Goal: Task Accomplishment & Management: Manage account settings

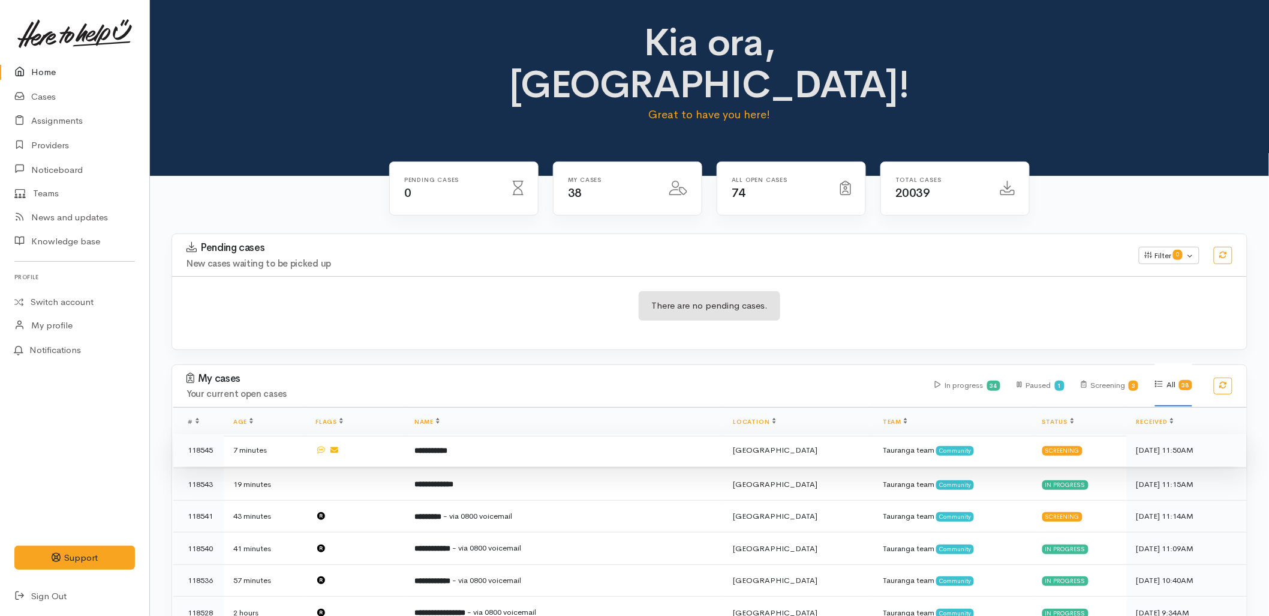
click at [515, 434] on td "**********" at bounding box center [564, 450] width 319 height 32
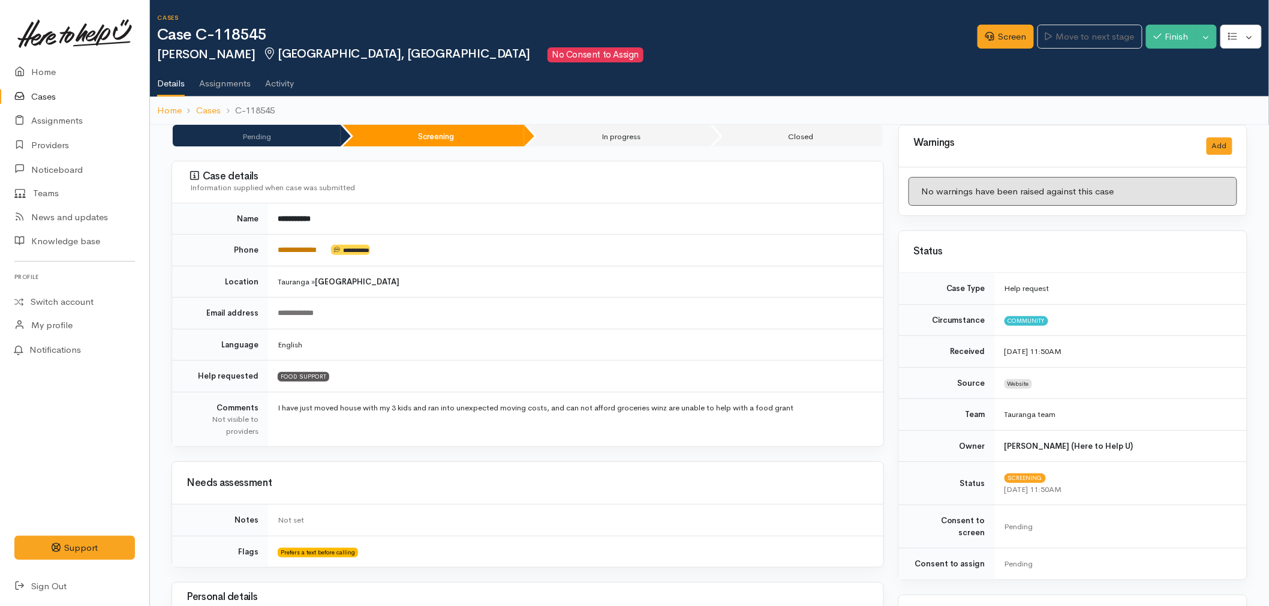
click at [299, 248] on link "**********" at bounding box center [297, 250] width 39 height 8
click at [1017, 31] on link "Screen" at bounding box center [1006, 37] width 56 height 25
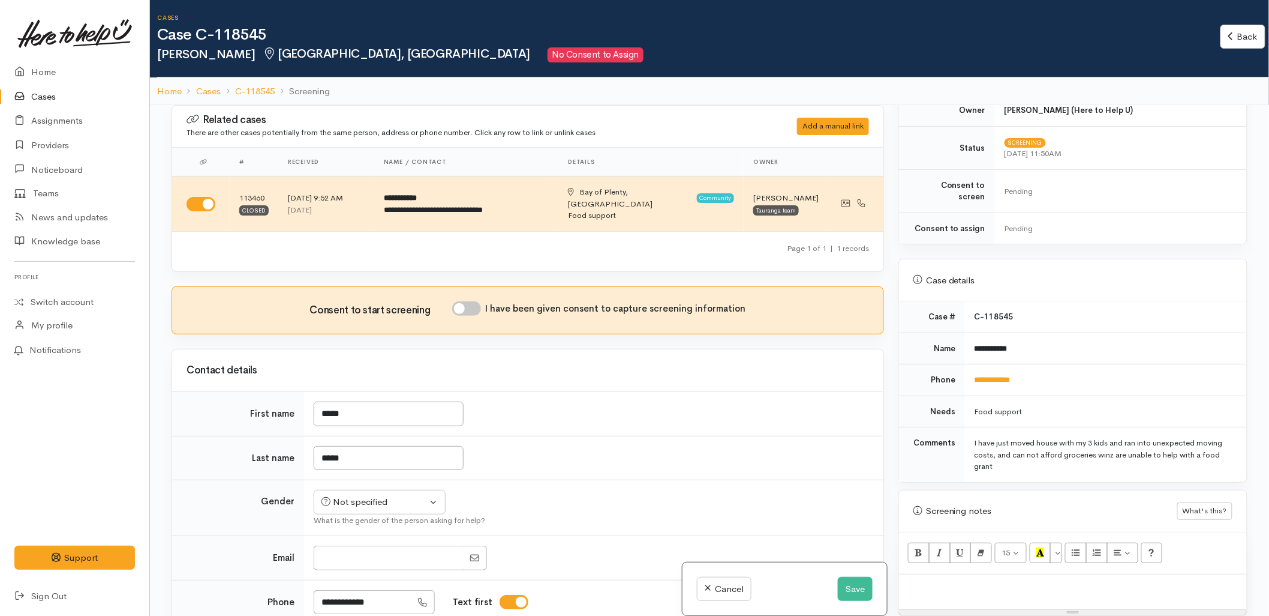
scroll to position [333, 0]
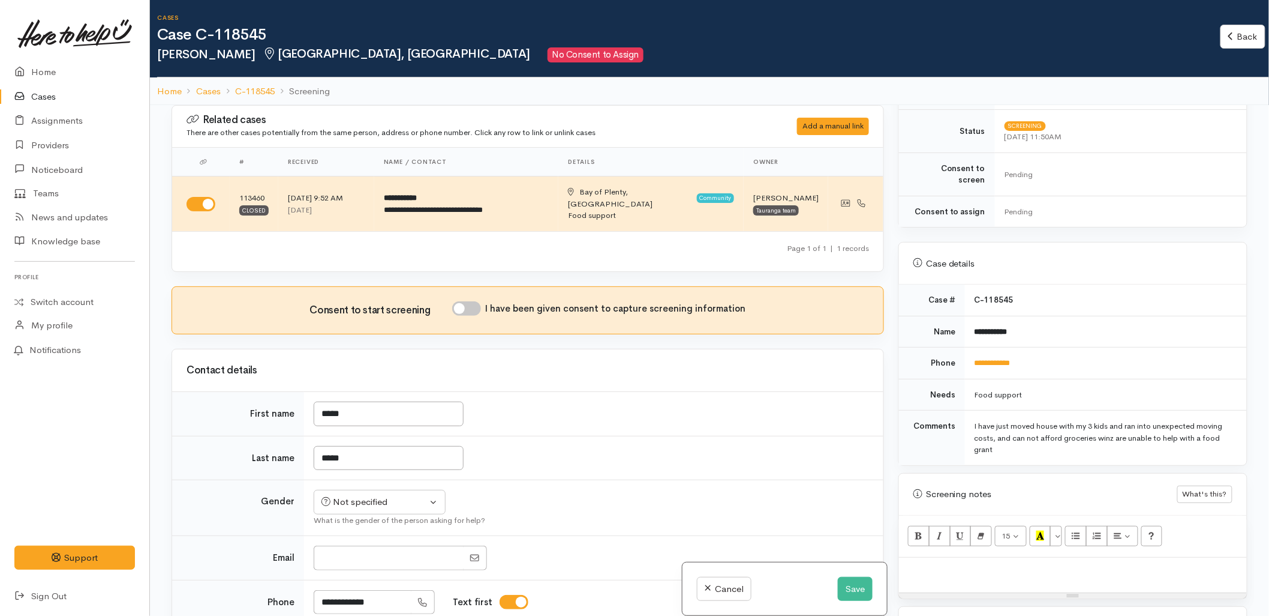
click at [987, 565] on p at bounding box center [1073, 570] width 336 height 14
paste div
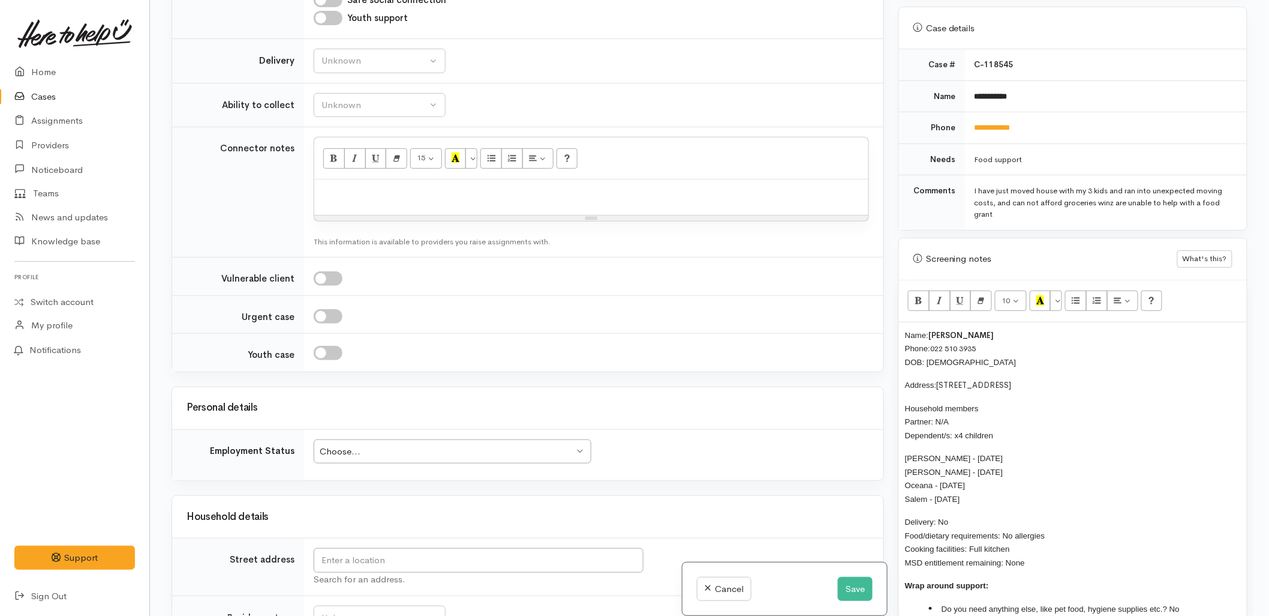
scroll to position [933, 0]
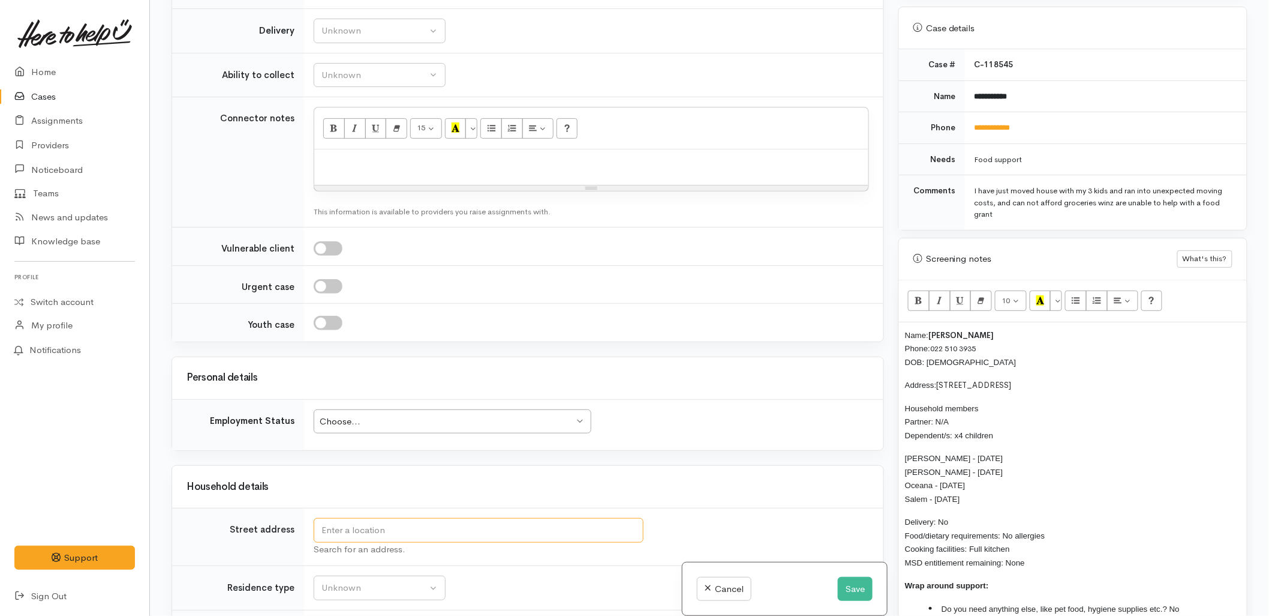
click at [400, 523] on input "text" at bounding box center [479, 530] width 330 height 25
type input "151 Te Maunga Lane, Mount Maunganui, New Zealand"
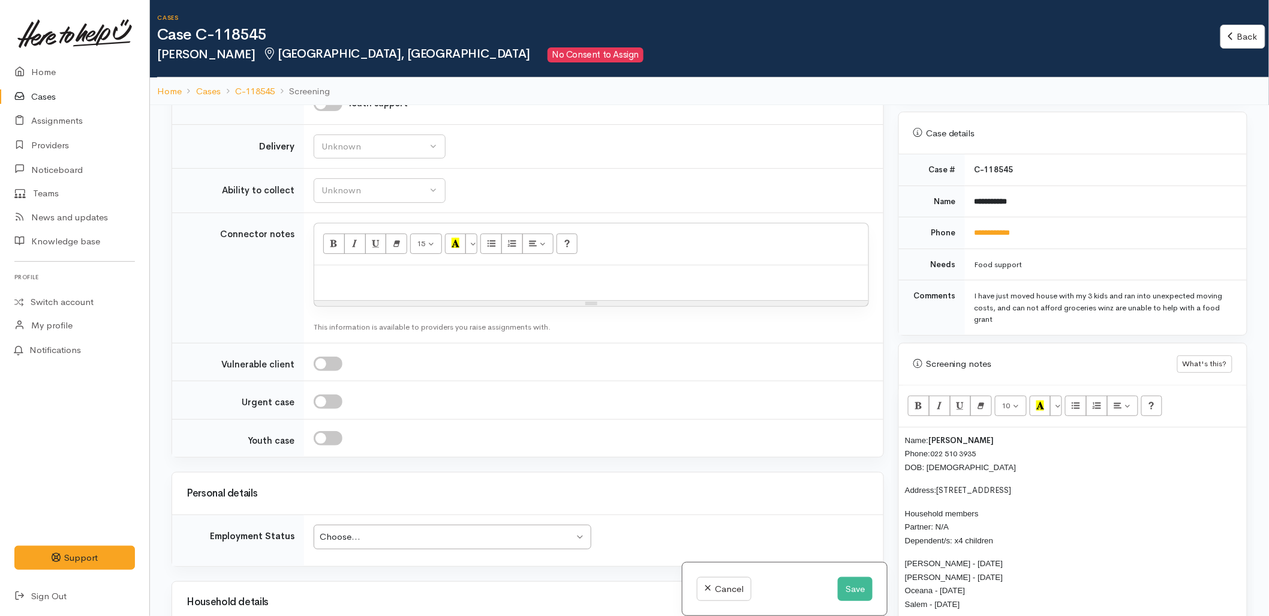
scroll to position [1533, 0]
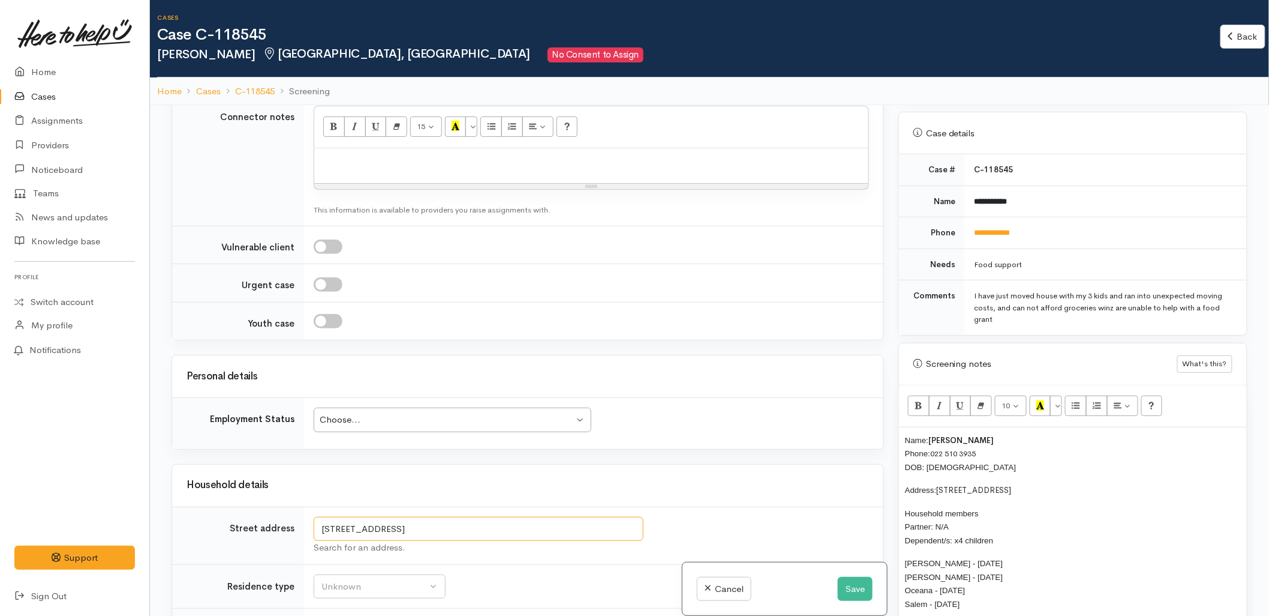
drag, startPoint x: 482, startPoint y: 425, endPoint x: 403, endPoint y: 427, distance: 79.2
click at [403, 517] on input "151 Te Maunga Lane, Mount Maunganui, New Zealand" at bounding box center [479, 529] width 330 height 25
click at [483, 517] on input "151 Te Maunga Lane, Mount Maunganui, New Zealand" at bounding box center [479, 529] width 330 height 25
drag, startPoint x: 483, startPoint y: 425, endPoint x: 266, endPoint y: 424, distance: 216.6
click at [266, 506] on tr "Street address 151 Te Maunga Lane, Mount Maunganui, New Zealand Search for an a…" at bounding box center [527, 535] width 711 height 58
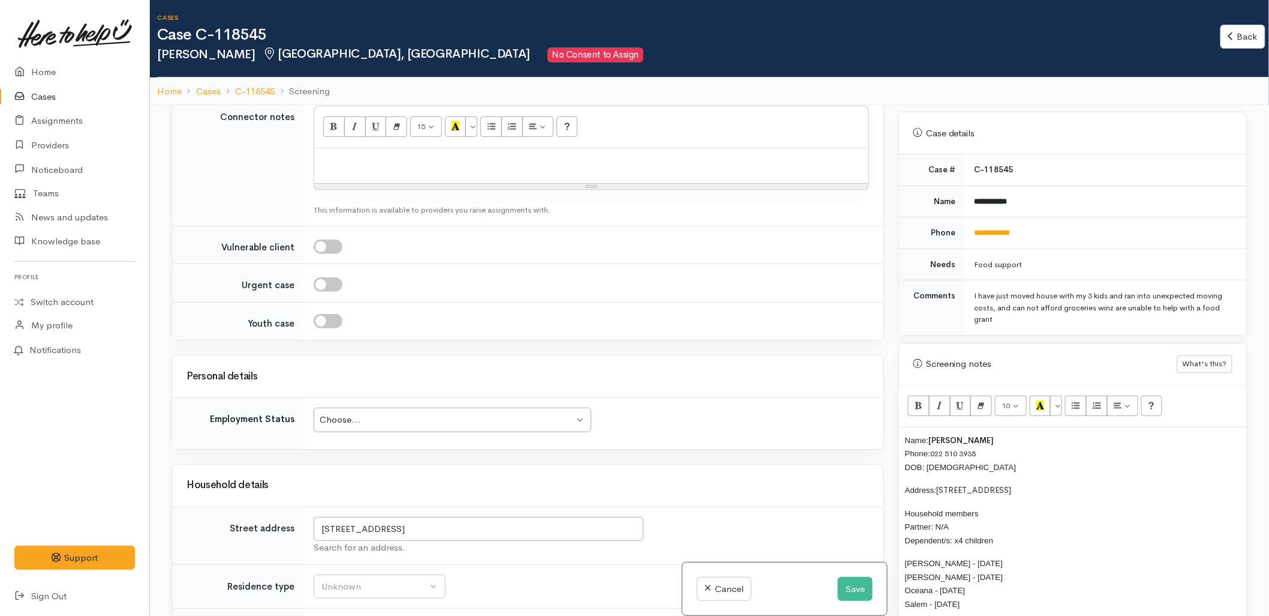
drag, startPoint x: 1053, startPoint y: 476, endPoint x: 939, endPoint y: 479, distance: 114.0
click at [939, 483] on p "Address: 7 Reefton Place, Papamoa Beach" at bounding box center [1073, 490] width 336 height 14
click at [959, 524] on p "Household members Partner: N/A Dependent/s: x4 children" at bounding box center [1073, 526] width 336 height 41
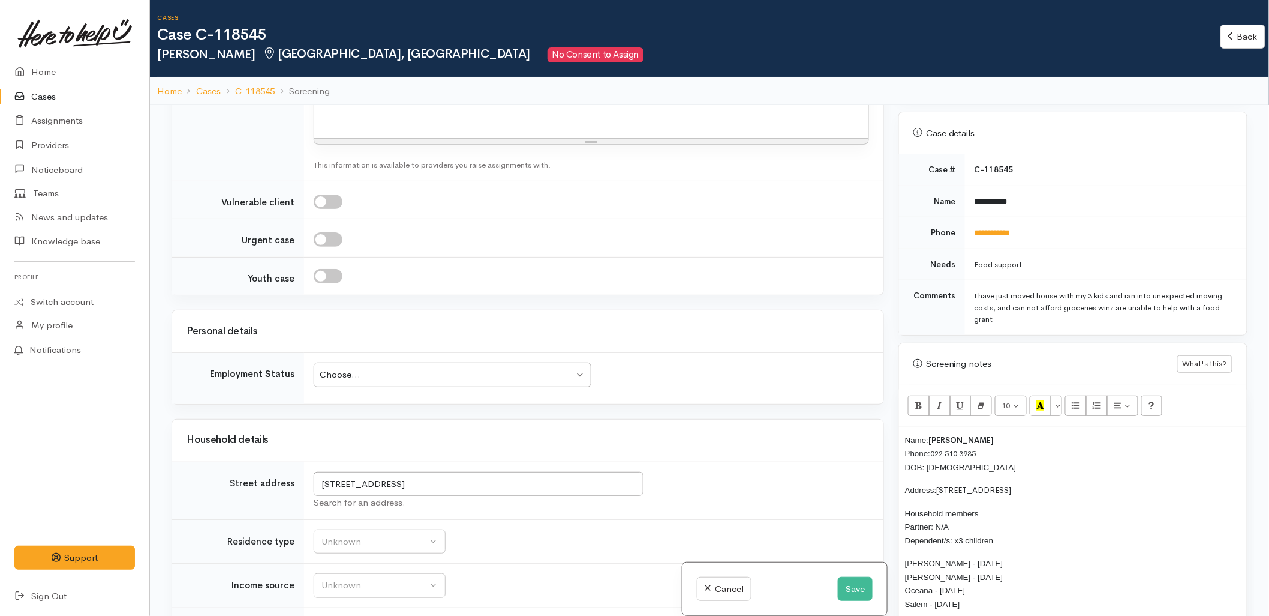
scroll to position [1666, 0]
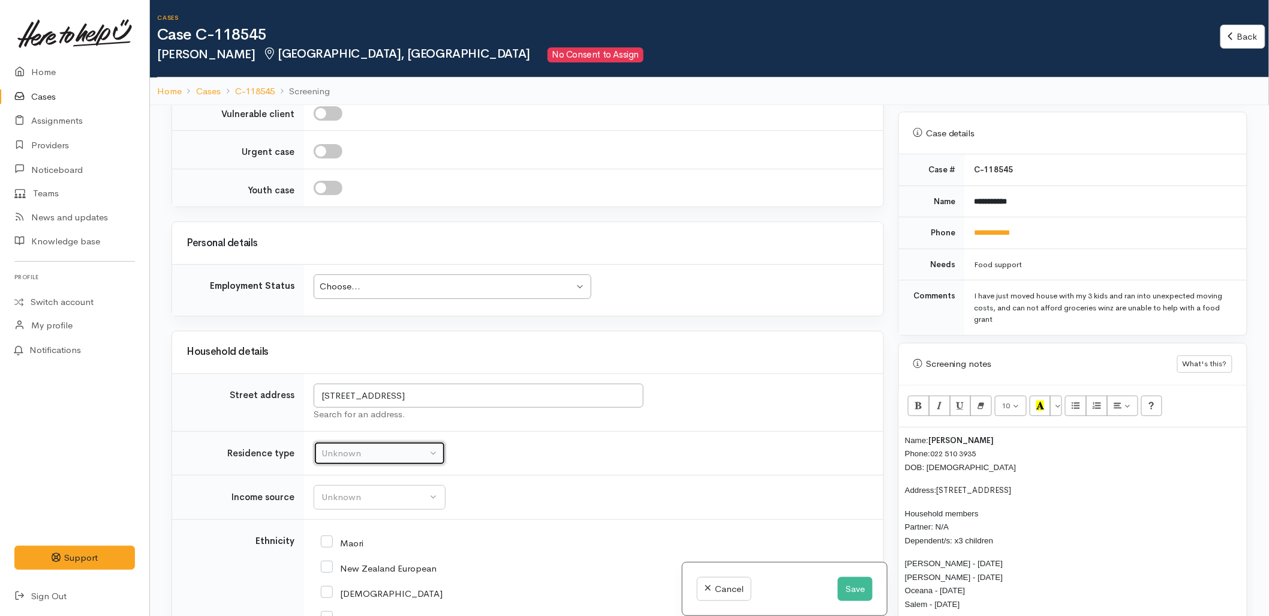
click at [379, 446] on div "Unknown" at bounding box center [375, 453] width 106 height 14
click at [351, 595] on span "Private rental" at bounding box center [355, 602] width 53 height 14
select select "2"
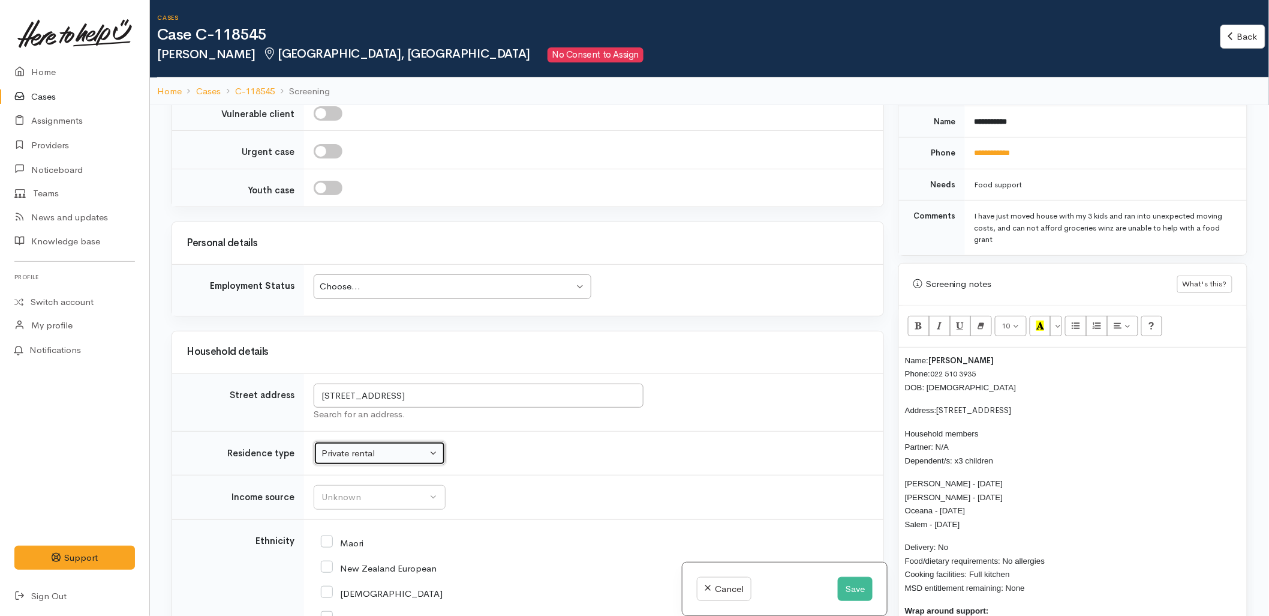
scroll to position [596, 0]
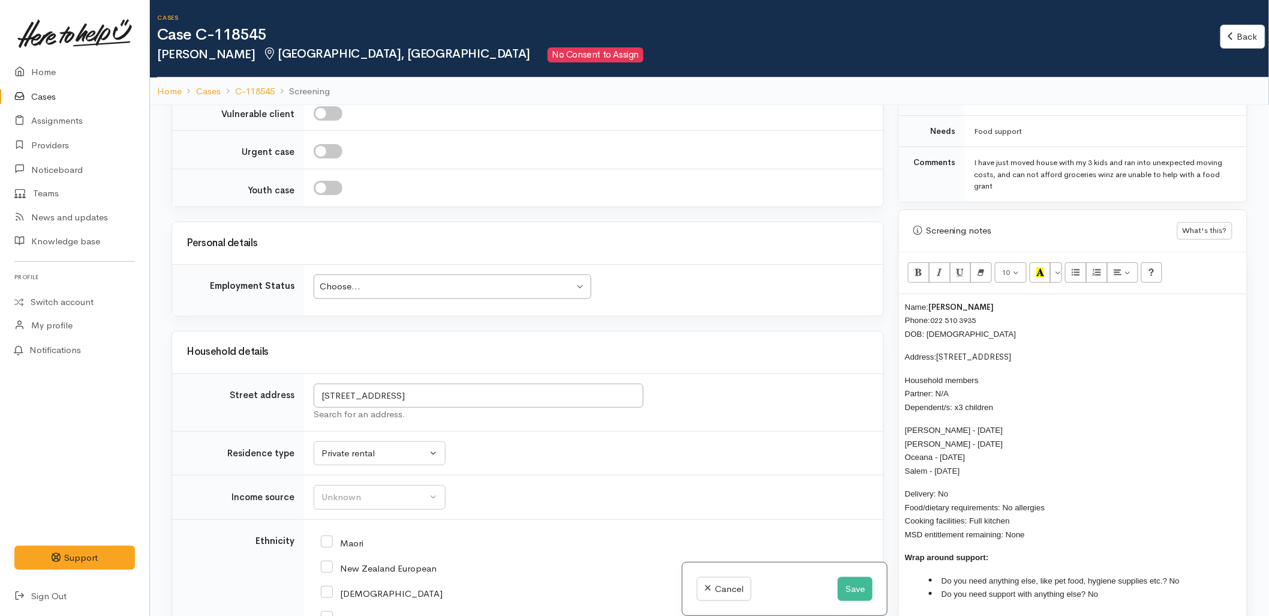
drag, startPoint x: 987, startPoint y: 450, endPoint x: 938, endPoint y: 450, distance: 48.6
click at [938, 450] on p "Marley - 13/06/2014 Marlin - 21/11/2017 Oceana - 21/09/2018 Salem - 21/03/2023" at bounding box center [1073, 450] width 336 height 54
click at [986, 464] on p "Marley - 13/06/2014 Marlin - 21/11/2017 Oceana - 21/09/2018 Salem - 21/03/2023" at bounding box center [1073, 450] width 336 height 54
drag, startPoint x: 987, startPoint y: 449, endPoint x: 901, endPoint y: 448, distance: 85.8
click at [901, 448] on div "Name: Marco White Phone: 022 510 3935 DOB: 05/01/1994 Address: 151 Te Maunga La…" at bounding box center [1073, 455] width 348 height 322
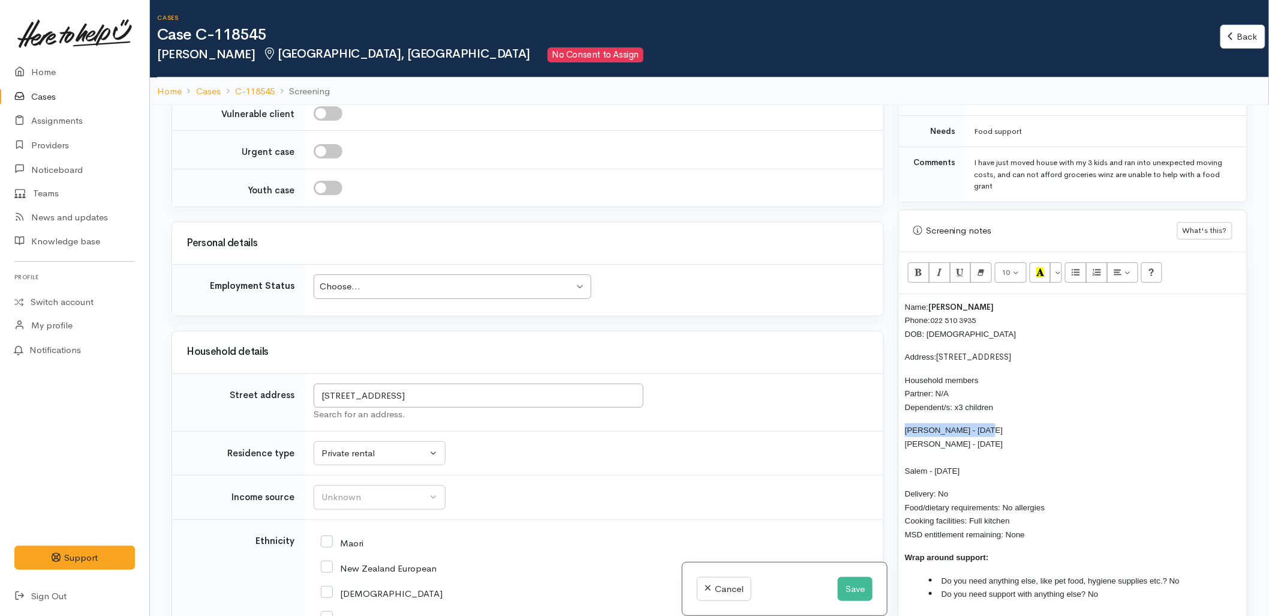
drag, startPoint x: 987, startPoint y: 420, endPoint x: 891, endPoint y: 412, distance: 96.9
click at [891, 412] on div "Related cases There are other cases potentially from the same person, address o…" at bounding box center [709, 413] width 1091 height 616
click at [903, 458] on div "Name: Marco White Phone: 022 510 3935 DOB: 05/01/1994 Address: 151 Te Maunga La…" at bounding box center [1073, 455] width 348 height 322
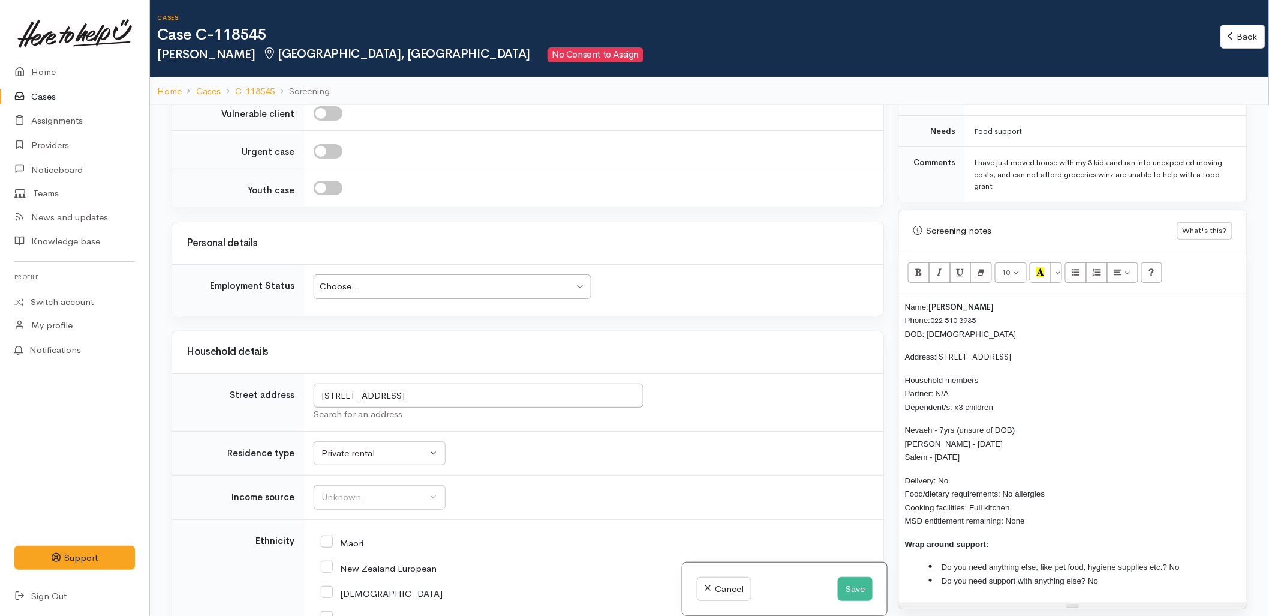
click at [1016, 398] on p "Household members Partner: N/A Dependent/s: x3 children" at bounding box center [1073, 393] width 336 height 41
click at [945, 425] on span "Nevaeh - 7yrs (unsure of DOB) Marlin - 21/11/2017 Salem - 21/03/2023" at bounding box center [960, 443] width 110 height 36
click at [1100, 394] on p "Household members Partner: N/A Dependent/s: x3 children (has multiple children" at bounding box center [1073, 393] width 336 height 41
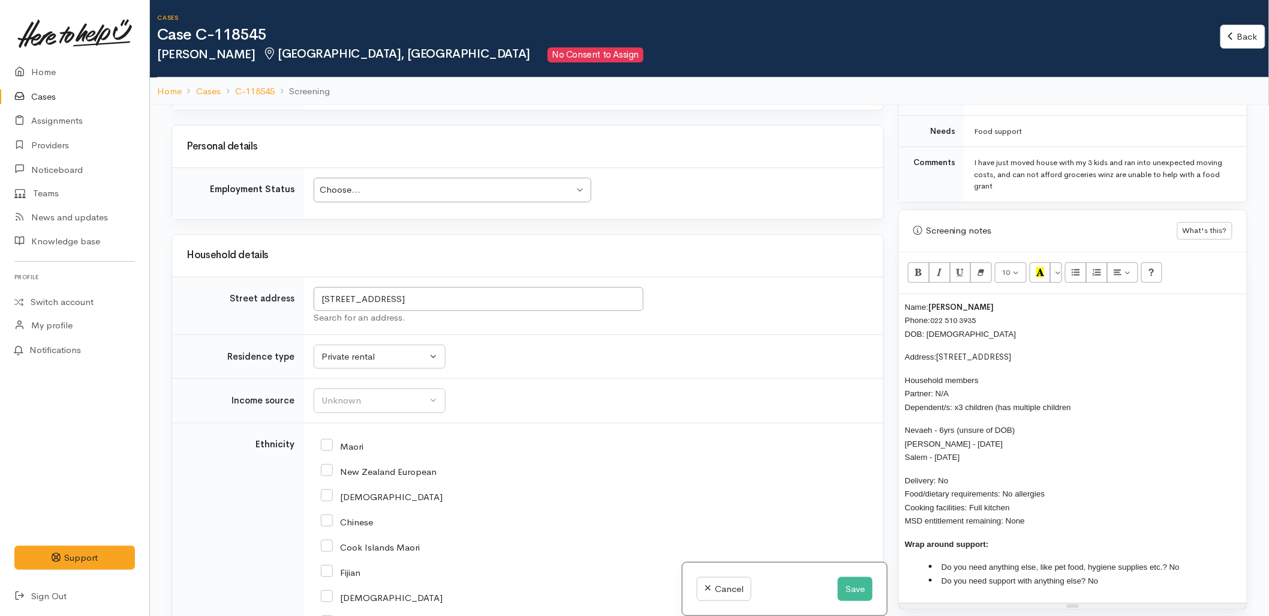
scroll to position [1866, 0]
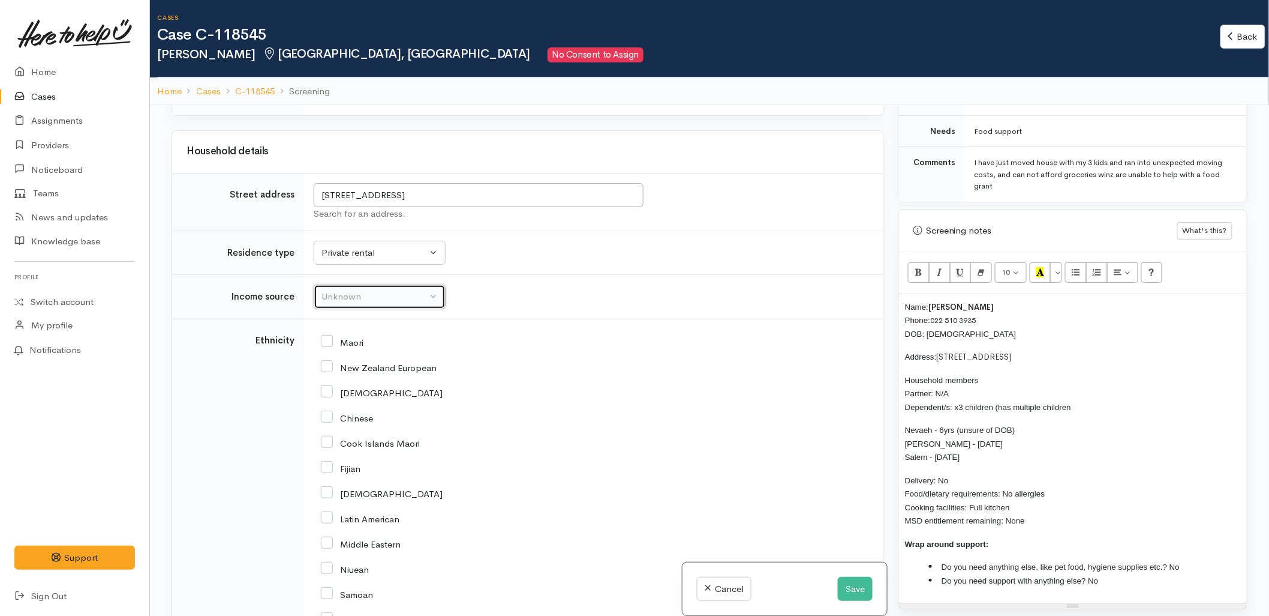
click at [336, 290] on div "Unknown" at bounding box center [375, 297] width 106 height 14
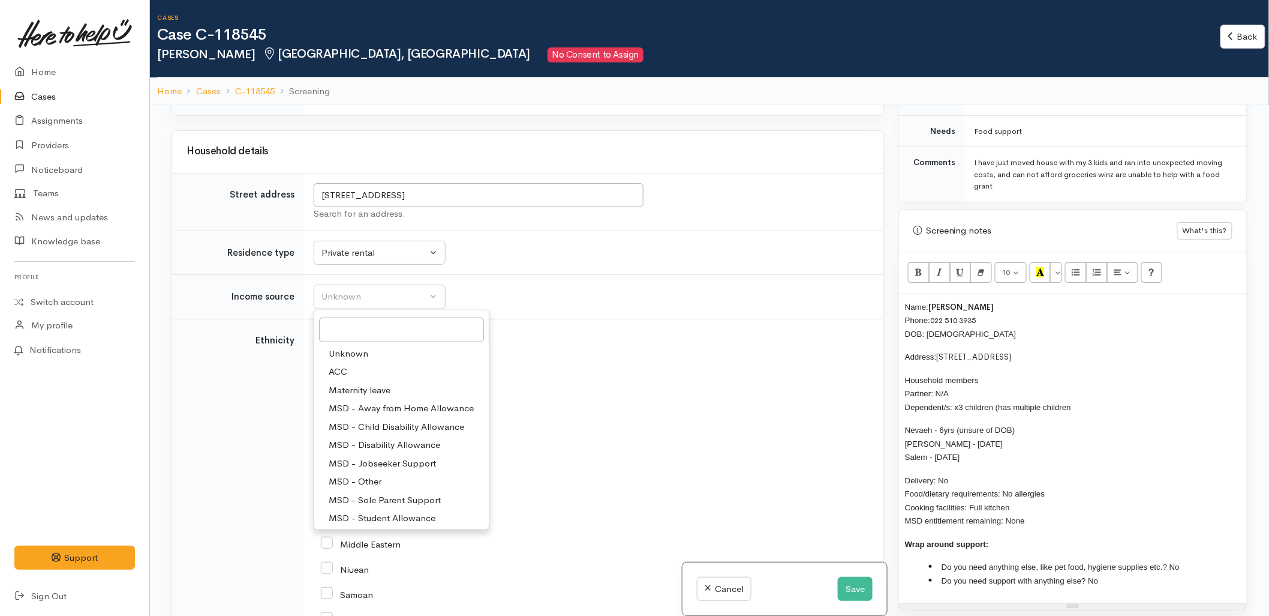
click at [662, 455] on div "Fijian" at bounding box center [591, 467] width 541 height 25
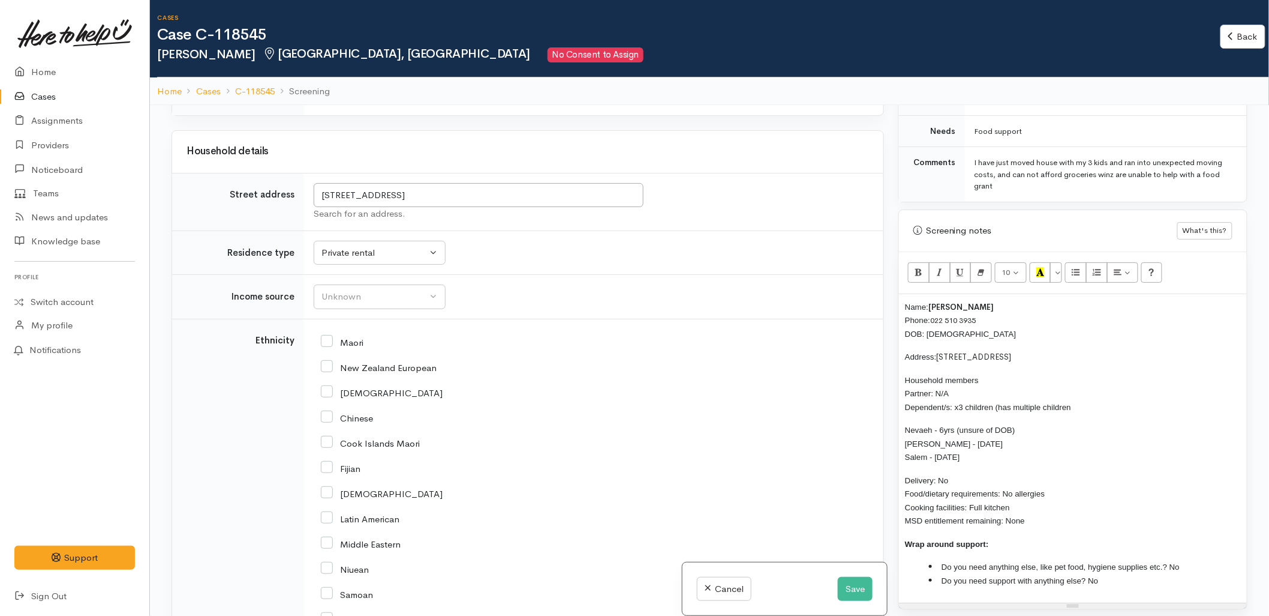
click at [388, 361] on input "New Zealand European" at bounding box center [379, 366] width 116 height 11
checkbox input "true"
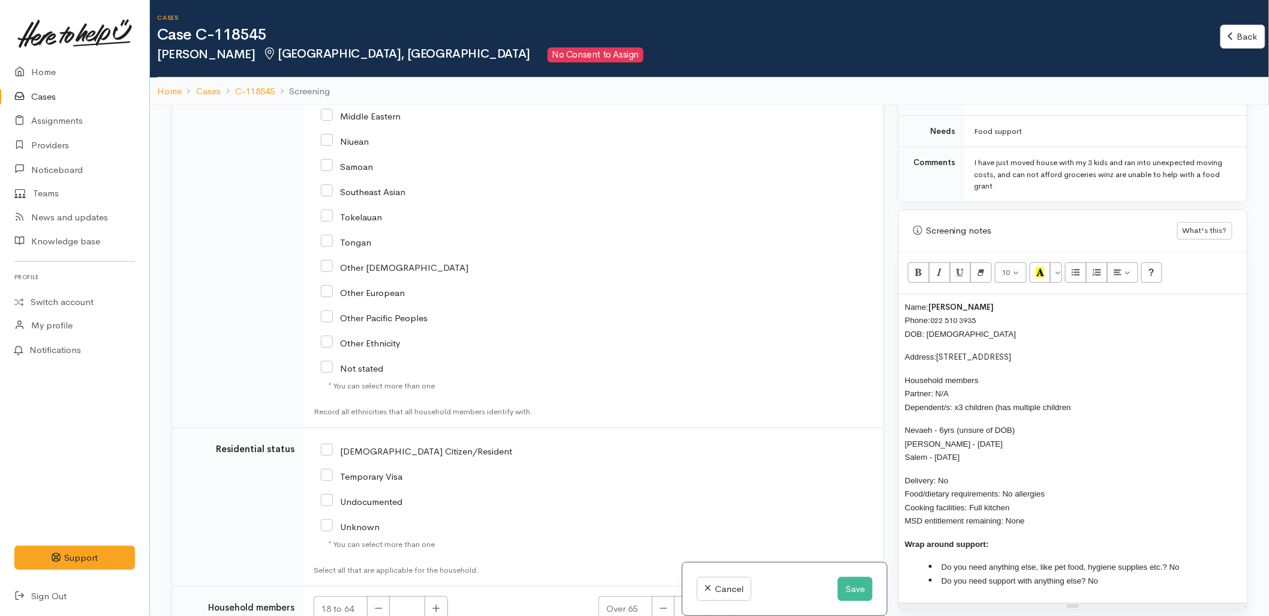
scroll to position [2323, 0]
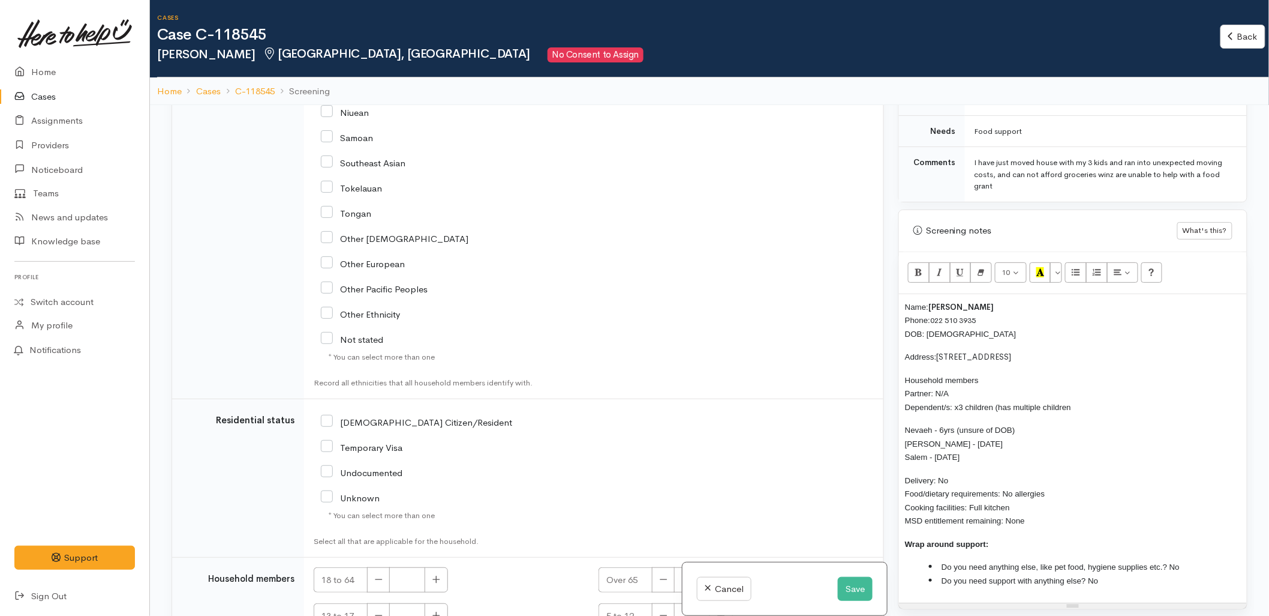
click at [362, 416] on input "NZ Citizen/Resident" at bounding box center [416, 421] width 191 height 11
checkbox input "true"
click at [447, 567] on button "button" at bounding box center [436, 580] width 23 height 26
type input "1"
click at [497, 603] on div "13 to 17" at bounding box center [449, 616] width 271 height 26
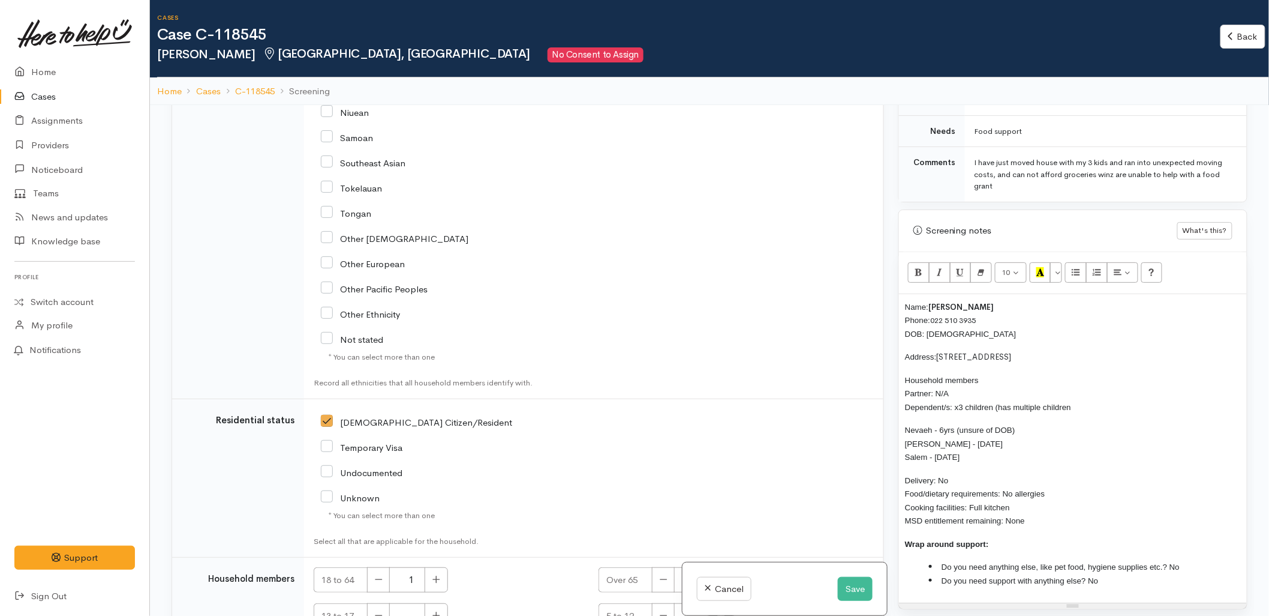
click at [724, 603] on button "button" at bounding box center [721, 616] width 23 height 26
type input "2"
type input "1"
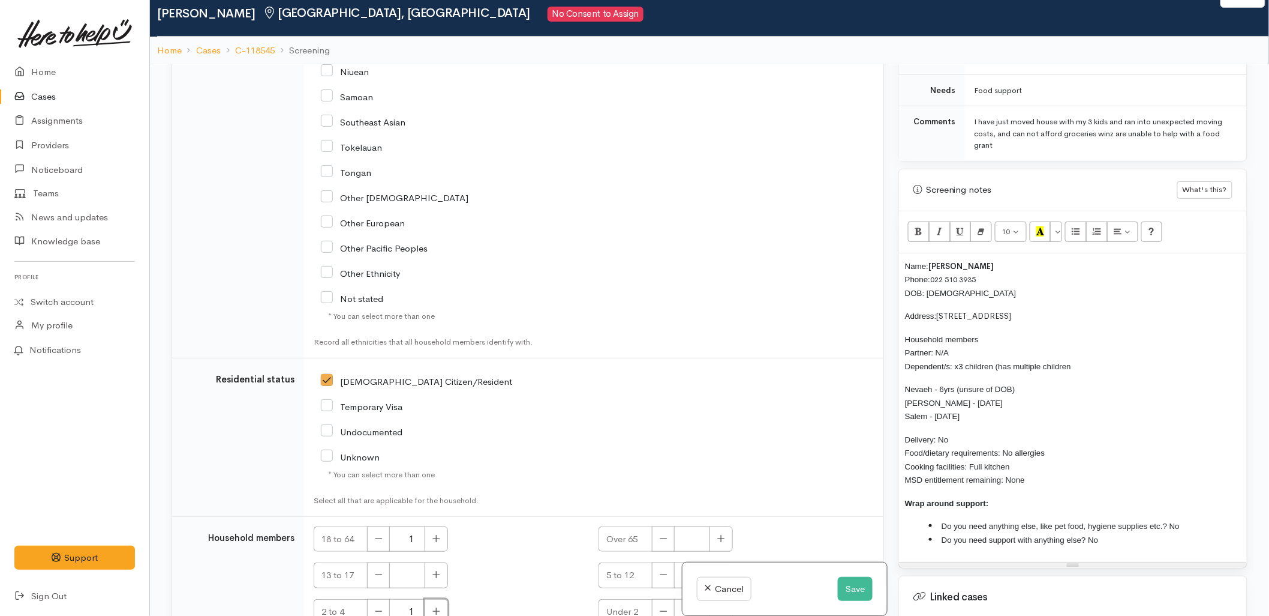
scroll to position [67, 0]
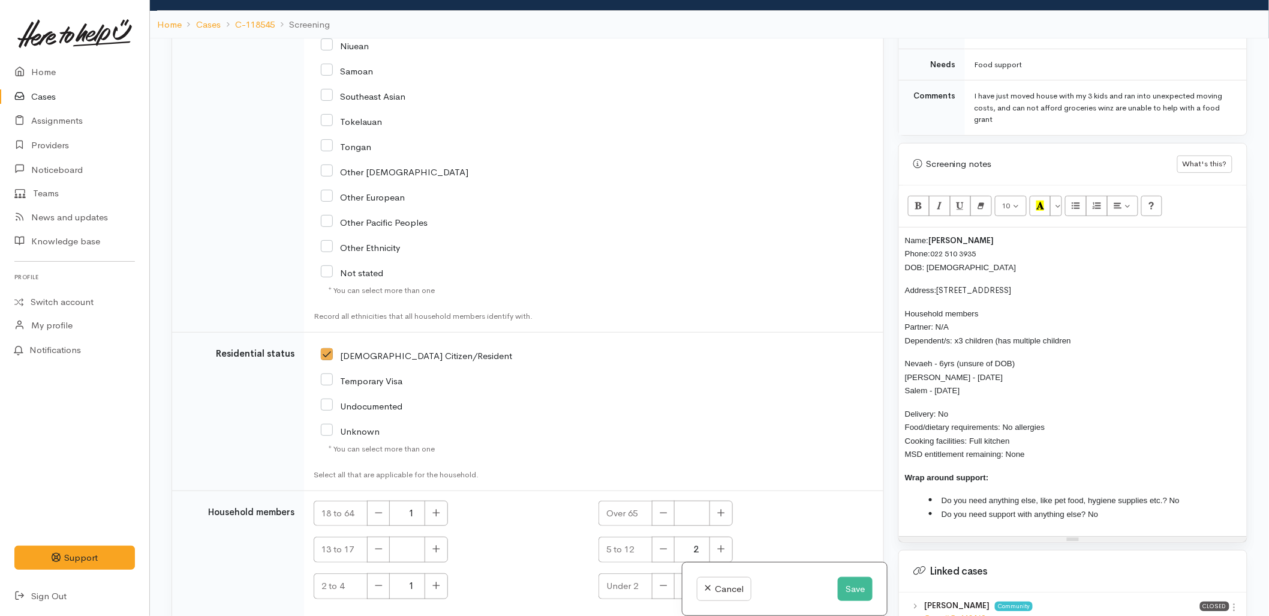
checkbox input "true"
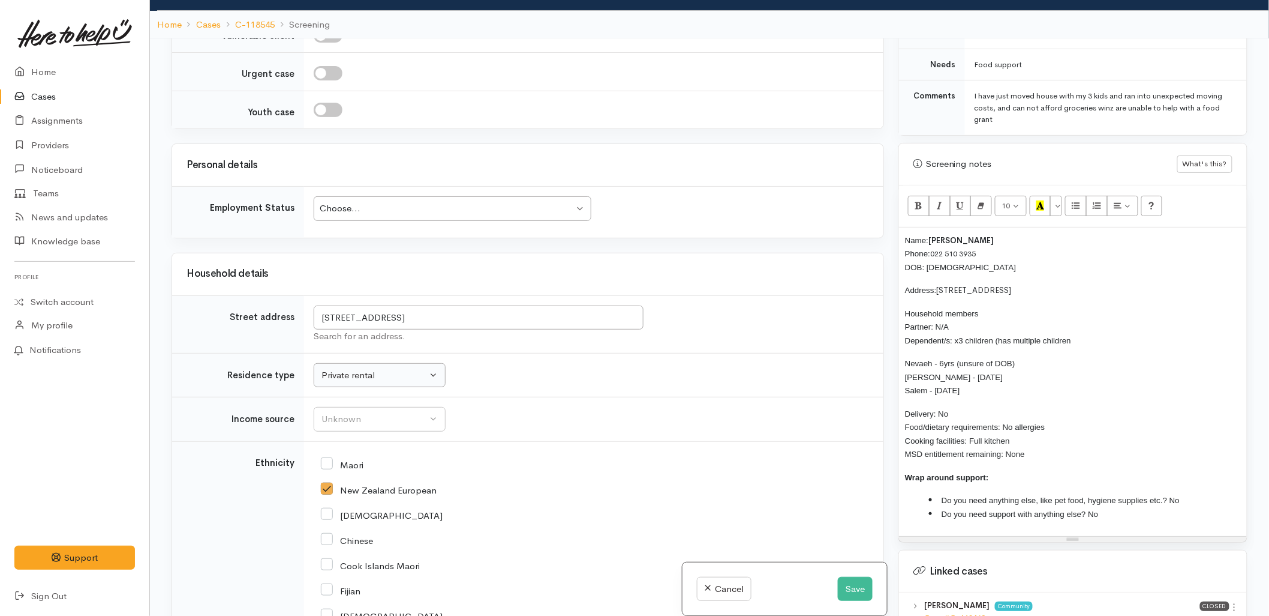
scroll to position [1656, 0]
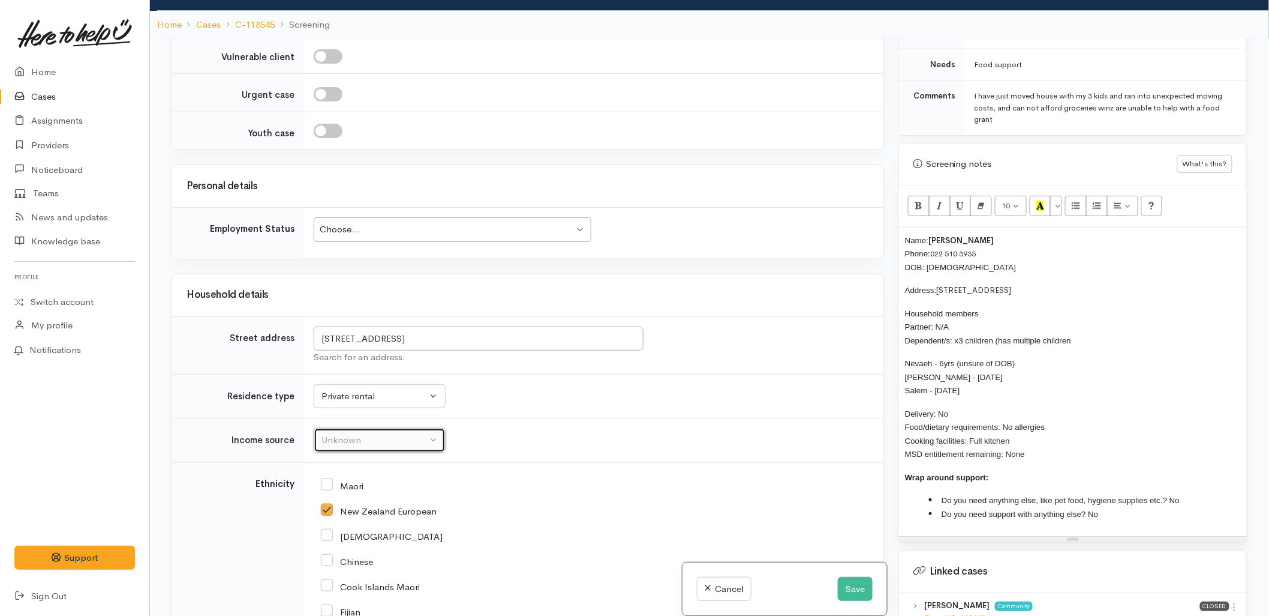
click at [360, 428] on button "Unknown" at bounding box center [380, 440] width 132 height 25
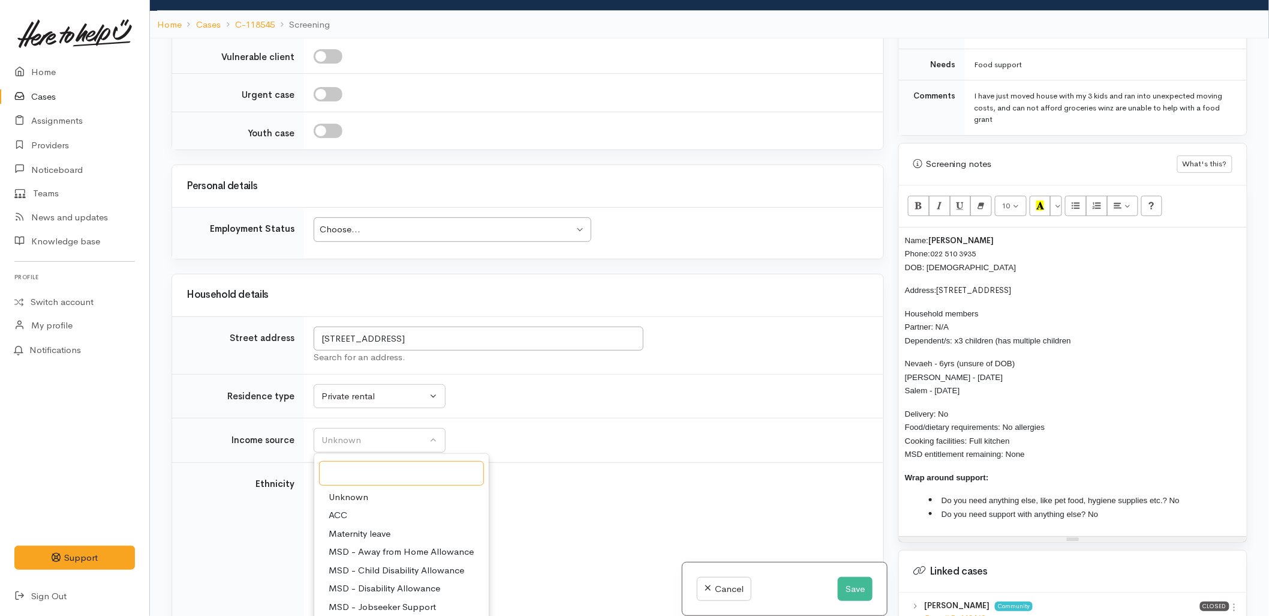
scroll to position [185, 0]
click at [355, 562] on span "No income" at bounding box center [351, 569] width 44 height 14
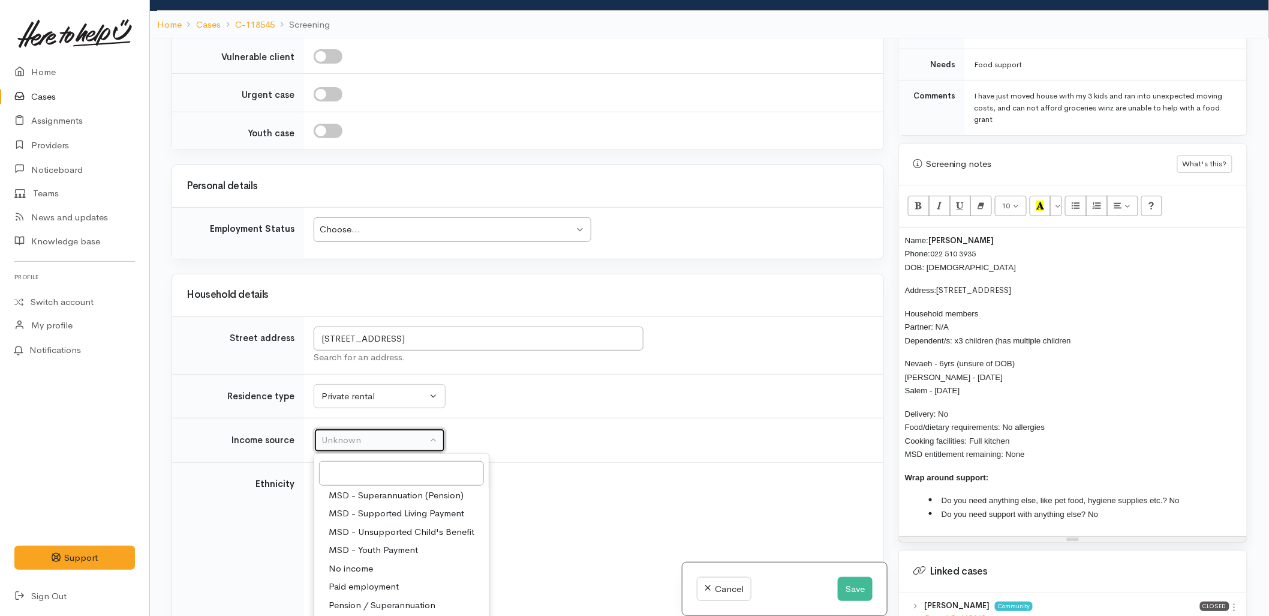
select select "5"
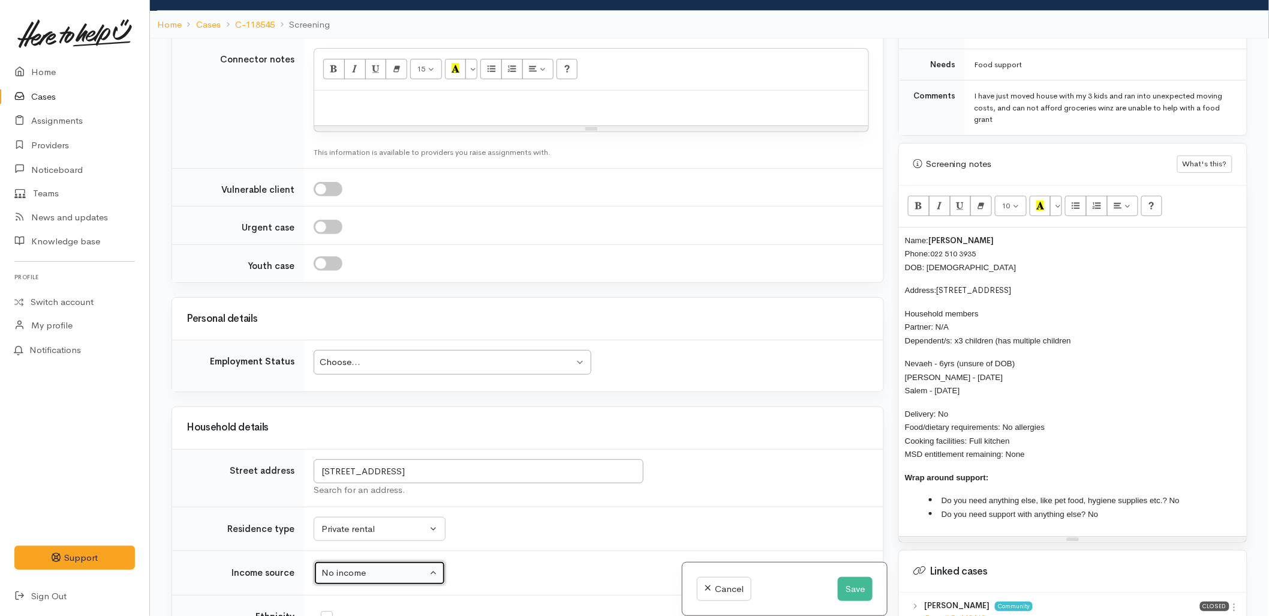
scroll to position [1523, 0]
click at [382, 356] on div "Choose..." at bounding box center [447, 363] width 254 height 14
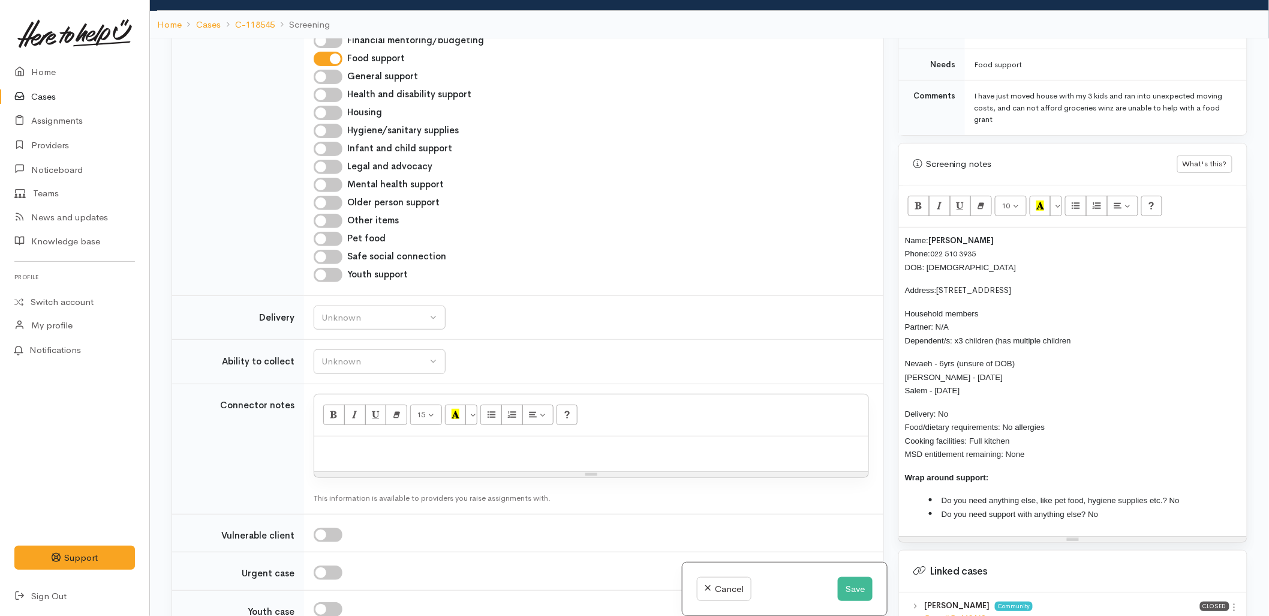
scroll to position [1123, 0]
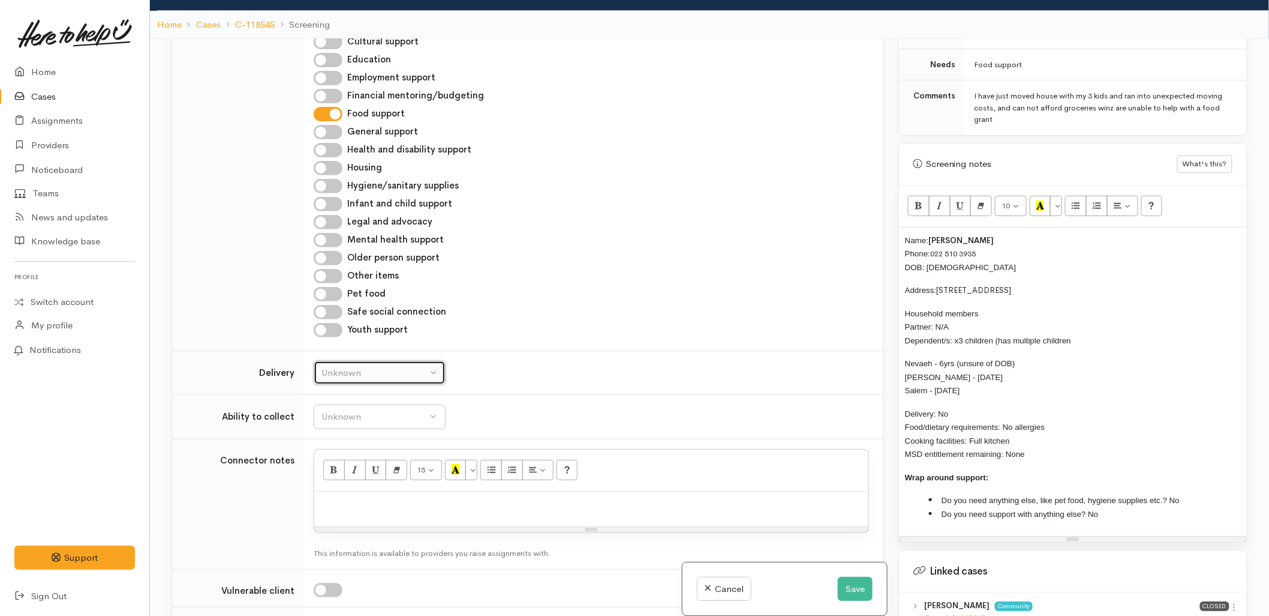
click at [356, 366] on div "Unknown" at bounding box center [375, 373] width 106 height 14
click at [344, 475] on link "No" at bounding box center [379, 484] width 131 height 19
select select "1"
click at [349, 404] on button "Unknown" at bounding box center [380, 416] width 132 height 25
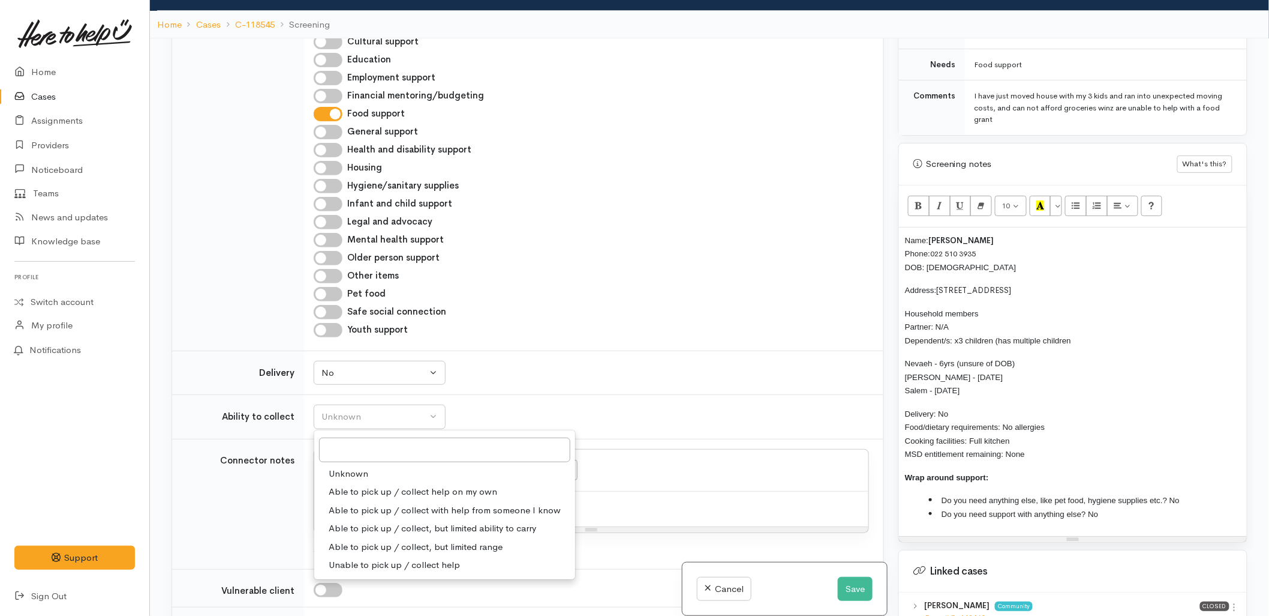
click at [361, 485] on span "Able to pick up / collect help on my own" at bounding box center [413, 492] width 169 height 14
select select "2"
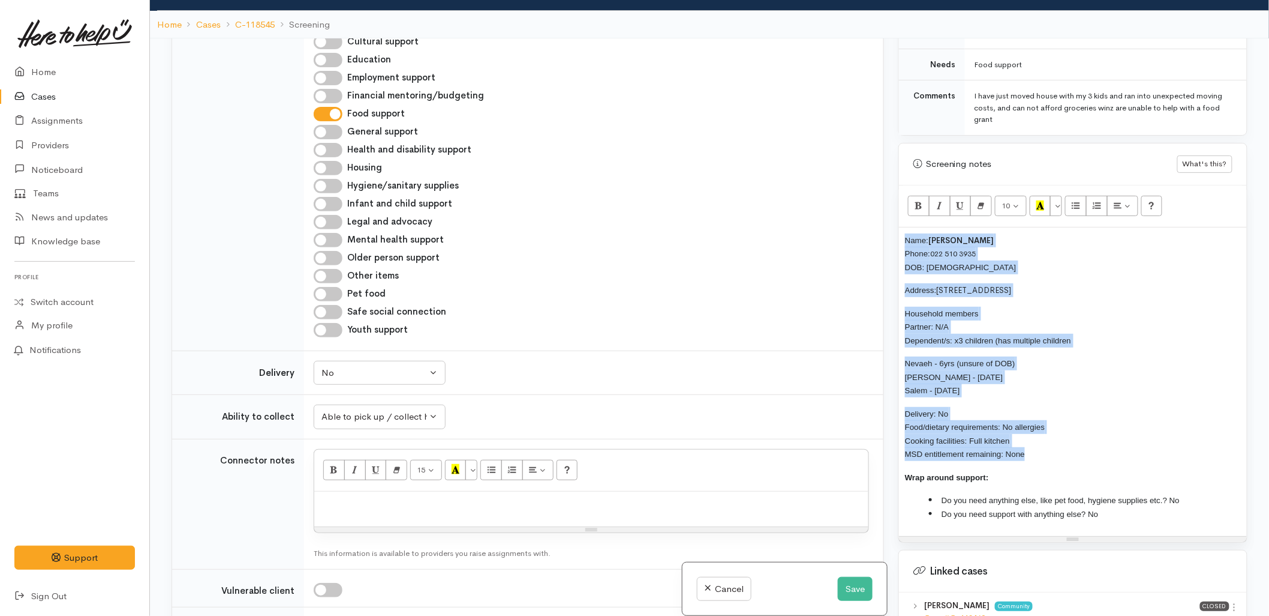
drag, startPoint x: 1035, startPoint y: 442, endPoint x: 910, endPoint y: 224, distance: 251.0
click at [897, 227] on div "Warnings Add No warnings have been raised against this case Add Warning Title ●…" at bounding box center [1073, 346] width 364 height 616
copy div "Name: Marco White Phone: 022 510 3935 DOB: 05/01/1994 Address: 151 Te Maunga La…"
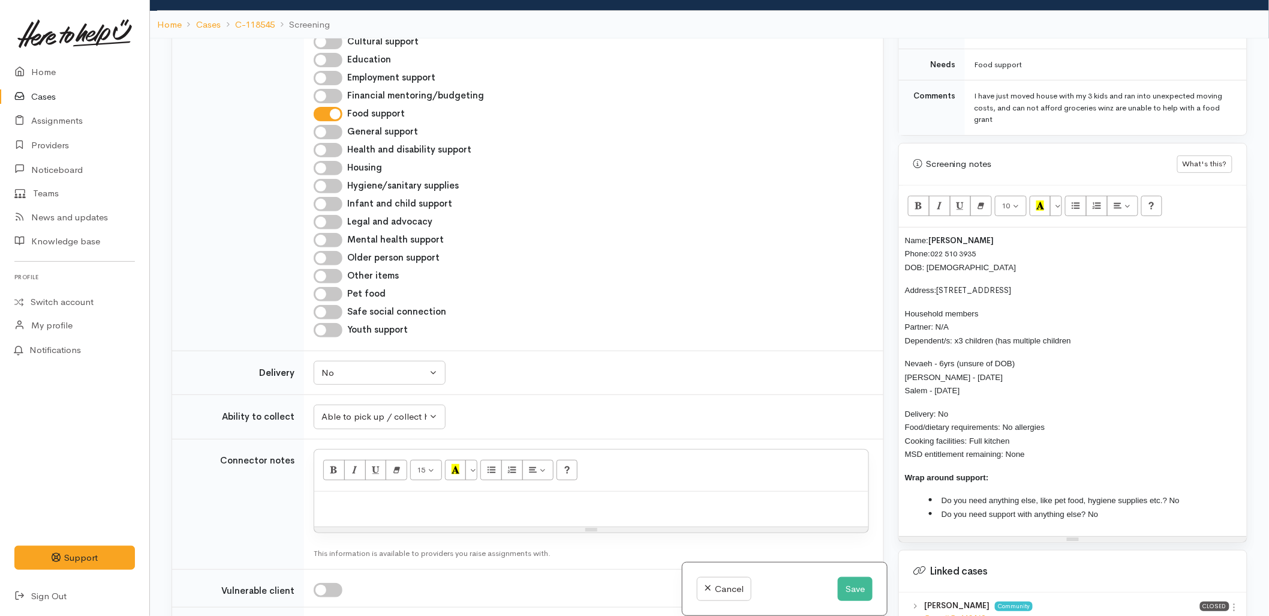
click at [547, 497] on p at bounding box center [591, 504] width 542 height 14
paste div
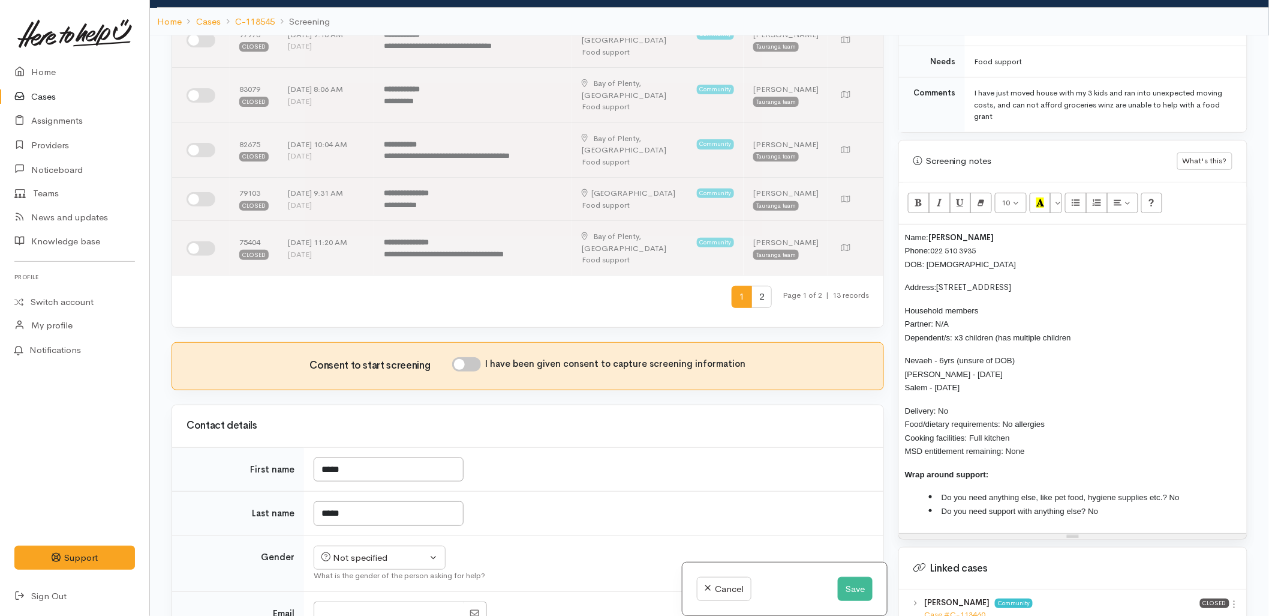
scroll to position [323, 0]
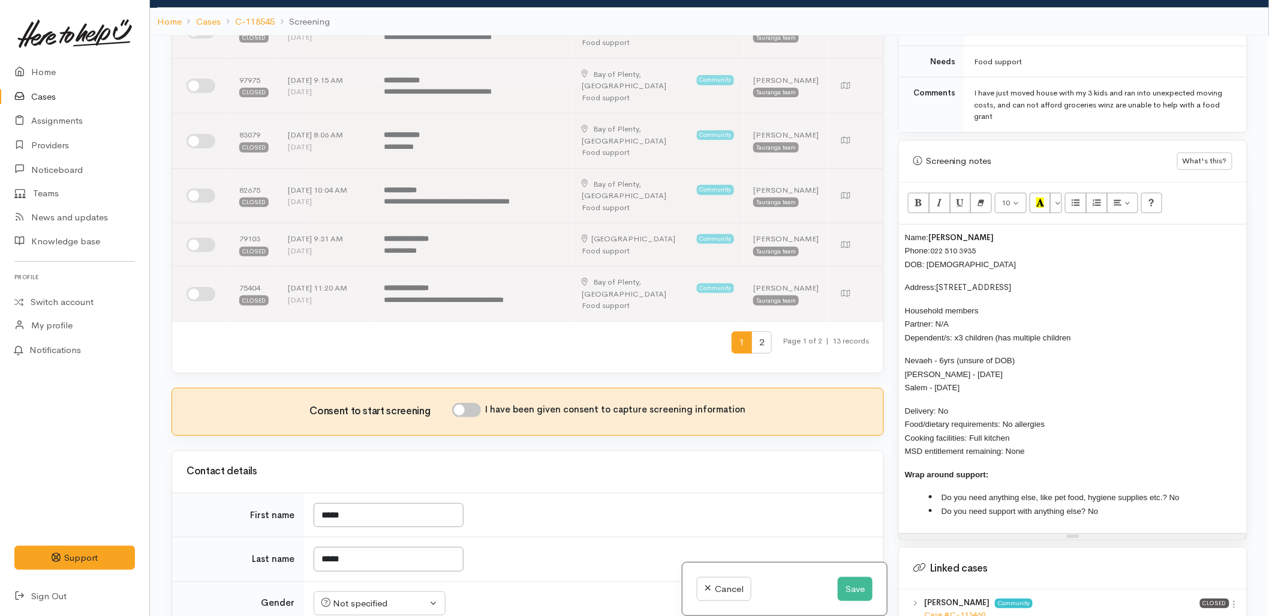
click at [469, 403] on input "I have been given consent to capture screening information" at bounding box center [466, 410] width 29 height 14
checkbox input "true"
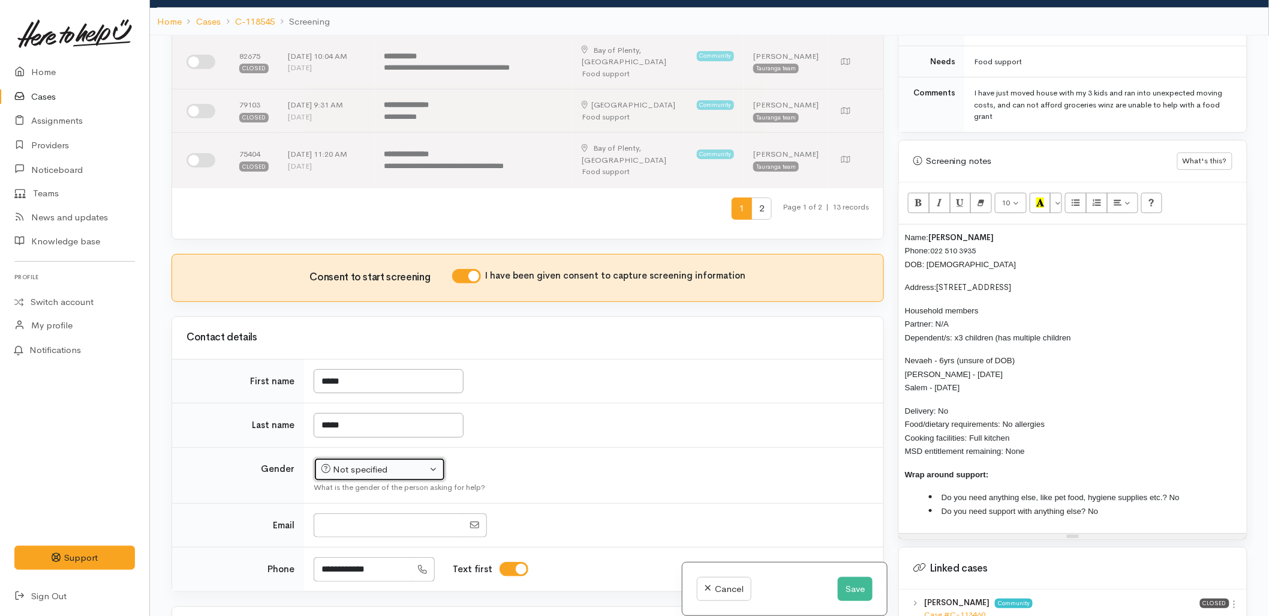
click at [350, 463] on div "Not specified" at bounding box center [375, 470] width 106 height 14
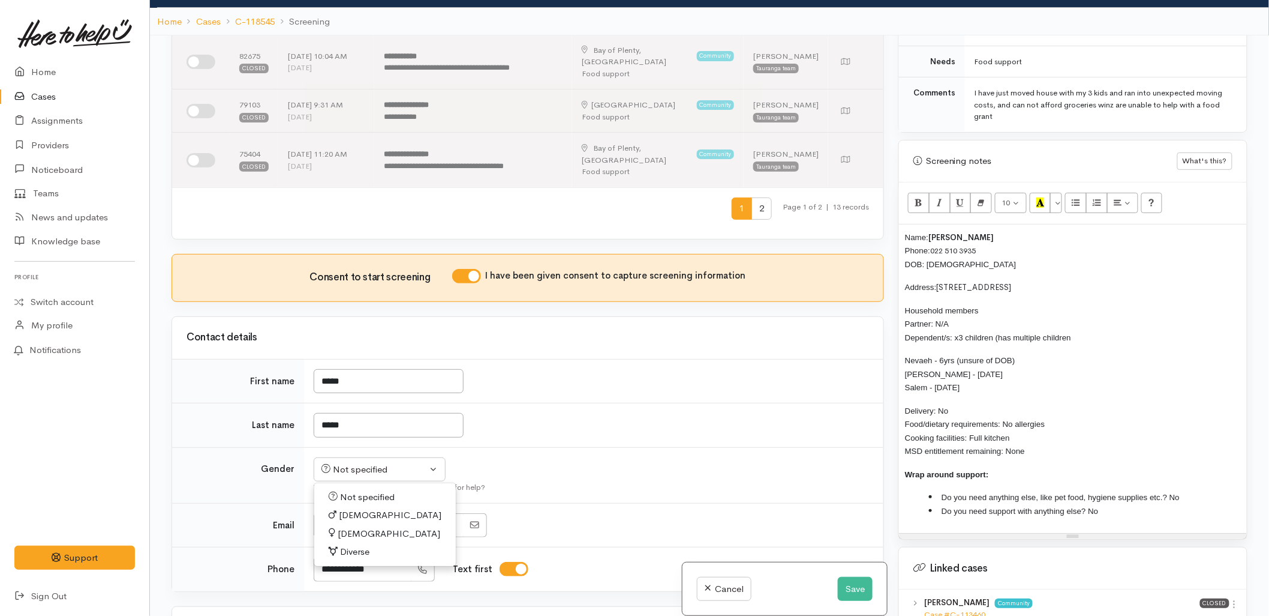
click at [336, 506] on link "Male" at bounding box center [385, 515] width 142 height 19
select select "Male"
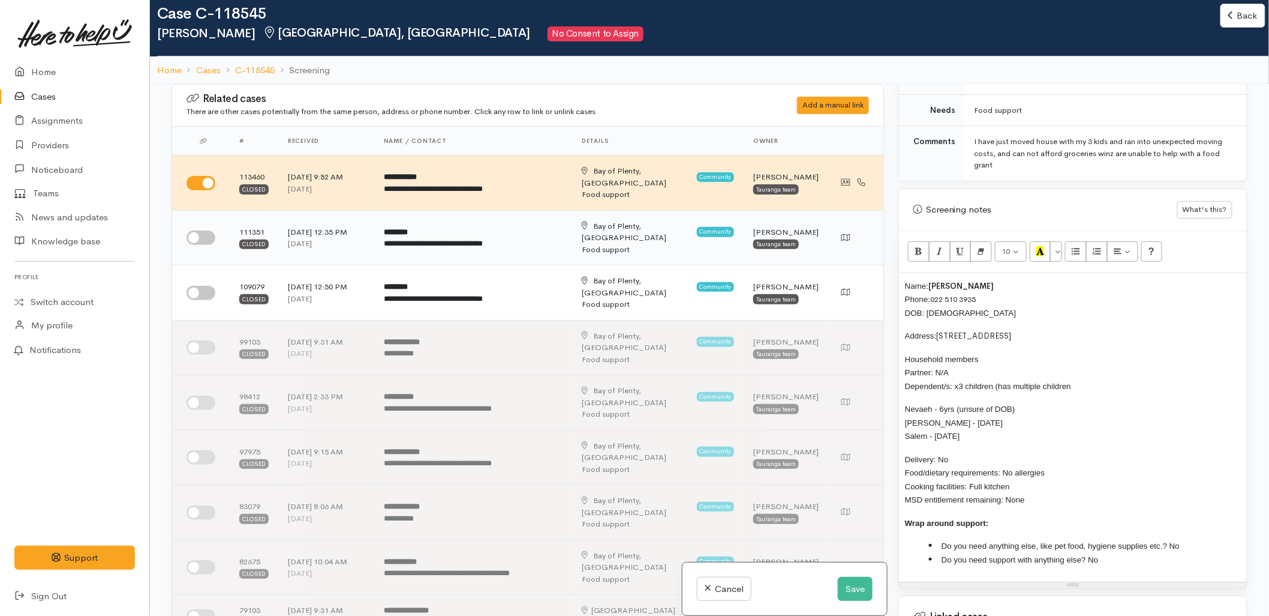
scroll to position [3, 0]
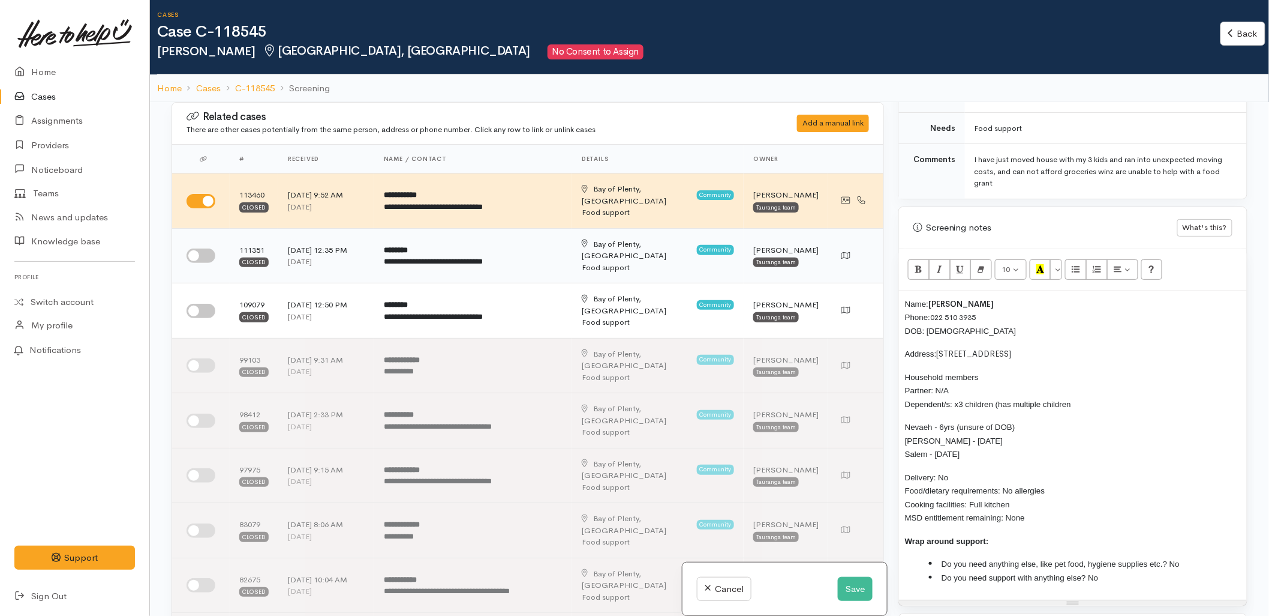
click at [206, 248] on input "checkbox" at bounding box center [201, 255] width 29 height 14
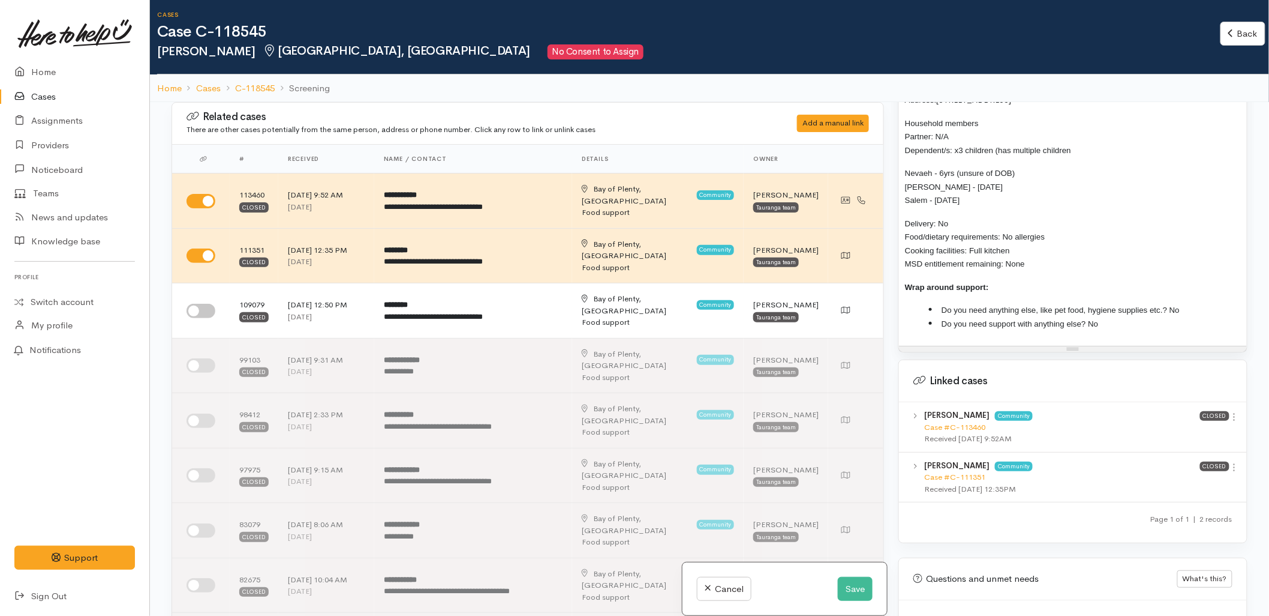
scroll to position [902, 0]
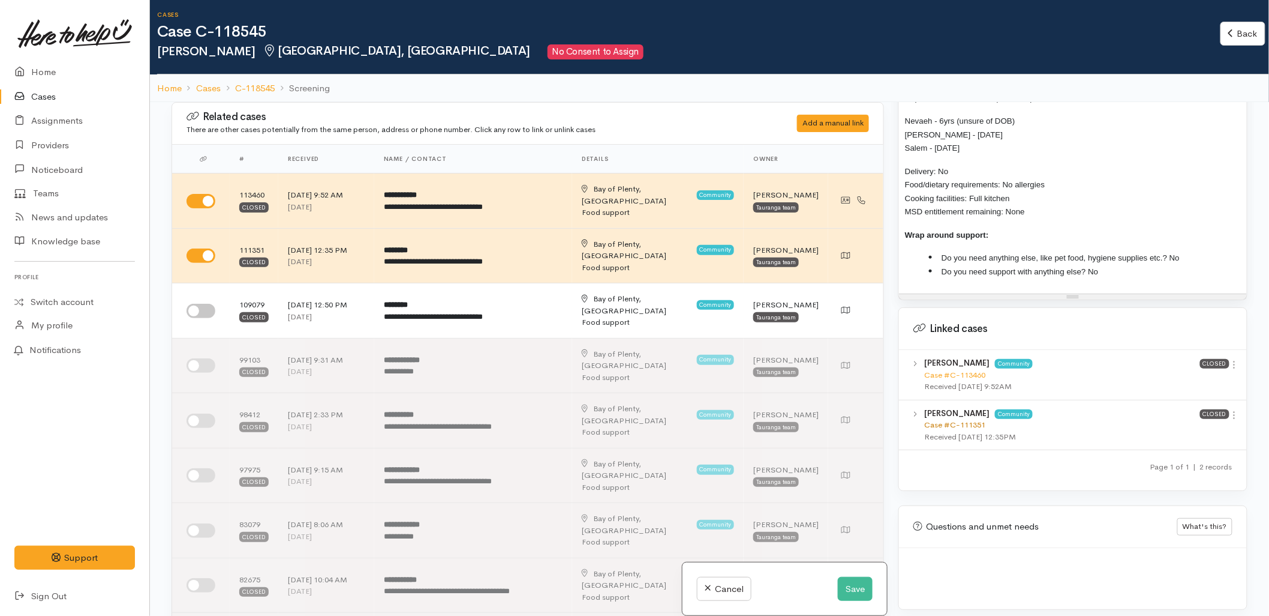
click at [941, 419] on link "Case #C-111351" at bounding box center [954, 424] width 61 height 10
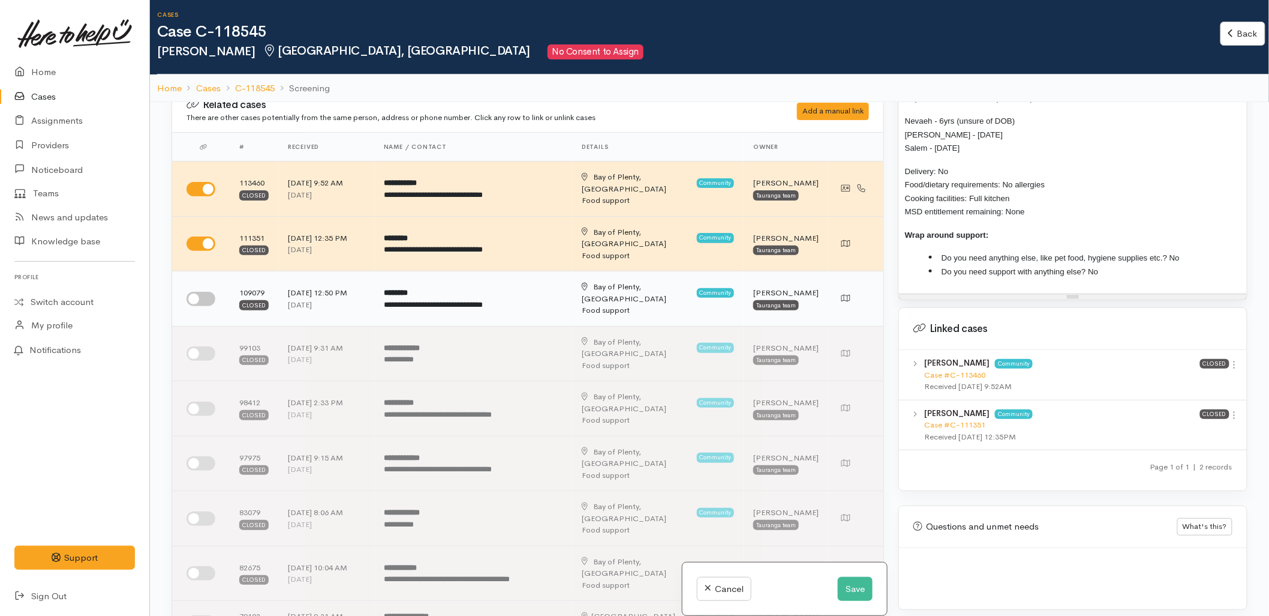
scroll to position [0, 0]
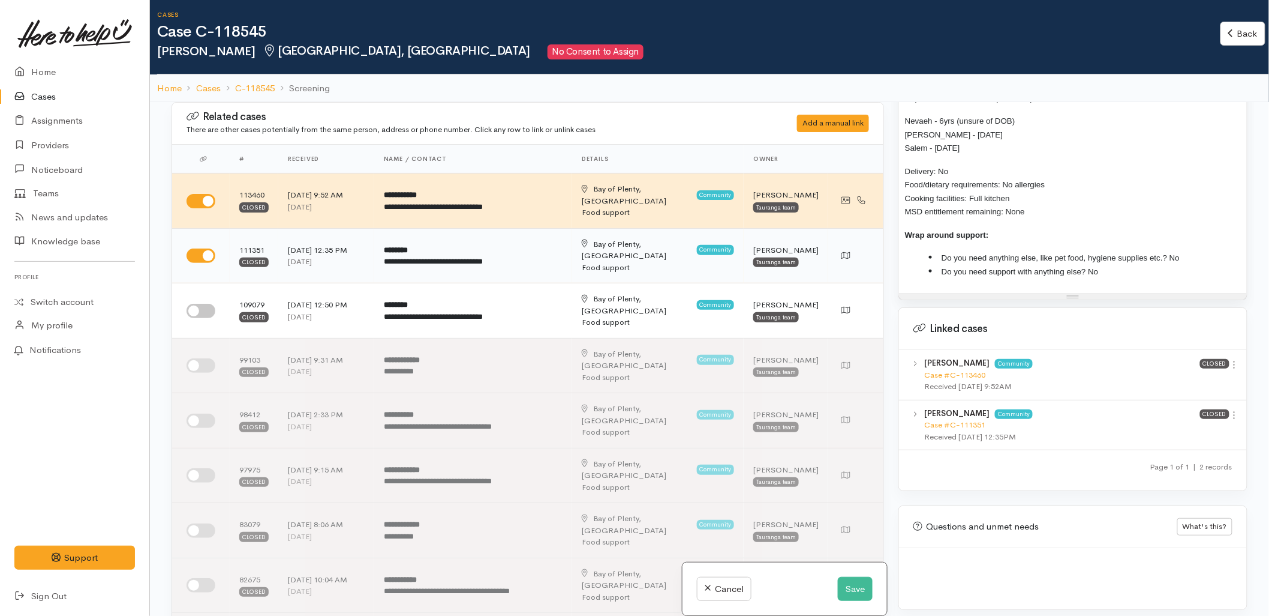
click at [202, 248] on input "checkbox" at bounding box center [201, 255] width 29 height 14
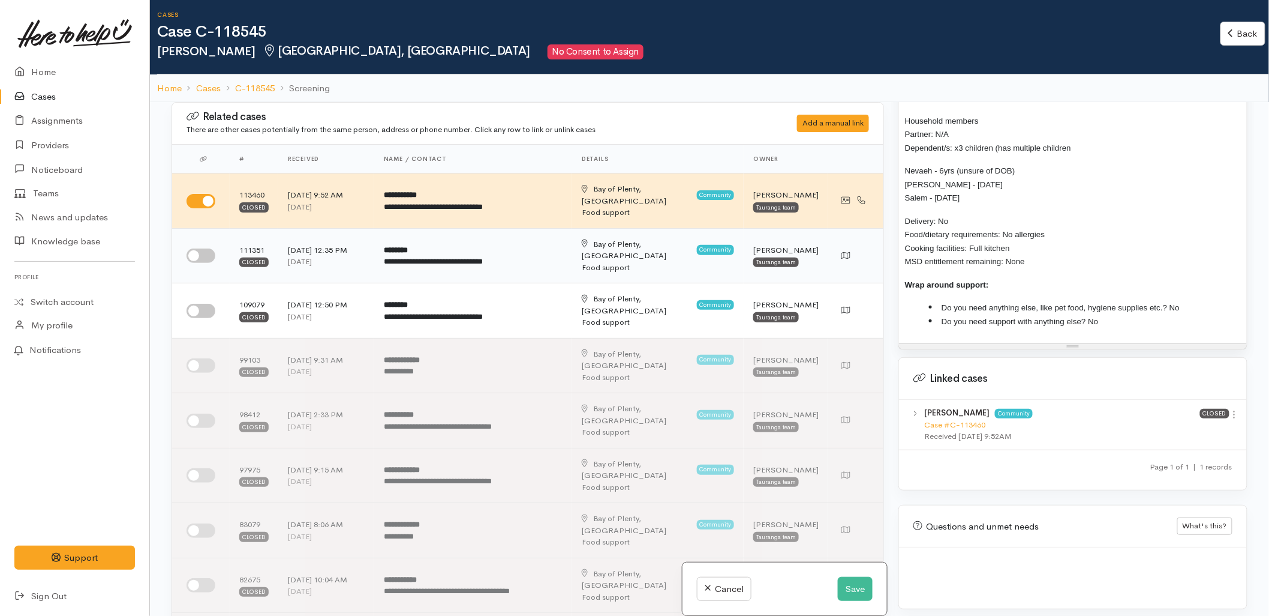
click at [199, 248] on input "checkbox" at bounding box center [201, 255] width 29 height 14
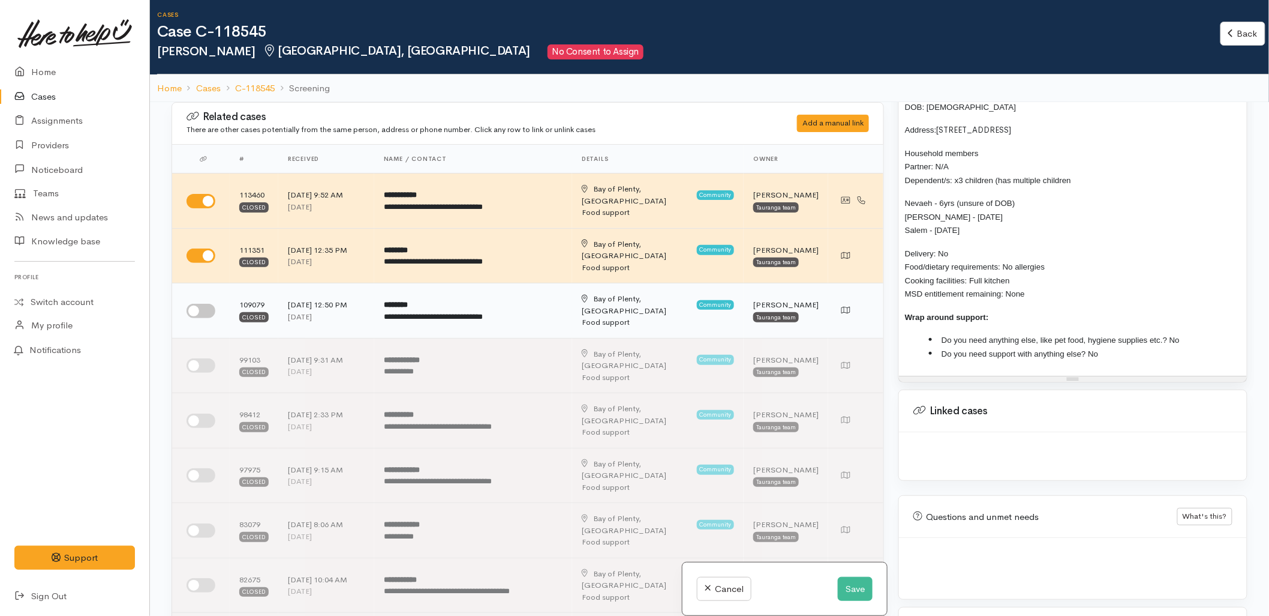
scroll to position [902, 0]
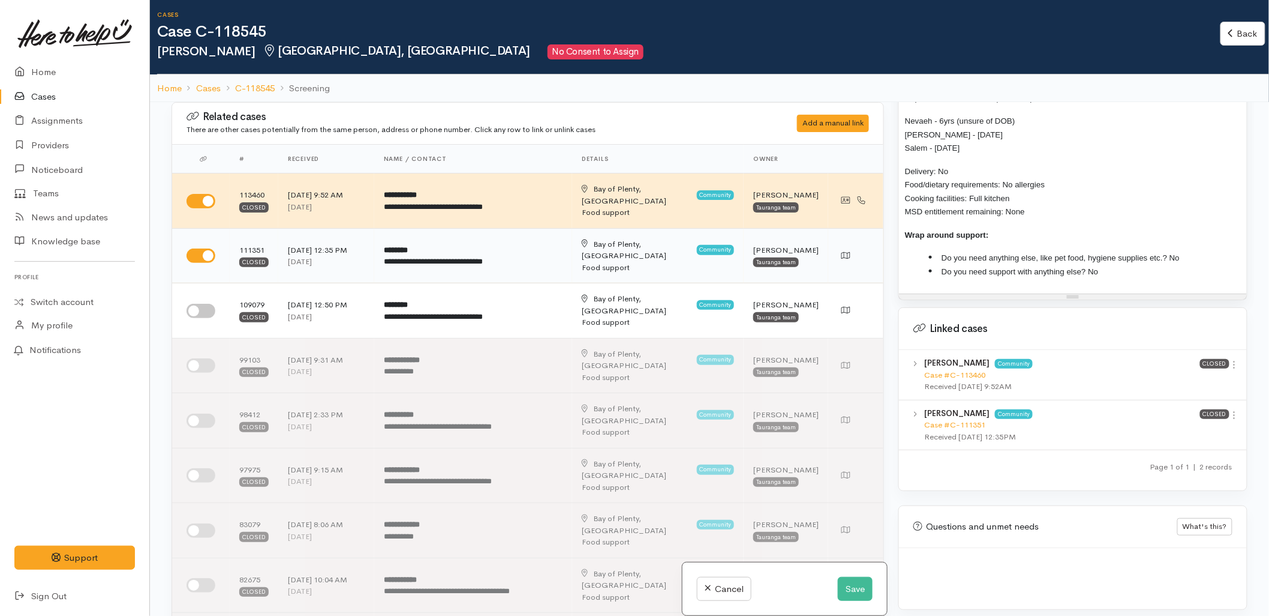
click at [195, 248] on input "checkbox" at bounding box center [201, 255] width 29 height 14
checkbox input "false"
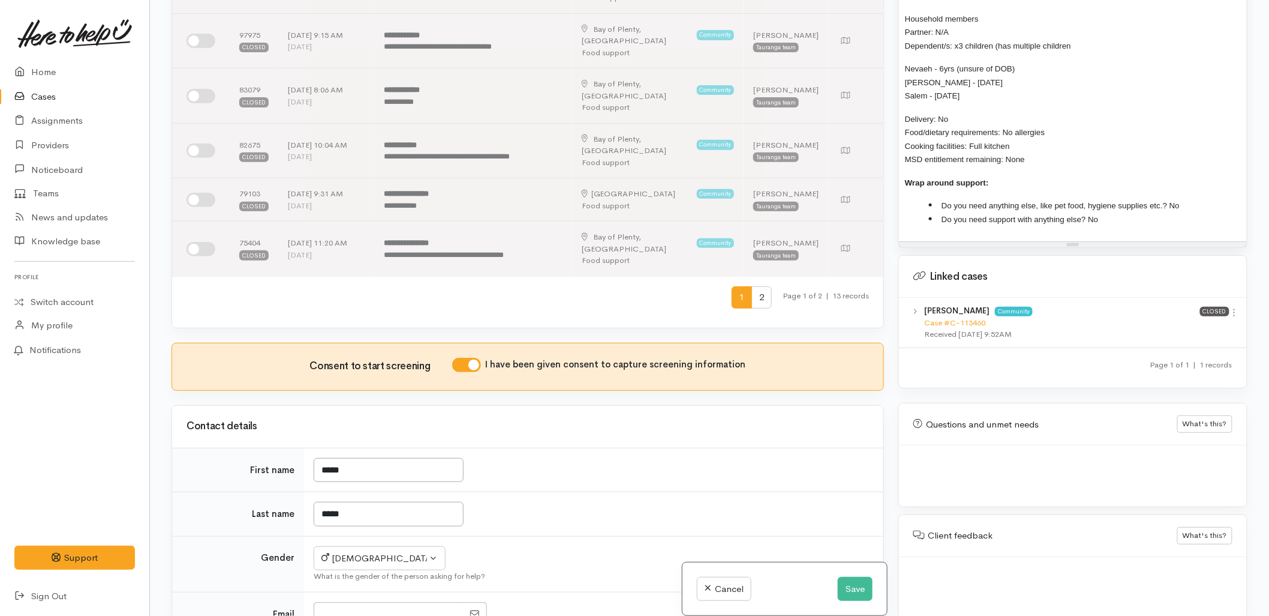
scroll to position [333, 0]
click at [801, 420] on h3 "Contact details" at bounding box center [528, 425] width 683 height 11
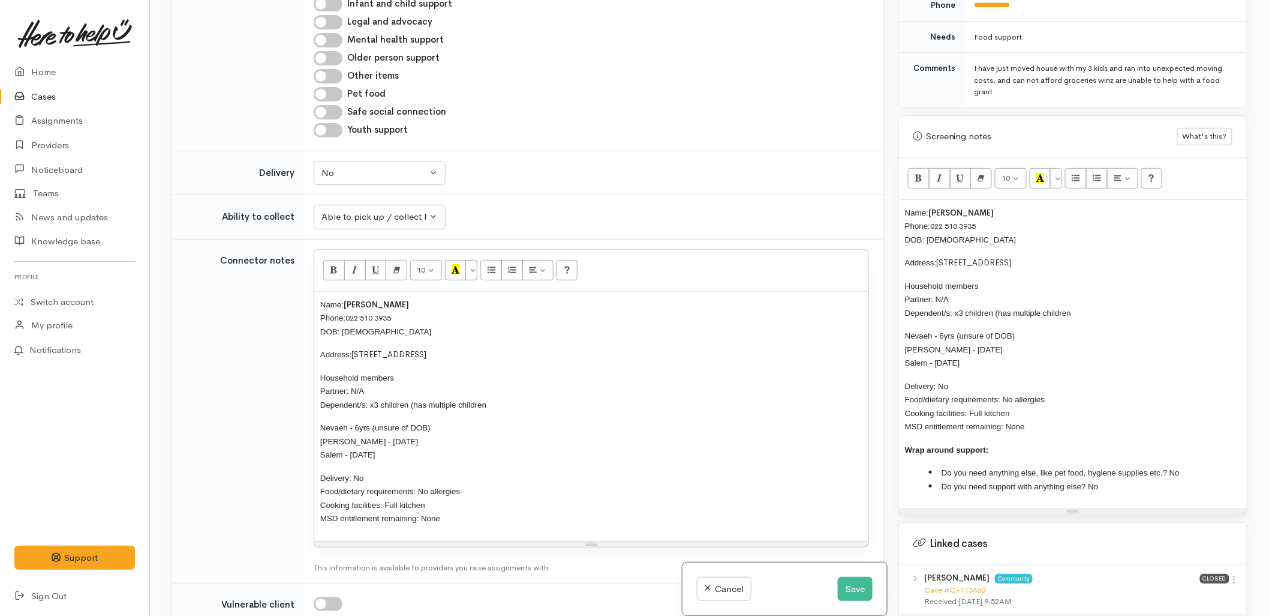
scroll to position [1333, 0]
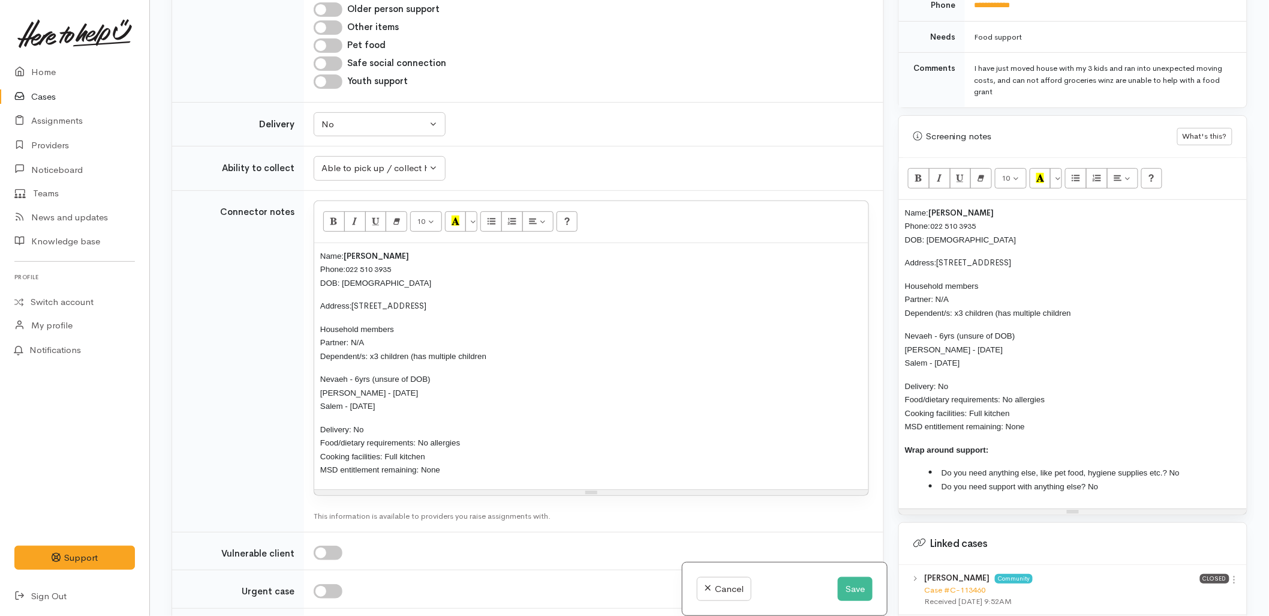
click at [668, 490] on div "Resize" at bounding box center [591, 492] width 554 height 5
click at [571, 422] on p "Delivery: No Food/dietary requirements: No allergies Cooking facilities: Full k…" at bounding box center [591, 449] width 542 height 54
click at [456, 422] on p "Delivery: No Food/dietary requirements: No allergies Cooking facilities: Full k…" at bounding box center [591, 449] width 542 height 54
click at [515, 422] on p "Delivery: No Food/dietary requirements: No allergies Cooking facilities: Full k…" at bounding box center [591, 449] width 542 height 54
click at [164, 301] on div "Related cases There are other cases potentially from the same person, address o…" at bounding box center [527, 308] width 727 height 616
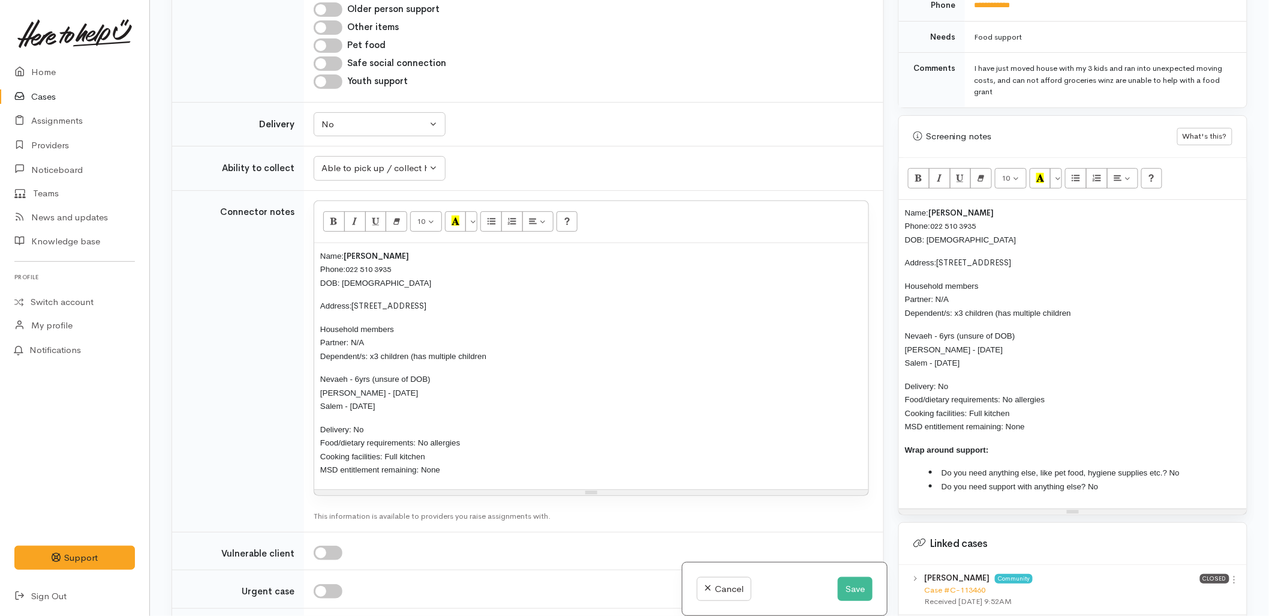
click at [434, 322] on p "Household members Partner: N/A Dependent/s: x3 children (has multiple children" at bounding box center [591, 342] width 542 height 41
drag, startPoint x: 434, startPoint y: 275, endPoint x: 355, endPoint y: 274, distance: 78.6
click at [355, 372] on p "Nevaeh - 6yrs (unsure of DOB) Marlin - 21/11/2017 Salem - 21/03/2023" at bounding box center [591, 392] width 542 height 41
click at [398, 372] on p "Nevaeh - 10/12/2018 Marlin - 21/11/2017 Salem - 21/03/2023" at bounding box center [591, 392] width 542 height 41
click at [397, 372] on p "Nevaeh - 10/12/2018 Marlin - 21/11/2017 Salem - 21/03/2023" at bounding box center [591, 392] width 542 height 41
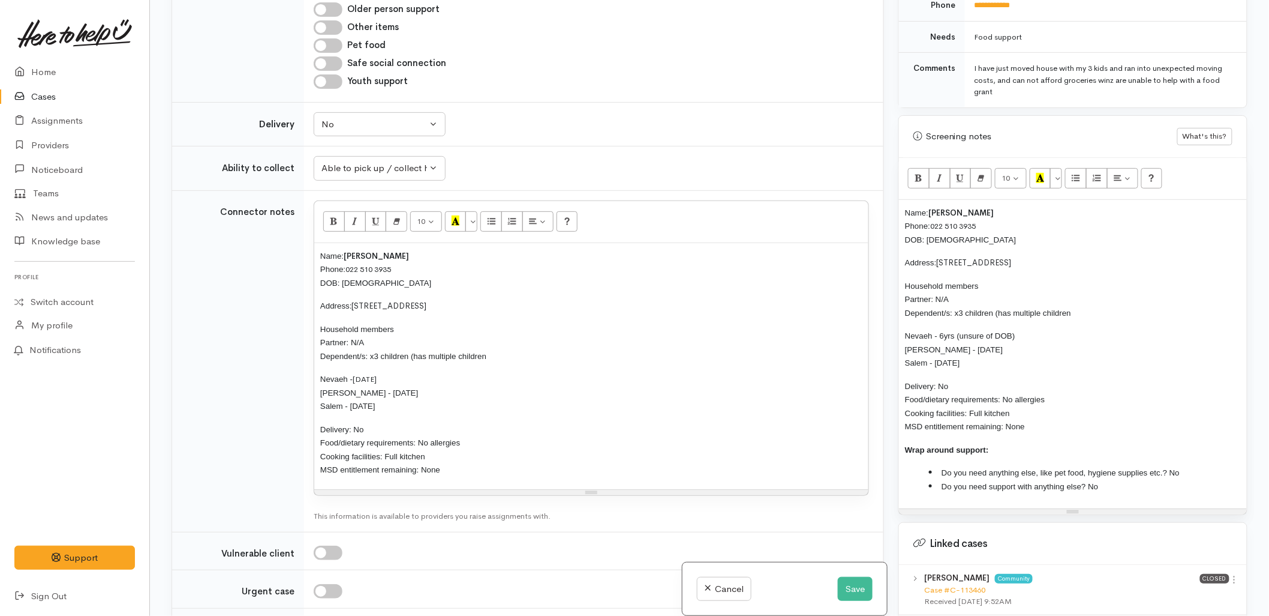
click at [395, 372] on p "Nevaeh - 10/12/2018 Marlin - 21/11/2017 Salem - 21/03/2023" at bounding box center [591, 392] width 542 height 41
click at [377, 374] on span "10/12/2018" at bounding box center [365, 379] width 24 height 10
click at [434, 372] on p "Nevaeh - 10/12/2018 Marlin - 21/11/2017 Salem - 21/03/2023" at bounding box center [591, 392] width 542 height 41
click at [442, 372] on p "Nevaeh - 10/12/2018 Marlin - 21/11/2017 Salem - 21/03/2023" at bounding box center [591, 392] width 542 height 41
click at [437, 372] on p "Nevaeh - 10/12/2018 Marlin - 21/11/2017 Salem - 21/03/2023" at bounding box center [591, 392] width 542 height 41
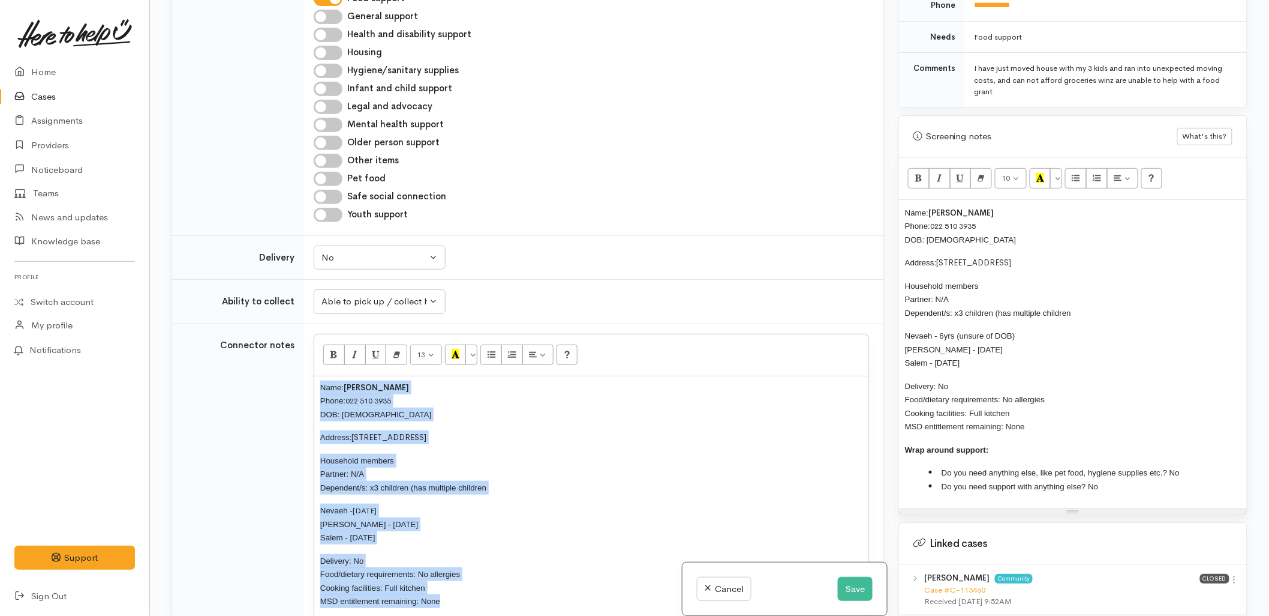
scroll to position [0, 0]
drag, startPoint x: 449, startPoint y: 496, endPoint x: 279, endPoint y: 283, distance: 272.4
click at [279, 323] on tr "Connector notes Drag image or text here 13 8 9 10 11 12 14 18 24 36 Background …" at bounding box center [527, 493] width 711 height 341
copy div "Name: Marco White Phone: 022 510 3935 DOB: 05/01/1994 Address: 151 Te Maunga La…"
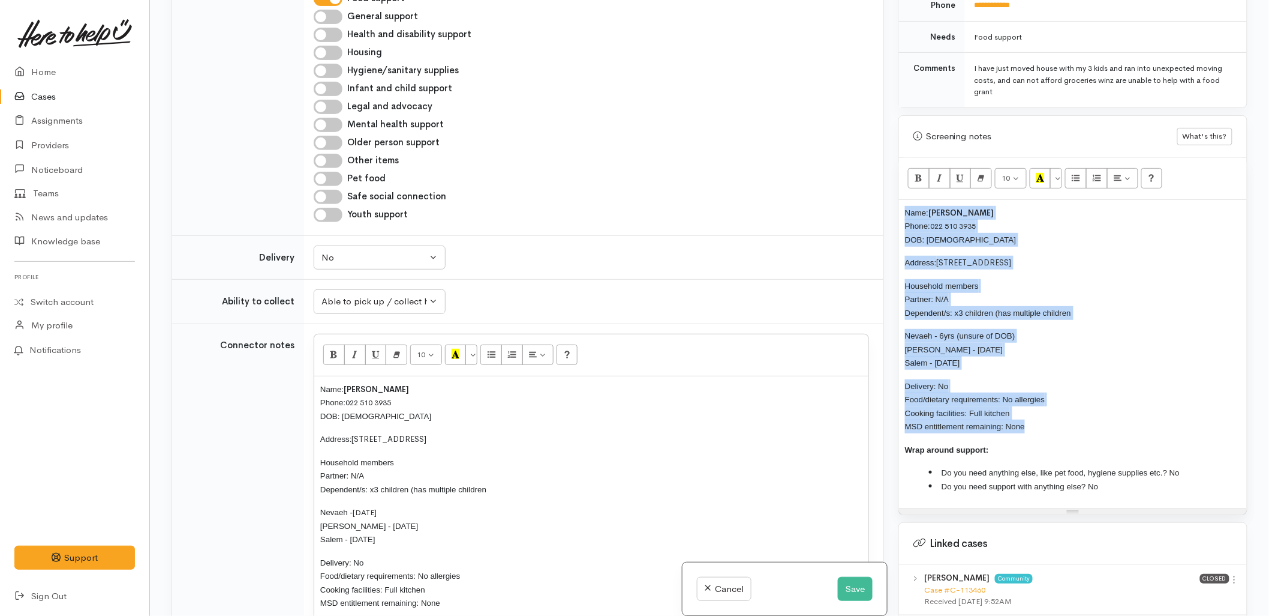
drag, startPoint x: 1018, startPoint y: 416, endPoint x: 897, endPoint y: 200, distance: 248.2
click at [897, 200] on div "Warnings Add No warnings have been raised against this case Add Warning Title ●…" at bounding box center [1073, 308] width 364 height 616
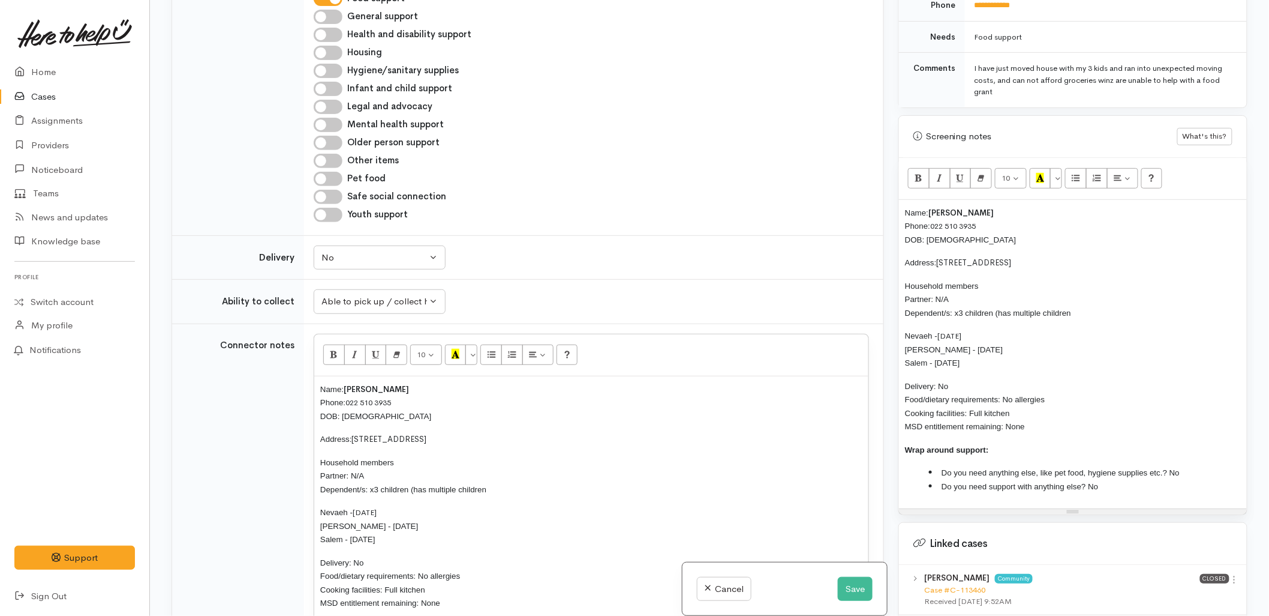
click at [1088, 302] on p "Household members Partner: N/A Dependent/s: x3 children (has multiple children" at bounding box center [1073, 299] width 336 height 41
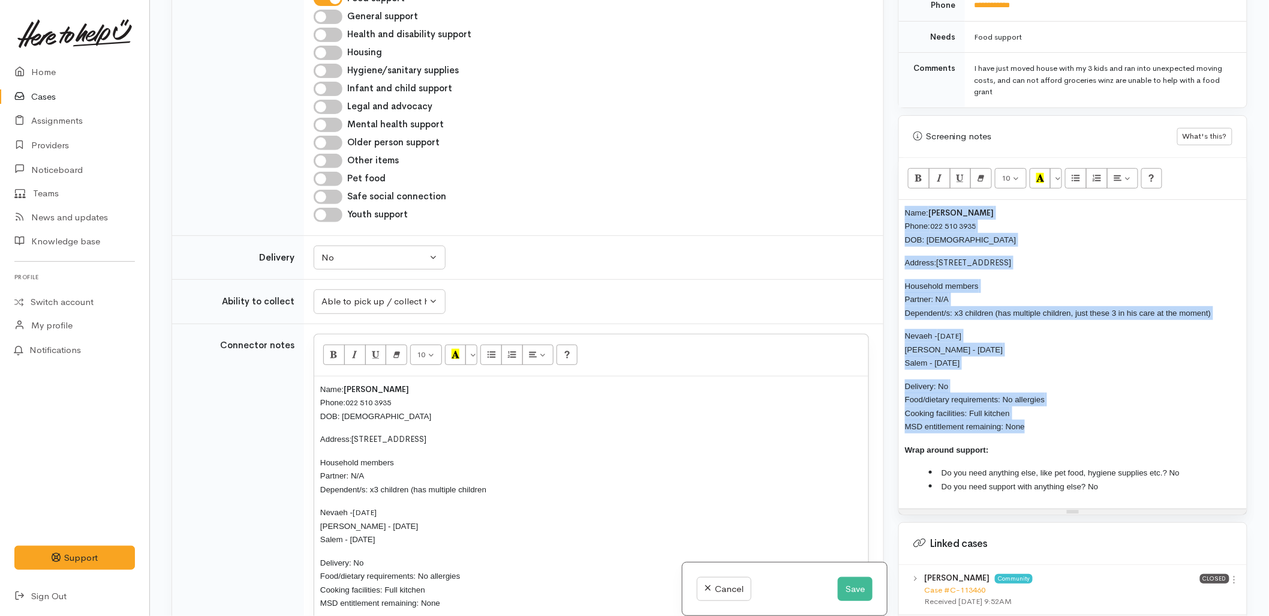
drag, startPoint x: 1035, startPoint y: 420, endPoint x: 906, endPoint y: 197, distance: 257.8
click at [906, 200] on div "Name: Marco White Phone: 022 510 3935 DOB: 05/01/1994 Address: 151 Te Maunga La…" at bounding box center [1073, 354] width 348 height 309
copy div "Name: Marco White Phone: 022 510 3935 DOB: 05/01/1994 Address: 151 Te Maunga La…"
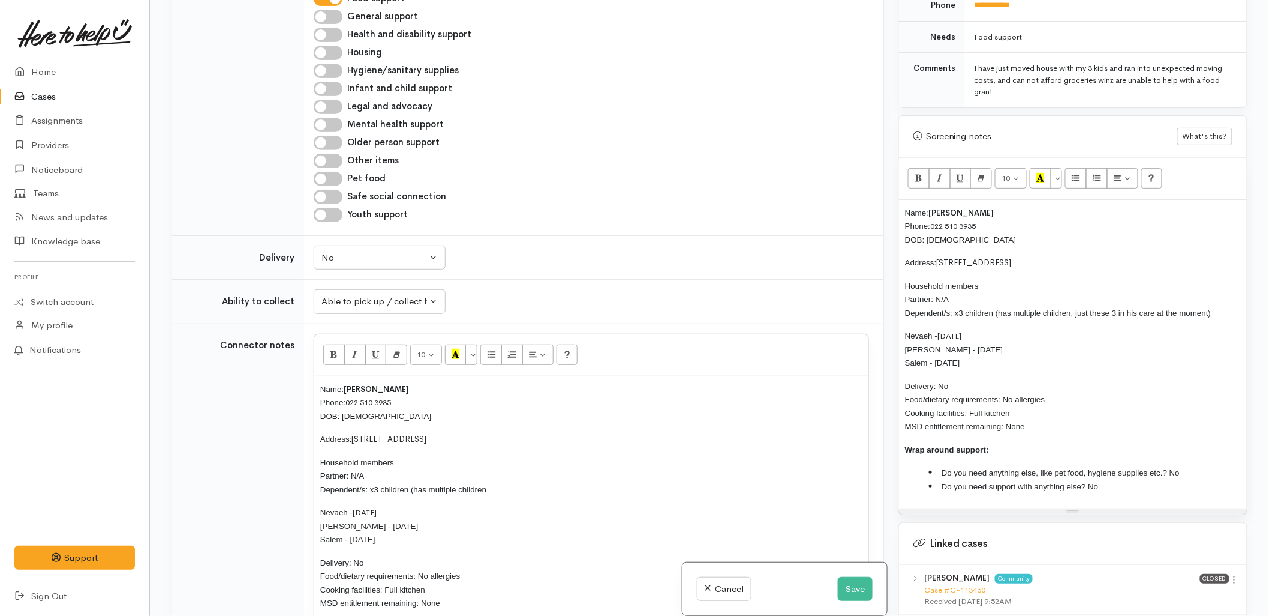
click at [501, 455] on p "Household members Partner: N/A Dependent/s: x3 children (has multiple children" at bounding box center [591, 475] width 542 height 41
click at [903, 202] on div "Name: Marco White Phone: 022 510 3935 DOB: 05/01/1994 Address: 151 Te Maunga La…" at bounding box center [1073, 354] width 348 height 309
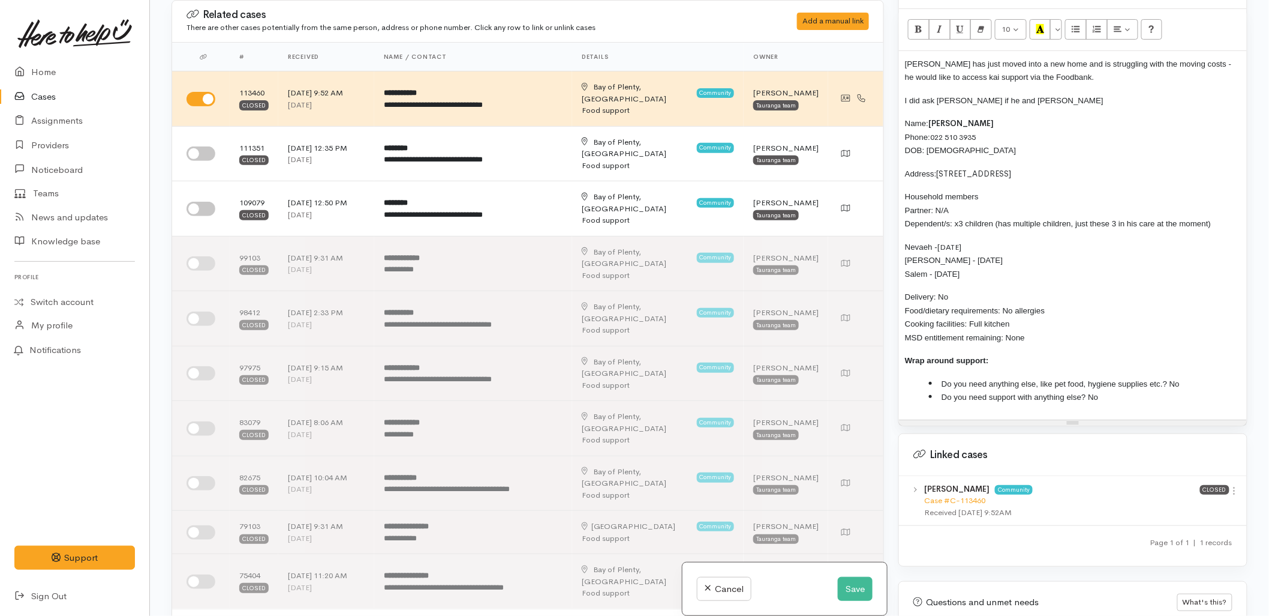
scroll to position [719, 0]
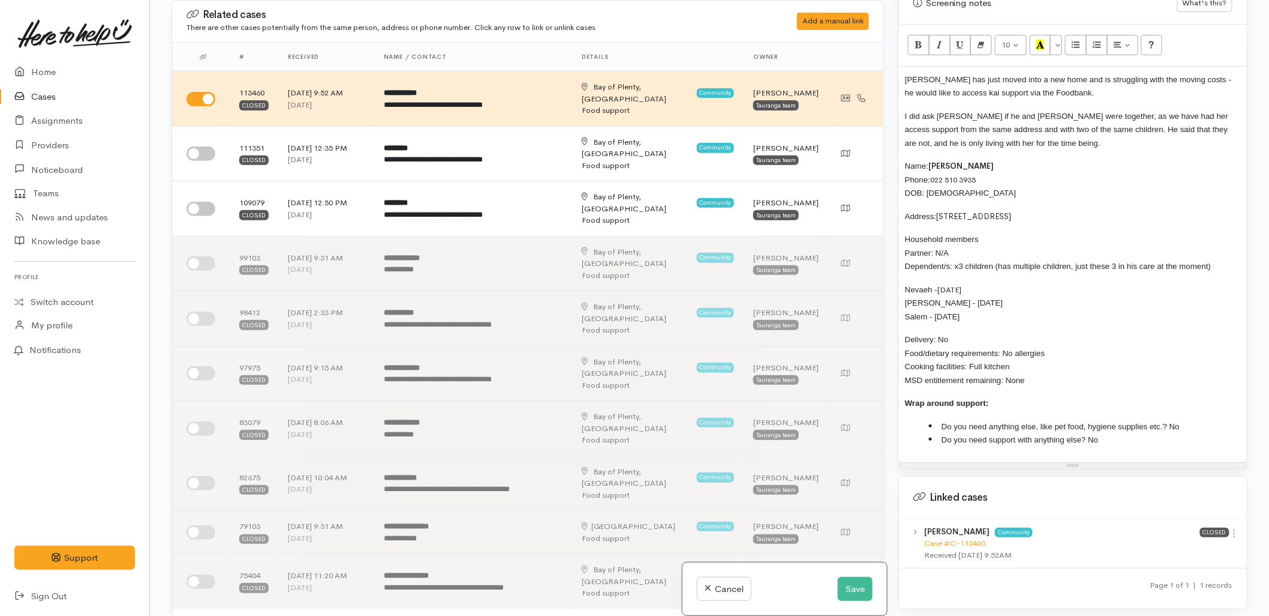
click at [1038, 136] on p "I did ask Marco if he and Tia Izod were together, as we have had her access sup…" at bounding box center [1073, 129] width 336 height 41
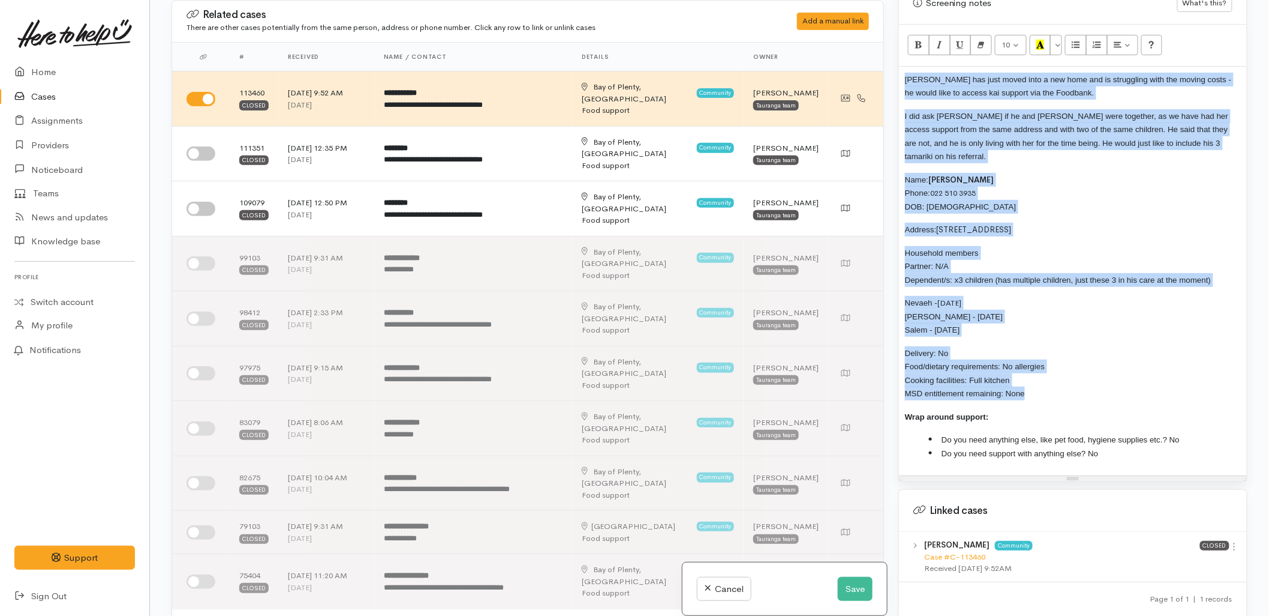
drag, startPoint x: 1046, startPoint y: 371, endPoint x: 885, endPoint y: 64, distance: 346.7
click at [885, 64] on div "Related cases There are other cases potentially from the same person, address o…" at bounding box center [709, 308] width 1091 height 616
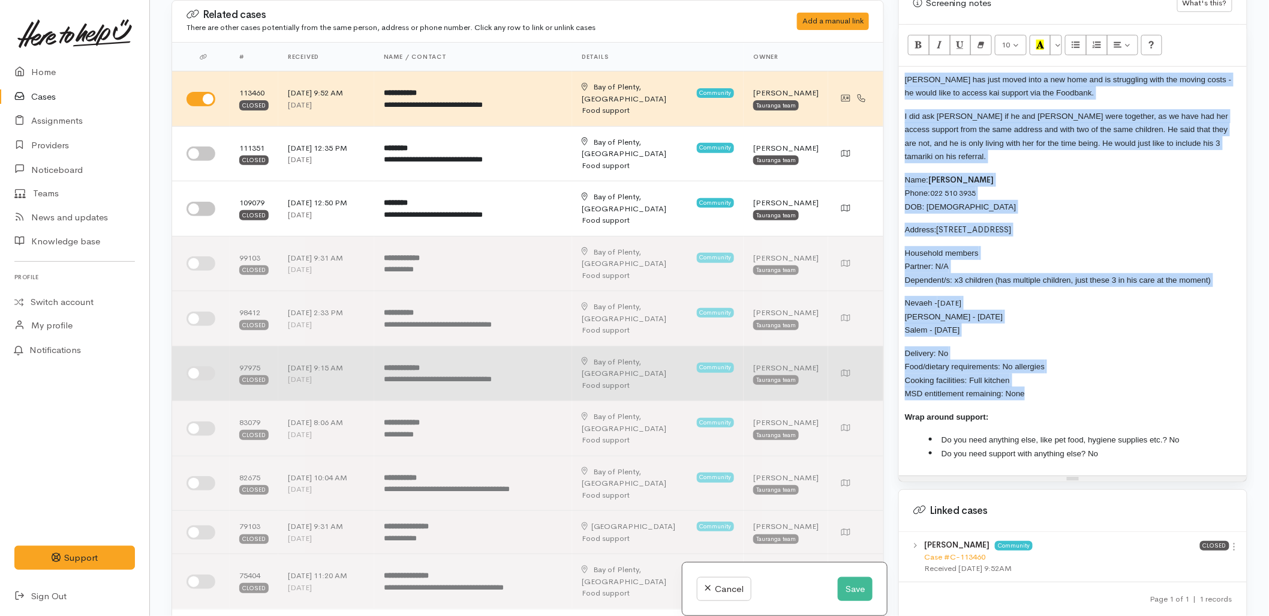
copy div "Marco has just moved into a new home and is struggling with the moving costs - …"
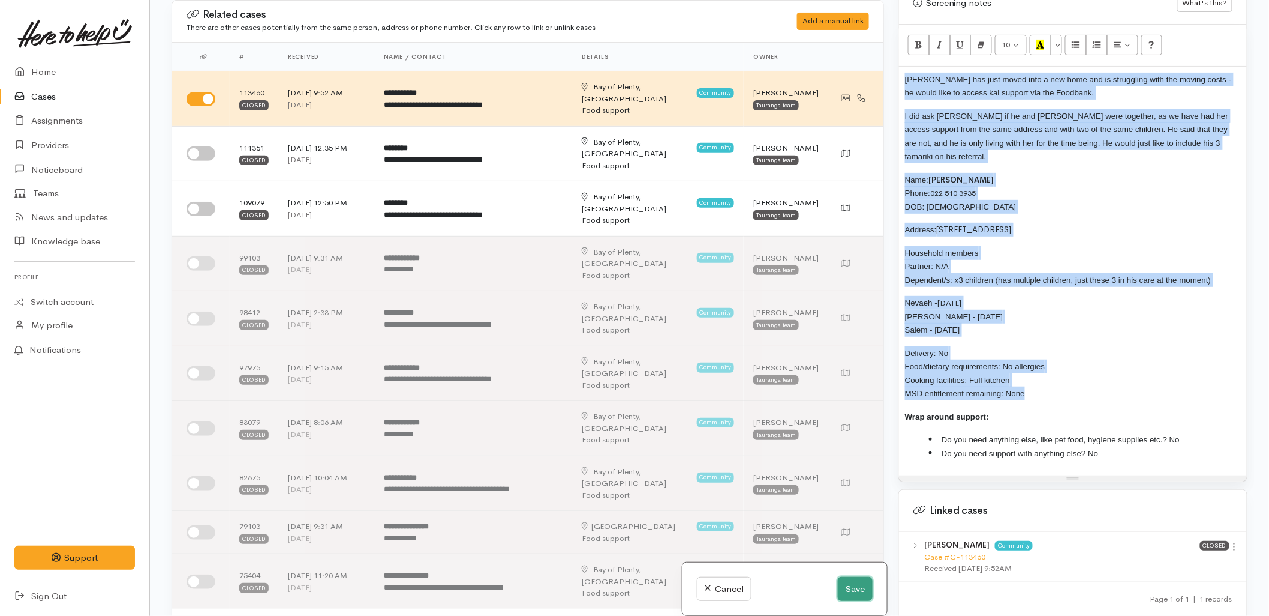
click at [857, 594] on button "Save" at bounding box center [855, 589] width 35 height 25
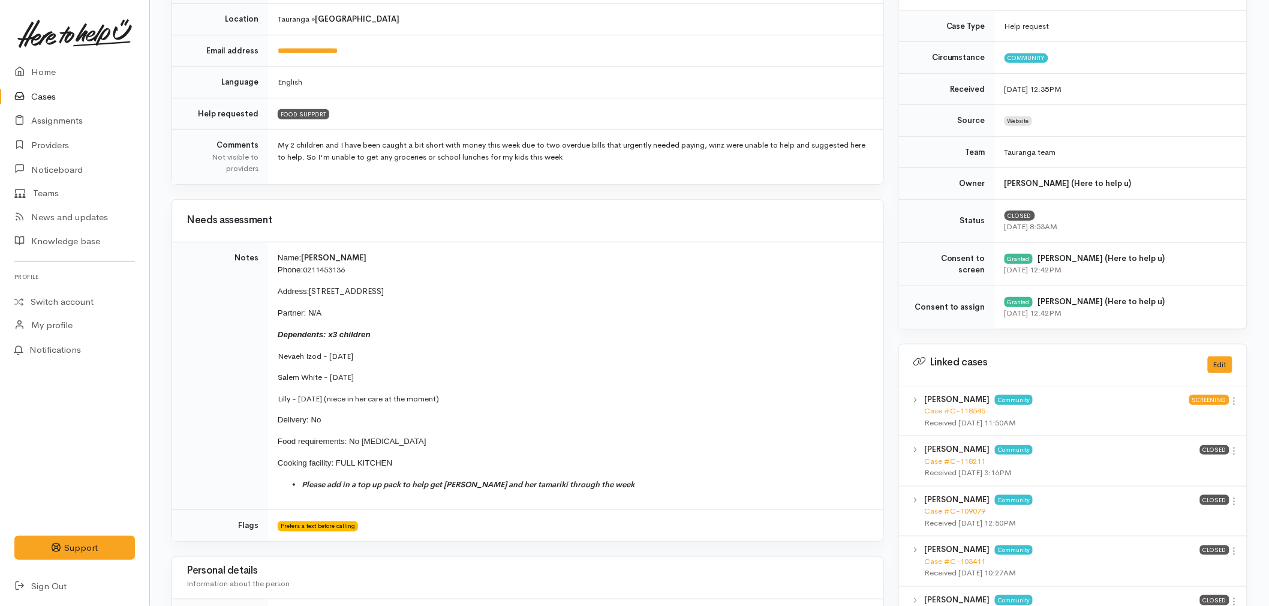
scroll to position [333, 0]
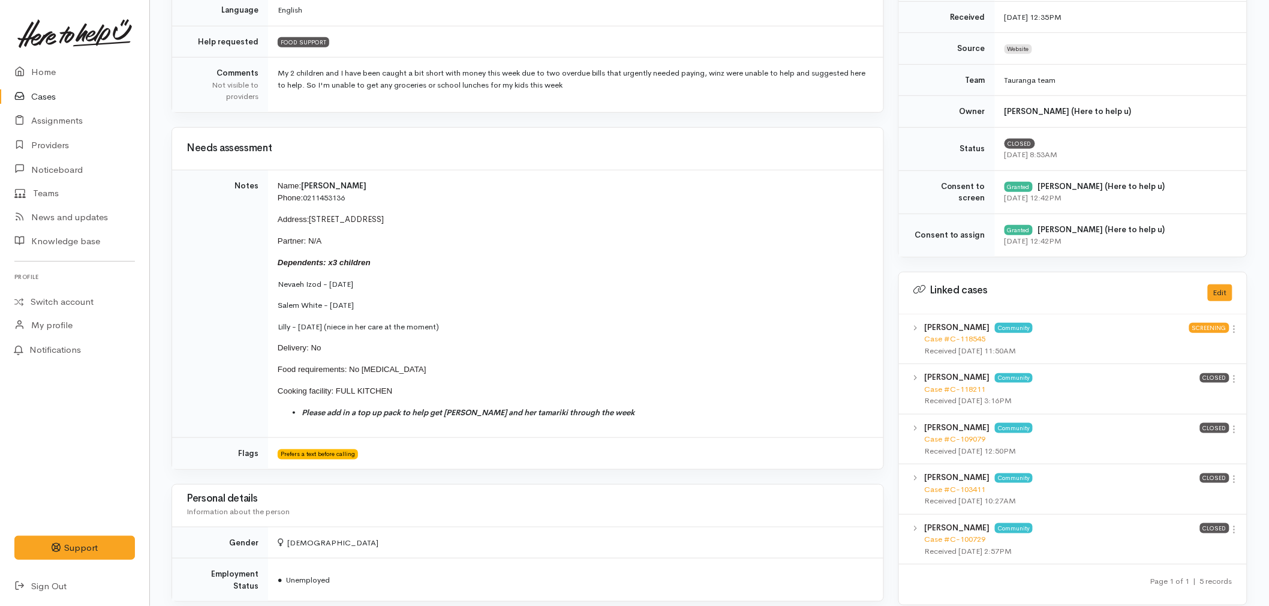
click at [391, 314] on td "Name: Tia Izod Phone: 0211453136 Address: 151 Te Maunga Lane, Mount Maunganui P…" at bounding box center [576, 304] width 616 height 268
drag, startPoint x: 517, startPoint y: 330, endPoint x: 275, endPoint y: 291, distance: 245.5
click at [275, 291] on td "Name: Tia Izod Phone: 0211453136 Address: 151 Te Maunga Lane, Mount Maunganui P…" at bounding box center [576, 304] width 616 height 268
drag, startPoint x: 275, startPoint y: 291, endPoint x: 468, endPoint y: 297, distance: 193.3
click at [468, 297] on td "Name: Tia Izod Phone: 0211453136 Address: 151 Te Maunga Lane, Mount Maunganui P…" at bounding box center [576, 304] width 616 height 268
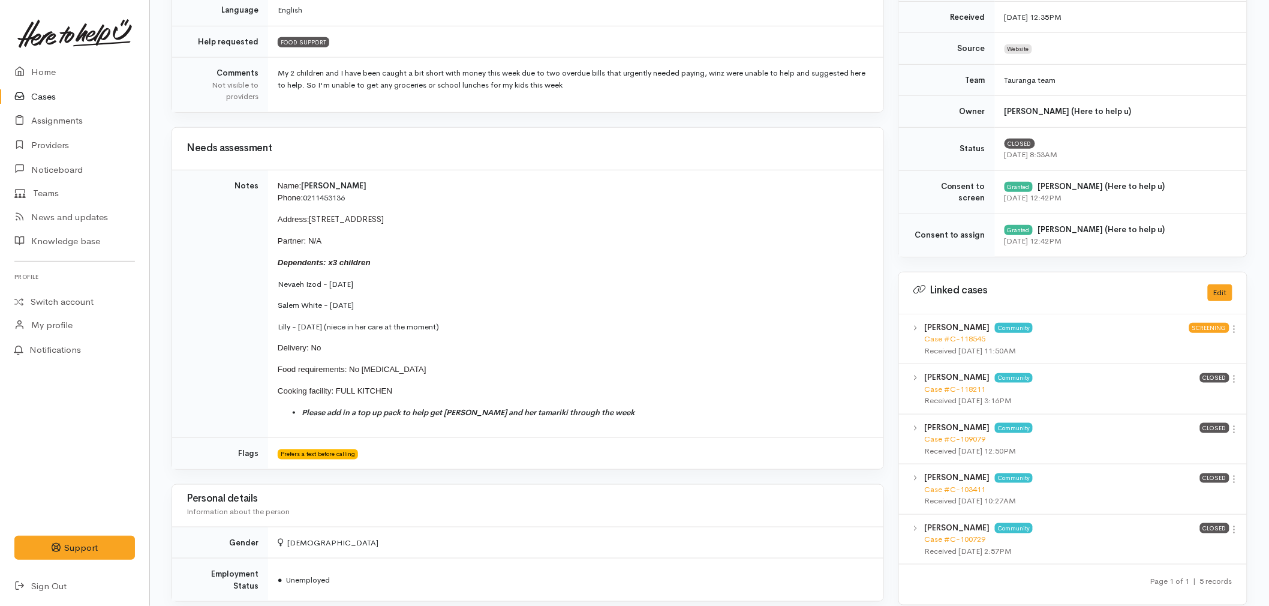
scroll to position [466, 0]
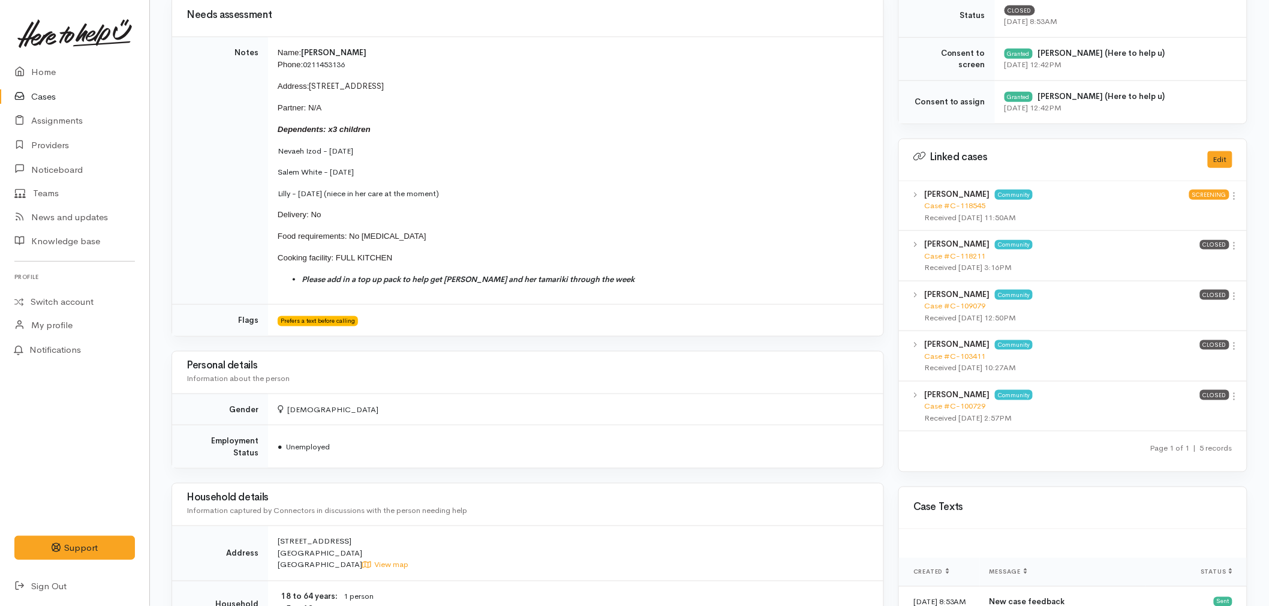
drag, startPoint x: 397, startPoint y: 170, endPoint x: 380, endPoint y: 170, distance: 16.2
click at [380, 170] on p "Salem White - 21/03/2023" at bounding box center [574, 172] width 592 height 12
drag, startPoint x: 374, startPoint y: 153, endPoint x: 331, endPoint y: 154, distance: 43.8
click at [331, 154] on p "Nevaeh Izod - 10/12/2018" at bounding box center [574, 151] width 592 height 12
copy p "10/12/2018"
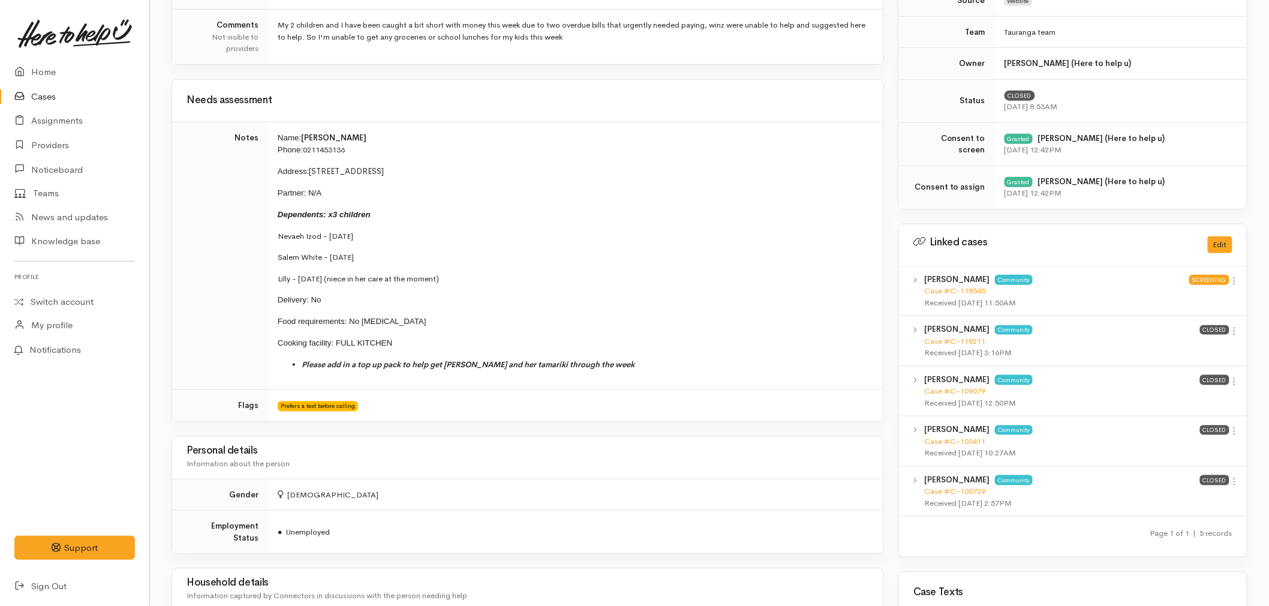
scroll to position [333, 0]
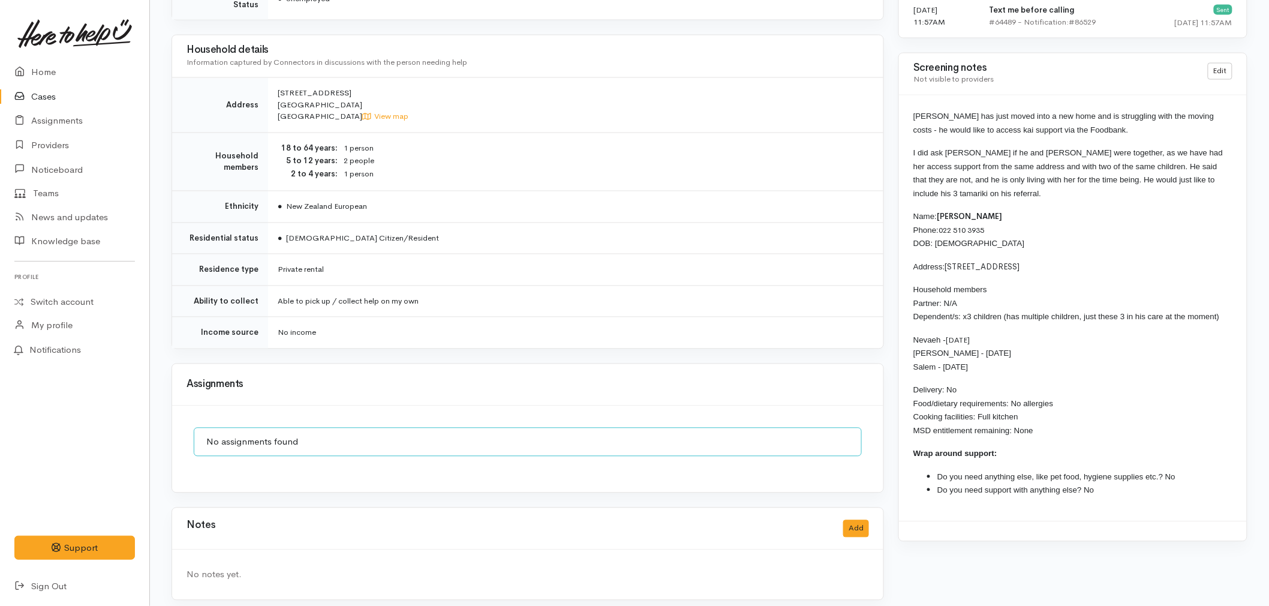
scroll to position [885, 0]
click at [50, 73] on link "Home" at bounding box center [74, 72] width 149 height 25
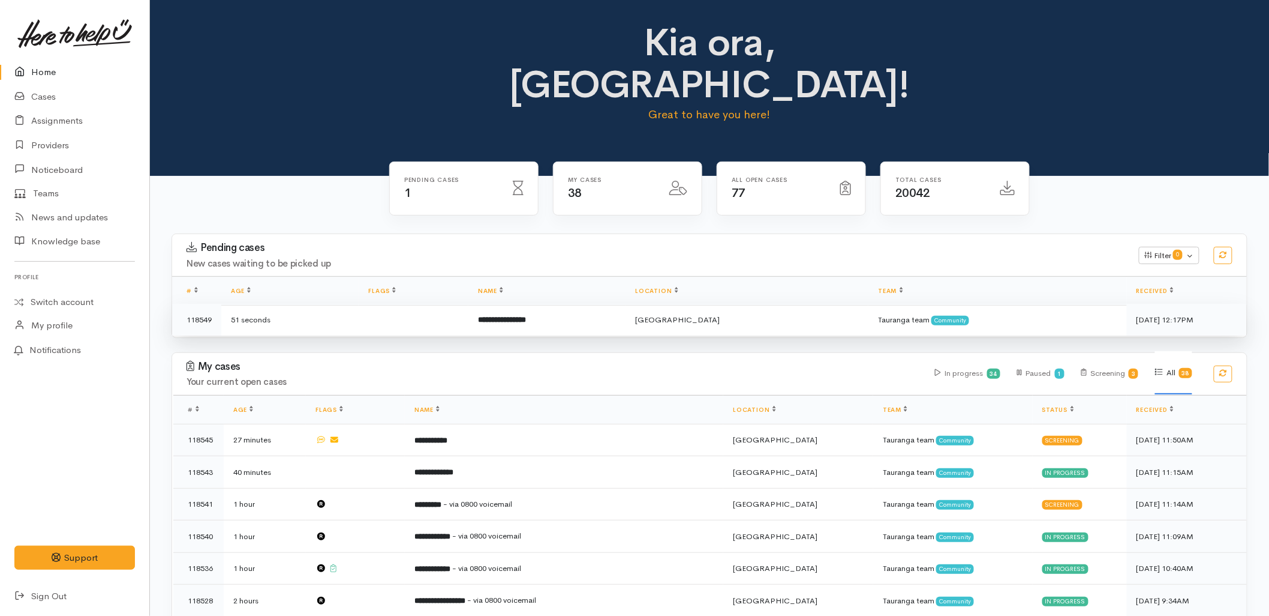
click at [498, 316] on b "**********" at bounding box center [502, 320] width 48 height 8
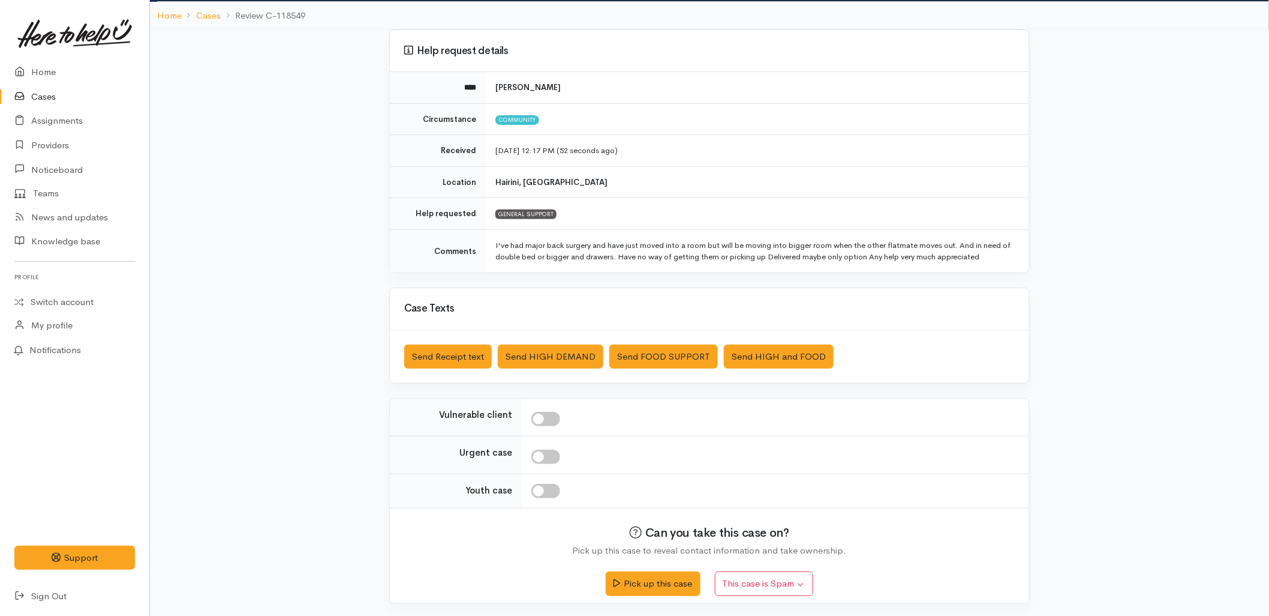
scroll to position [79, 0]
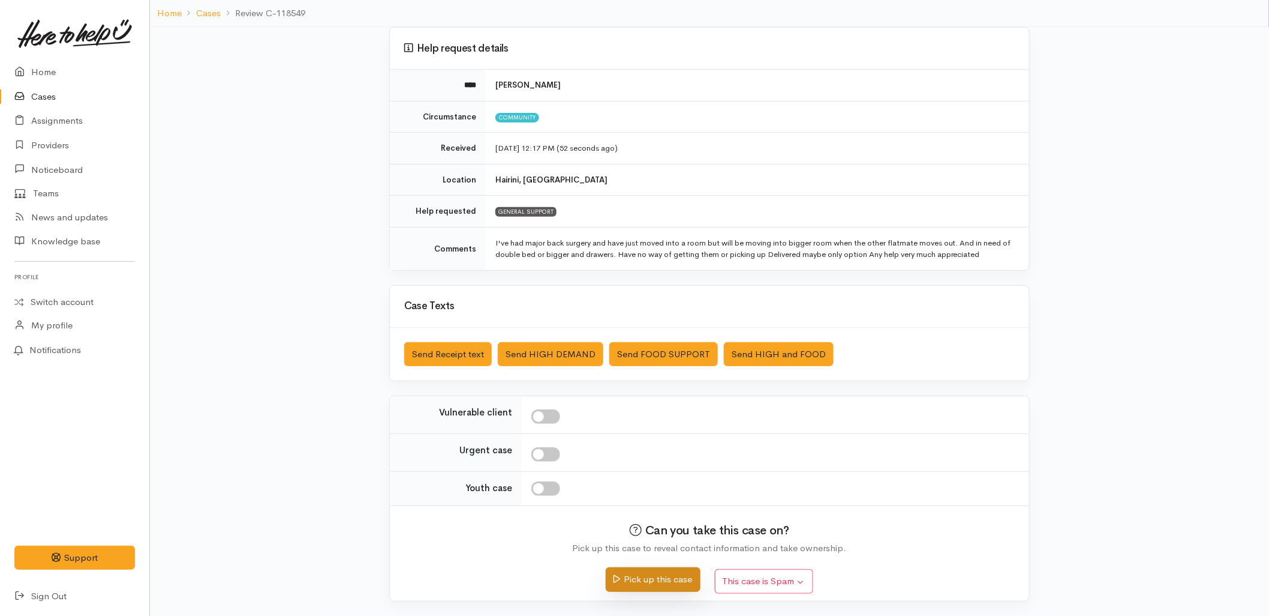
click at [667, 586] on button "Pick up this case" at bounding box center [653, 579] width 94 height 25
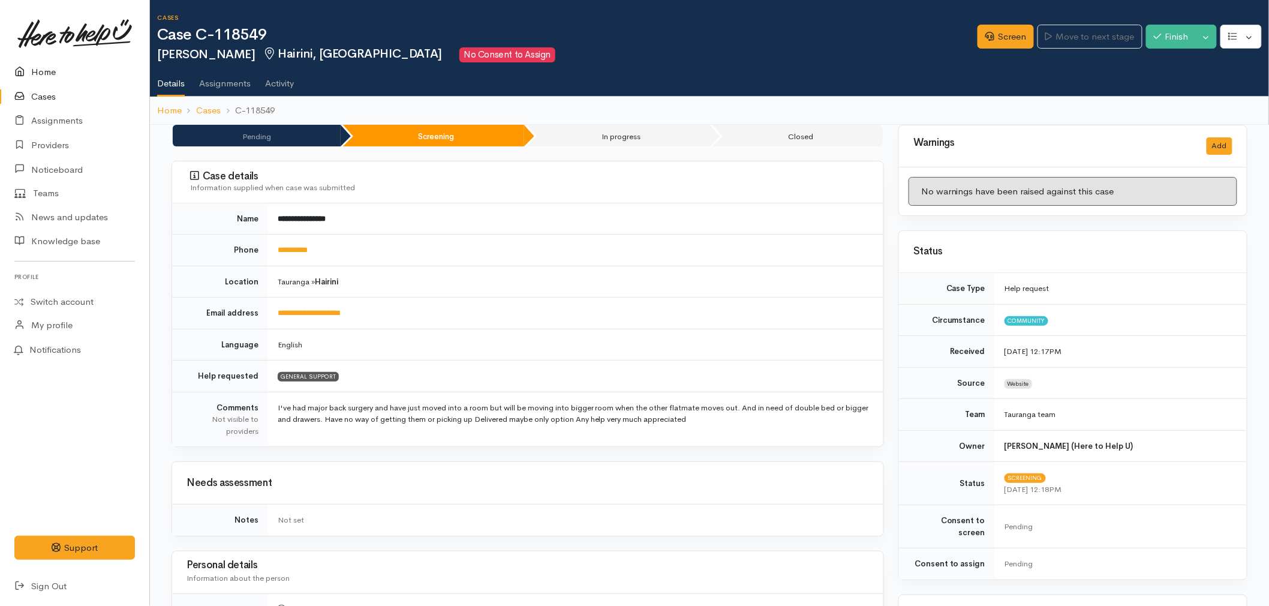
click at [41, 72] on link "Home" at bounding box center [74, 72] width 149 height 25
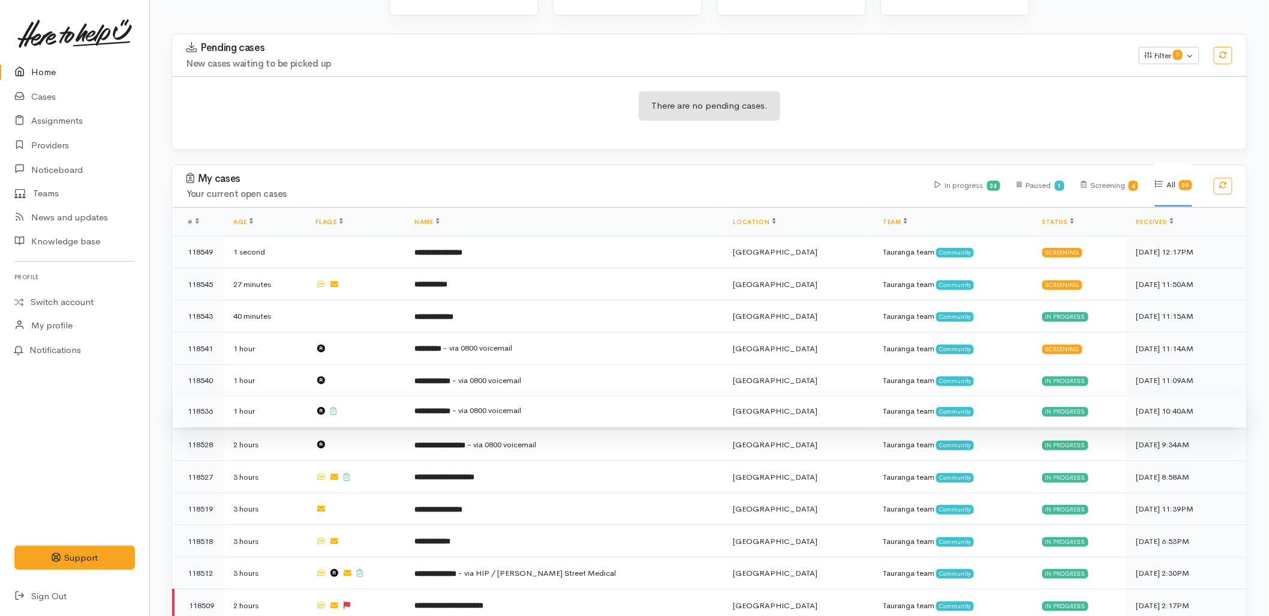
scroll to position [200, 0]
click at [434, 395] on td "**********" at bounding box center [564, 411] width 319 height 32
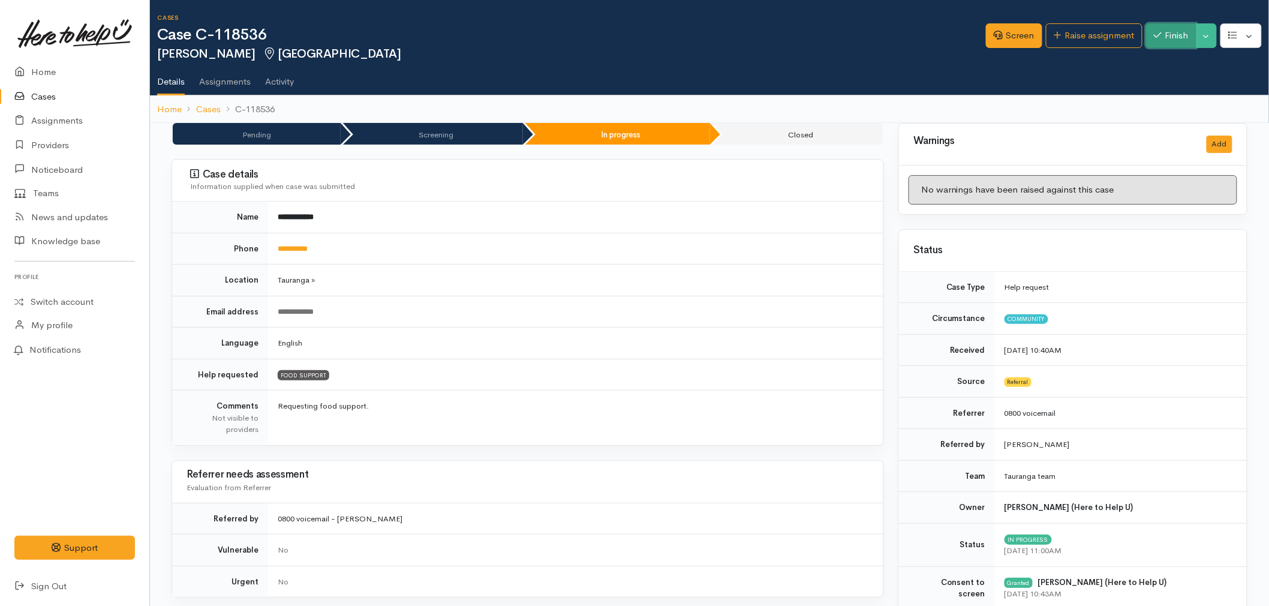
click at [1147, 38] on button "Finish" at bounding box center [1171, 35] width 50 height 25
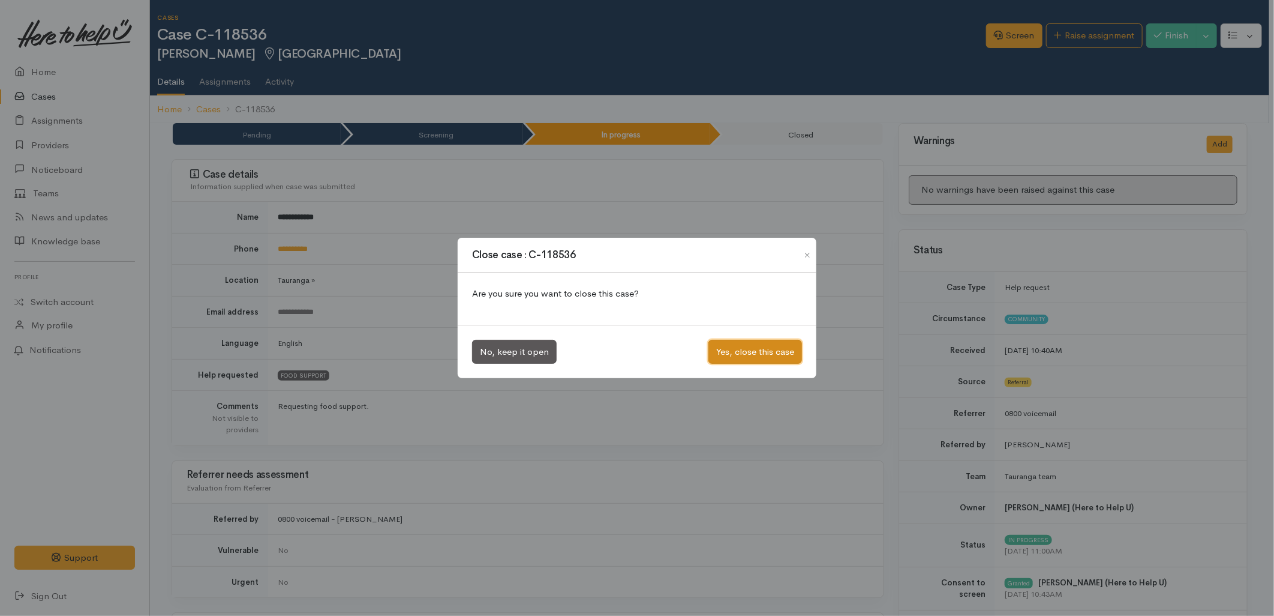
click at [756, 341] on button "Yes, close this case" at bounding box center [755, 352] width 94 height 25
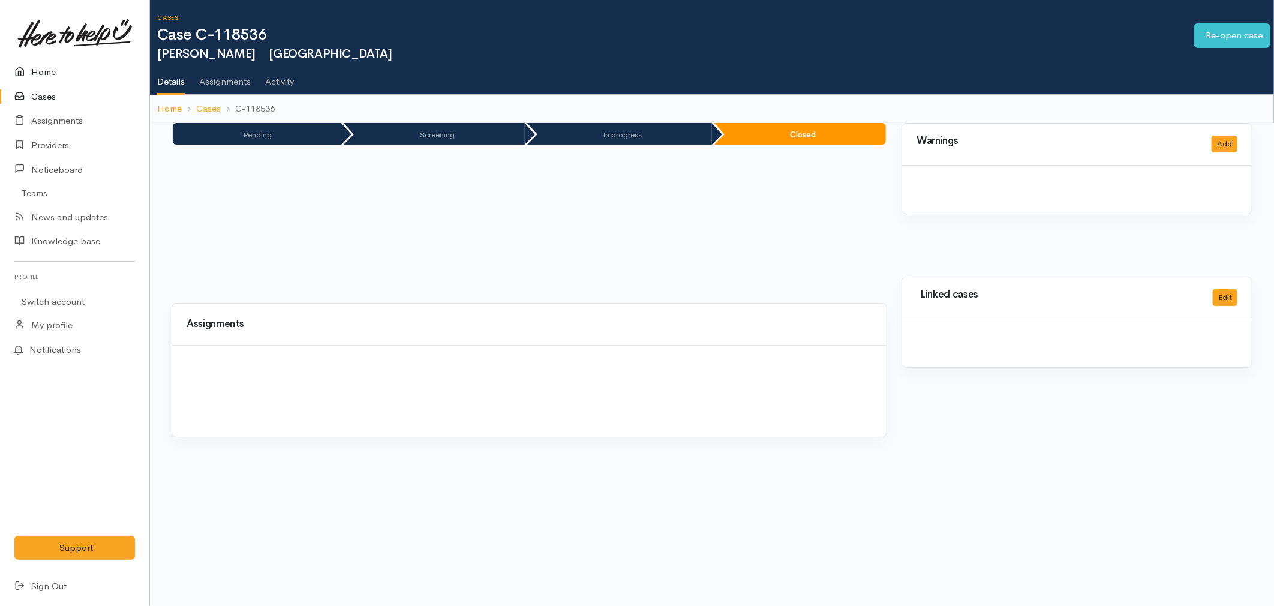
click at [33, 73] on link "Home" at bounding box center [74, 72] width 149 height 25
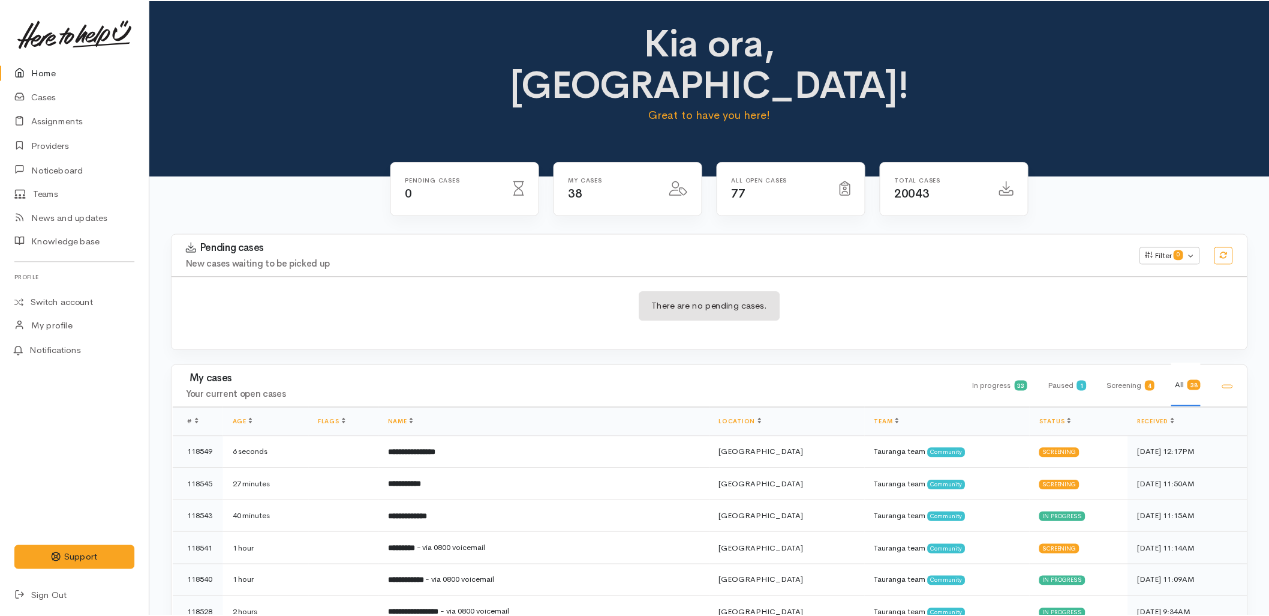
scroll to position [133, 0]
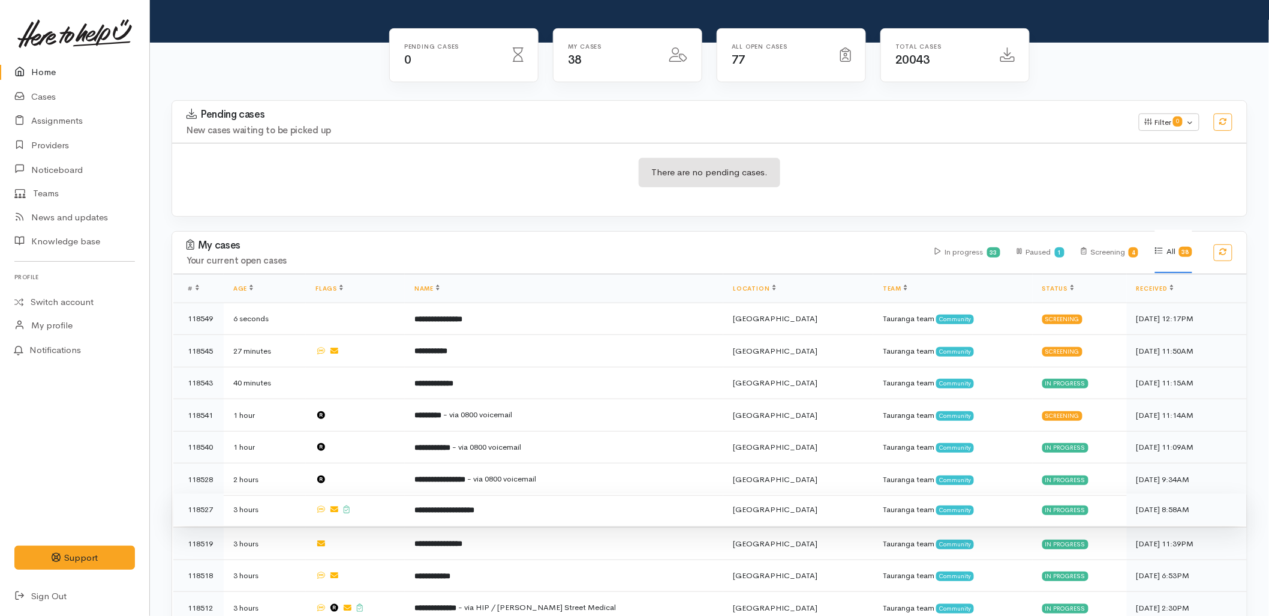
click at [458, 493] on td "**********" at bounding box center [564, 509] width 319 height 32
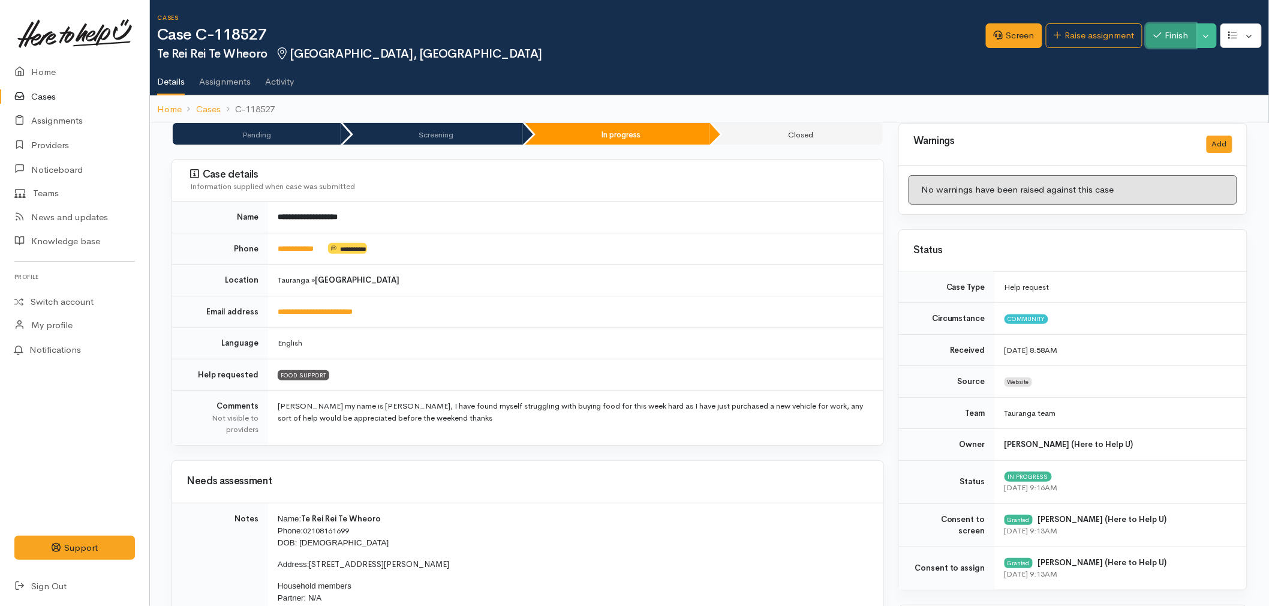
click at [1178, 35] on button "Finish" at bounding box center [1171, 35] width 50 height 25
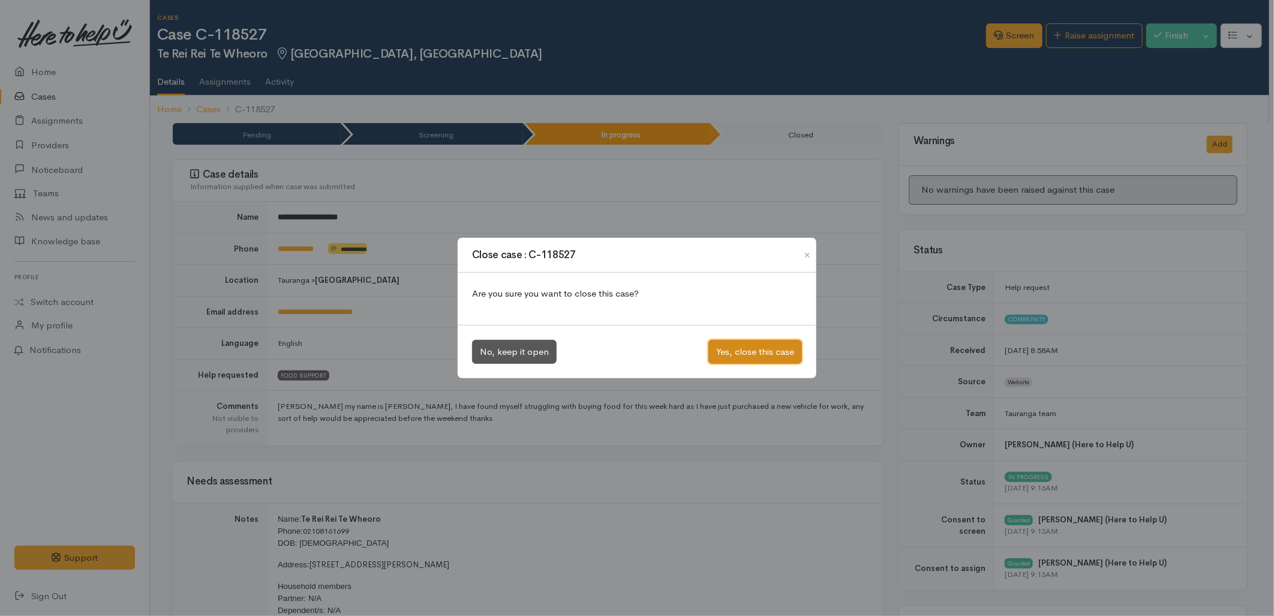
click at [737, 349] on button "Yes, close this case" at bounding box center [755, 352] width 94 height 25
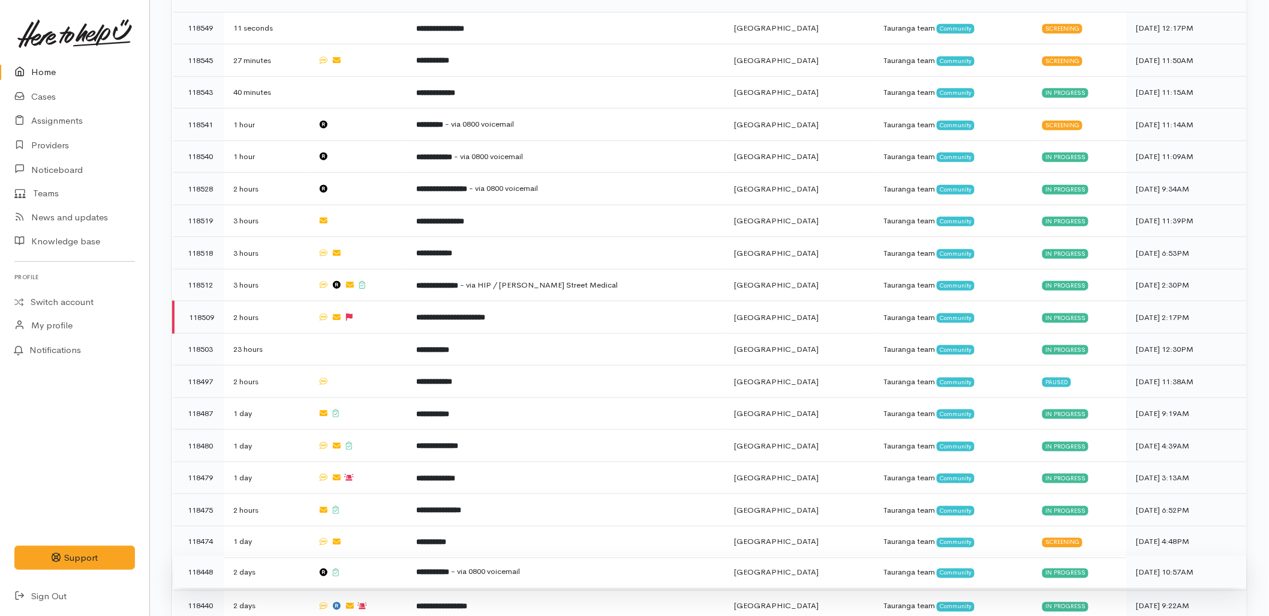
scroll to position [466, 0]
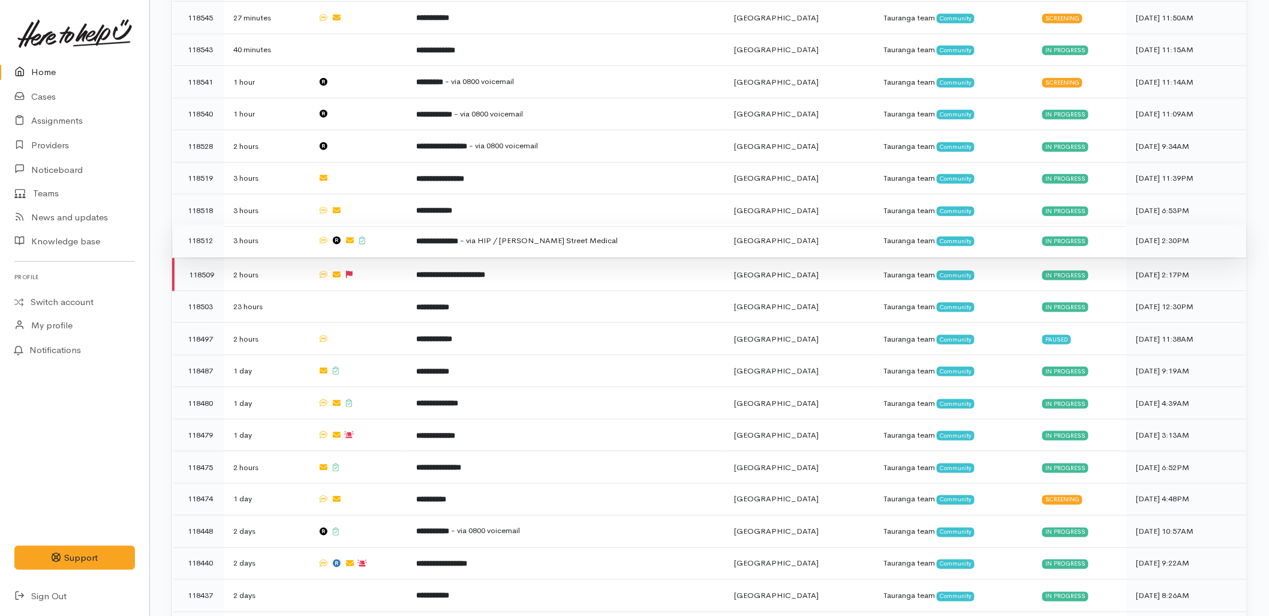
click at [407, 224] on td at bounding box center [357, 240] width 98 height 32
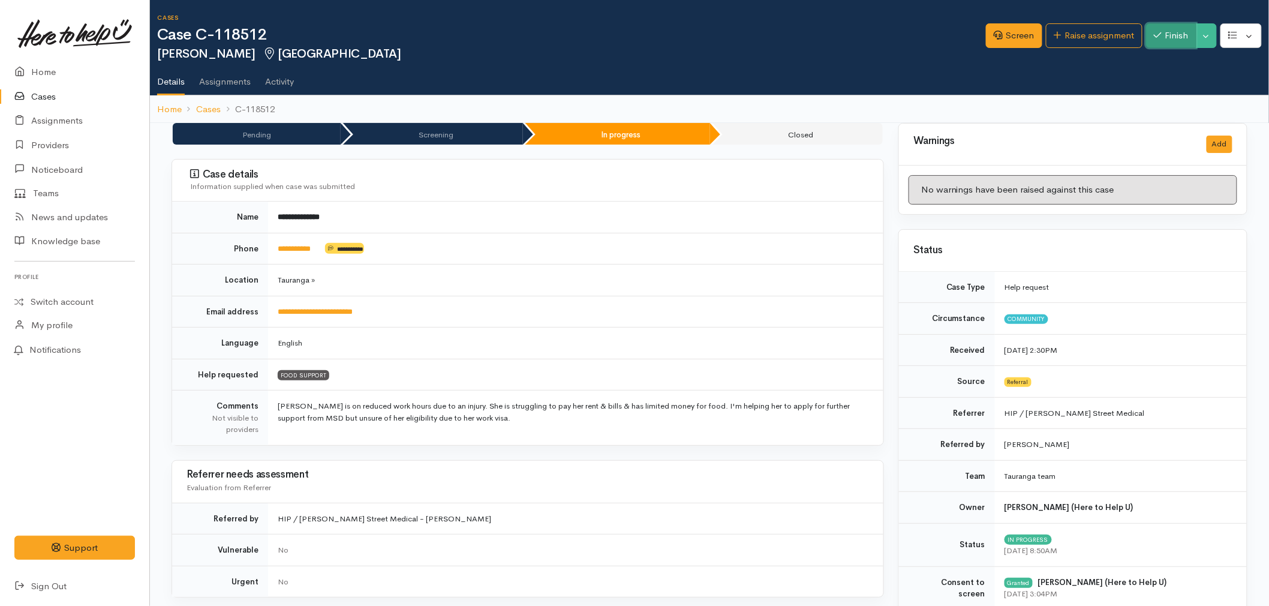
click at [1172, 32] on button "Finish" at bounding box center [1171, 35] width 50 height 25
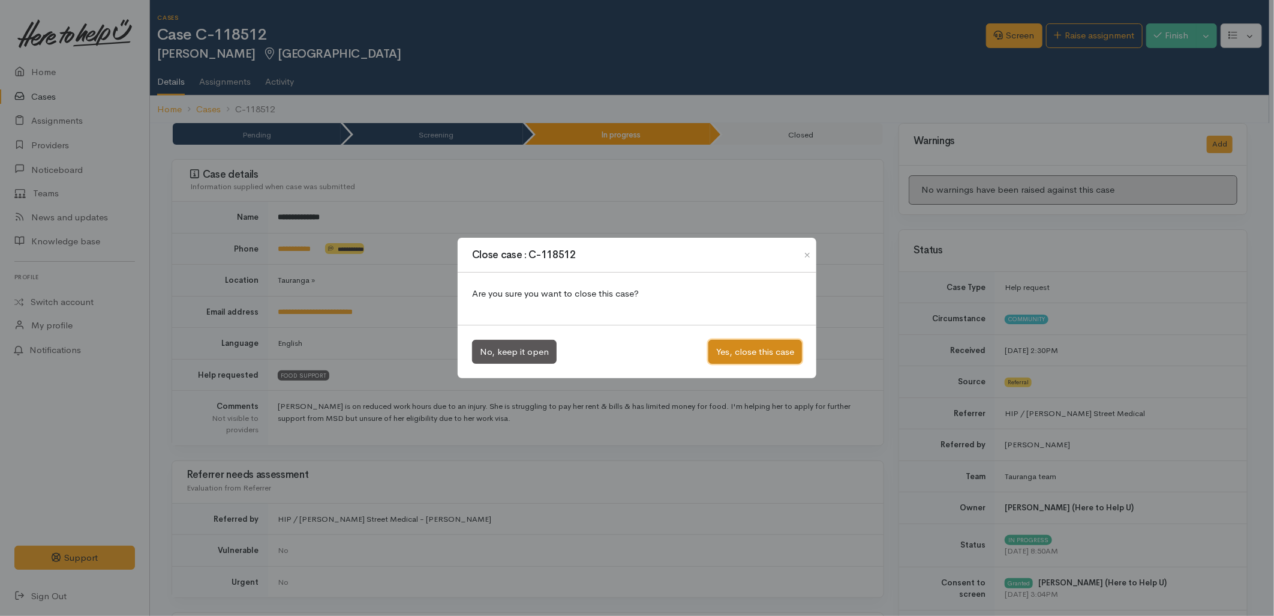
click at [776, 349] on button "Yes, close this case" at bounding box center [755, 352] width 94 height 25
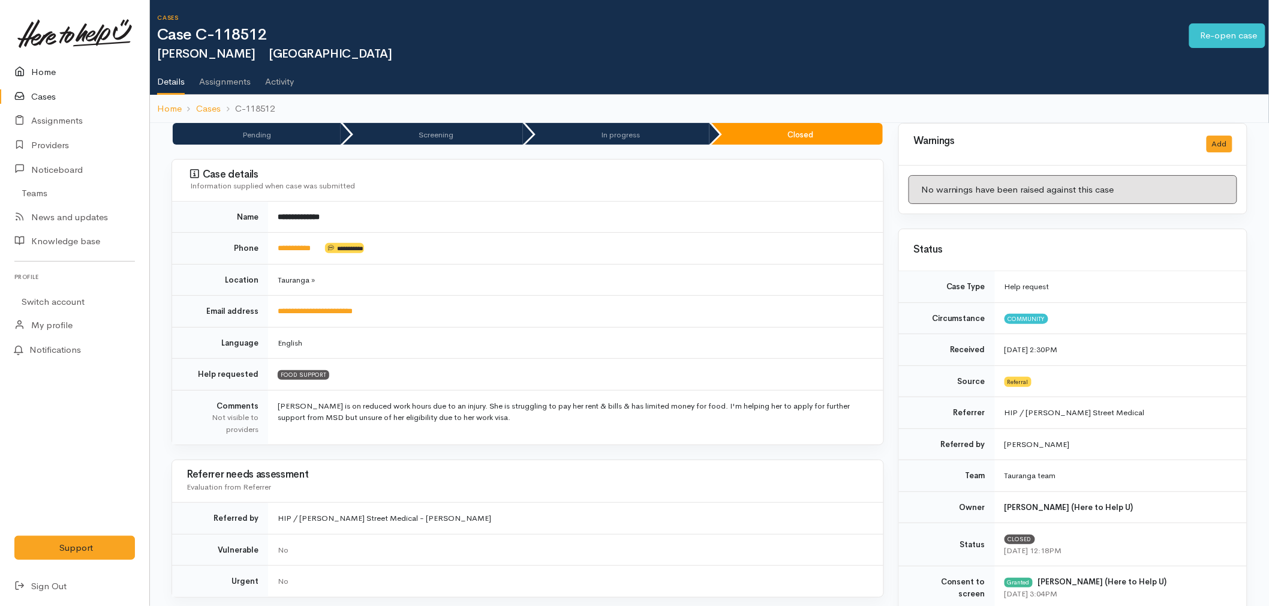
click at [59, 73] on link "Home" at bounding box center [74, 72] width 149 height 25
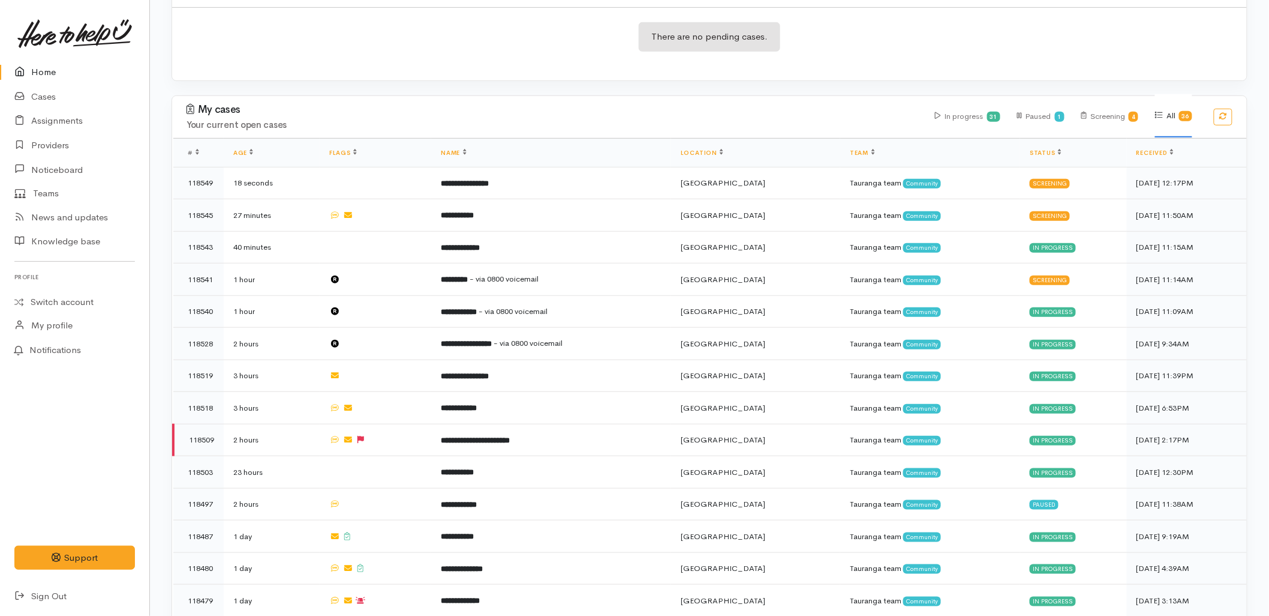
scroll to position [333, 0]
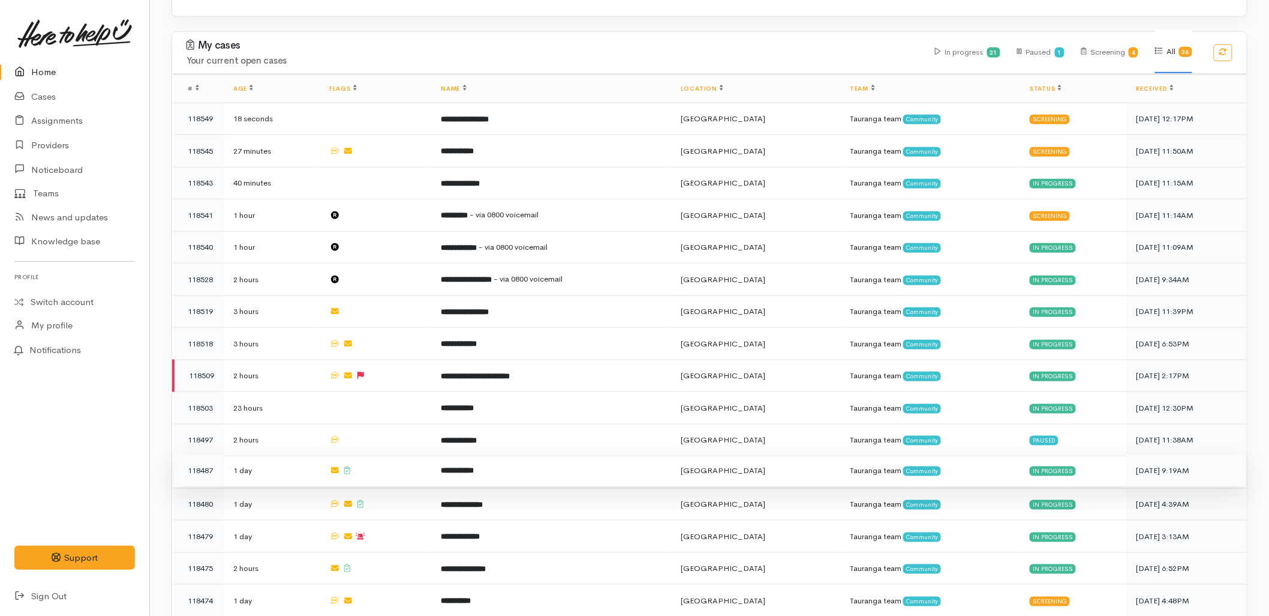
click at [431, 454] on td at bounding box center [376, 470] width 112 height 32
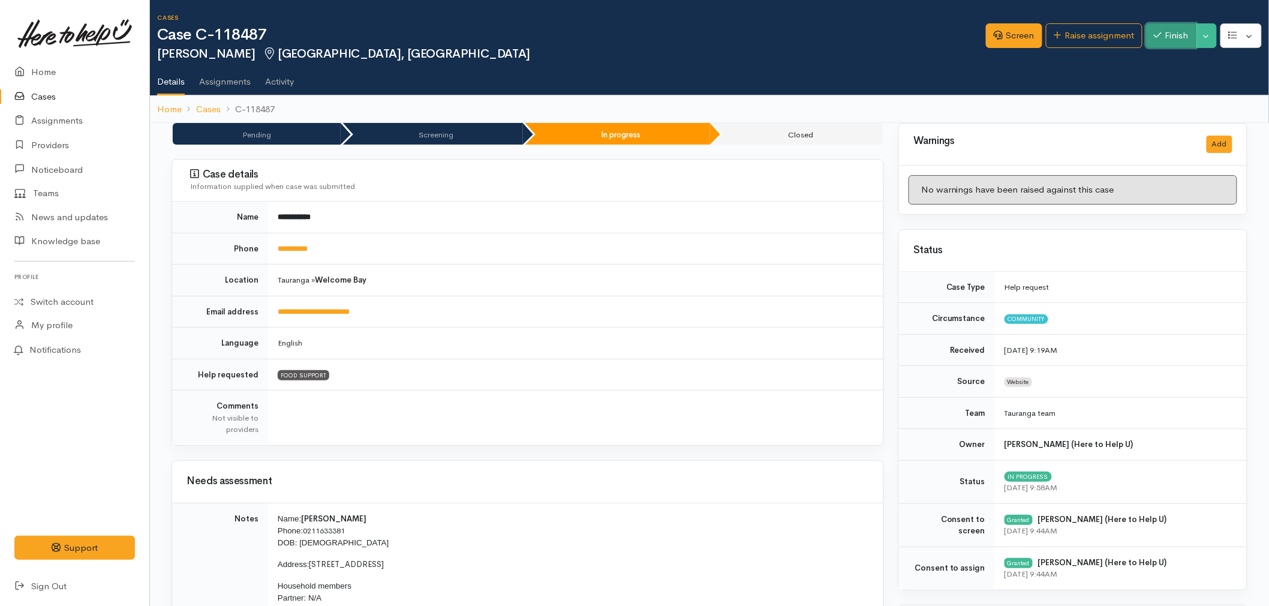
click at [1183, 34] on button "Finish" at bounding box center [1171, 35] width 50 height 25
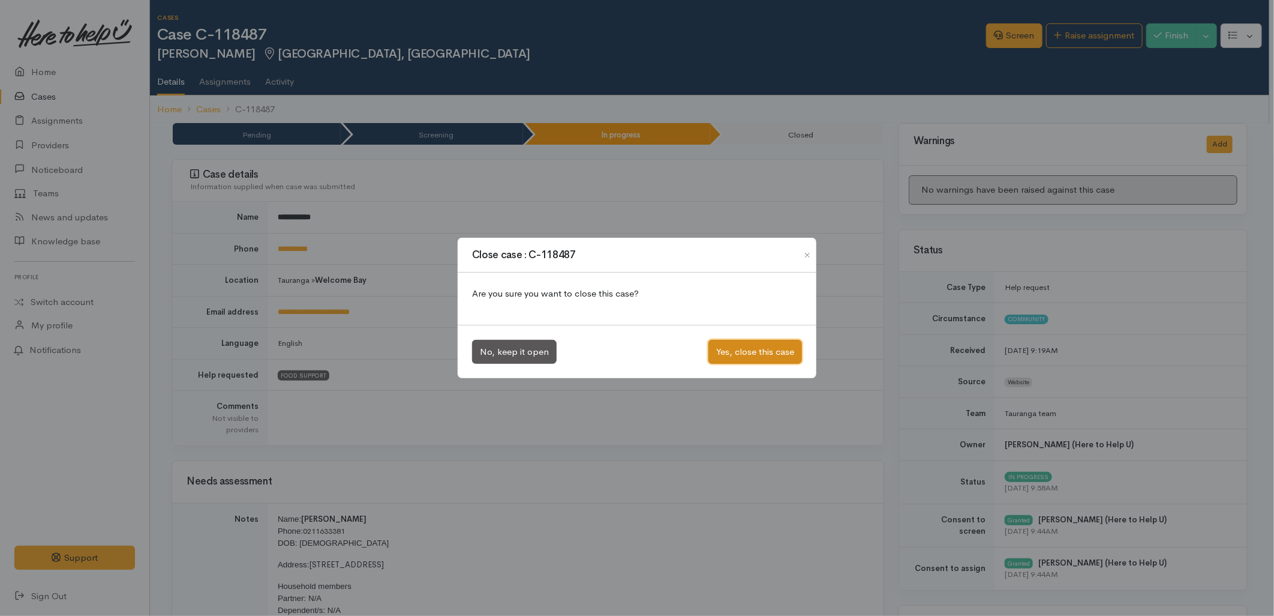
click at [745, 350] on button "Yes, close this case" at bounding box center [755, 352] width 94 height 25
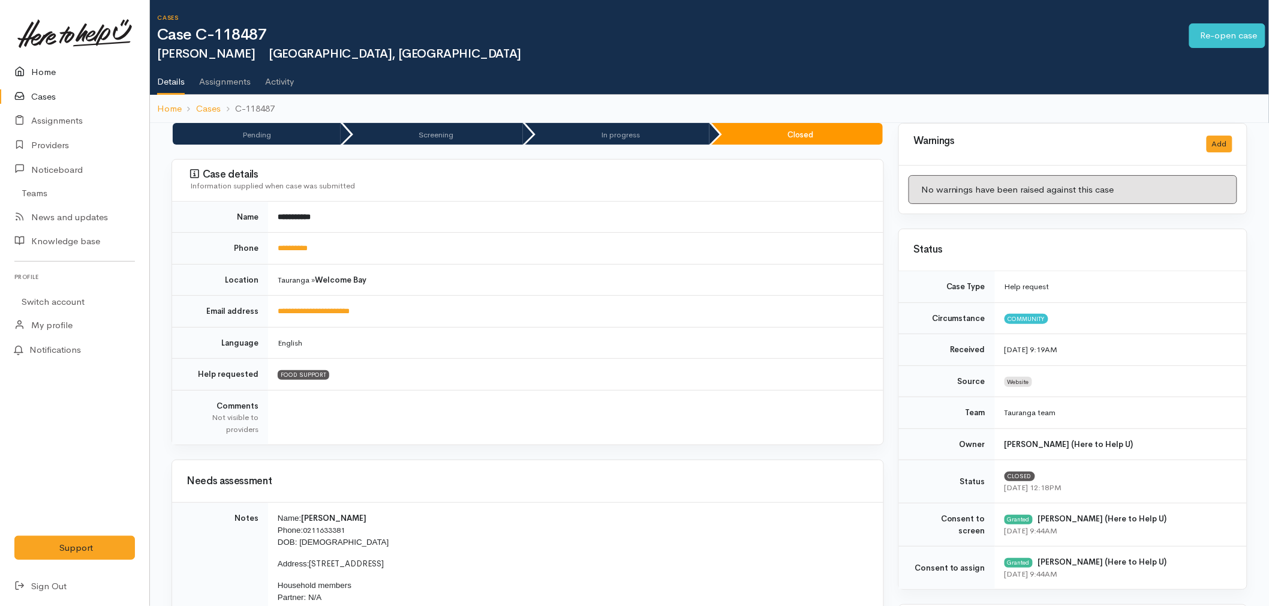
click at [55, 75] on link "Home" at bounding box center [74, 72] width 149 height 25
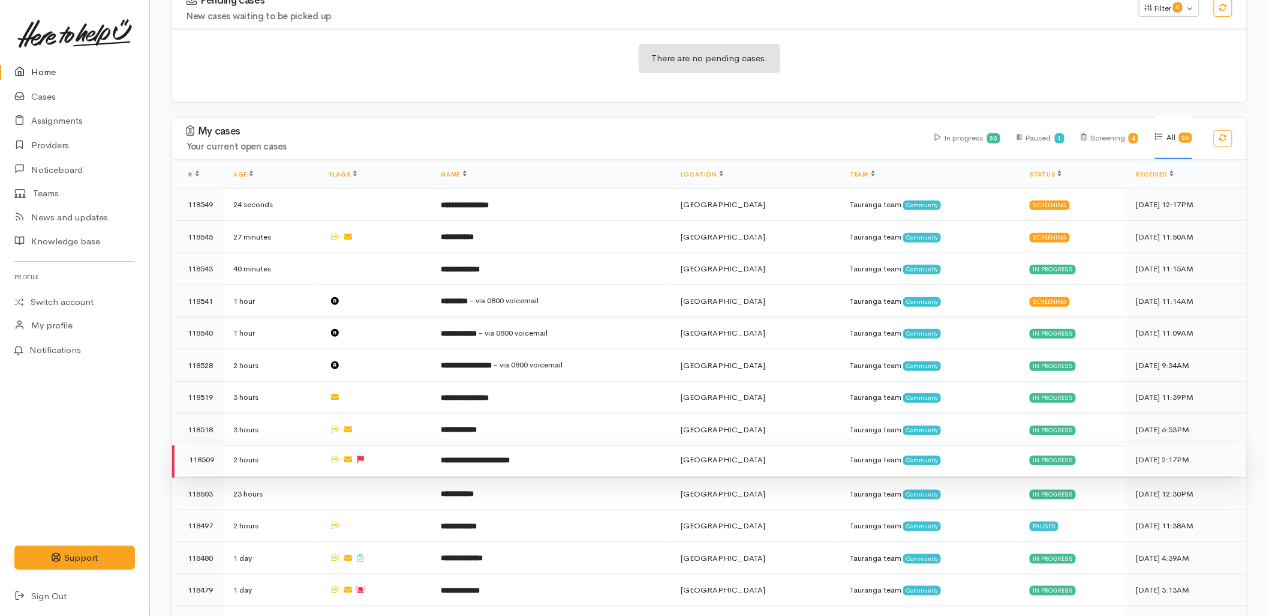
scroll to position [266, 0]
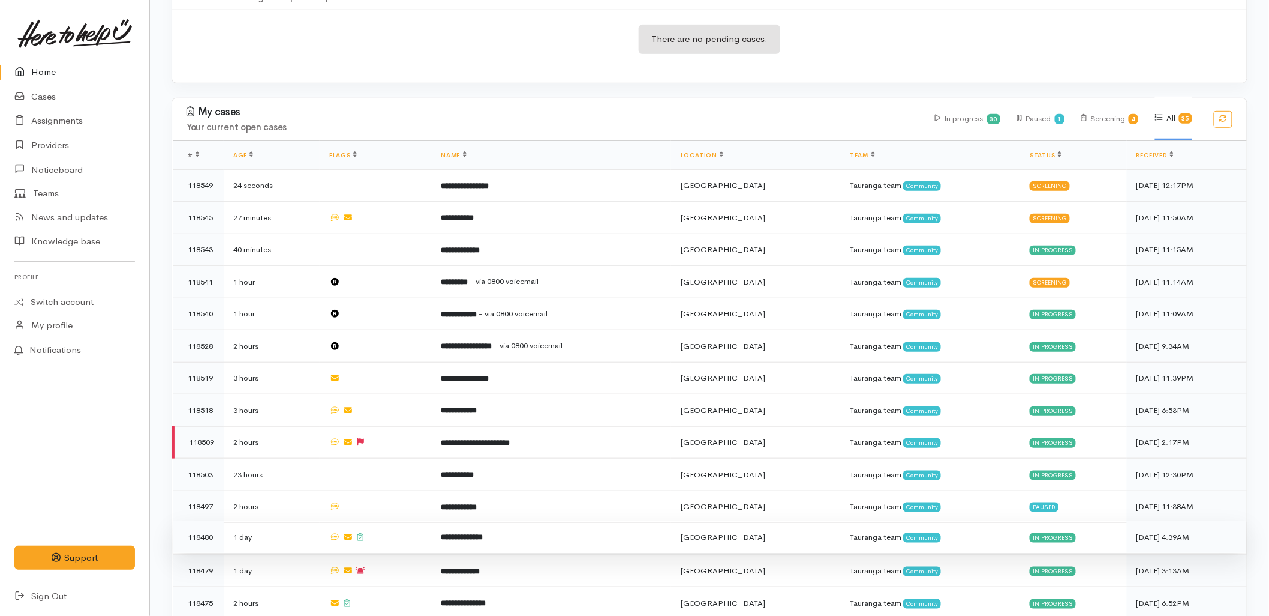
click at [448, 521] on td "**********" at bounding box center [551, 537] width 240 height 32
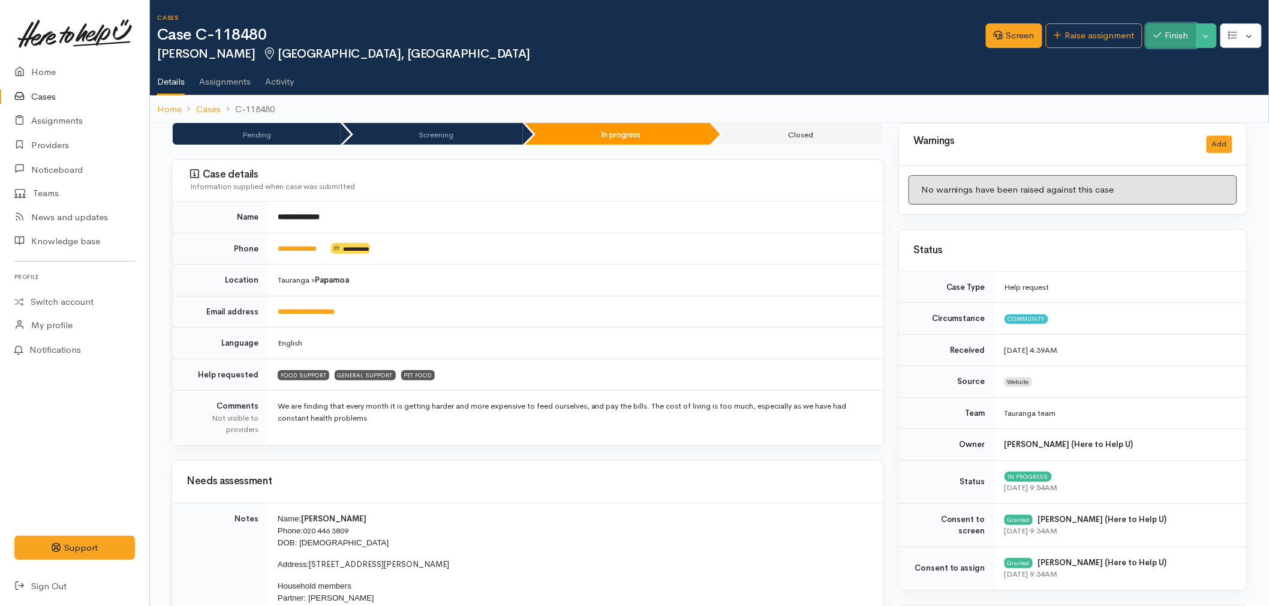
click at [1181, 36] on button "Finish" at bounding box center [1171, 35] width 50 height 25
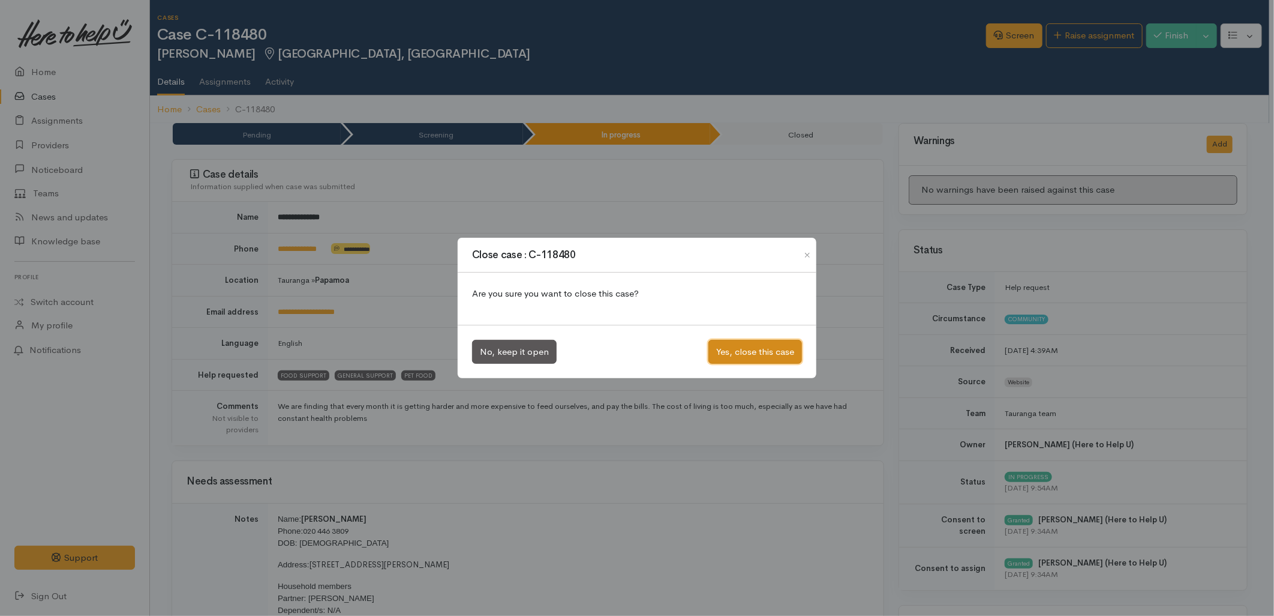
click at [749, 350] on button "Yes, close this case" at bounding box center [755, 352] width 94 height 25
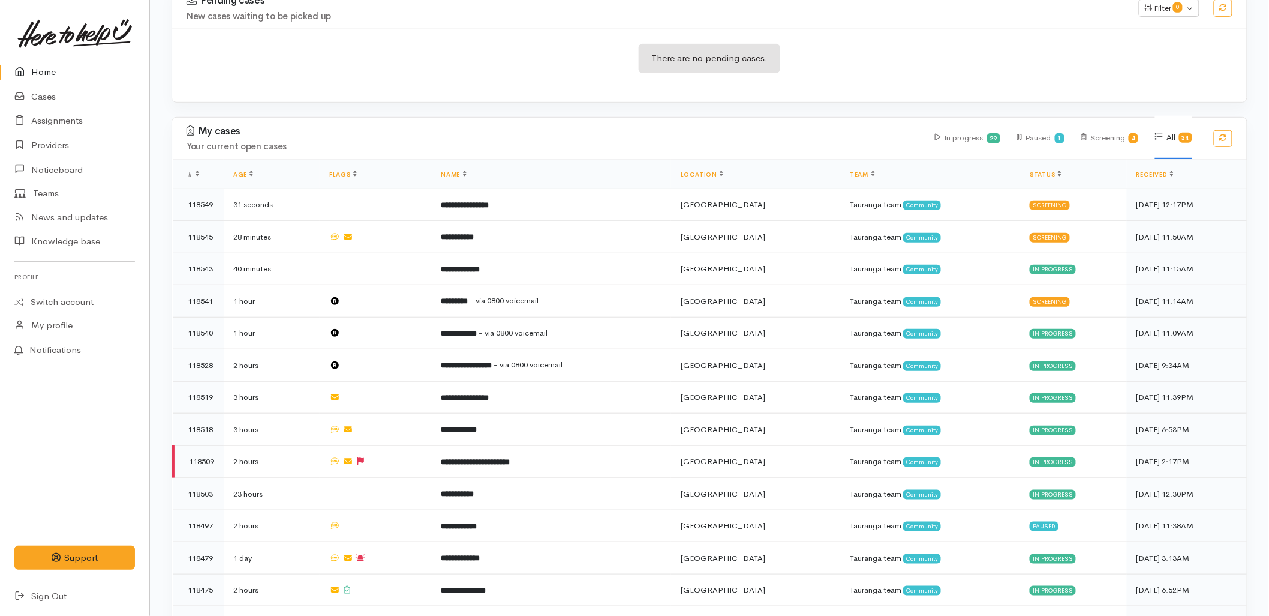
scroll to position [400, 0]
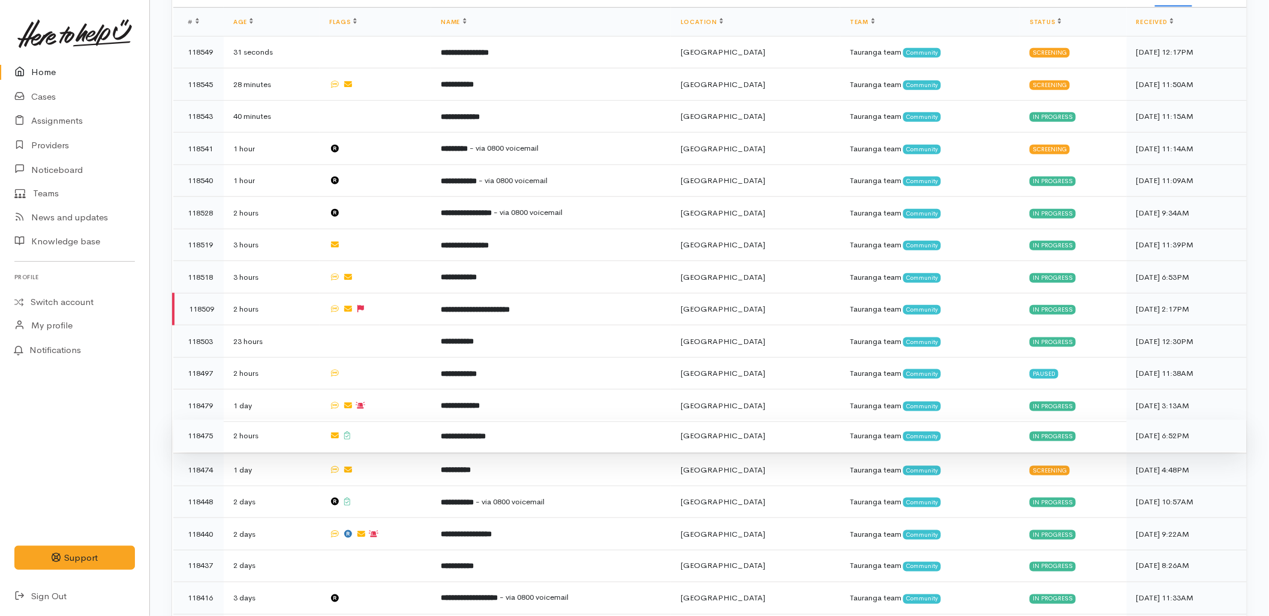
click at [481, 419] on td "**********" at bounding box center [551, 435] width 240 height 32
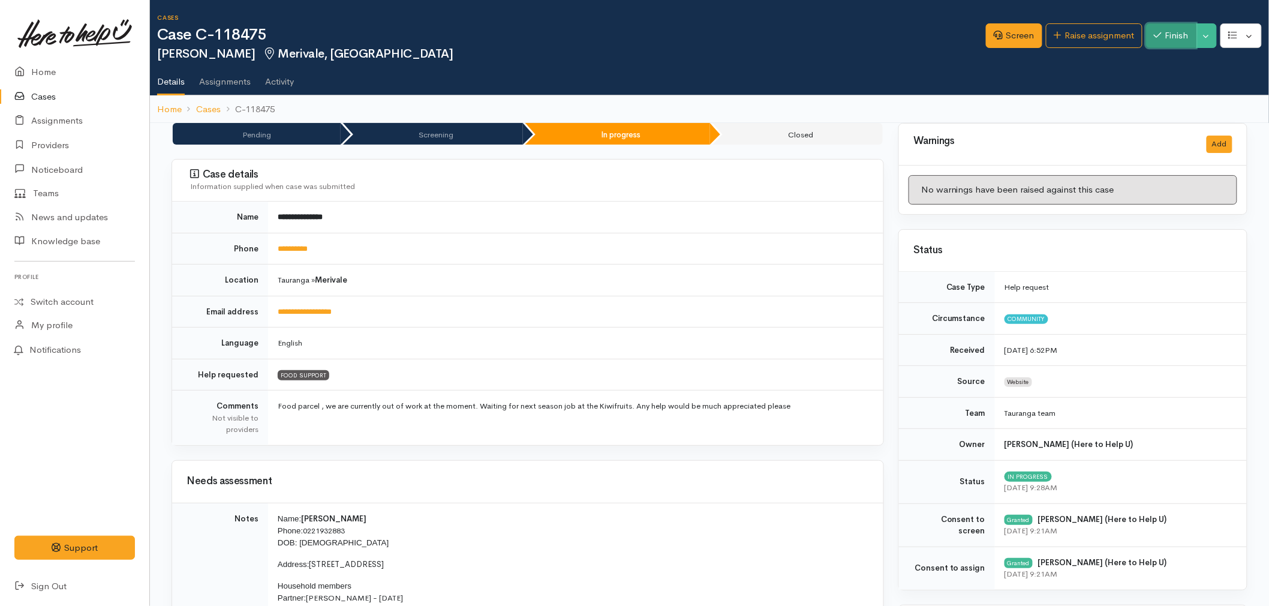
click at [1161, 43] on button "Finish" at bounding box center [1171, 35] width 50 height 25
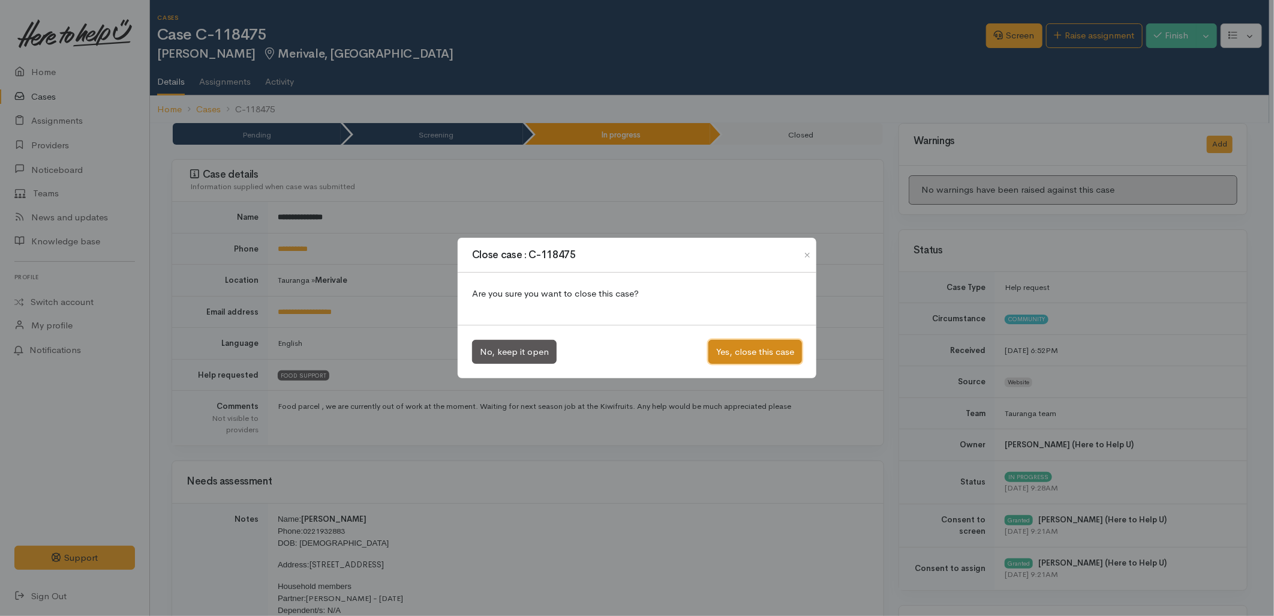
click at [758, 361] on button "Yes, close this case" at bounding box center [755, 352] width 94 height 25
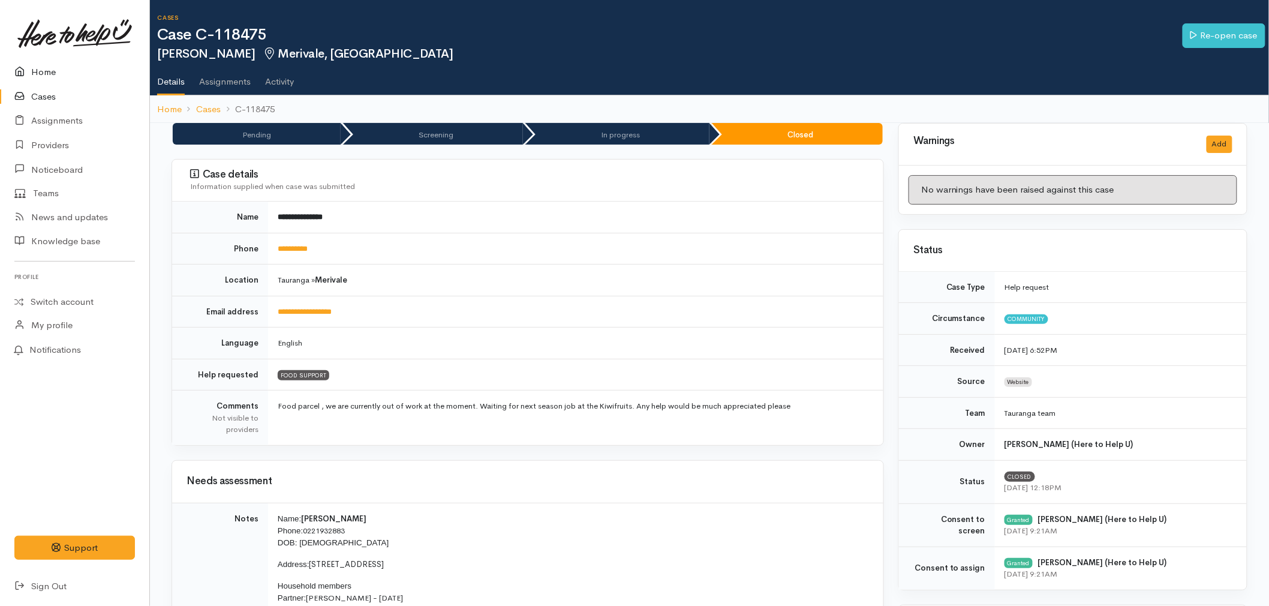
click at [35, 68] on link "Home" at bounding box center [74, 72] width 149 height 25
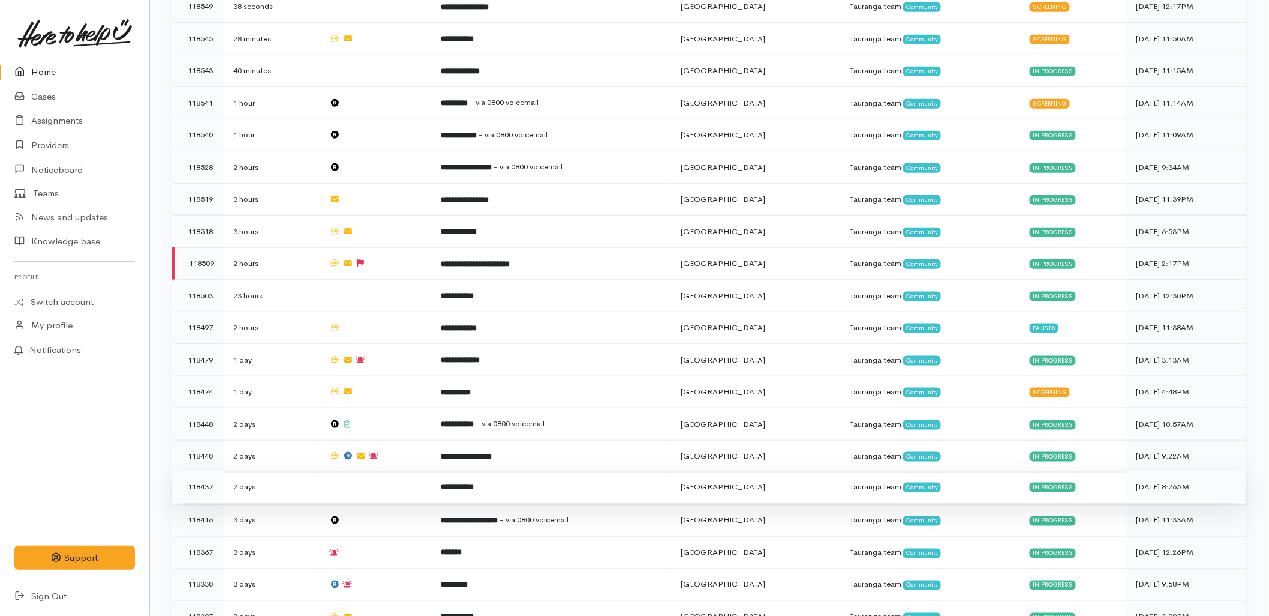
scroll to position [466, 0]
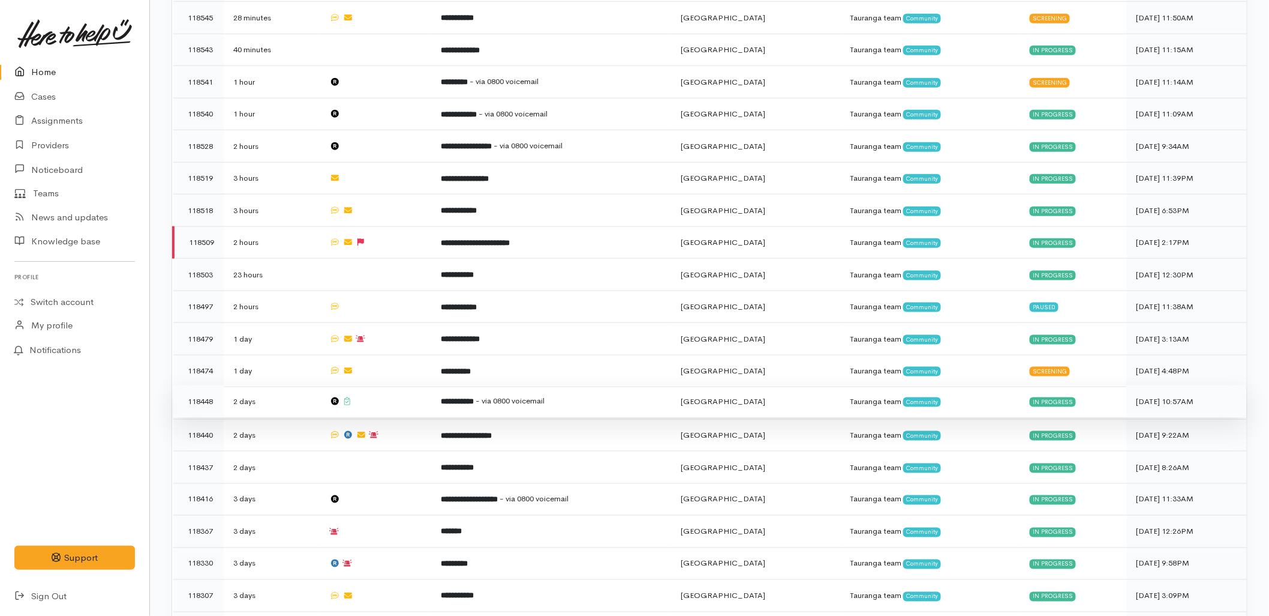
click at [403, 385] on td at bounding box center [376, 401] width 112 height 32
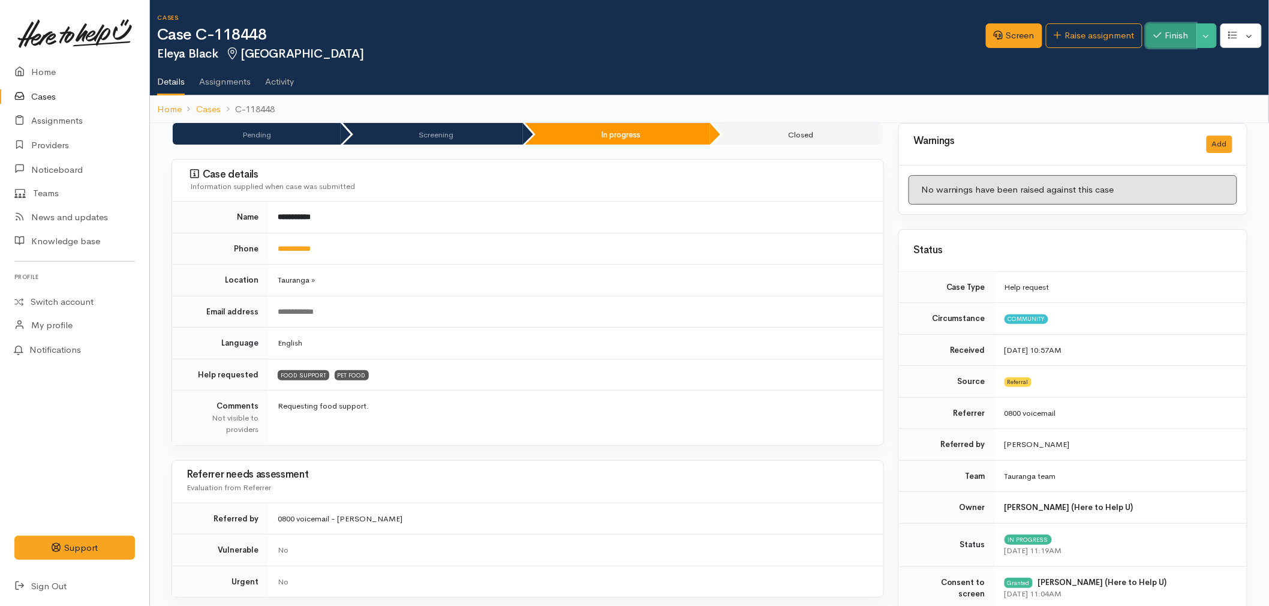
click at [1175, 39] on button "Finish" at bounding box center [1171, 35] width 50 height 25
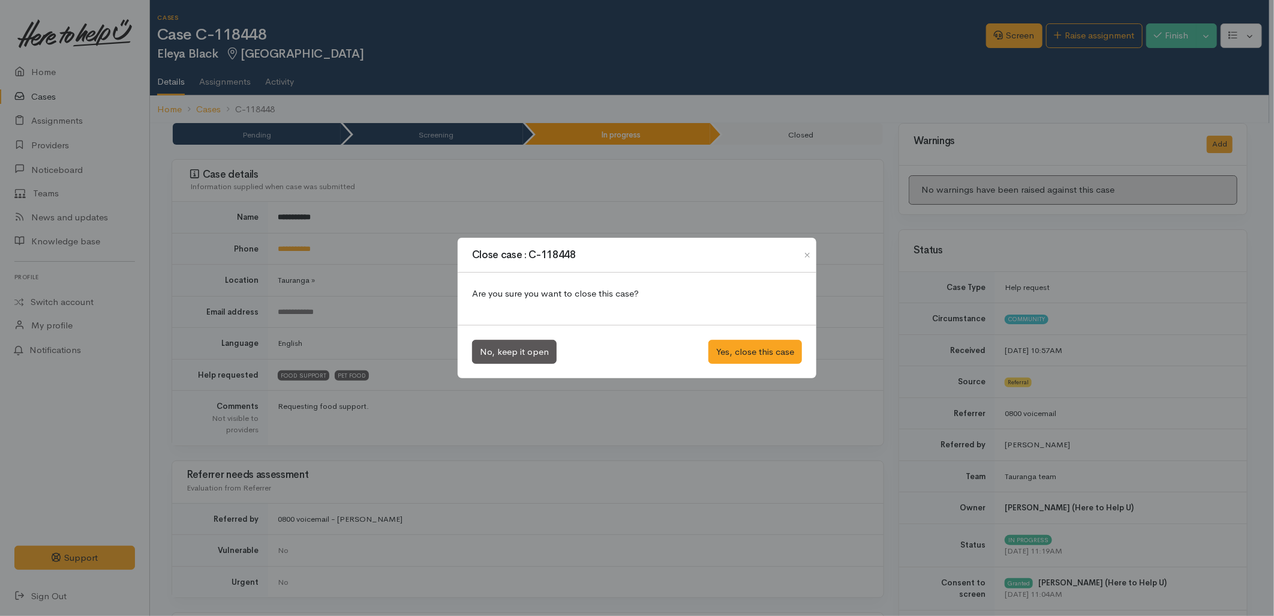
click at [736, 336] on div "No, keep it open Yes, close this case" at bounding box center [637, 352] width 359 height 54
click at [736, 345] on button "Yes, close this case" at bounding box center [755, 352] width 94 height 25
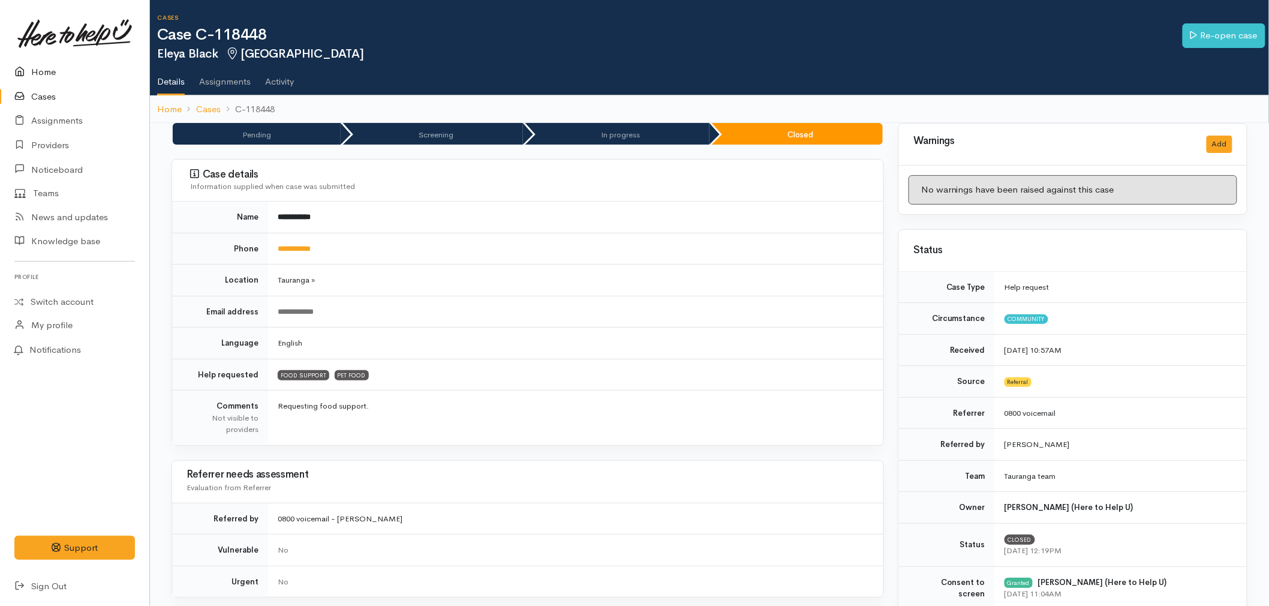
click at [34, 70] on link "Home" at bounding box center [74, 72] width 149 height 25
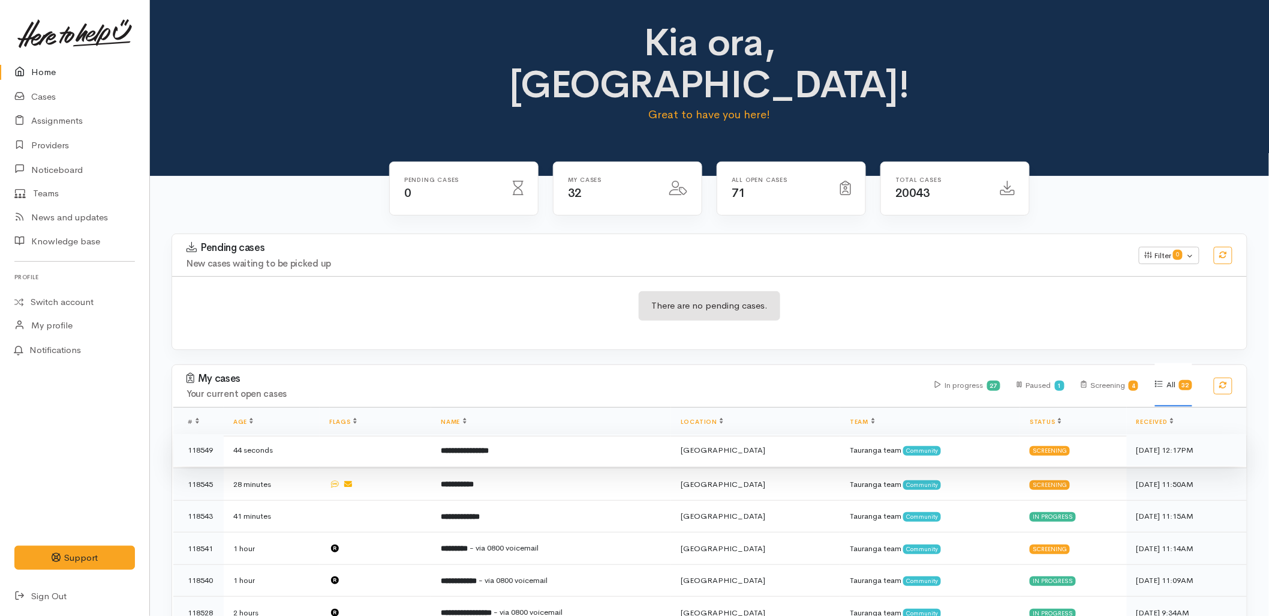
click at [535, 434] on td "**********" at bounding box center [551, 450] width 240 height 32
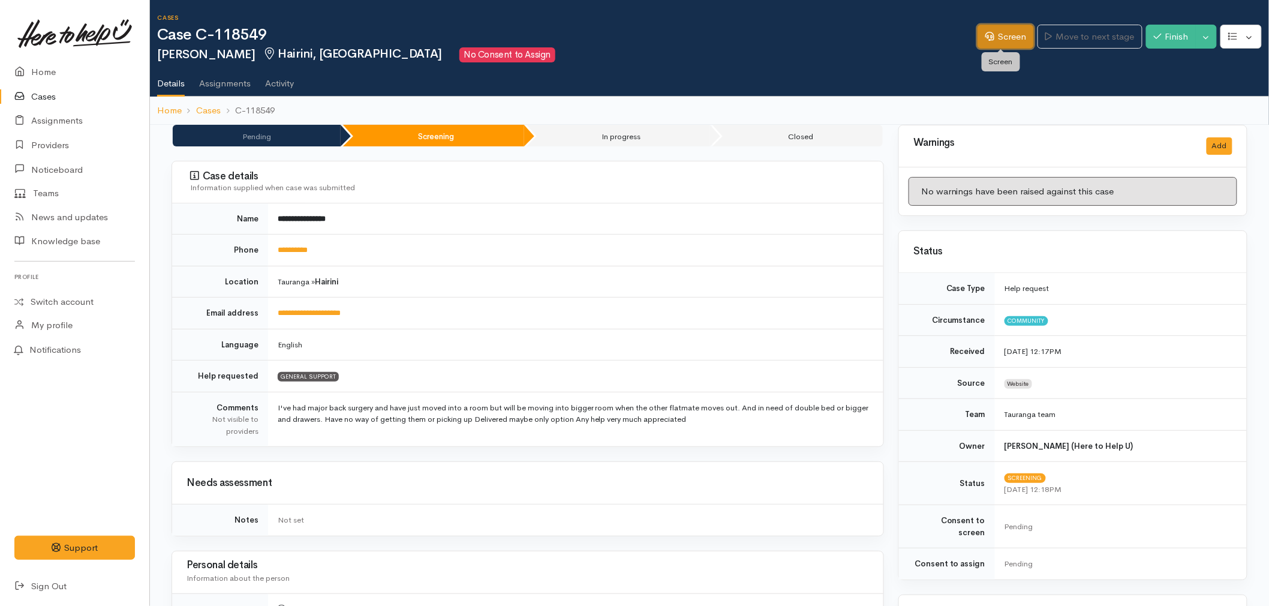
click at [1010, 34] on link "Screen" at bounding box center [1006, 37] width 56 height 25
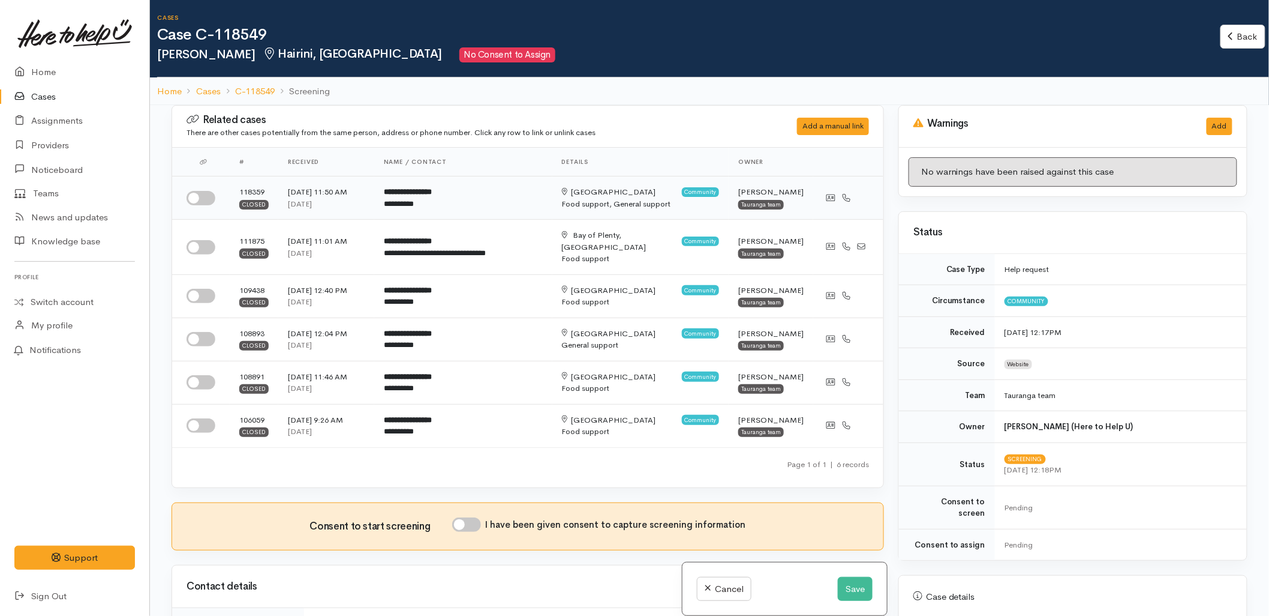
click at [205, 197] on input "checkbox" at bounding box center [201, 198] width 29 height 14
checkbox input "true"
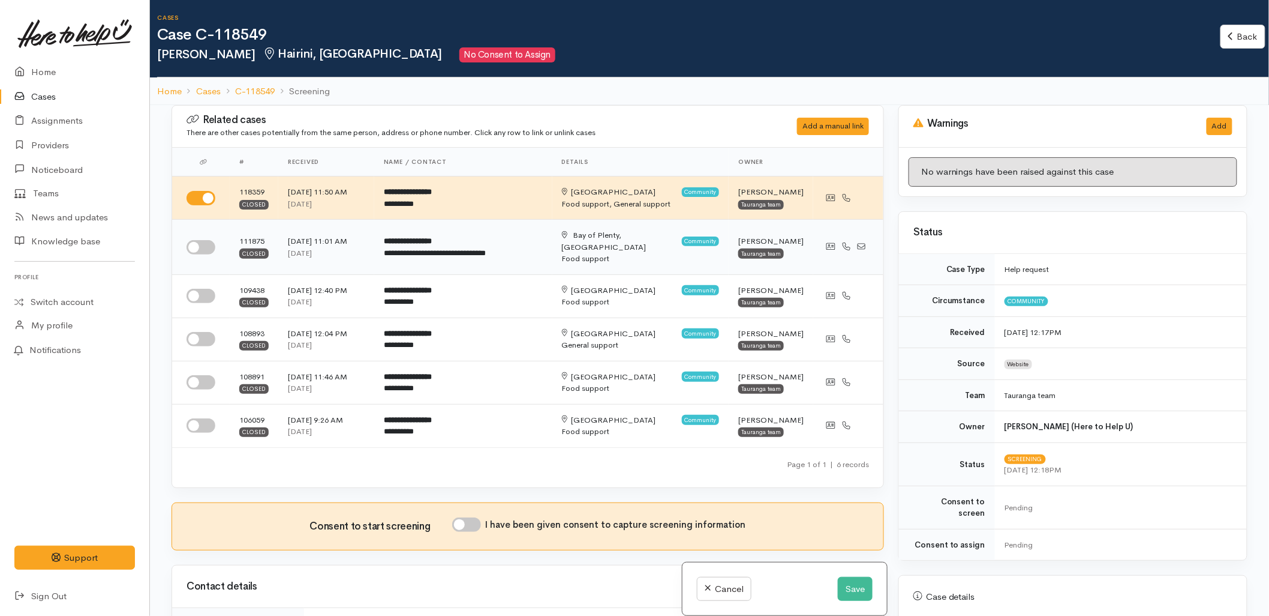
click at [198, 232] on td at bounding box center [201, 247] width 58 height 55
click at [198, 241] on input "checkbox" at bounding box center [201, 247] width 29 height 14
checkbox input "true"
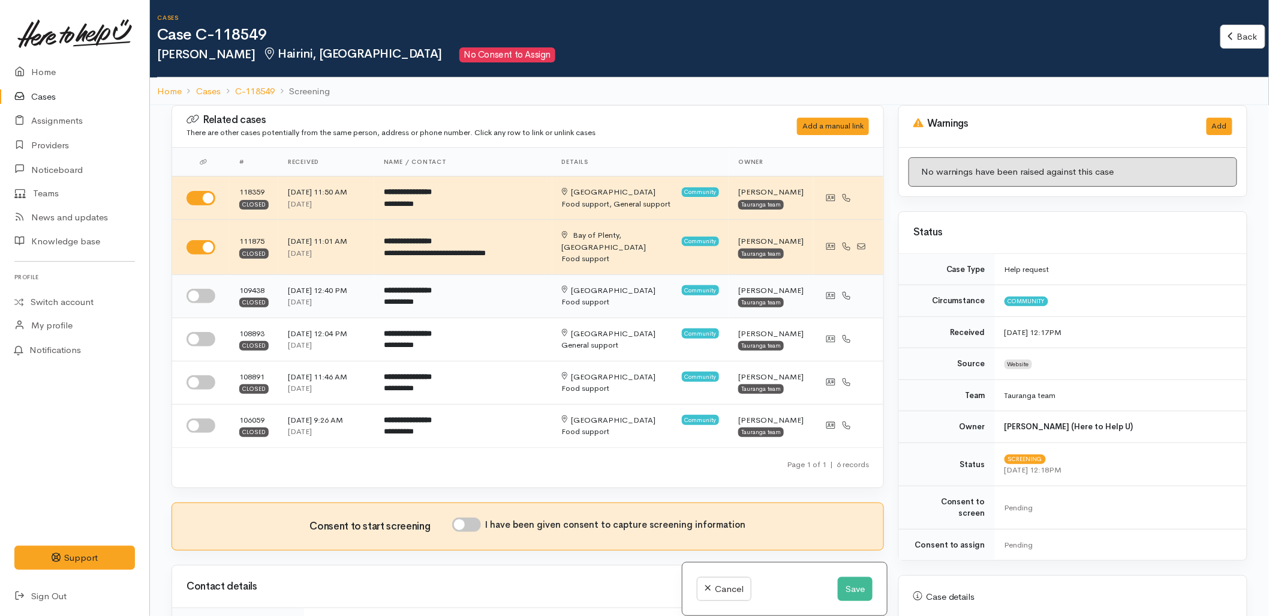
click at [199, 289] on input "checkbox" at bounding box center [201, 296] width 29 height 14
checkbox input "true"
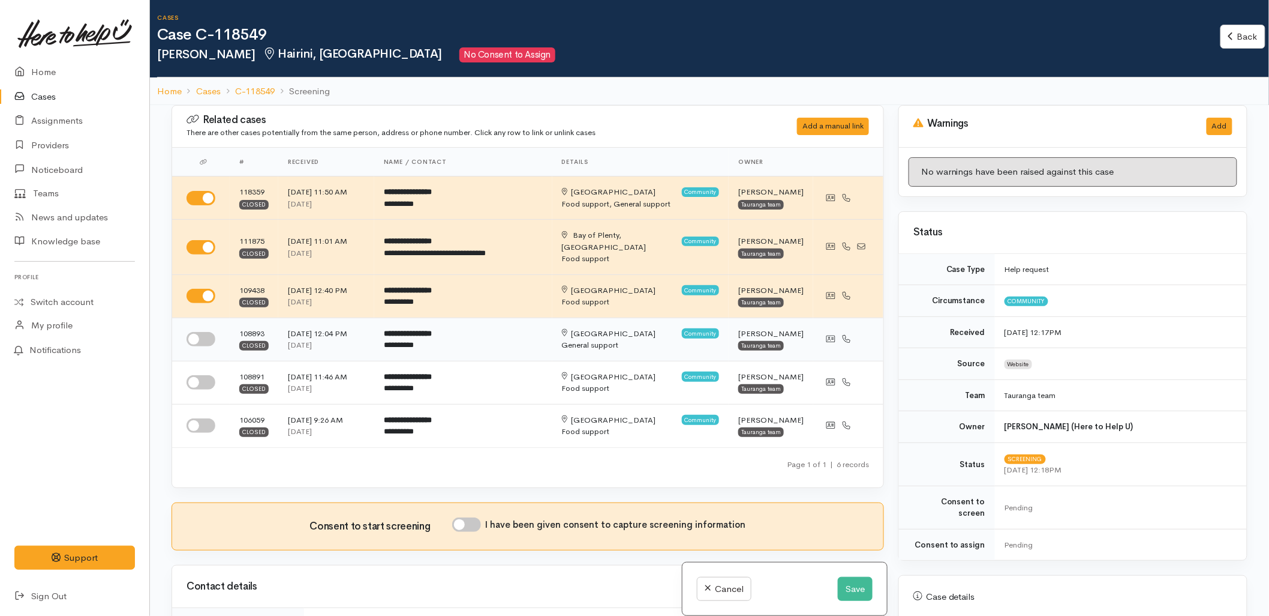
click at [190, 332] on input "checkbox" at bounding box center [201, 339] width 29 height 14
checkbox input "true"
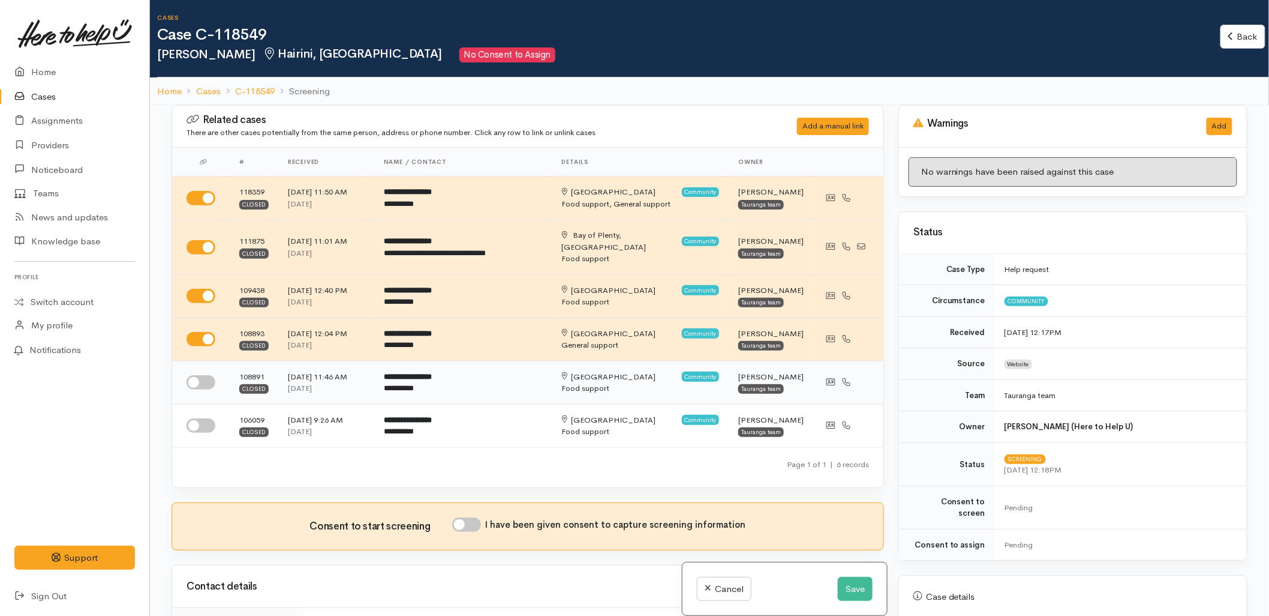
click at [205, 375] on input "checkbox" at bounding box center [201, 382] width 29 height 14
checkbox input "true"
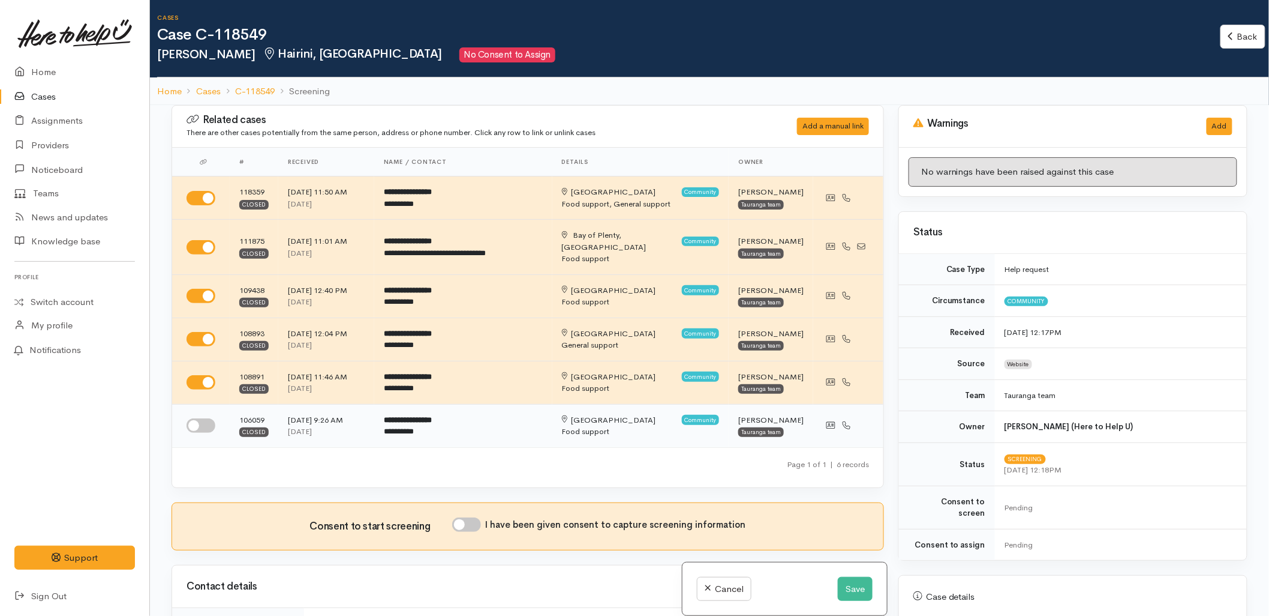
click at [201, 418] on input "checkbox" at bounding box center [201, 425] width 29 height 14
checkbox input "true"
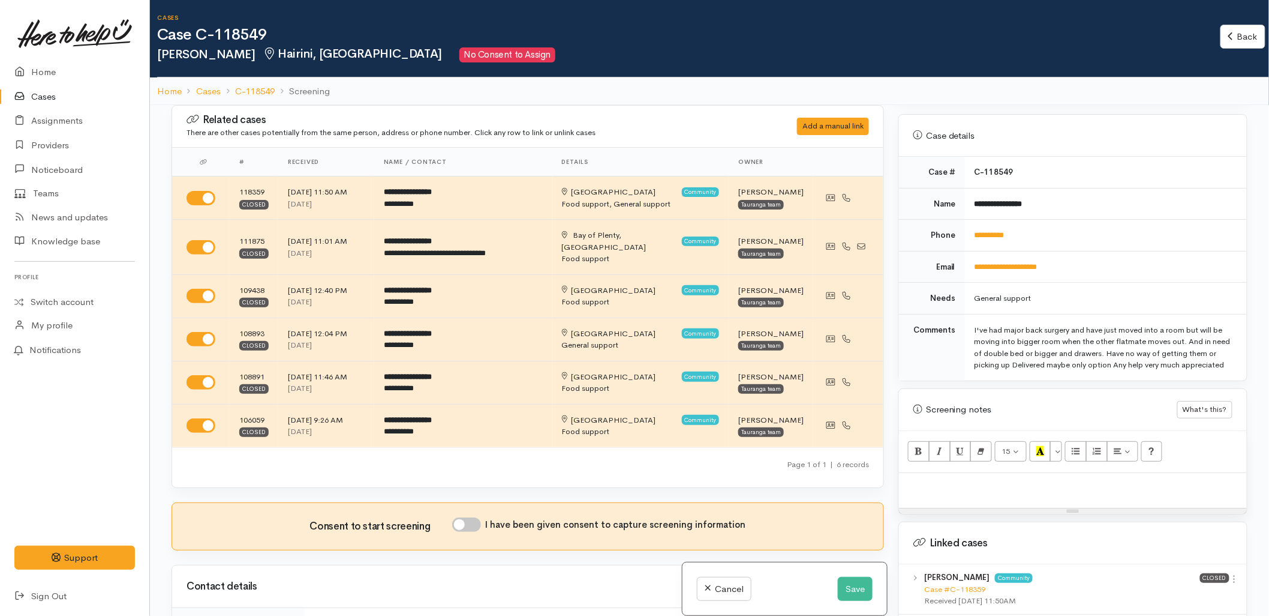
scroll to position [466, 0]
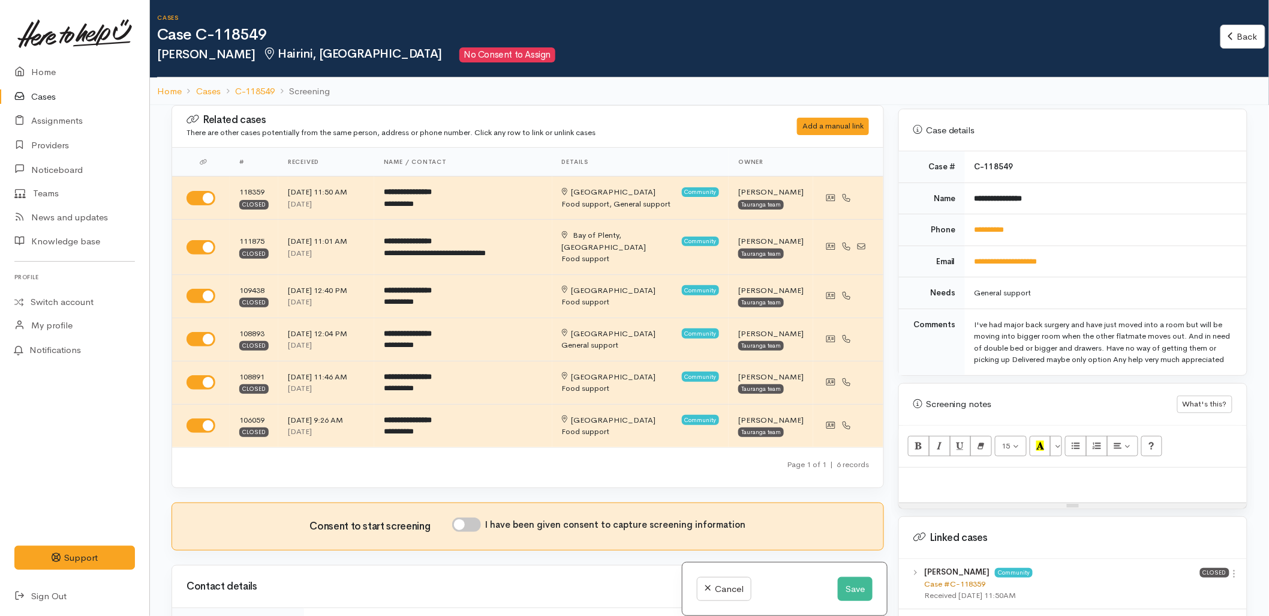
click at [953, 585] on link "Case #C-118359" at bounding box center [954, 583] width 61 height 10
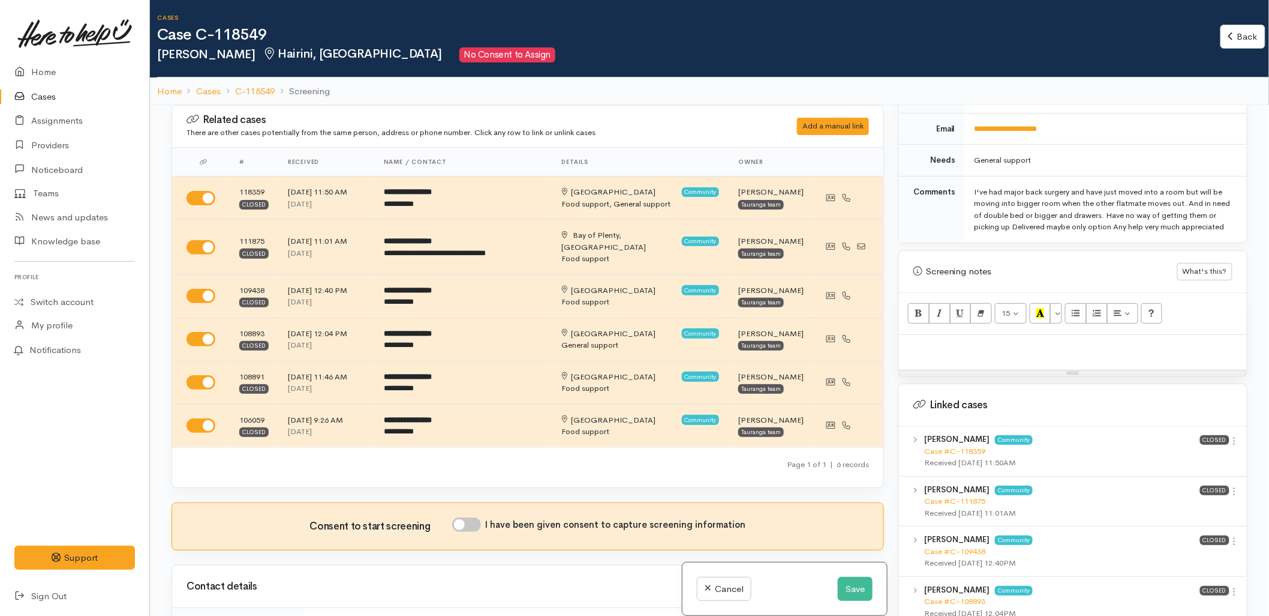
scroll to position [600, 0]
click at [957, 501] on link "Case #C-111875" at bounding box center [954, 499] width 61 height 10
click at [966, 550] on link "Case #C-109438" at bounding box center [954, 550] width 61 height 10
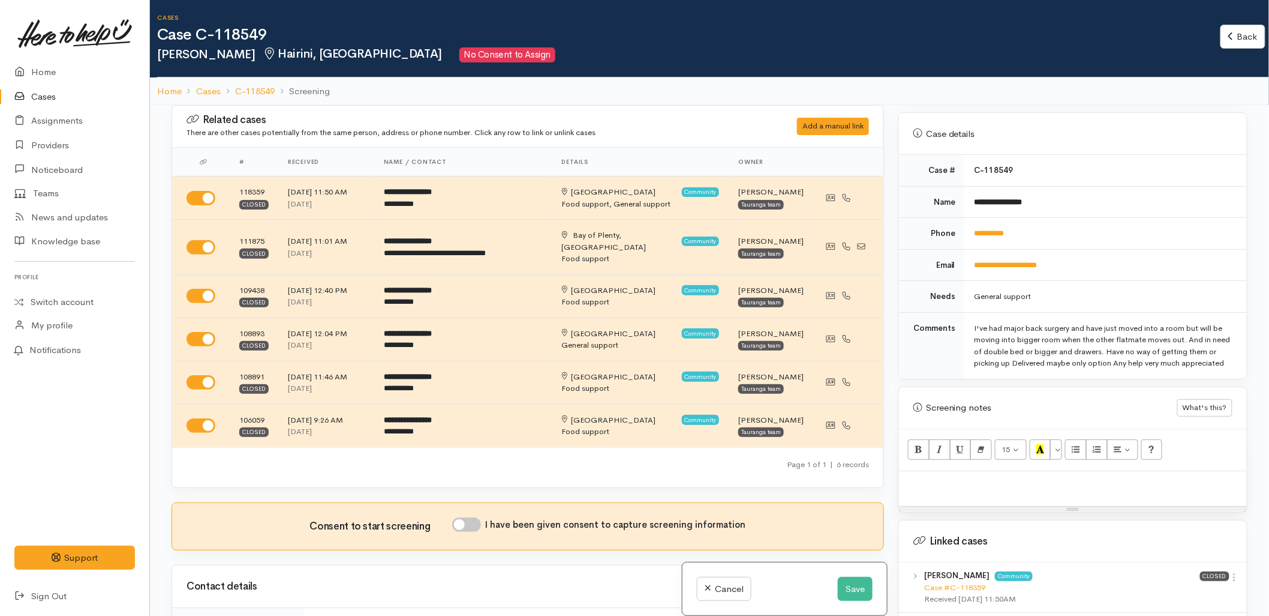
scroll to position [333, 0]
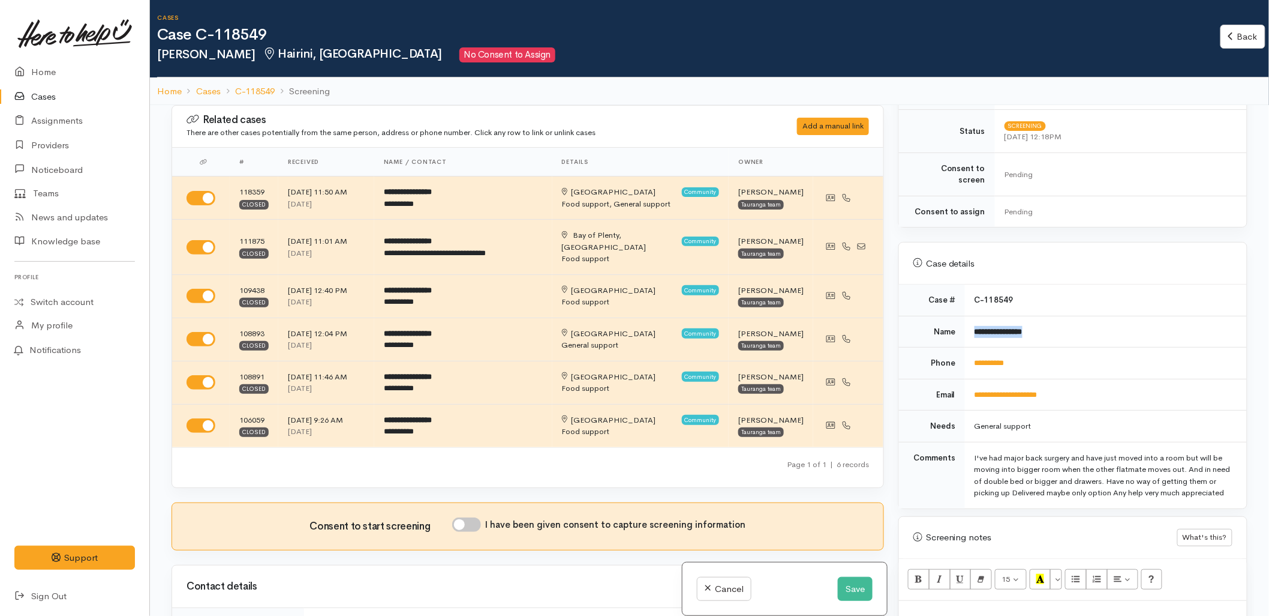
drag, startPoint x: 1053, startPoint y: 326, endPoint x: 970, endPoint y: 334, distance: 83.1
click at [970, 334] on td "**********" at bounding box center [1106, 332] width 282 height 32
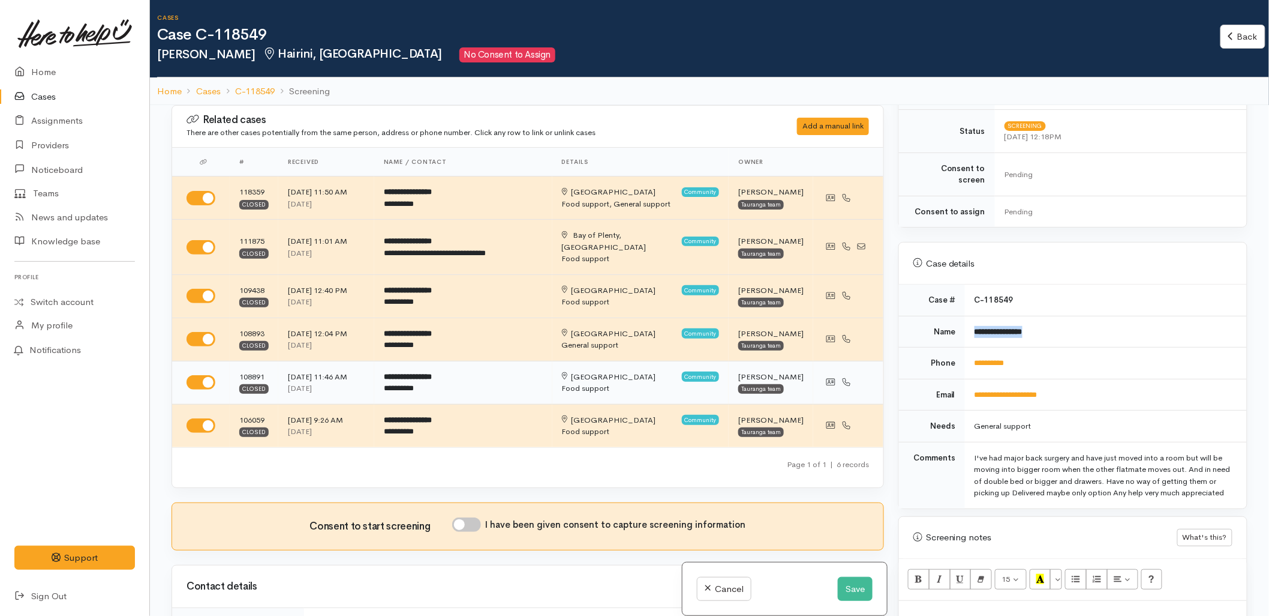
copy b "**********"
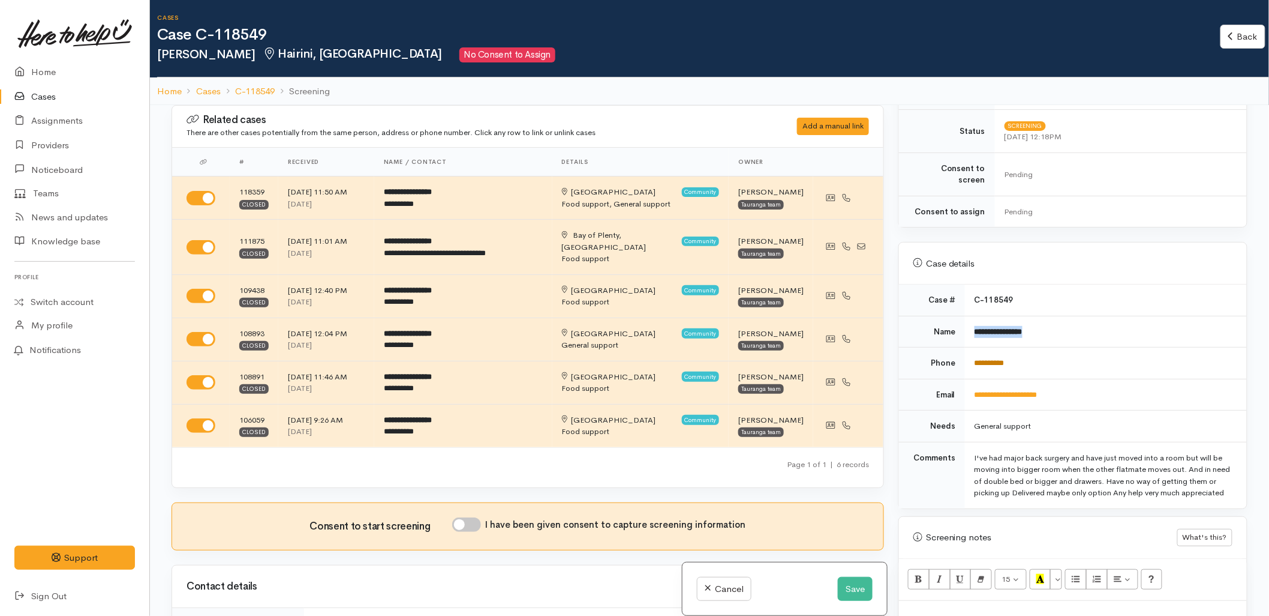
click at [1001, 359] on link "**********" at bounding box center [990, 363] width 30 height 8
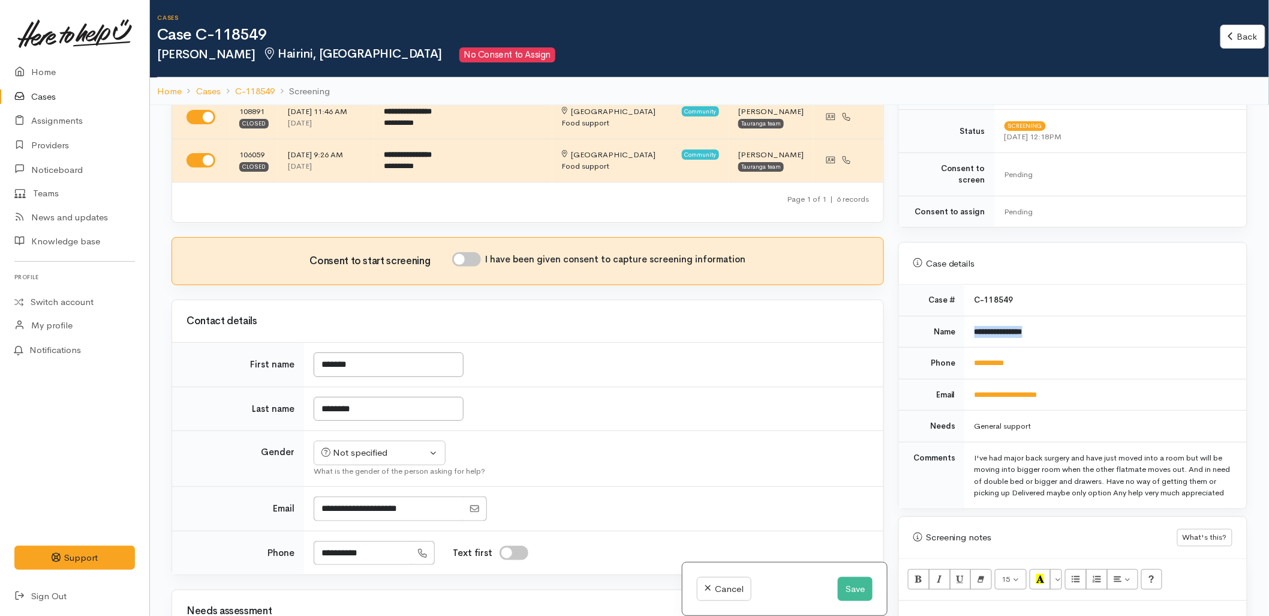
scroll to position [266, 0]
drag, startPoint x: 566, startPoint y: 343, endPoint x: 536, endPoint y: 352, distance: 31.3
click at [566, 343] on td "*******" at bounding box center [594, 363] width 580 height 44
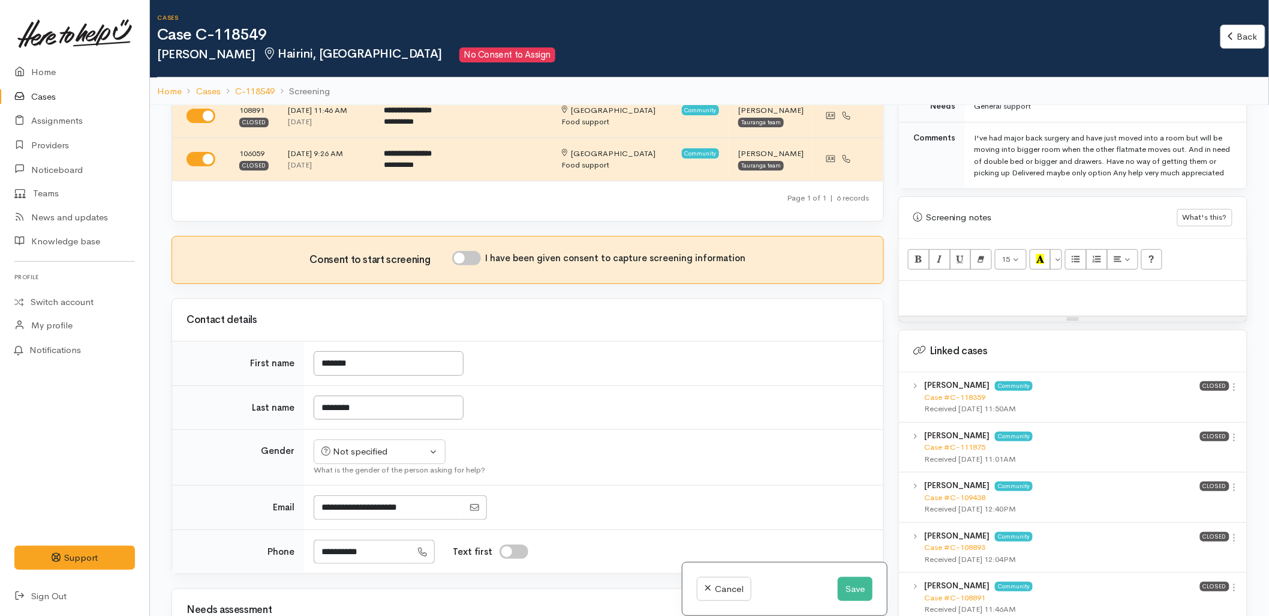
scroll to position [667, 0]
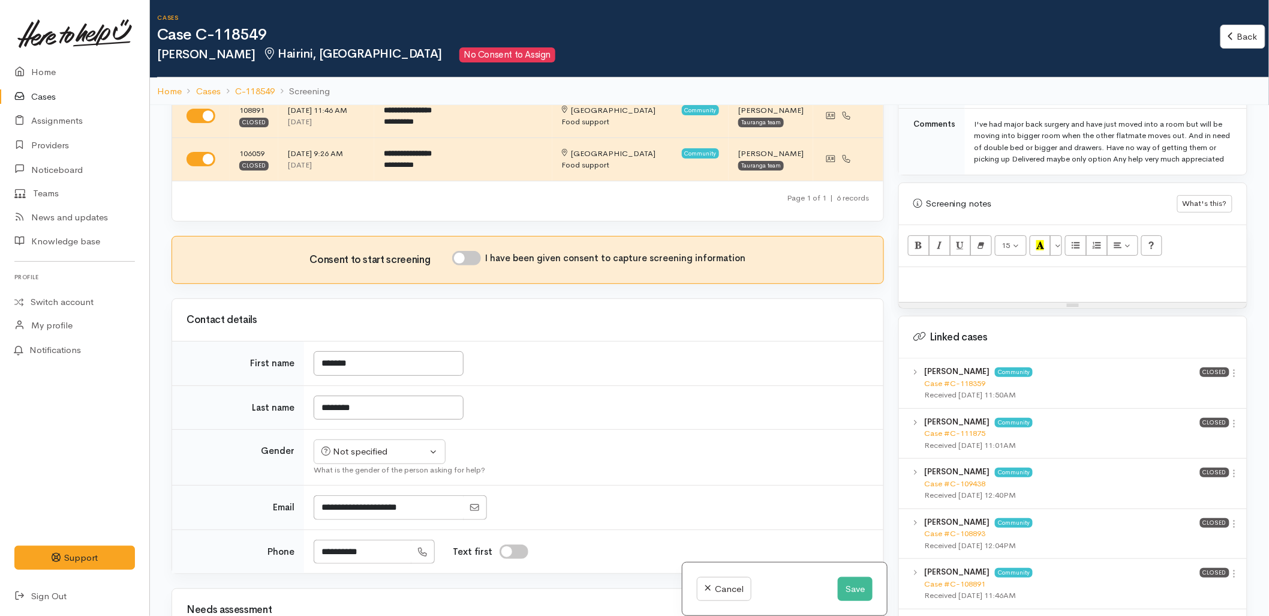
click at [465, 251] on input "I have been given consent to capture screening information" at bounding box center [466, 258] width 29 height 14
click at [469, 251] on input "I have been given consent to capture screening information" at bounding box center [466, 258] width 29 height 14
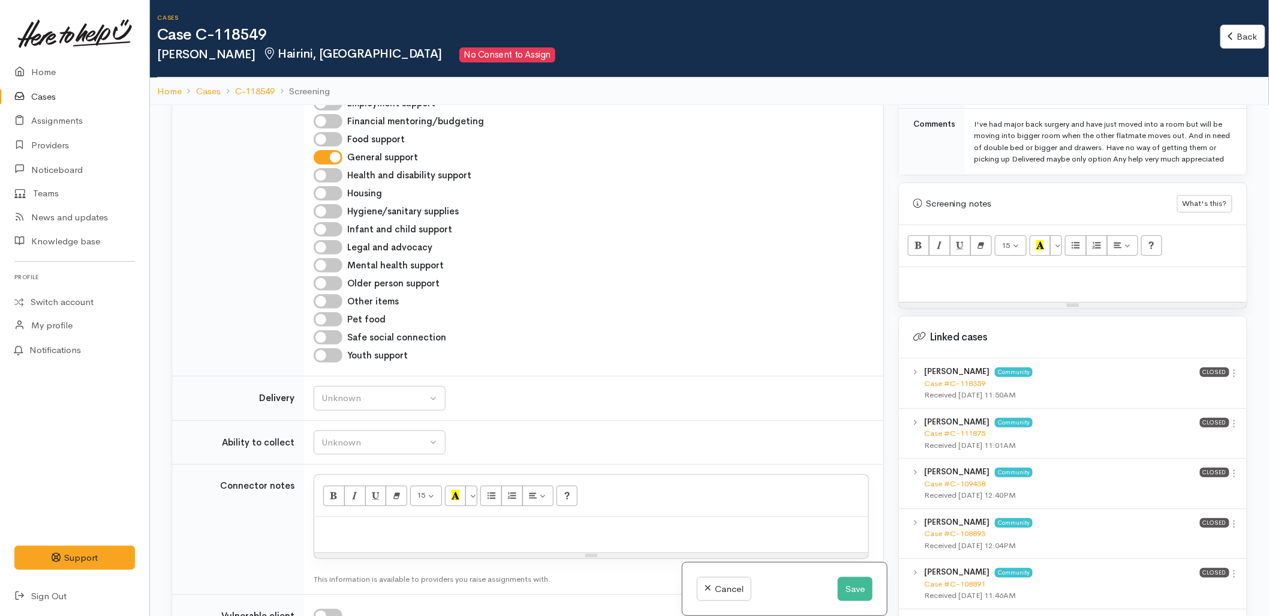
scroll to position [1066, 0]
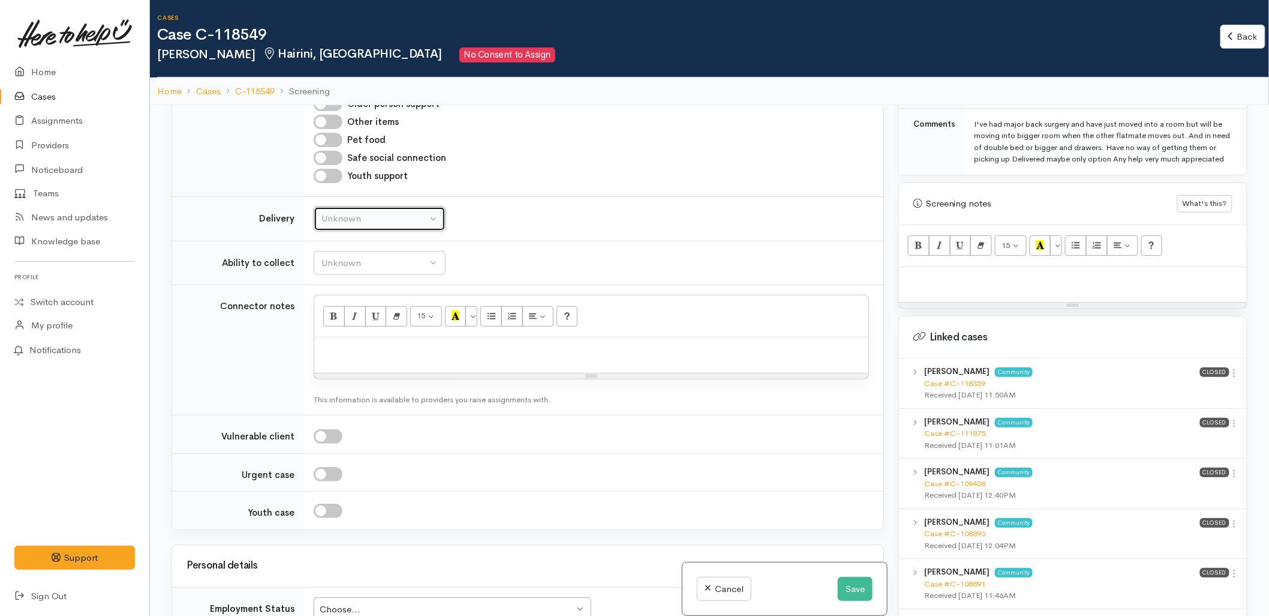
drag, startPoint x: 374, startPoint y: 204, endPoint x: 374, endPoint y: 253, distance: 49.2
click at [374, 212] on div "Unknown" at bounding box center [375, 219] width 106 height 14
click at [675, 177] on td "Addiction services Cleaning supplies Cultural support Education Employment supp…" at bounding box center [594, 13] width 580 height 365
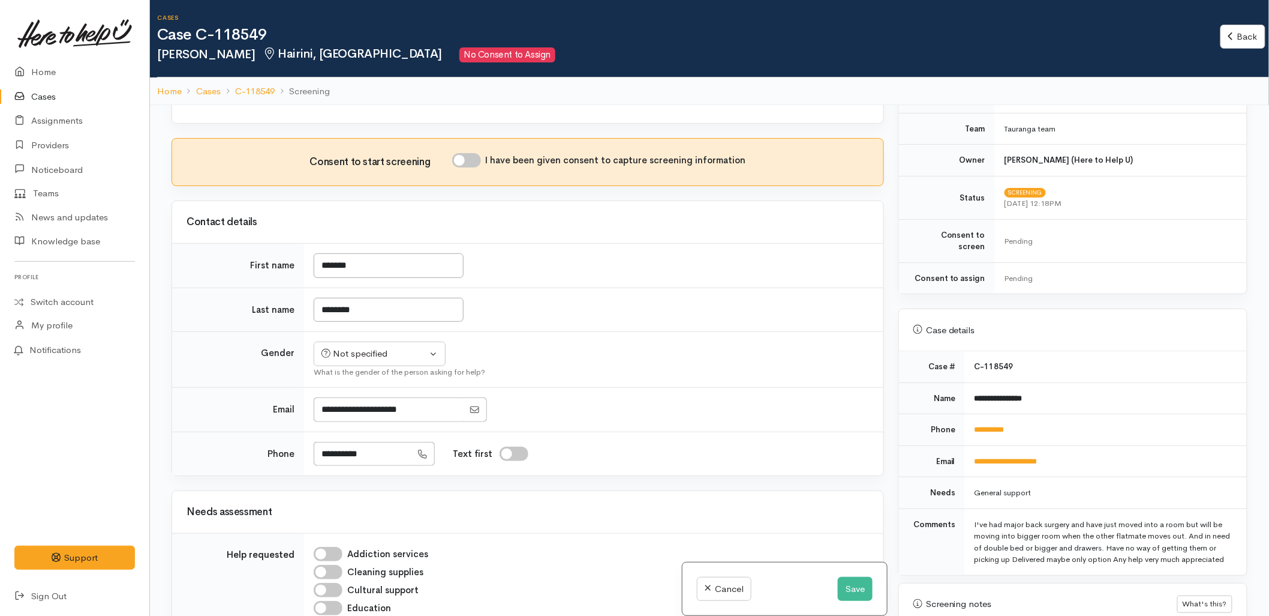
scroll to position [400, 0]
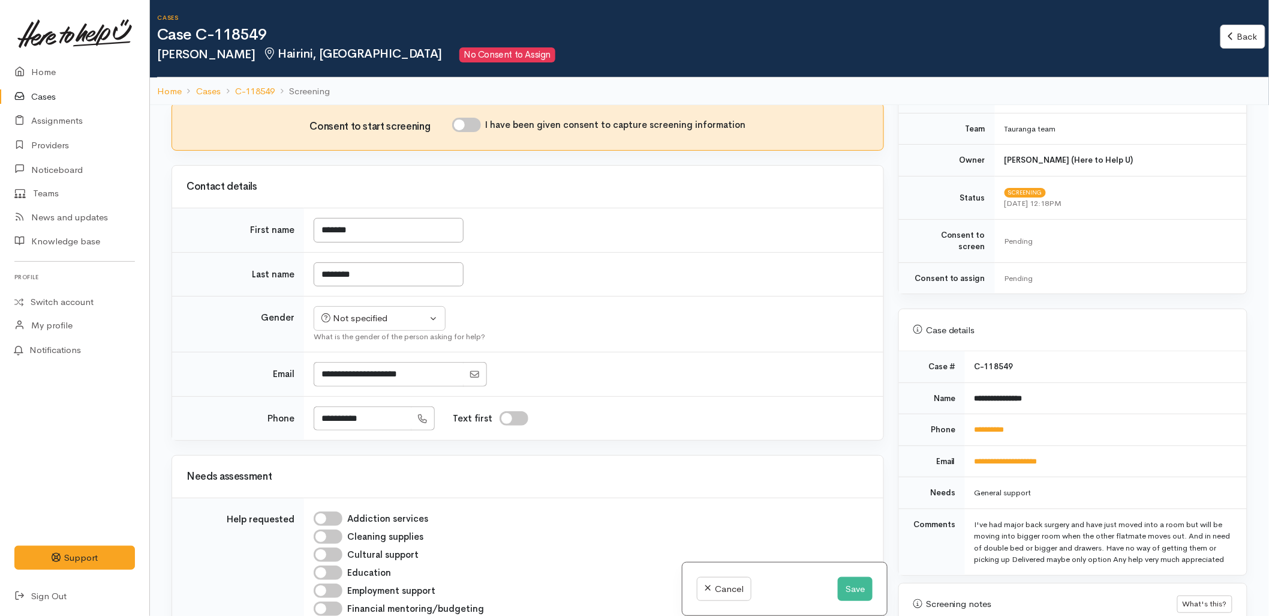
click at [1119, 487] on div "General support" at bounding box center [1104, 493] width 258 height 12
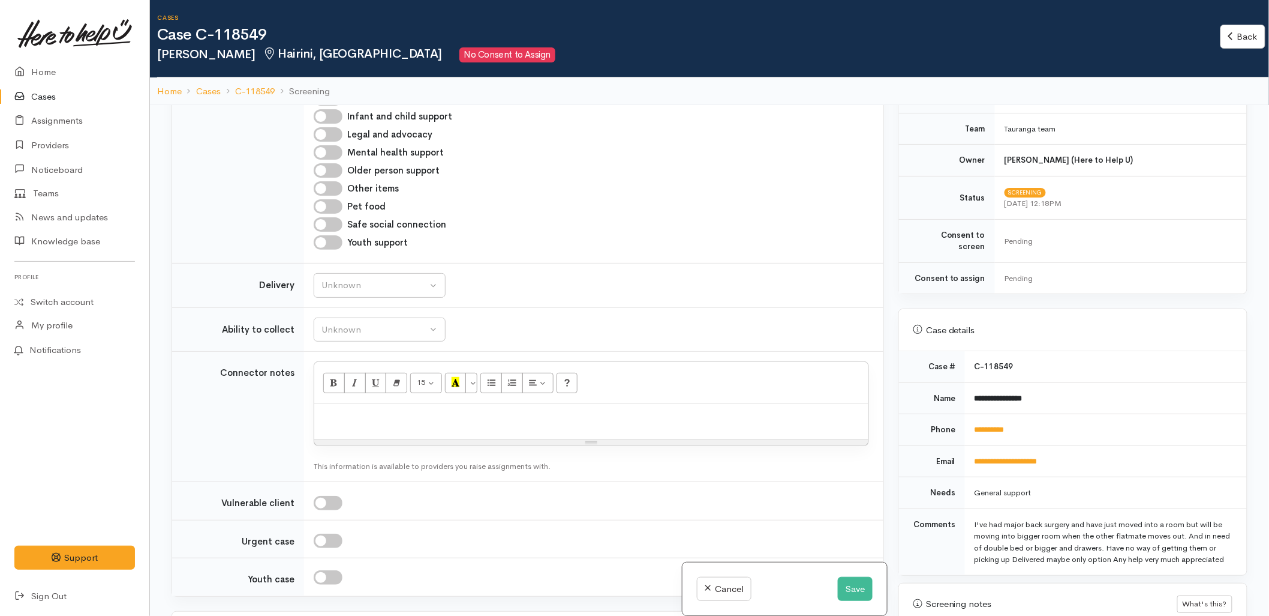
scroll to position [1200, 0]
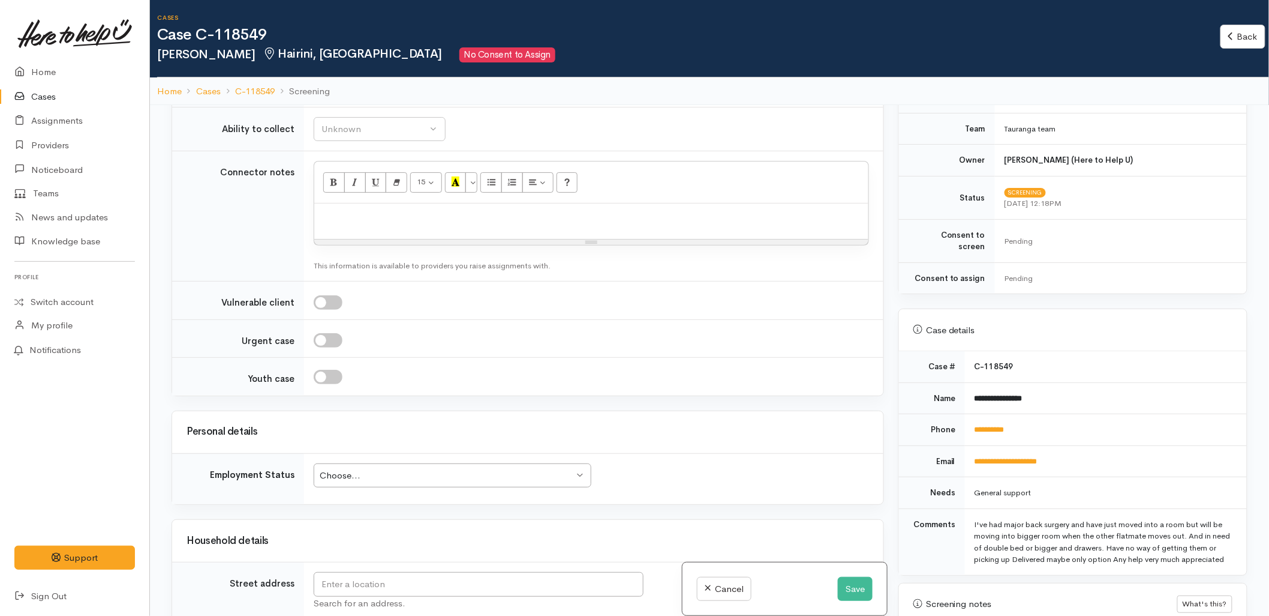
click at [651, 411] on div "Personal details" at bounding box center [527, 432] width 711 height 42
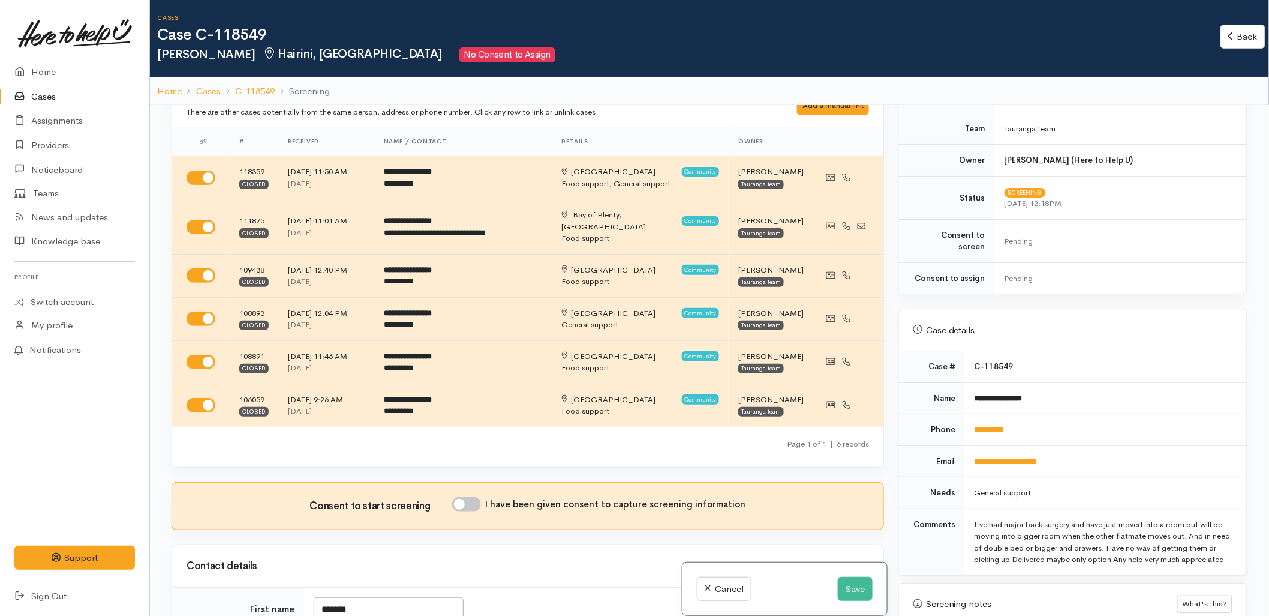
scroll to position [0, 0]
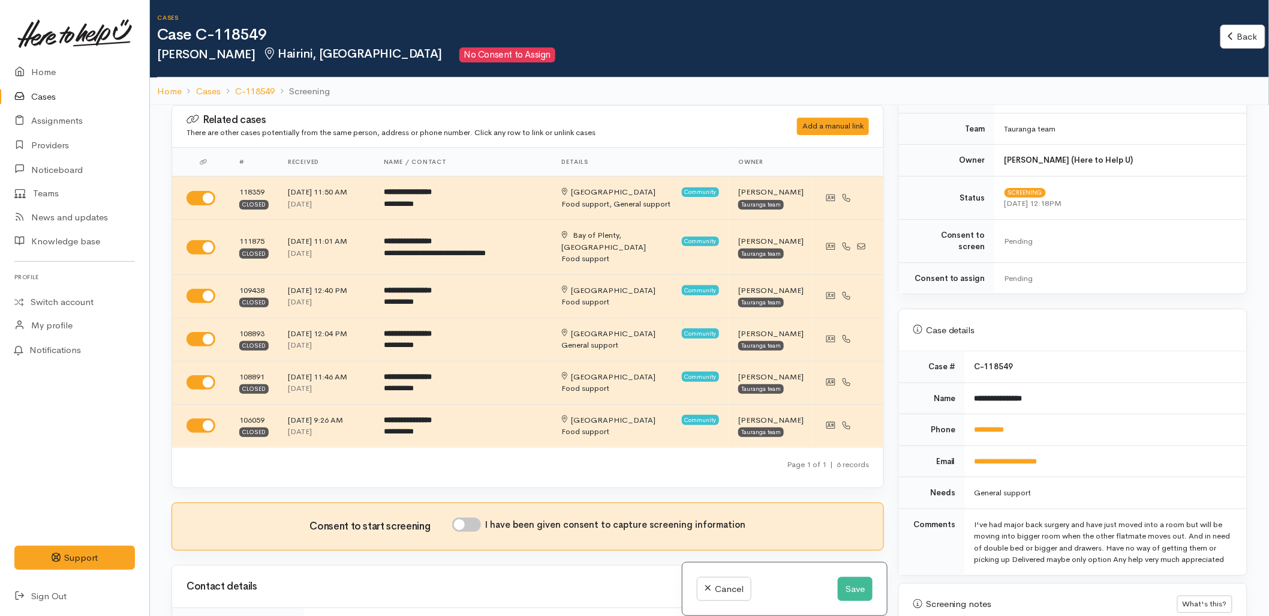
click at [912, 512] on td "Comments" at bounding box center [932, 541] width 66 height 67
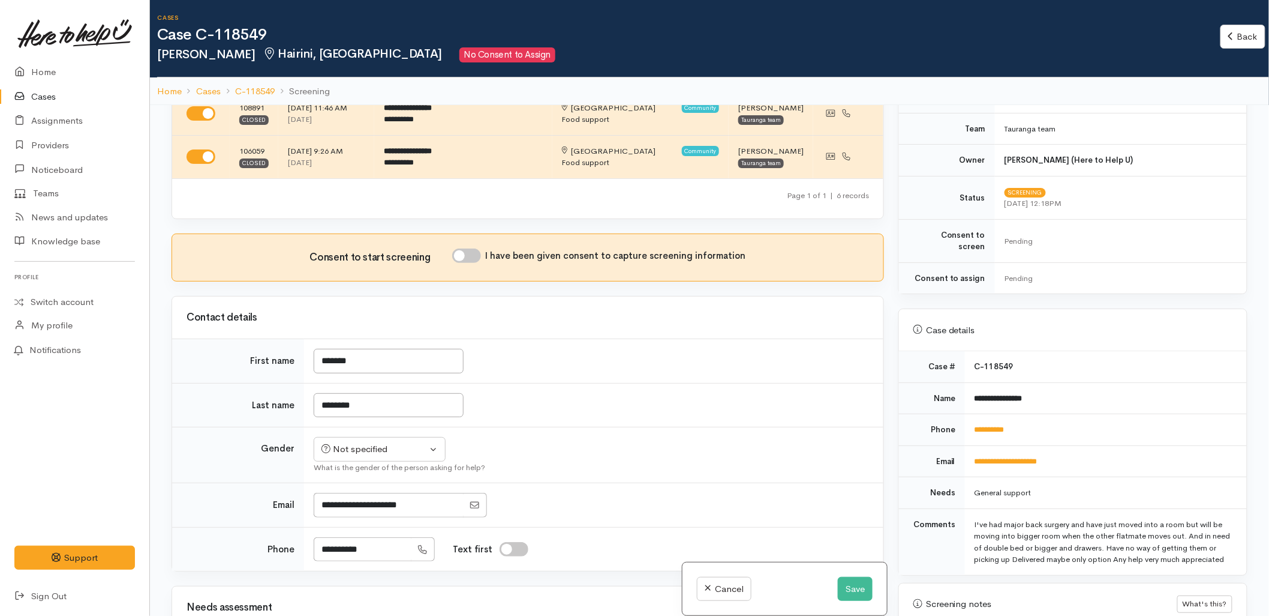
scroll to position [266, 0]
click at [476, 251] on input "I have been given consent to capture screening information" at bounding box center [466, 258] width 29 height 14
checkbox input "true"
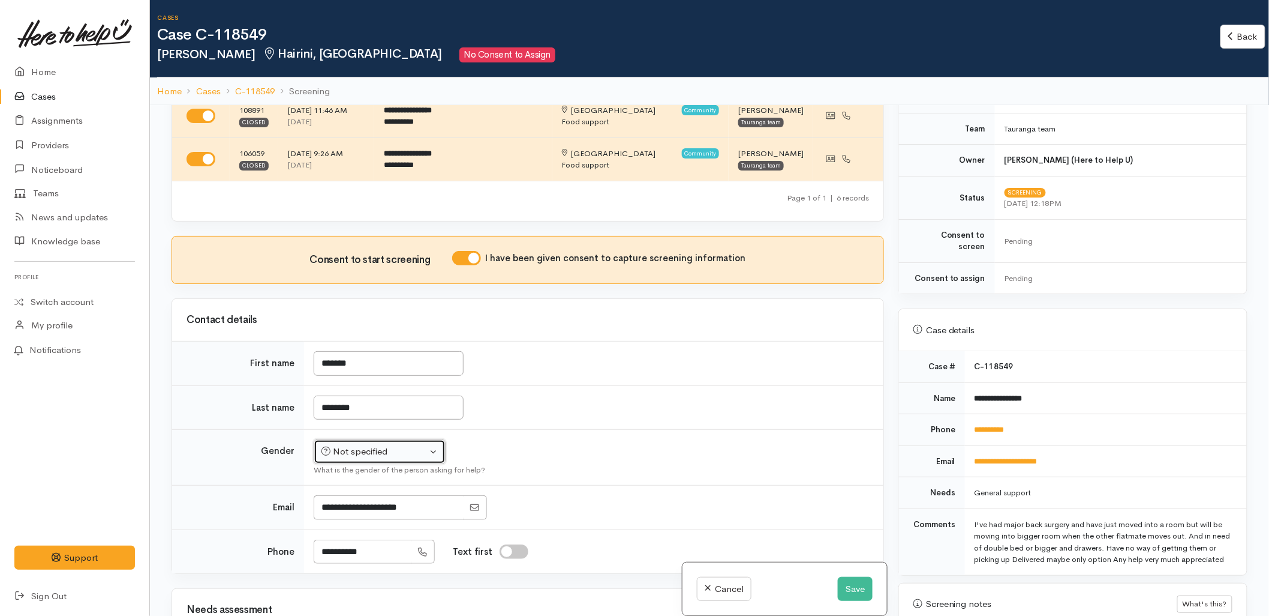
click at [392, 445] on div "Not specified" at bounding box center [375, 452] width 106 height 14
click at [349, 491] on span "[DEMOGRAPHIC_DATA]" at bounding box center [390, 498] width 103 height 14
select select "Male"
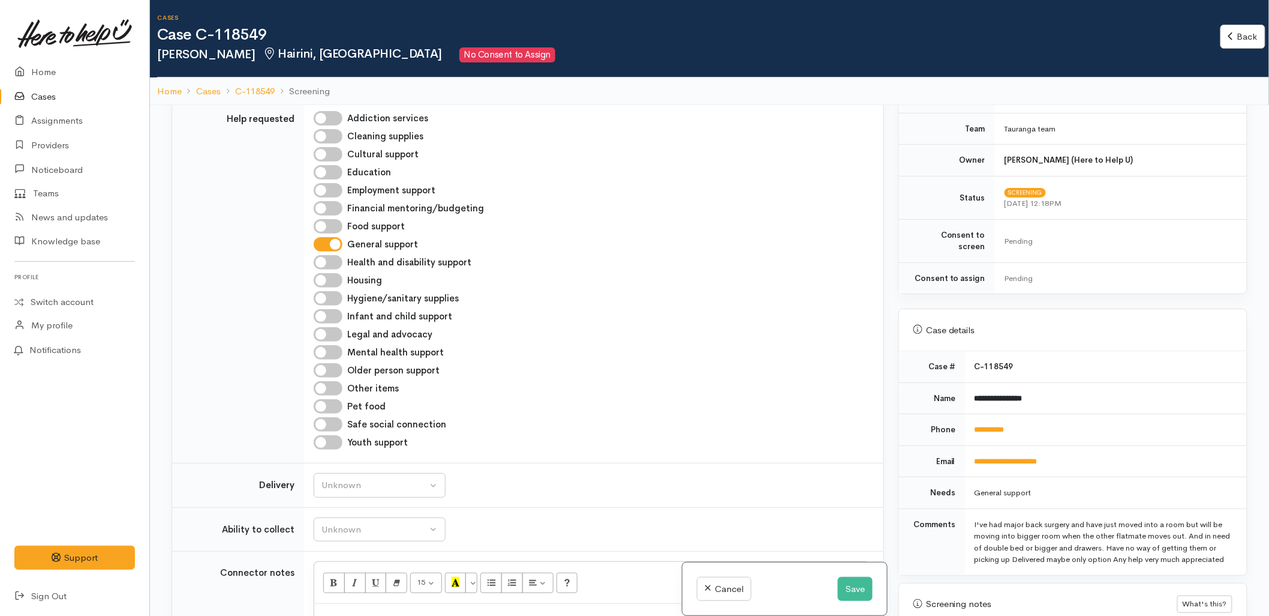
scroll to position [999, 0]
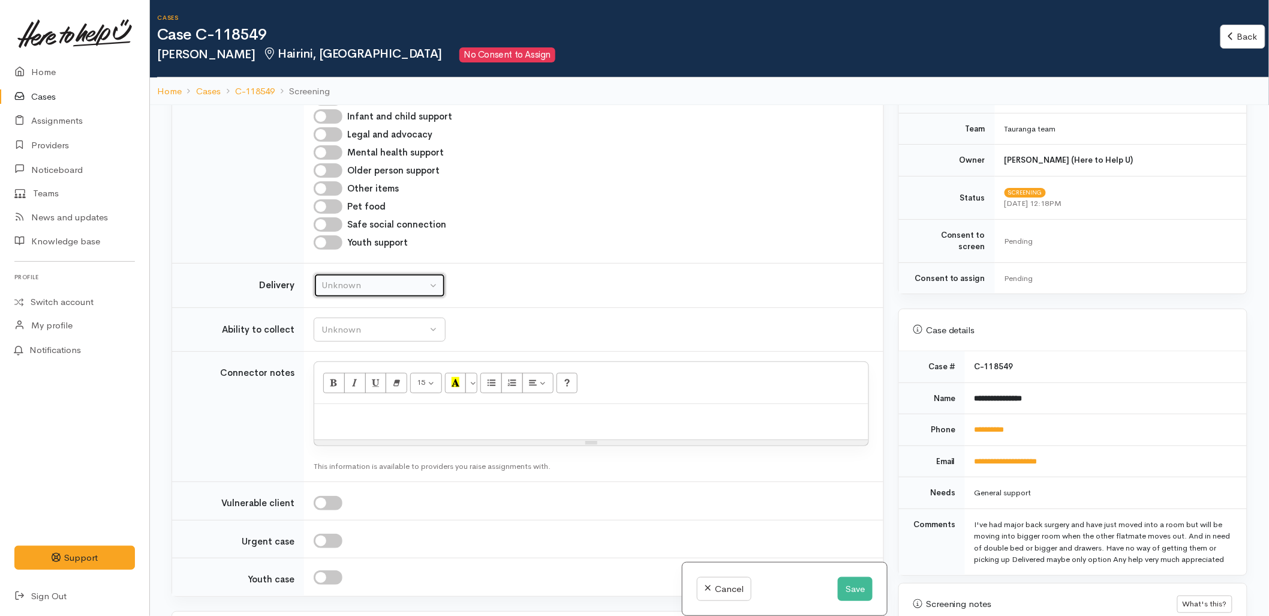
click at [380, 280] on div "Unknown" at bounding box center [375, 285] width 106 height 14
click at [359, 388] on link "No" at bounding box center [379, 397] width 131 height 19
select select "1"
click at [359, 323] on div "Unknown" at bounding box center [375, 330] width 106 height 14
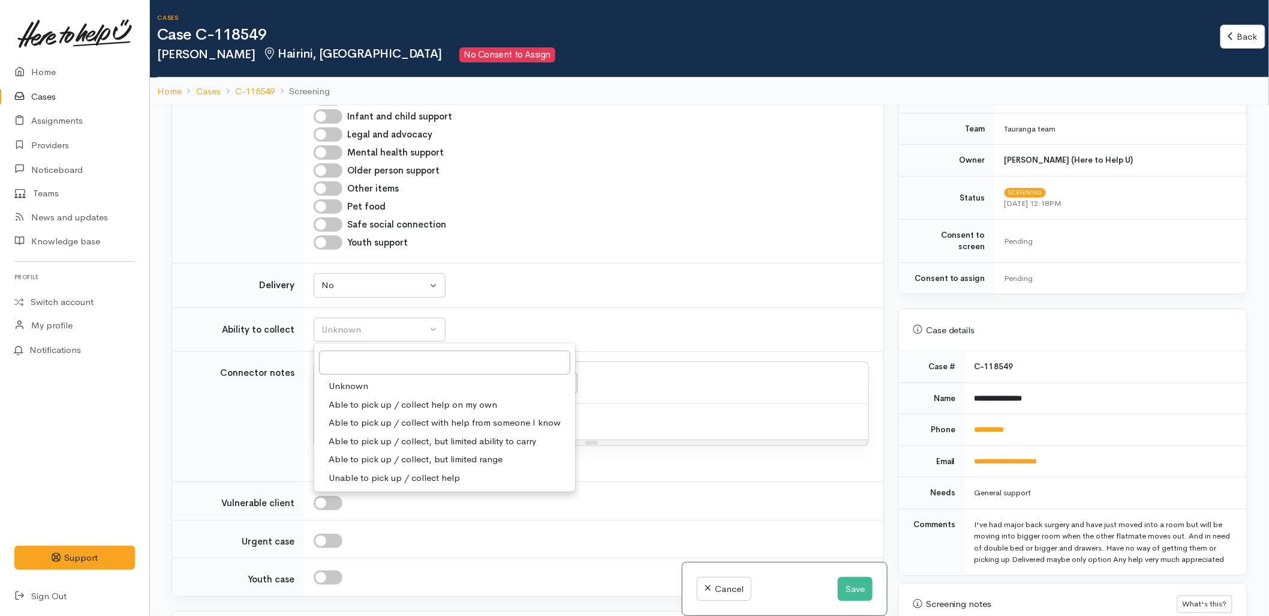
click at [358, 398] on span "Able to pick up / collect help on my own" at bounding box center [413, 405] width 169 height 14
select select "2"
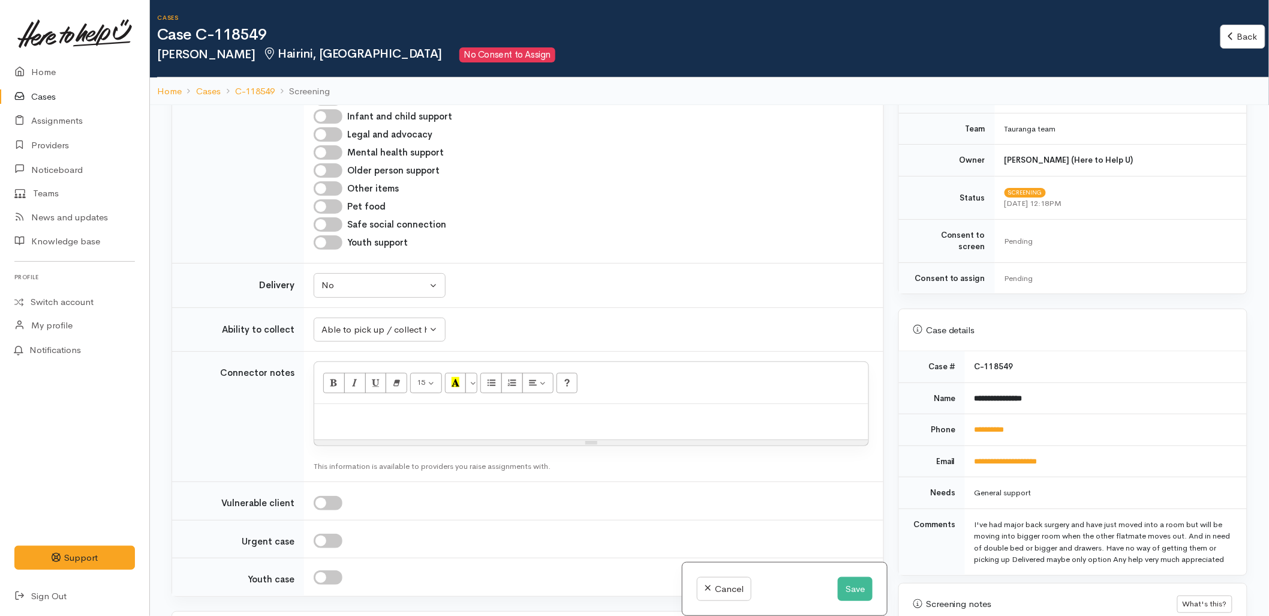
click at [358, 411] on p at bounding box center [591, 417] width 542 height 14
paste div
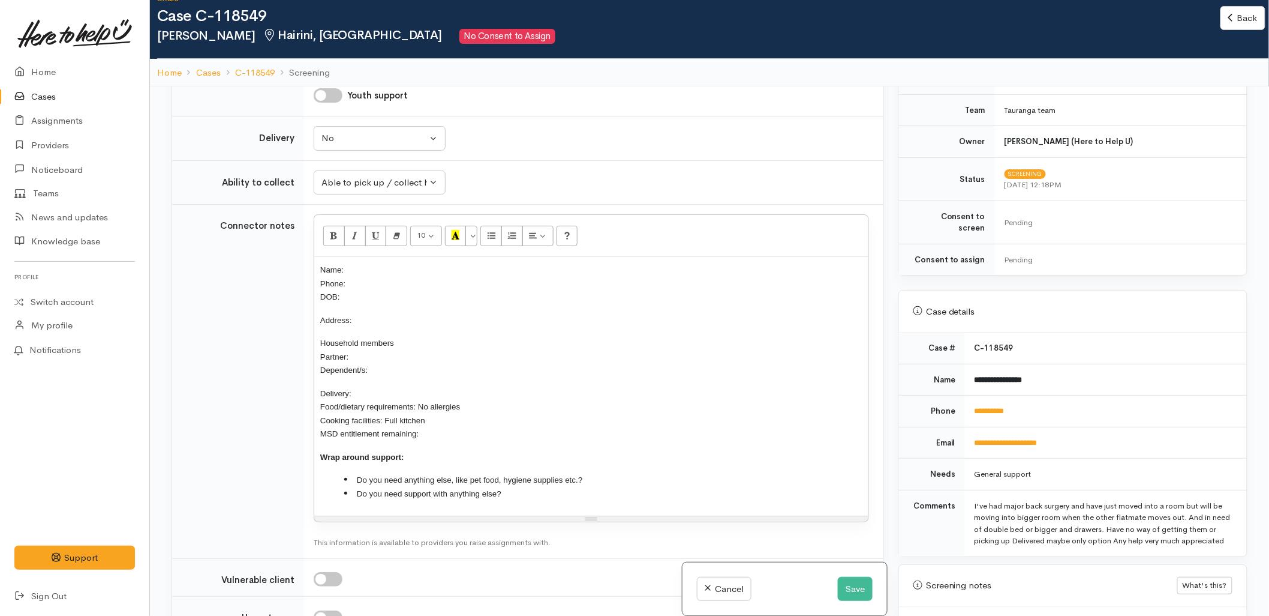
scroll to position [1133, 0]
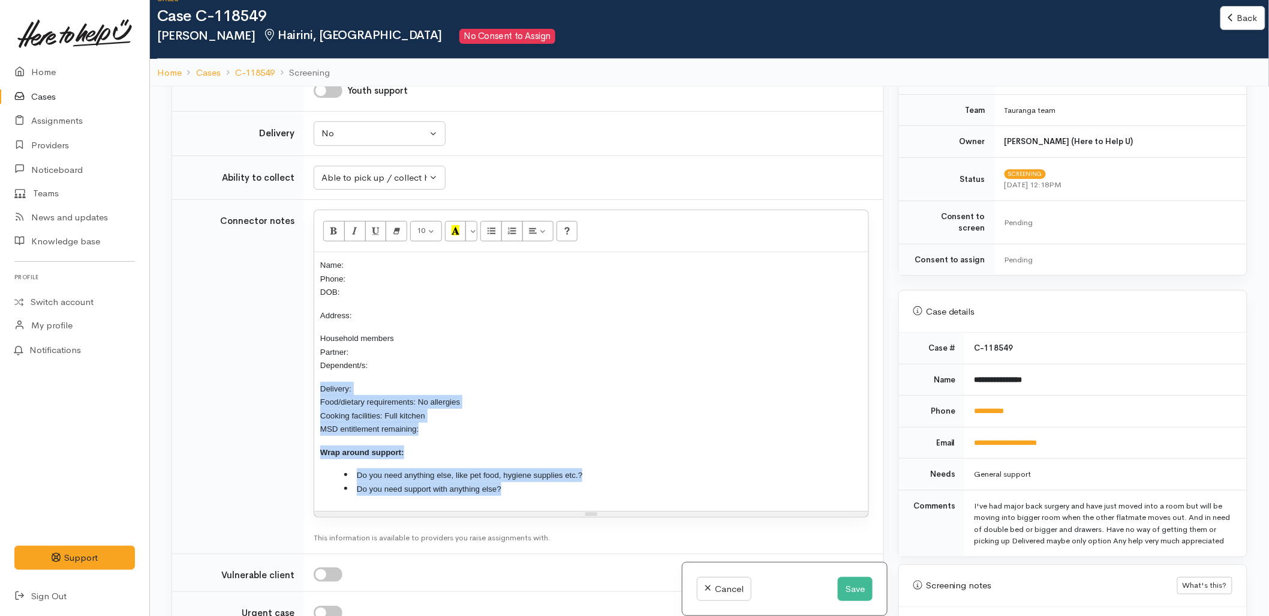
drag, startPoint x: 526, startPoint y: 483, endPoint x: 295, endPoint y: 381, distance: 252.5
click at [295, 381] on tr "Connector notes 10 8 9 10 11 12 14 18 24 36 Background Color Transparent Select…" at bounding box center [527, 377] width 711 height 354
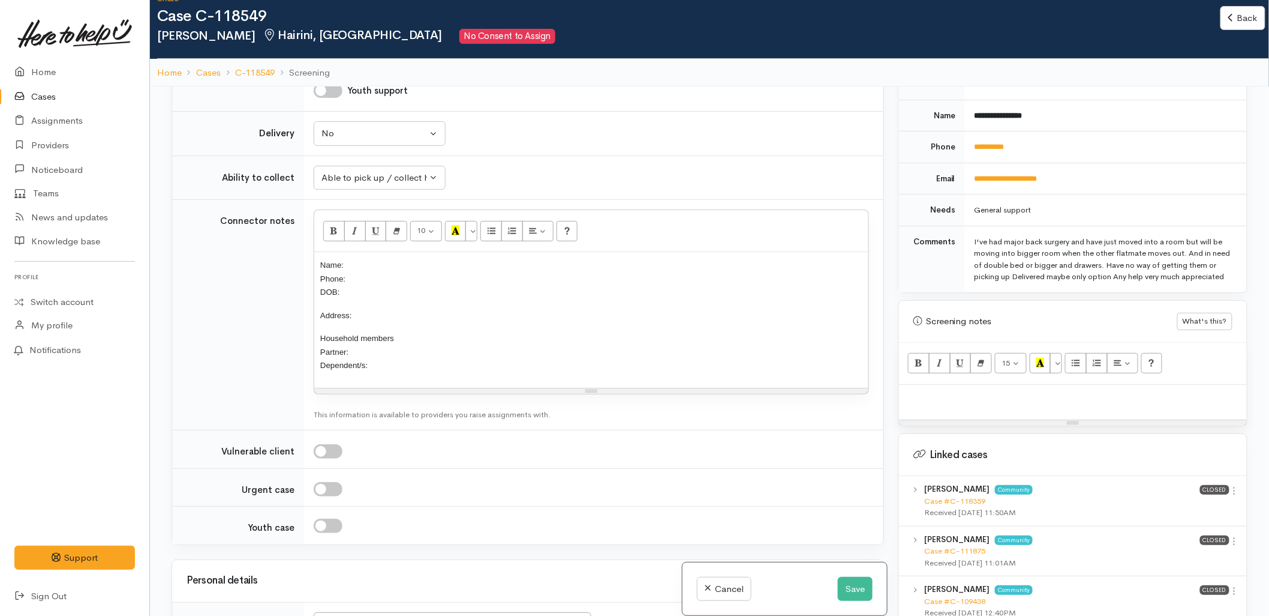
scroll to position [533, 0]
click at [963, 493] on link "Case #C-118359" at bounding box center [954, 498] width 61 height 10
drag, startPoint x: 1050, startPoint y: 106, endPoint x: 972, endPoint y: 110, distance: 78.7
click at [972, 110] on td "**********" at bounding box center [1106, 113] width 282 height 32
copy b "**********"
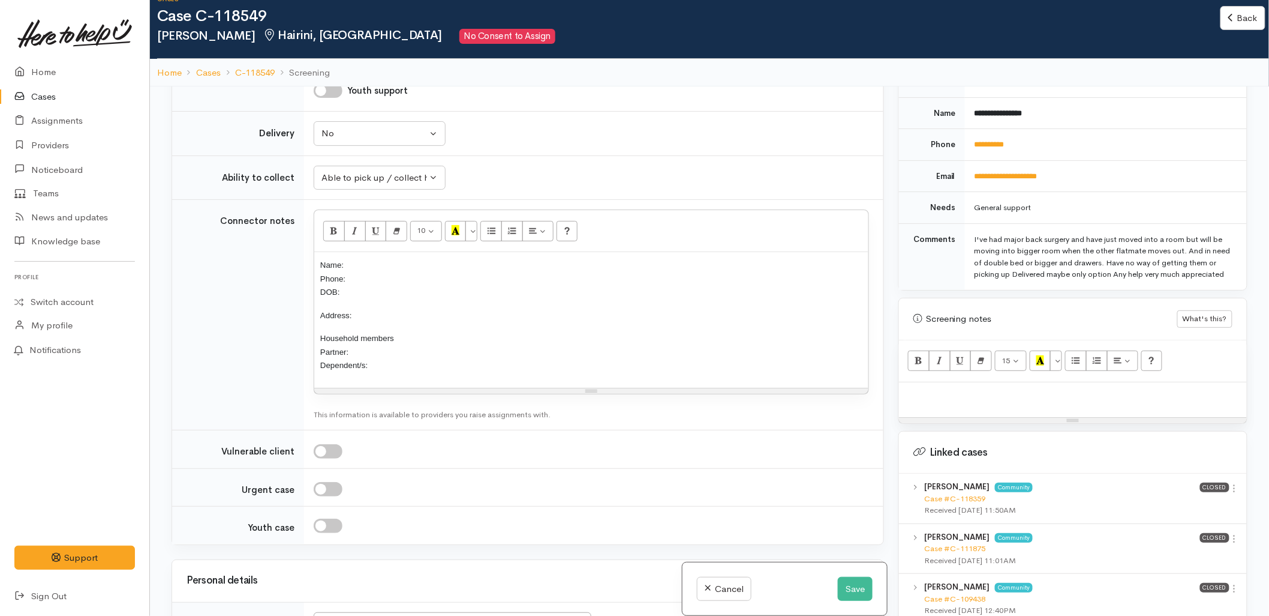
click at [473, 258] on p "Name: Phone: DOB:" at bounding box center [591, 278] width 542 height 41
drag, startPoint x: 1017, startPoint y: 138, endPoint x: 827, endPoint y: 221, distance: 208.0
click at [970, 143] on td "**********" at bounding box center [1106, 145] width 282 height 32
copy link "**********"
click at [380, 269] on p "Name: Jemarhl Cockburn Phone: DOB:" at bounding box center [591, 278] width 542 height 41
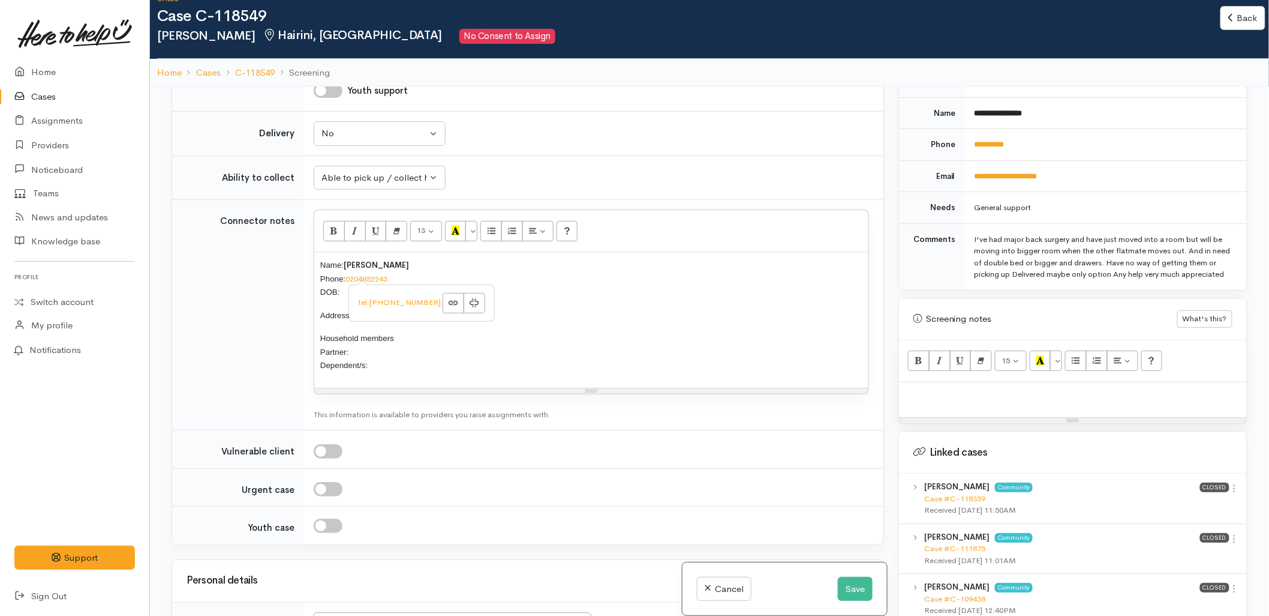
scroll to position [1400, 0]
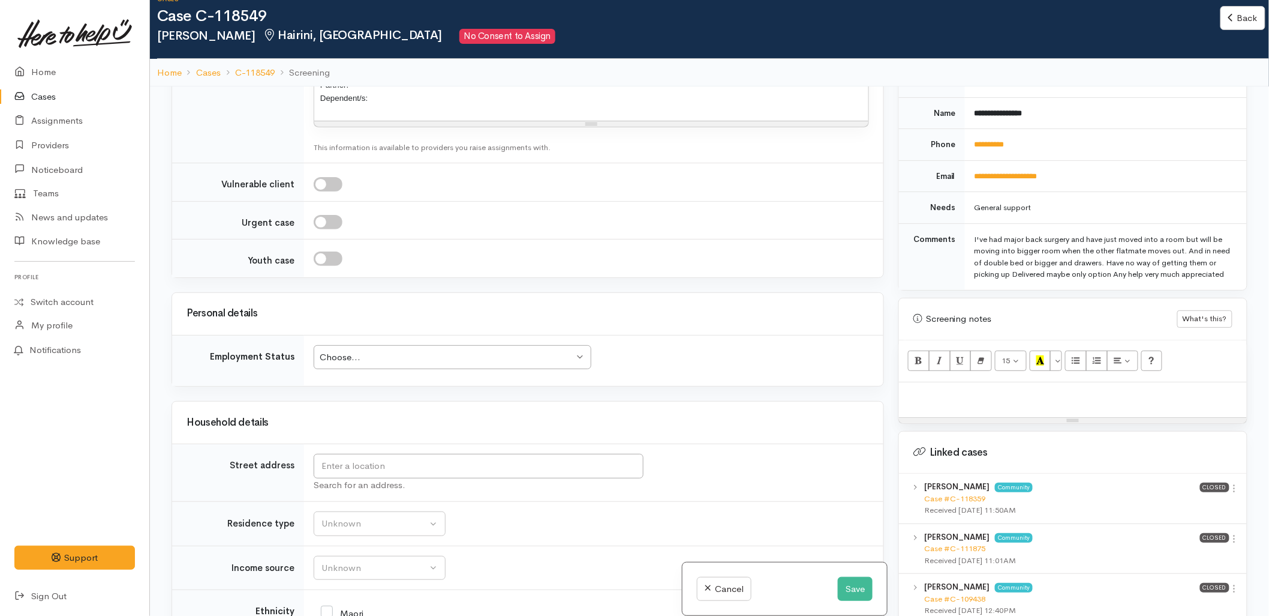
click at [402, 478] on div "Search for an address." at bounding box center [592, 485] width 556 height 14
click at [424, 454] on input "text" at bounding box center [479, 466] width 330 height 25
type input "48B Haukore Street, Hairini, Tauranga, New Zealand"
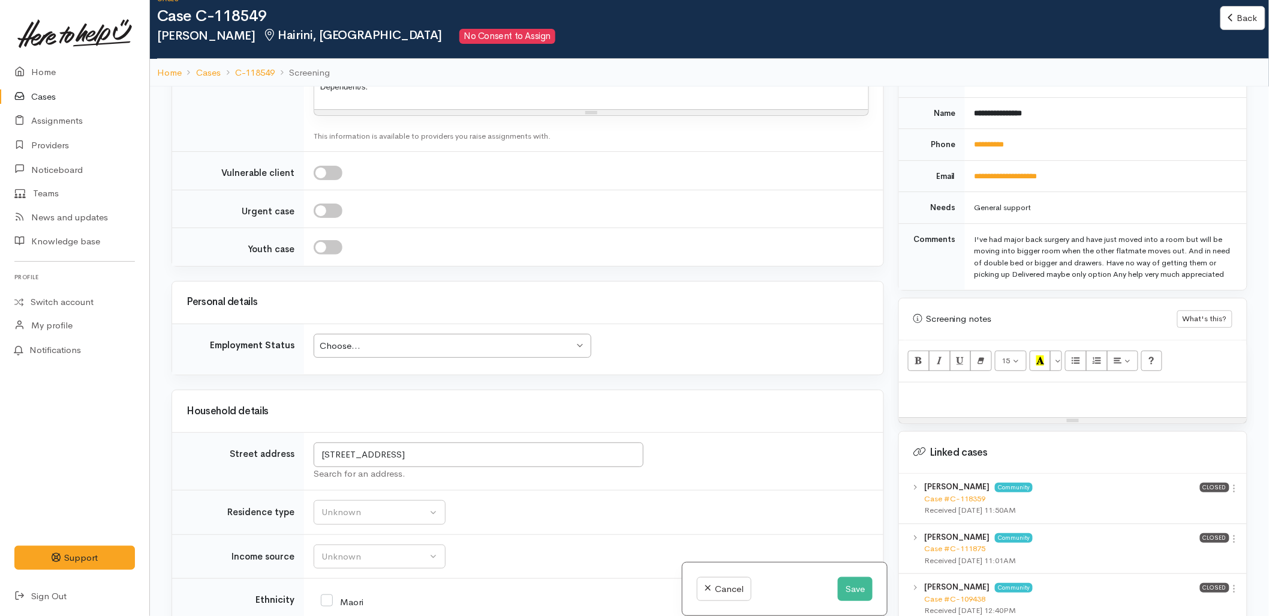
scroll to position [1573, 0]
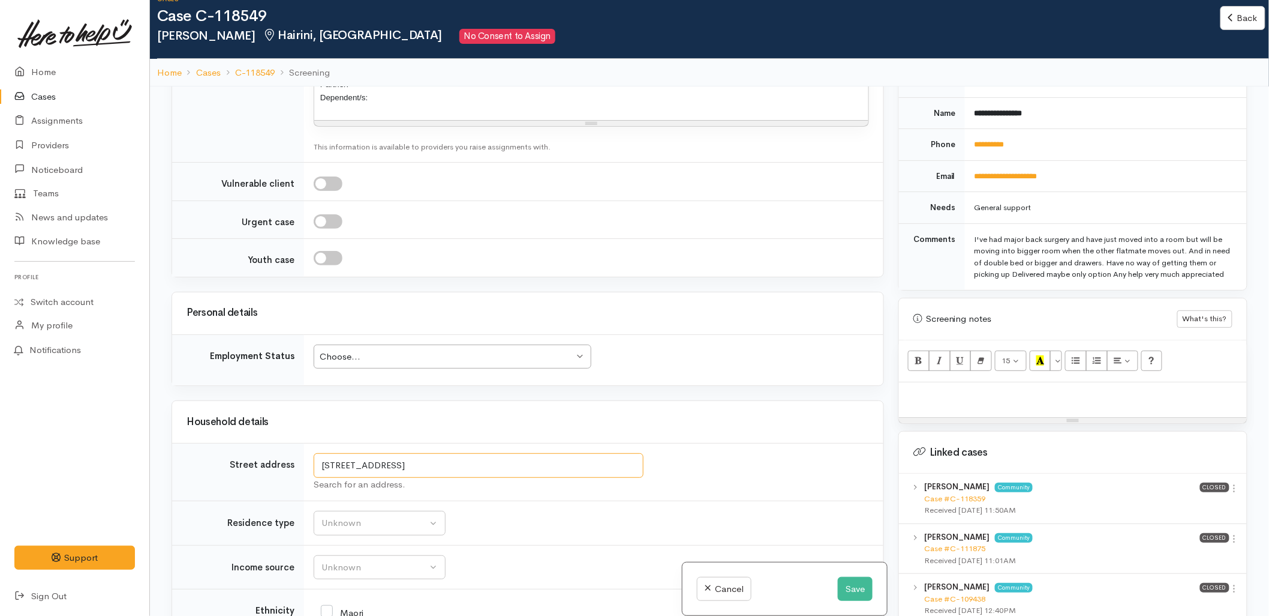
drag, startPoint x: 433, startPoint y: 457, endPoint x: 298, endPoint y: 458, distance: 135.0
click at [298, 458] on tr "Street address 48B Haukore Street, Hairini, Tauranga, New Zealand Search for an…" at bounding box center [527, 472] width 711 height 58
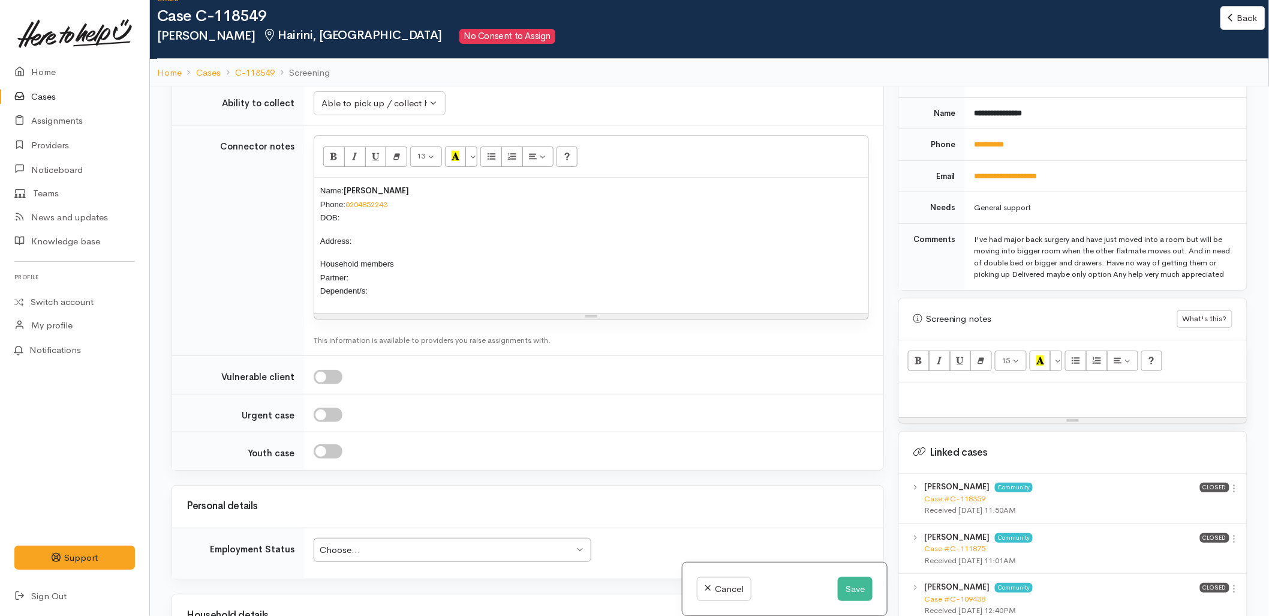
scroll to position [1306, 0]
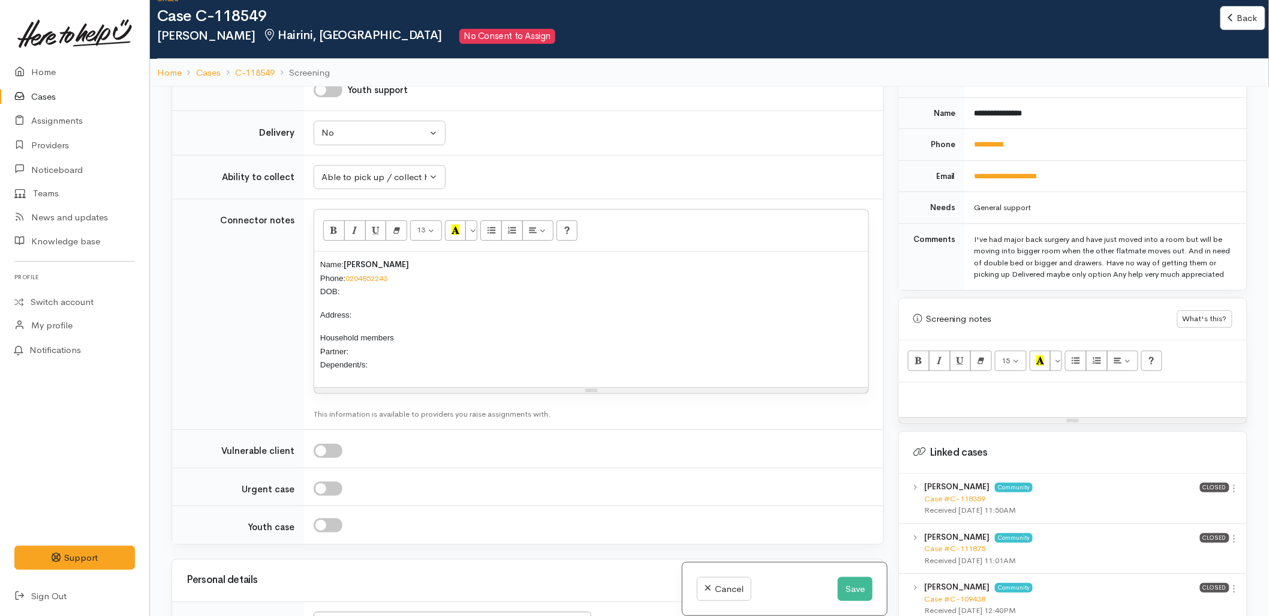
click at [379, 308] on p "Address:" at bounding box center [591, 315] width 542 height 14
click at [362, 278] on p "Name: Jemarhl Cockburn Phone: 0204852243 DOB:" at bounding box center [591, 277] width 542 height 41
click at [387, 340] on p "Household members Partner: Dependent/s:" at bounding box center [591, 351] width 542 height 41
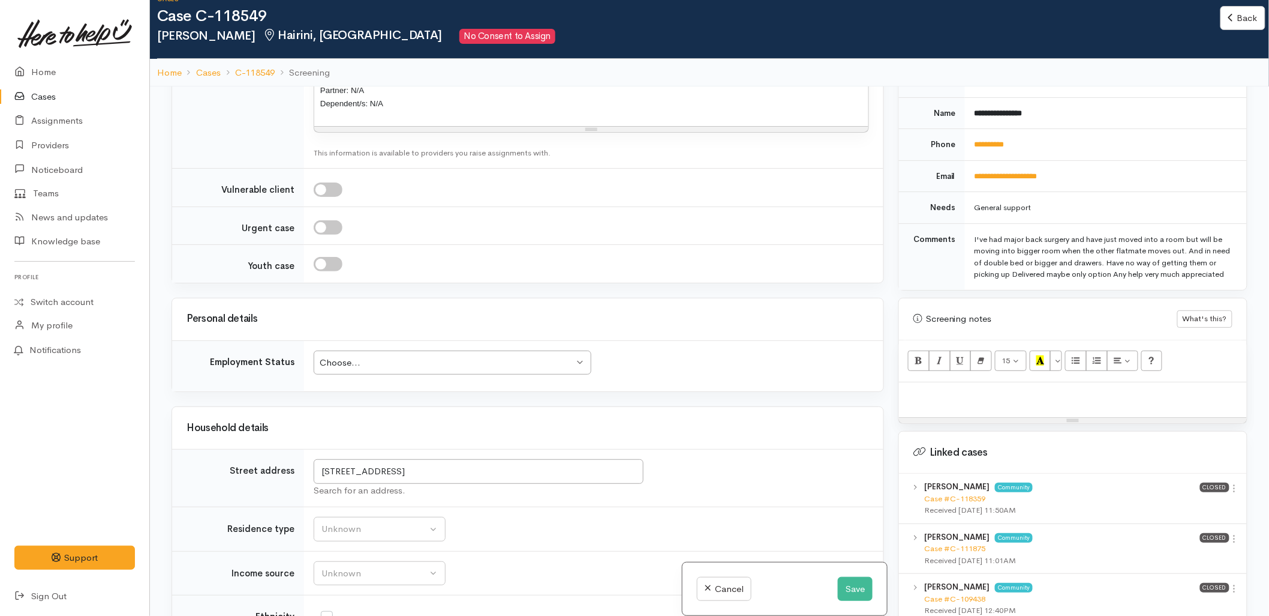
scroll to position [1573, 0]
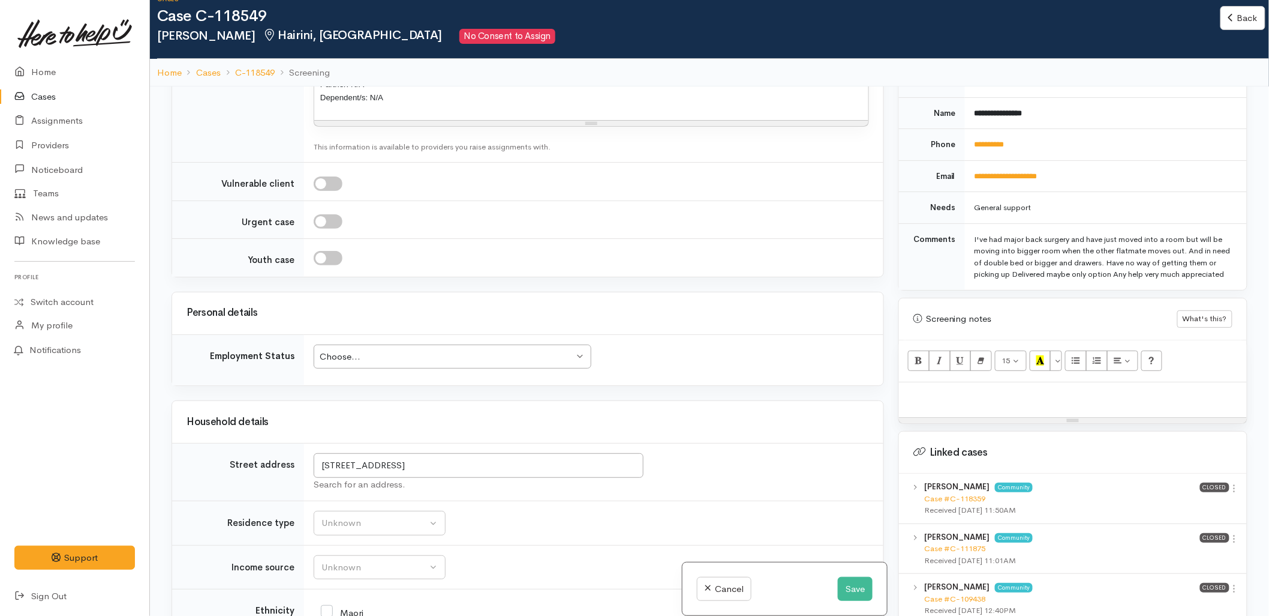
click at [405, 355] on div "Choose... Choose..." at bounding box center [453, 356] width 278 height 25
click at [351, 516] on div "Unknown" at bounding box center [375, 523] width 106 height 14
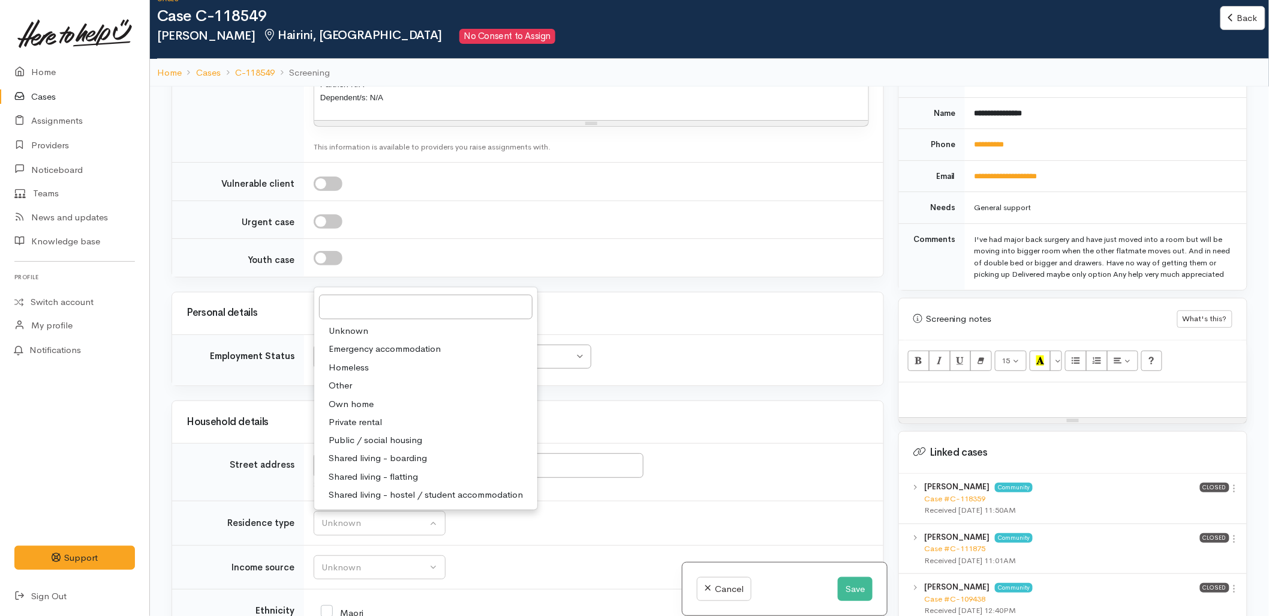
click at [374, 452] on span "Shared living - boarding" at bounding box center [378, 459] width 98 height 14
select select "4"
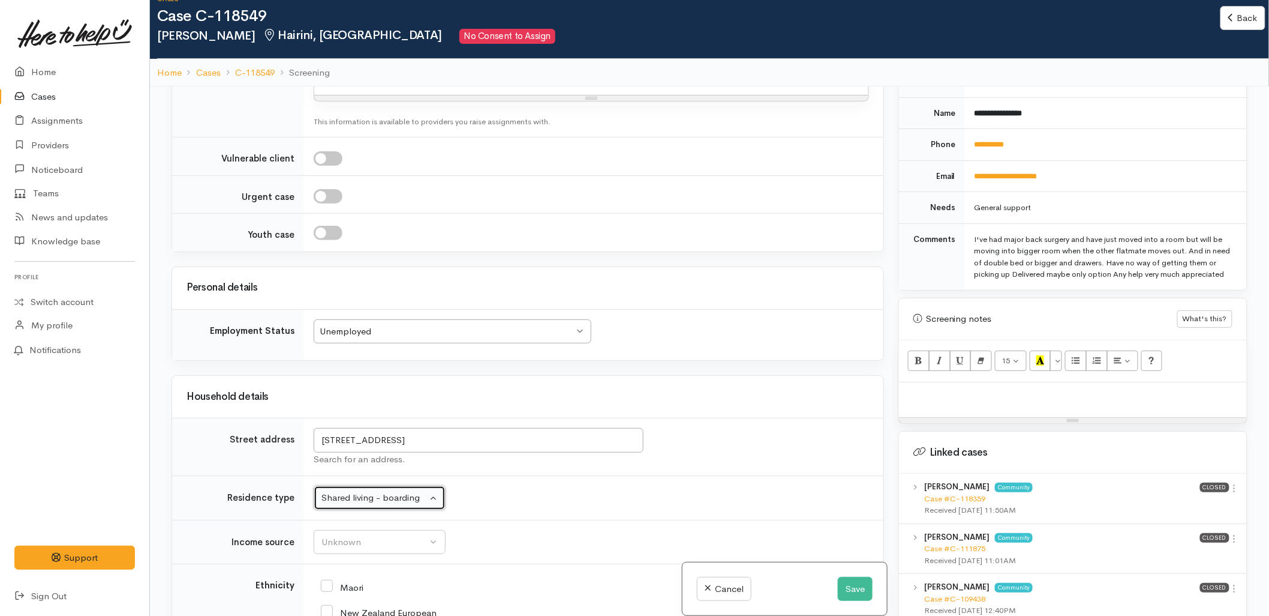
scroll to position [1640, 0]
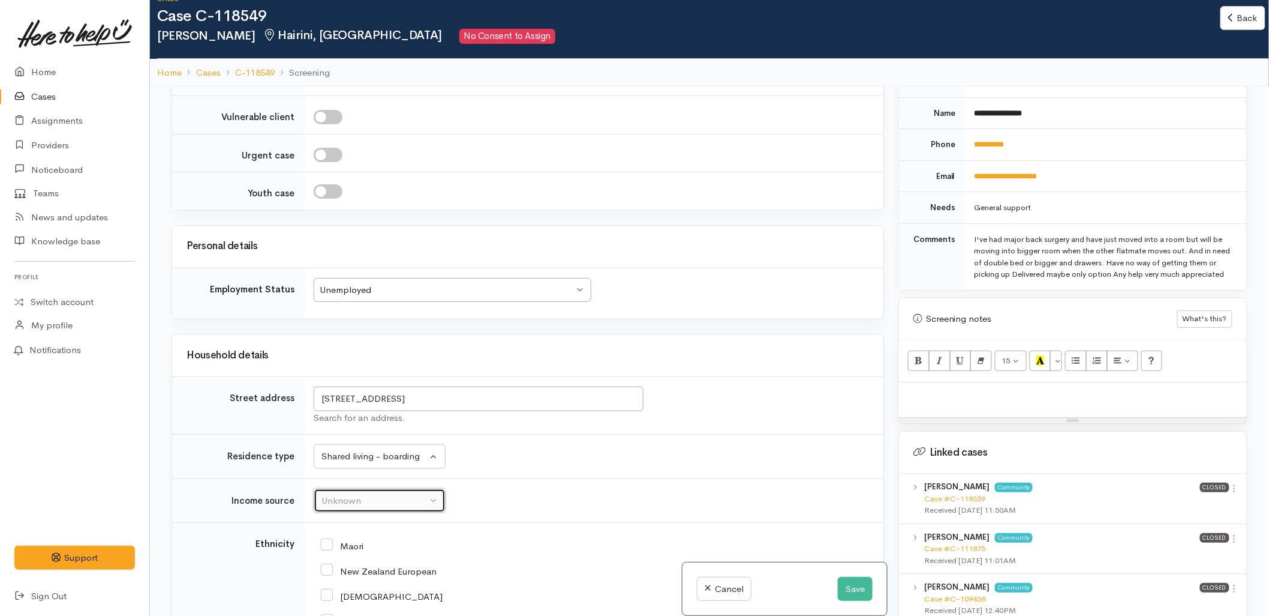
click at [387, 494] on div "Unknown" at bounding box center [375, 501] width 106 height 14
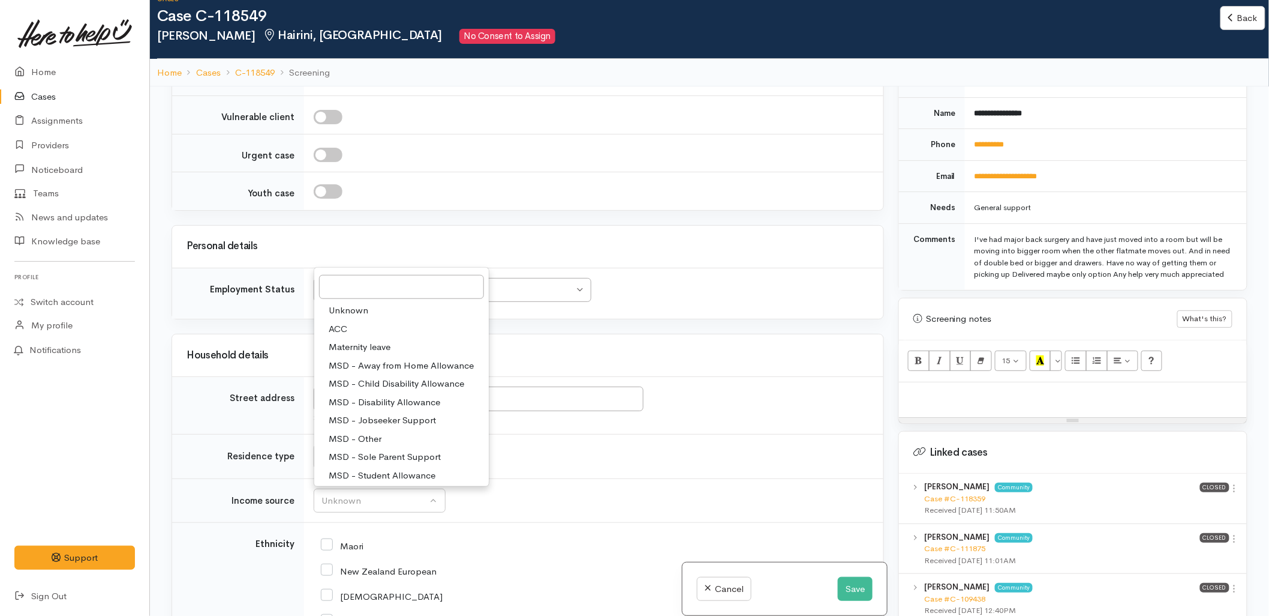
click at [371, 413] on span "MSD - Jobseeker Support" at bounding box center [382, 420] width 107 height 14
select select "4"
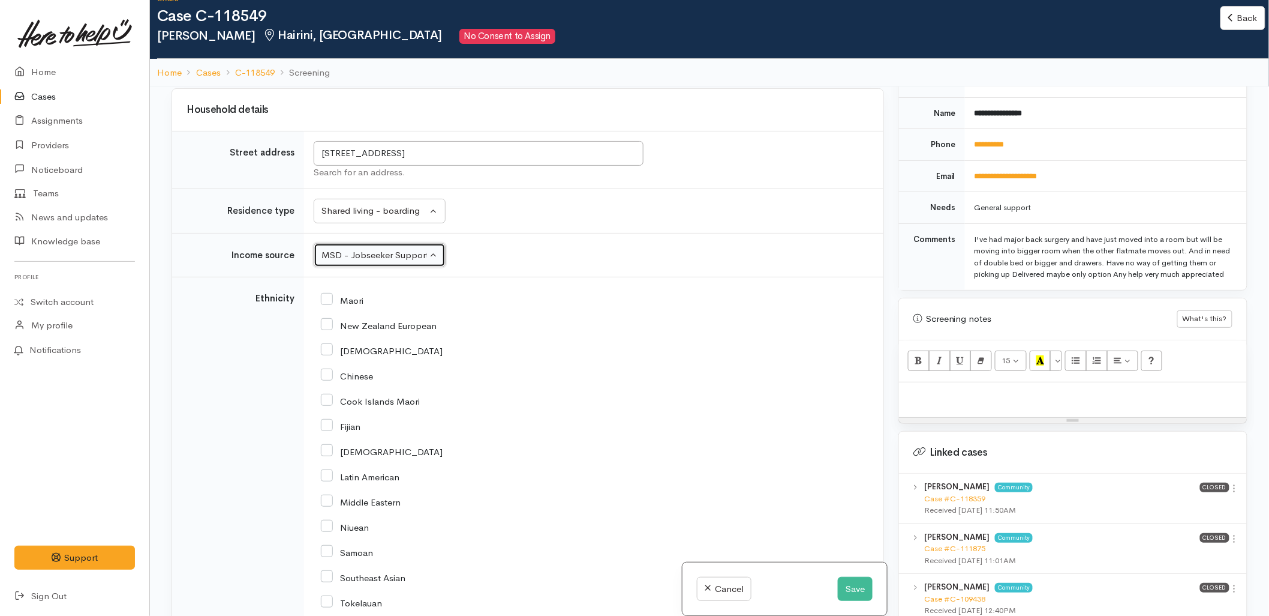
scroll to position [1906, 0]
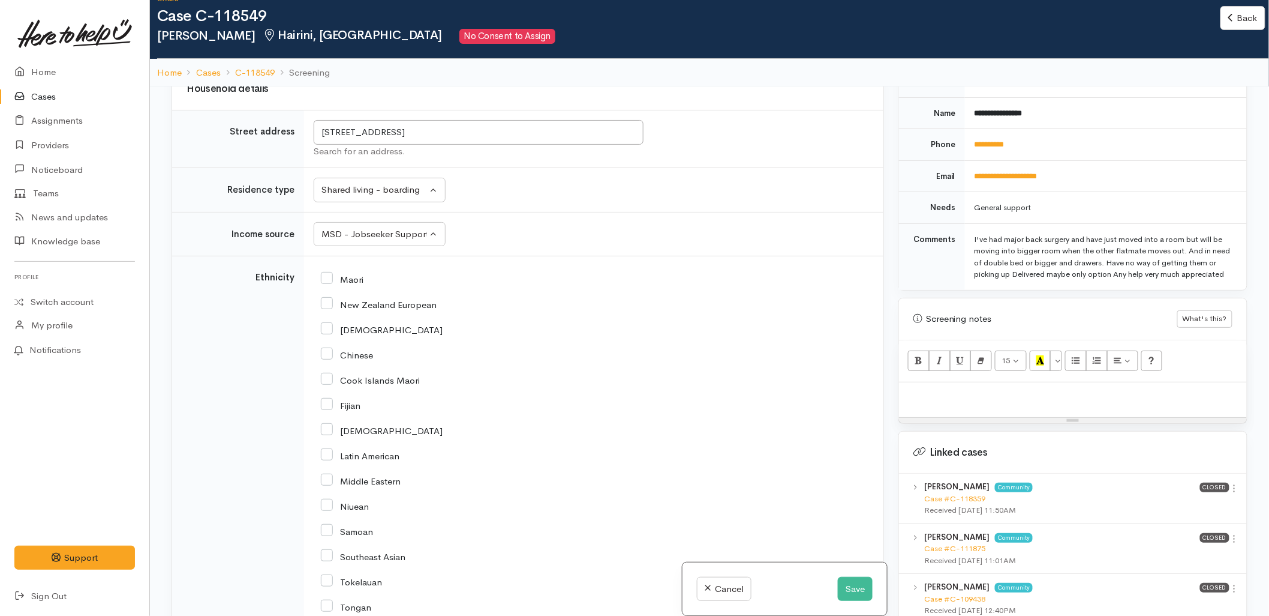
click at [373, 298] on input "New Zealand European" at bounding box center [379, 303] width 116 height 11
checkbox input "true"
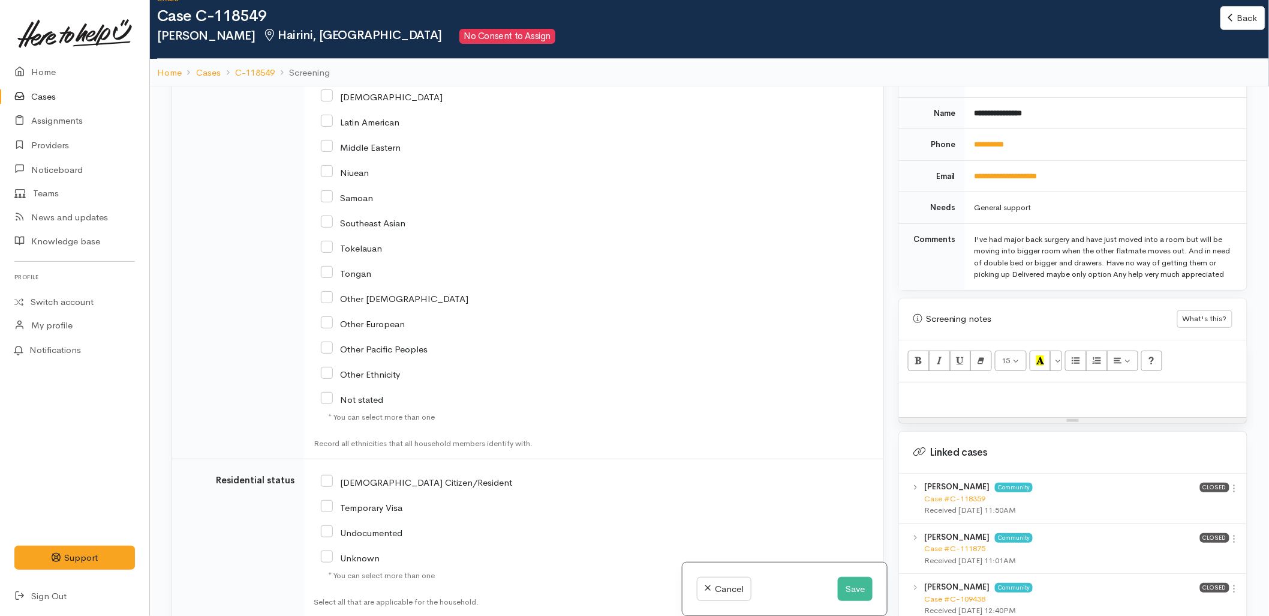
click at [386, 476] on input "NZ Citizen/Resident" at bounding box center [416, 481] width 191 height 11
checkbox input "true"
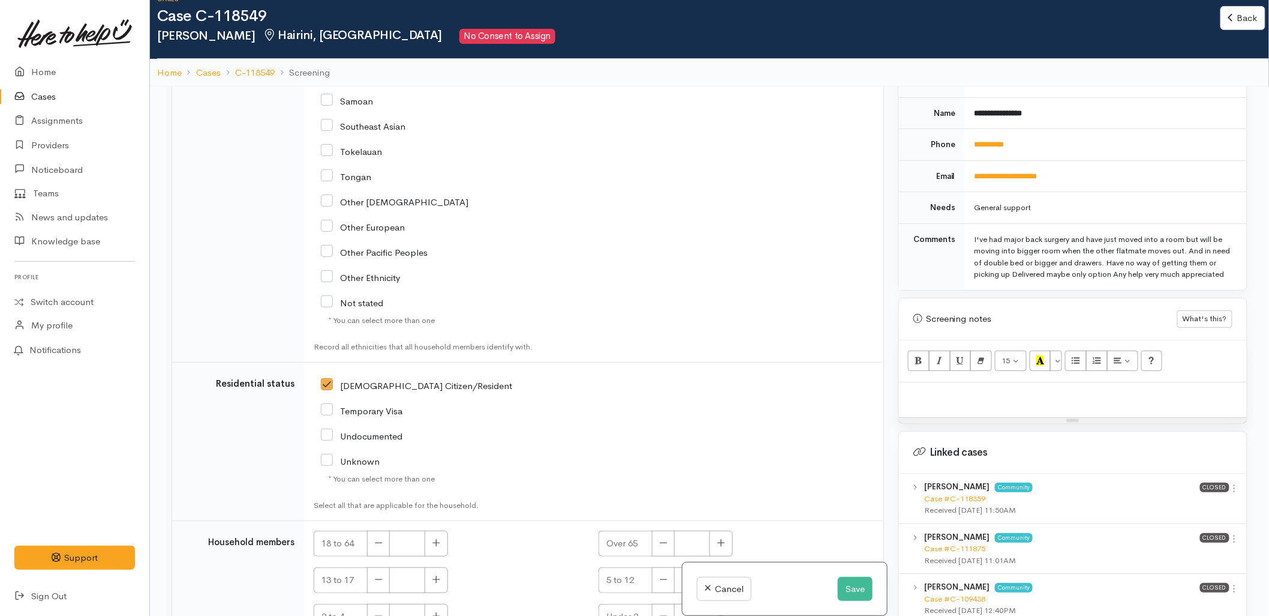
scroll to position [2373, 0]
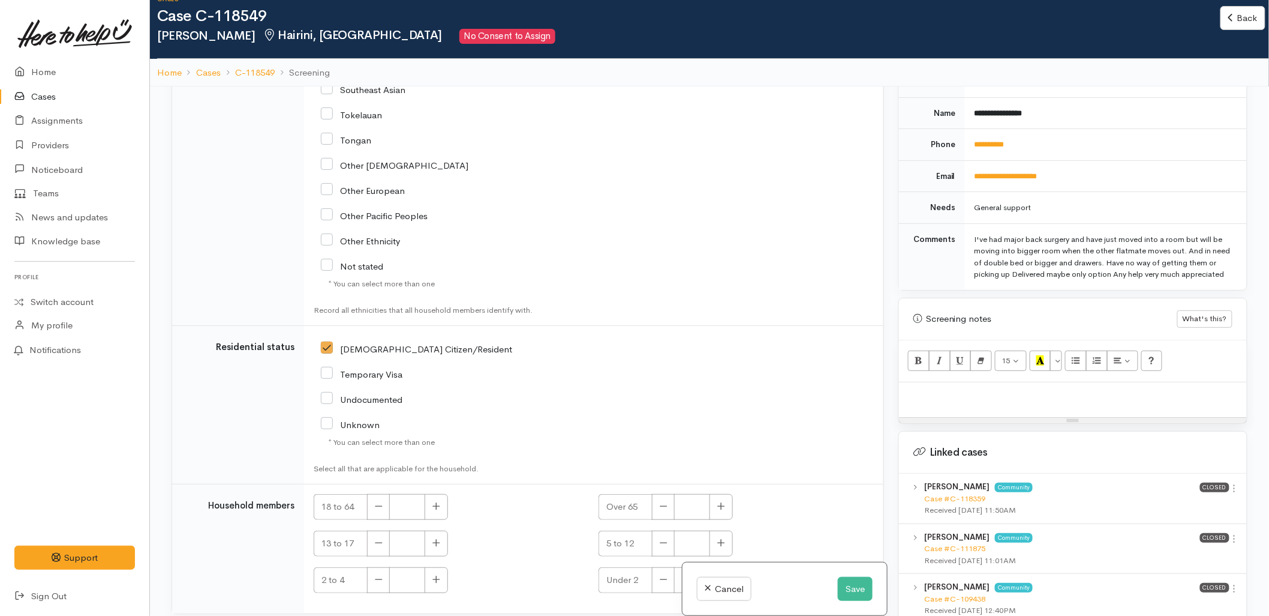
click at [436, 484] on td "18 to 64 Over 65 13 to 17 5 to 12 2 to 4 Under 2" at bounding box center [594, 548] width 580 height 129
click at [436, 503] on icon "button" at bounding box center [436, 506] width 7 height 7
type input "1"
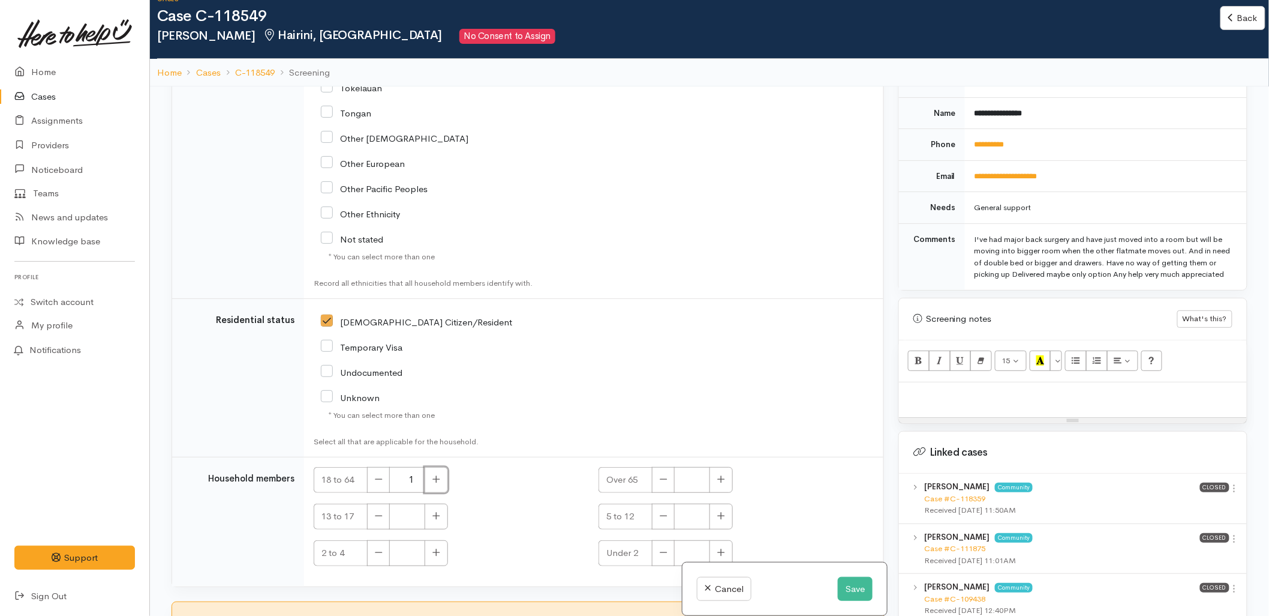
scroll to position [2412, 0]
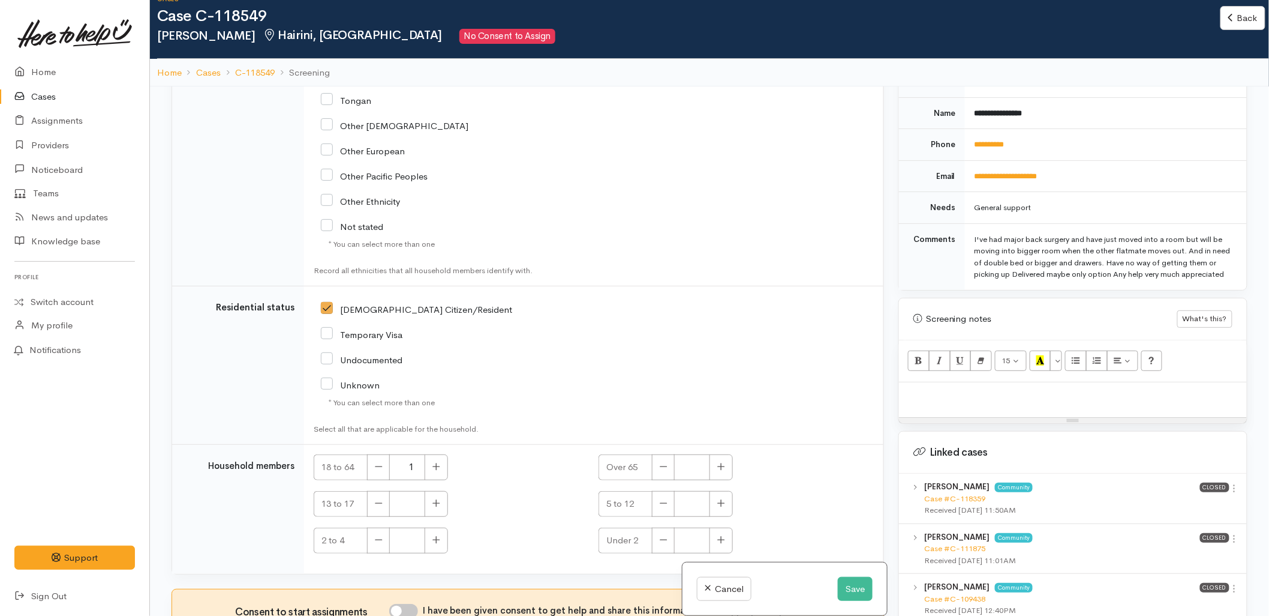
click at [404, 610] on div "I have been given consent to get help and share this information with appropria…" at bounding box center [604, 613] width 431 height 18
click at [416, 604] on input "I have been given consent to get help and share this information with appropria…" at bounding box center [403, 611] width 29 height 14
checkbox input "true"
click at [992, 398] on p at bounding box center [1073, 395] width 336 height 14
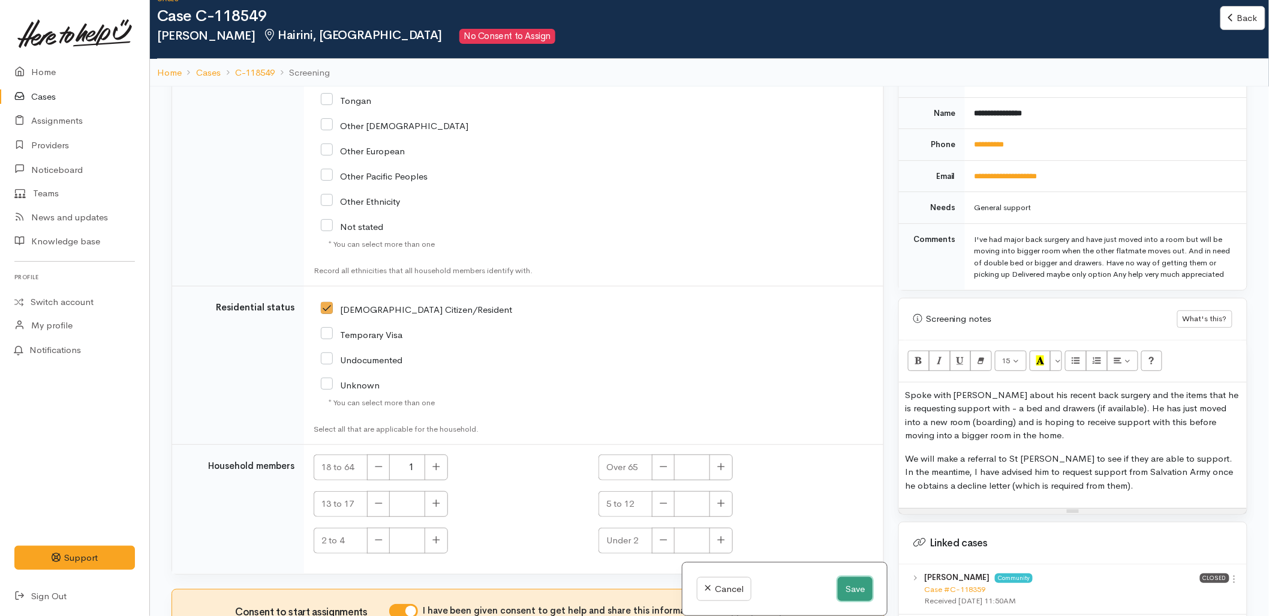
click at [863, 592] on button "Save" at bounding box center [855, 589] width 35 height 25
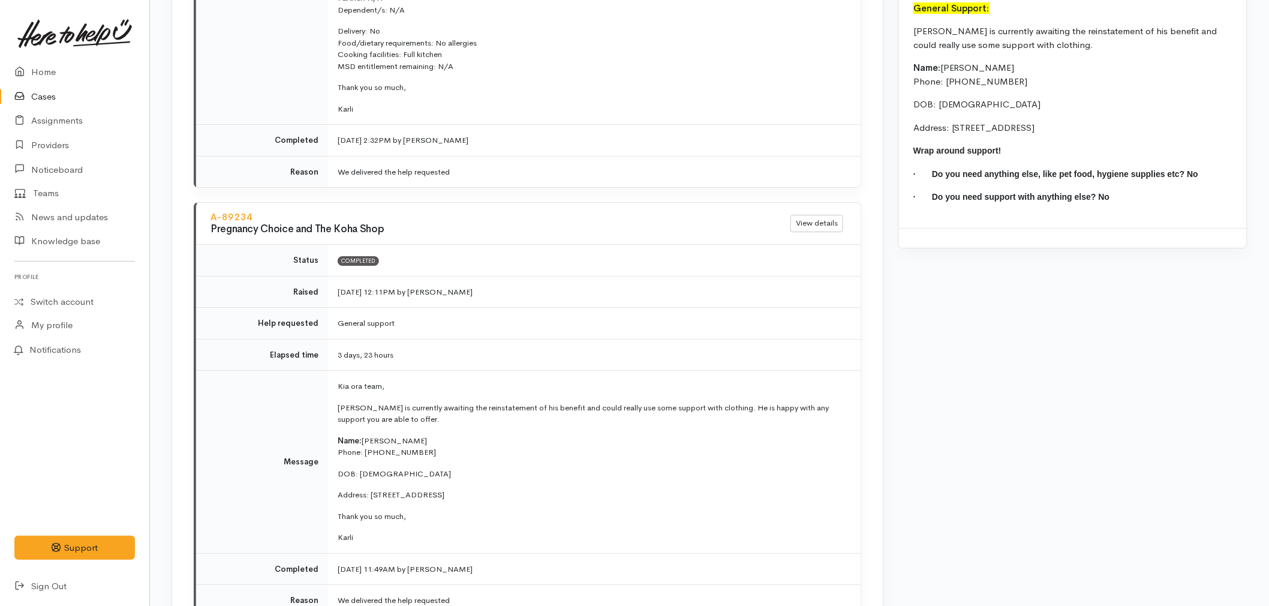
scroll to position [1800, 0]
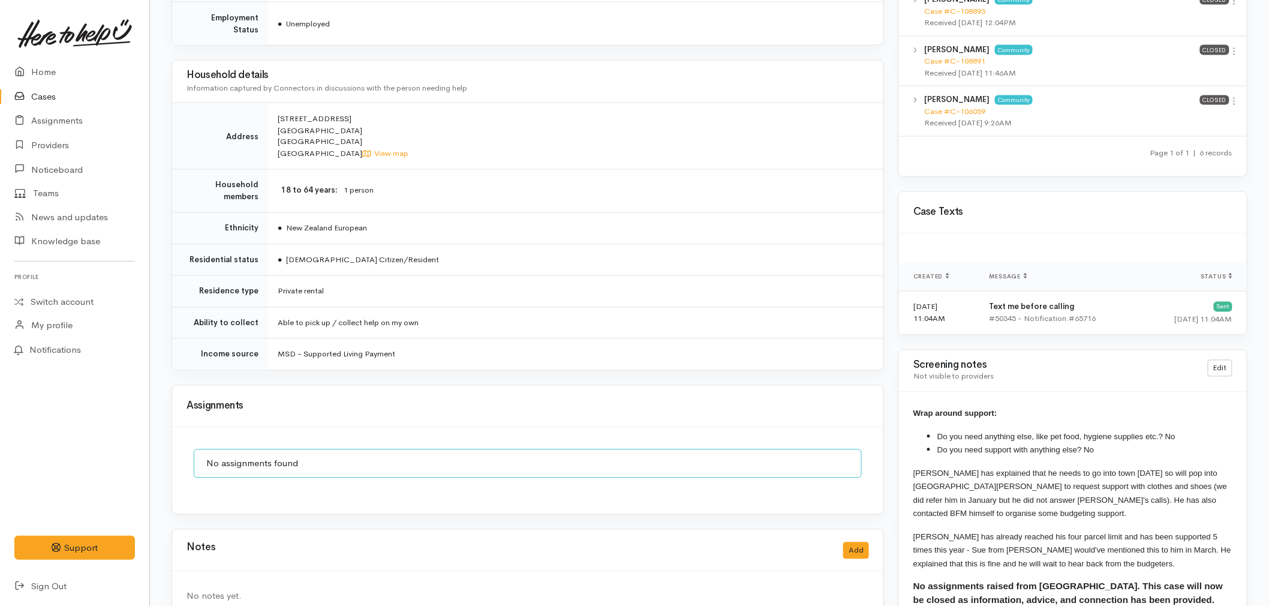
scroll to position [739, 0]
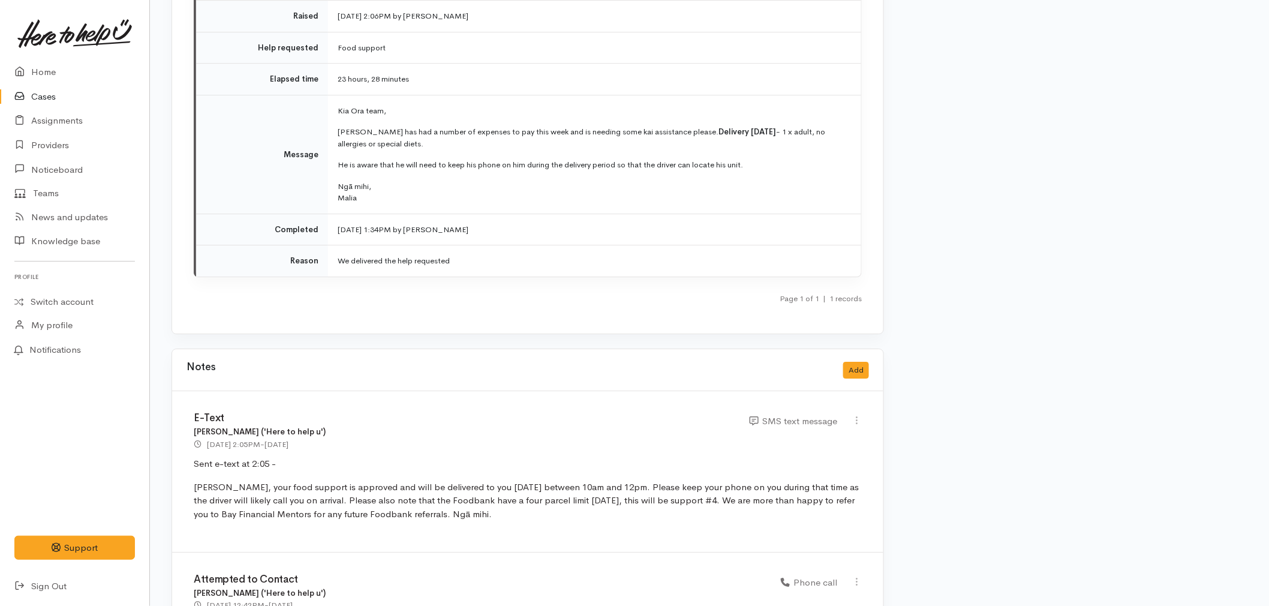
scroll to position [1403, 0]
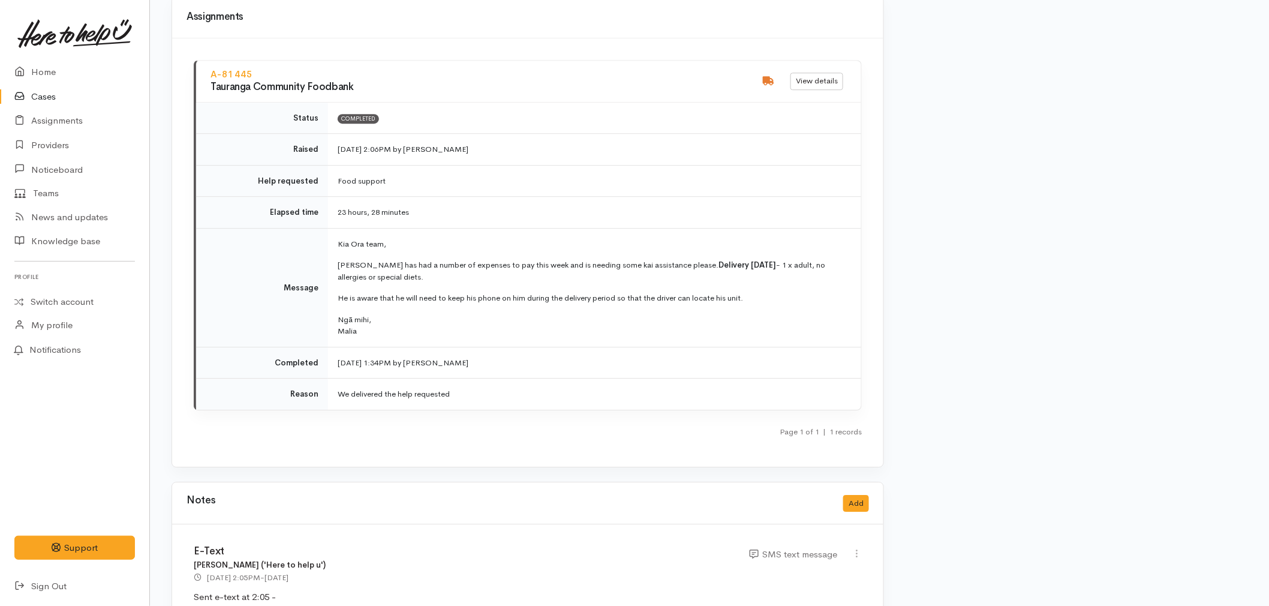
click at [70, 93] on link "Cases" at bounding box center [74, 97] width 149 height 25
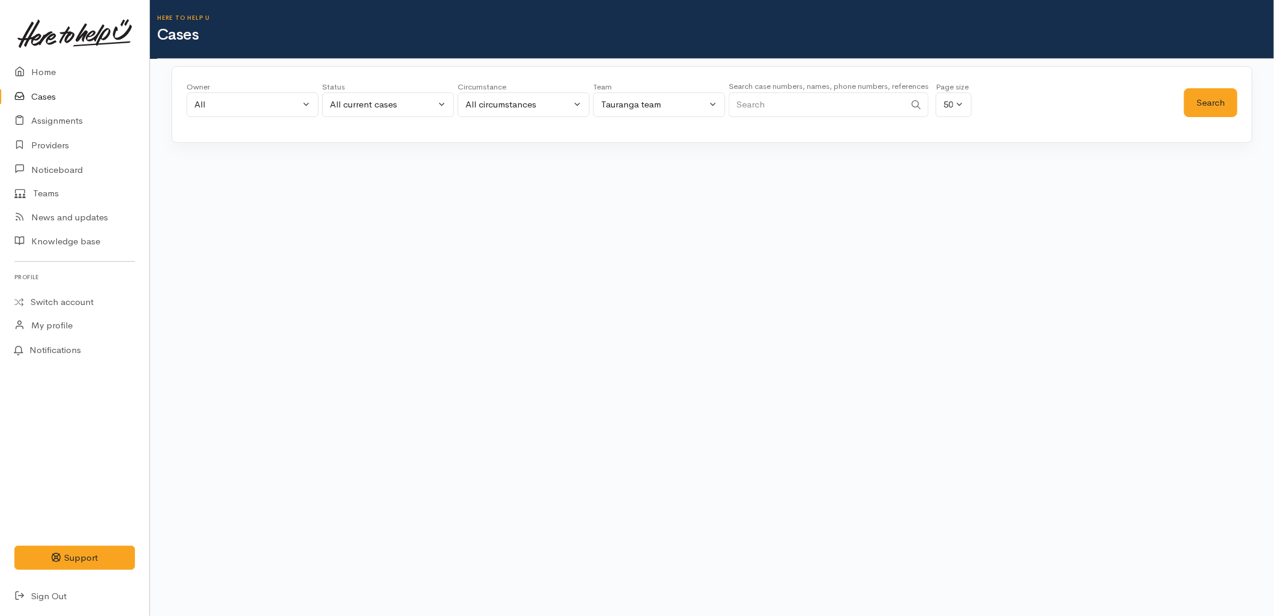
click at [860, 110] on input "Search" at bounding box center [817, 104] width 176 height 25
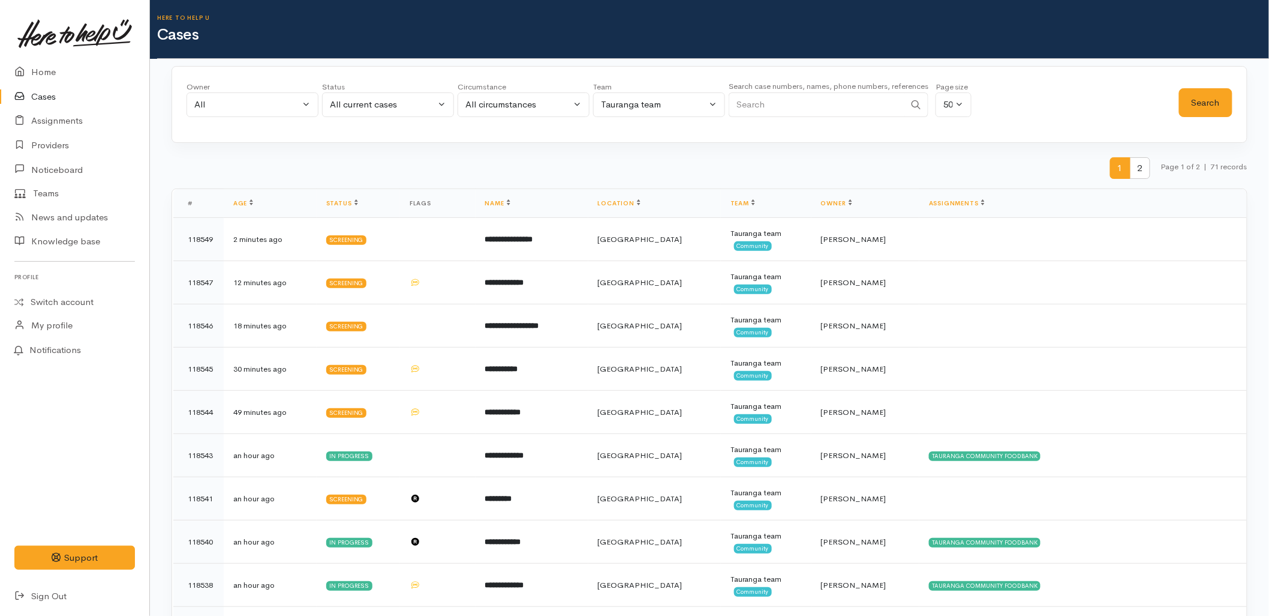
paste input "[PERSON_NAME]"
type input "[PERSON_NAME]"
click at [1201, 98] on button "Search" at bounding box center [1205, 102] width 53 height 29
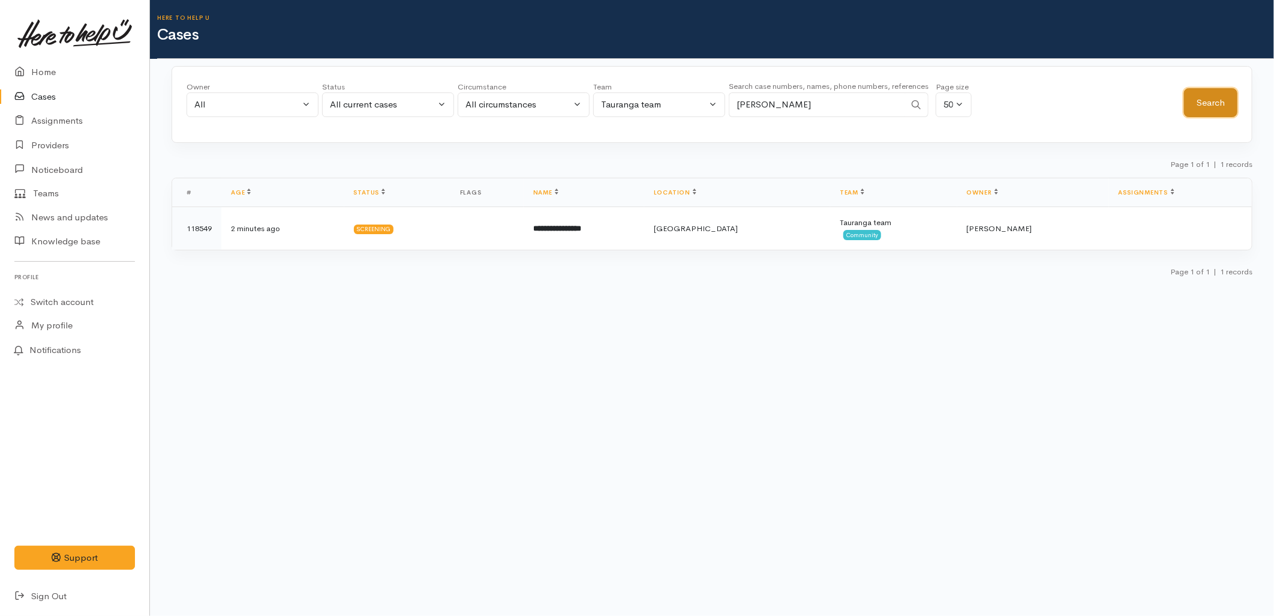
click at [1201, 98] on button "Search" at bounding box center [1210, 102] width 53 height 29
click at [386, 104] on div "All current cases" at bounding box center [383, 105] width 106 height 14
click at [363, 322] on link "All" at bounding box center [388, 326] width 131 height 19
select select "All"
click at [1215, 103] on button "Search" at bounding box center [1210, 102] width 53 height 29
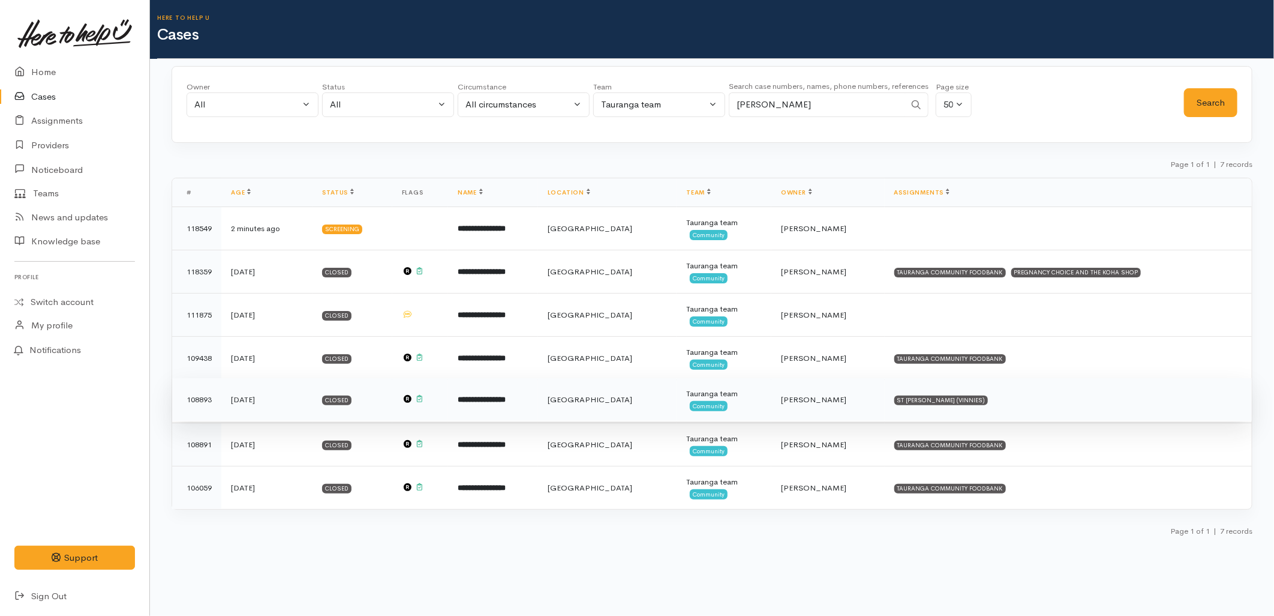
click at [835, 405] on td "[PERSON_NAME]" at bounding box center [827, 399] width 113 height 43
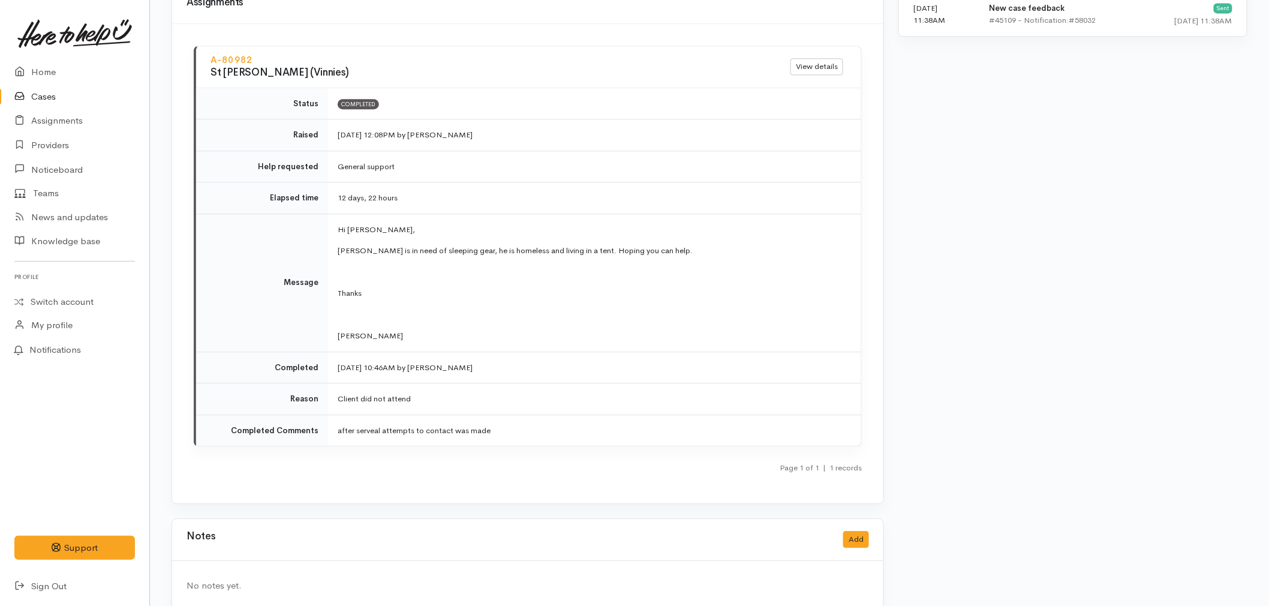
scroll to position [1182, 0]
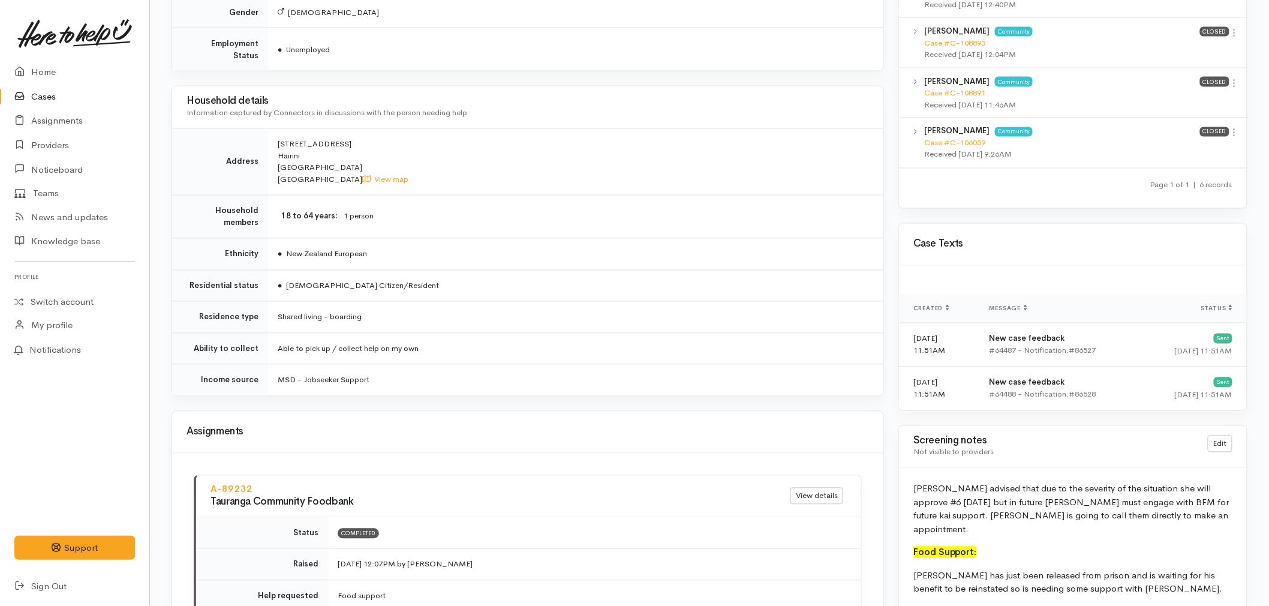
scroll to position [800, 0]
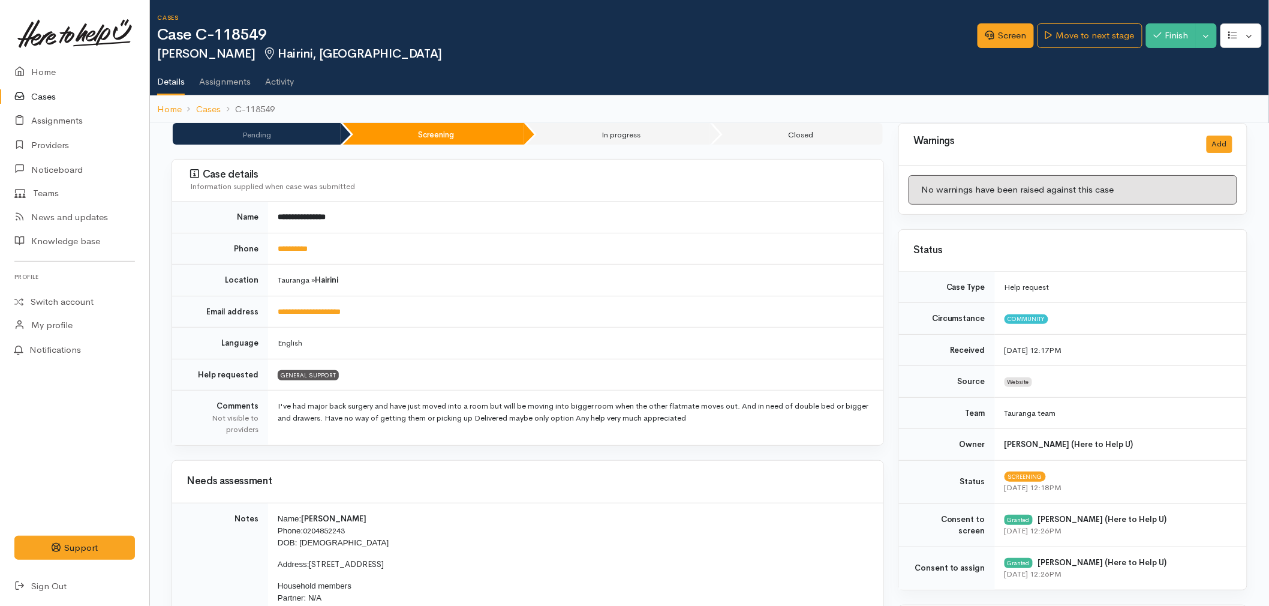
click at [398, 282] on td "Tauranga » Hairini" at bounding box center [576, 281] width 616 height 32
click at [452, 256] on td "**********" at bounding box center [576, 249] width 616 height 32
click at [1091, 38] on link "Move to next stage" at bounding box center [1090, 35] width 104 height 25
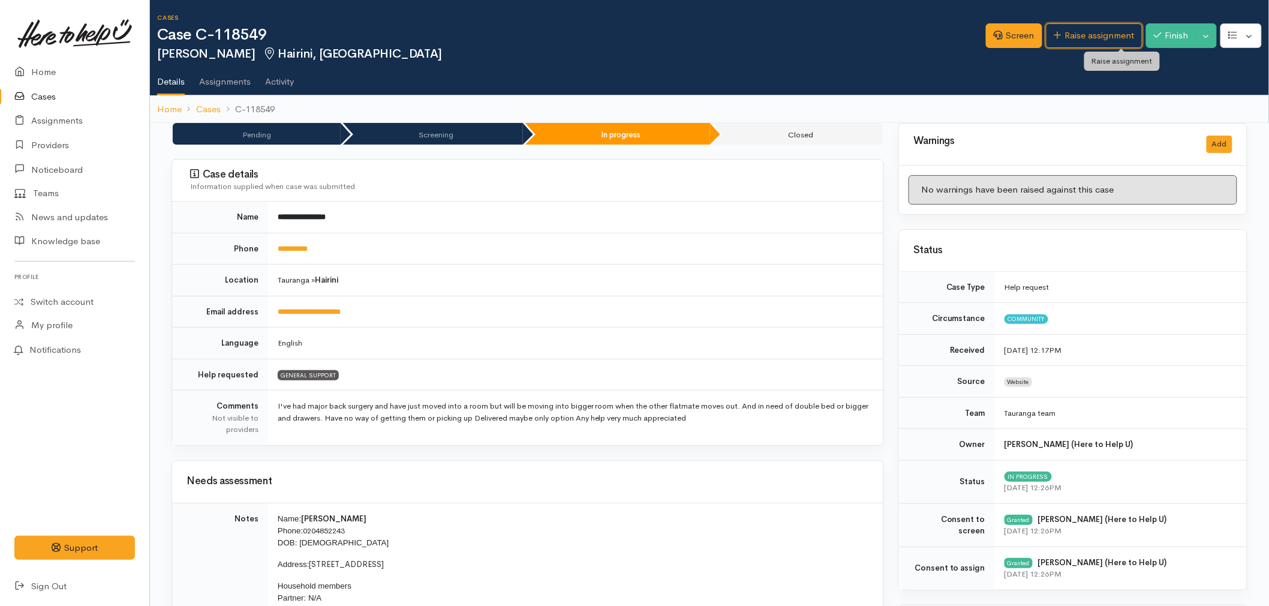
click at [1091, 38] on link "Raise assignment" at bounding box center [1094, 35] width 97 height 25
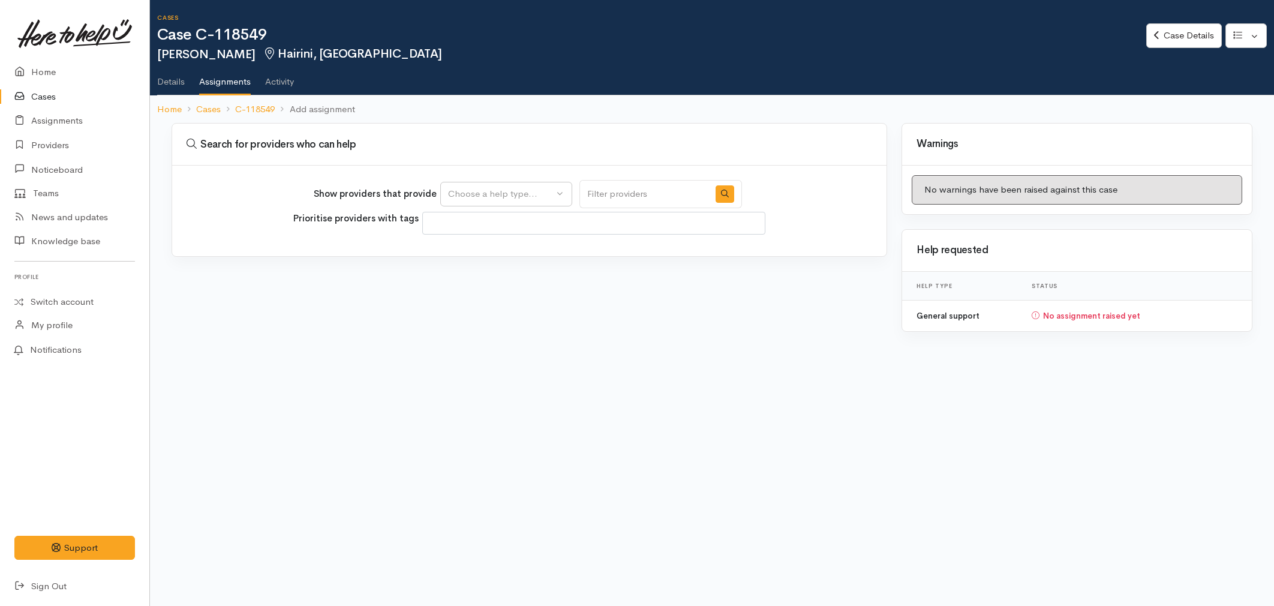
select select
click at [489, 192] on div "Choose a help type..." at bounding box center [501, 194] width 106 height 14
click at [471, 251] on span "General support" at bounding box center [488, 251] width 67 height 14
select select "4"
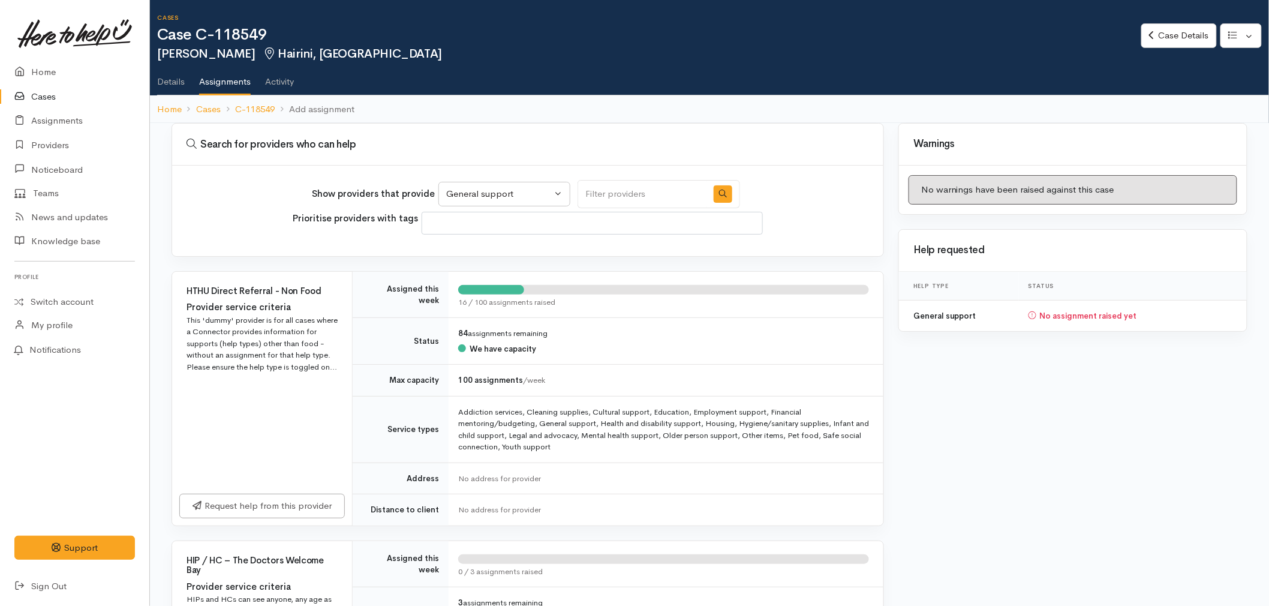
click at [643, 193] on input "Search" at bounding box center [643, 194] width 130 height 28
type input "st vincent"
click at [719, 194] on icon "button" at bounding box center [723, 194] width 8 height 8
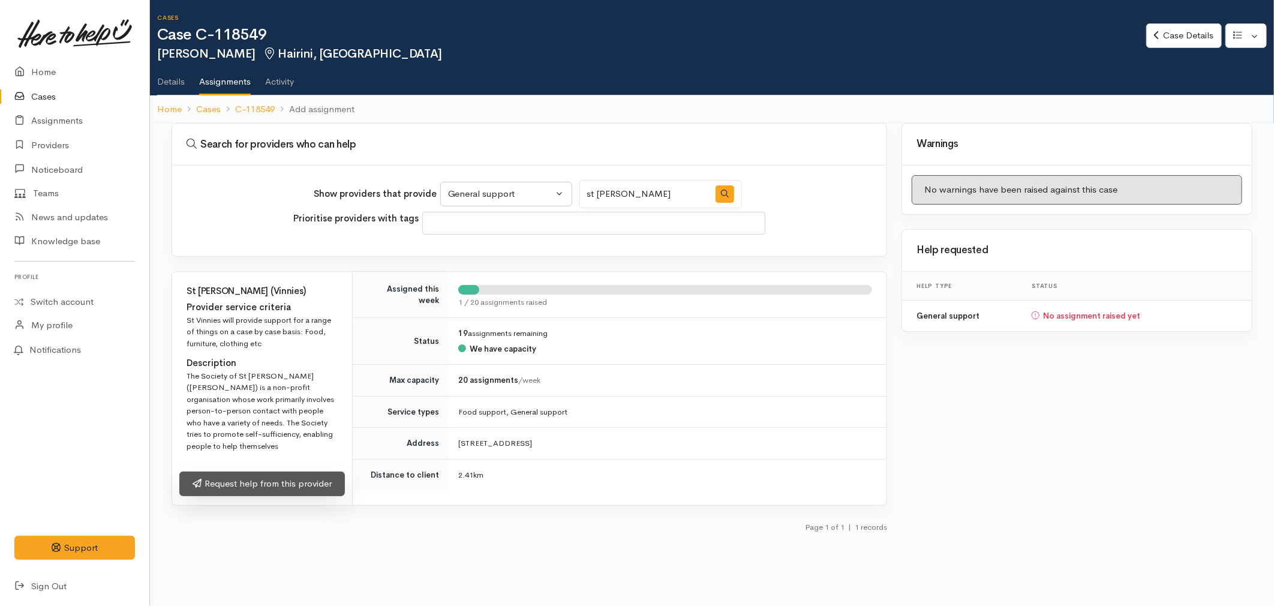
click at [290, 480] on link "Request help from this provider" at bounding box center [262, 484] width 166 height 25
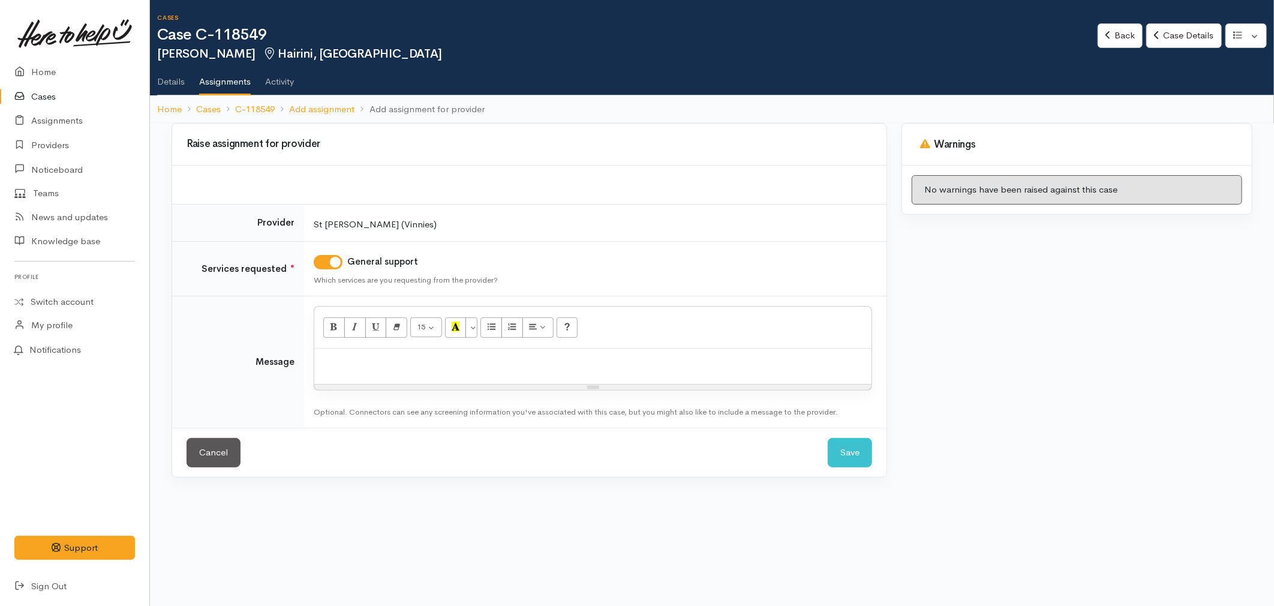
click at [370, 379] on div at bounding box center [592, 366] width 557 height 35
click at [368, 366] on p at bounding box center [592, 362] width 545 height 14
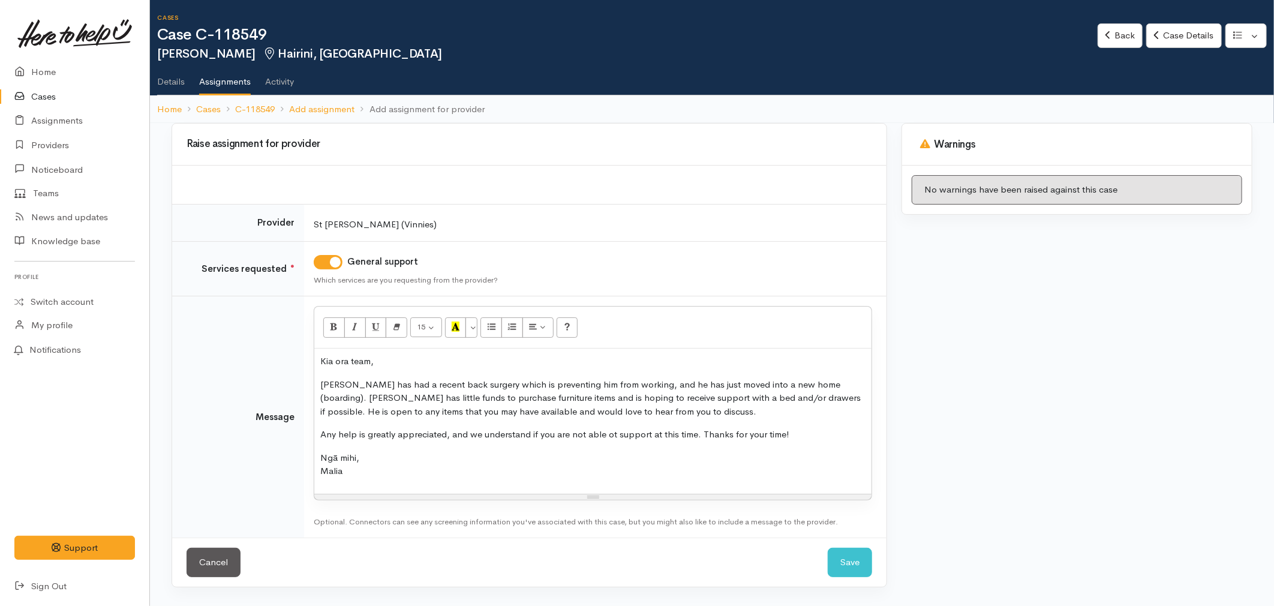
click at [365, 464] on p "Ngā mihi, [GEOGRAPHIC_DATA]" at bounding box center [592, 464] width 545 height 27
click at [751, 412] on p "[PERSON_NAME] has had a recent back surgery which is preventing him from workin…" at bounding box center [592, 398] width 545 height 41
click at [395, 473] on p "Ngā mihi, Malia" at bounding box center [592, 464] width 545 height 27
click at [769, 440] on p "Any help is greatly appreciated, and we understand if you are not able to suppo…" at bounding box center [592, 435] width 545 height 14
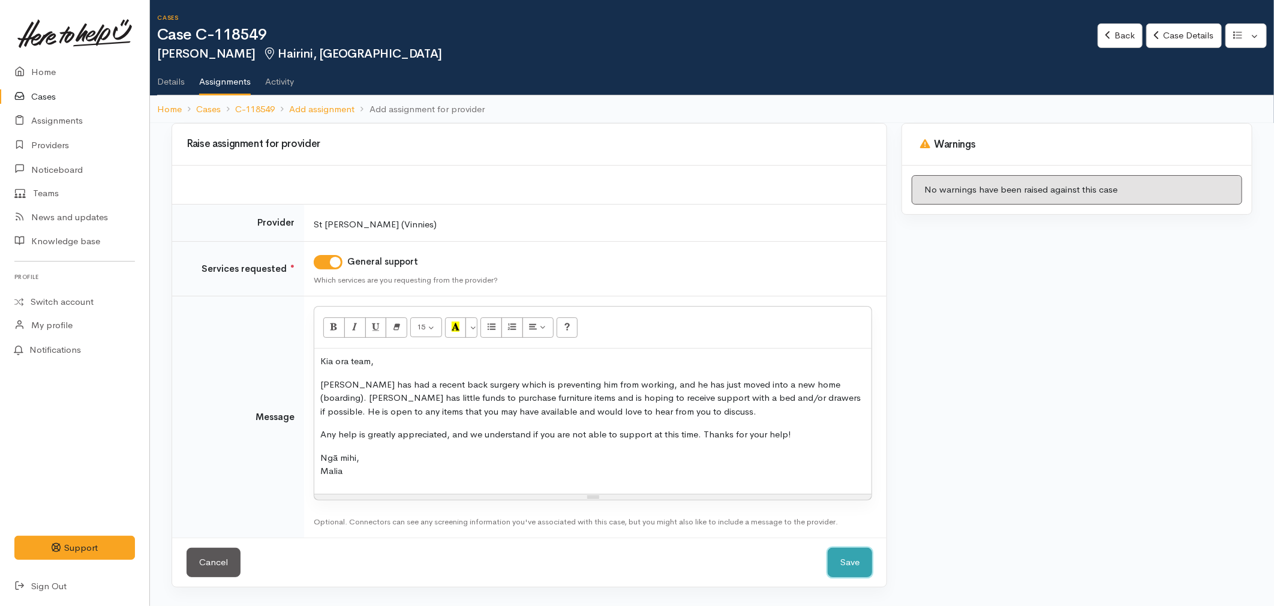
click at [858, 555] on button "Save" at bounding box center [850, 562] width 44 height 29
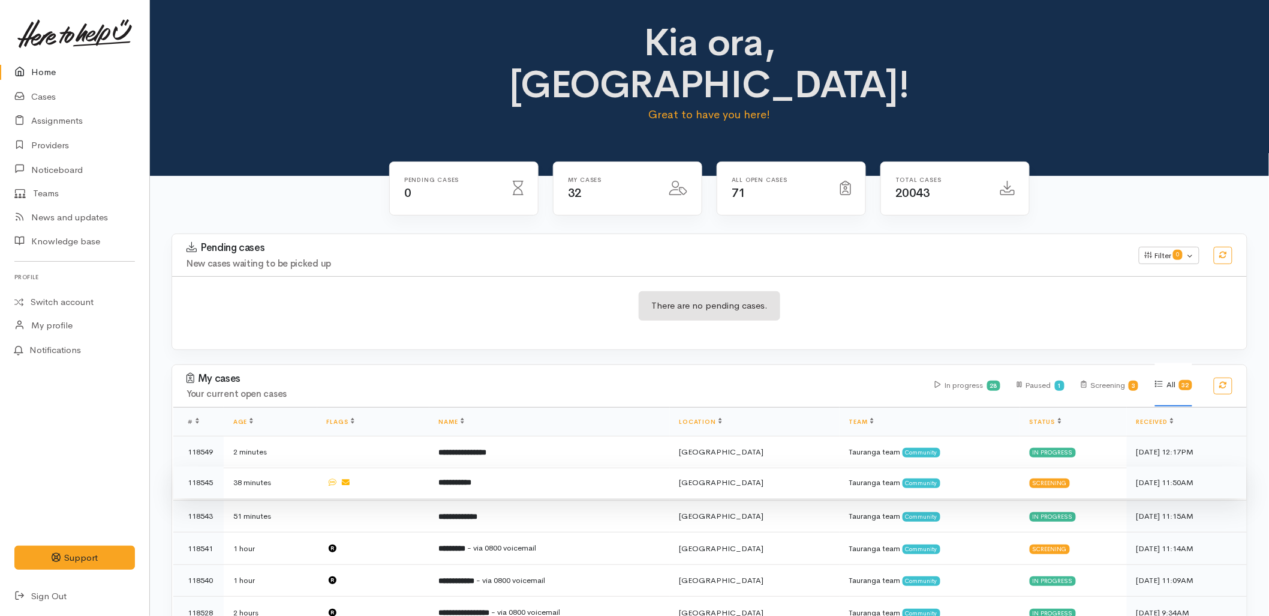
click at [494, 466] on td "**********" at bounding box center [550, 482] width 241 height 32
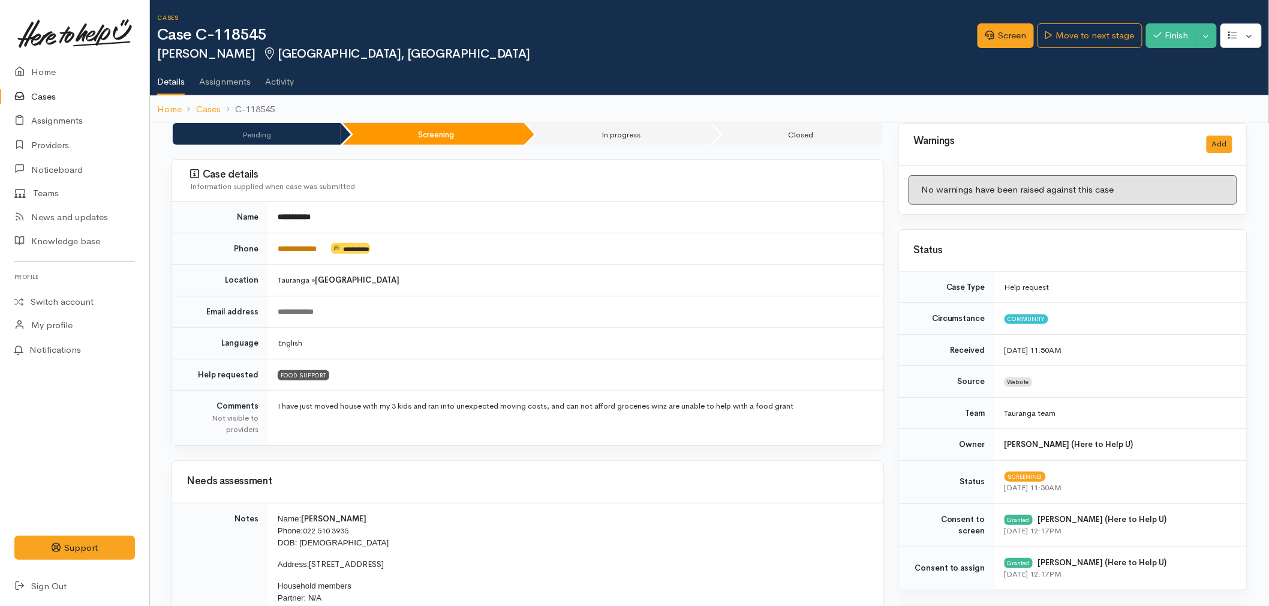
click at [298, 247] on link "**********" at bounding box center [297, 249] width 39 height 8
click at [679, 409] on td "I have just moved house with my 3 kids and ran into unexpected moving costs, an…" at bounding box center [576, 418] width 616 height 55
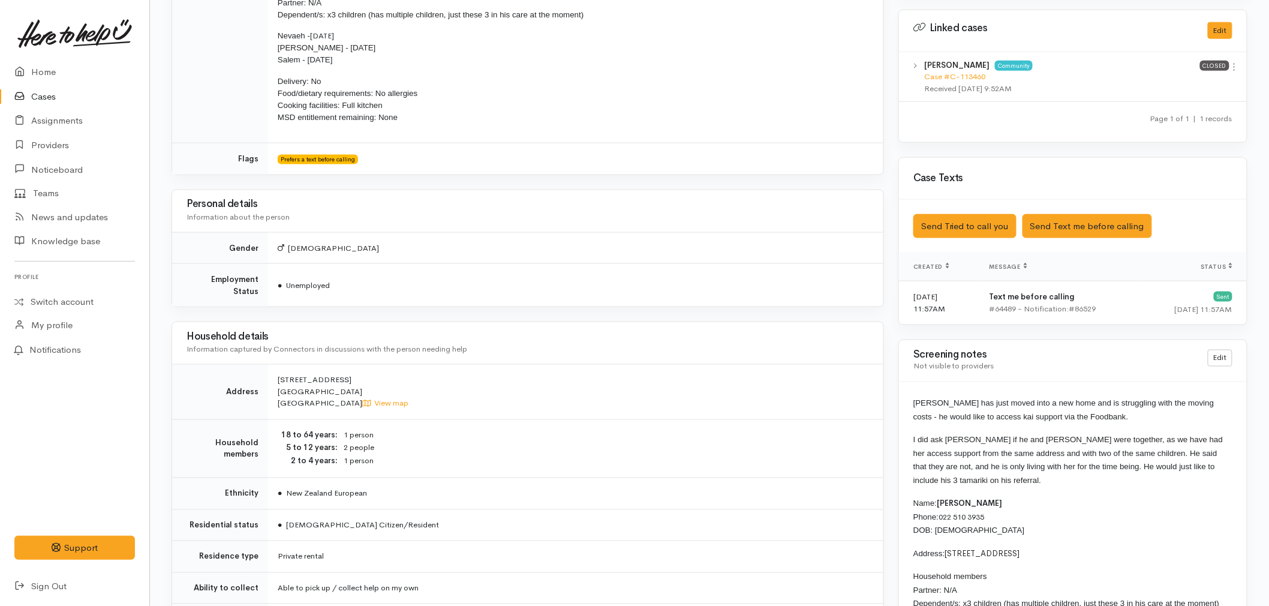
scroll to position [600, 0]
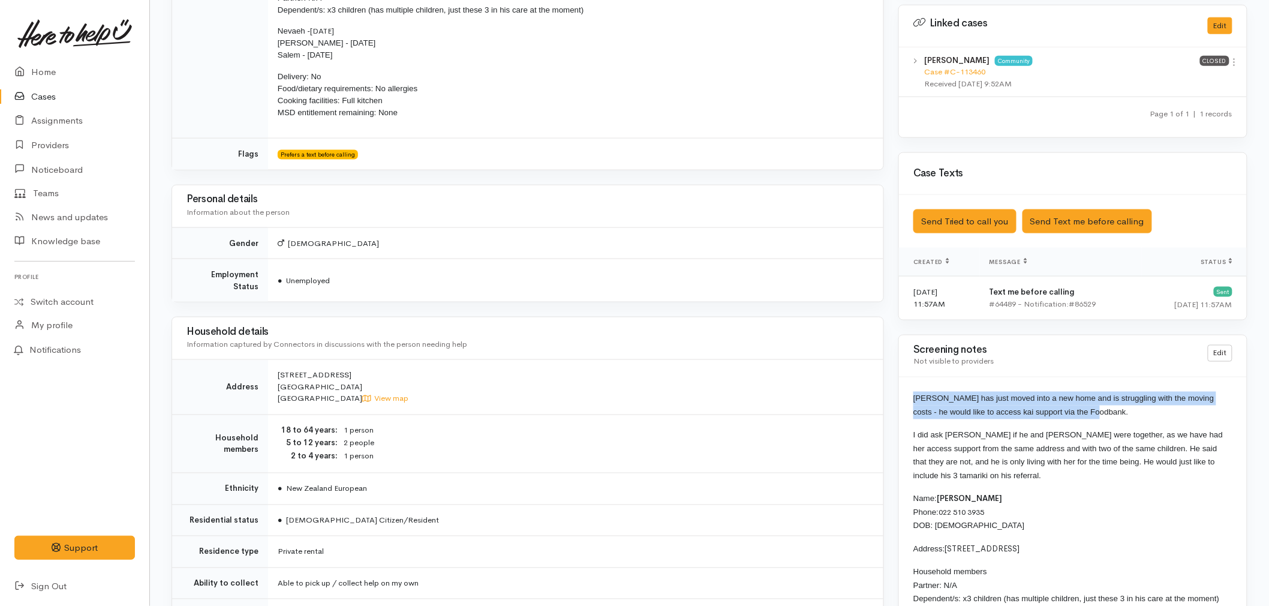
drag, startPoint x: 1102, startPoint y: 413, endPoint x: 916, endPoint y: 403, distance: 186.3
click at [916, 403] on p "[PERSON_NAME] has just moved into a new home and is struggling with the moving …" at bounding box center [1073, 405] width 319 height 27
copy span "[PERSON_NAME] has just moved into a new home and is struggling with the moving …"
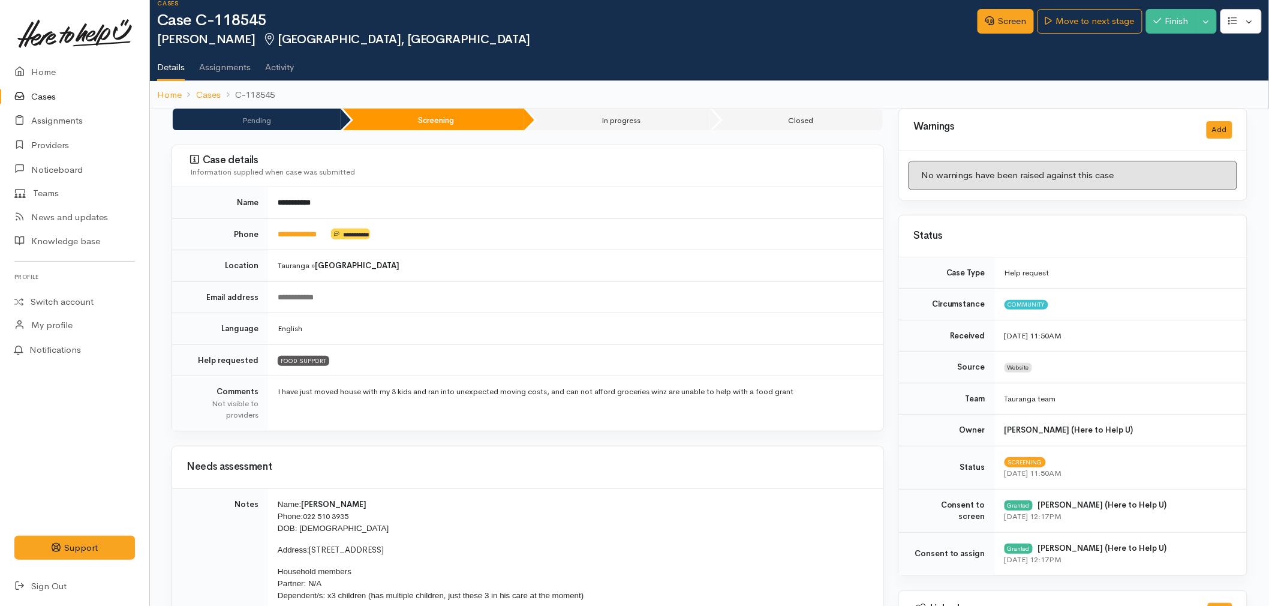
scroll to position [0, 0]
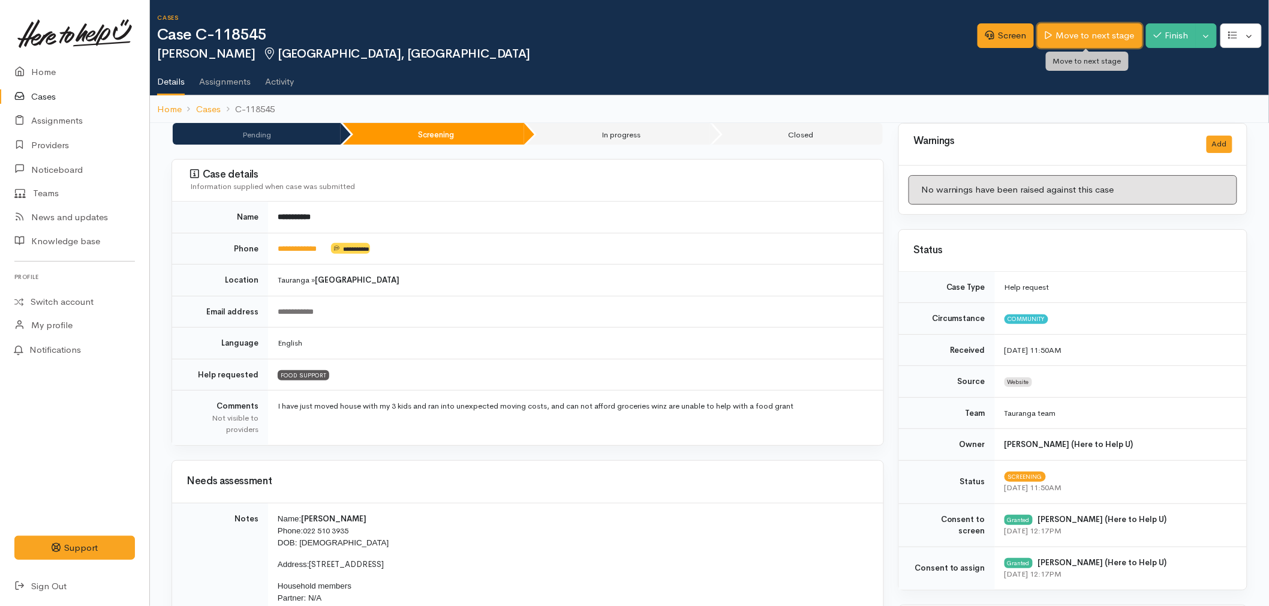
click at [1104, 37] on link "Move to next stage" at bounding box center [1090, 35] width 104 height 25
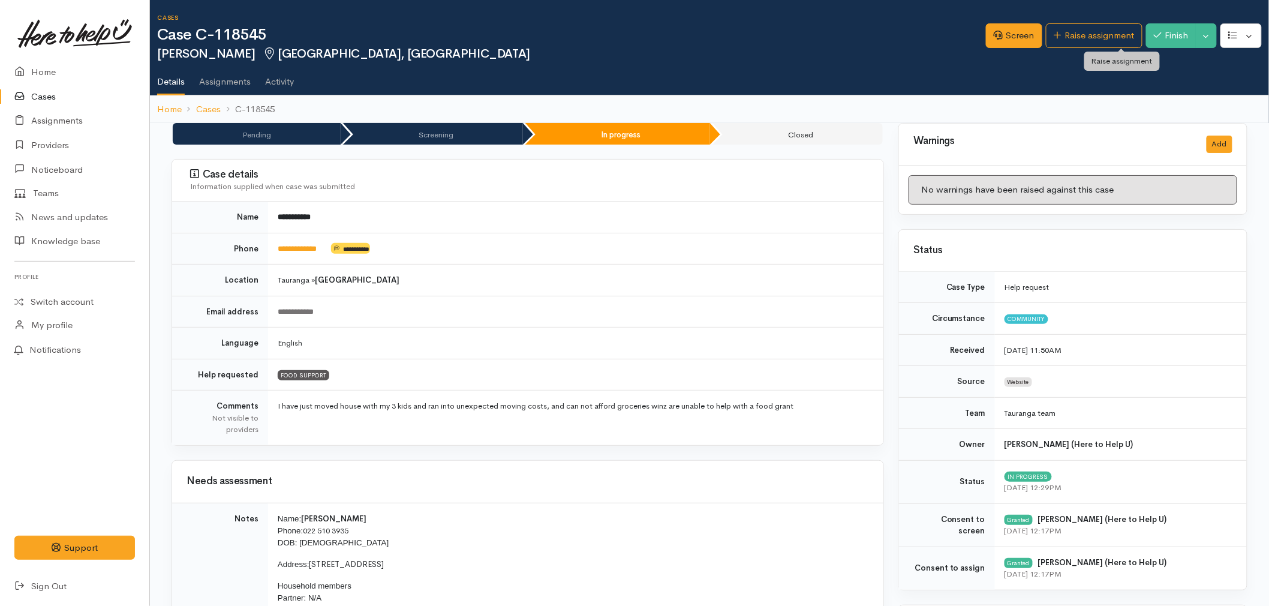
click at [1104, 37] on link "Raise assignment" at bounding box center [1094, 35] width 97 height 25
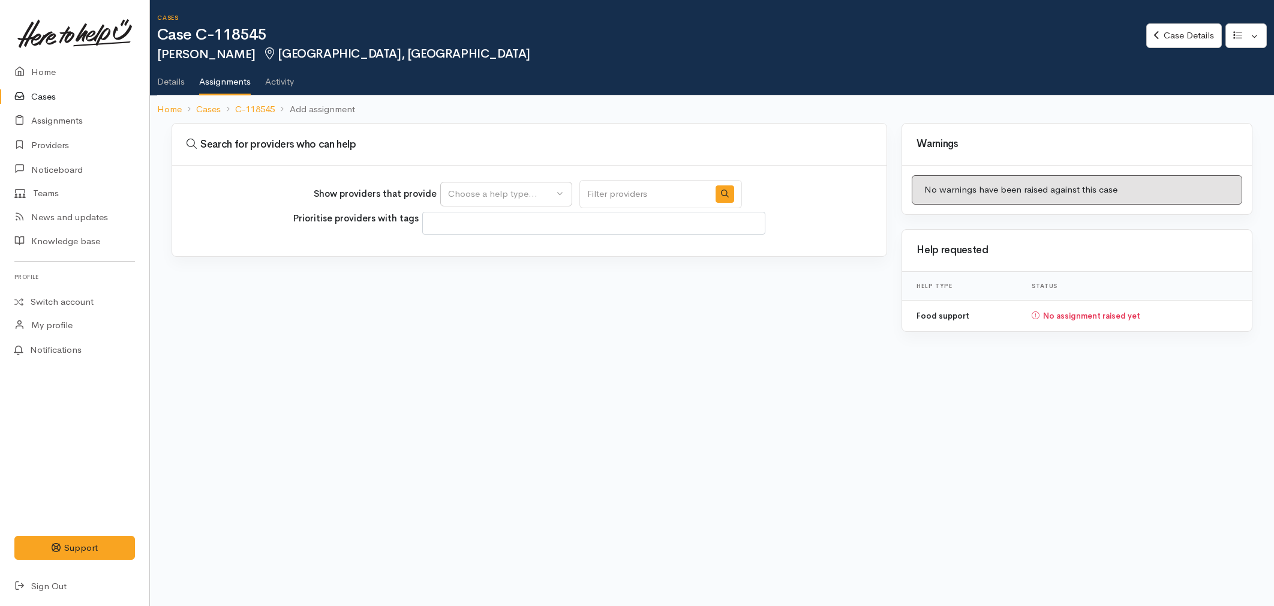
select select
click at [518, 201] on button "Choose a help type..." at bounding box center [506, 194] width 132 height 25
click at [494, 247] on span "Food support" at bounding box center [483, 251] width 56 height 14
select select "3"
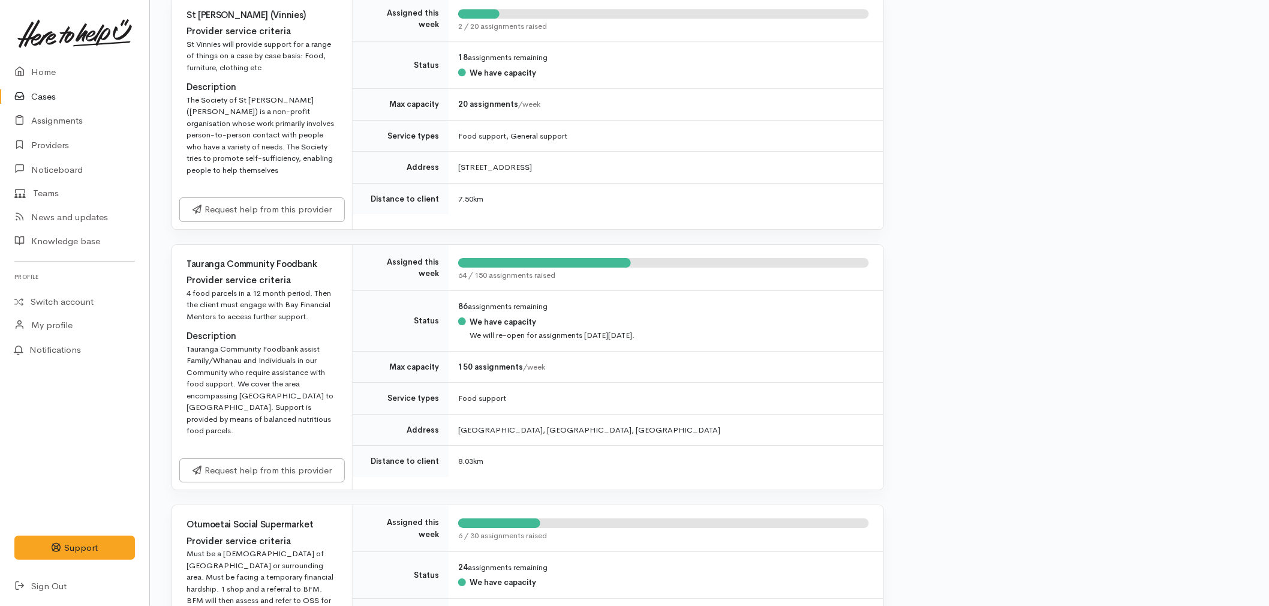
scroll to position [1533, 0]
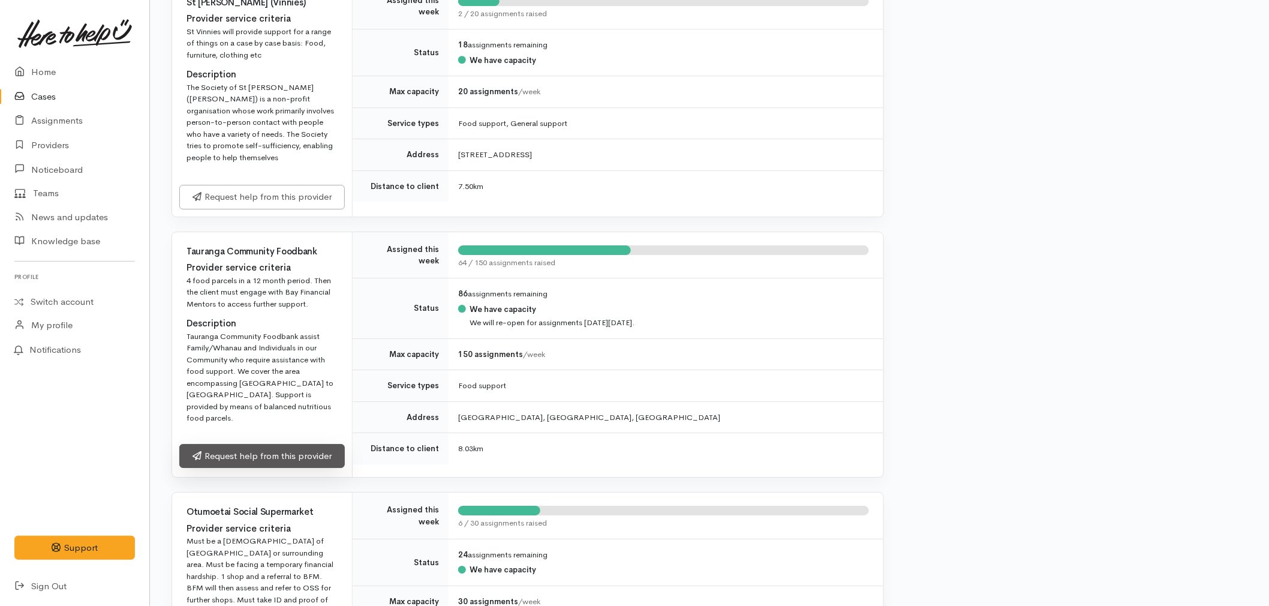
click at [277, 465] on link "Request help from this provider" at bounding box center [262, 456] width 166 height 25
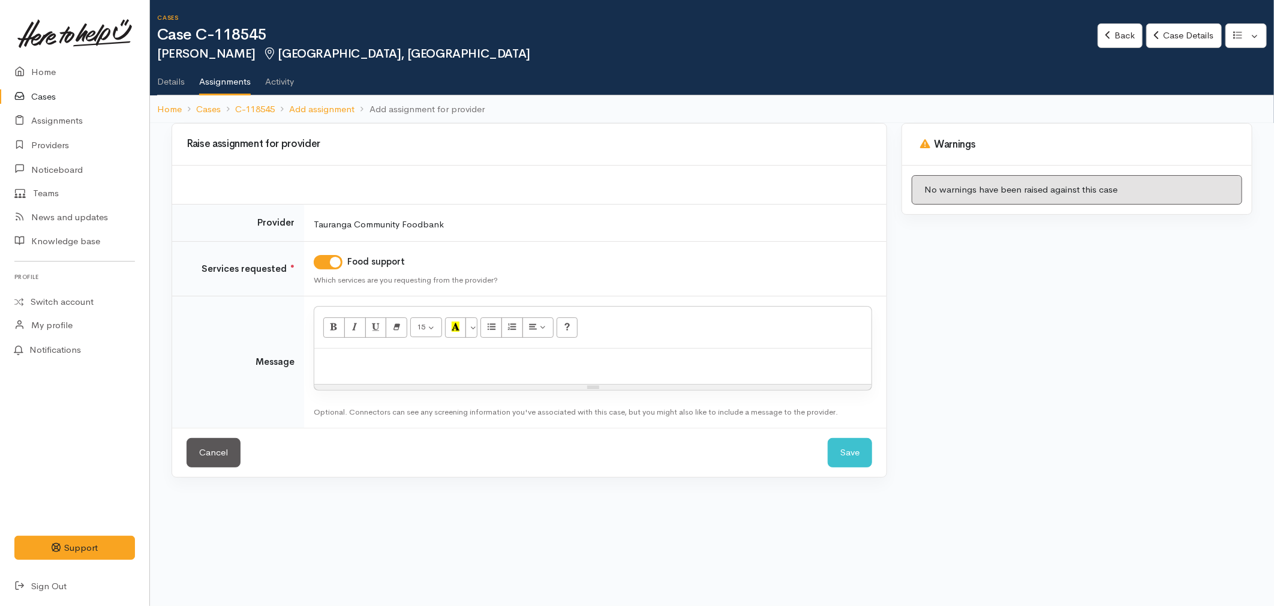
click at [468, 362] on p at bounding box center [592, 362] width 545 height 14
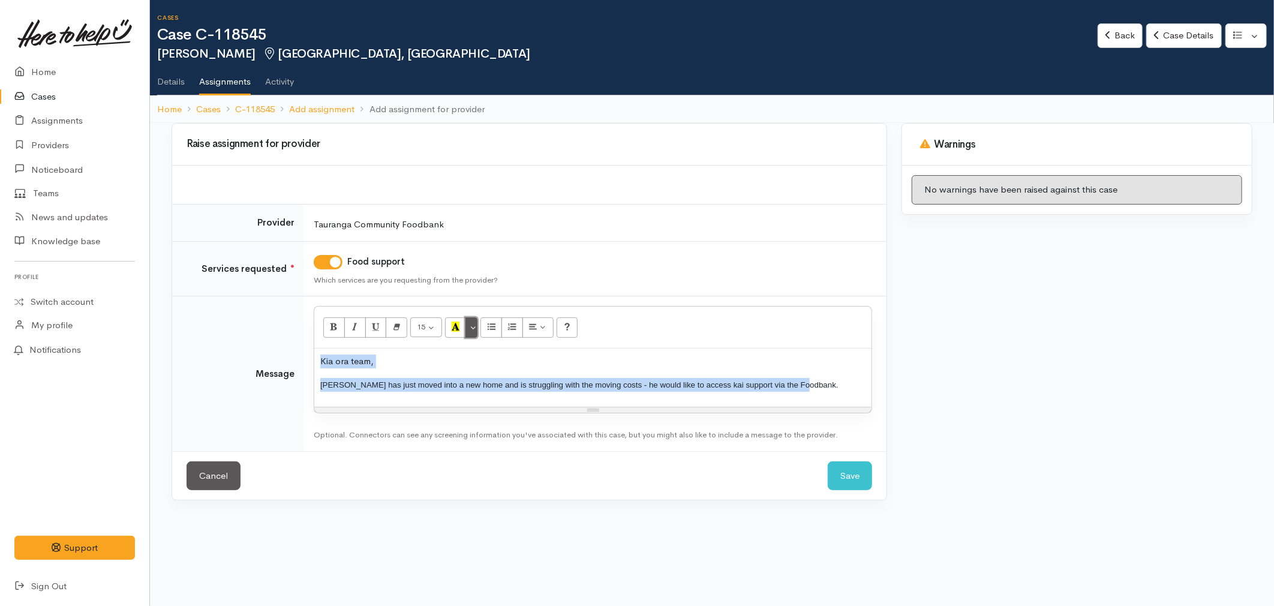
click at [475, 328] on button "More Color" at bounding box center [472, 327] width 12 height 20
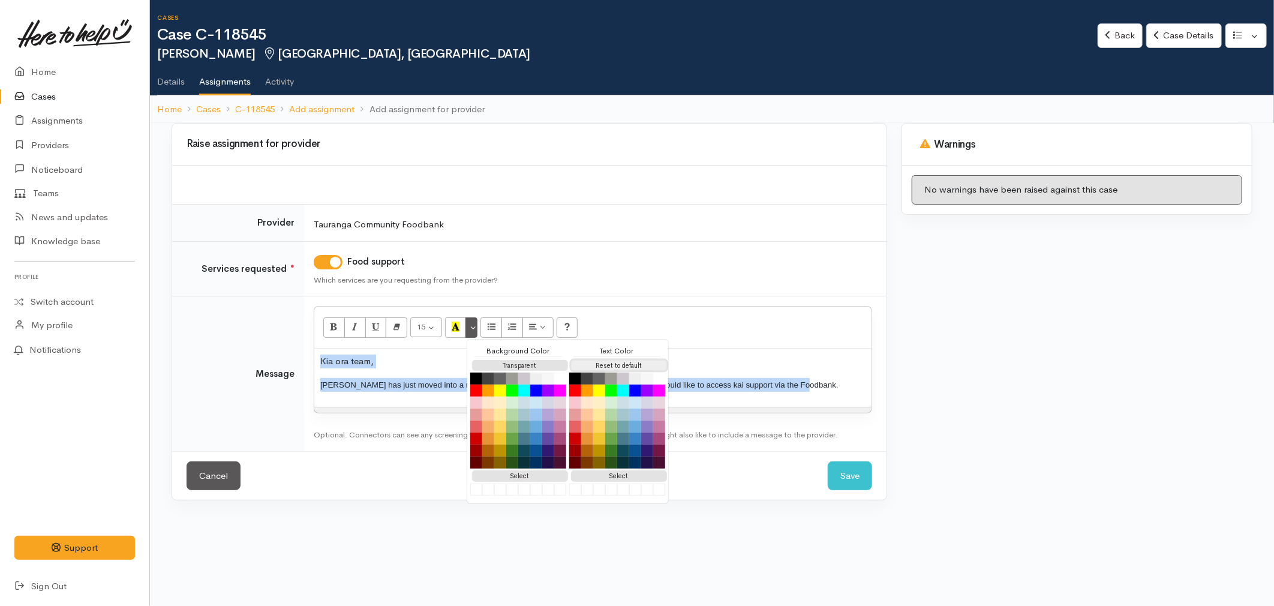
click at [654, 362] on button "Reset to default" at bounding box center [619, 365] width 96 height 11
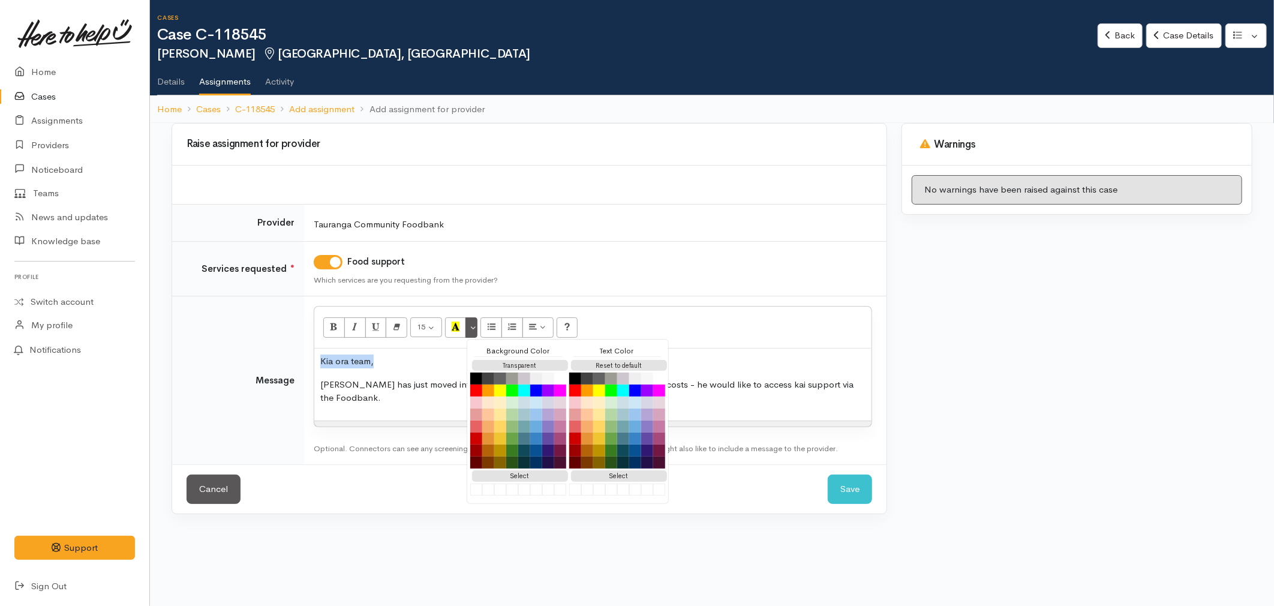
click at [798, 367] on p "Kia ora team," at bounding box center [592, 362] width 545 height 14
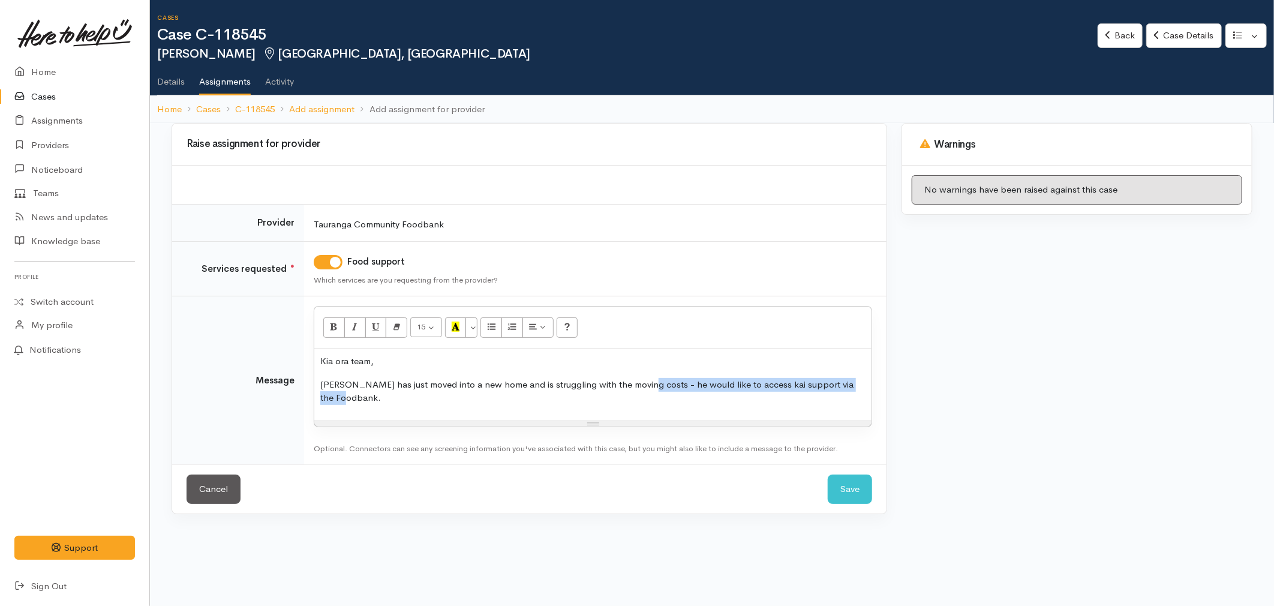
drag, startPoint x: 420, startPoint y: 401, endPoint x: 644, endPoint y: 386, distance: 224.3
click at [643, 386] on p "Marco has just moved into a new home and is struggling with the moving costs - …" at bounding box center [592, 391] width 545 height 27
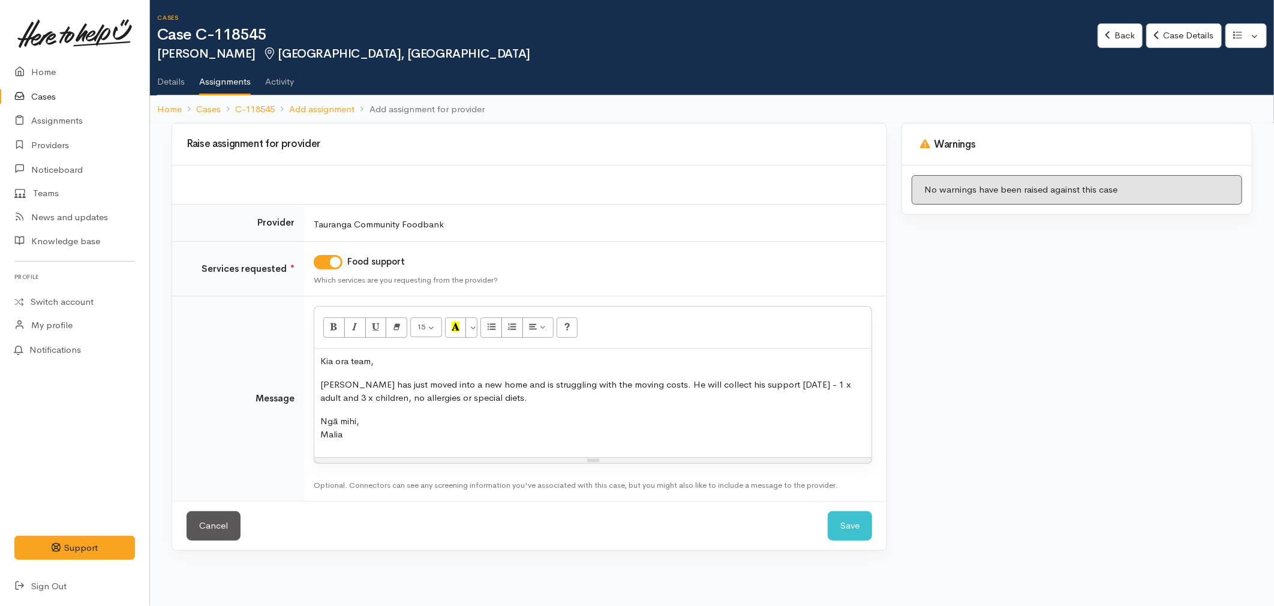
click at [410, 439] on p "Ngā mihi, Malia" at bounding box center [592, 428] width 545 height 27
click at [843, 530] on button "Save" at bounding box center [850, 525] width 44 height 29
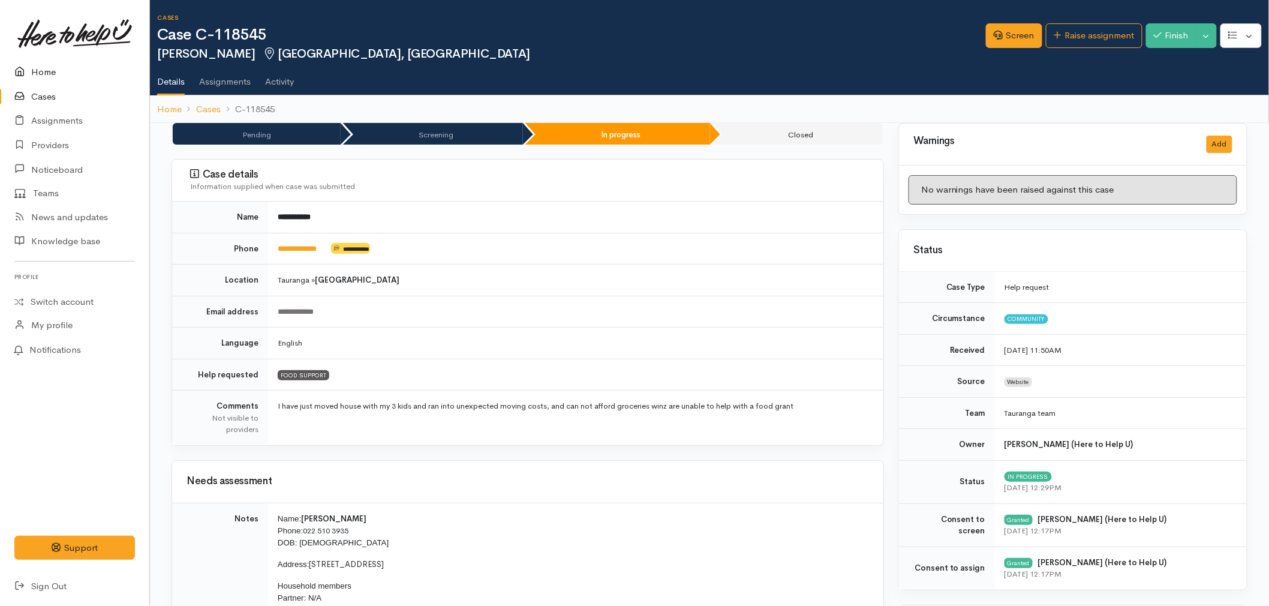
click at [51, 68] on link "Home" at bounding box center [74, 72] width 149 height 25
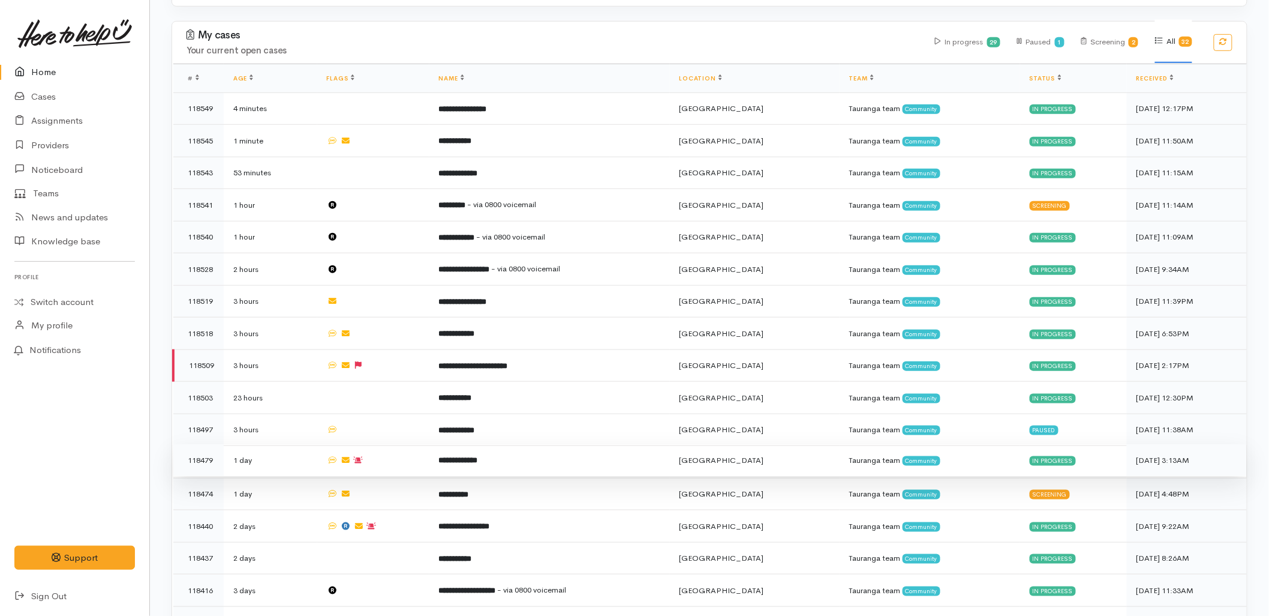
scroll to position [533, 0]
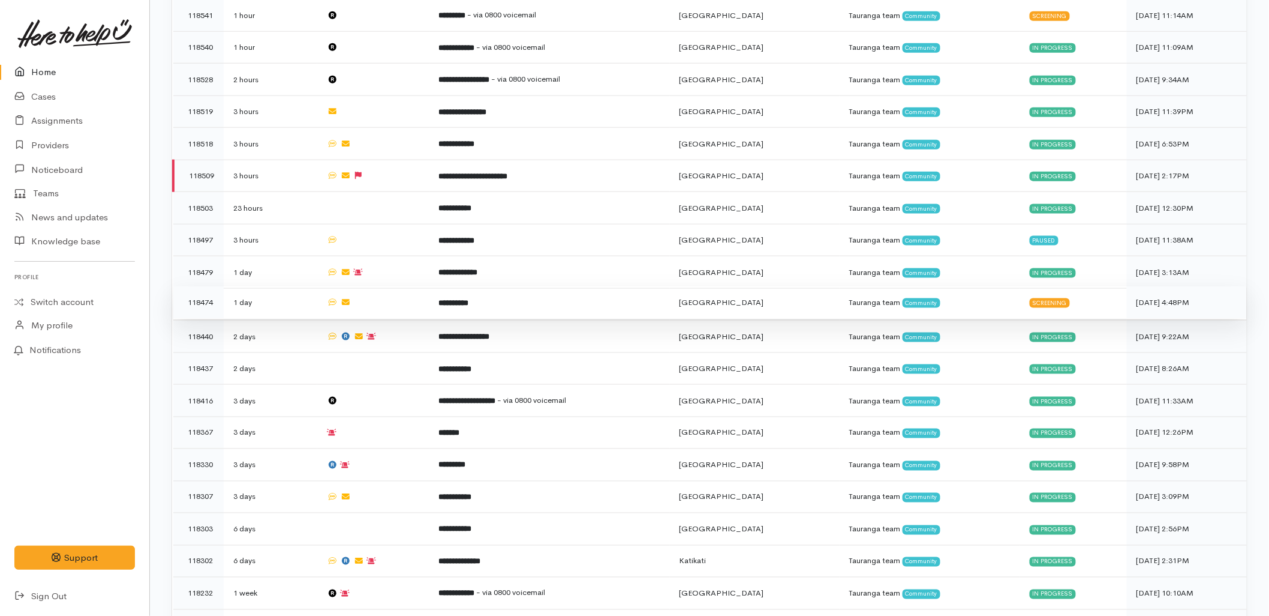
click at [494, 286] on td "**********" at bounding box center [550, 302] width 241 height 32
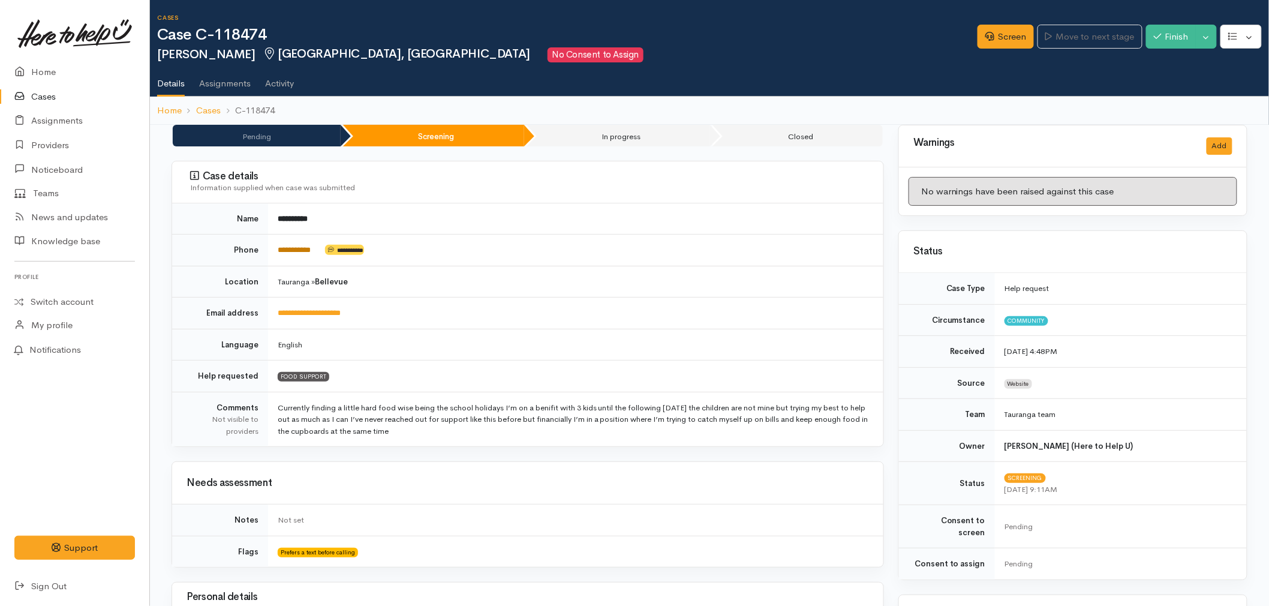
click at [296, 248] on link "**********" at bounding box center [294, 250] width 33 height 8
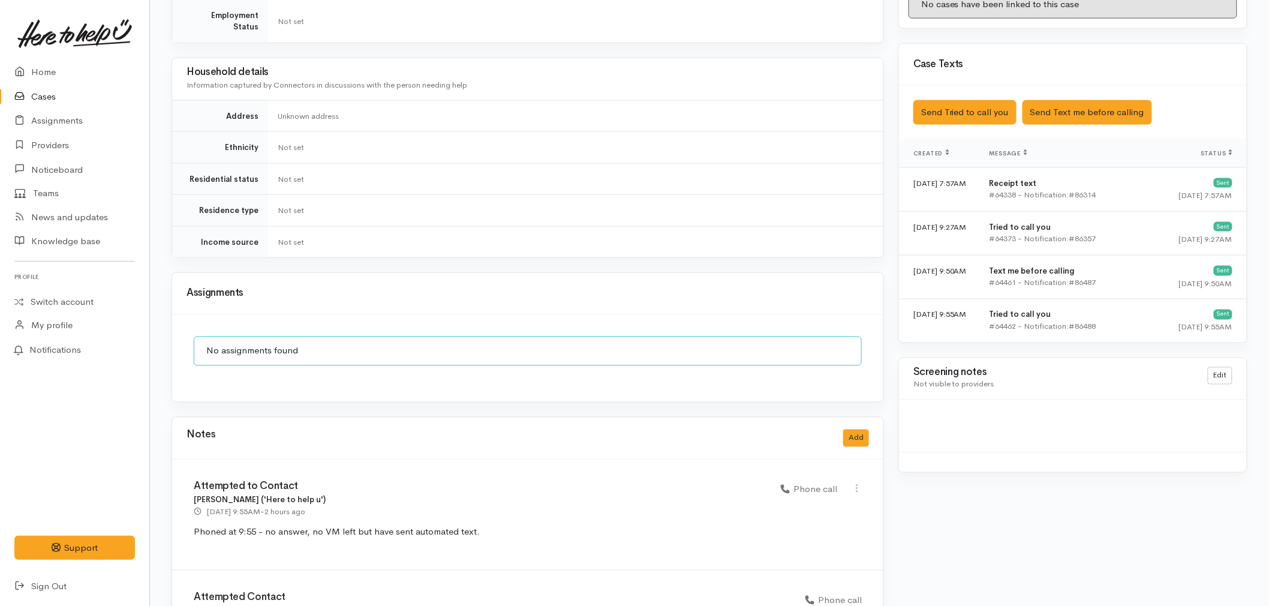
scroll to position [667, 0]
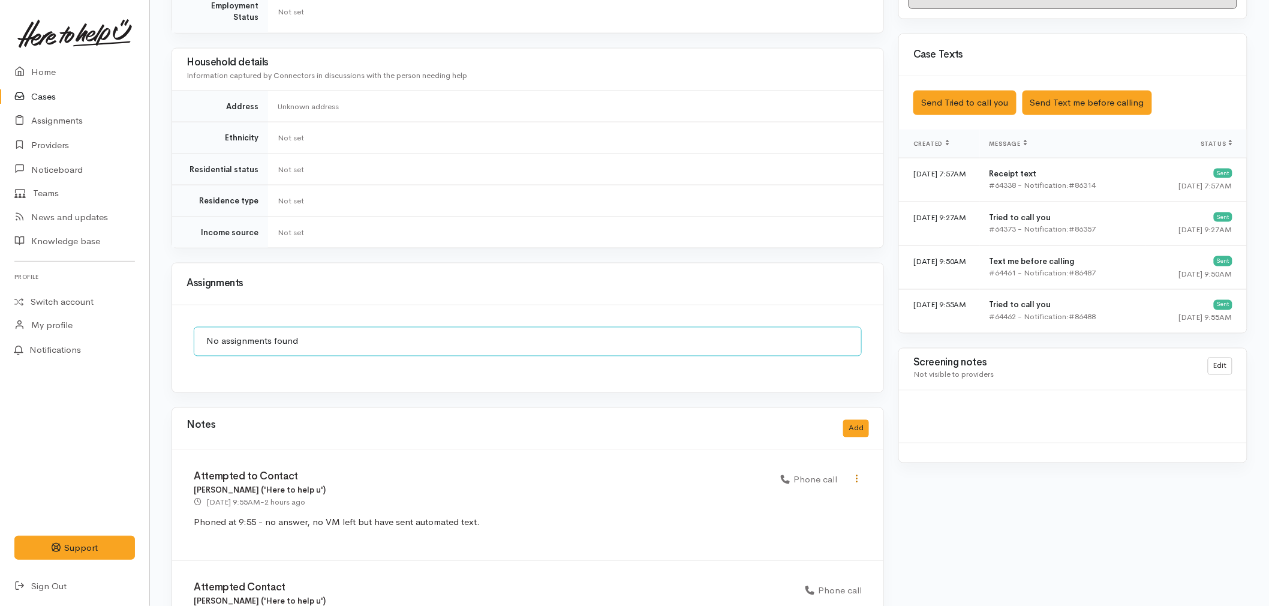
click at [859, 474] on icon at bounding box center [857, 479] width 10 height 10
click at [842, 493] on link "Edit" at bounding box center [814, 502] width 95 height 19
select select "3"
type input "Attempted to Contact"
select select "3"
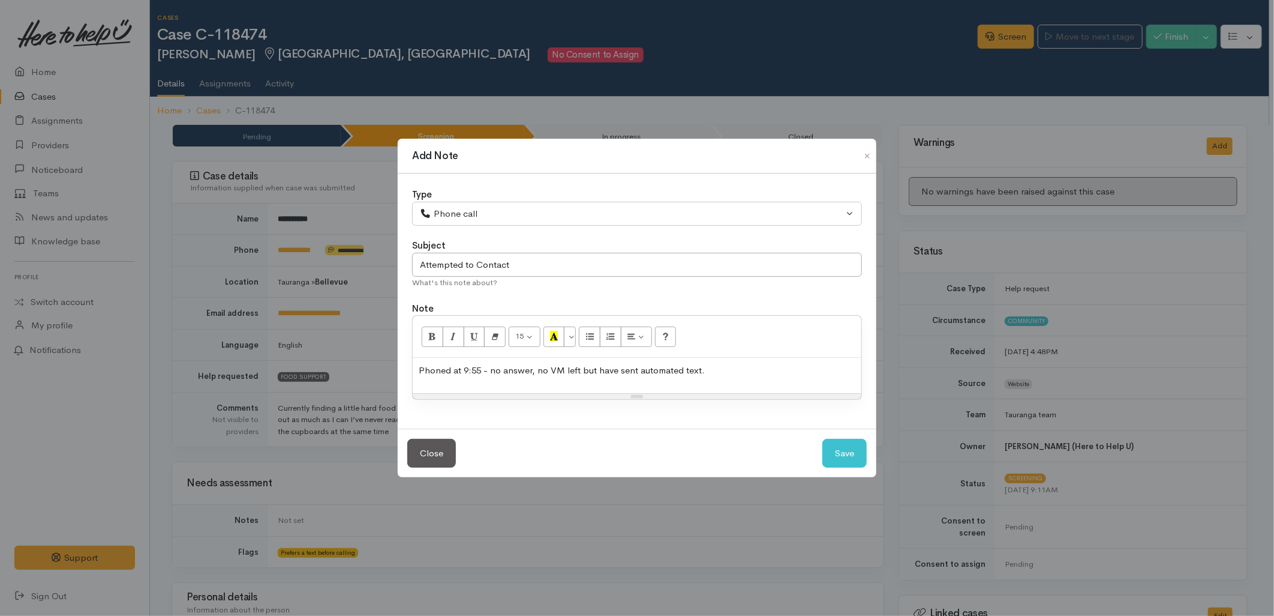
click at [770, 373] on p "Phoned at 9:55 - no answer, no VM left but have sent automated text." at bounding box center [637, 371] width 437 height 14
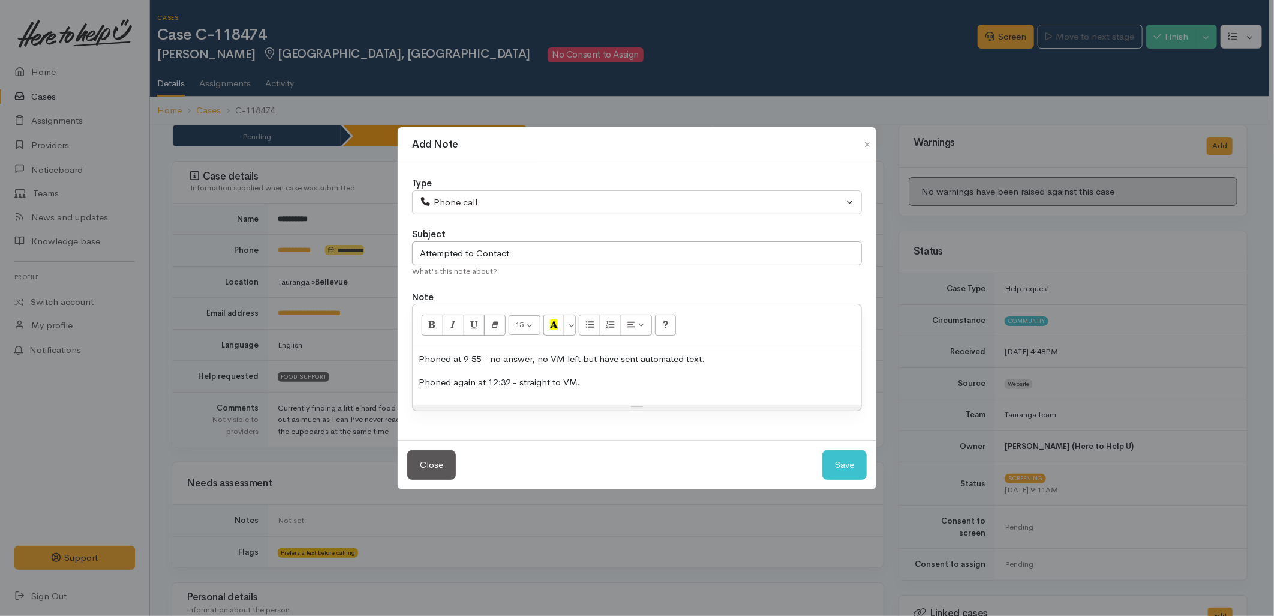
click at [846, 480] on div "Close Save" at bounding box center [637, 464] width 479 height 49
click at [847, 476] on button "Save" at bounding box center [844, 464] width 44 height 29
select select "1"
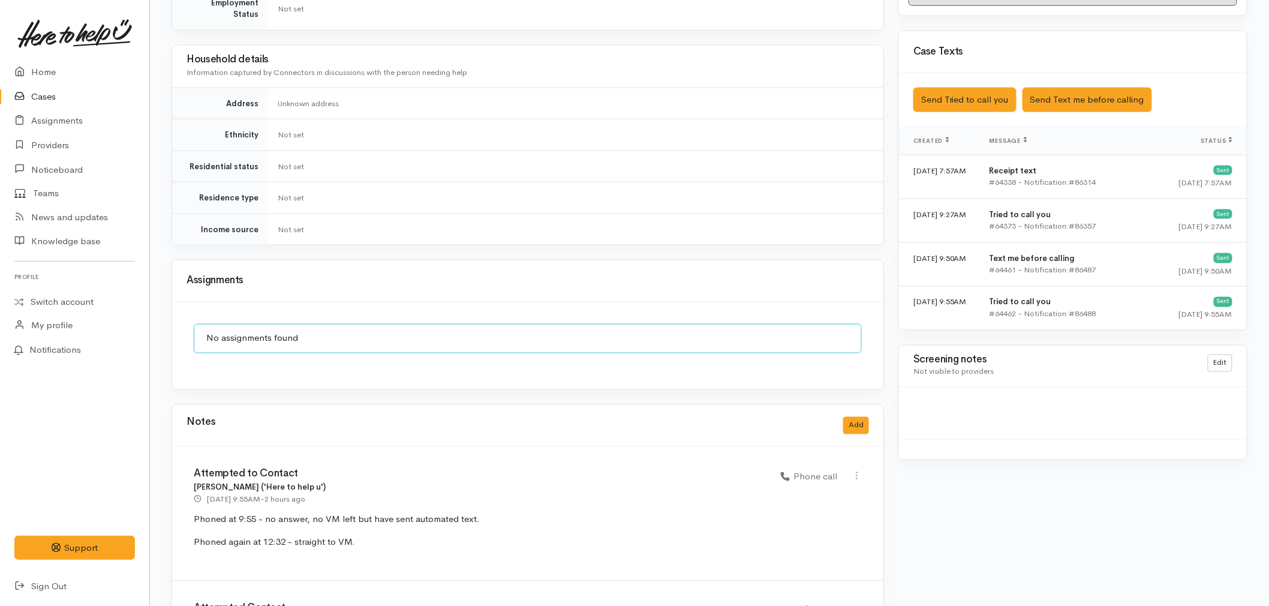
scroll to position [796, 0]
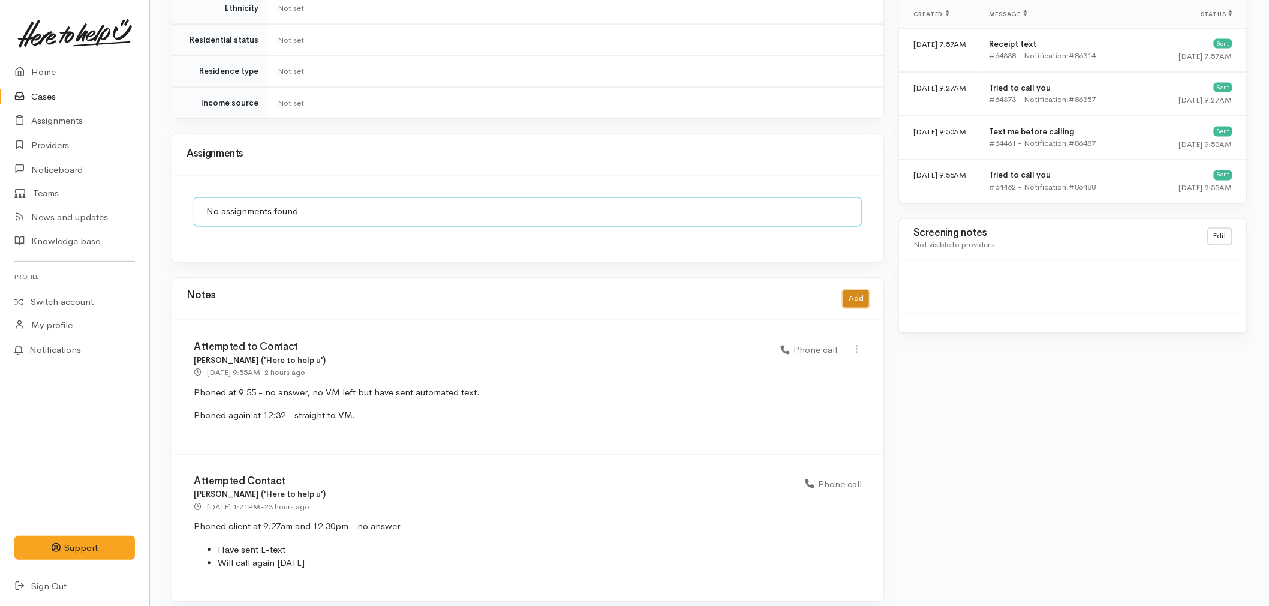
click at [857, 290] on button "Add" at bounding box center [856, 298] width 26 height 17
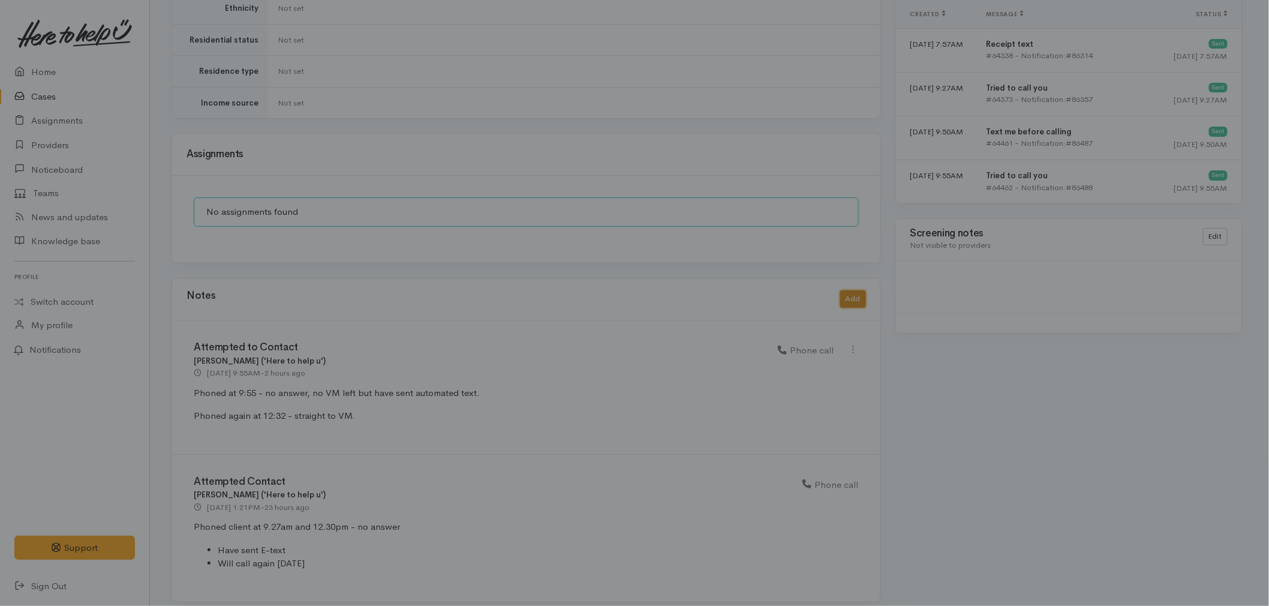
scroll to position [786, 0]
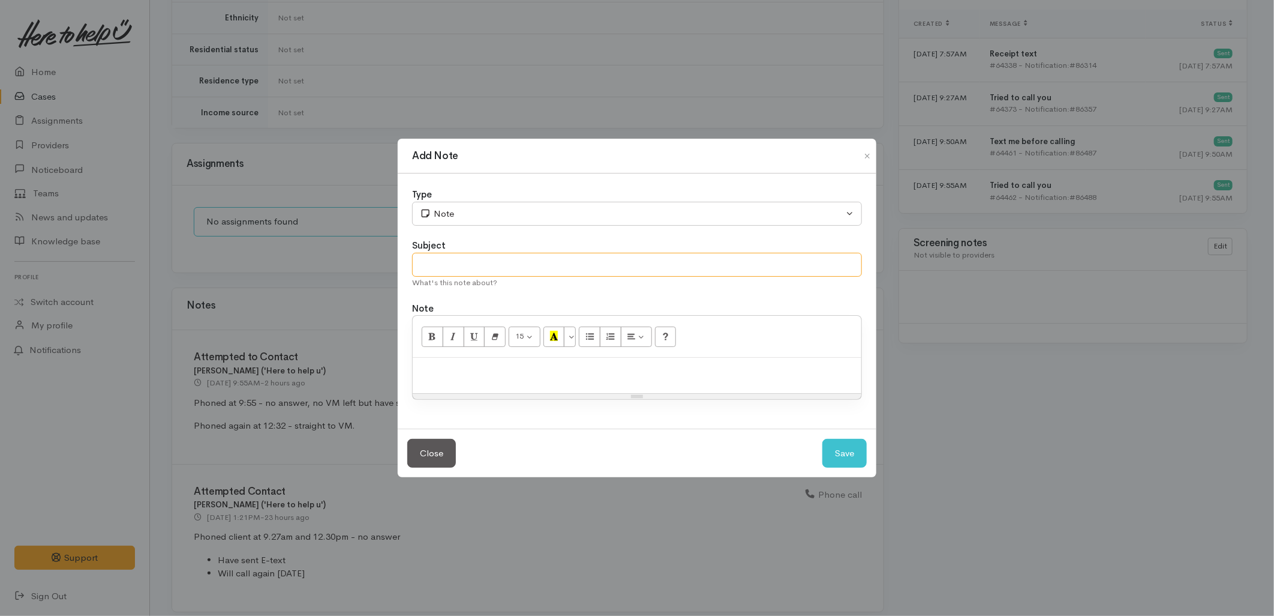
click at [508, 264] on input "text" at bounding box center [637, 265] width 450 height 25
type input "Cancelling Case"
click at [498, 377] on p at bounding box center [637, 371] width 437 height 14
paste div
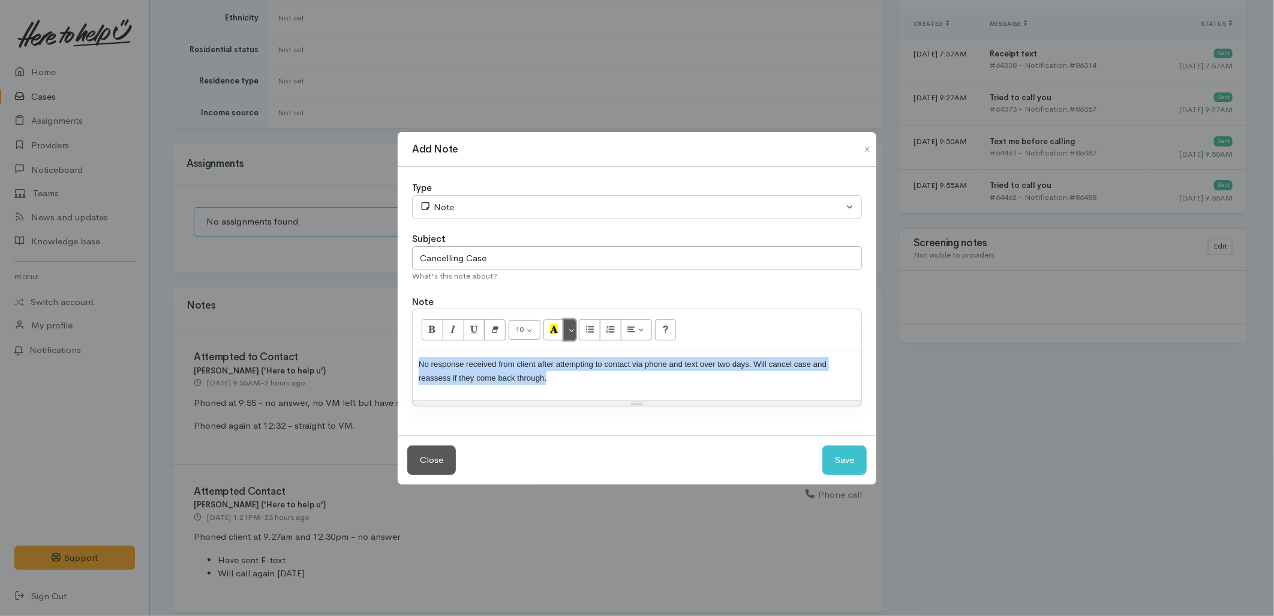
click at [573, 334] on button "More Color" at bounding box center [570, 329] width 12 height 20
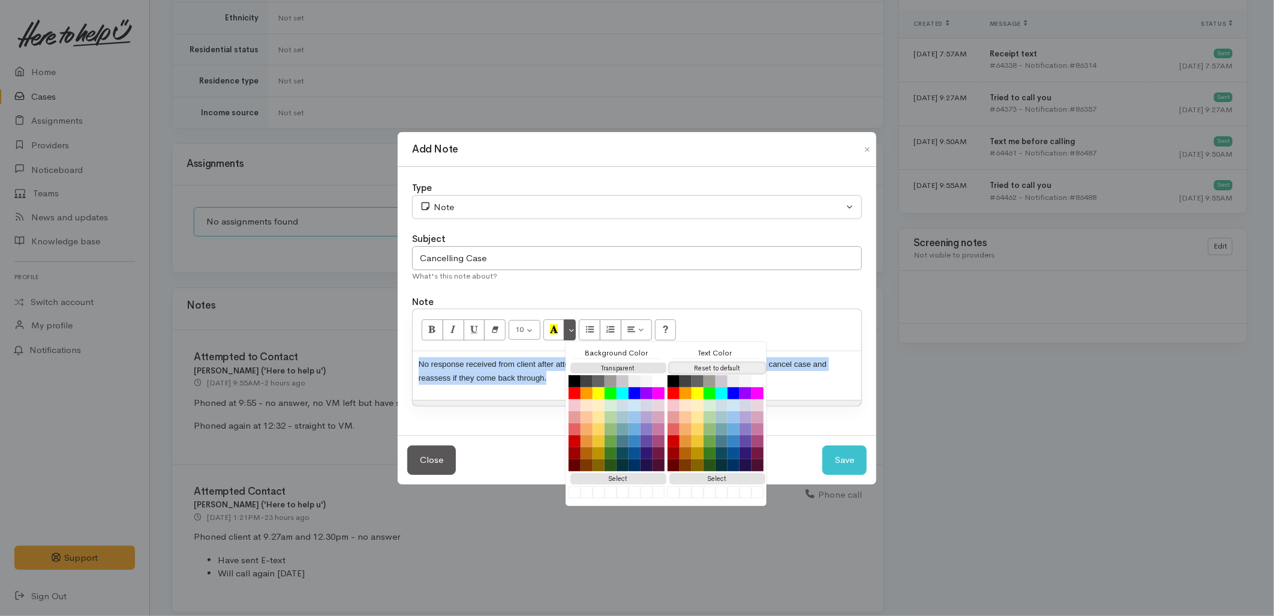
click at [694, 367] on button "Reset to default" at bounding box center [718, 367] width 96 height 11
click at [484, 382] on p "No response received from client after attempting to contact via phone and text…" at bounding box center [637, 370] width 437 height 27
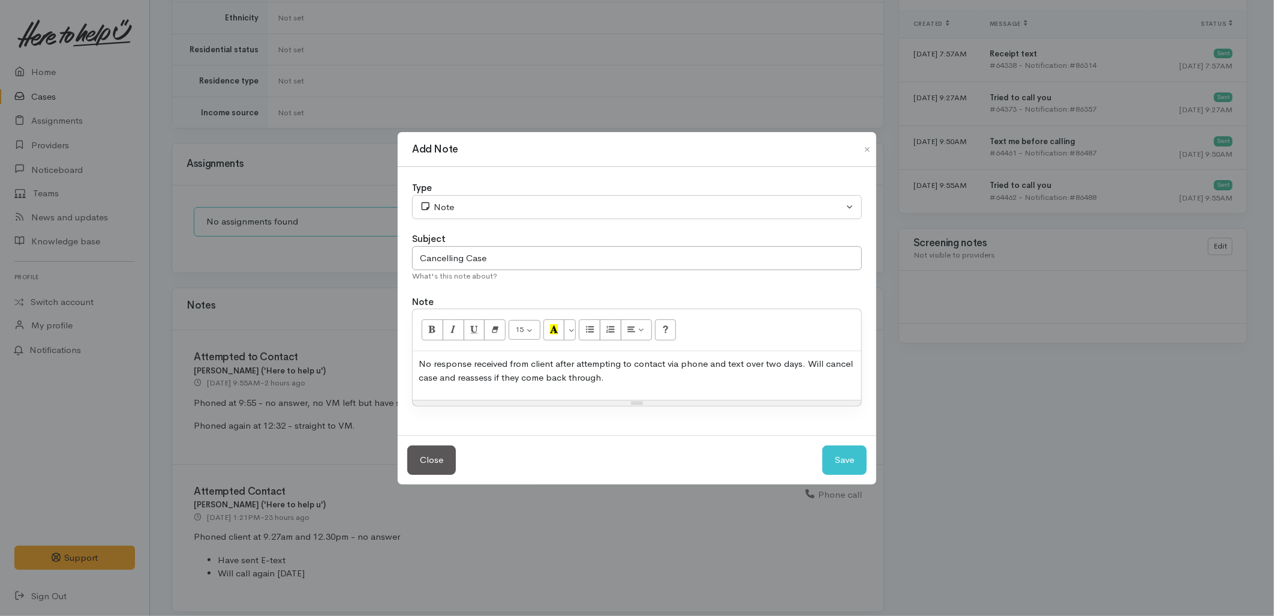
click at [867, 454] on div "Close Save" at bounding box center [637, 459] width 479 height 49
click at [860, 457] on button "Save" at bounding box center [844, 459] width 44 height 29
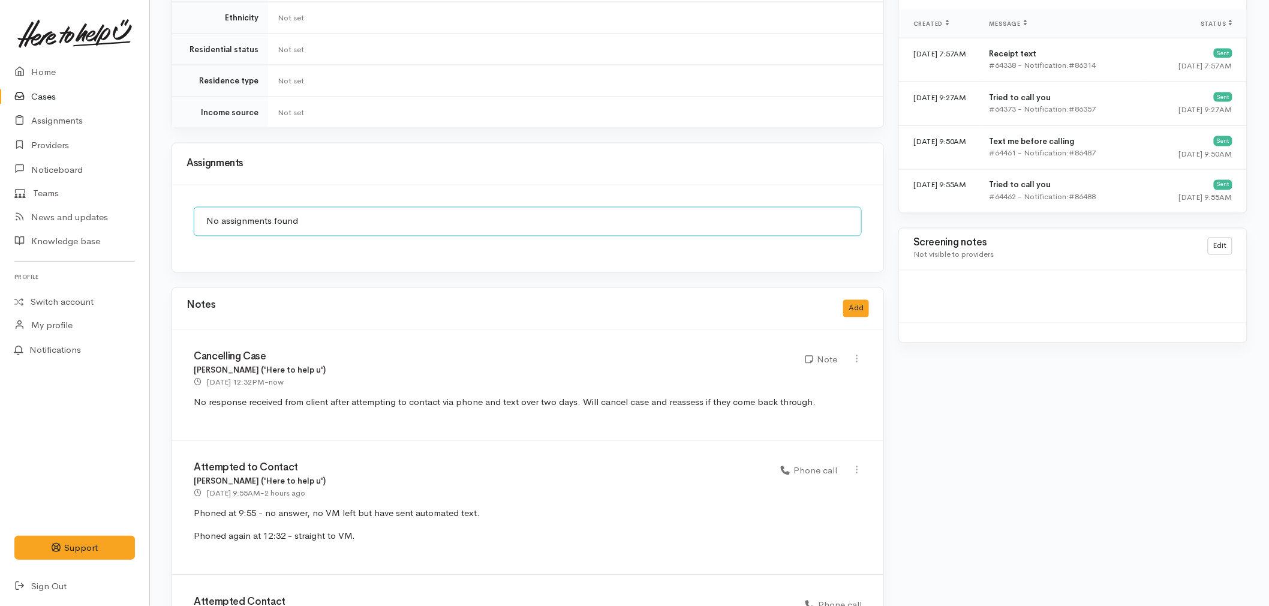
scroll to position [0, 0]
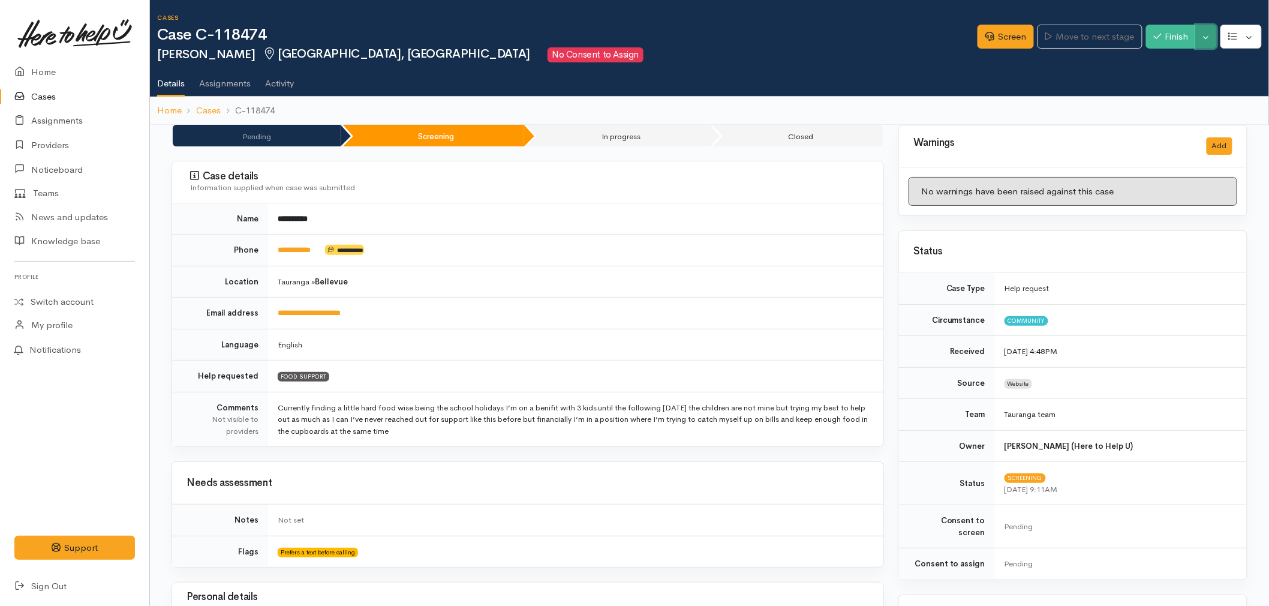
click at [1212, 42] on button "Toggle Dropdown" at bounding box center [1206, 37] width 21 height 25
drag, startPoint x: 1161, startPoint y: 87, endPoint x: 1080, endPoint y: 109, distance: 83.4
click at [1161, 87] on link "Cancel" at bounding box center [1168, 82] width 95 height 19
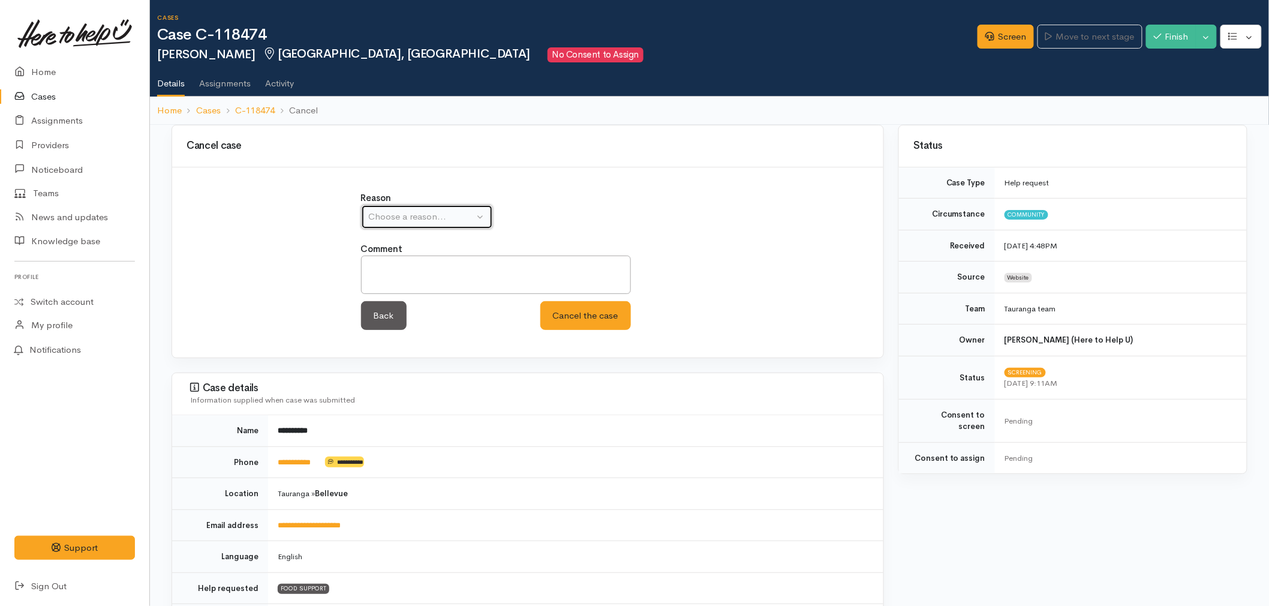
click at [398, 213] on div "Choose a reason..." at bounding box center [422, 217] width 106 height 14
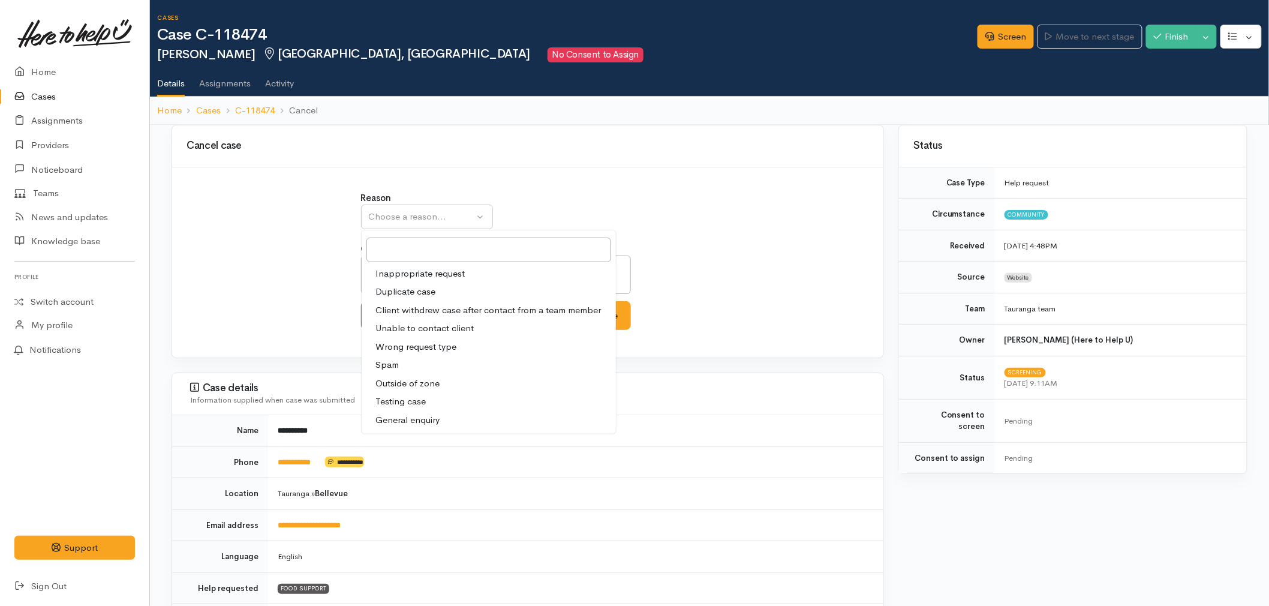
click at [406, 325] on span "Unable to contact client" at bounding box center [425, 329] width 98 height 14
select select "4"
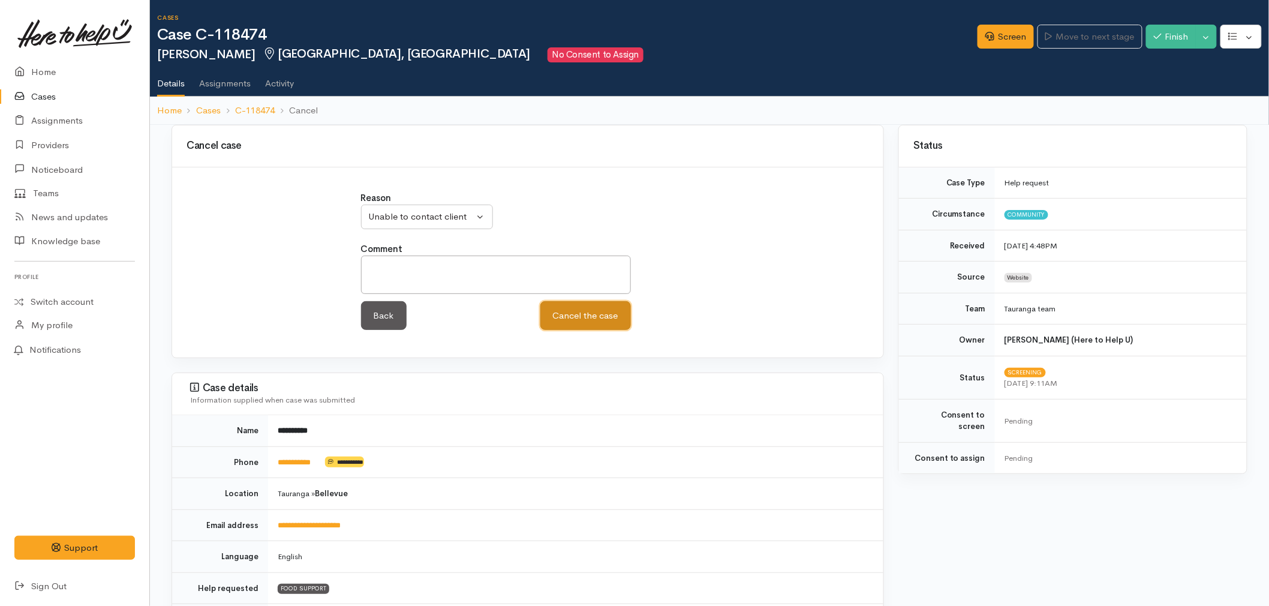
click at [592, 320] on button "Cancel the case" at bounding box center [586, 315] width 91 height 29
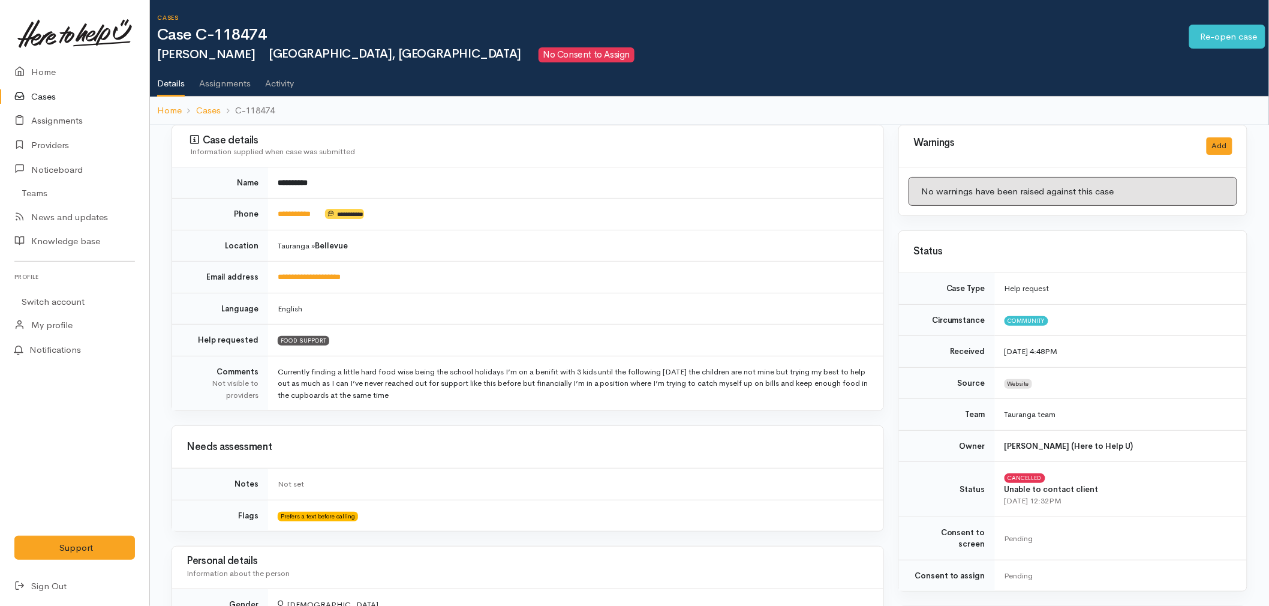
click at [44, 68] on link "Home" at bounding box center [74, 72] width 149 height 25
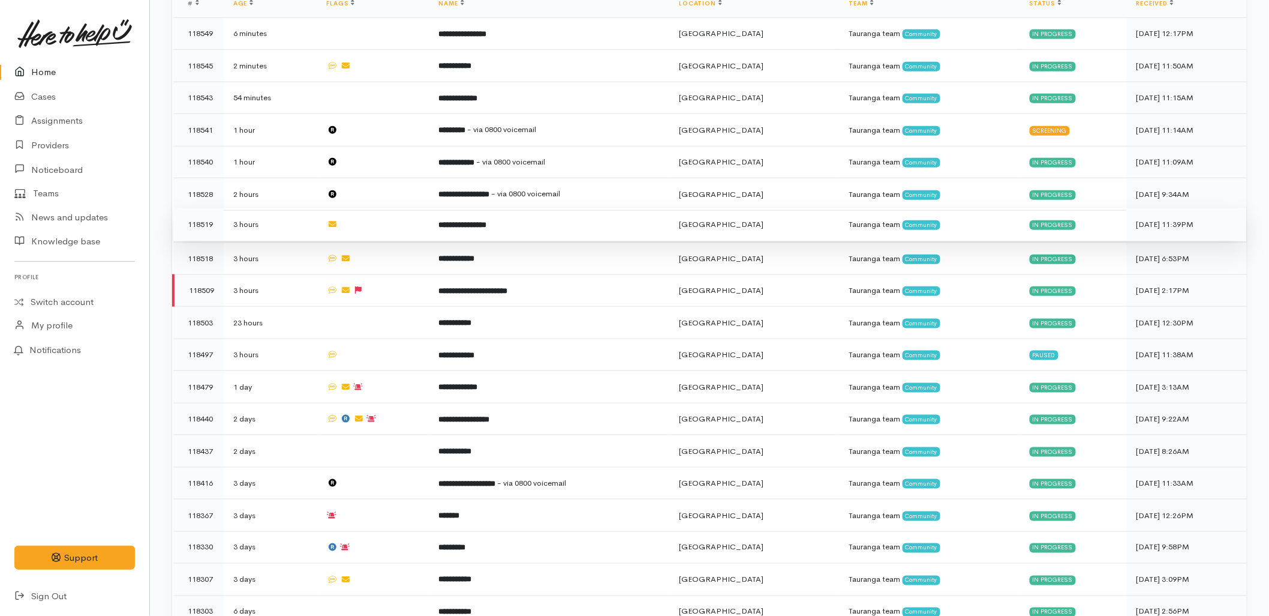
scroll to position [402, 0]
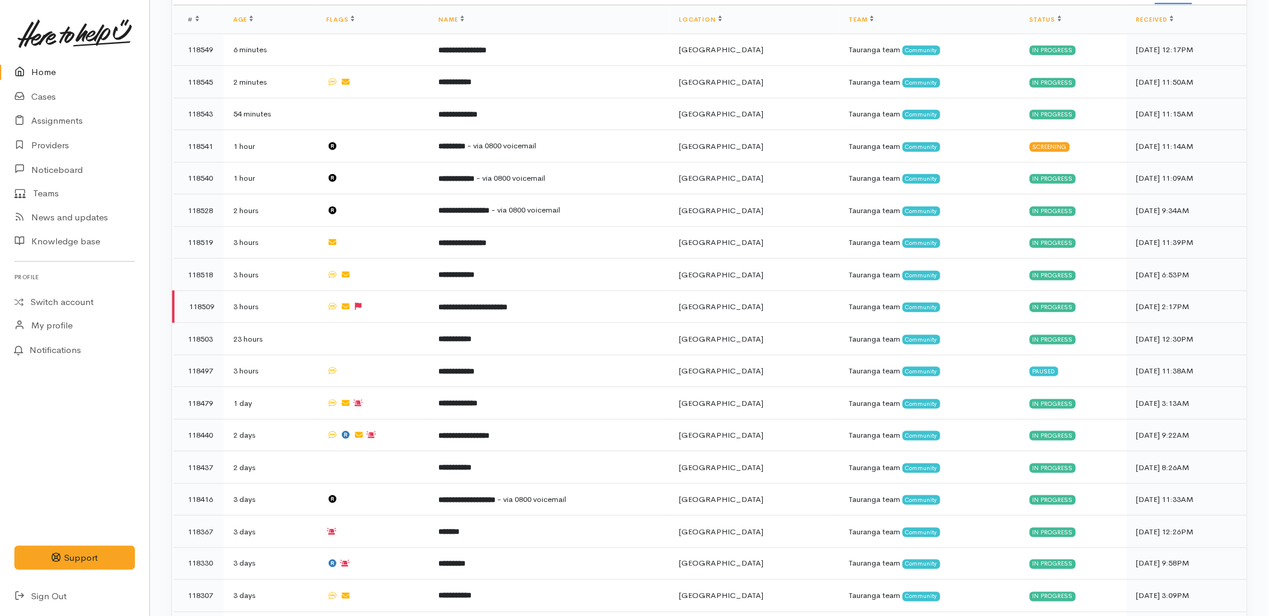
click at [59, 68] on link "Home" at bounding box center [74, 72] width 149 height 25
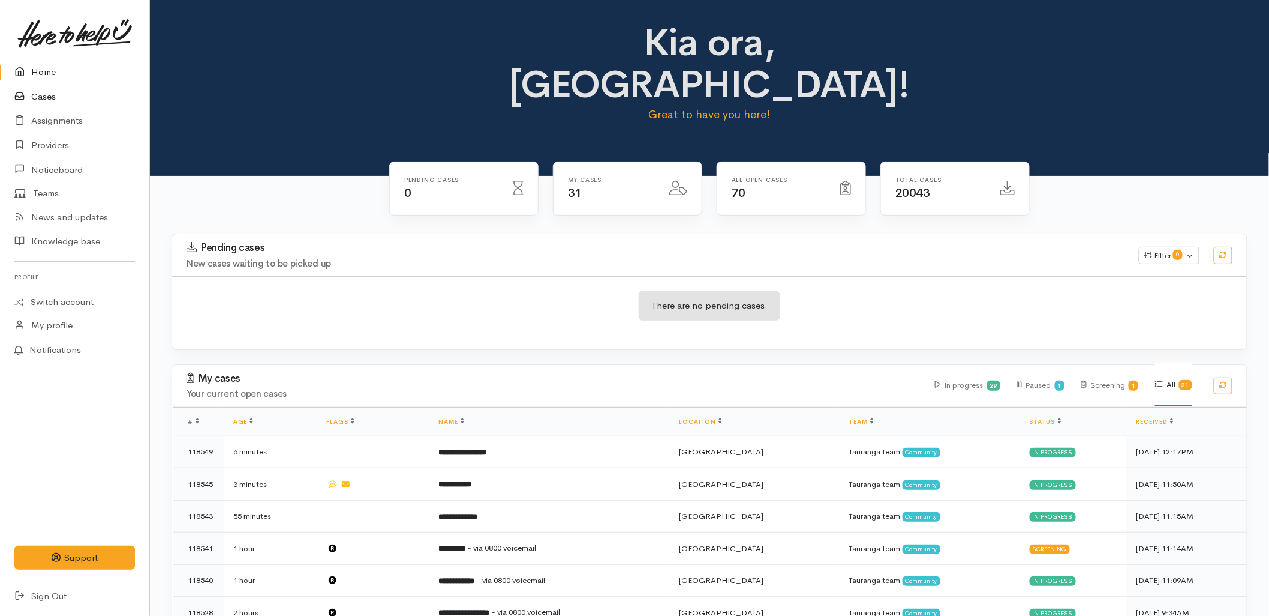
click at [37, 91] on link "Cases" at bounding box center [74, 97] width 149 height 25
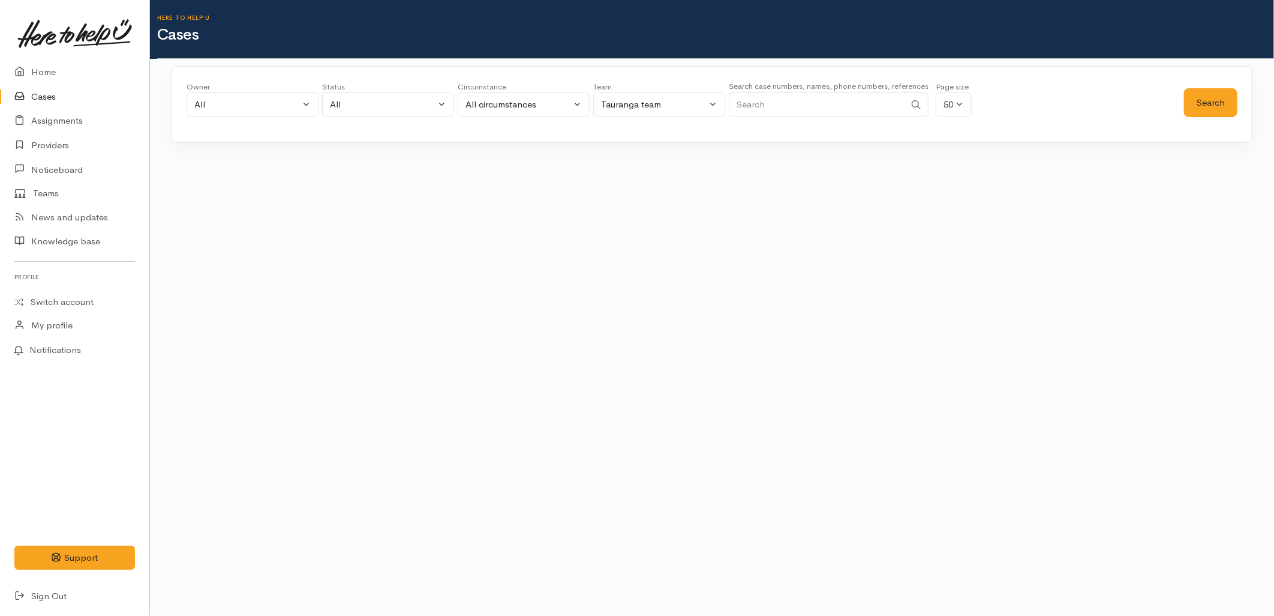
click at [833, 106] on input "Search" at bounding box center [817, 104] width 176 height 25
type input "giuli"
click at [1230, 93] on button "Search" at bounding box center [1210, 102] width 53 height 29
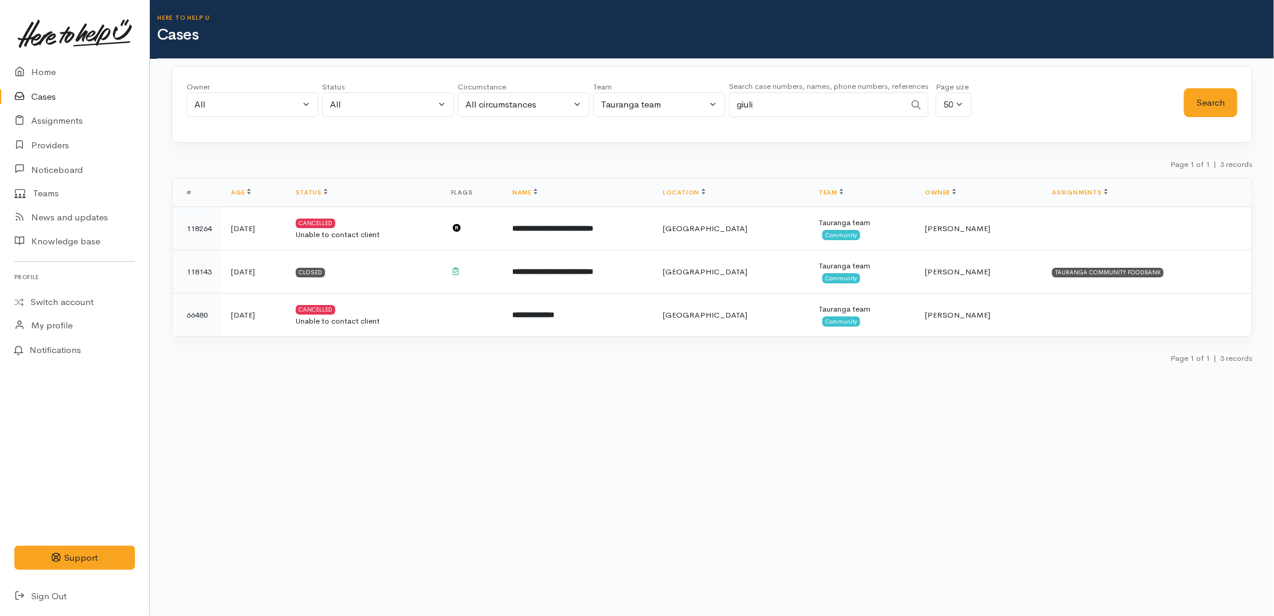
click at [590, 241] on td "**********" at bounding box center [578, 228] width 151 height 43
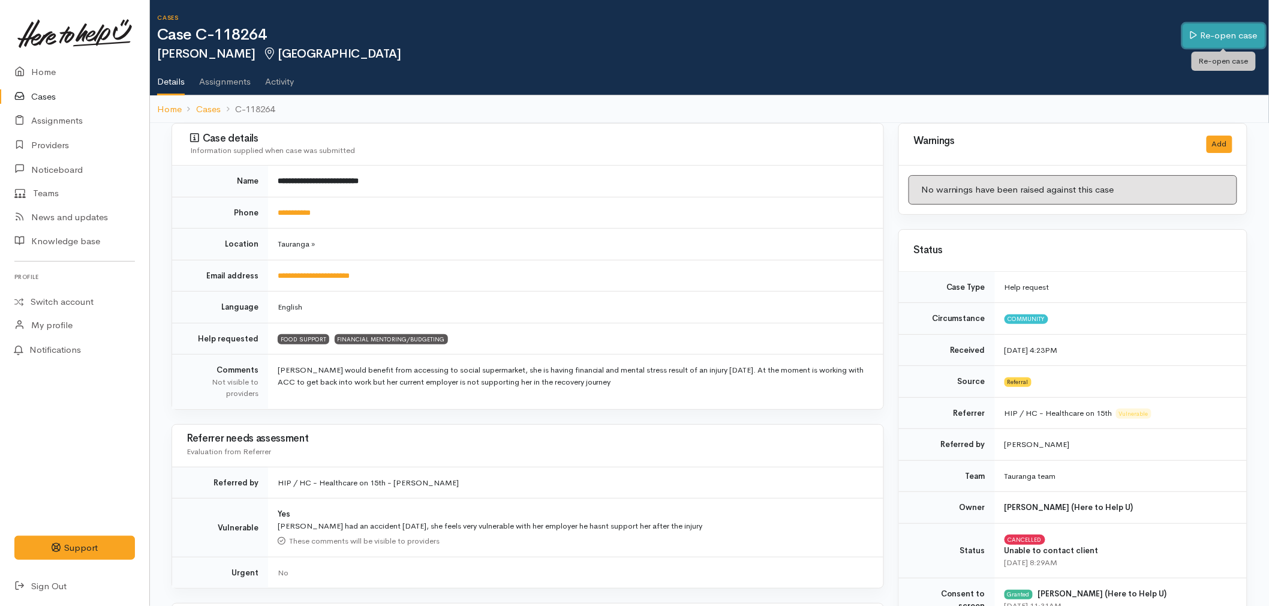
click at [1205, 37] on link "Re-open case" at bounding box center [1224, 35] width 83 height 25
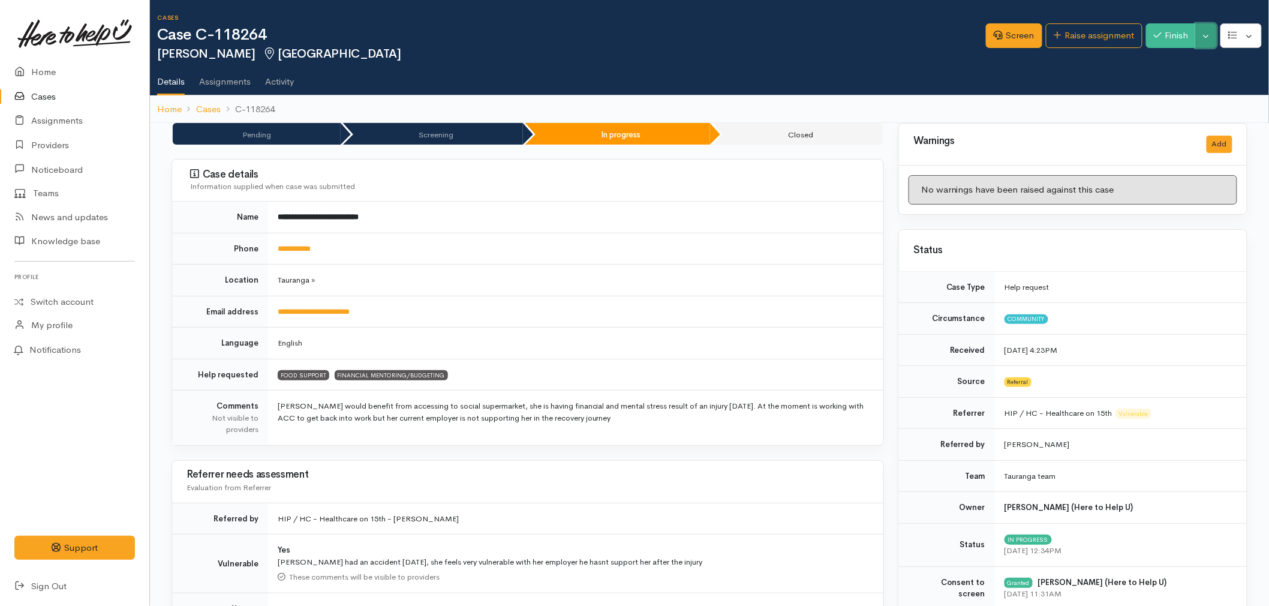
click at [1213, 34] on button "Toggle Dropdown" at bounding box center [1206, 35] width 21 height 25
click at [1190, 62] on link "Pause" at bounding box center [1168, 63] width 95 height 19
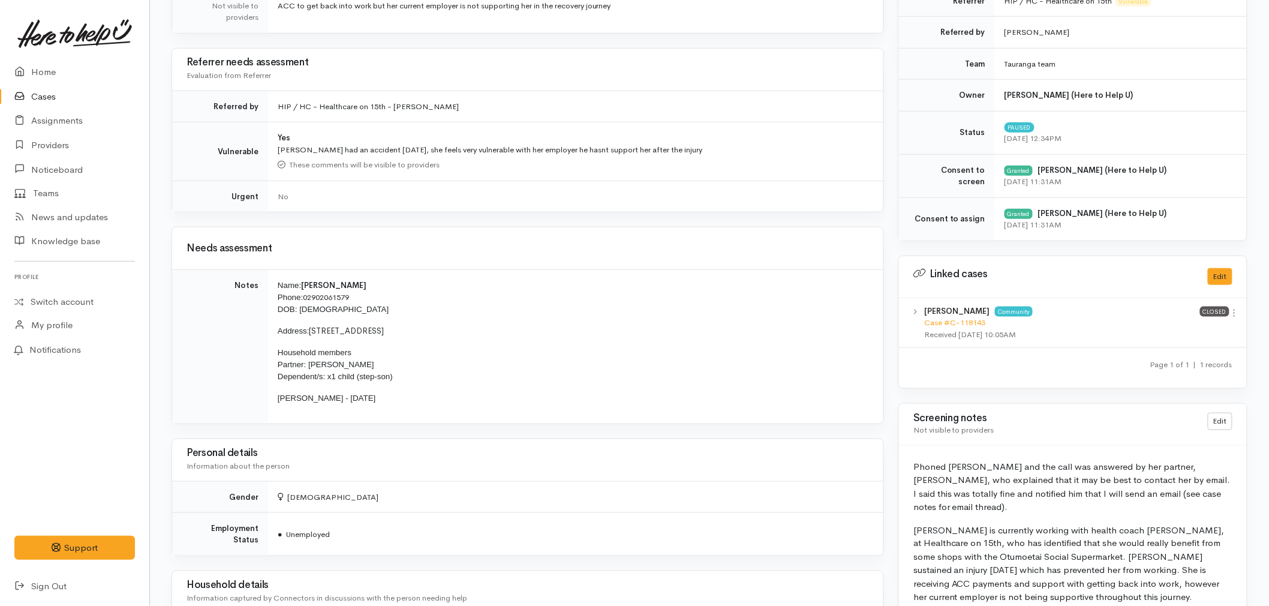
scroll to position [600, 0]
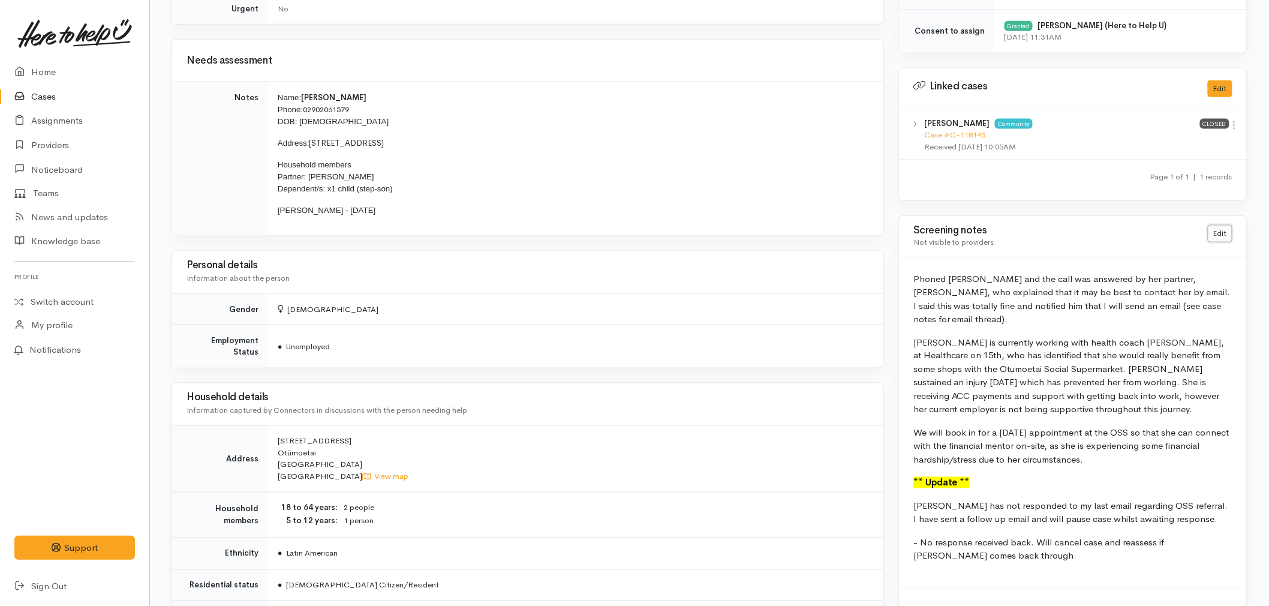
click at [1225, 235] on link "Edit" at bounding box center [1220, 233] width 25 height 17
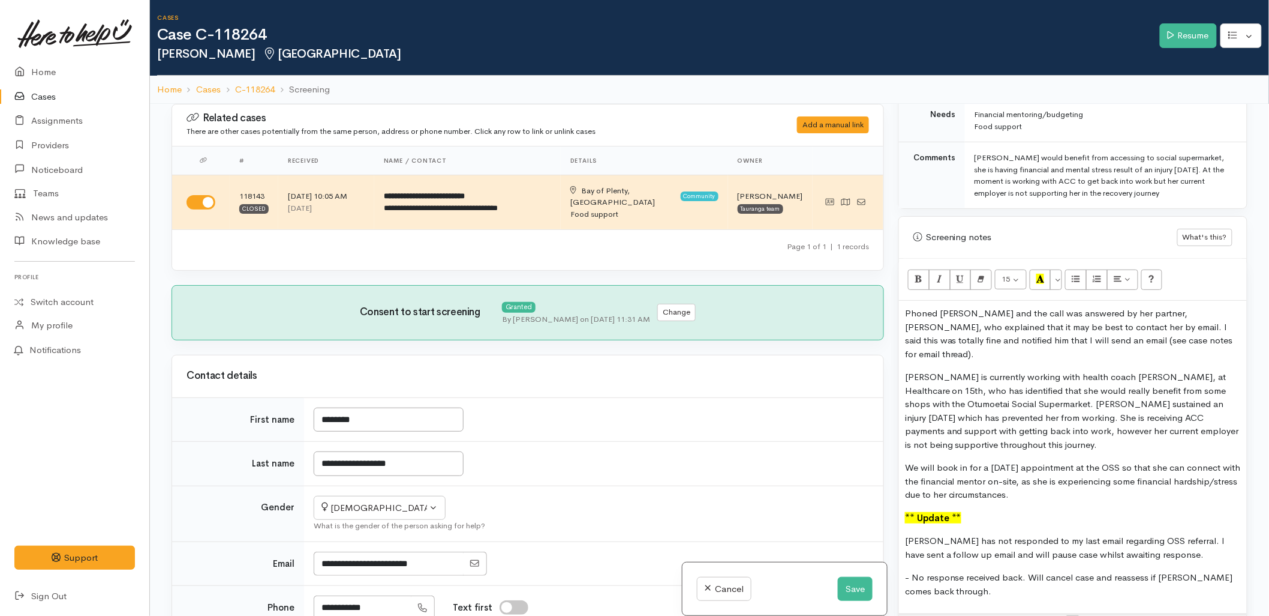
scroll to position [800, 0]
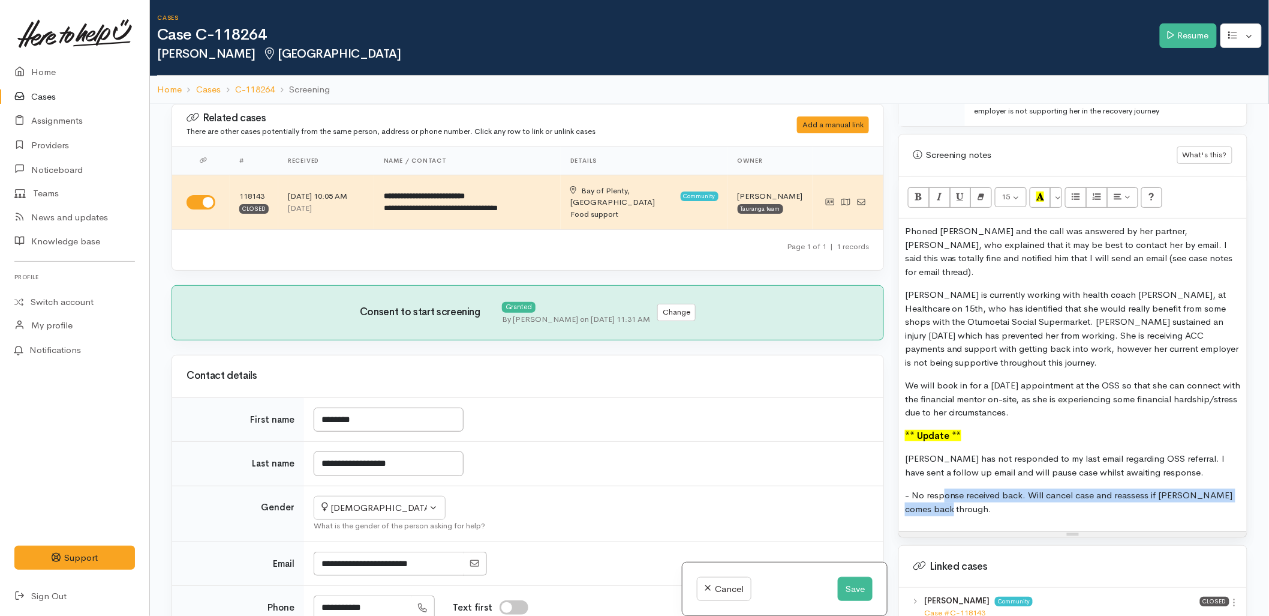
drag, startPoint x: 946, startPoint y: 480, endPoint x: 945, endPoint y: 504, distance: 24.0
click at [945, 504] on div "Phoned Giuliana and the call was answered by her partner, Victor, who explained…" at bounding box center [1073, 374] width 348 height 313
click at [952, 496] on p "- No response received back. Will cancel case and reassess if Giuliana comes ba…" at bounding box center [1073, 501] width 336 height 27
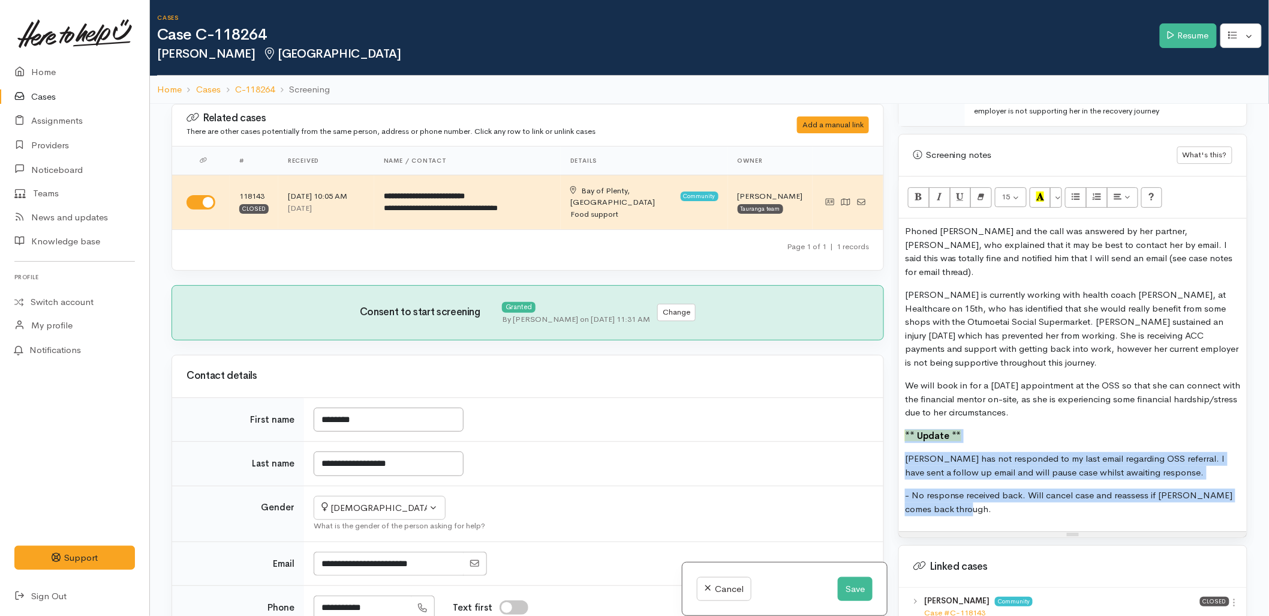
drag, startPoint x: 996, startPoint y: 496, endPoint x: 905, endPoint y: 424, distance: 115.8
click at [905, 424] on div "Phoned Giuliana and the call was answered by her partner, Victor, who explained…" at bounding box center [1073, 374] width 348 height 313
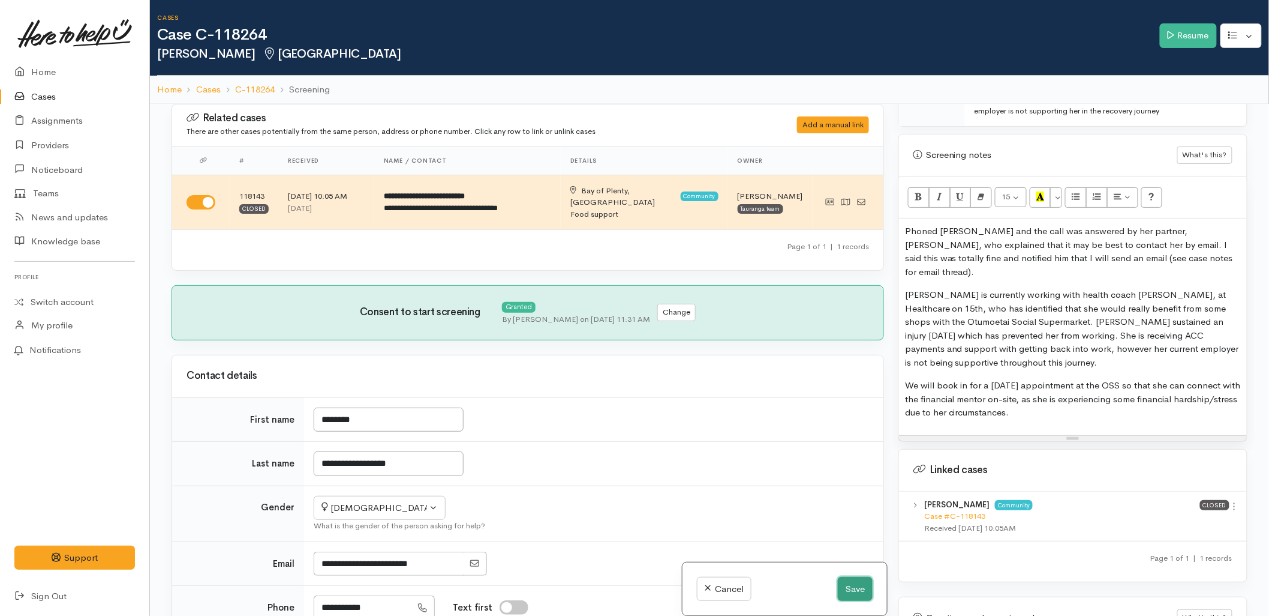
click at [860, 599] on button "Save" at bounding box center [855, 589] width 35 height 25
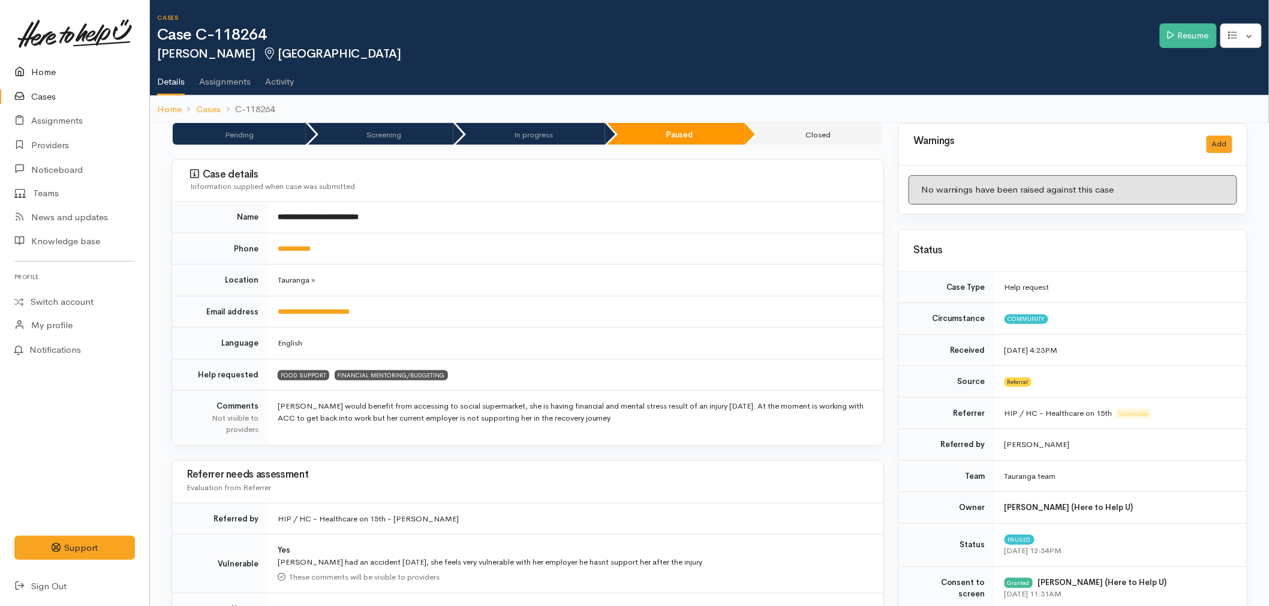
click at [37, 74] on link "Home" at bounding box center [74, 72] width 149 height 25
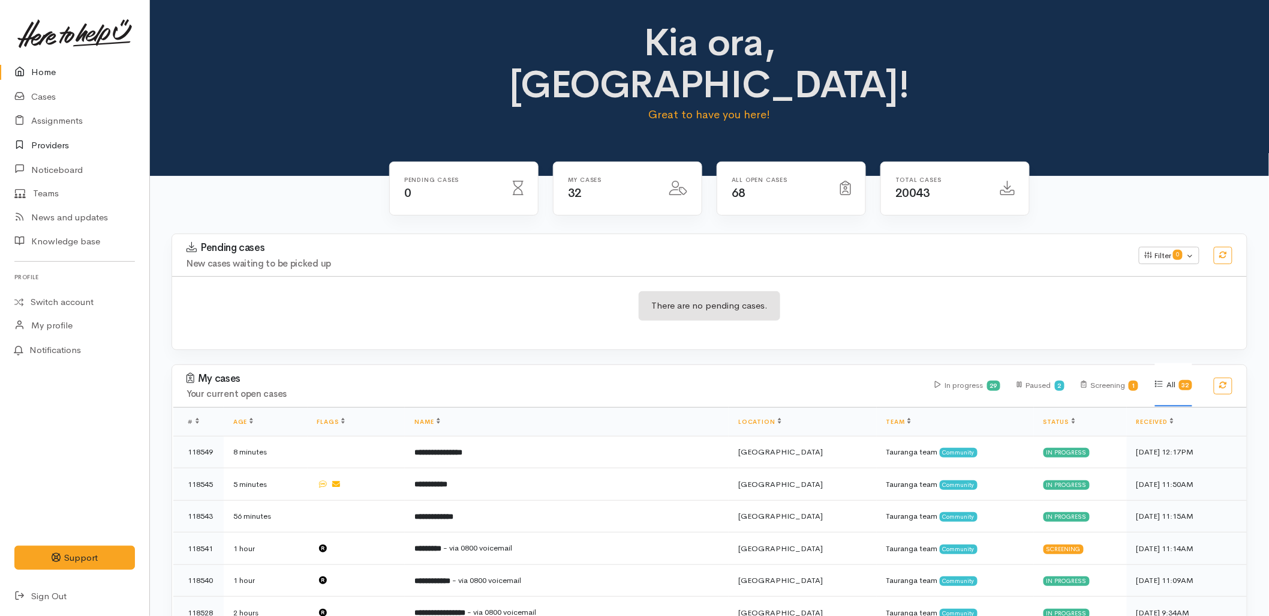
click at [68, 148] on link "Providers" at bounding box center [74, 145] width 149 height 25
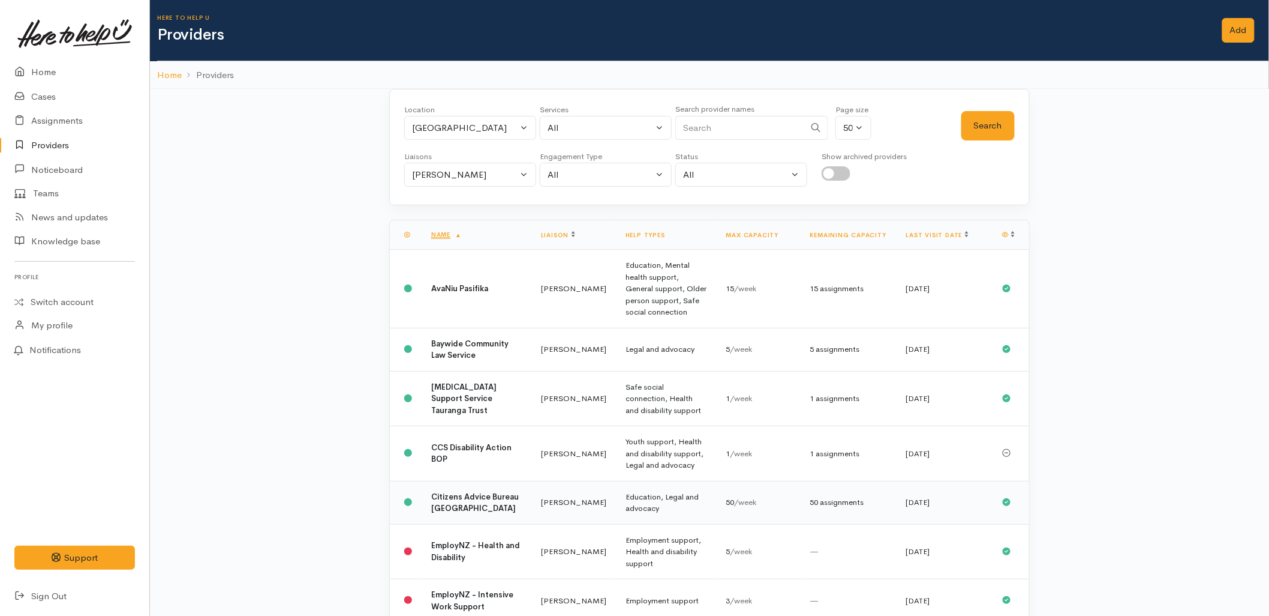
scroll to position [333, 0]
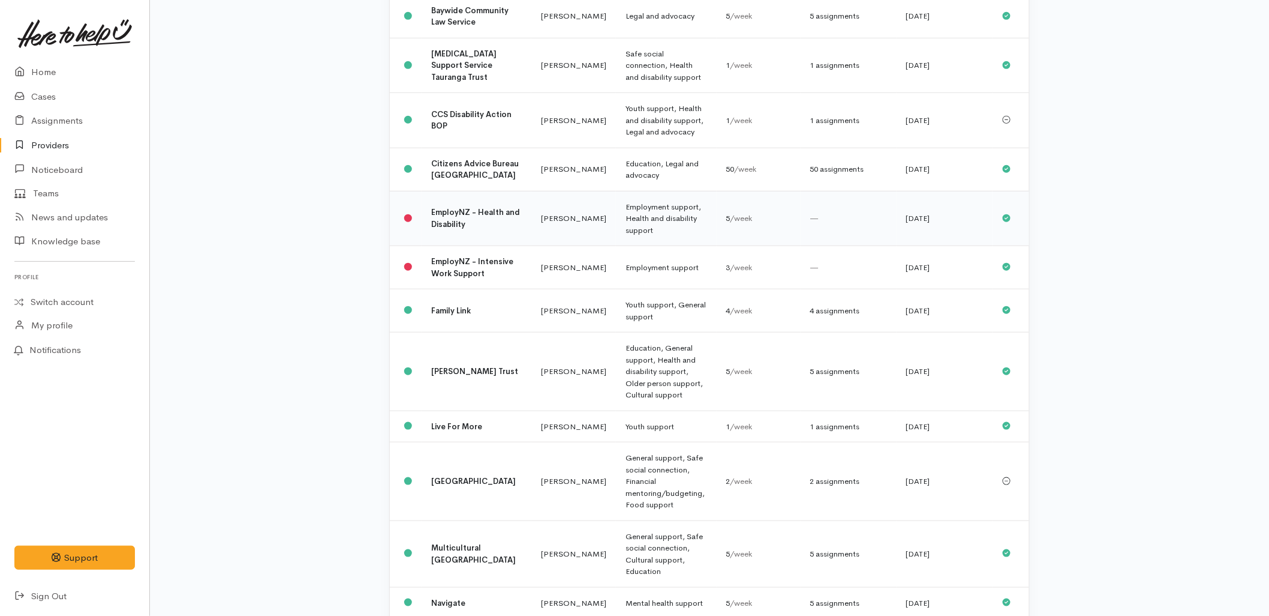
click at [459, 207] on b "EmployNZ - Health and Disability" at bounding box center [475, 218] width 89 height 22
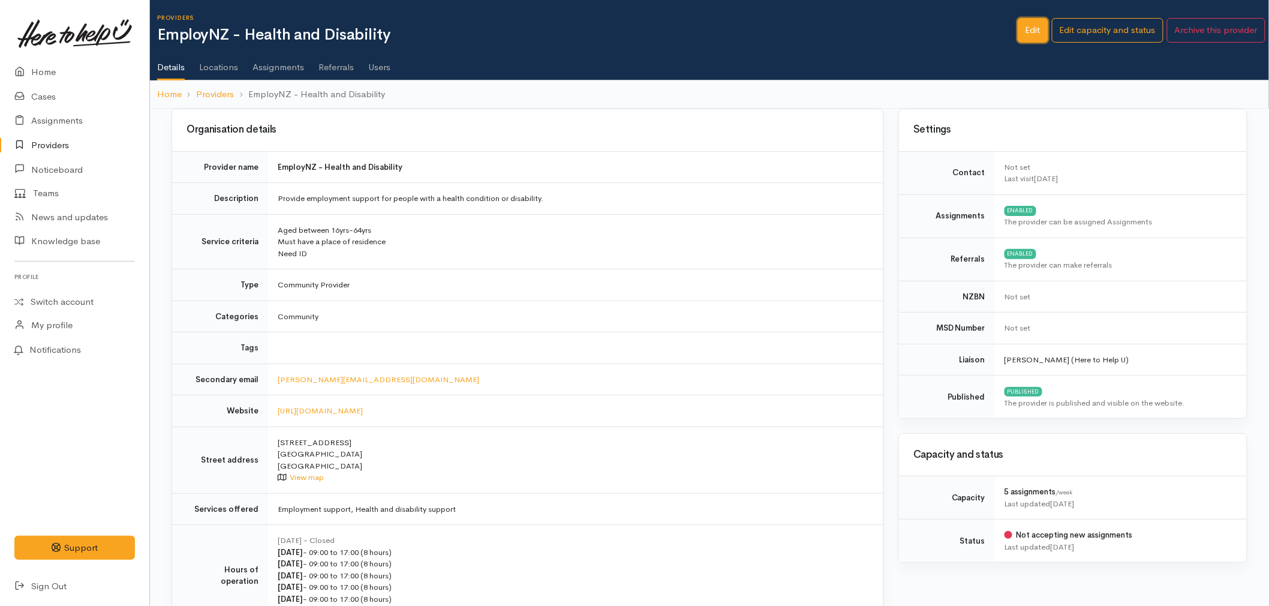
click at [1041, 29] on link "Edit" at bounding box center [1033, 30] width 31 height 25
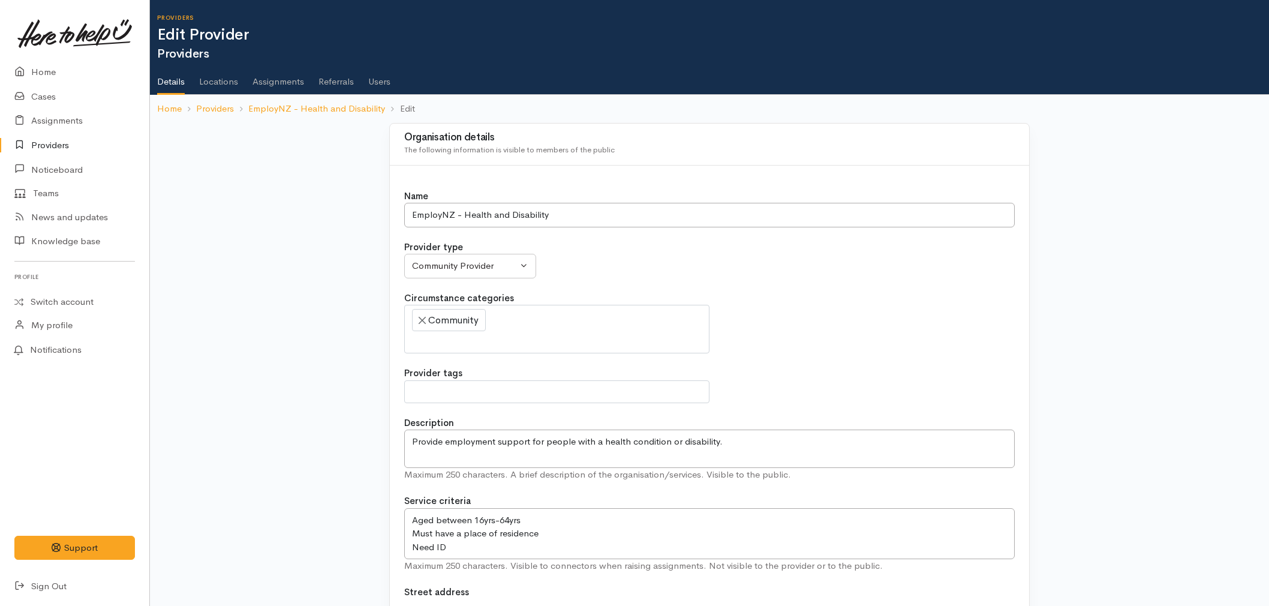
select select
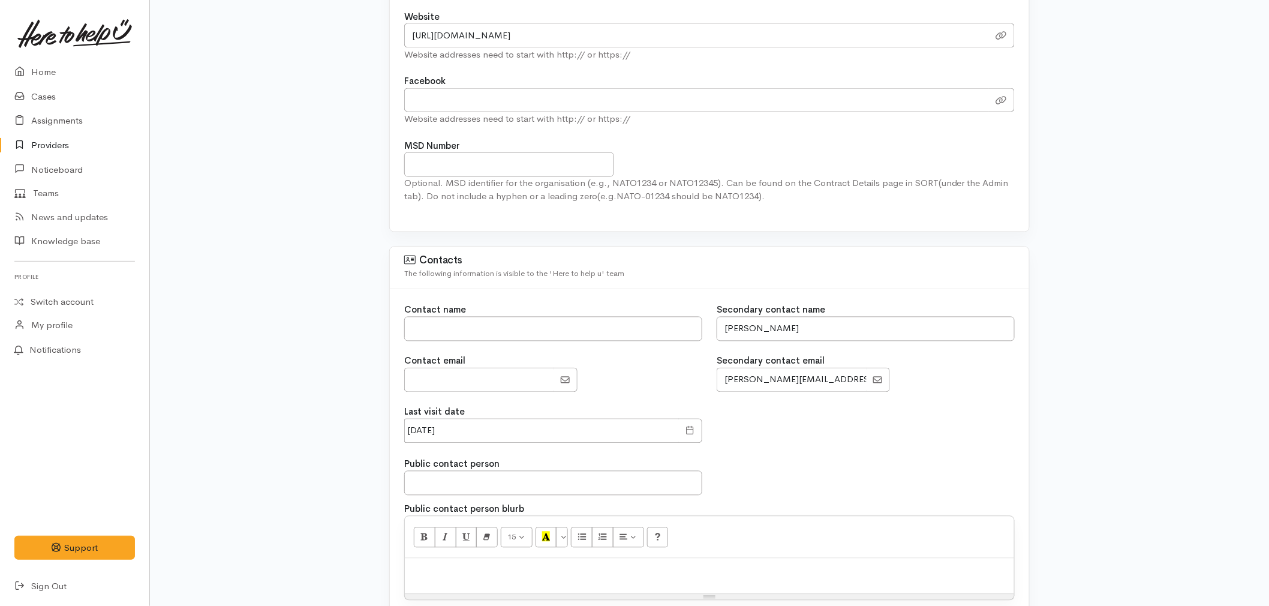
scroll to position [800, 0]
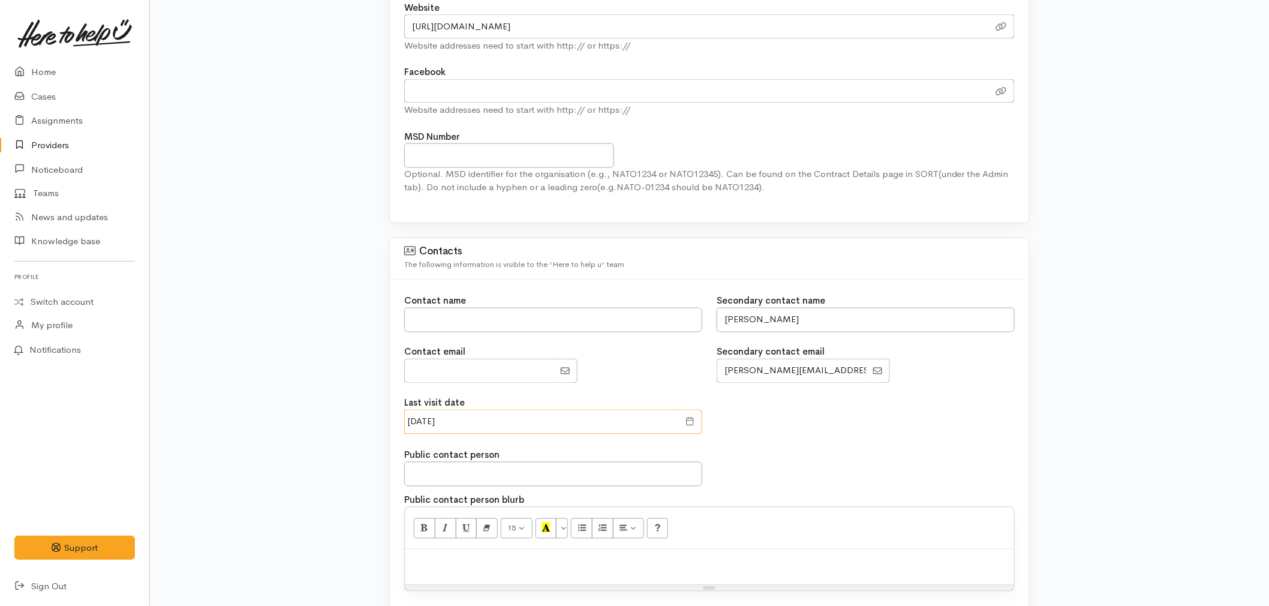
click at [477, 421] on input "13 Aug 2025" at bounding box center [541, 422] width 275 height 25
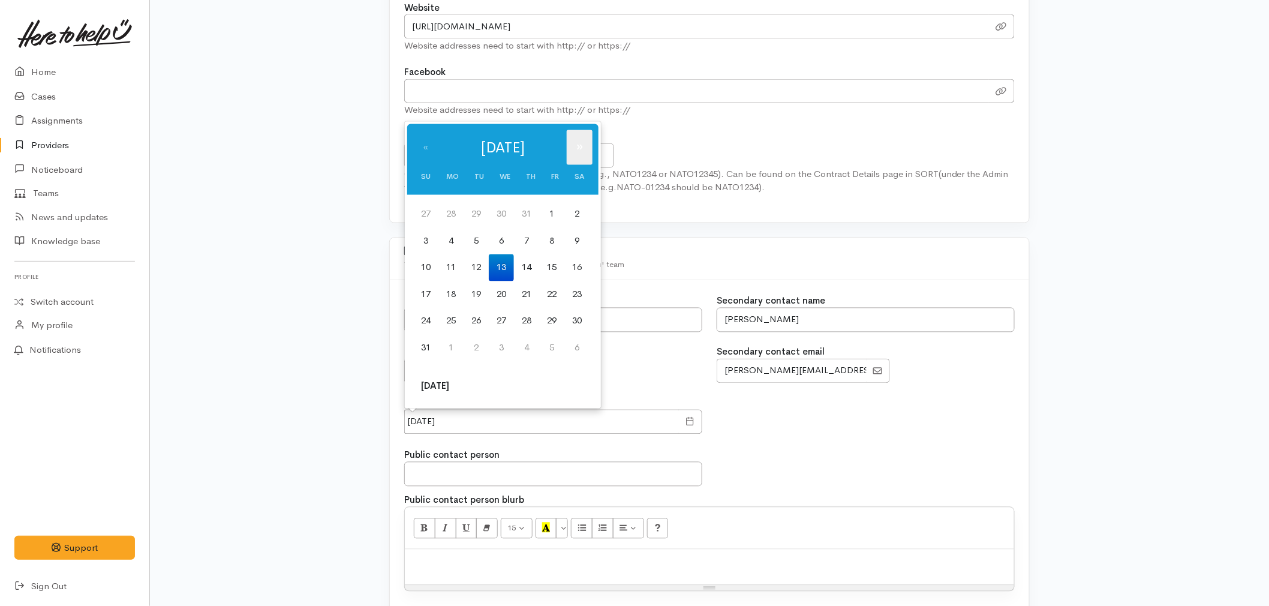
click at [576, 144] on th "»" at bounding box center [580, 147] width 26 height 35
click at [507, 241] on td "10" at bounding box center [501, 241] width 25 height 27
type input "[DATE]"
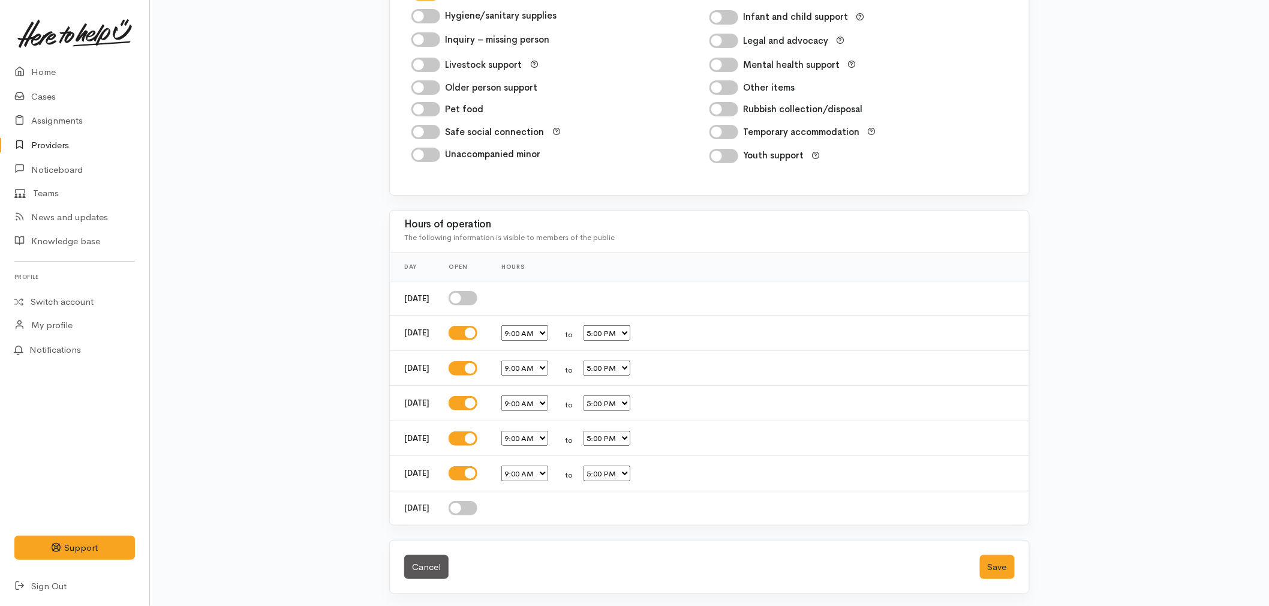
scroll to position [1971, 0]
click at [979, 562] on div "Cancel Save" at bounding box center [710, 564] width 640 height 53
click at [986, 563] on button "Save" at bounding box center [997, 565] width 35 height 25
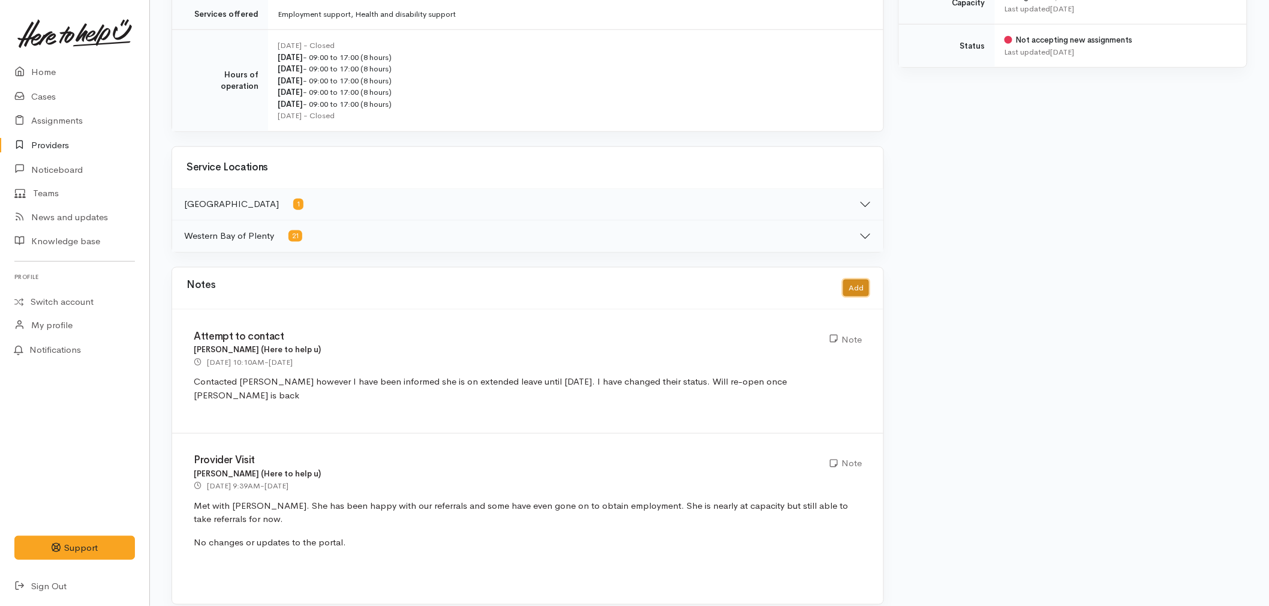
click at [854, 291] on button "Add" at bounding box center [856, 288] width 26 height 17
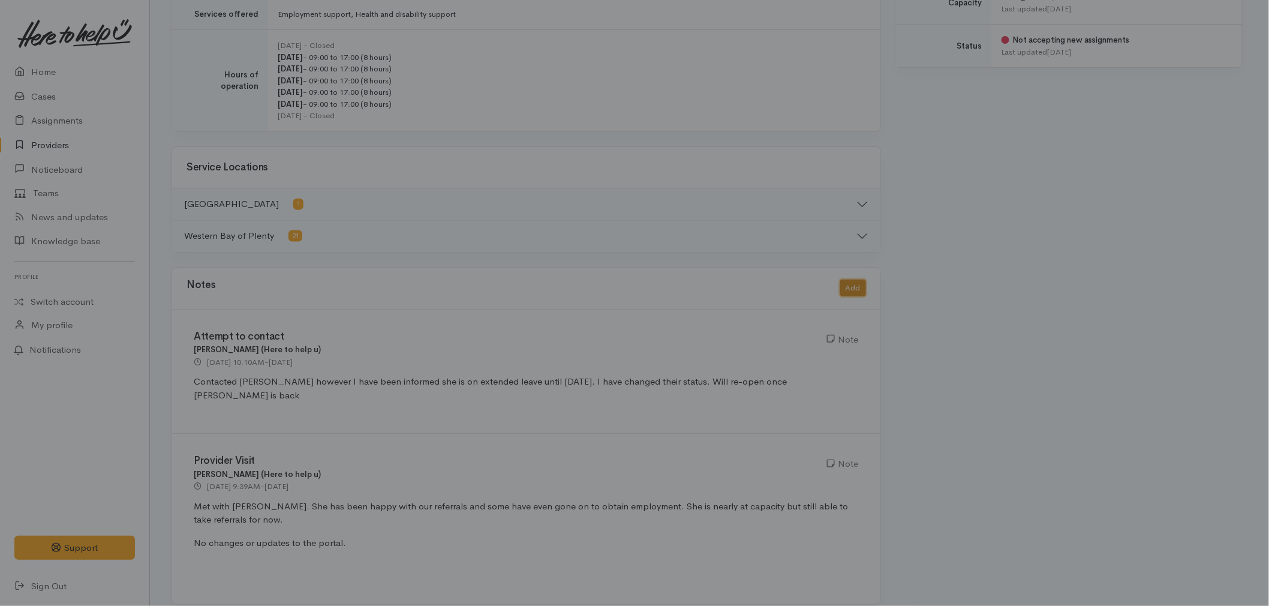
scroll to position [485, 0]
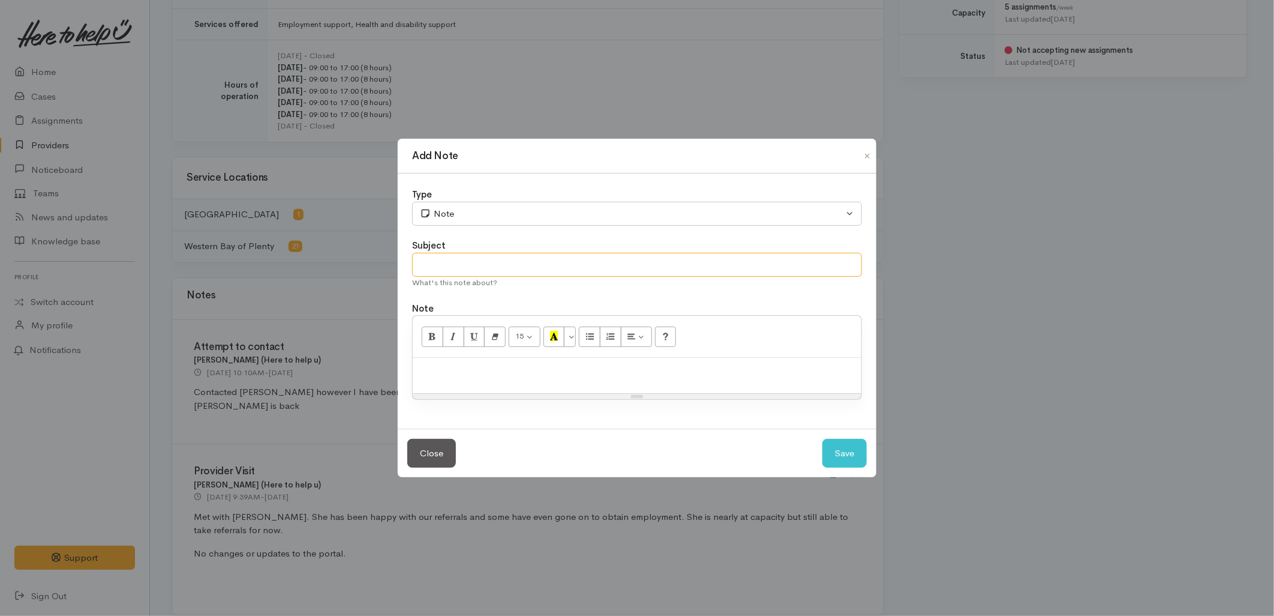
click at [586, 265] on input "text" at bounding box center [637, 265] width 450 height 25
click at [500, 262] on input "Provider Visit -" at bounding box center [637, 265] width 450 height 25
type input "Provider Visit ([DATE])"
click at [547, 382] on div at bounding box center [637, 375] width 449 height 35
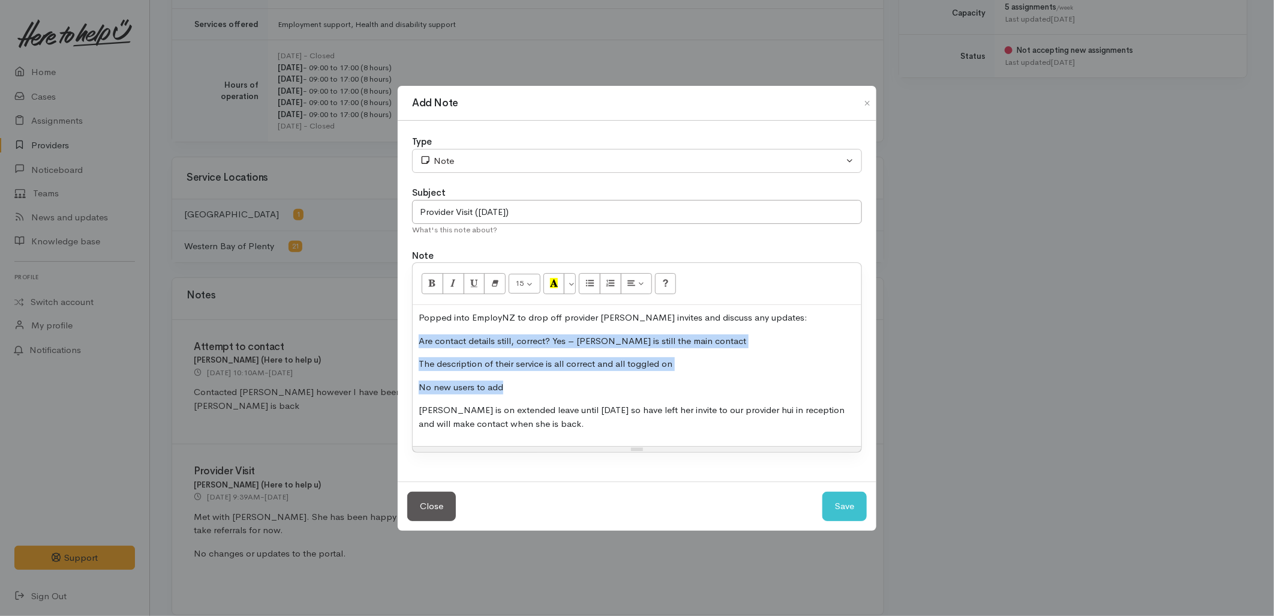
drag, startPoint x: 510, startPoint y: 388, endPoint x: 416, endPoint y: 333, distance: 109.2
click at [416, 333] on div "Popped into EmployNZ to drop off provider hui invites and discuss any updates: …" at bounding box center [637, 375] width 449 height 141
click at [586, 284] on button "Unordered list (CTRL+SHIFT+NUM7)" at bounding box center [590, 283] width 22 height 20
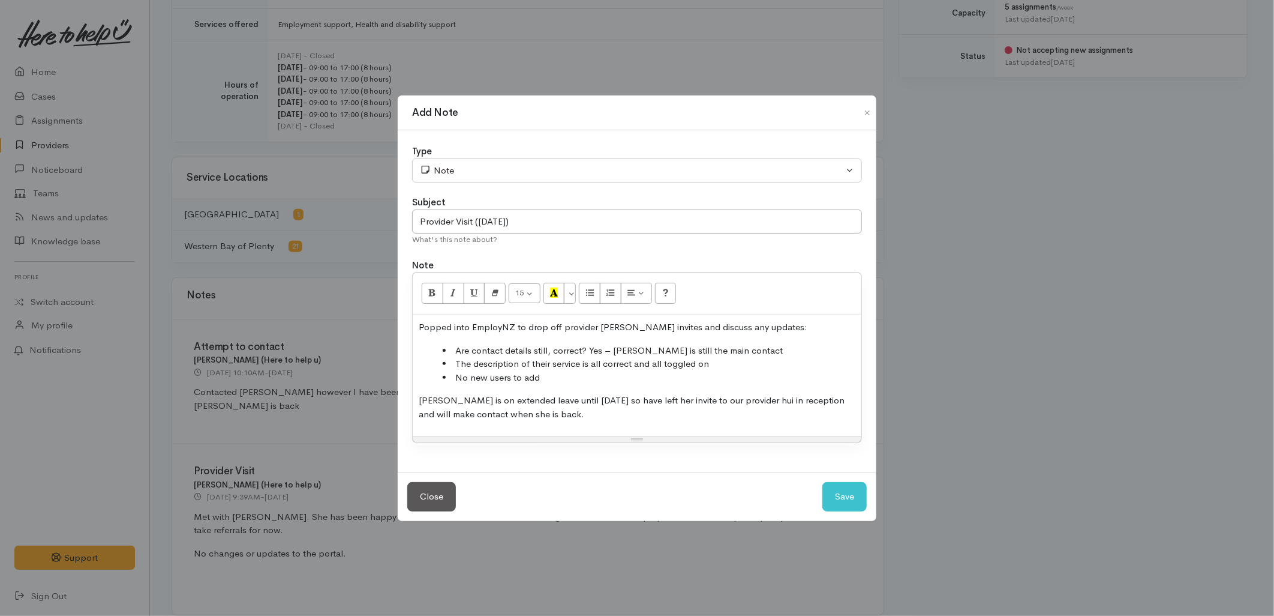
click at [502, 395] on p "Judi is on extended leave until Nov 2025 so have left her invite to our provide…" at bounding box center [637, 407] width 437 height 27
click at [716, 365] on li "The description of their service is all correct and all toggled on" at bounding box center [649, 364] width 413 height 14
click at [732, 350] on li "Are contact details still, correct? Yes – Judi is still the main contact" at bounding box center [649, 351] width 413 height 14
click at [568, 382] on li "No new users to add" at bounding box center [649, 378] width 413 height 14
click at [578, 414] on p "Judi is on extended leave until Nov 2025 so have left her invite to our provide…" at bounding box center [637, 407] width 437 height 27
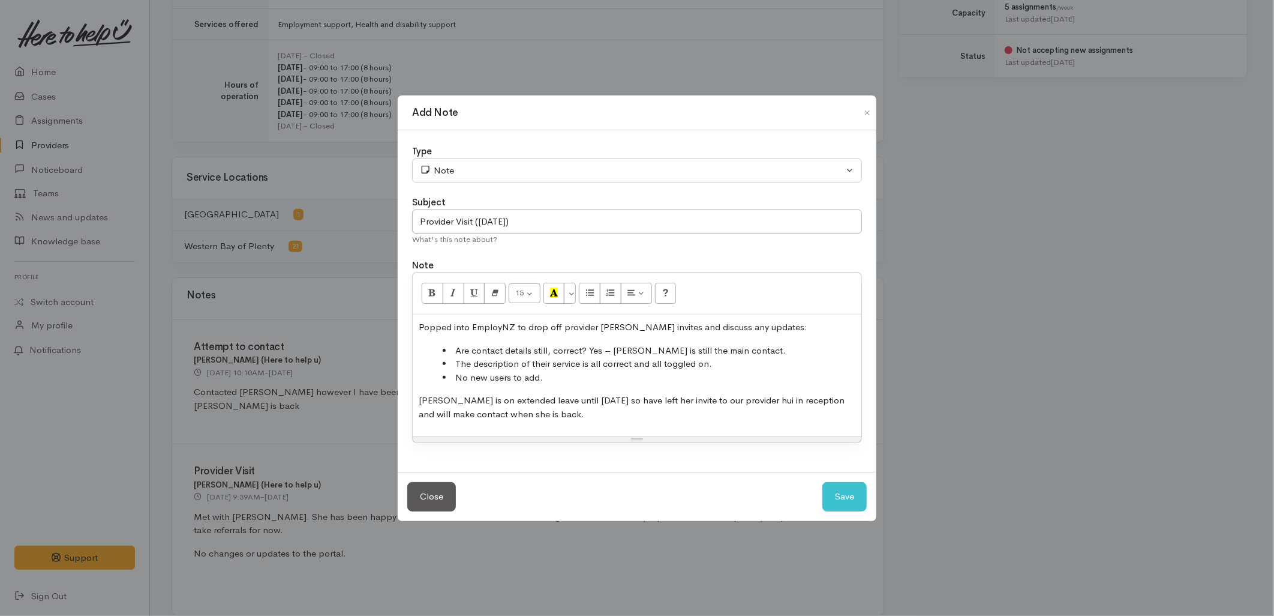
click at [559, 325] on p "Popped into EmployNZ to drop off provider hui invites and discuss any updates:" at bounding box center [637, 327] width 437 height 14
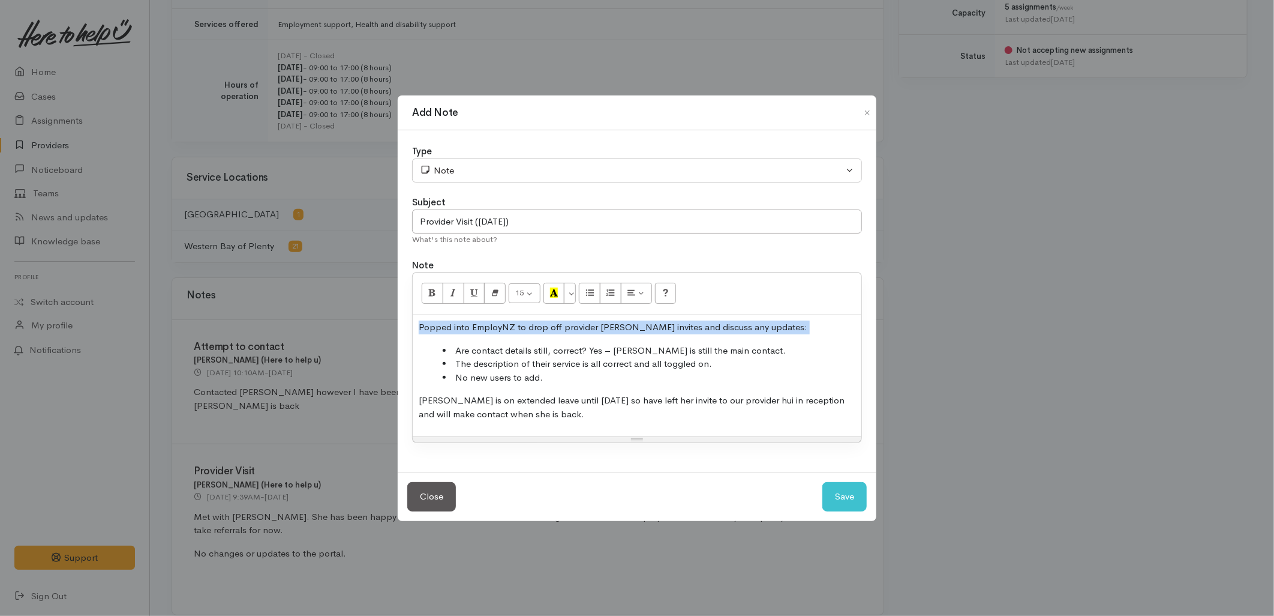
click at [559, 325] on p "Popped into EmployNZ to drop off provider hui invites and discuss any updates:" at bounding box center [637, 327] width 437 height 14
click at [864, 493] on button "Save" at bounding box center [844, 496] width 44 height 29
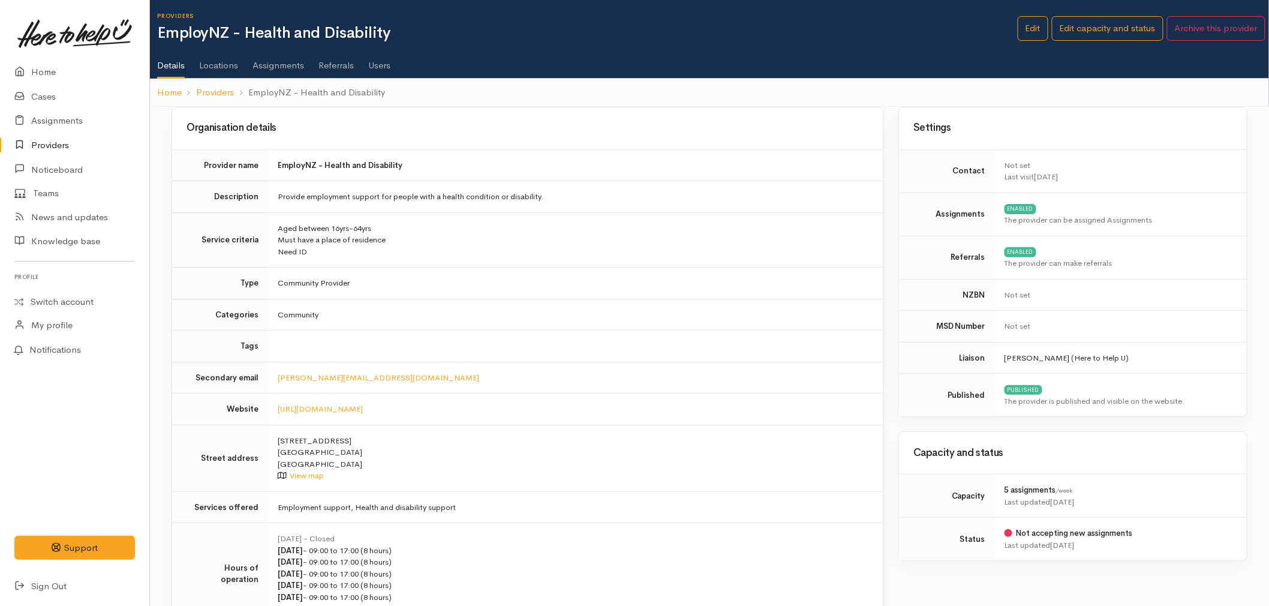
scroll to position [0, 0]
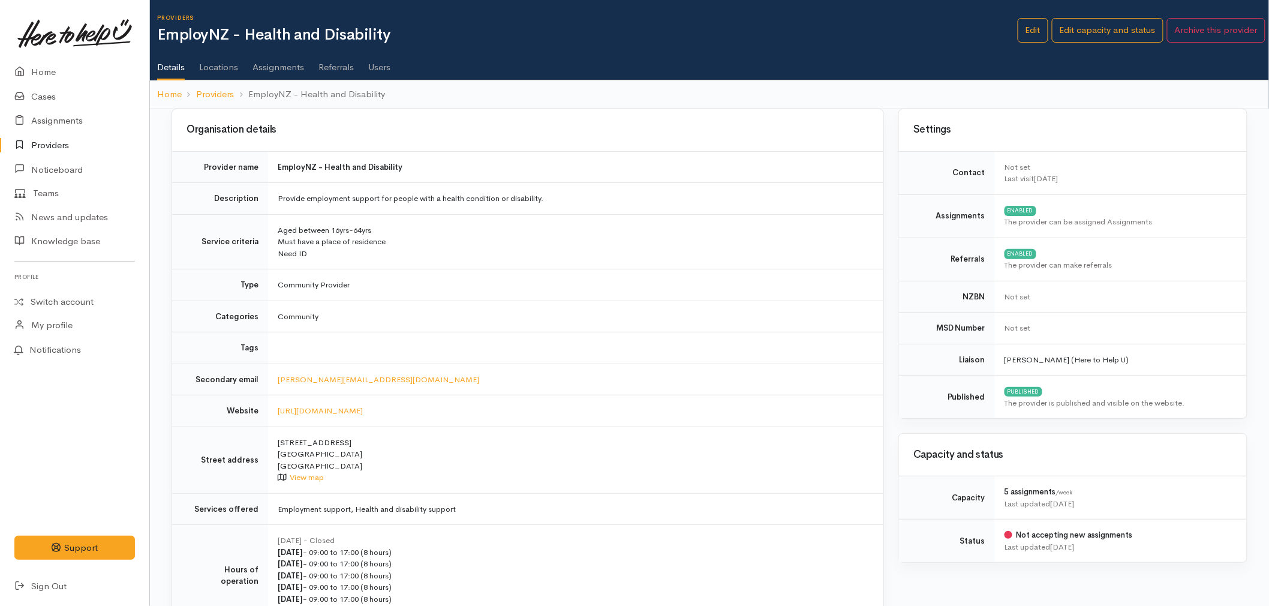
click at [50, 148] on link "Providers" at bounding box center [74, 145] width 149 height 25
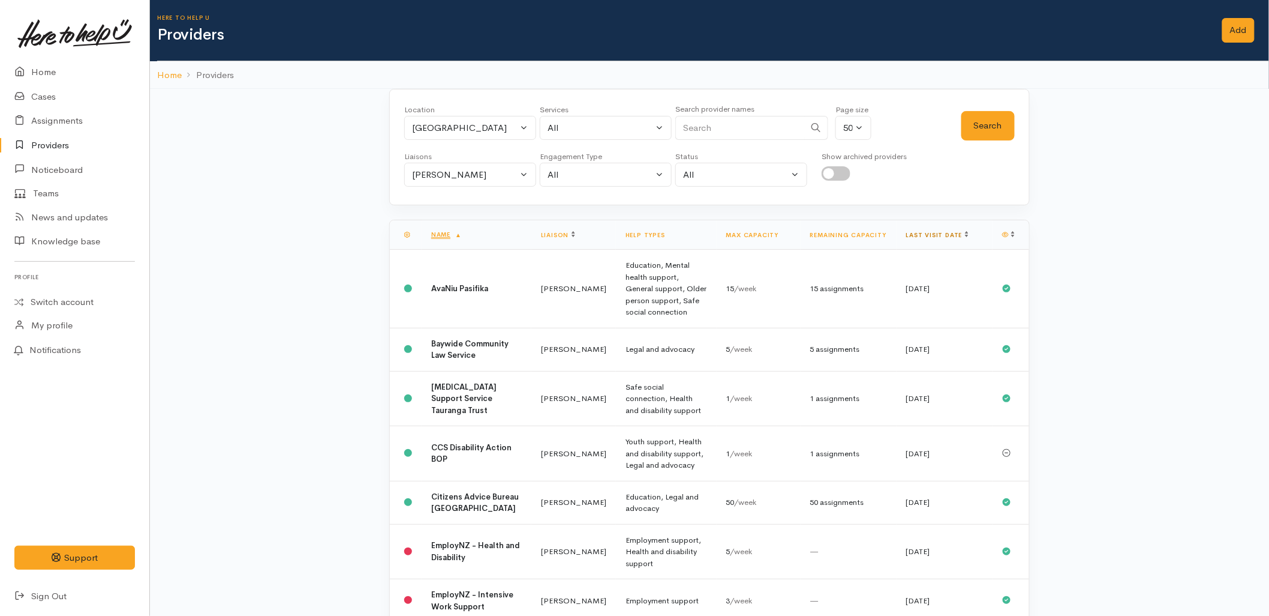
click at [913, 236] on link "Last visit date" at bounding box center [937, 235] width 62 height 8
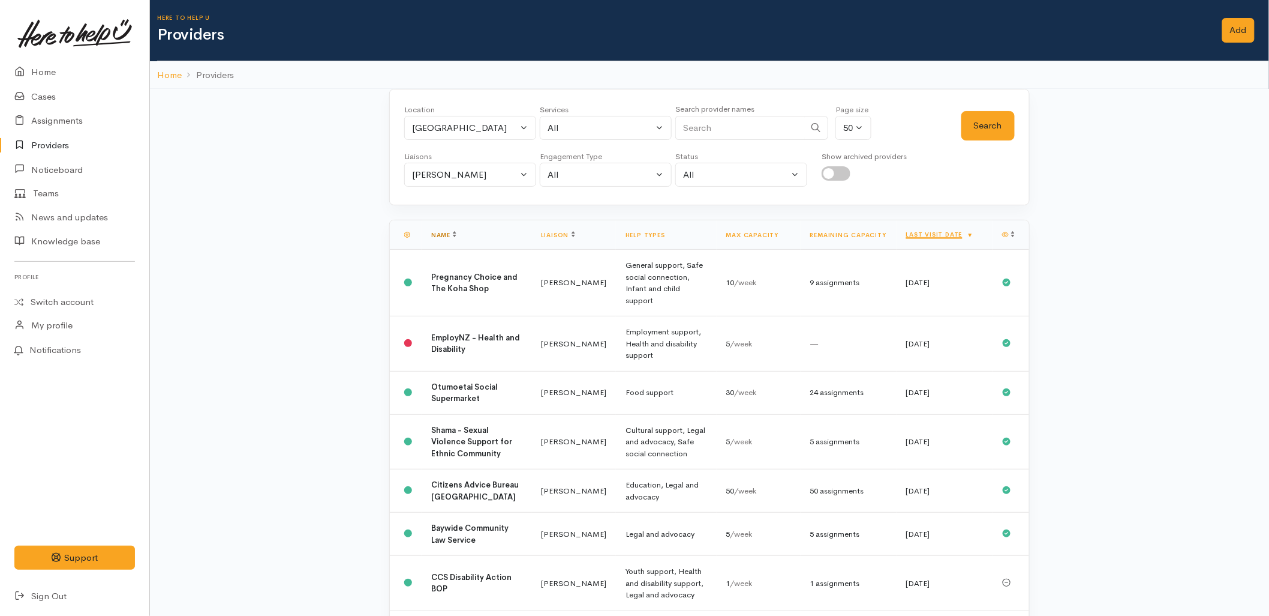
click at [433, 231] on link "Name" at bounding box center [443, 235] width 25 height 8
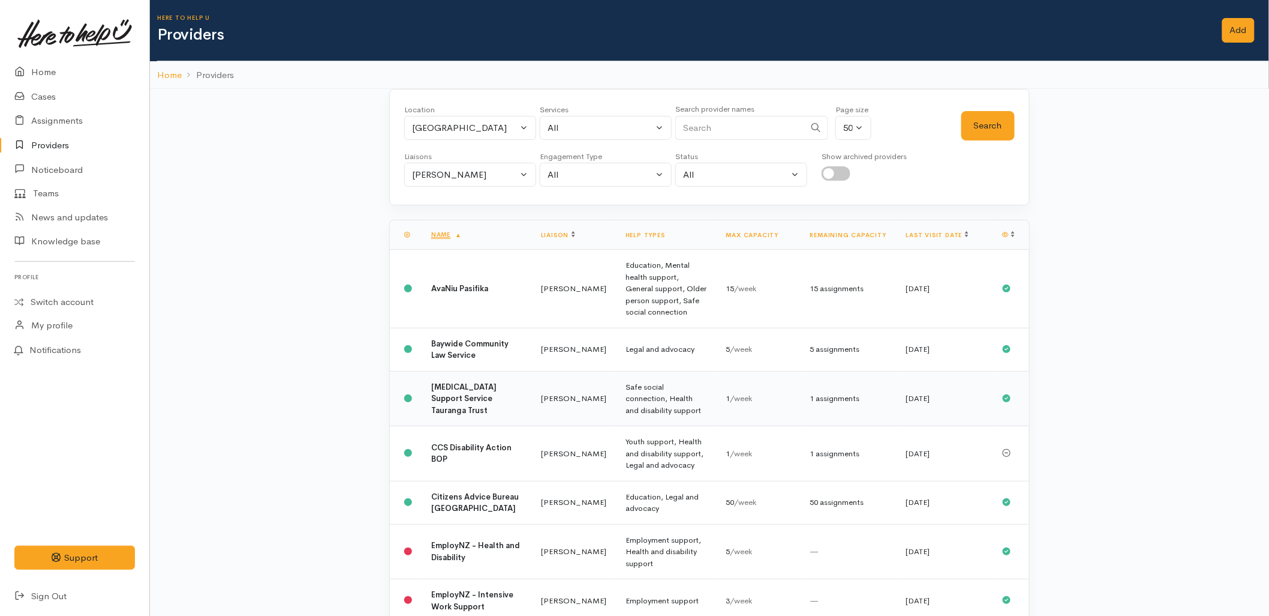
click at [475, 399] on b "[MEDICAL_DATA] Support Service Tauranga Trust" at bounding box center [463, 399] width 65 height 34
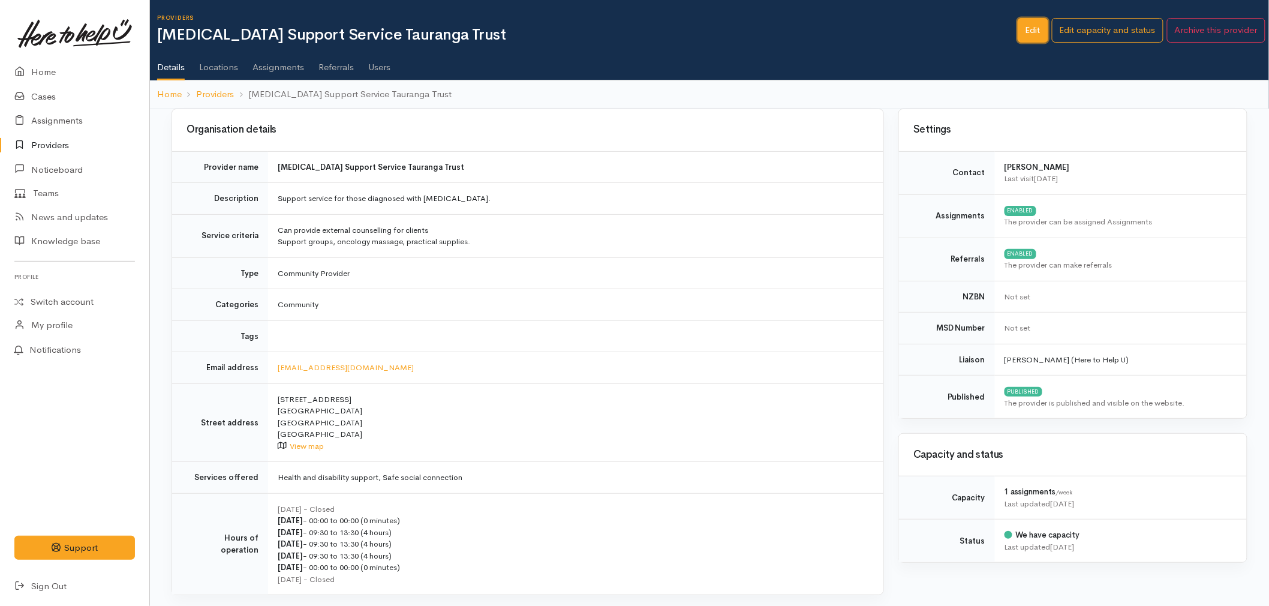
click at [1029, 29] on link "Edit" at bounding box center [1033, 30] width 31 height 25
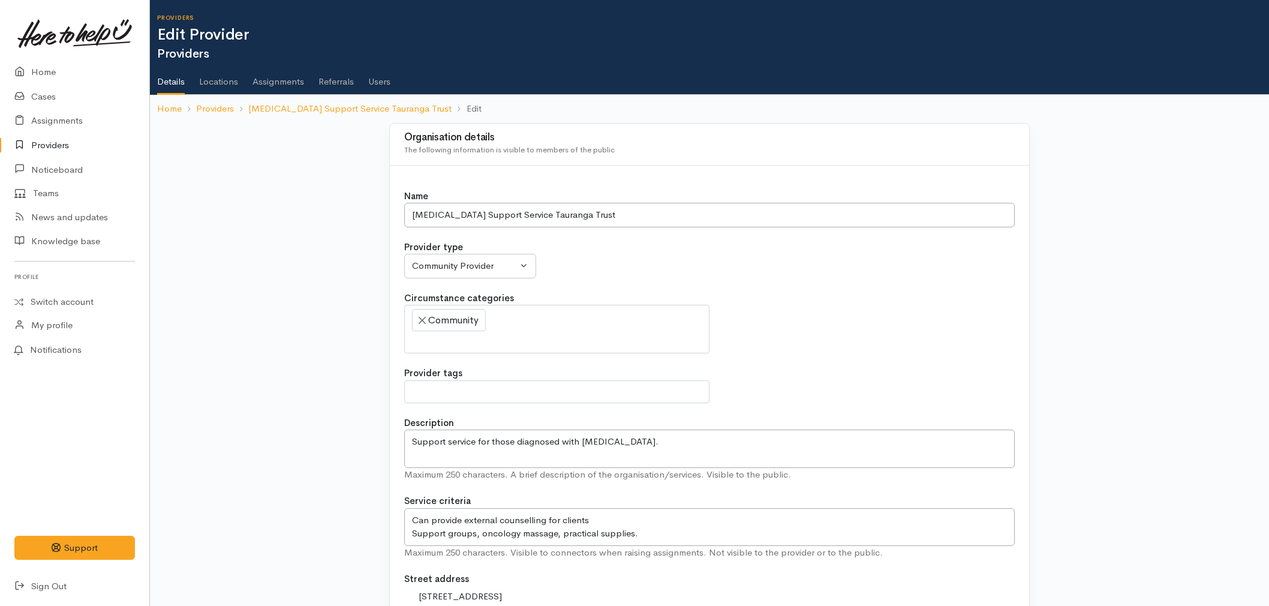
select select
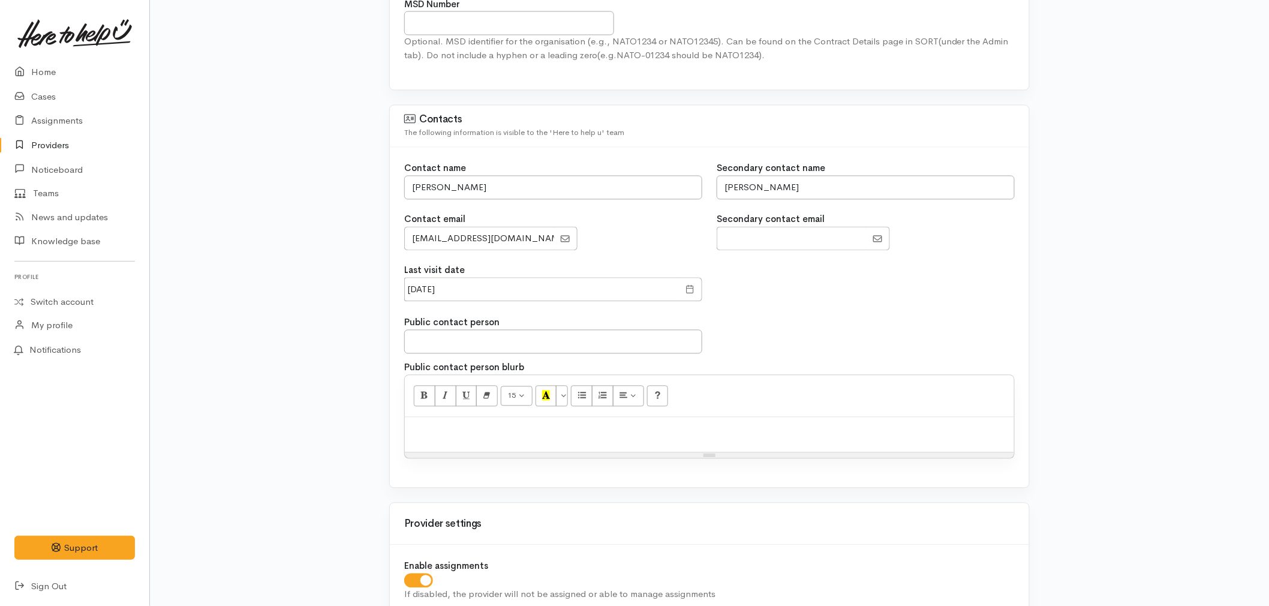
scroll to position [933, 0]
click at [548, 281] on input "[DATE]" at bounding box center [541, 289] width 275 height 25
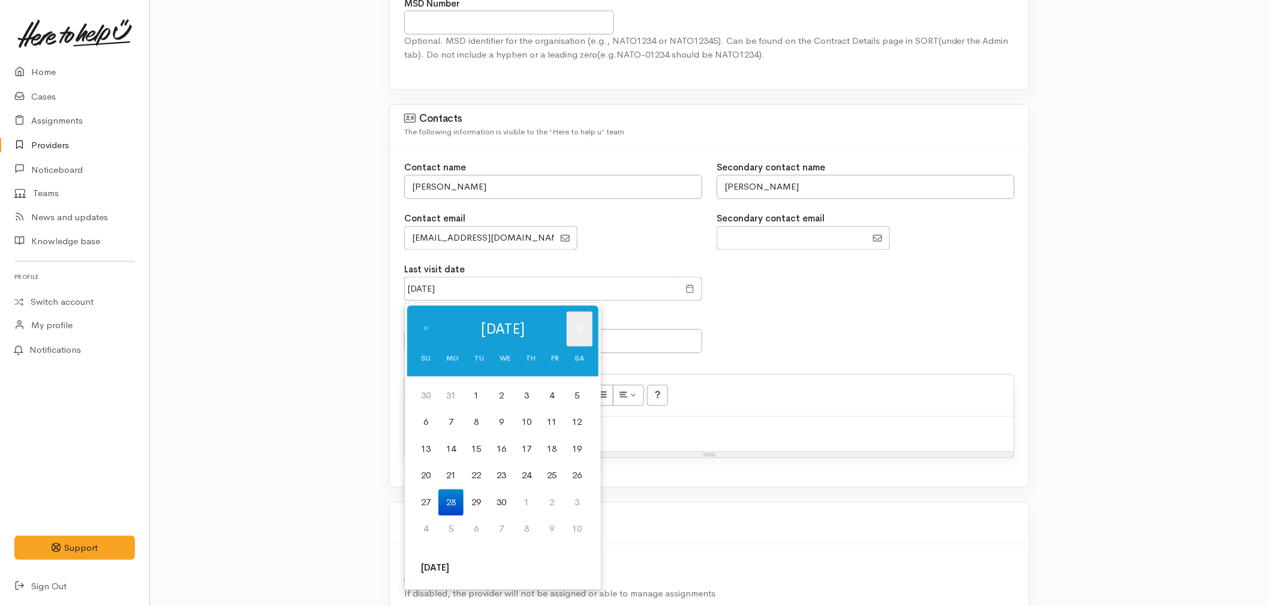
click at [579, 329] on th "»" at bounding box center [580, 329] width 26 height 35
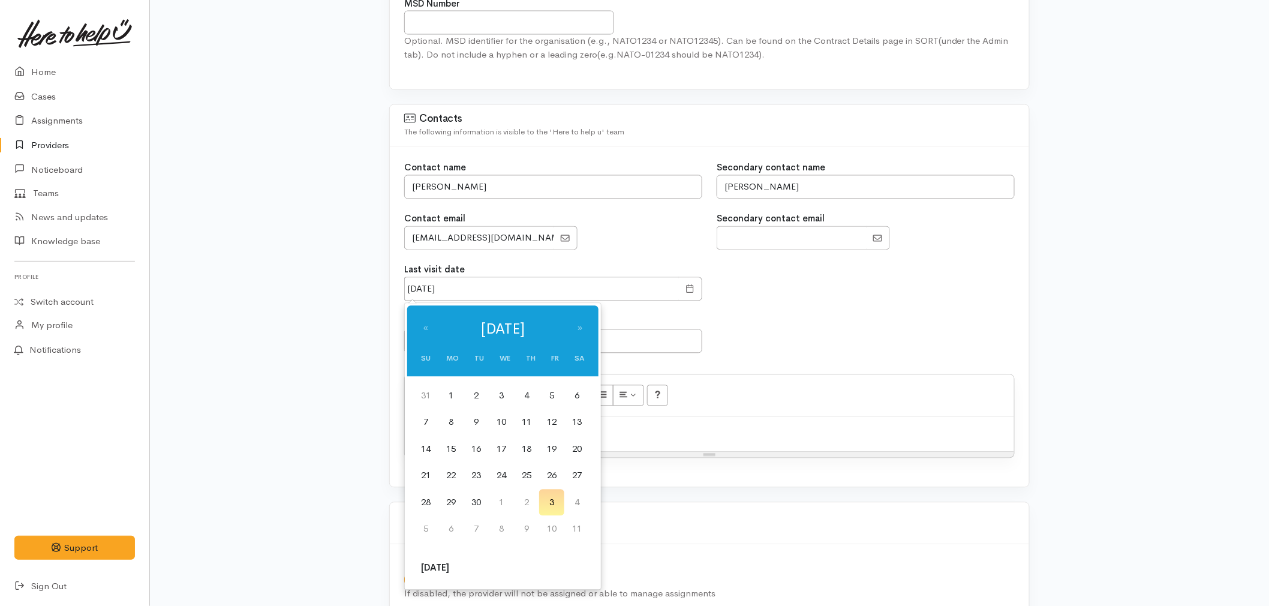
click at [579, 329] on th "»" at bounding box center [580, 329] width 26 height 35
click at [427, 328] on th "«" at bounding box center [425, 329] width 25 height 35
click at [500, 414] on td "10" at bounding box center [501, 422] width 25 height 27
type input "10 Sep 2025"
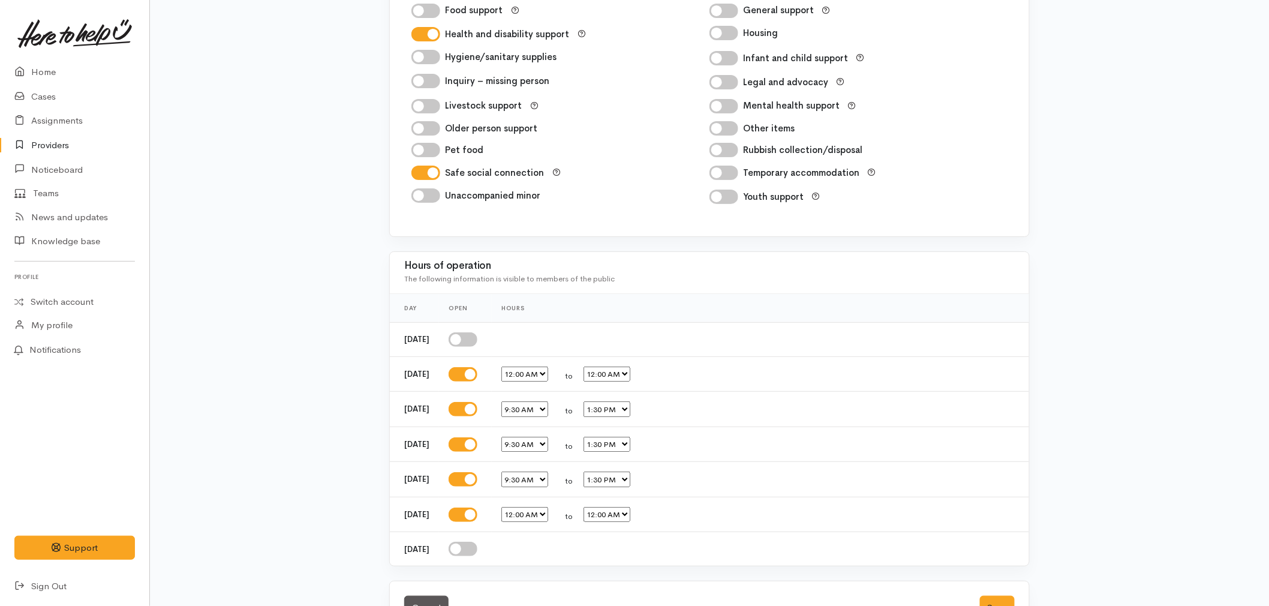
scroll to position [1972, 0]
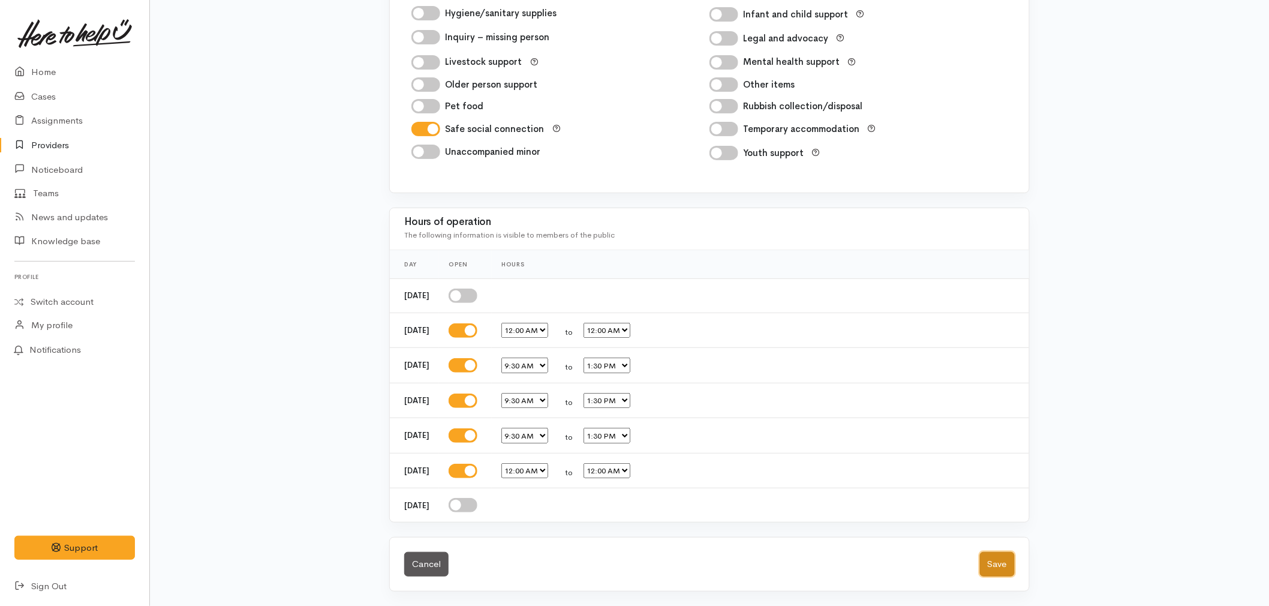
click at [1011, 557] on button "Save" at bounding box center [997, 564] width 35 height 25
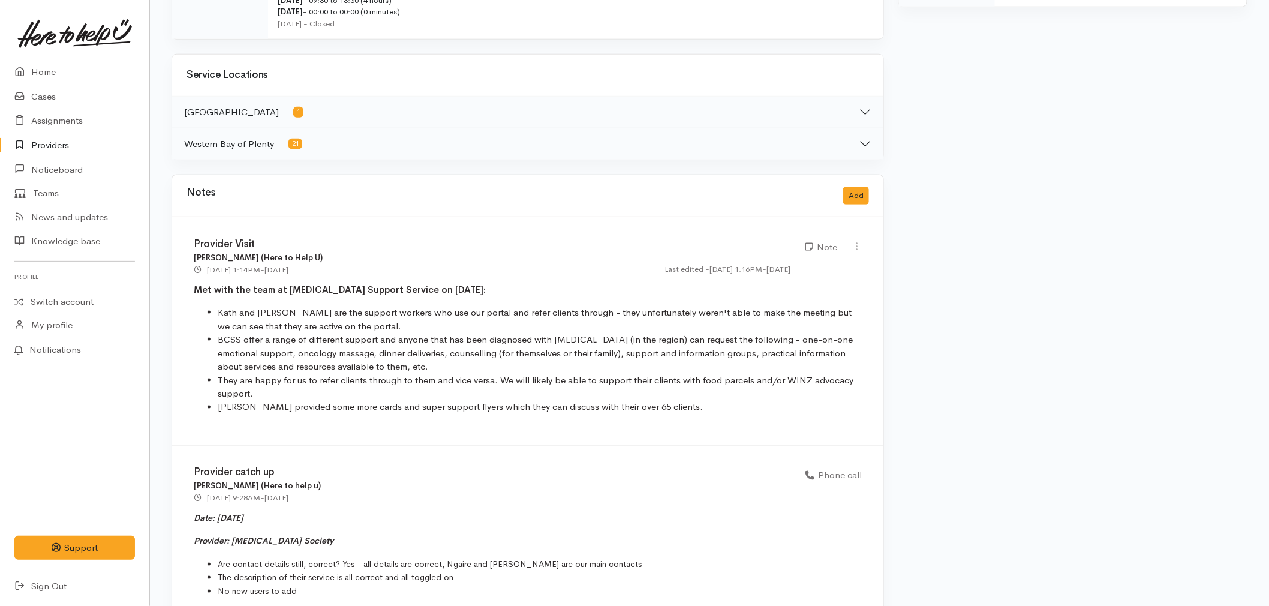
scroll to position [639, 0]
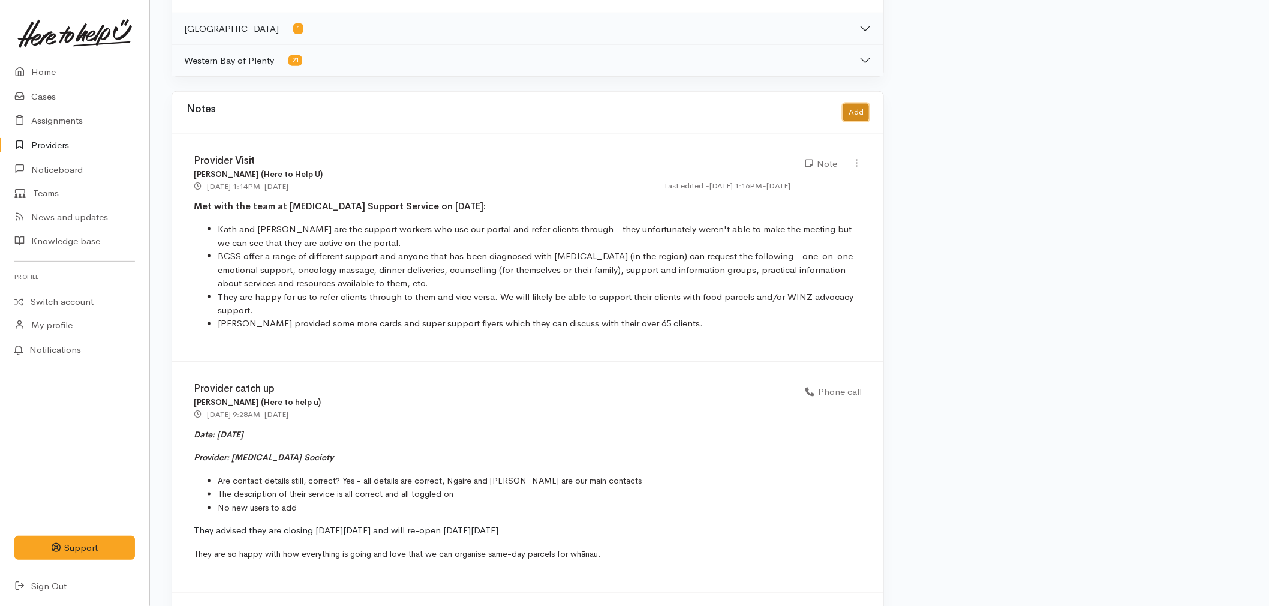
click at [855, 116] on button "Add" at bounding box center [856, 112] width 26 height 17
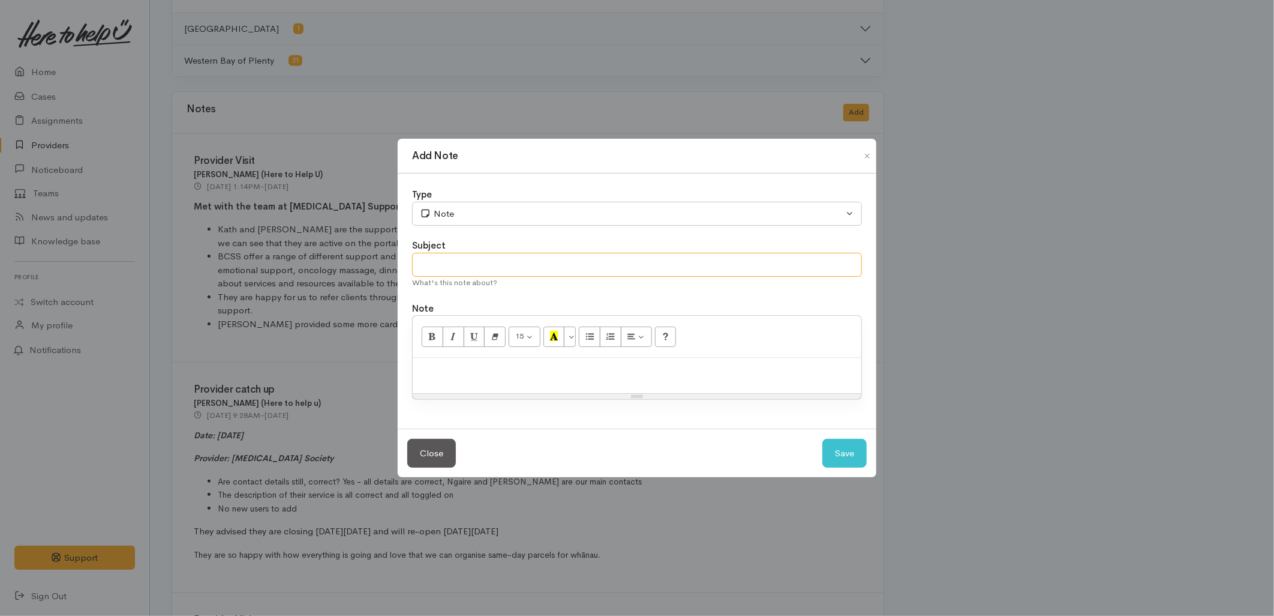
click at [530, 267] on input "text" at bounding box center [637, 265] width 450 height 25
type input "Provider Visit ([DATE])"
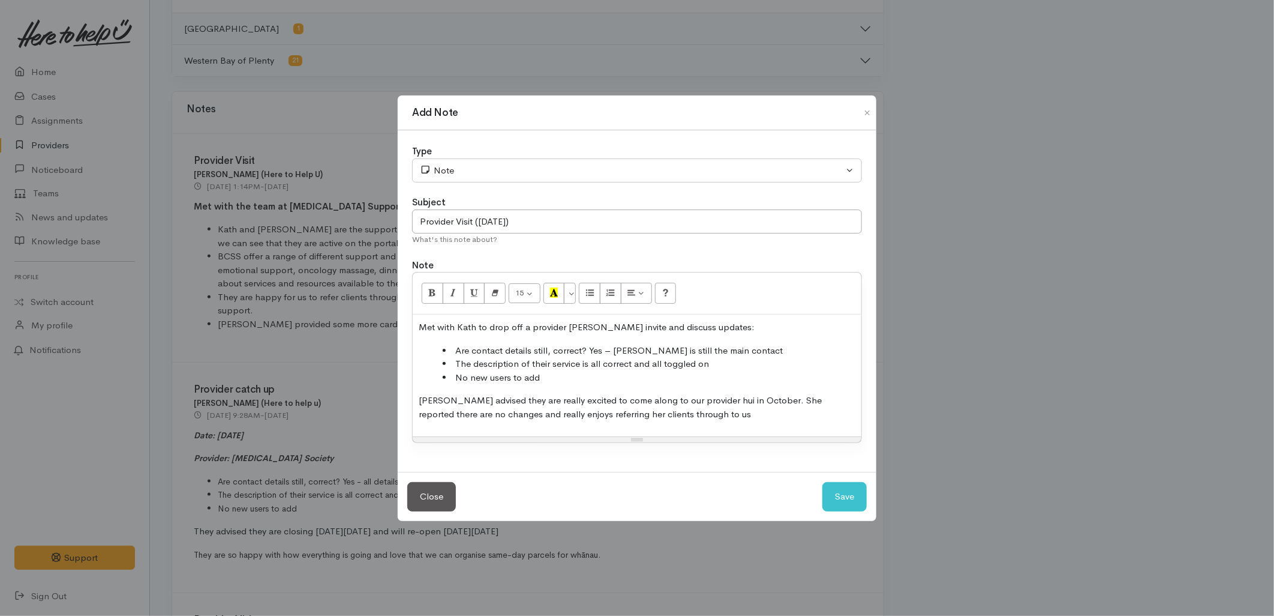
click at [675, 415] on p "[PERSON_NAME] advised they are really excited to come along to our provider hui…" at bounding box center [637, 407] width 437 height 27
click at [589, 385] on div "Met with Kath to drop off a provider [PERSON_NAME] invite and discuss updates: …" at bounding box center [637, 375] width 449 height 122
click at [584, 372] on li "No new users to add" at bounding box center [649, 378] width 413 height 14
click at [716, 362] on li "The description of their service is all correct and all toggled on" at bounding box center [649, 364] width 413 height 14
click at [749, 348] on li "Are contact details still, correct? Yes – [PERSON_NAME] is still the main conta…" at bounding box center [649, 351] width 413 height 14
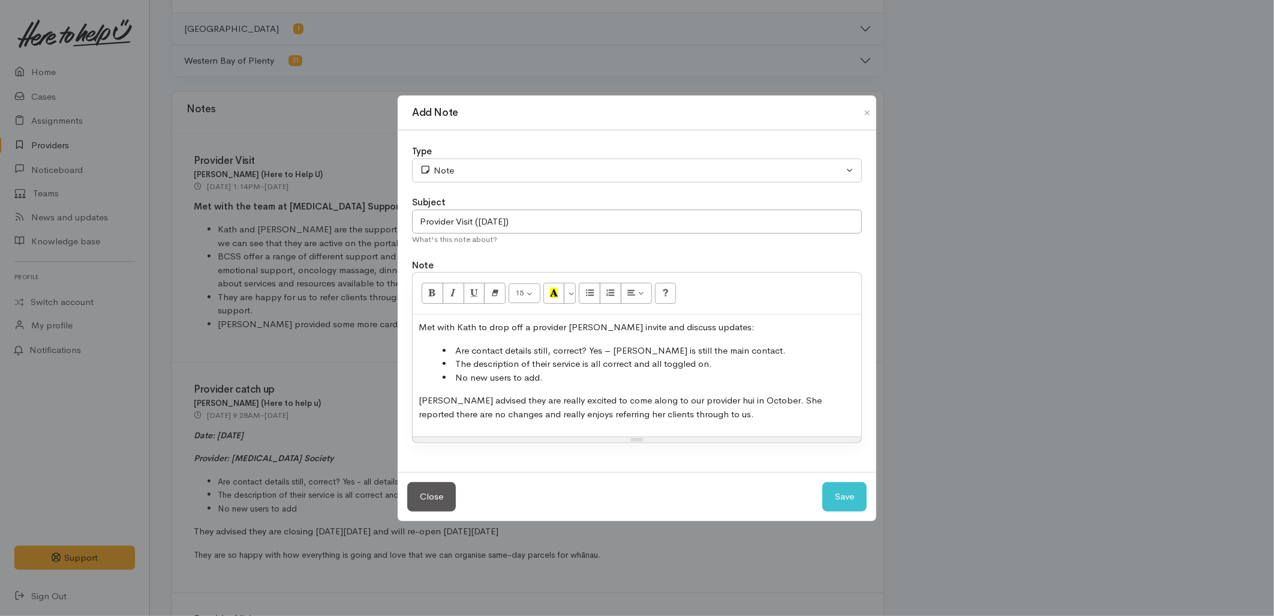
click at [560, 326] on p "Met with Kath to drop off a provider [PERSON_NAME] invite and discuss updates:" at bounding box center [637, 327] width 437 height 14
click at [694, 419] on p "[PERSON_NAME] advised they are really excited to come along to our provider hui…" at bounding box center [637, 407] width 437 height 27
click at [846, 496] on button "Save" at bounding box center [844, 496] width 44 height 29
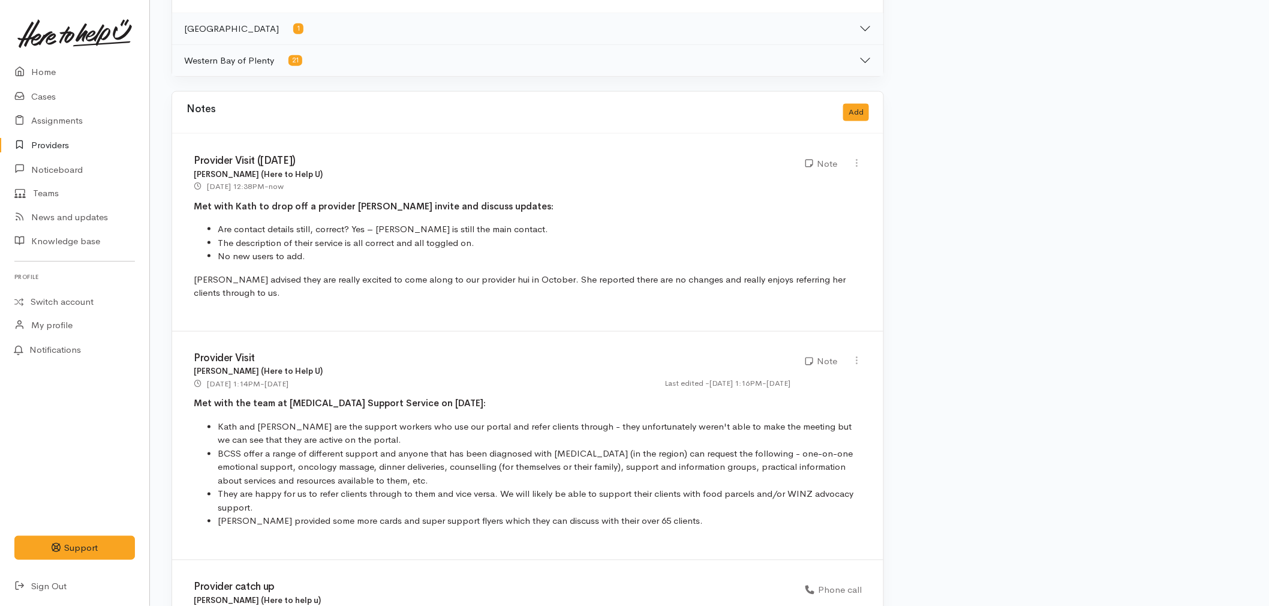
click at [49, 146] on link "Providers" at bounding box center [74, 145] width 149 height 25
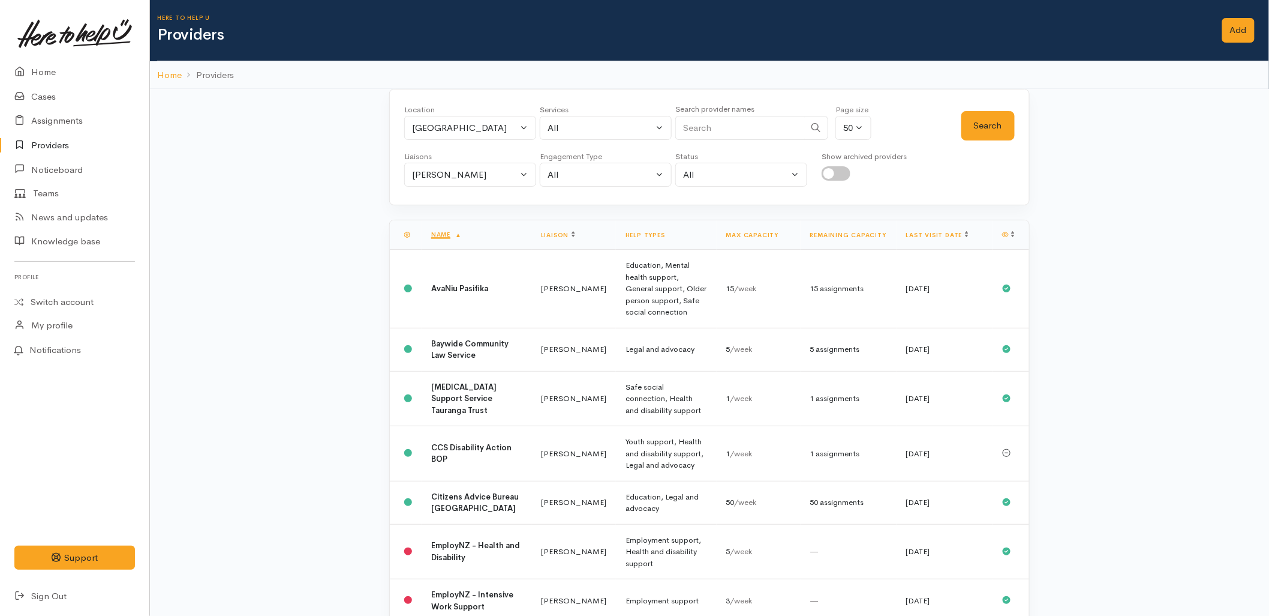
click at [931, 230] on th "Last visit date" at bounding box center [945, 234] width 96 height 29
click at [933, 231] on link "Last visit date" at bounding box center [937, 235] width 62 height 8
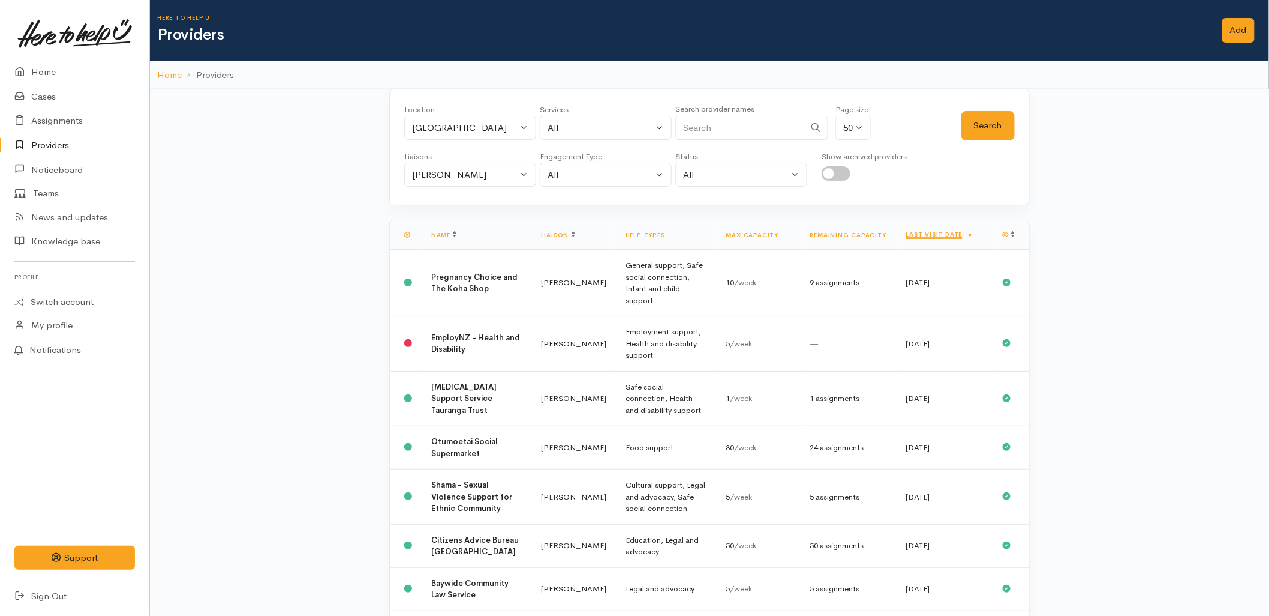
click at [486, 171] on div "[PERSON_NAME]" at bounding box center [465, 175] width 106 height 14
click at [930, 229] on th "Last visit date" at bounding box center [945, 234] width 96 height 29
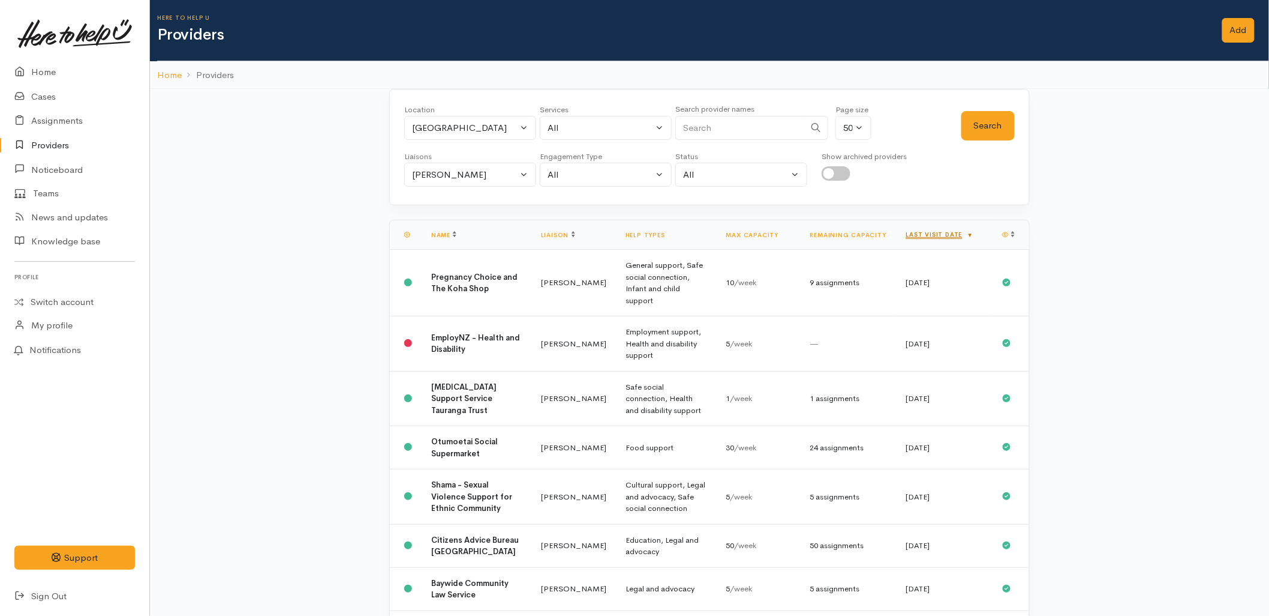
click at [930, 231] on link "Last visit date" at bounding box center [940, 234] width 68 height 8
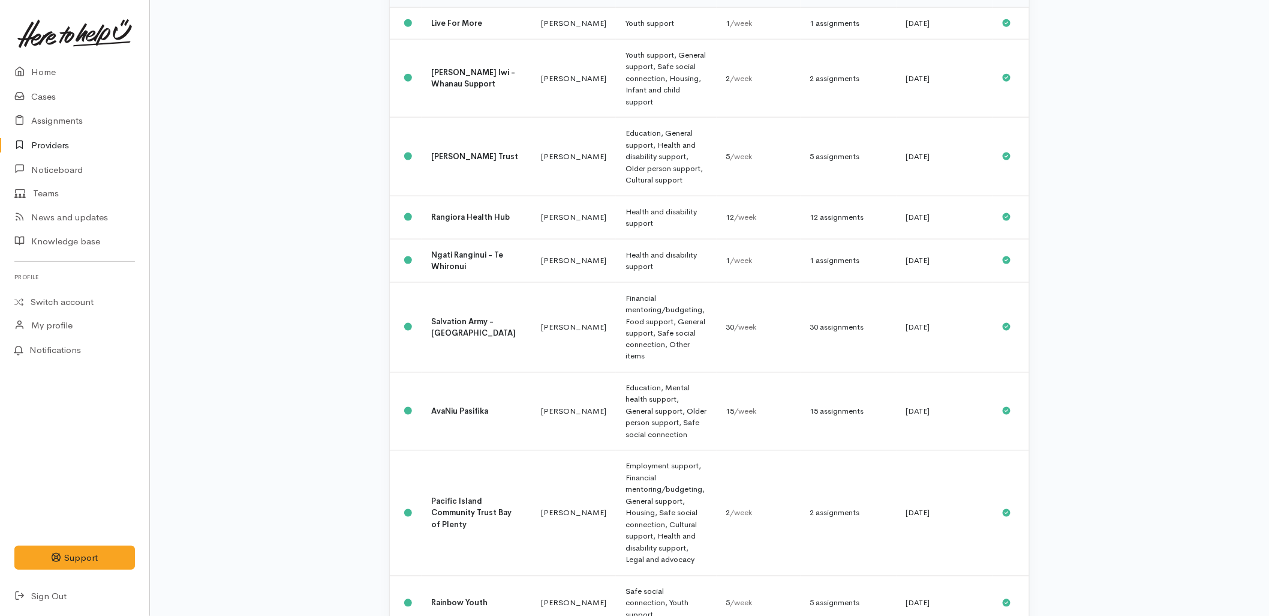
scroll to position [733, 0]
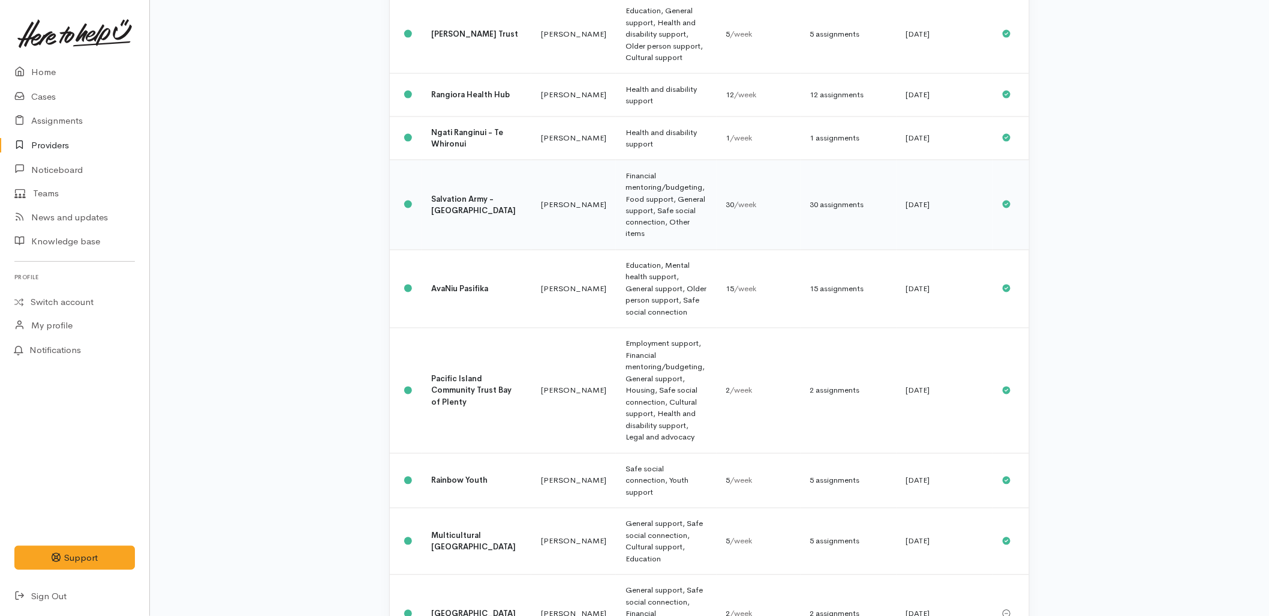
click at [464, 194] on b "Salvation Army - [GEOGRAPHIC_DATA]" at bounding box center [473, 205] width 85 height 22
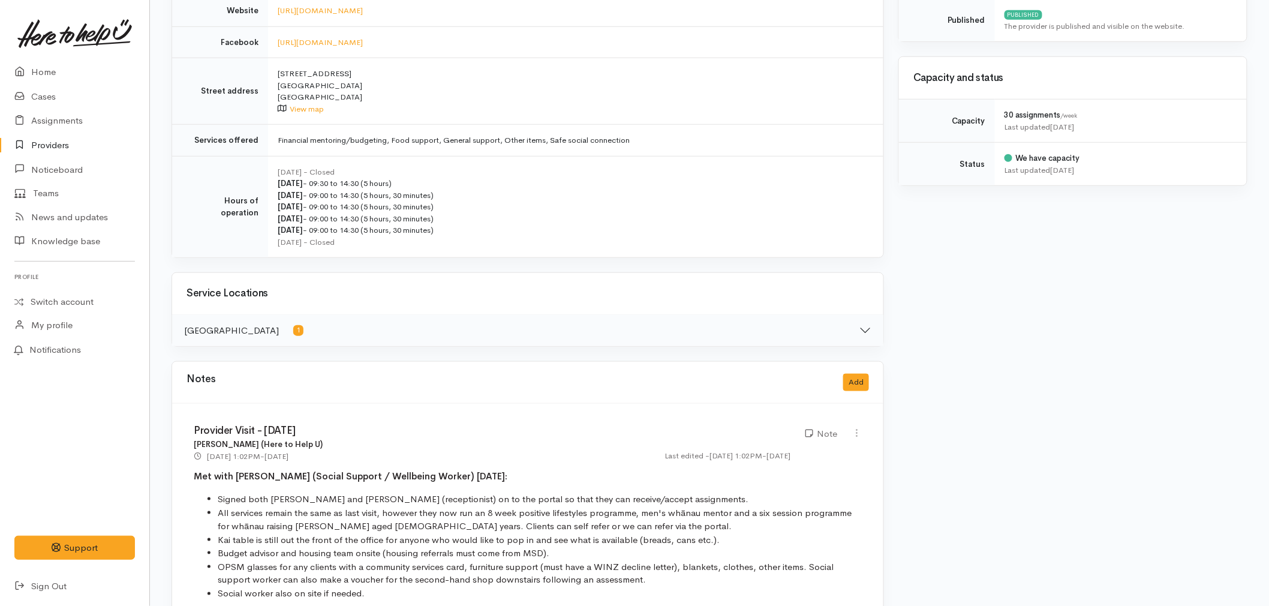
scroll to position [600, 0]
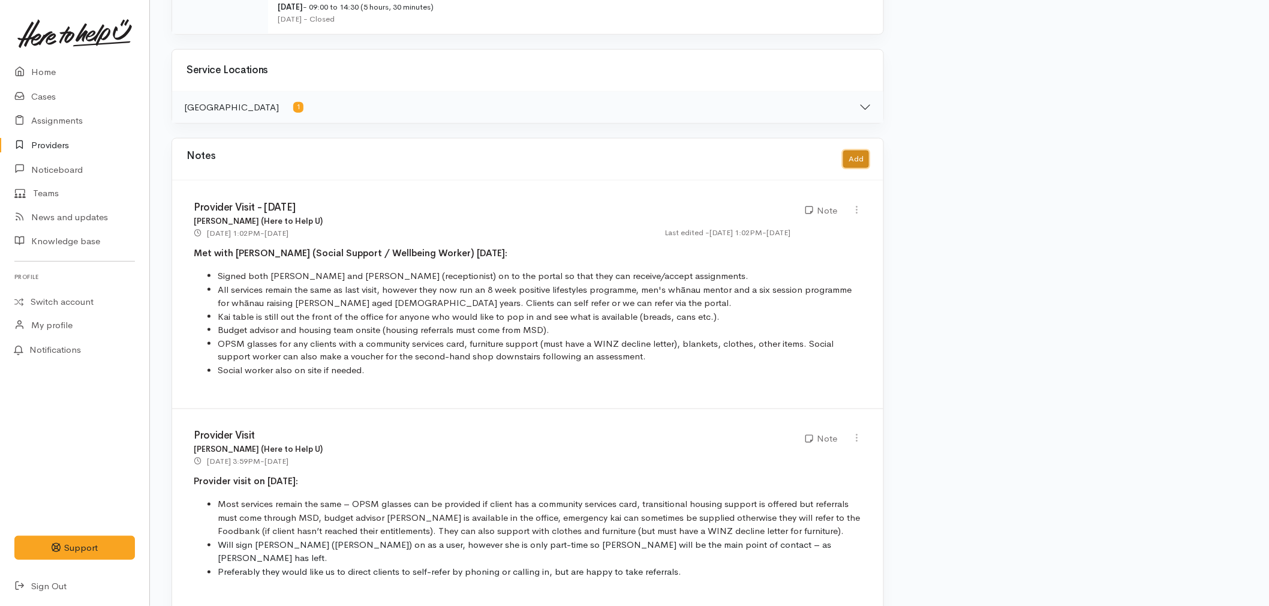
click at [860, 160] on button "Add" at bounding box center [856, 159] width 26 height 17
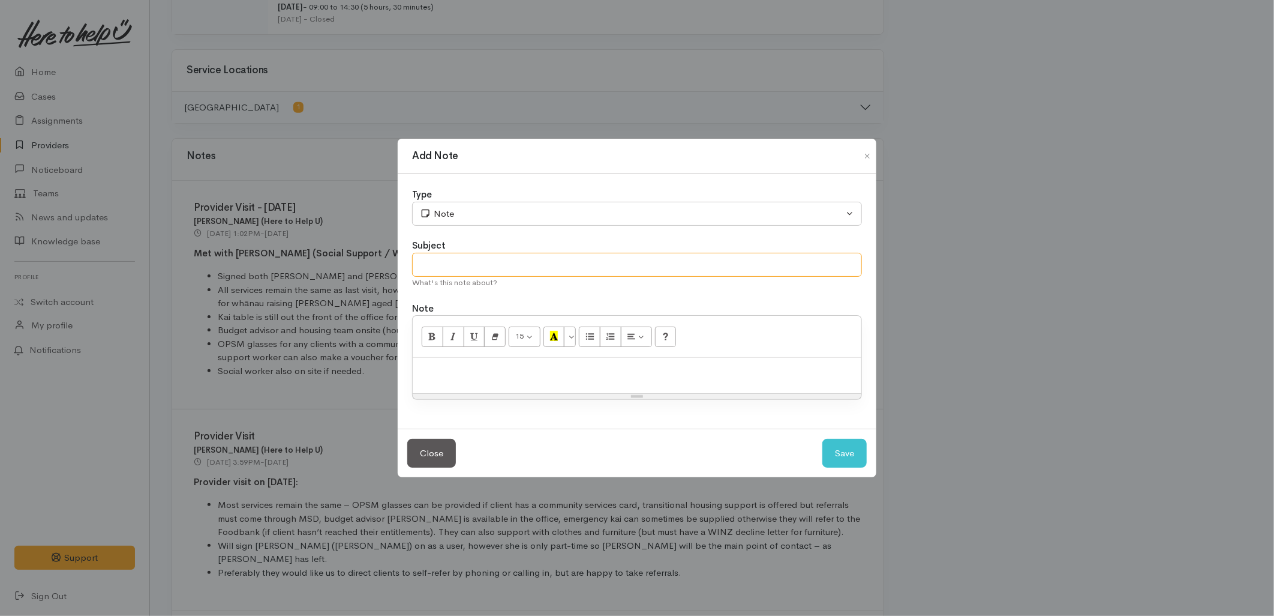
click at [620, 265] on input "text" at bounding box center [637, 265] width 450 height 25
type input "Provider Visit (30/09/2025)"
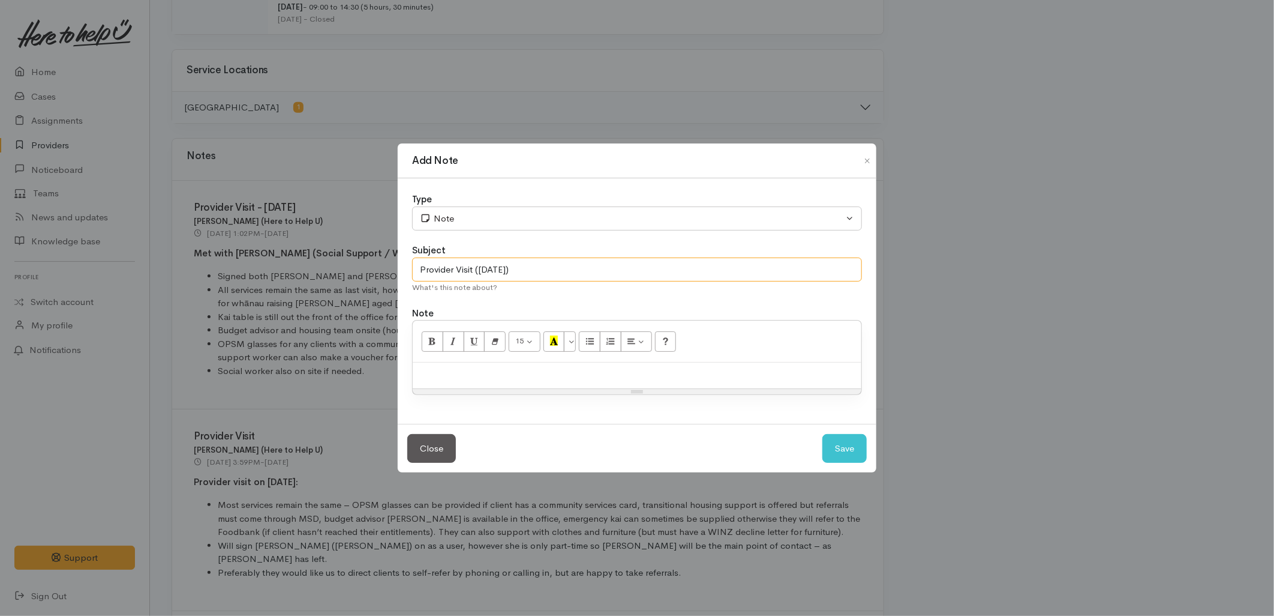
drag, startPoint x: 565, startPoint y: 269, endPoint x: 458, endPoint y: 272, distance: 106.8
click at [458, 272] on input "Provider Visit (30/09/2025)" at bounding box center [637, 269] width 450 height 25
type input "Provider Check-In (30/09/2025)"
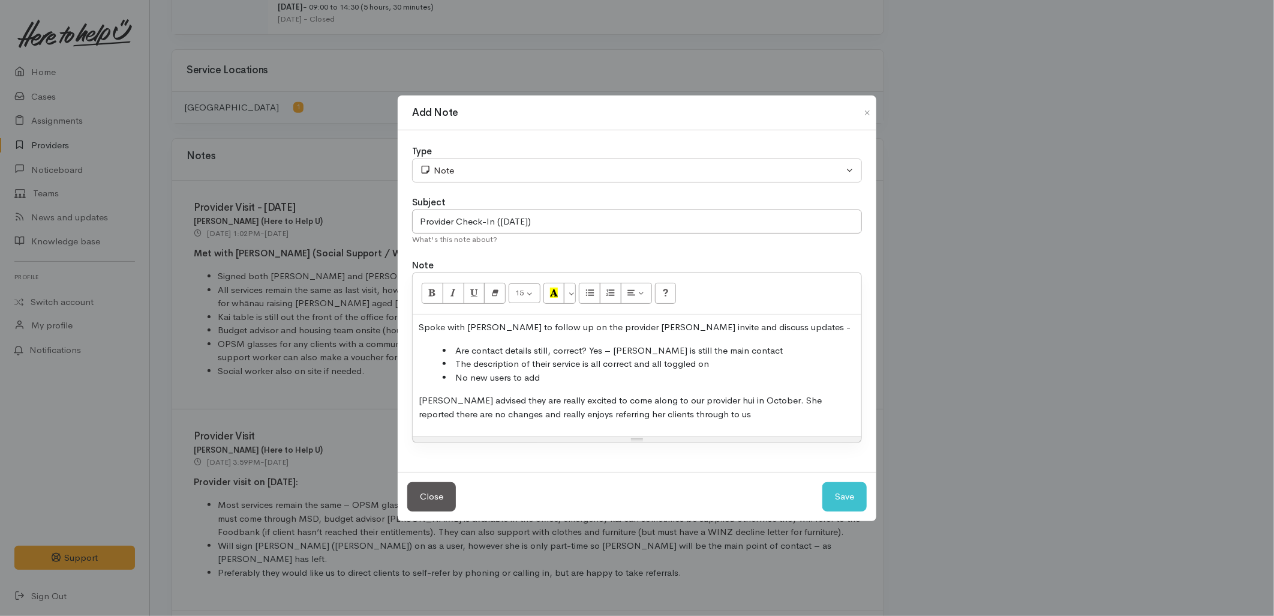
click at [735, 325] on p "Spoke with Melissa to follow up on the provider hui invite and discuss updates -" at bounding box center [637, 327] width 437 height 14
click at [620, 344] on li "Are contact details still, correct? Yes – Kath is still the main contact" at bounding box center [649, 351] width 413 height 14
click at [620, 344] on li "Are contact details still, correct? Yes – [PERSON_NAME] is still the main conta…" at bounding box center [649, 351] width 413 height 14
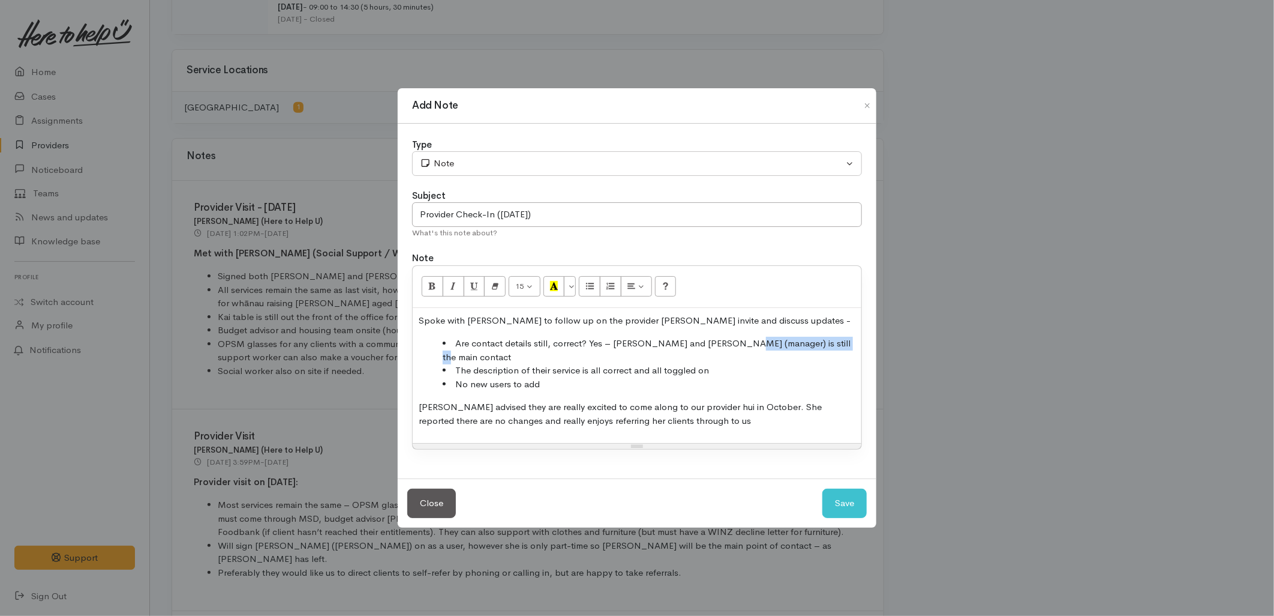
drag, startPoint x: 811, startPoint y: 347, endPoint x: 733, endPoint y: 343, distance: 78.1
click at [733, 343] on li "Are contact details still, correct? Yes – Melissa and Sarah (manager) is still …" at bounding box center [649, 350] width 413 height 27
click at [637, 378] on li "No new users to add" at bounding box center [649, 384] width 413 height 14
click at [843, 346] on li "Are contact details still, correct? Yes – Melissa and Sarah (manager) are still…" at bounding box center [649, 350] width 413 height 27
click at [728, 367] on li "The description of their service is all correct and all toggled on" at bounding box center [649, 371] width 413 height 14
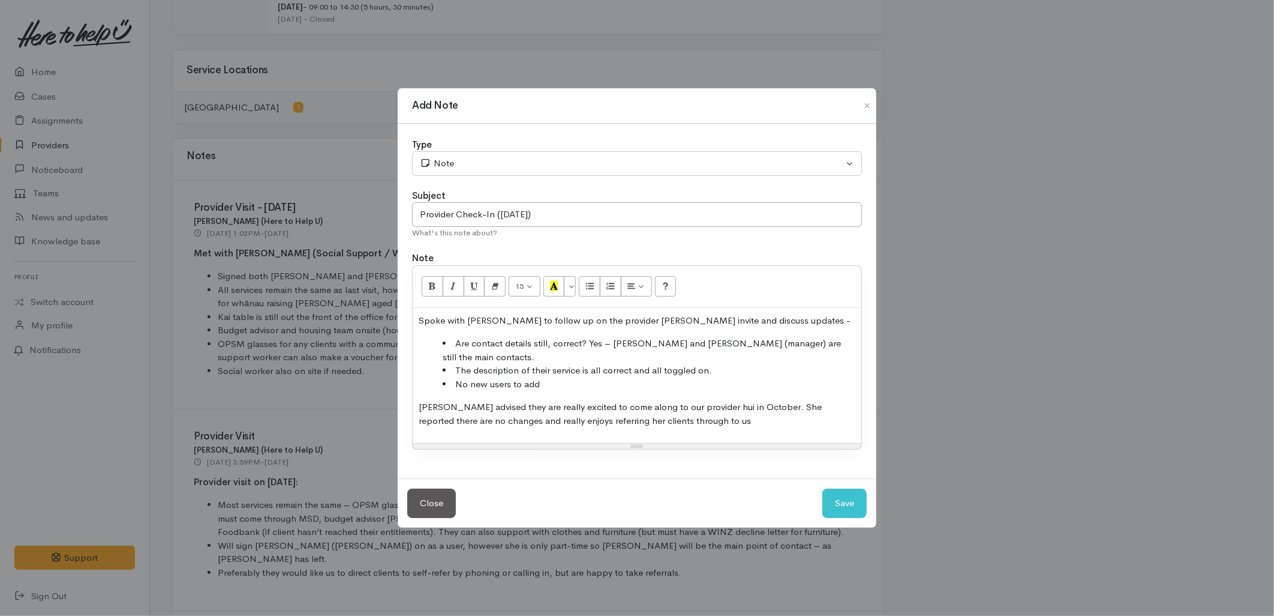
click at [595, 377] on li "No new users to add" at bounding box center [649, 384] width 413 height 14
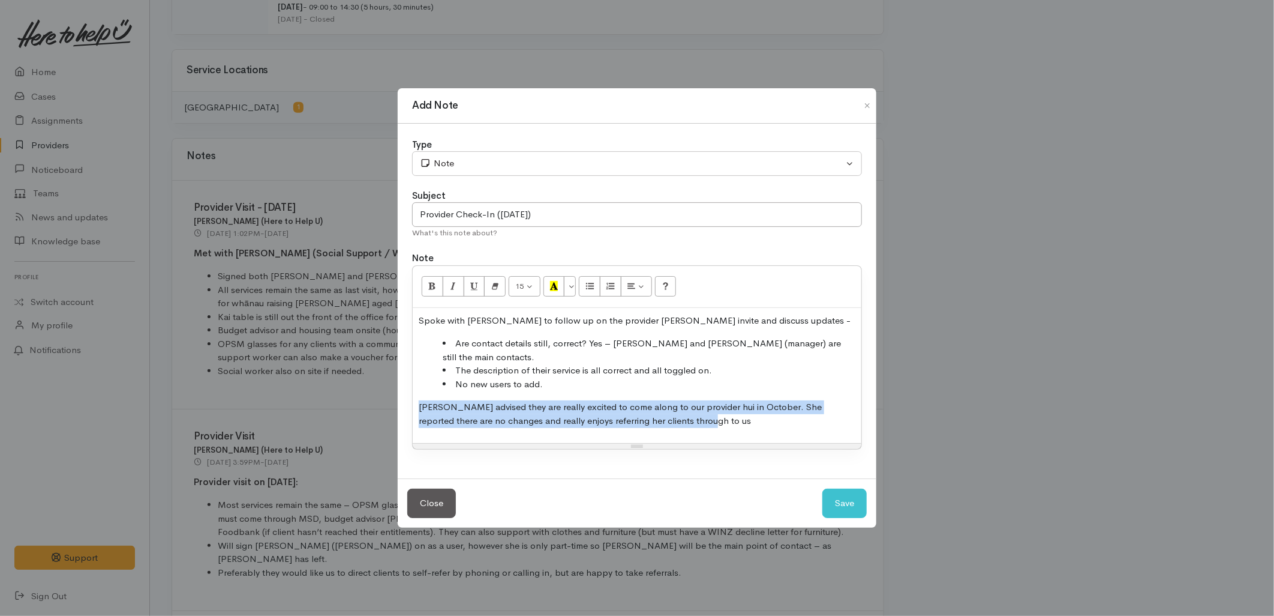
drag, startPoint x: 674, startPoint y: 418, endPoint x: 413, endPoint y: 403, distance: 261.4
click at [413, 403] on div "Spoke with Melissa to follow up on the provider hui invite and discuss updates …" at bounding box center [637, 376] width 449 height 136
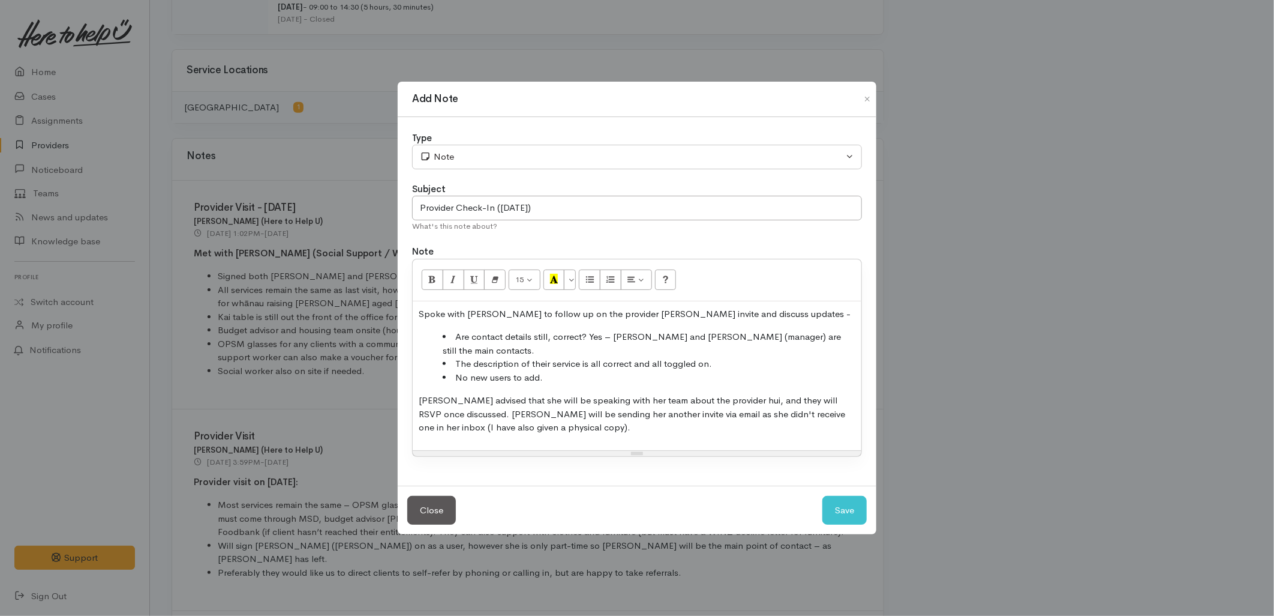
click at [487, 394] on p "Melissa advised that she will be speaking with her team about the provider hui,…" at bounding box center [637, 414] width 437 height 41
click at [570, 423] on p "Melissa advised that she will be speaking with her team about the provider hui,…" at bounding box center [637, 414] width 437 height 41
click at [563, 394] on p "Melissa advised that she will be speaking with her team about the provider hui,…" at bounding box center [637, 414] width 437 height 41
click at [573, 415] on p "Melissa advised that she will speak with her team about the provider hui, and t…" at bounding box center [637, 414] width 437 height 41
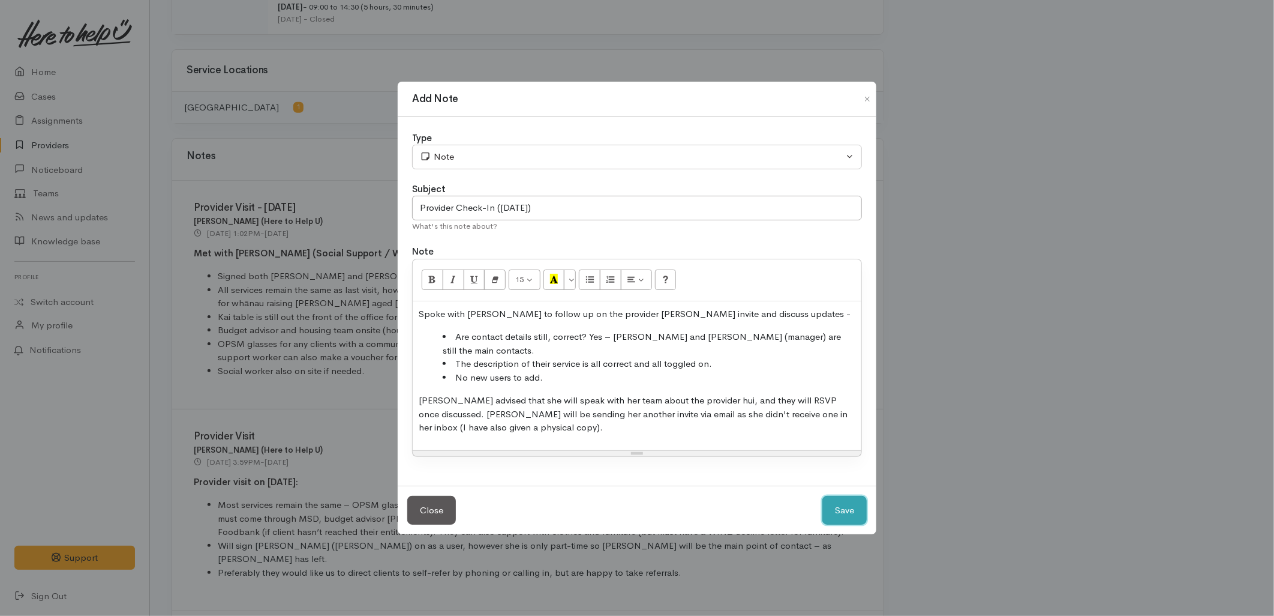
click at [840, 496] on button "Save" at bounding box center [844, 510] width 44 height 29
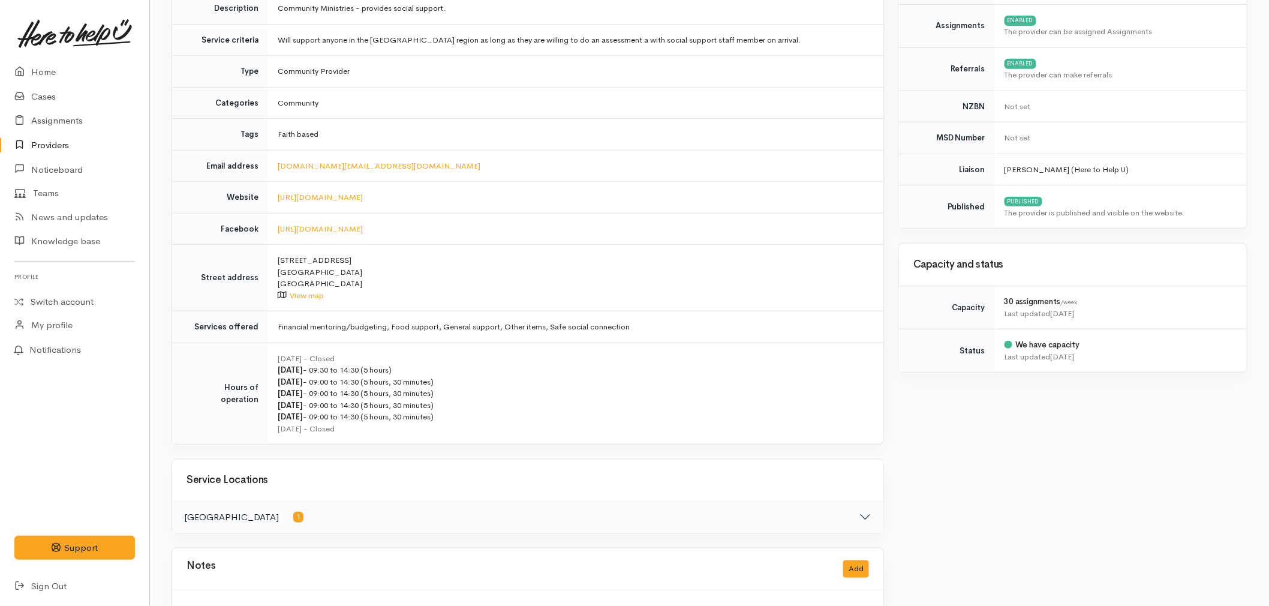
scroll to position [67, 0]
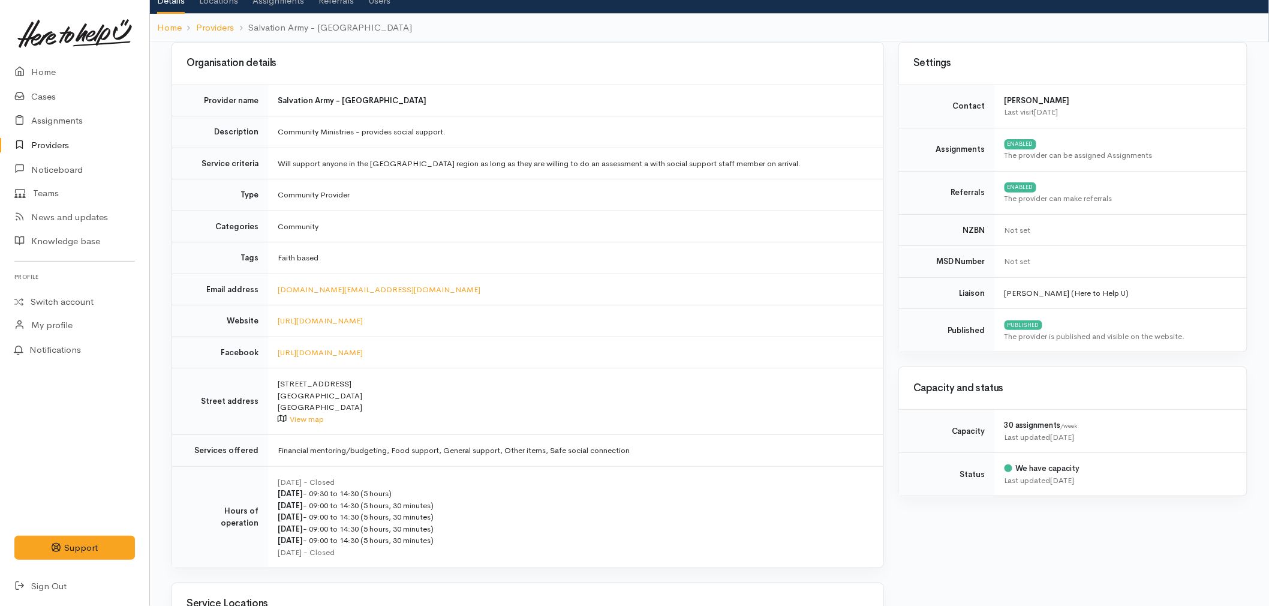
click at [67, 145] on link "Providers" at bounding box center [74, 145] width 149 height 25
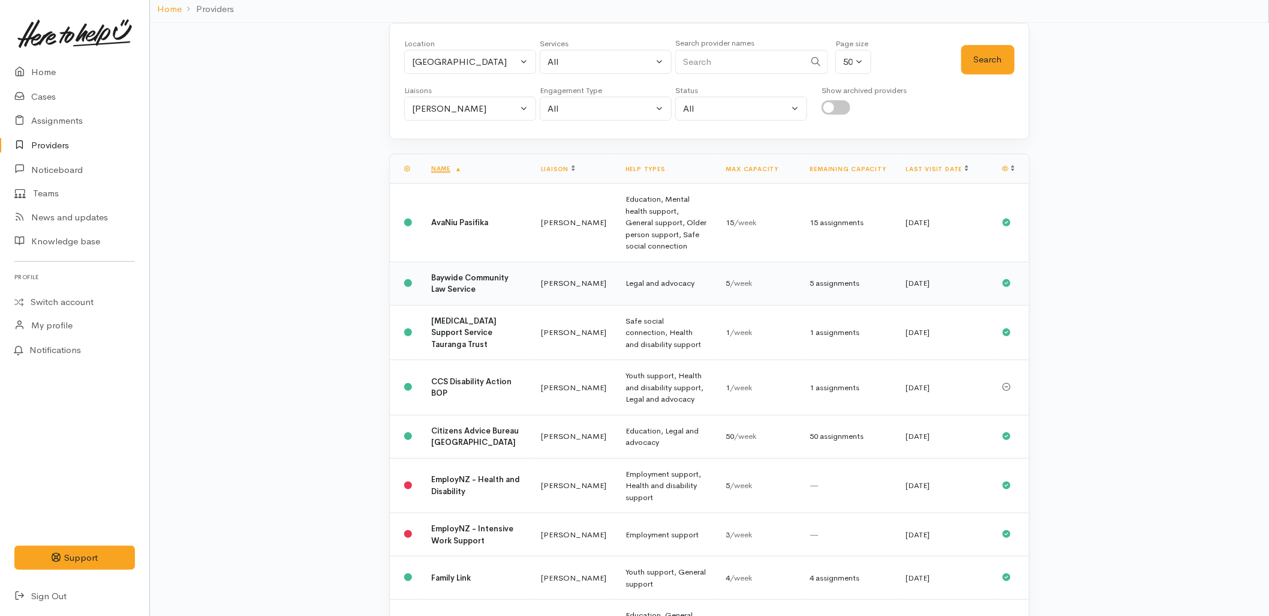
scroll to position [67, 0]
click at [923, 166] on link "Last visit date" at bounding box center [937, 168] width 62 height 8
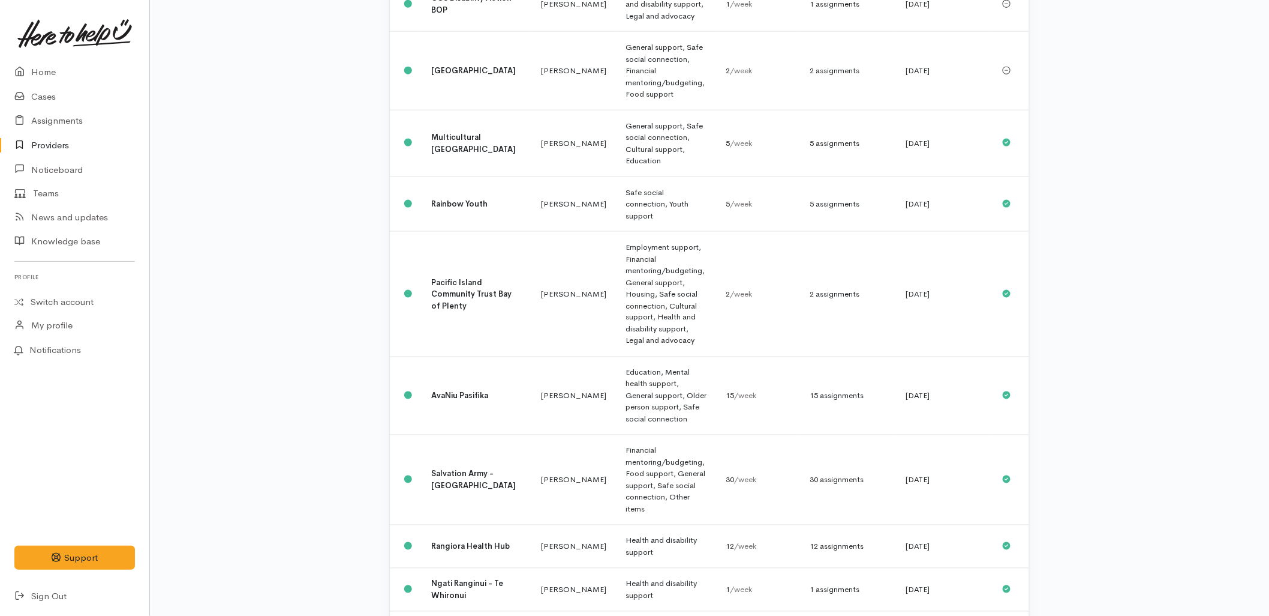
scroll to position [667, 0]
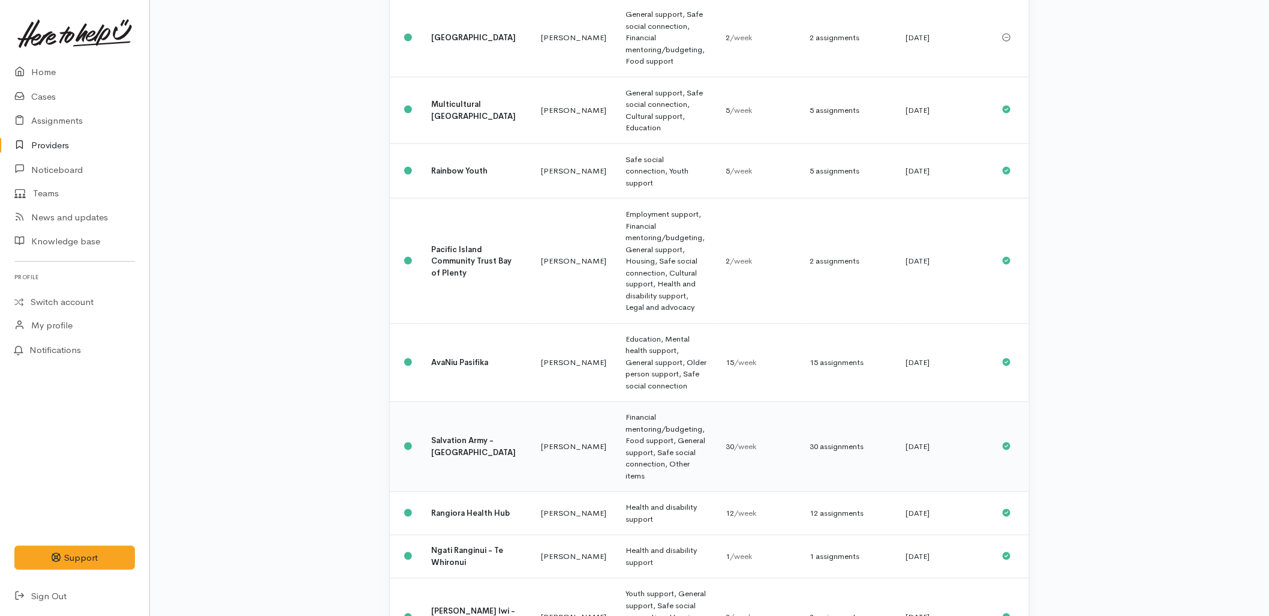
click at [532, 402] on td "[PERSON_NAME]" at bounding box center [574, 447] width 85 height 90
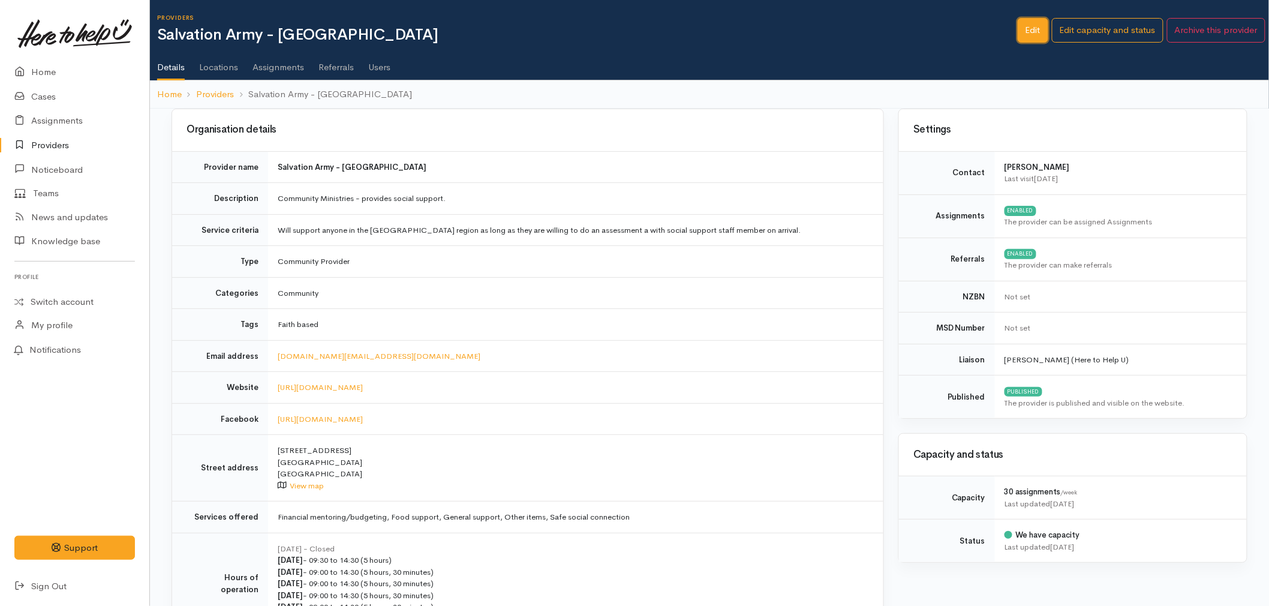
click at [1028, 34] on link "Edit" at bounding box center [1033, 30] width 31 height 25
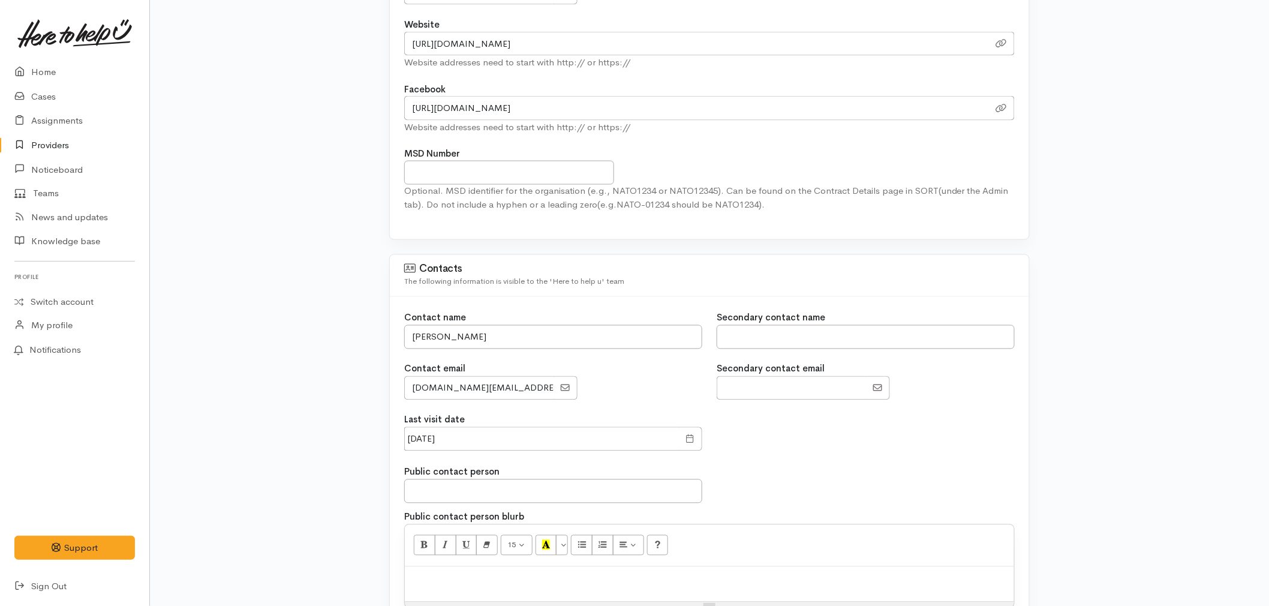
scroll to position [800, 0]
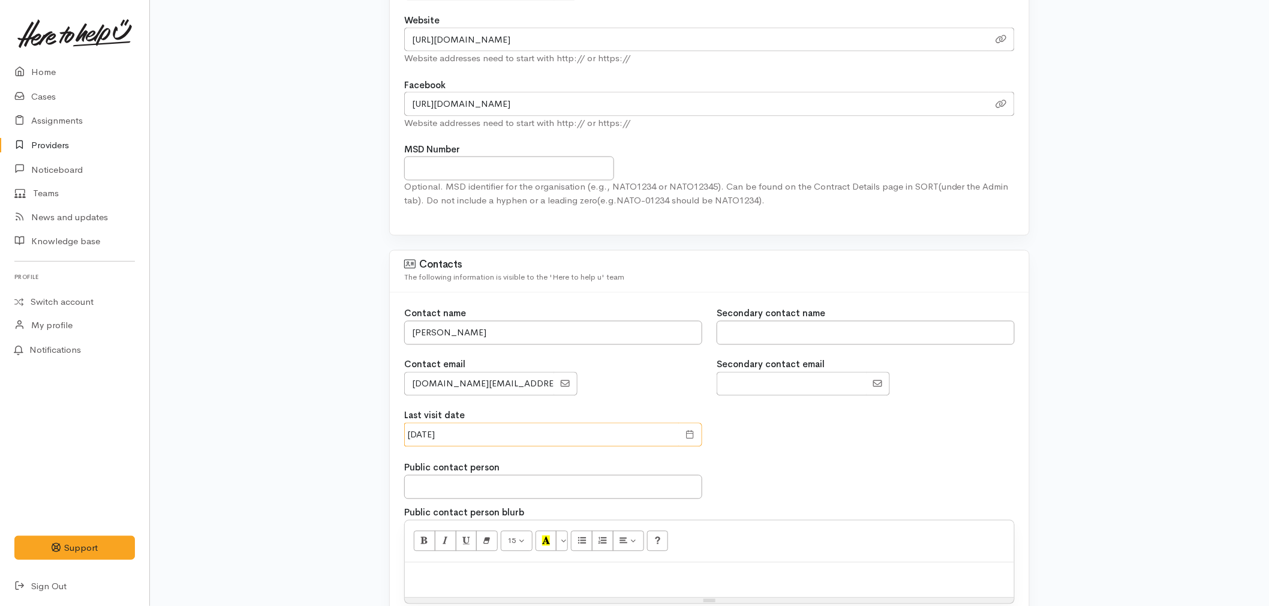
click at [481, 434] on input "[DATE]" at bounding box center [541, 435] width 275 height 25
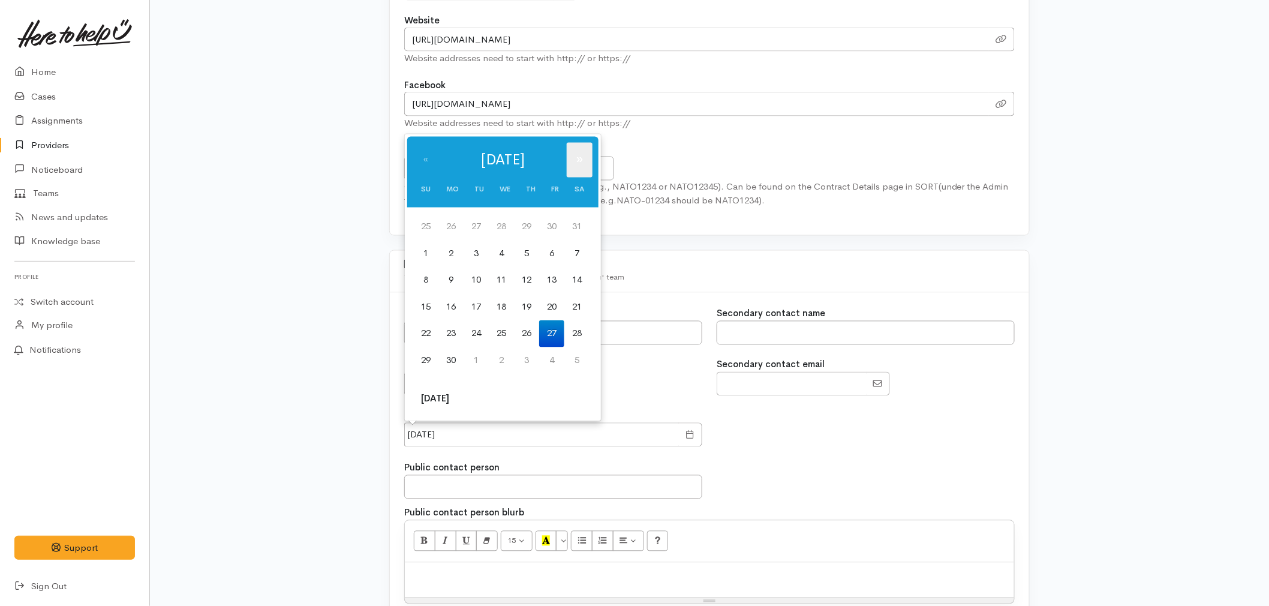
click at [583, 146] on th "»" at bounding box center [580, 160] width 26 height 35
click at [477, 330] on td "30" at bounding box center [476, 333] width 25 height 27
type input "[DATE]"
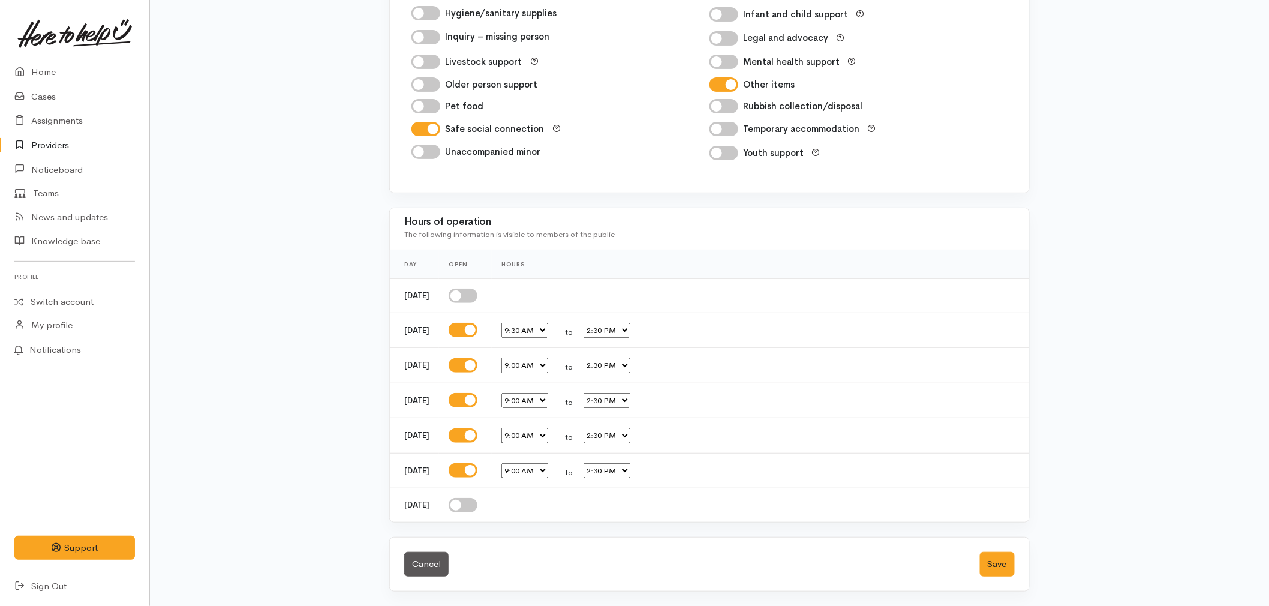
scroll to position [1984, 0]
click at [1004, 571] on button "Save" at bounding box center [997, 564] width 35 height 25
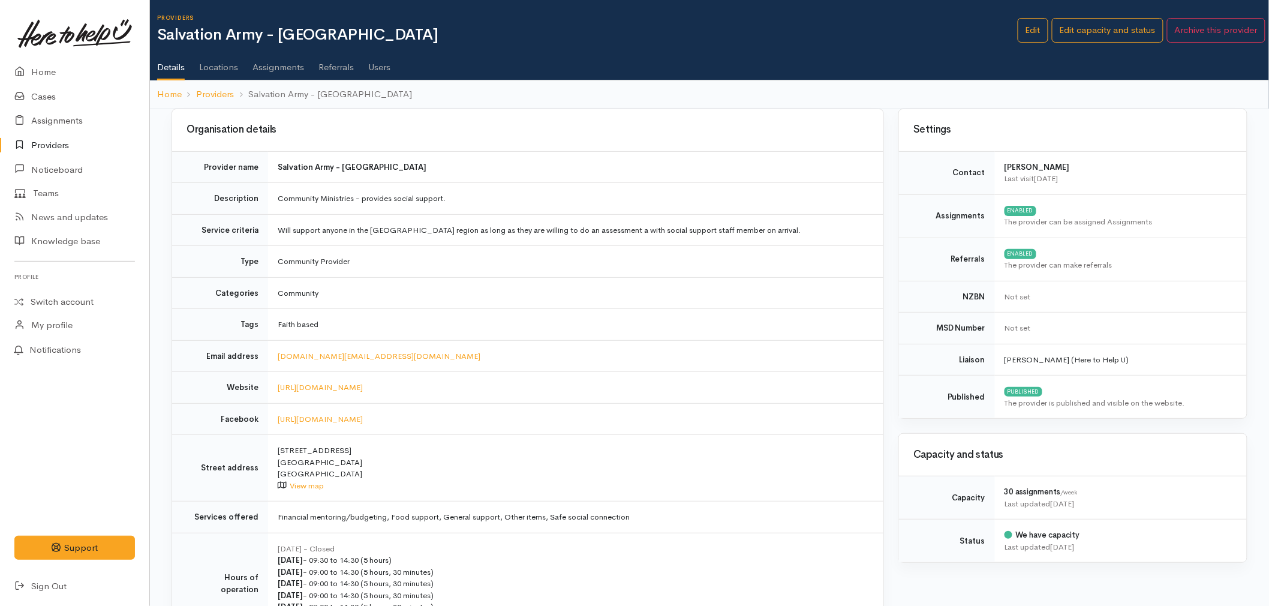
click at [40, 144] on link "Providers" at bounding box center [74, 145] width 149 height 25
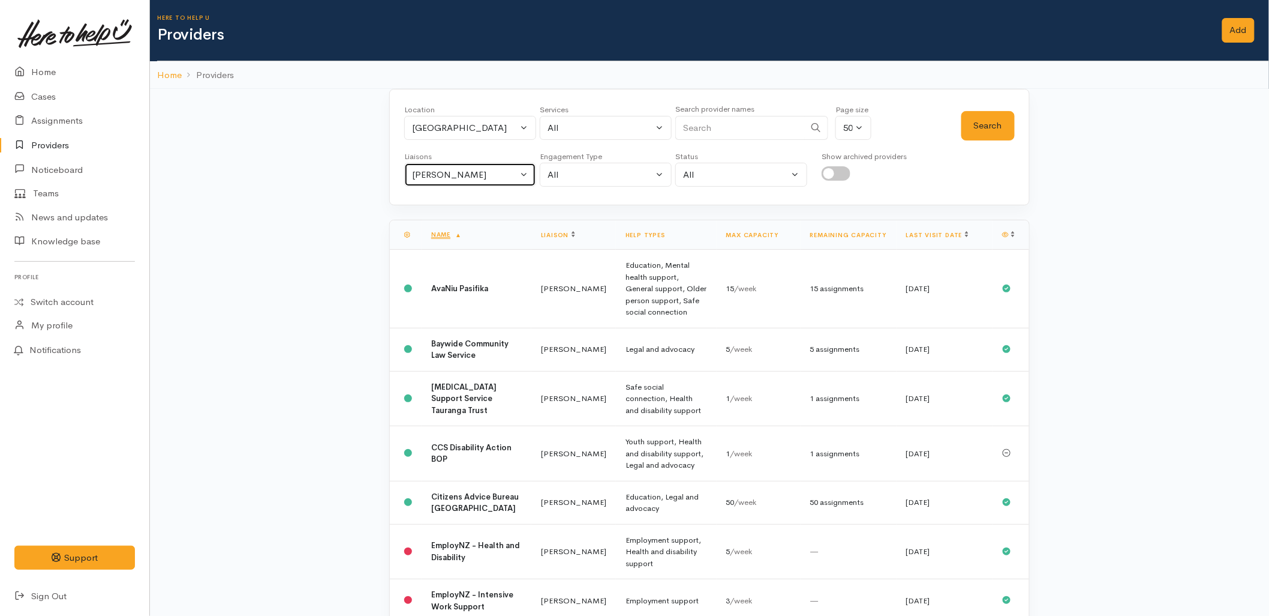
click at [467, 178] on div "[PERSON_NAME]" at bounding box center [465, 175] width 106 height 14
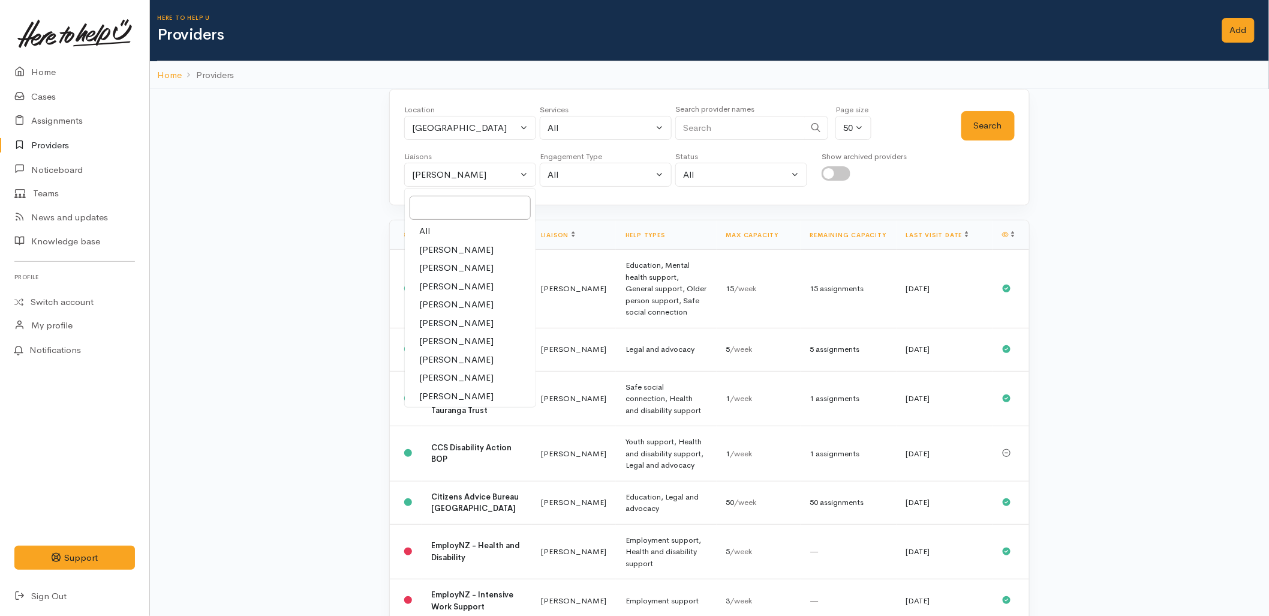
click at [461, 230] on link "All" at bounding box center [470, 231] width 131 height 19
select select "null"
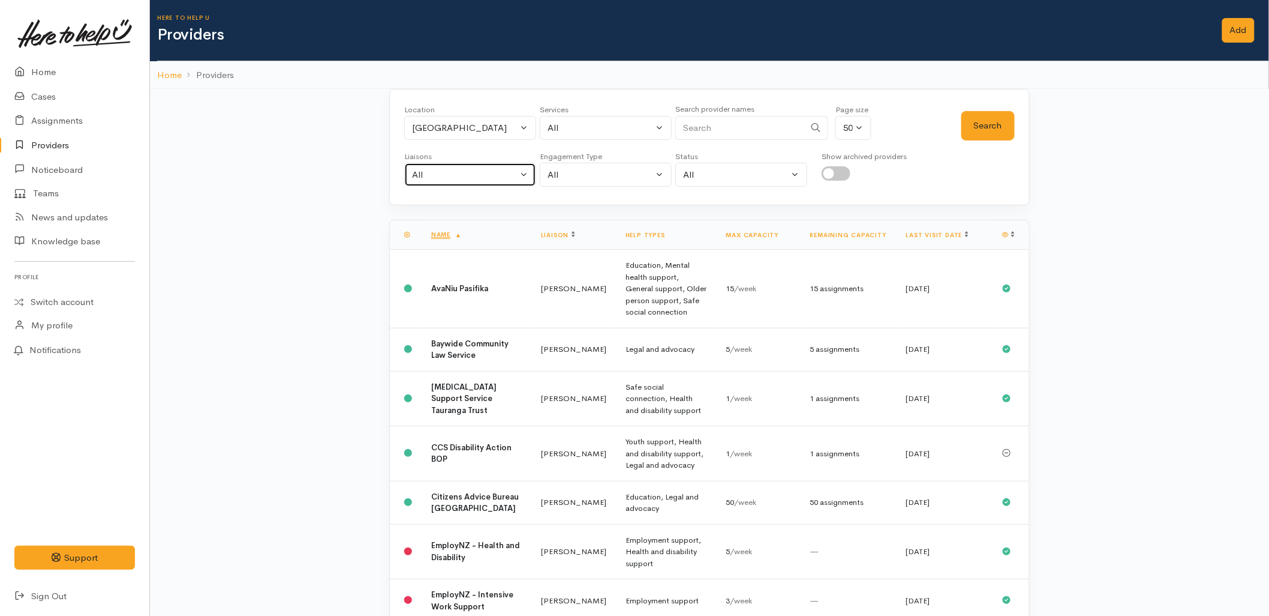
click at [475, 181] on div "All" at bounding box center [465, 175] width 106 height 14
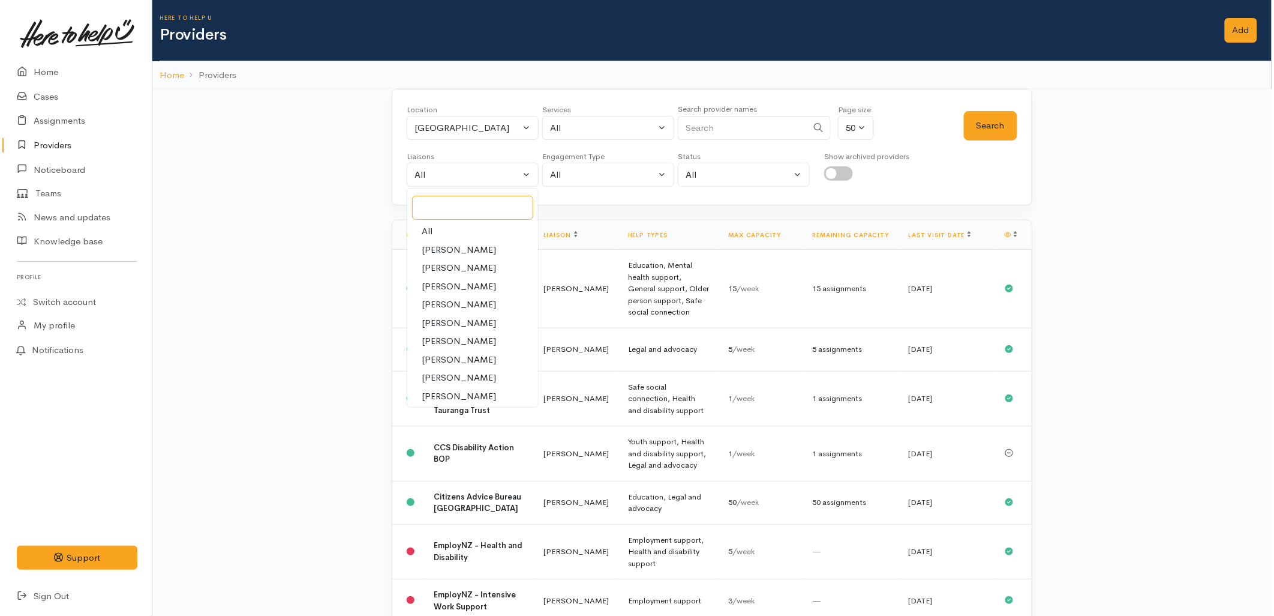
scroll to position [21, 0]
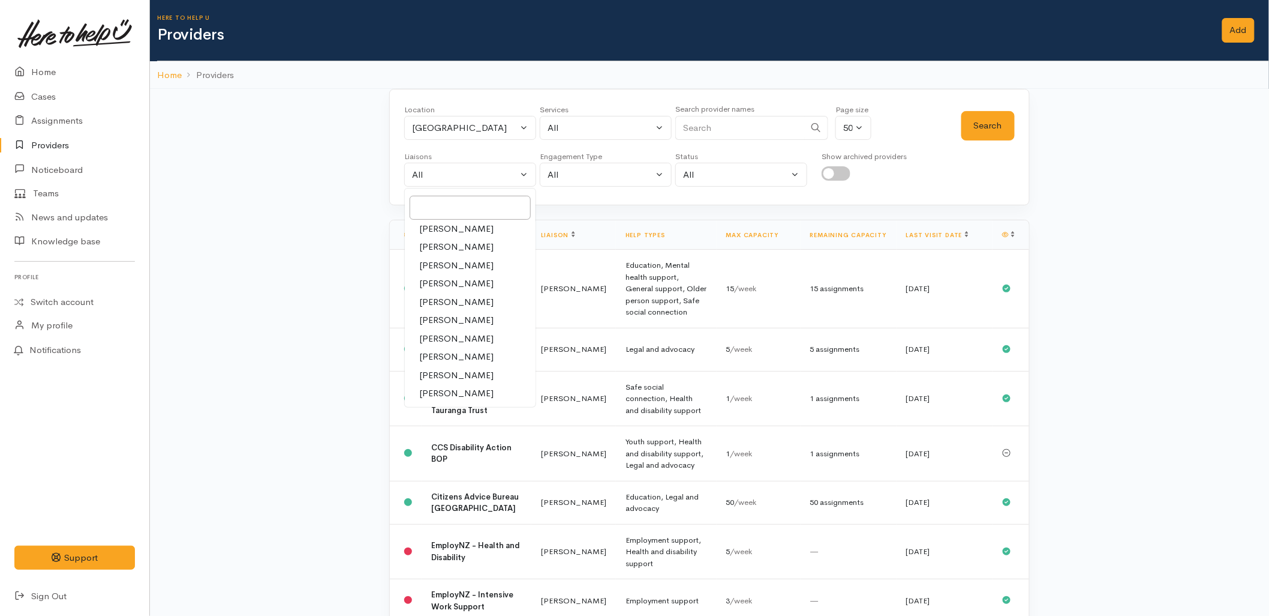
click at [715, 128] on input "Search" at bounding box center [741, 128] width 130 height 25
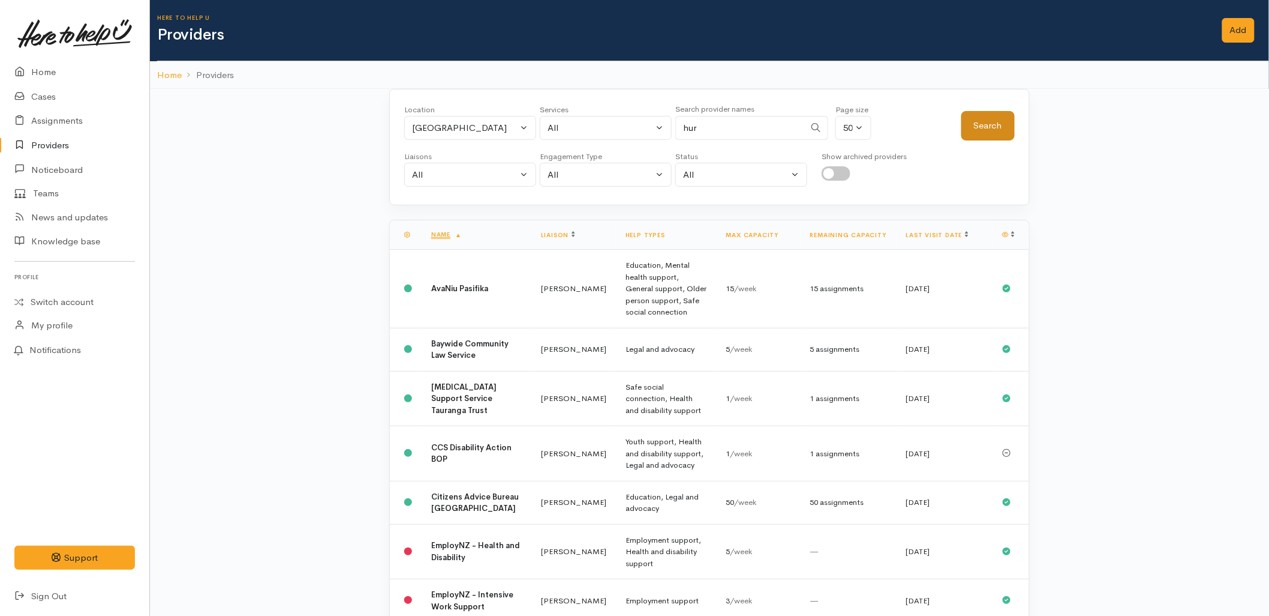
type input "hur"
drag, startPoint x: 962, startPoint y: 130, endPoint x: 974, endPoint y: 126, distance: 13.1
click at [962, 130] on button "Search" at bounding box center [988, 125] width 53 height 29
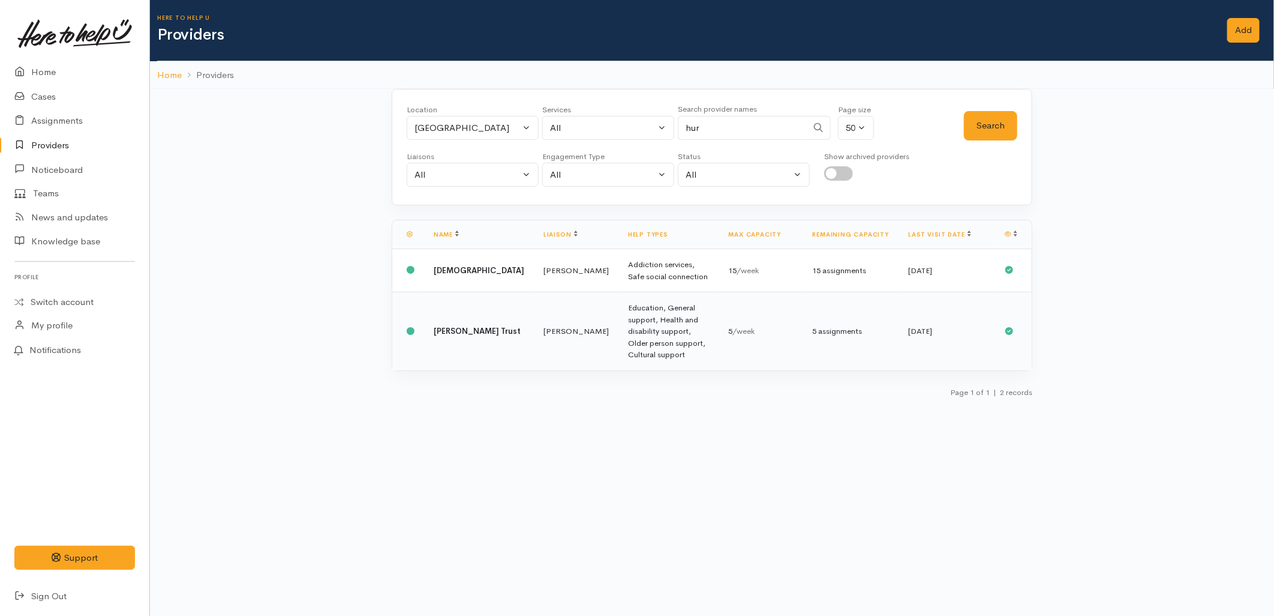
click at [463, 316] on td "[PERSON_NAME] Trust" at bounding box center [479, 331] width 110 height 78
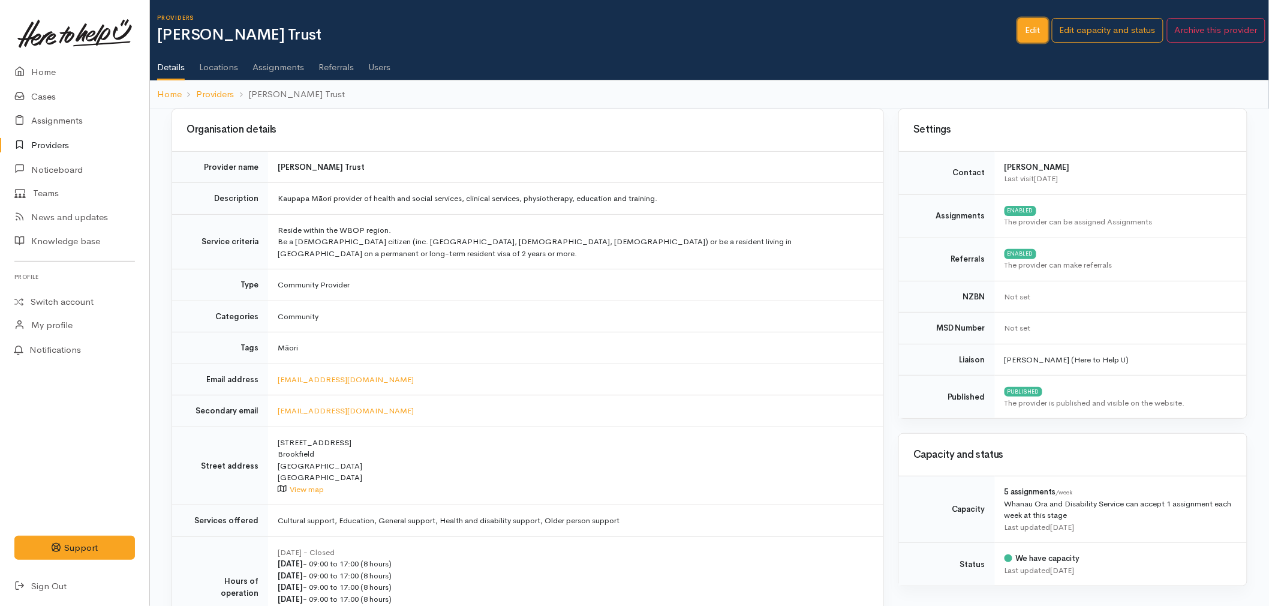
click at [1029, 38] on link "Edit" at bounding box center [1033, 30] width 31 height 25
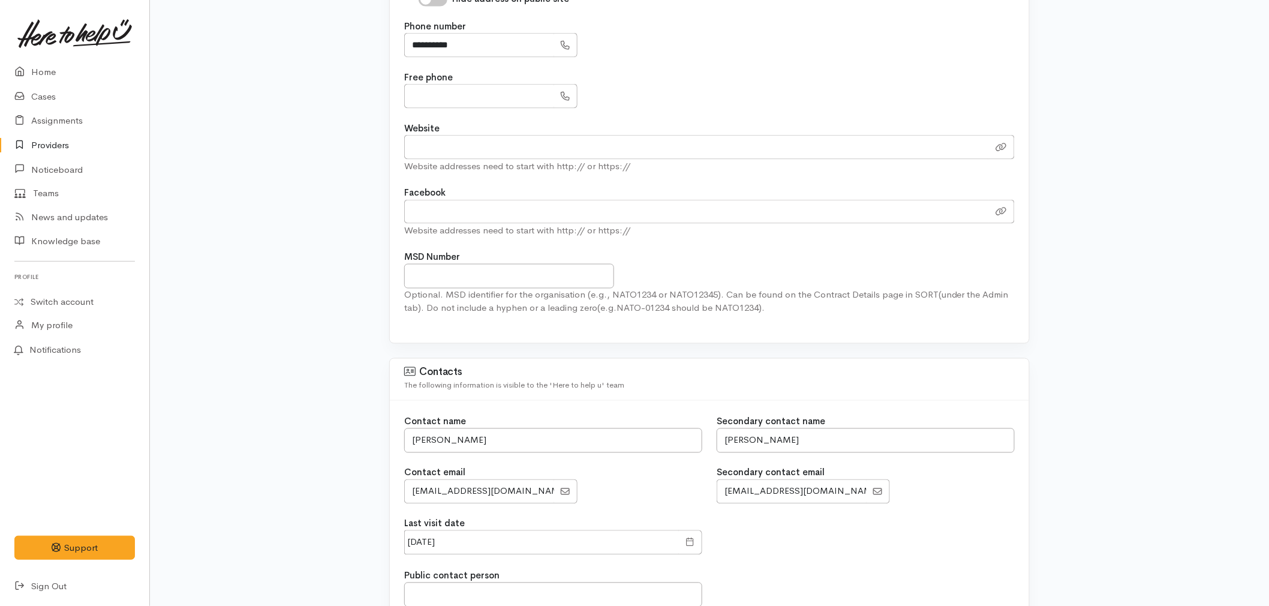
scroll to position [800, 0]
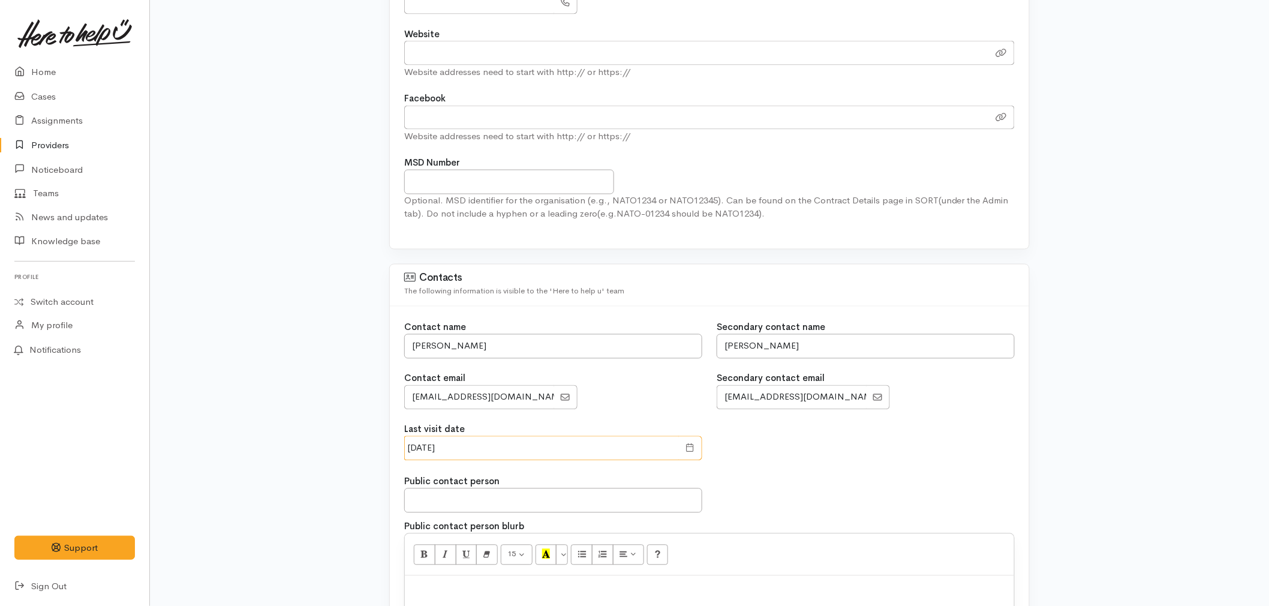
click at [490, 446] on input "[DATE]" at bounding box center [541, 448] width 275 height 25
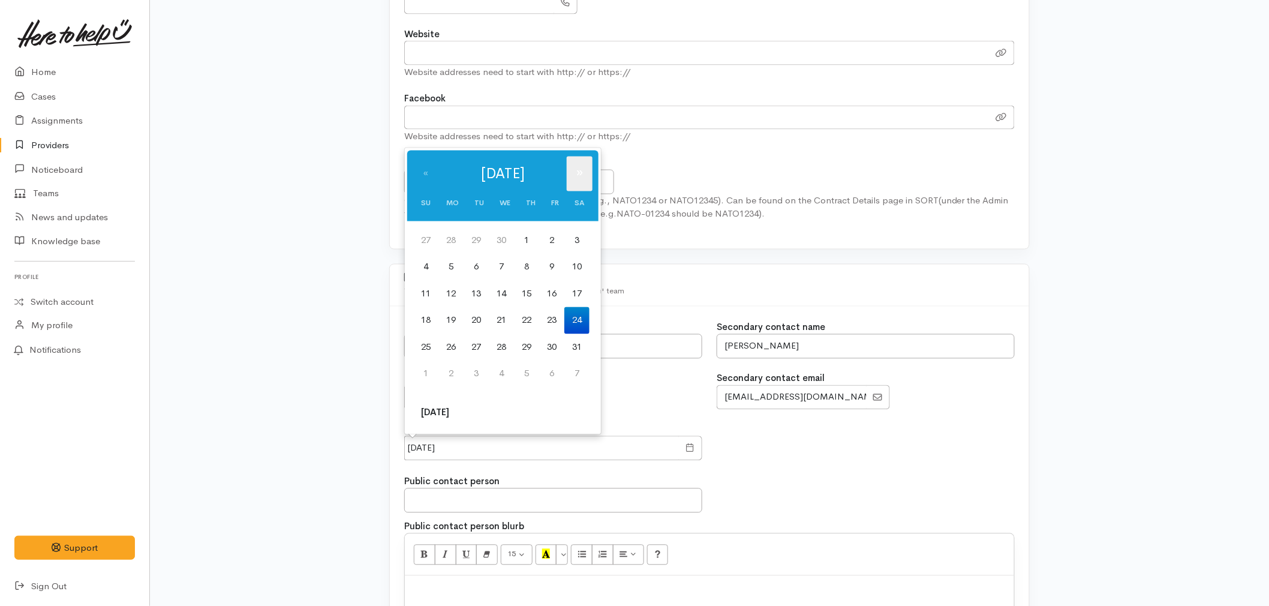
click at [577, 172] on th "»" at bounding box center [580, 174] width 26 height 35
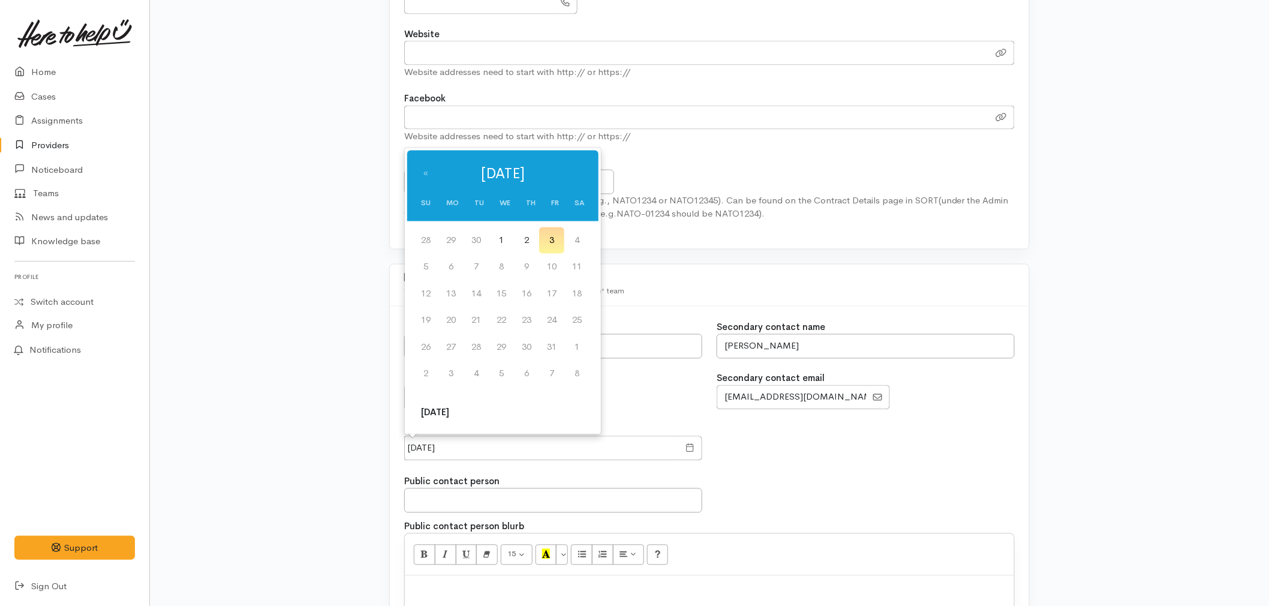
click at [577, 172] on thead "« October 2025 » Su Mo Tu We Th Fr Sa" at bounding box center [502, 186] width 191 height 71
click at [422, 175] on th "«" at bounding box center [425, 174] width 25 height 35
click at [572, 167] on th "»" at bounding box center [580, 174] width 26 height 35
click at [572, 167] on thead "« October 2025 » Su Mo Tu We Th Fr Sa" at bounding box center [502, 186] width 191 height 71
click at [502, 238] on td "1" at bounding box center [501, 240] width 25 height 27
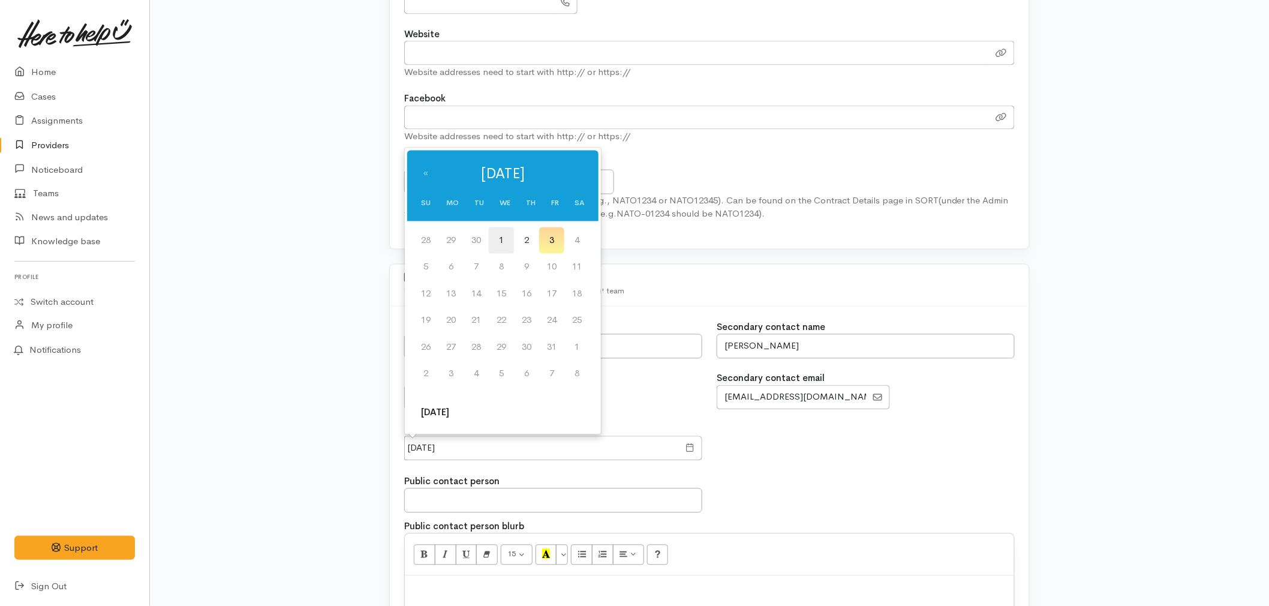
type input "01 Oct 2025"
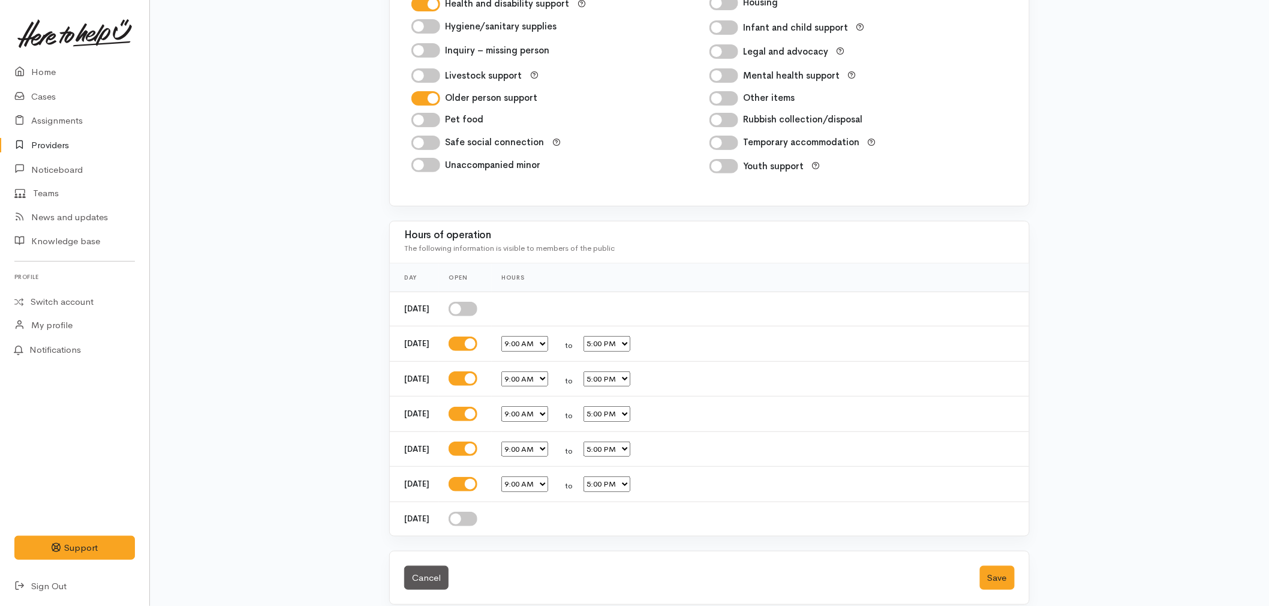
scroll to position [1998, 0]
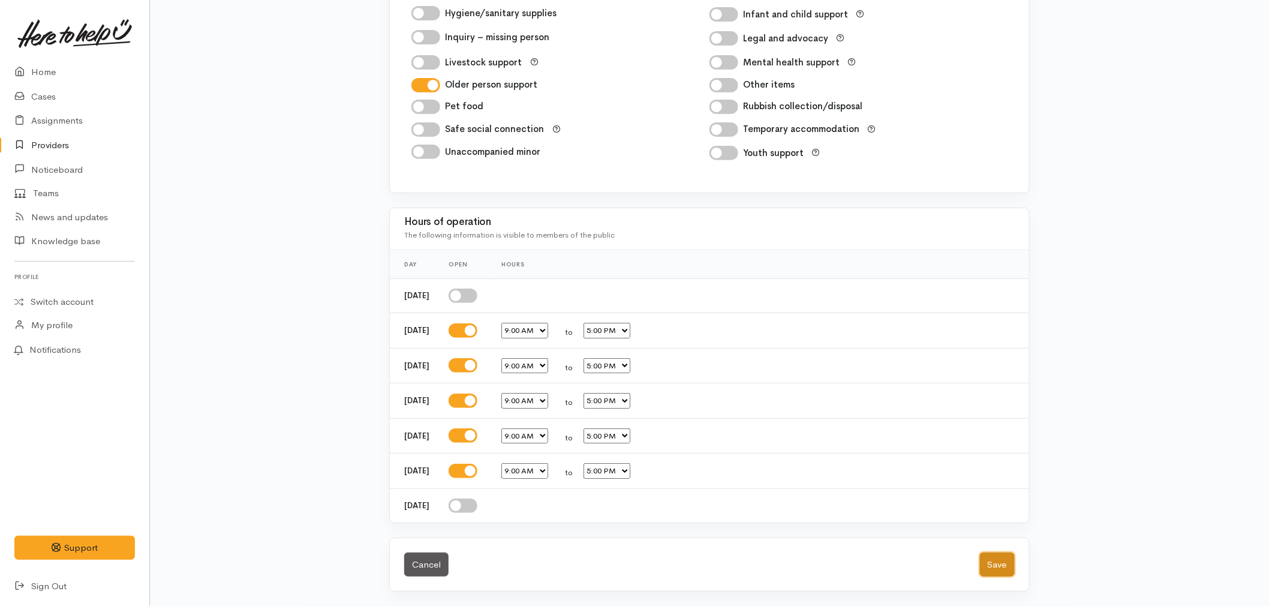
click at [986, 571] on button "Save" at bounding box center [997, 565] width 35 height 25
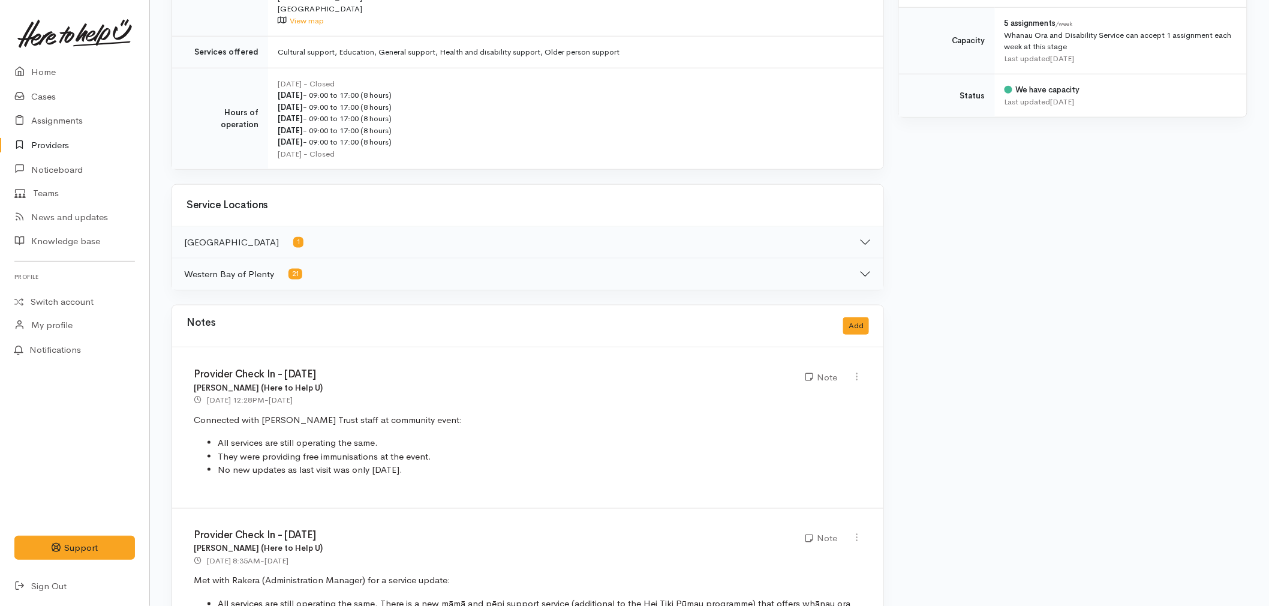
scroll to position [667, 0]
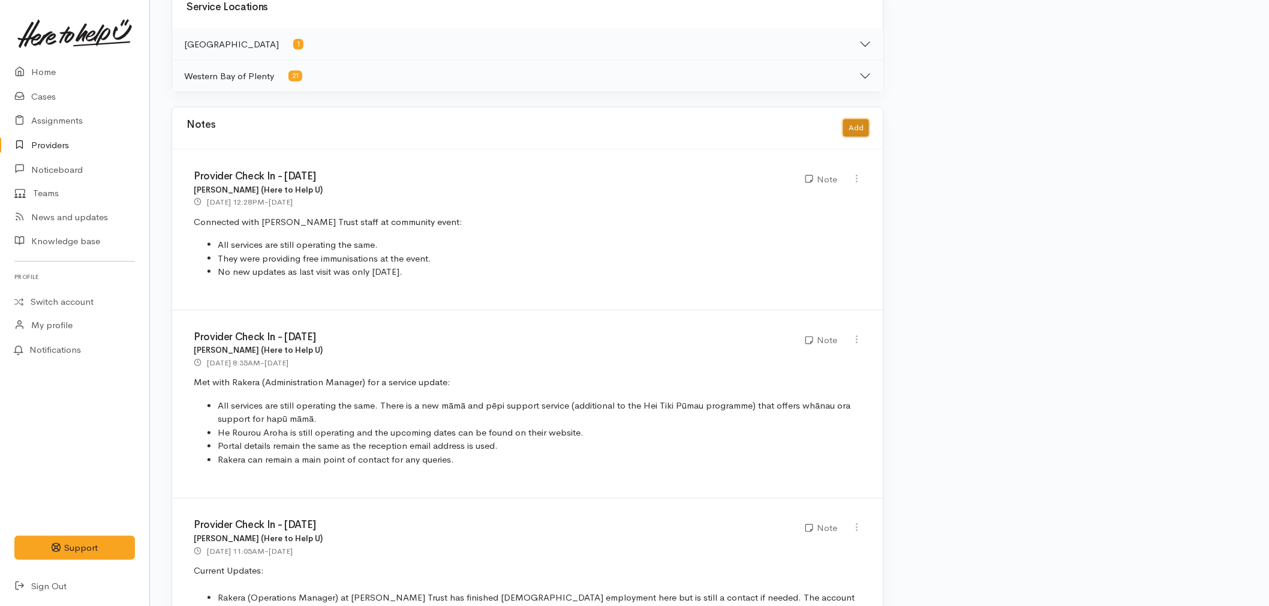
click at [864, 121] on button "Add" at bounding box center [856, 127] width 26 height 17
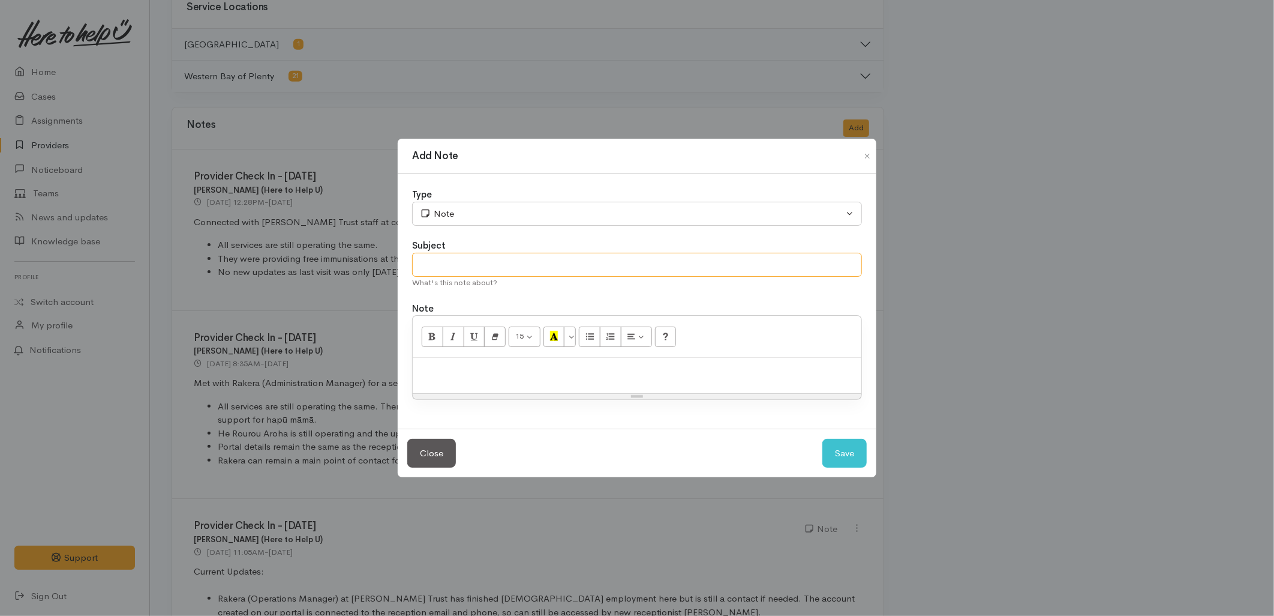
click at [747, 271] on input "text" at bounding box center [637, 265] width 450 height 25
type input "Provider Check-In"
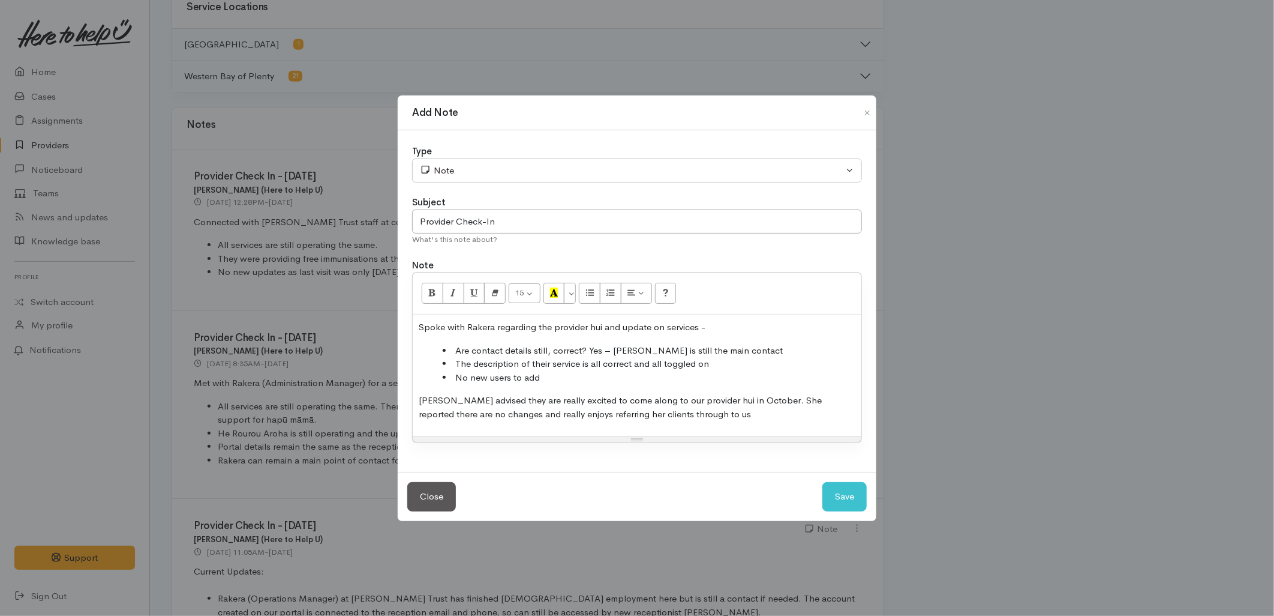
click at [625, 349] on li "Are contact details still, correct? Yes – [PERSON_NAME] is still the main conta…" at bounding box center [649, 351] width 413 height 14
drag, startPoint x: 740, startPoint y: 348, endPoint x: 614, endPoint y: 350, distance: 125.4
click at [614, 350] on li "Are contact details still, correct? Yes – [PERSON_NAME] is still the main conta…" at bounding box center [649, 351] width 413 height 14
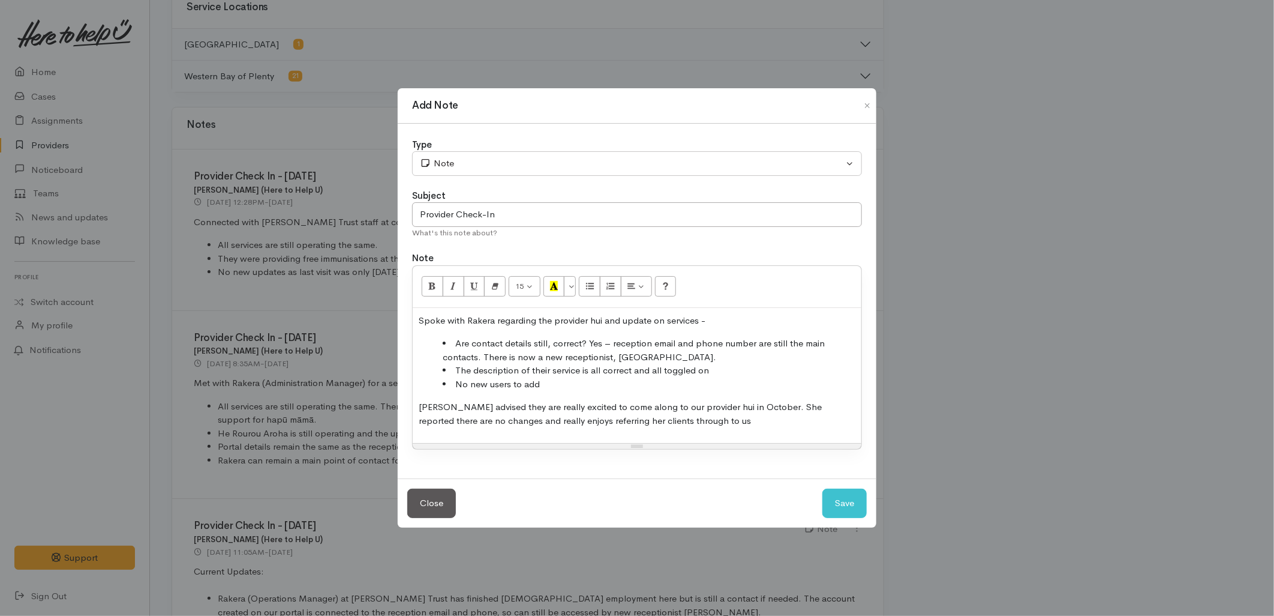
click at [714, 370] on li "The description of their service is all correct and all toggled on" at bounding box center [649, 371] width 413 height 14
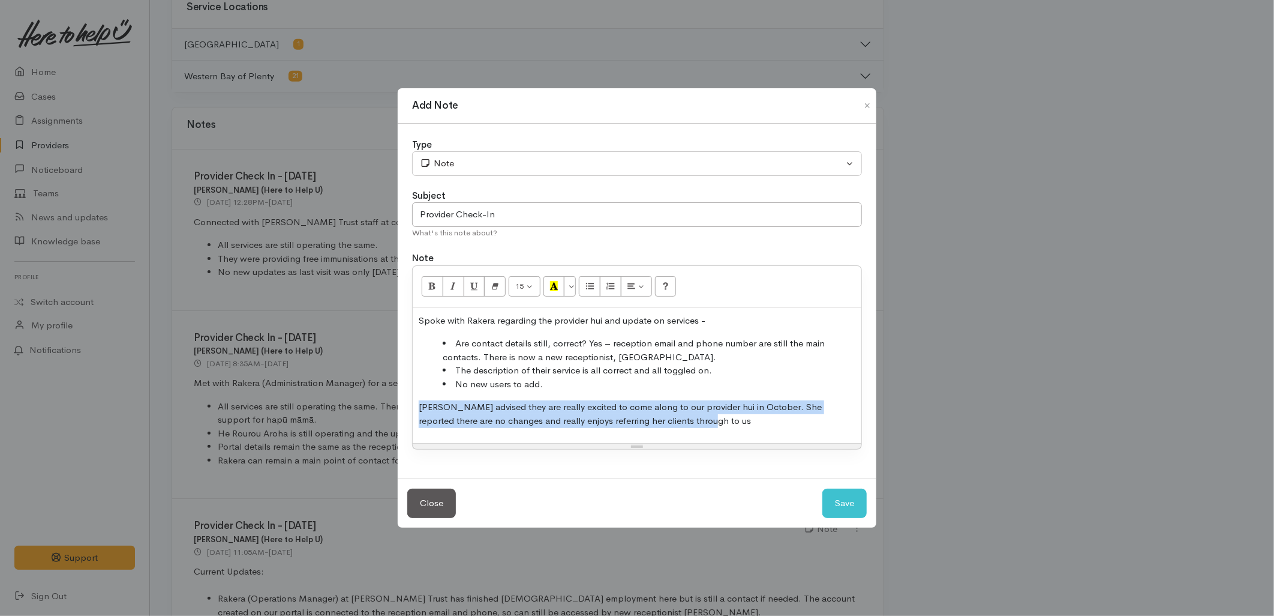
drag, startPoint x: 670, startPoint y: 427, endPoint x: 400, endPoint y: 410, distance: 270.5
click at [400, 410] on div "Type Correspondence Discussion Email Note Phone call SMS text message Note Subj…" at bounding box center [637, 301] width 479 height 355
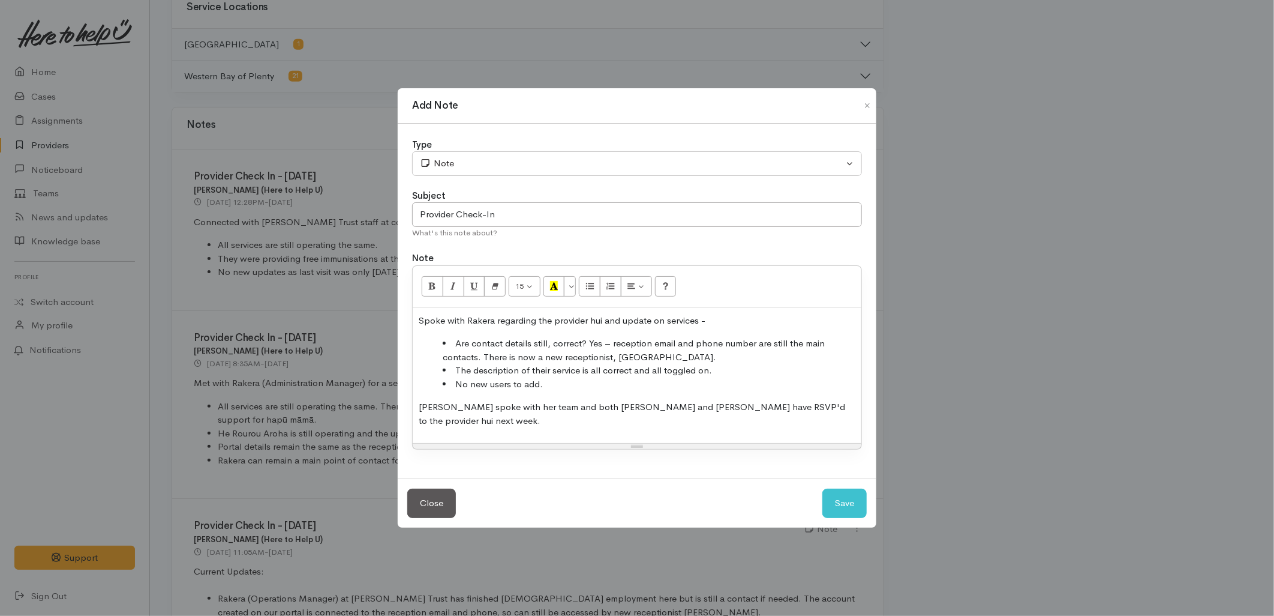
click at [684, 417] on p "Rakera spoke with her team and both Maringi and Jamie Lee have RSVP'd to the pr…" at bounding box center [637, 413] width 437 height 27
click at [843, 518] on button "Save" at bounding box center [844, 502] width 44 height 29
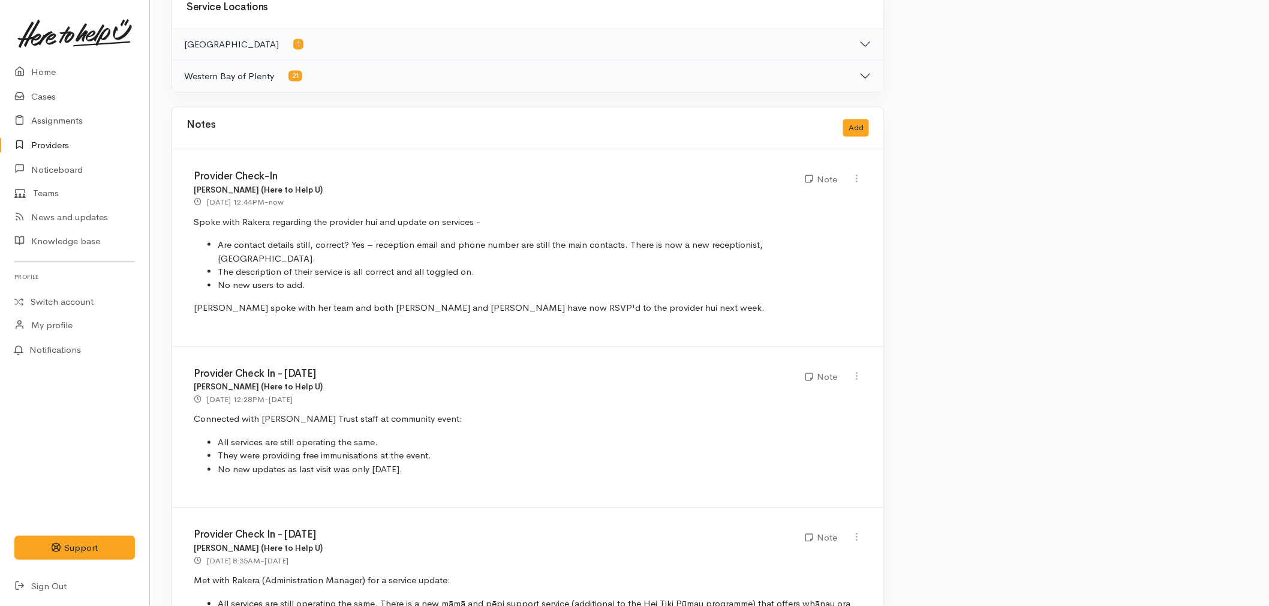
click at [61, 148] on link "Providers" at bounding box center [74, 145] width 149 height 25
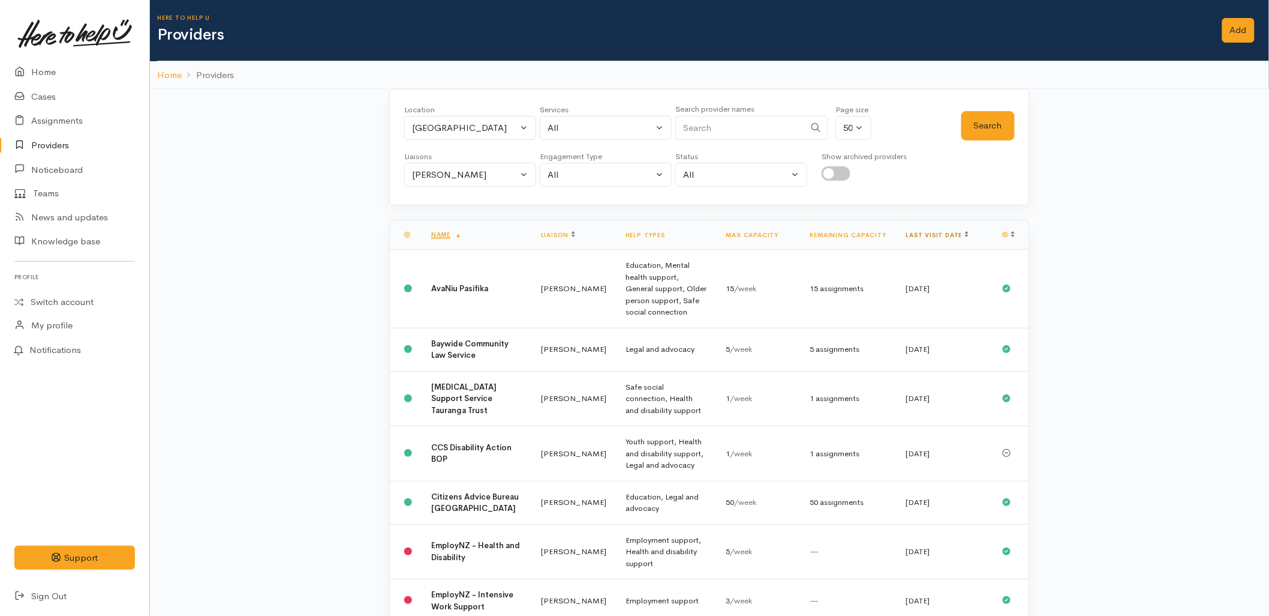
click at [926, 233] on link "Last visit date" at bounding box center [937, 235] width 62 height 8
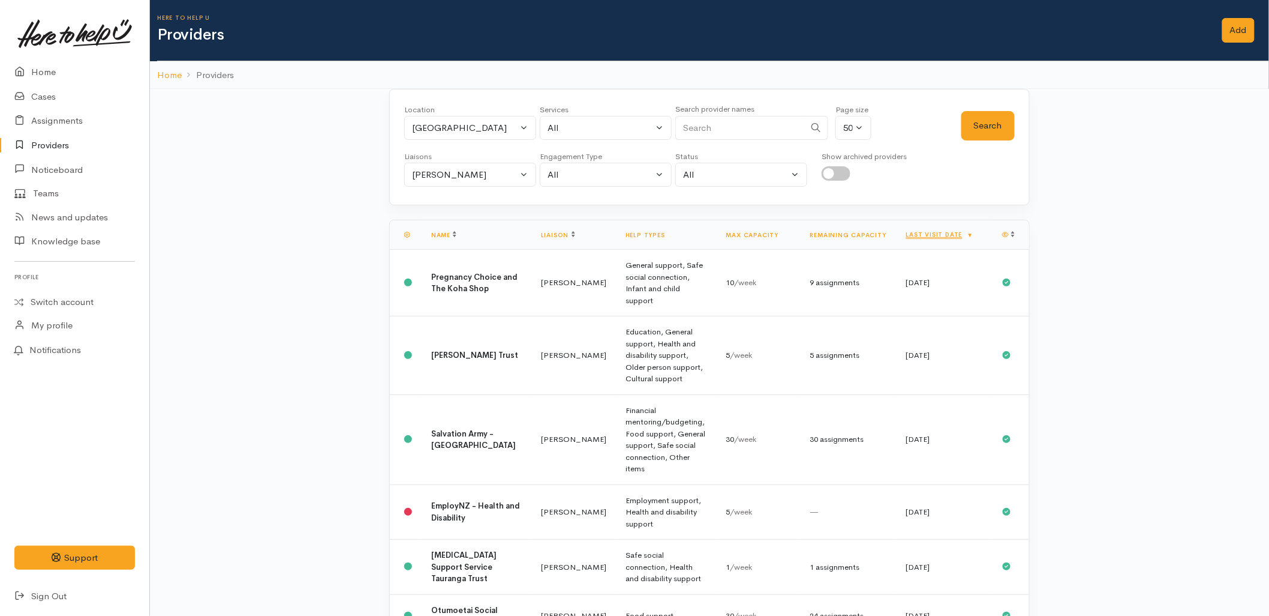
click at [926, 233] on link "Last visit date" at bounding box center [940, 234] width 68 height 8
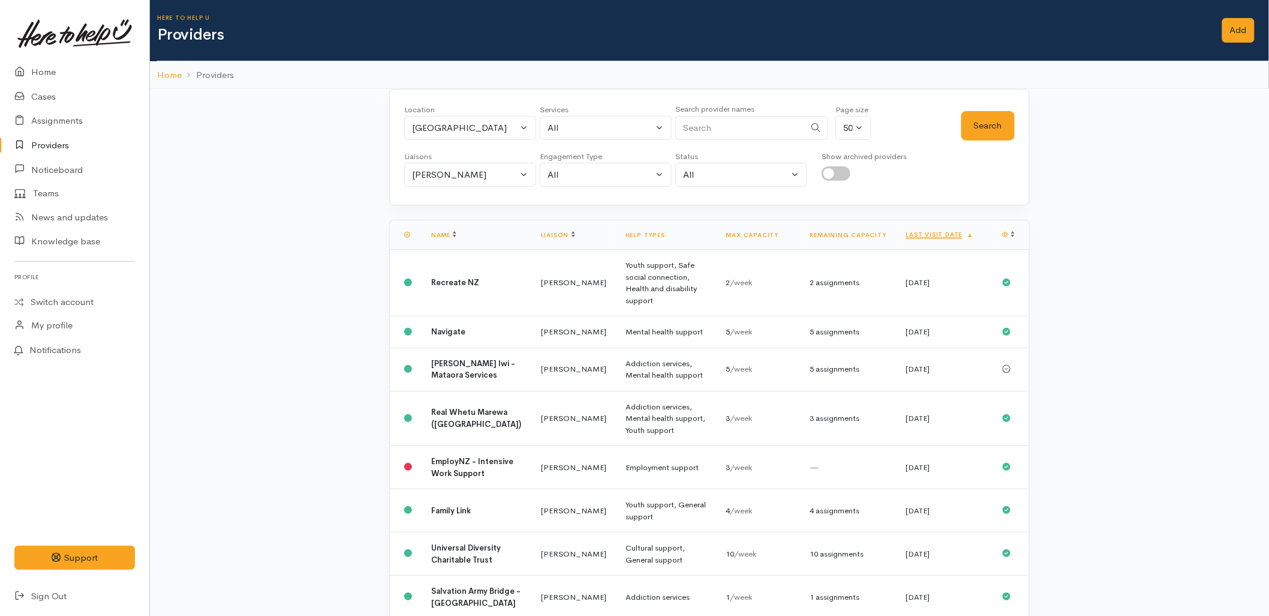
click at [926, 233] on link "Last visit date" at bounding box center [940, 234] width 68 height 8
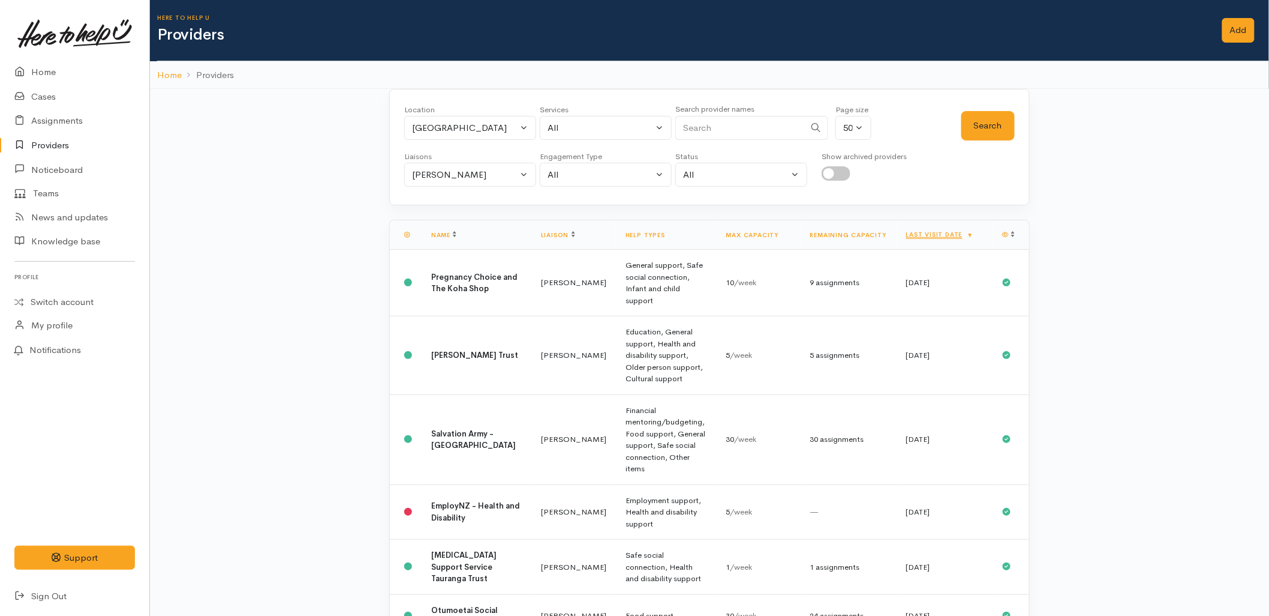
drag, startPoint x: 41, startPoint y: 74, endPoint x: 55, endPoint y: 86, distance: 18.4
click at [41, 74] on link "Home" at bounding box center [74, 72] width 149 height 25
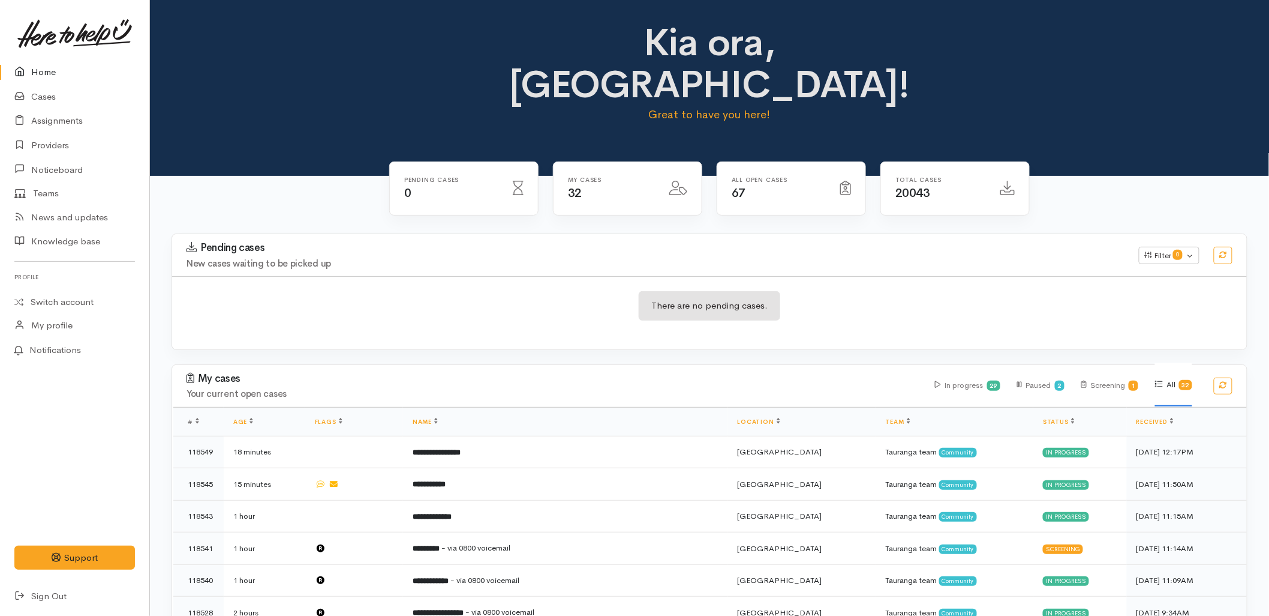
click at [450, 314] on div "Pending cases New cases waiting to be picked up Filter 0 Filters Clear filters …" at bounding box center [709, 298] width 1091 height 131
click at [921, 311] on div "Pending cases New cases waiting to be picked up Filter 0 Filters Clear filters …" at bounding box center [709, 298] width 1091 height 131
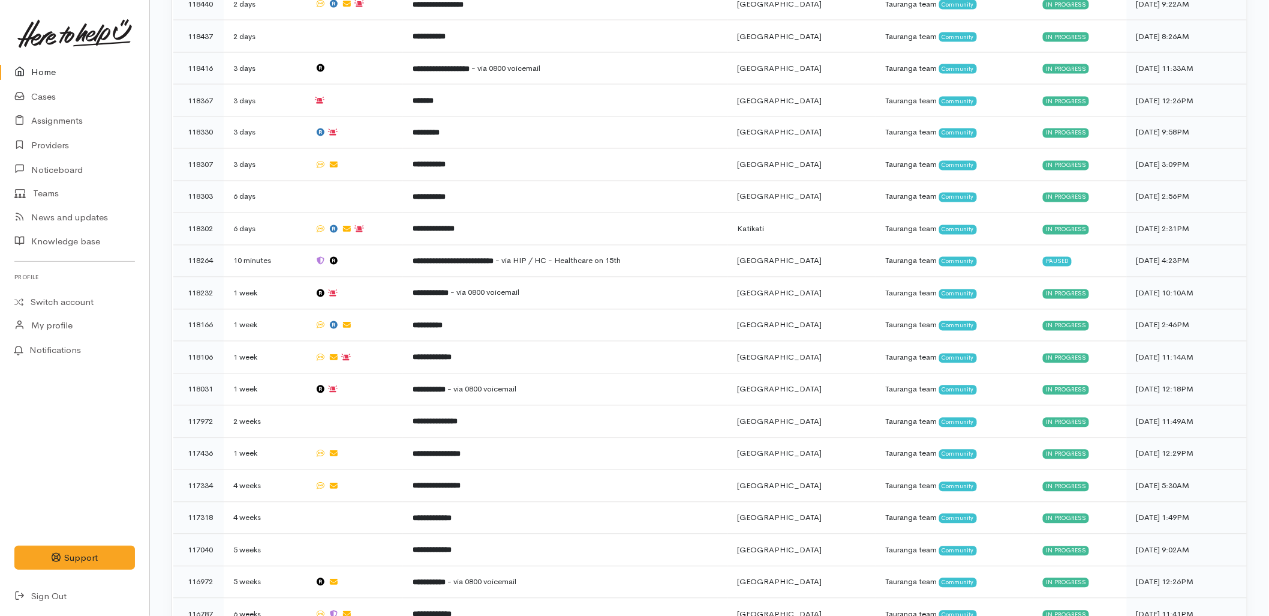
scroll to position [633, 0]
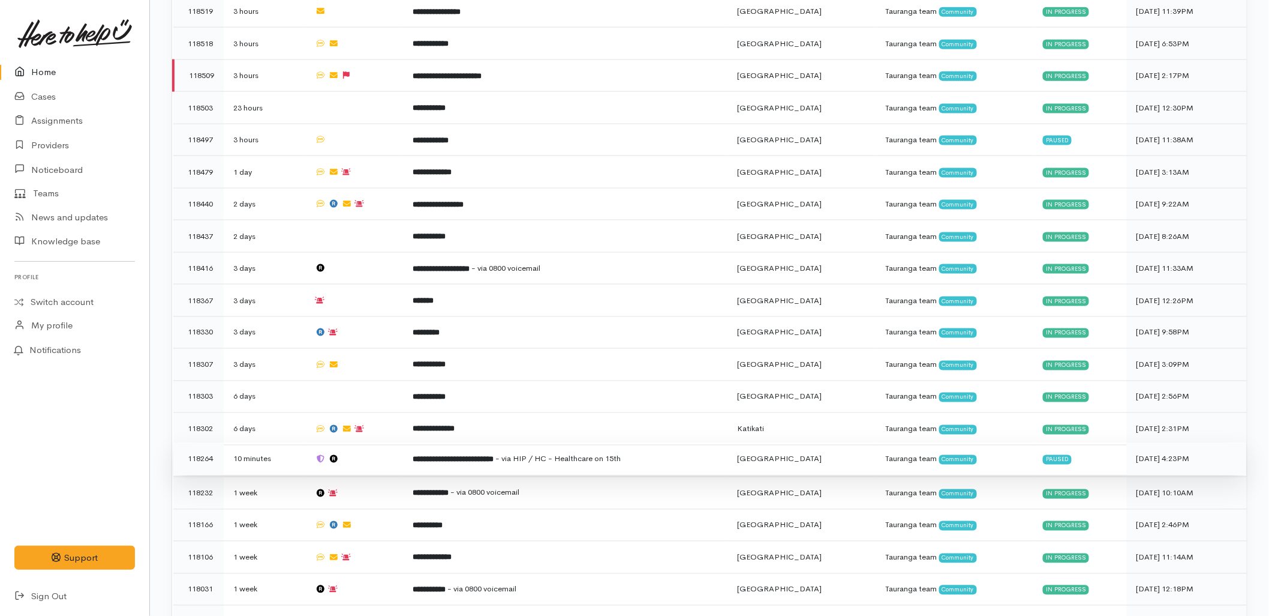
click at [544, 443] on td "**********" at bounding box center [565, 459] width 325 height 32
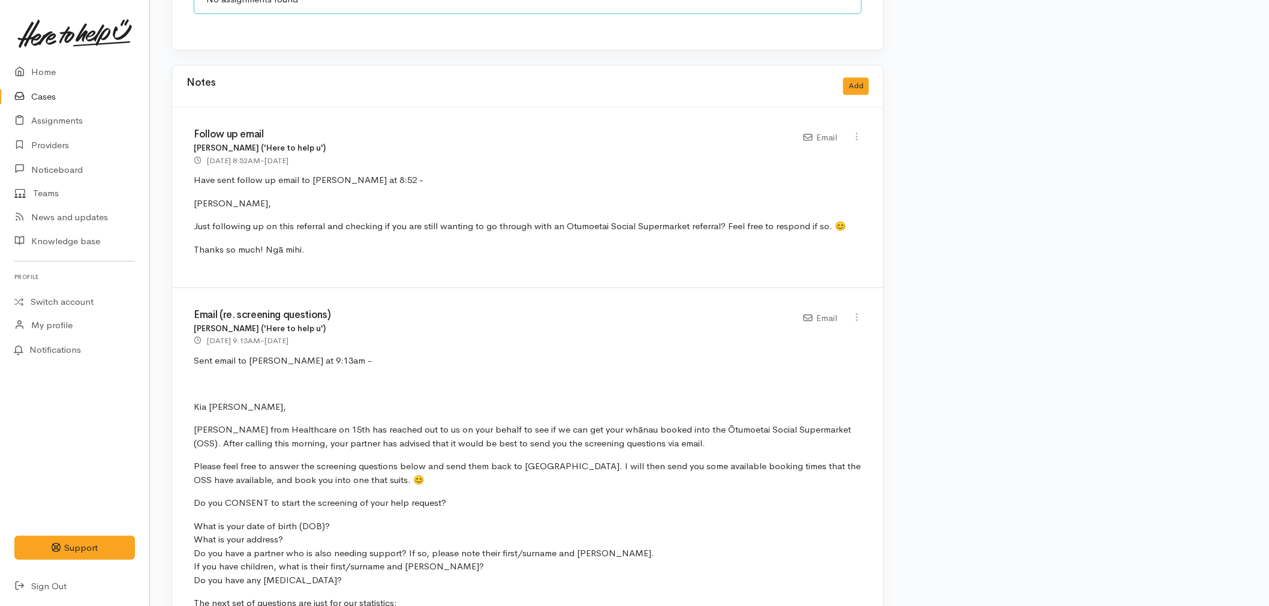
scroll to position [1400, 0]
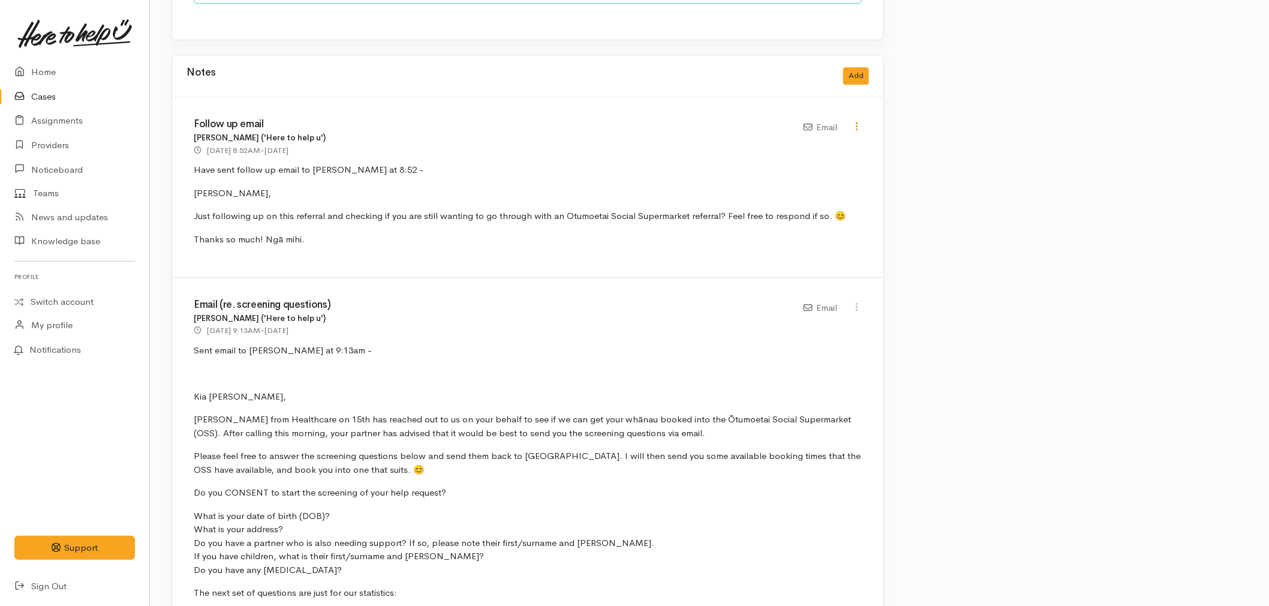
click at [858, 122] on icon at bounding box center [857, 126] width 10 height 10
click at [825, 140] on link "Edit" at bounding box center [814, 149] width 95 height 19
select select "2"
type input "Follow up email"
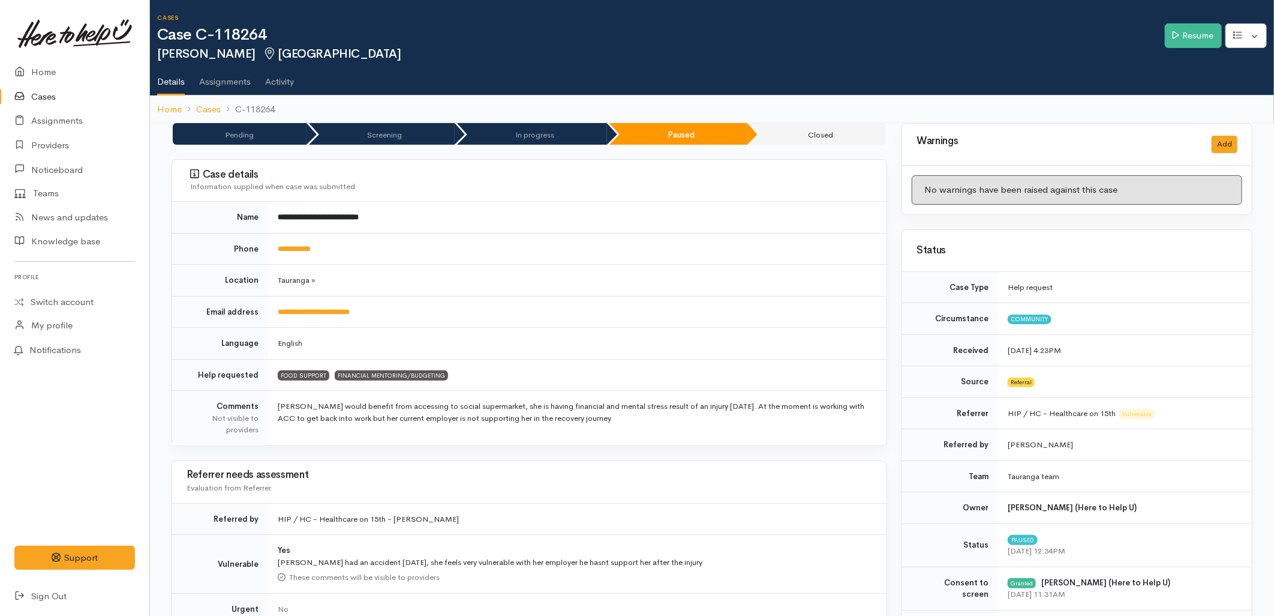
select select "2"
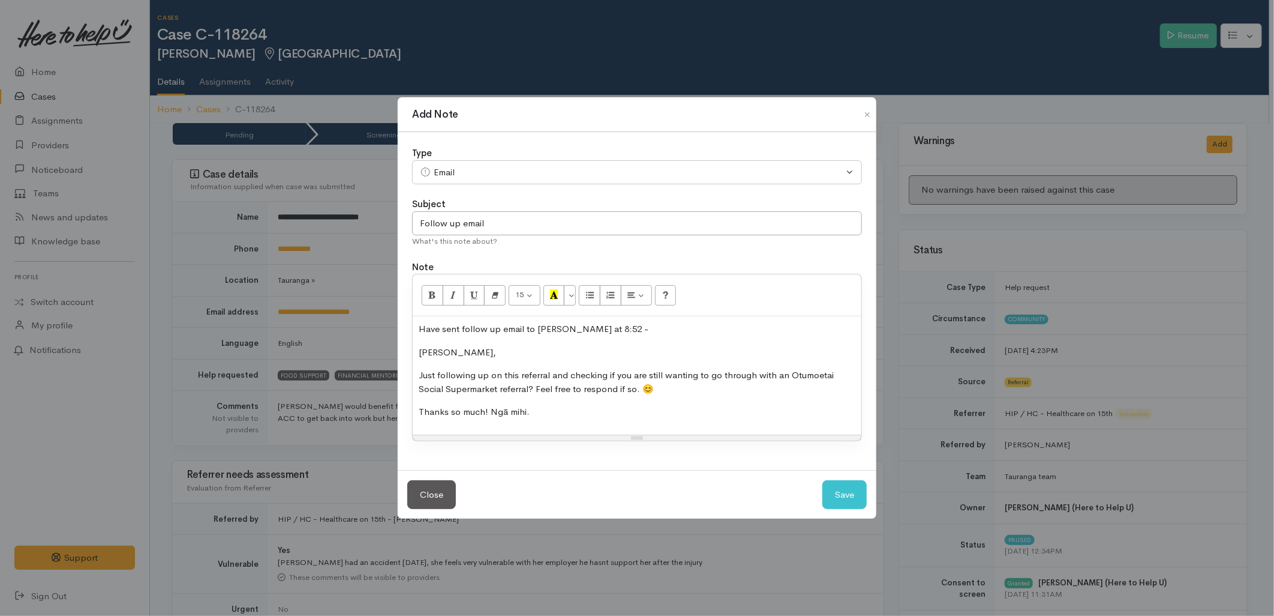
click at [572, 410] on p "Thanks so much! Ngā mihi." at bounding box center [637, 412] width 437 height 14
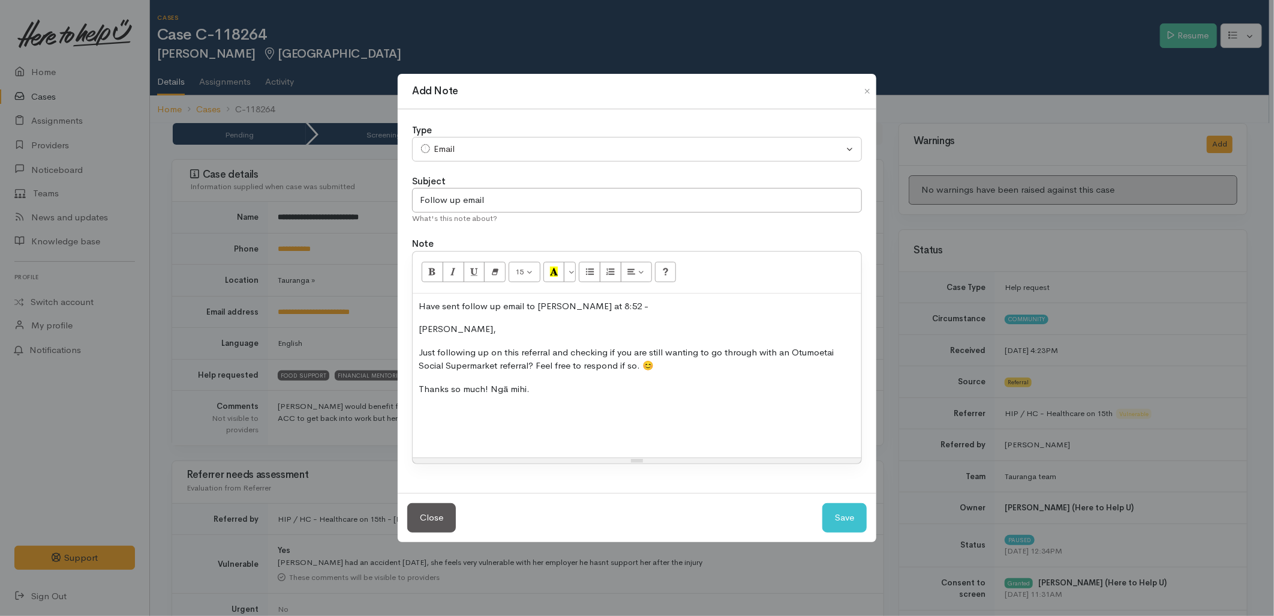
paste div
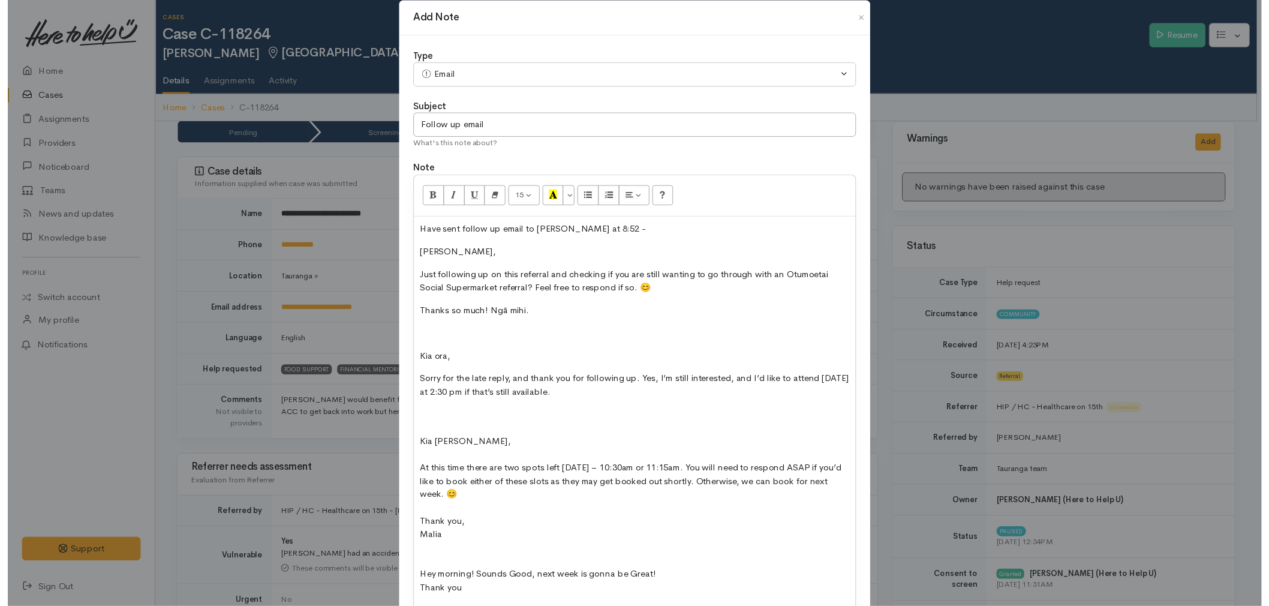
scroll to position [126, 0]
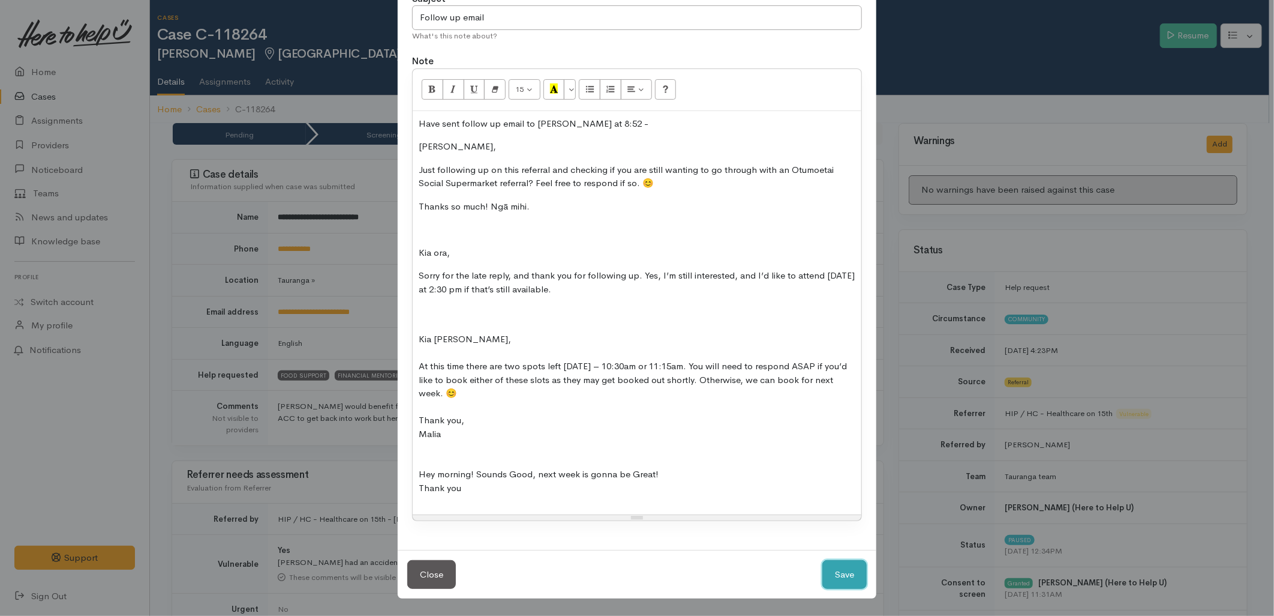
click at [842, 577] on button "Save" at bounding box center [844, 574] width 44 height 29
select select "1"
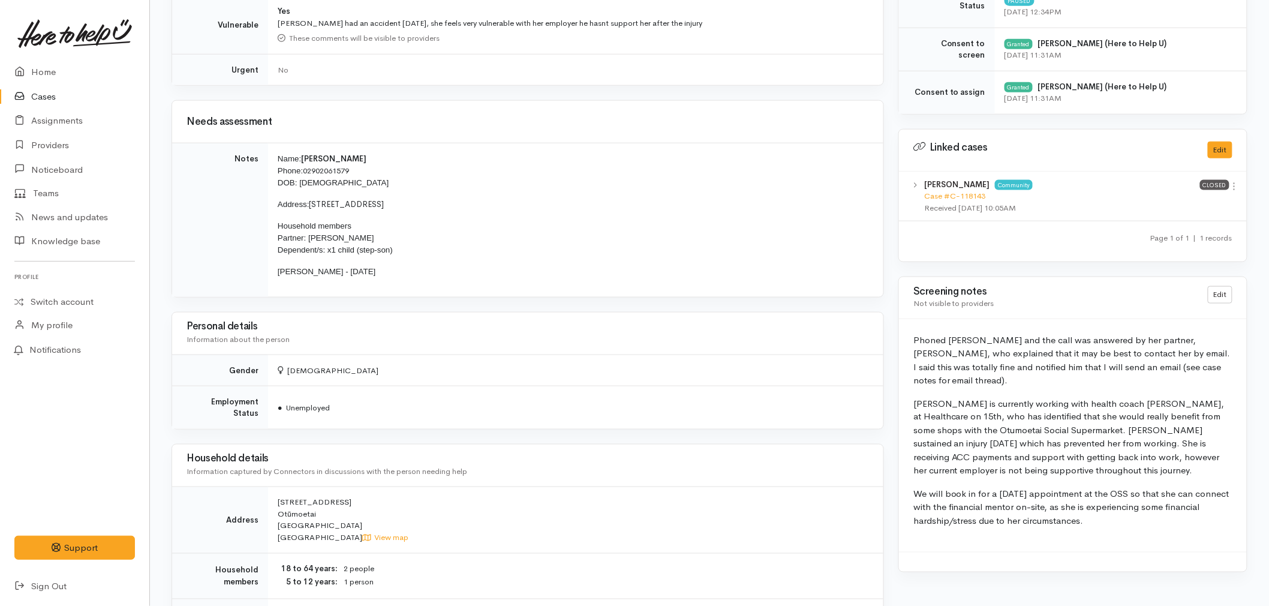
scroll to position [548, 0]
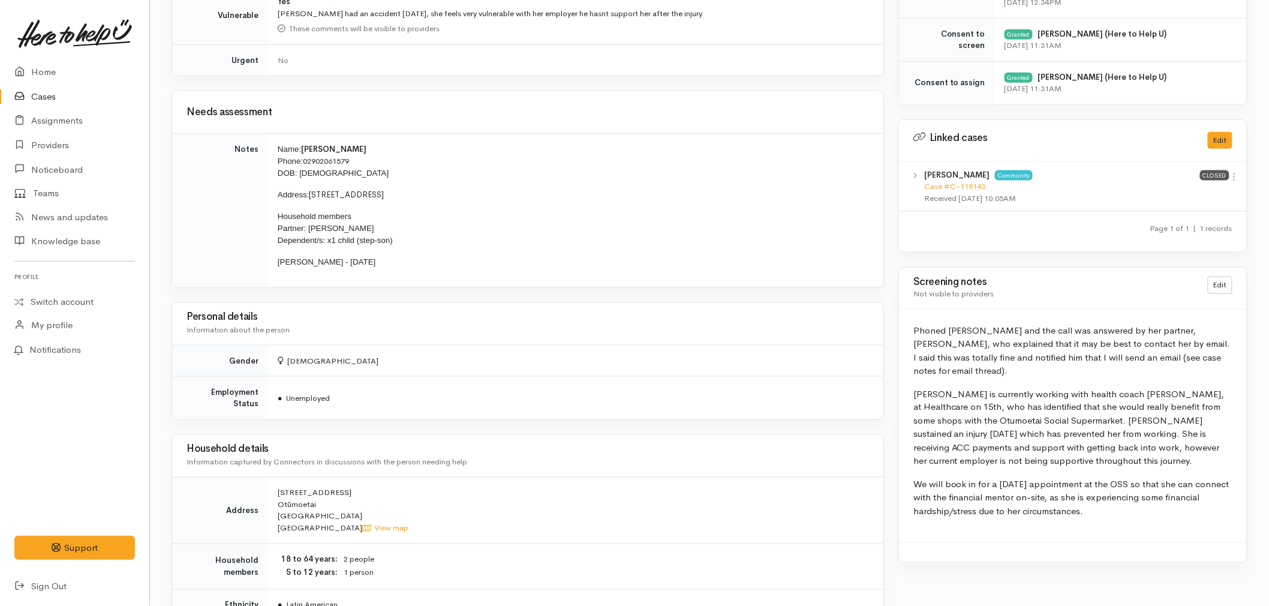
drag, startPoint x: 1143, startPoint y: 497, endPoint x: 914, endPoint y: 382, distance: 256.5
click at [914, 382] on div "Phoned Giuliana and the call was answered by her partner, Victor, who explained…" at bounding box center [1073, 426] width 348 height 233
copy div "Giuliana is currently working with health coach Carla, at Healthcare on 15th, w…"
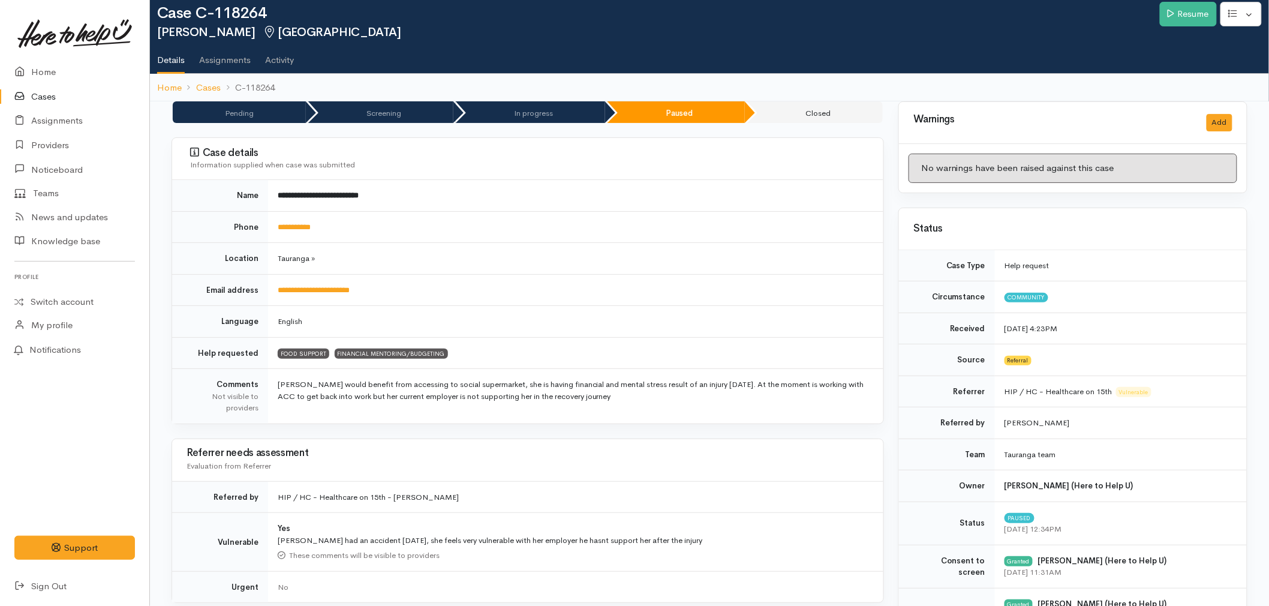
scroll to position [0, 0]
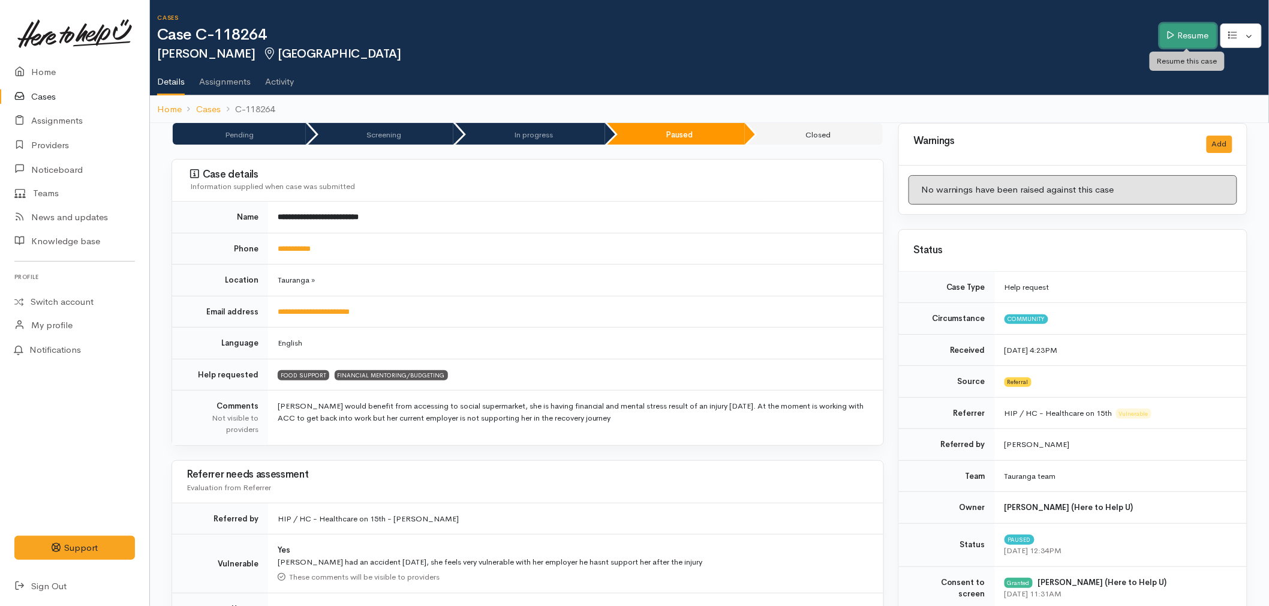
click at [1191, 35] on link "Resume" at bounding box center [1188, 35] width 57 height 25
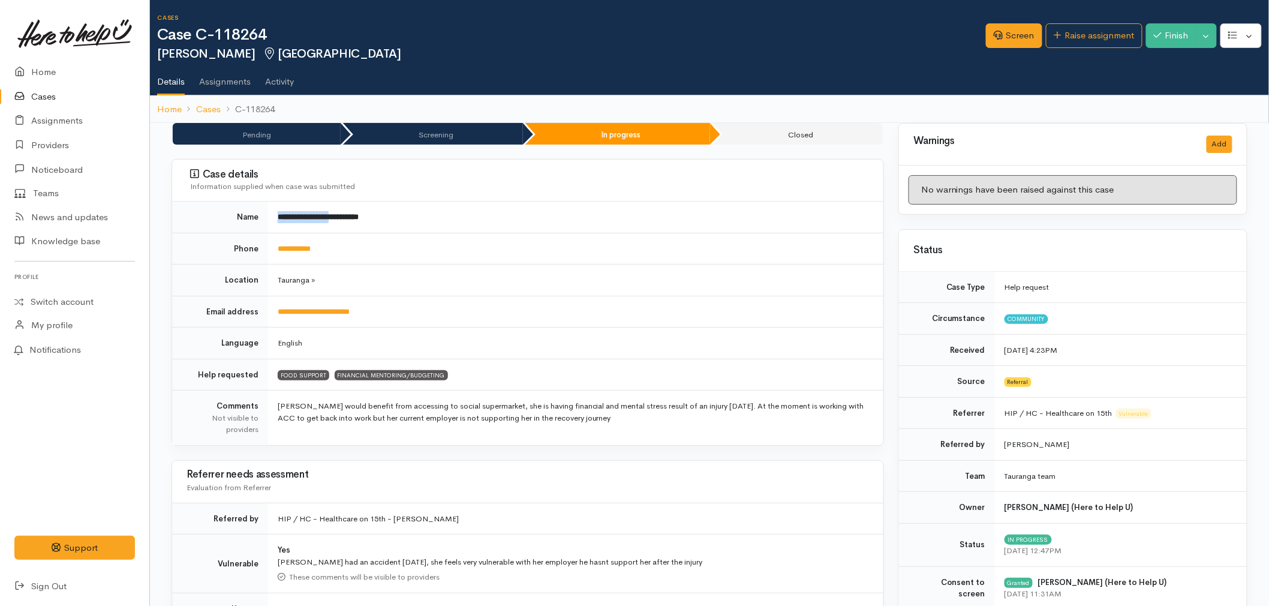
drag, startPoint x: 344, startPoint y: 217, endPoint x: 267, endPoint y: 217, distance: 76.8
click at [267, 217] on tr "**********" at bounding box center [527, 217] width 711 height 31
copy tr "**********"
click at [359, 213] on b "**********" at bounding box center [318, 217] width 81 height 8
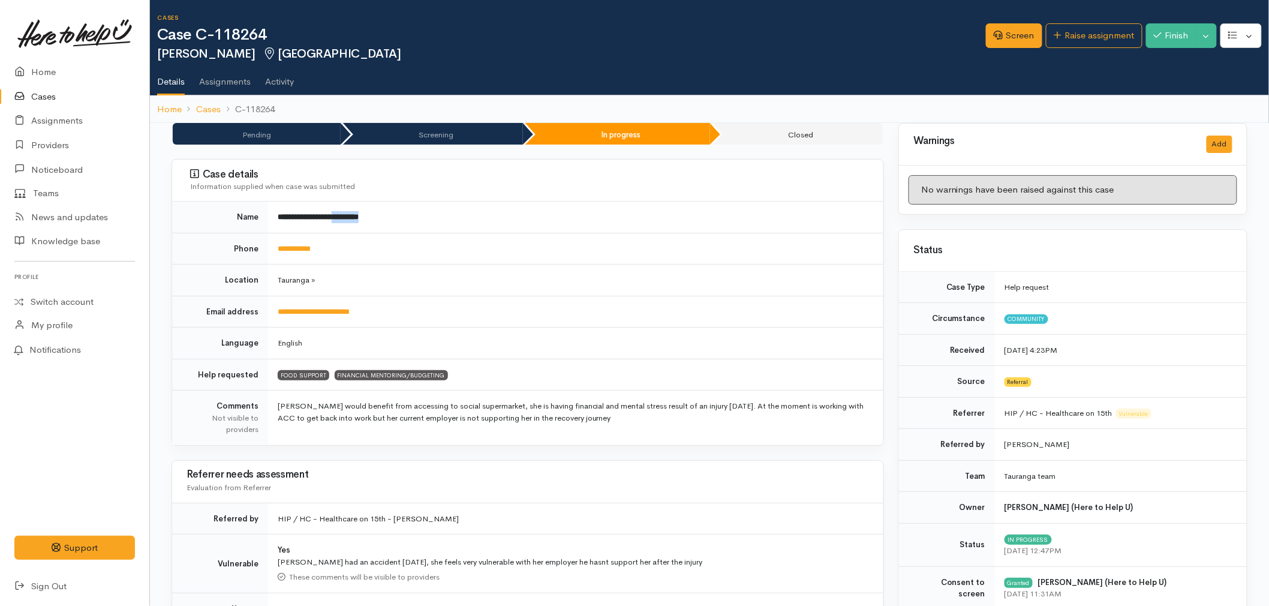
copy b "*********"
drag, startPoint x: 397, startPoint y: 308, endPoint x: 277, endPoint y: 307, distance: 120.6
click at [277, 307] on td "**********" at bounding box center [576, 312] width 616 height 32
copy link "**********"
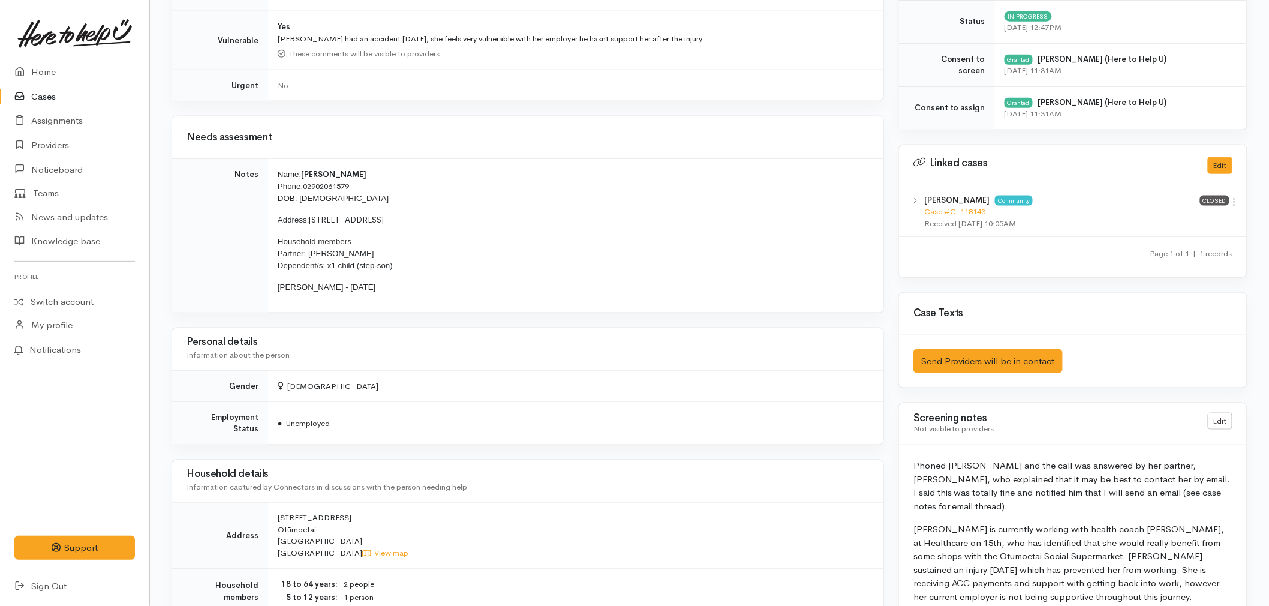
scroll to position [533, 0]
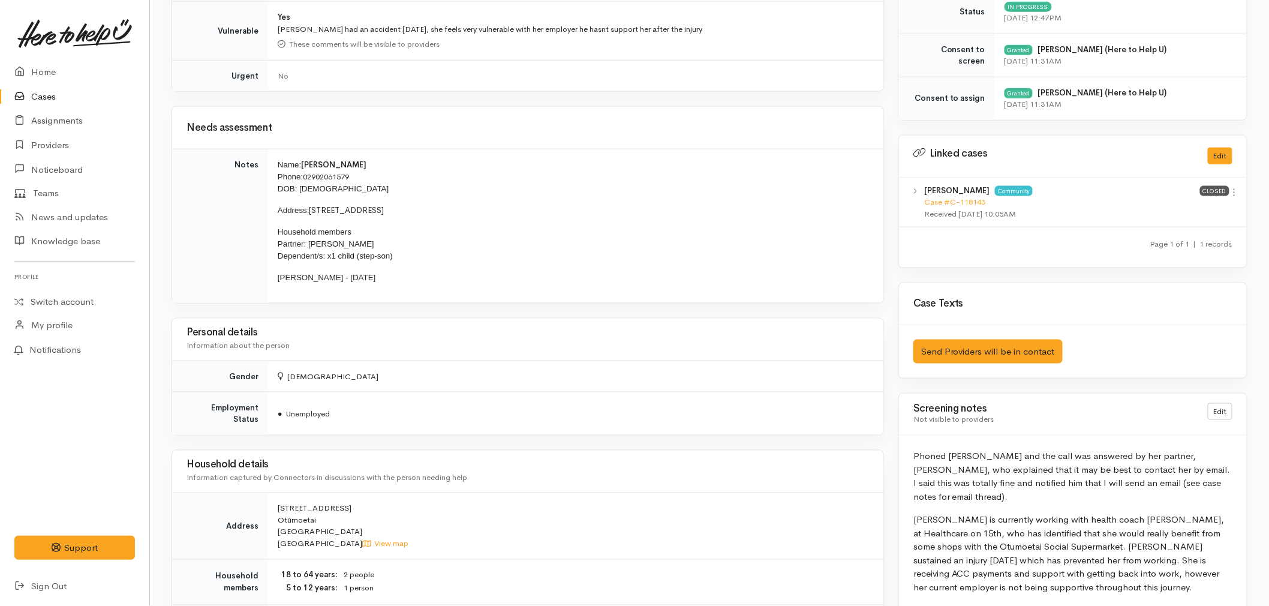
click at [314, 521] on td "[STREET_ADDRESS] View map" at bounding box center [576, 526] width 616 height 67
drag, startPoint x: 324, startPoint y: 510, endPoint x: 277, endPoint y: 500, distance: 47.9
click at [277, 500] on td "[STREET_ADDRESS] View map" at bounding box center [576, 526] width 616 height 67
copy span "[STREET_ADDRESS] Otūmoetai"
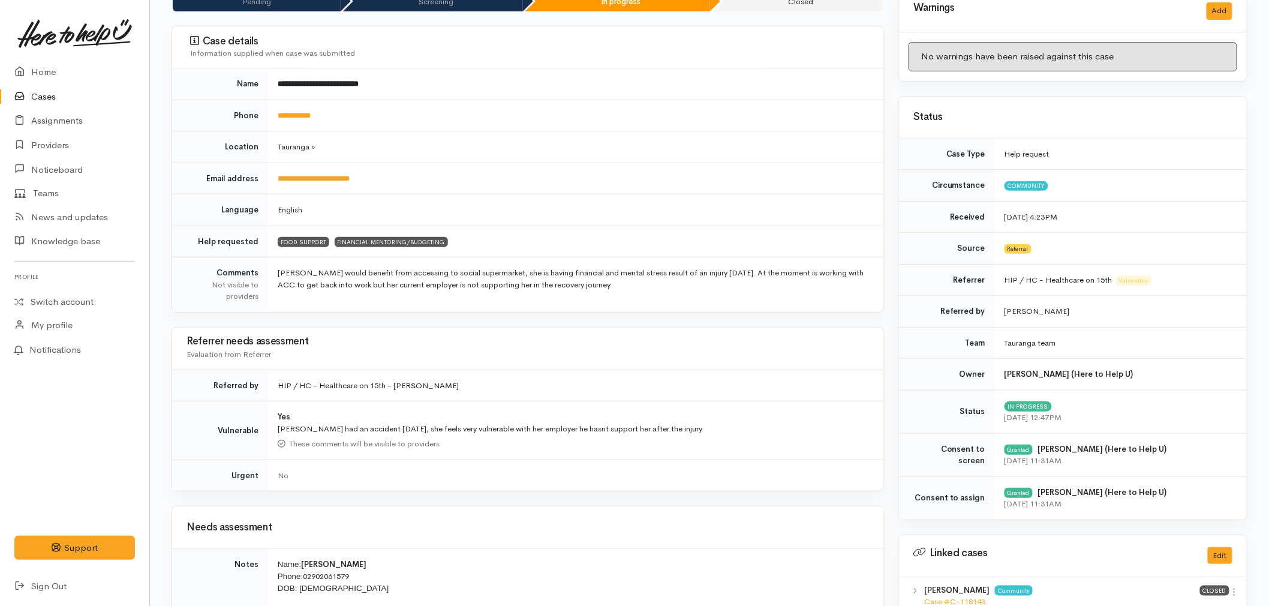
scroll to position [67, 0]
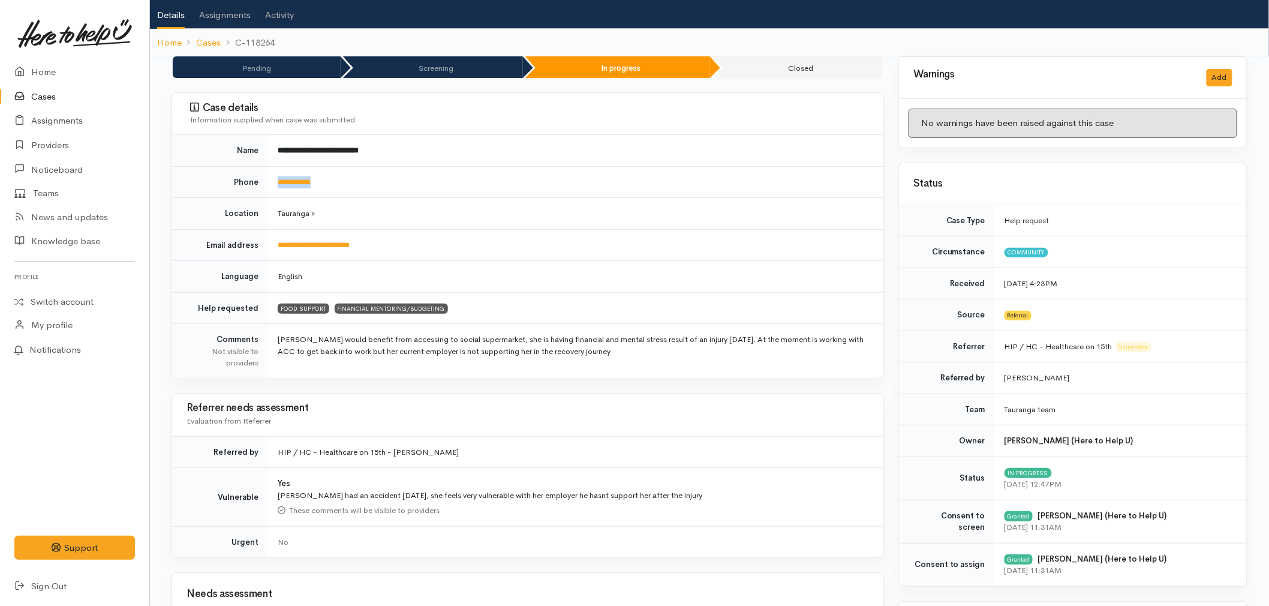
drag, startPoint x: 334, startPoint y: 192, endPoint x: 275, endPoint y: 190, distance: 58.8
click at [275, 190] on td "**********" at bounding box center [576, 182] width 616 height 32
copy link "**********"
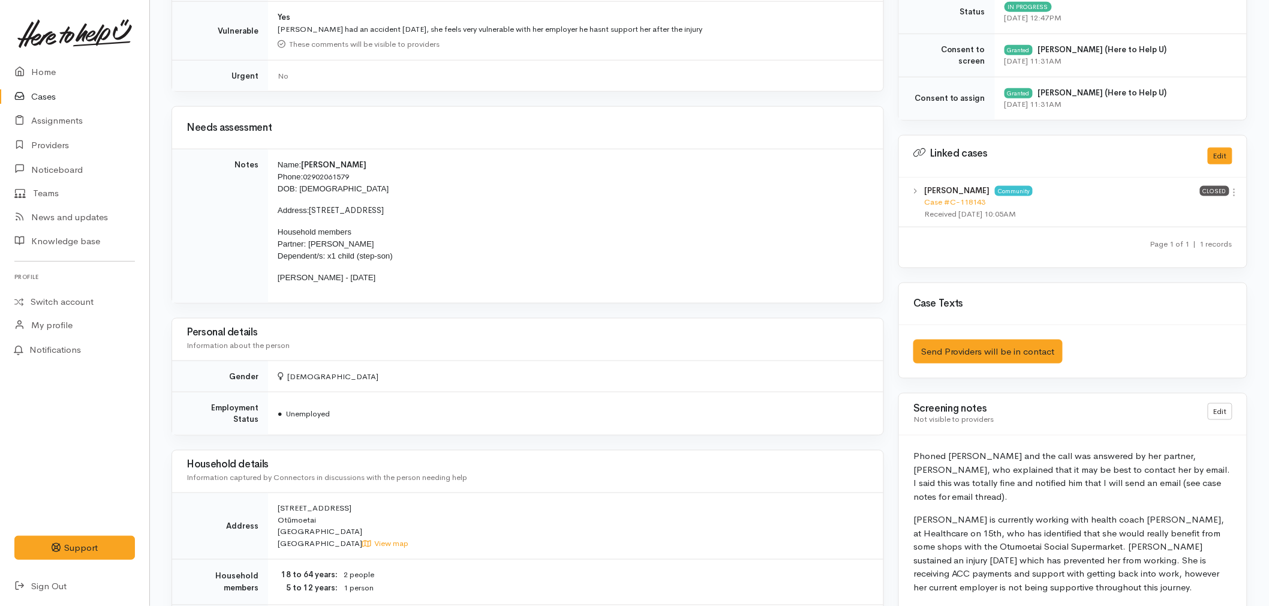
scroll to position [733, 0]
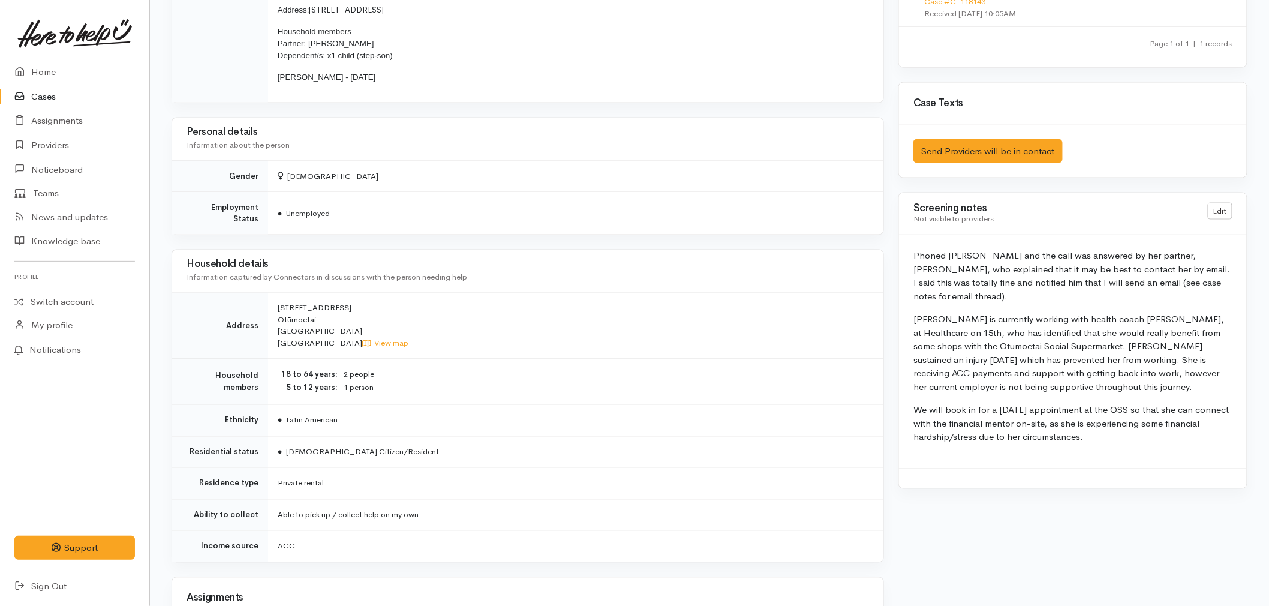
drag, startPoint x: 1133, startPoint y: 427, endPoint x: 908, endPoint y: 308, distance: 253.9
click at [908, 308] on div "Phoned Giuliana and the call was answered by her partner, Victor, who explained…" at bounding box center [1073, 351] width 348 height 233
copy div "Giuliana is currently working with health coach Carla, at Healthcare on 15th, w…"
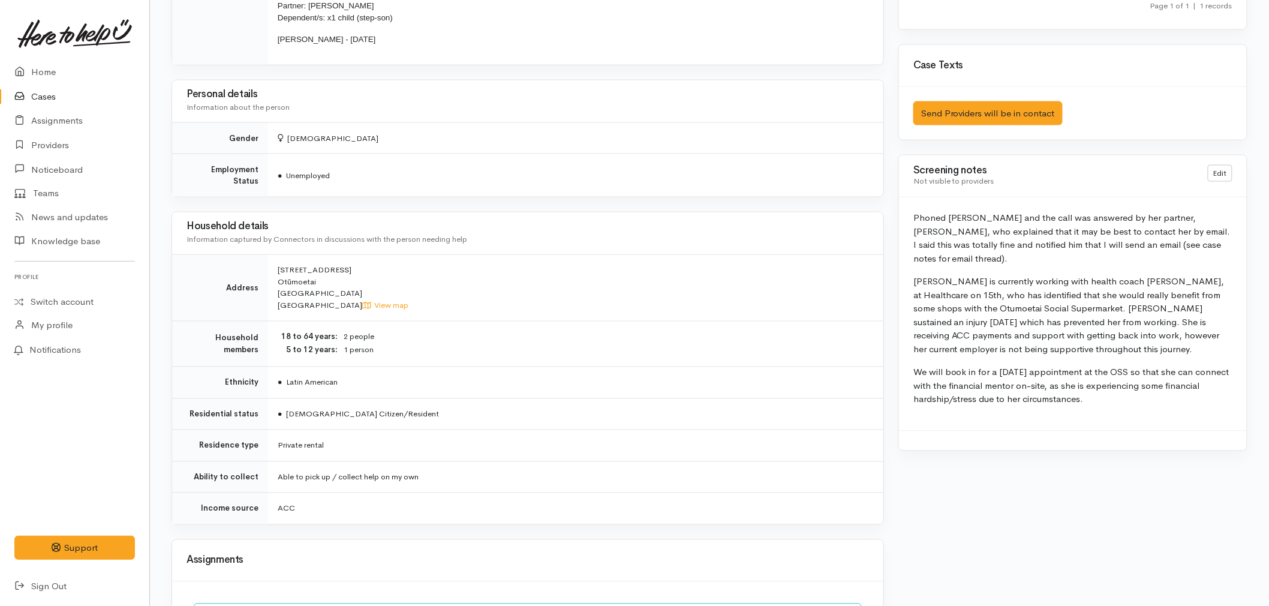
scroll to position [1066, 0]
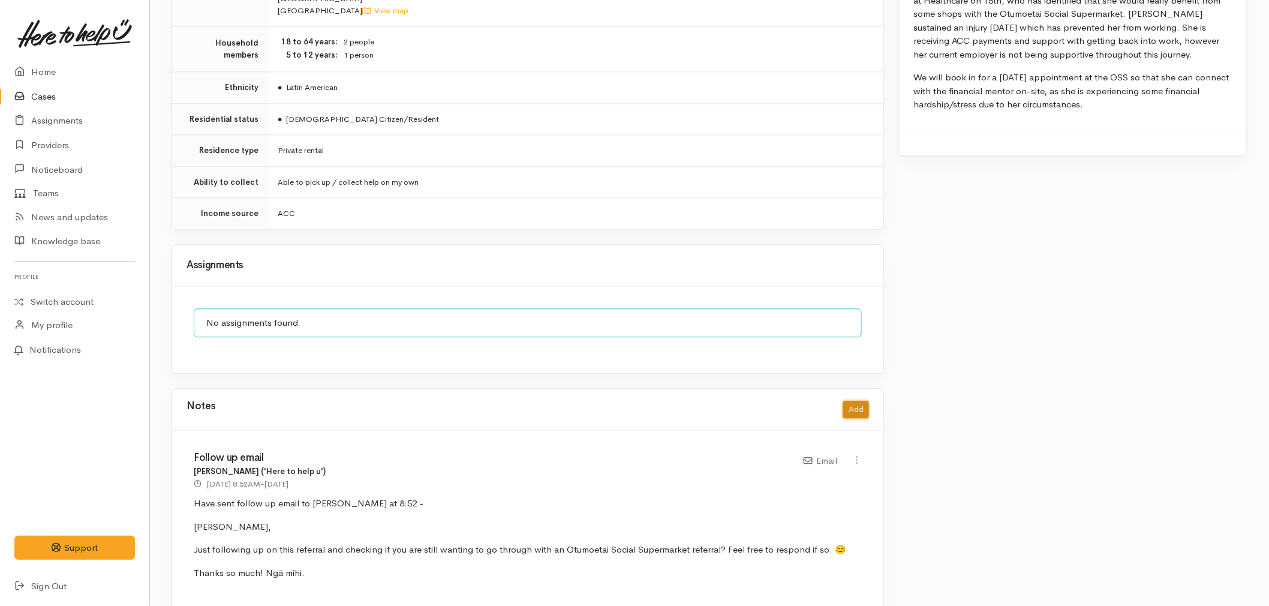
click at [849, 410] on button "Add" at bounding box center [856, 409] width 26 height 17
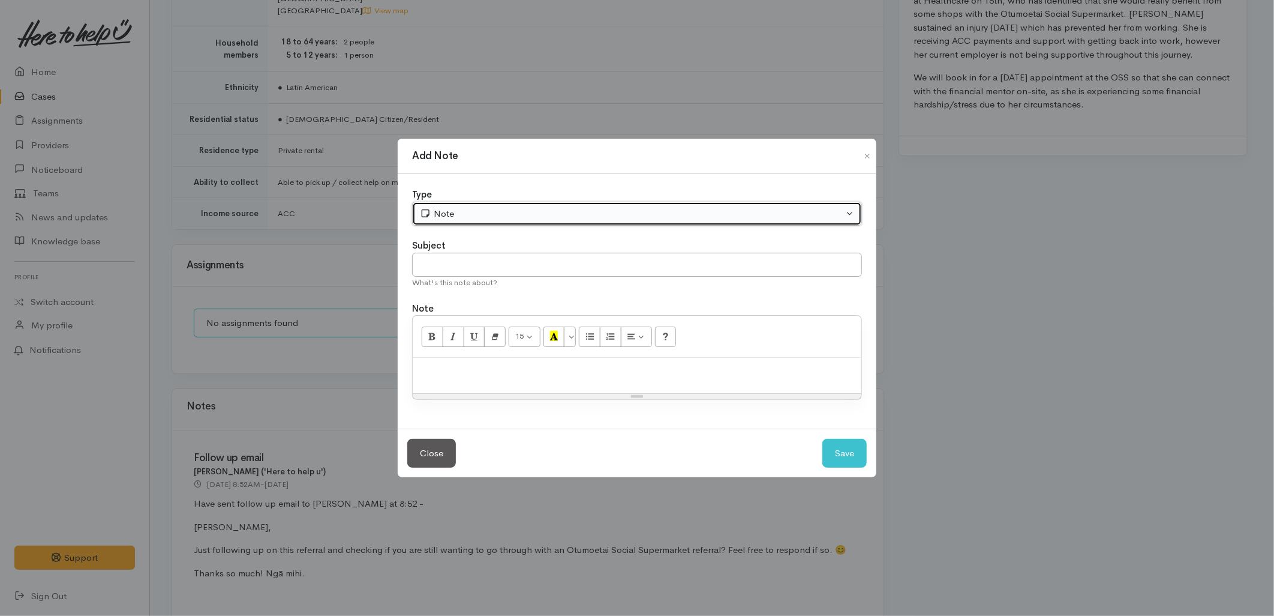
click at [456, 216] on div "Note" at bounding box center [632, 214] width 424 height 14
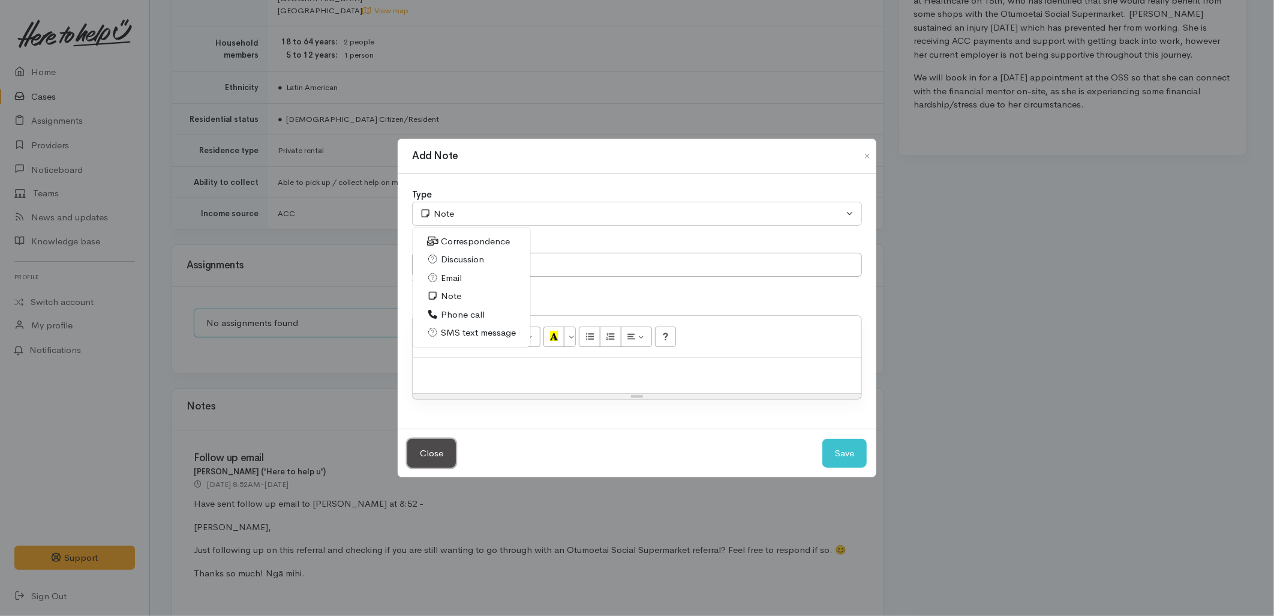
click at [437, 447] on button "Close" at bounding box center [431, 453] width 49 height 29
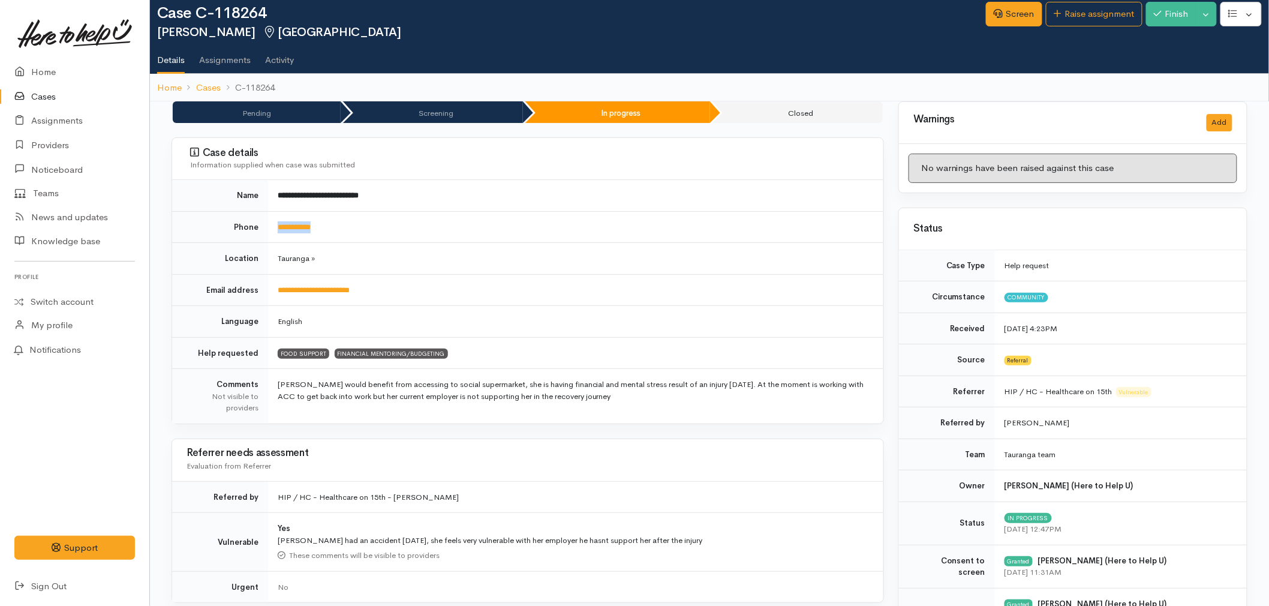
scroll to position [0, 0]
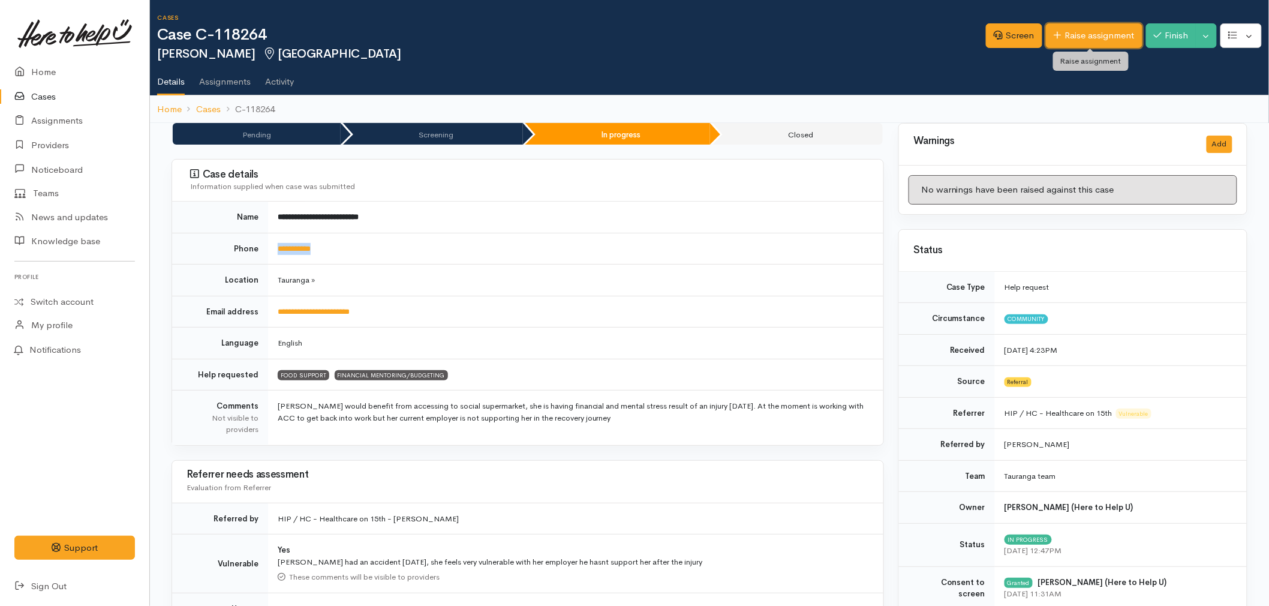
click at [1082, 44] on link "Raise assignment" at bounding box center [1094, 35] width 97 height 25
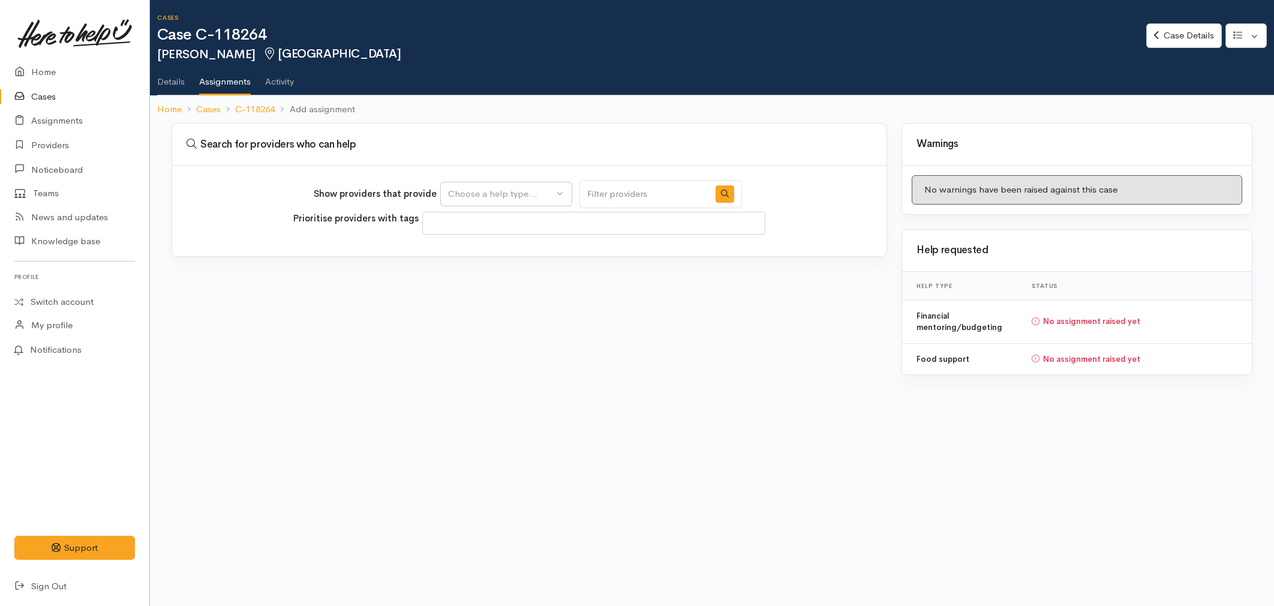
select select
click at [510, 194] on div "Choose a help type..." at bounding box center [501, 194] width 106 height 14
click at [475, 249] on span "Food support" at bounding box center [483, 251] width 56 height 14
select select "3"
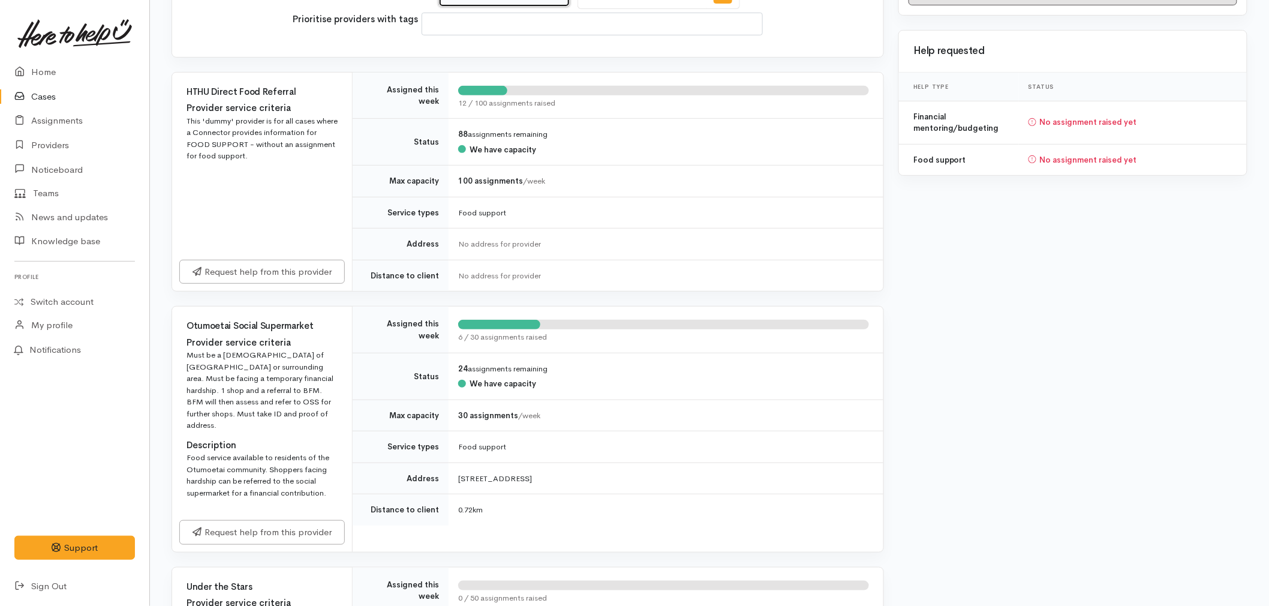
scroll to position [200, 0]
click at [254, 521] on link "Request help from this provider" at bounding box center [262, 530] width 166 height 25
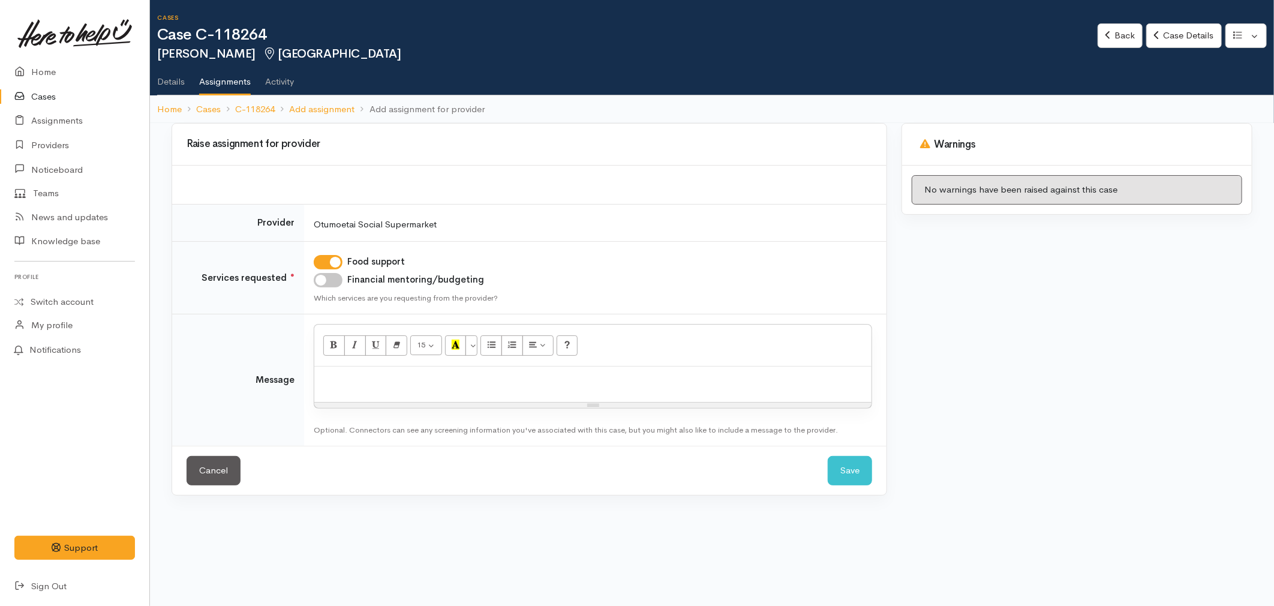
click at [327, 288] on td "Food support Financial mentoring/budgeting Which services are you requesting fr…" at bounding box center [595, 277] width 583 height 73
click at [332, 274] on input "Financial mentoring/budgeting" at bounding box center [328, 280] width 29 height 14
checkbox input "true"
click at [364, 390] on div at bounding box center [592, 384] width 557 height 35
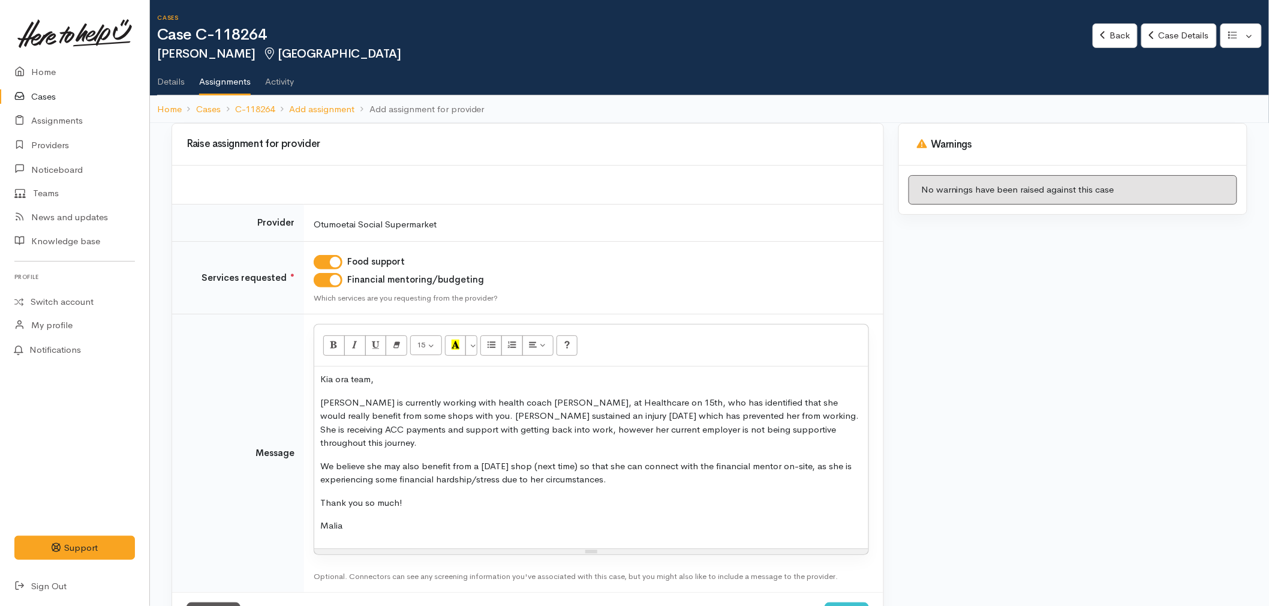
click at [318, 515] on div "Kia ora team, [PERSON_NAME] is currently working with health coach [PERSON_NAME…" at bounding box center [591, 458] width 554 height 182
click at [679, 467] on p "We believe she may also benefit from a [DATE] shop (next time) so that she can …" at bounding box center [591, 473] width 542 height 27
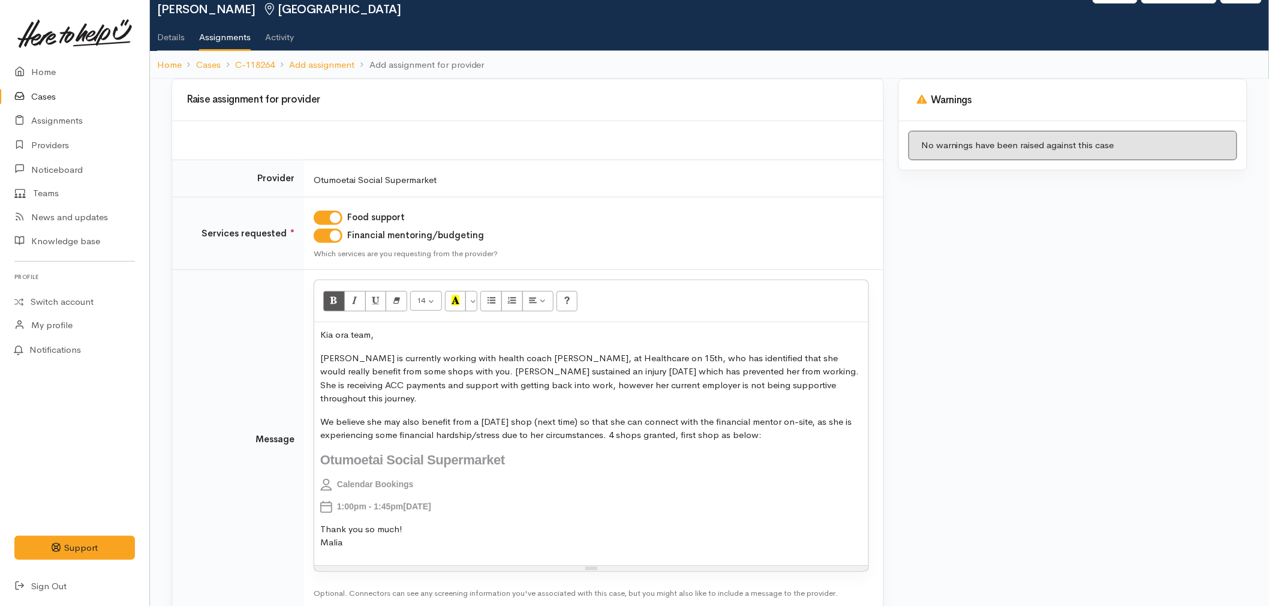
scroll to position [98, 0]
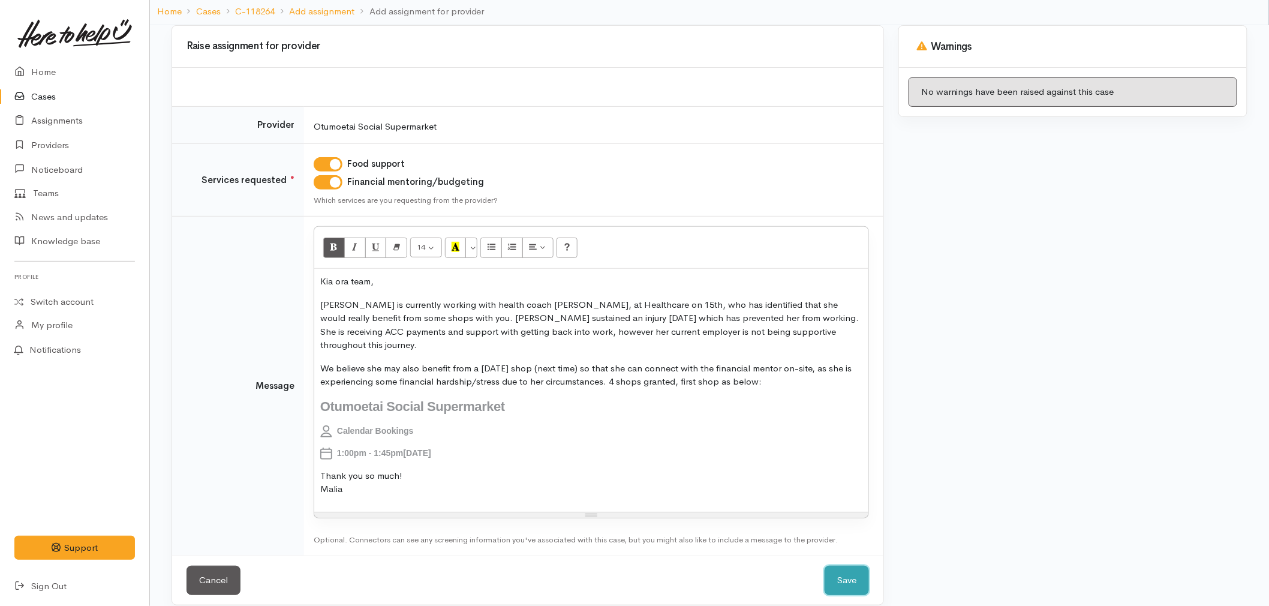
click at [848, 566] on button "Save" at bounding box center [847, 580] width 44 height 29
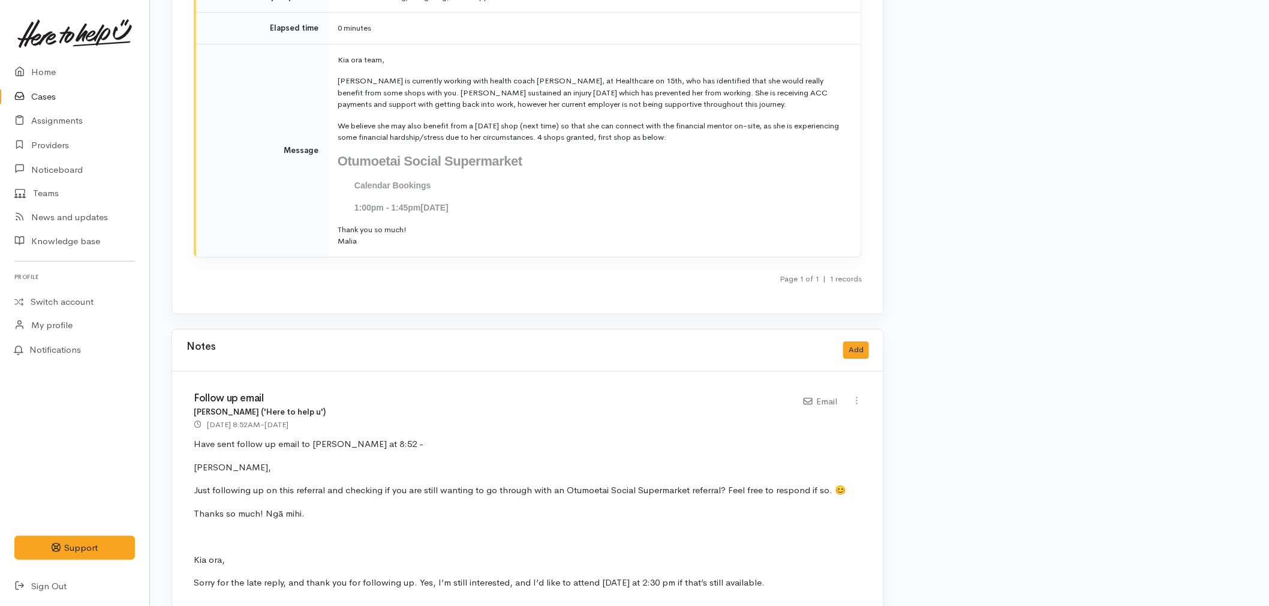
scroll to position [1533, 0]
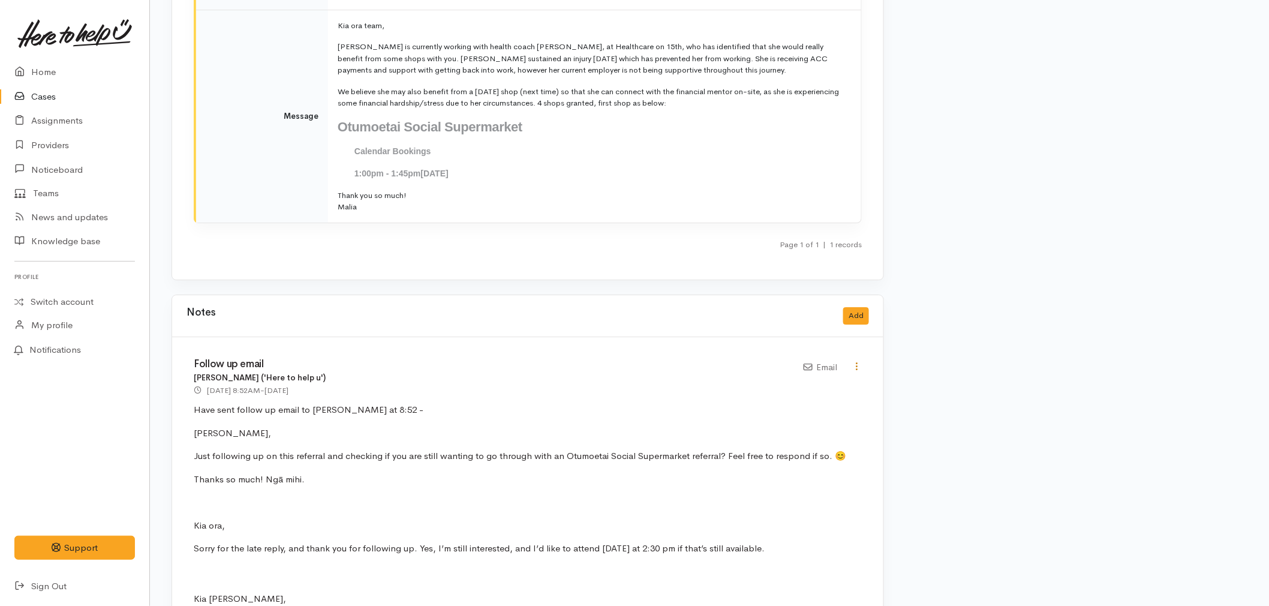
click at [853, 366] on link at bounding box center [857, 367] width 10 height 13
click at [812, 380] on link "Edit" at bounding box center [814, 389] width 95 height 19
select select "2"
type input "Follow up email"
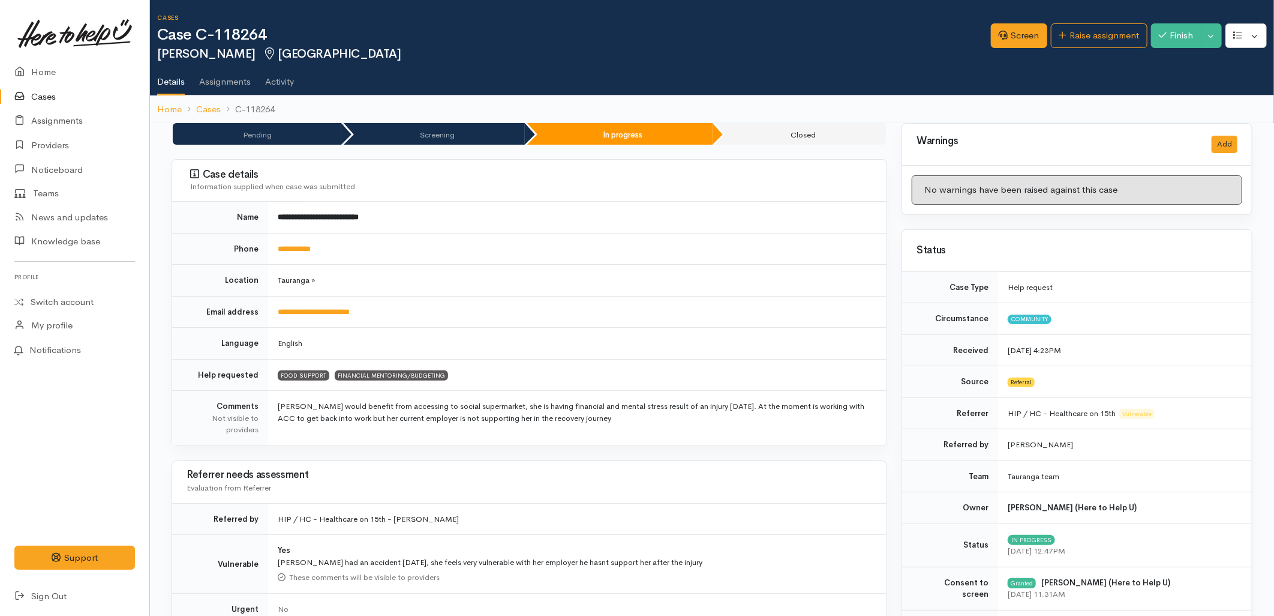
select select "2"
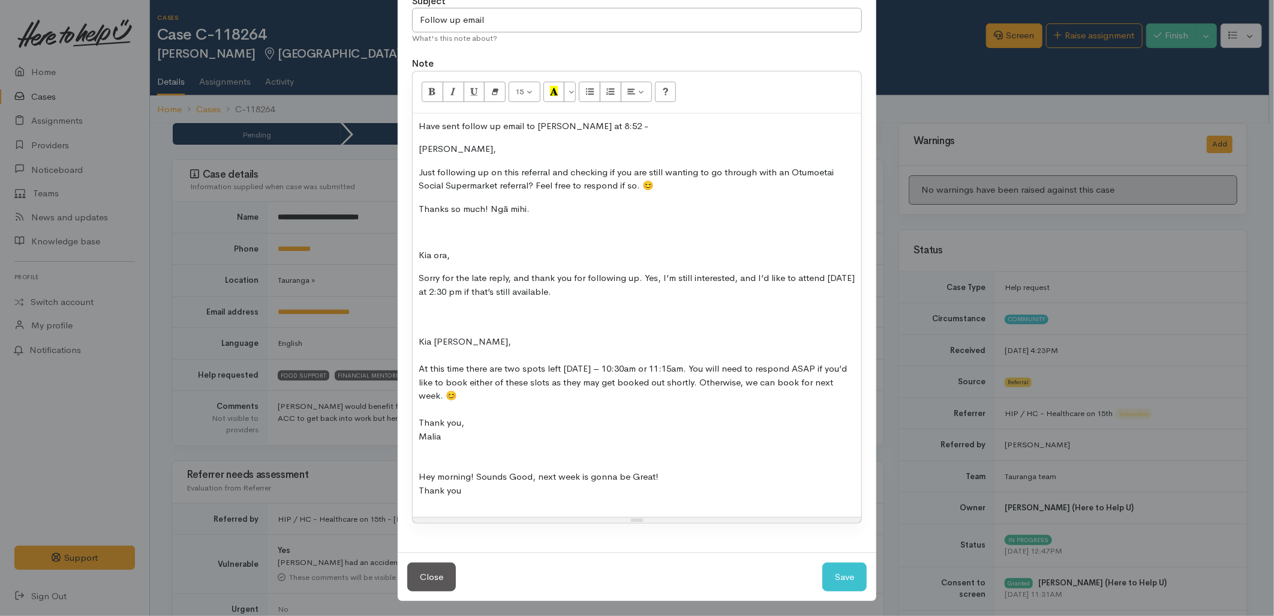
scroll to position [126, 0]
click at [541, 496] on div at bounding box center [637, 501] width 437 height 14
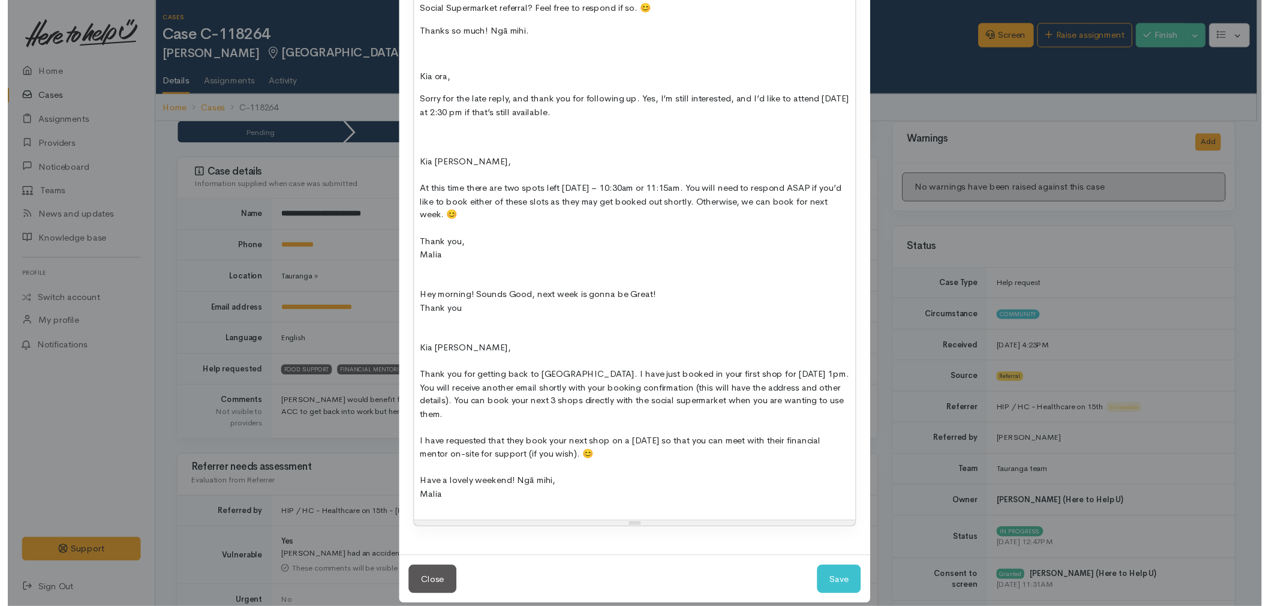
scroll to position [302, 0]
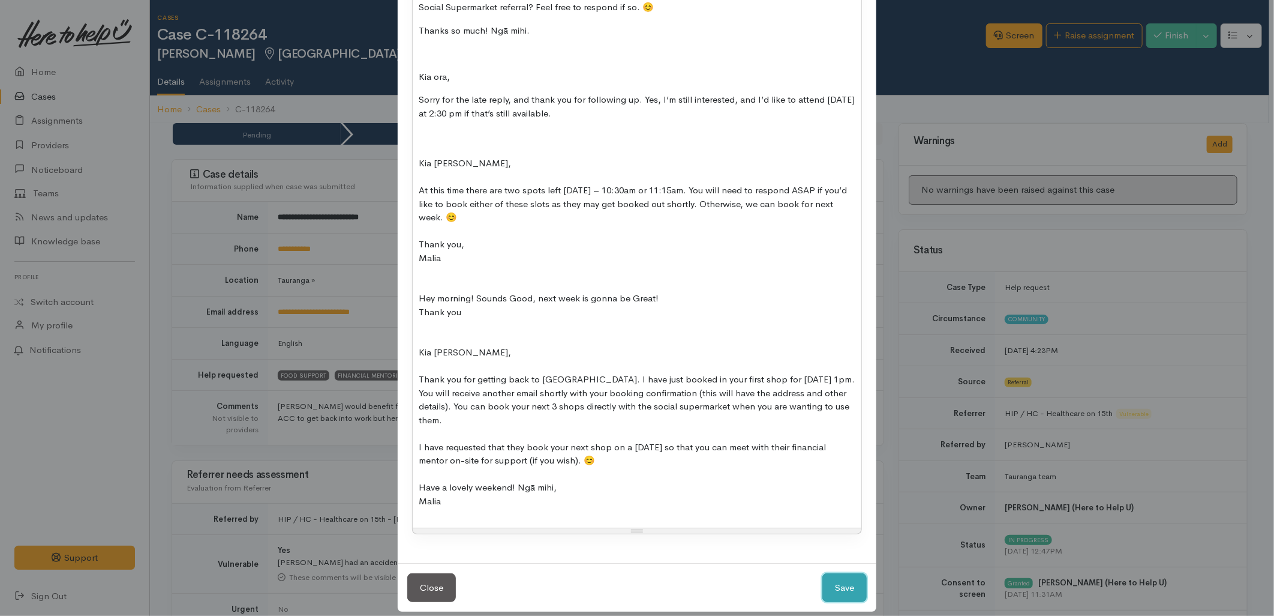
click at [853, 573] on button "Save" at bounding box center [844, 587] width 44 height 29
select select "1"
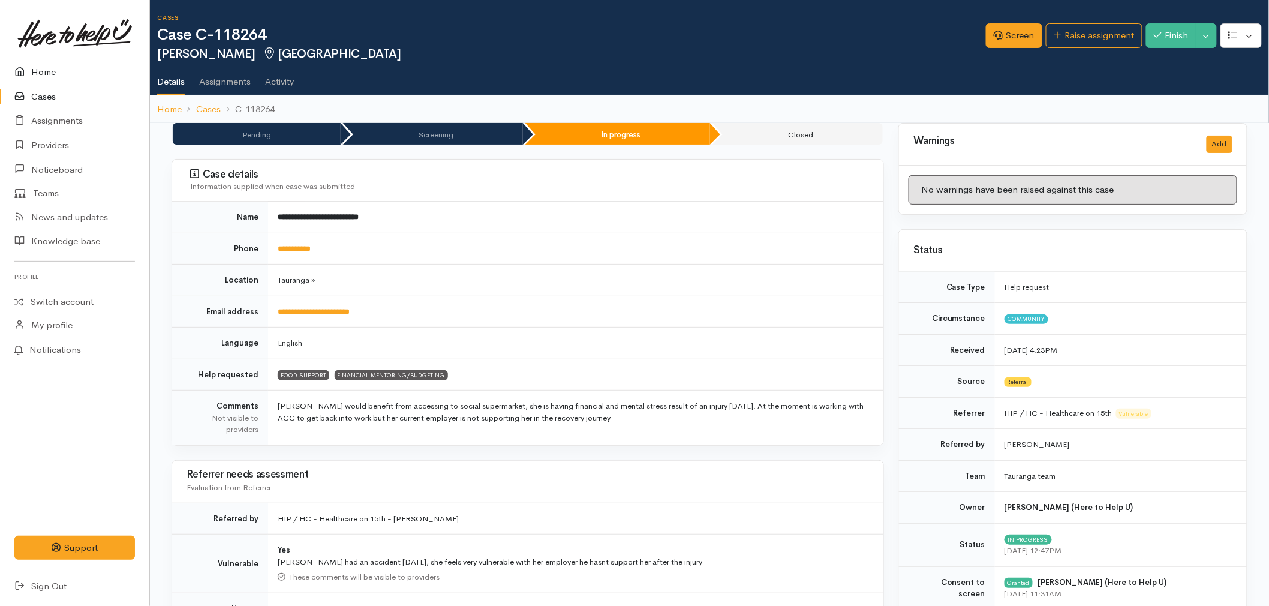
click at [46, 65] on link "Home" at bounding box center [74, 72] width 149 height 25
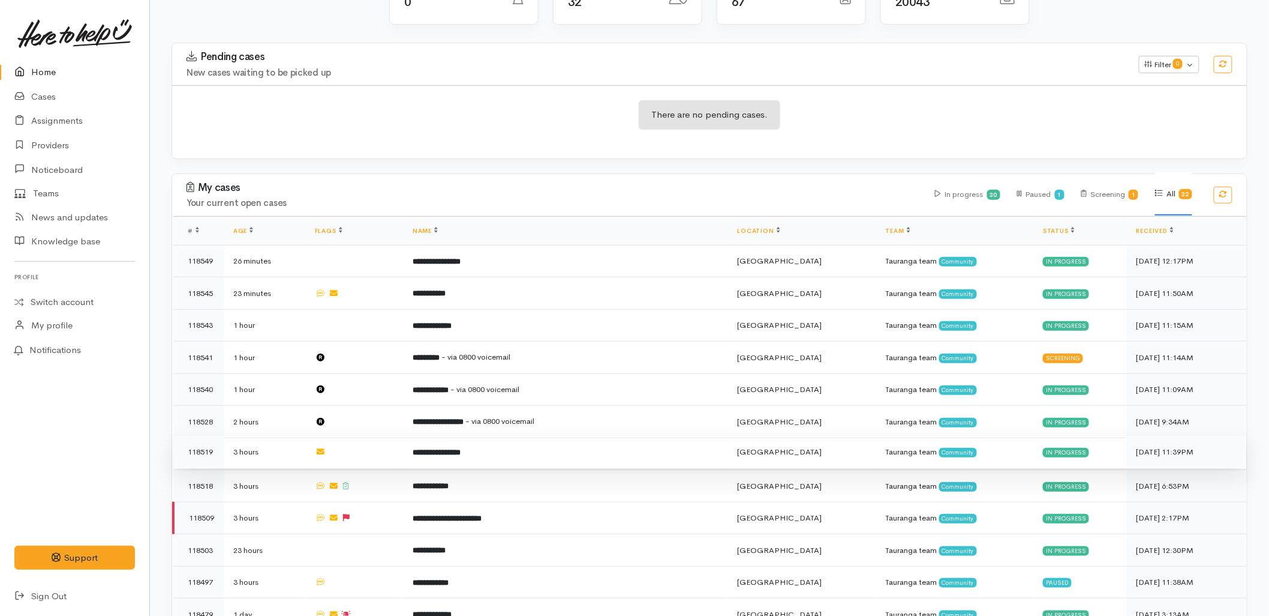
scroll to position [466, 0]
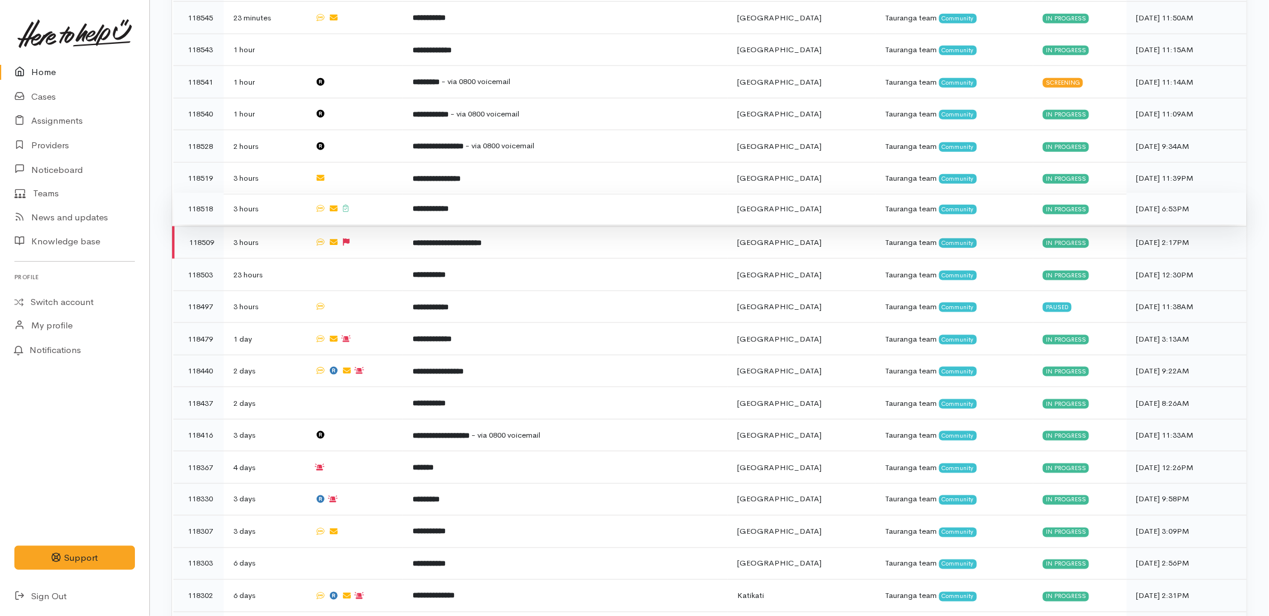
click at [421, 205] on b "**********" at bounding box center [431, 209] width 36 height 8
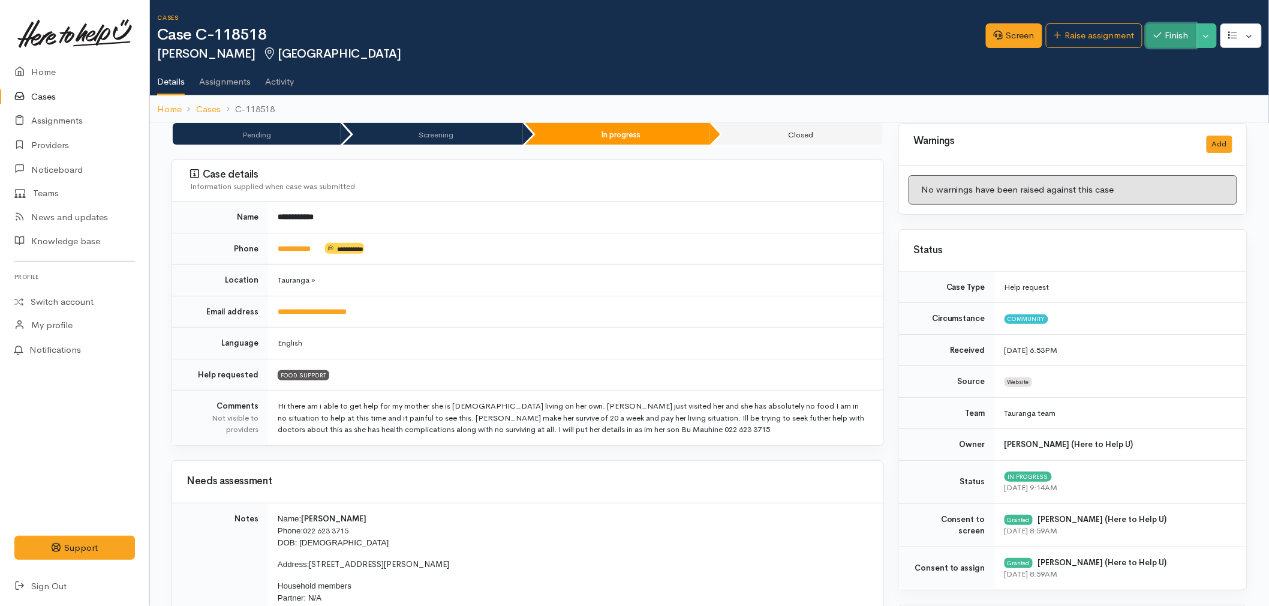
click at [1190, 38] on button "Finish" at bounding box center [1171, 35] width 50 height 25
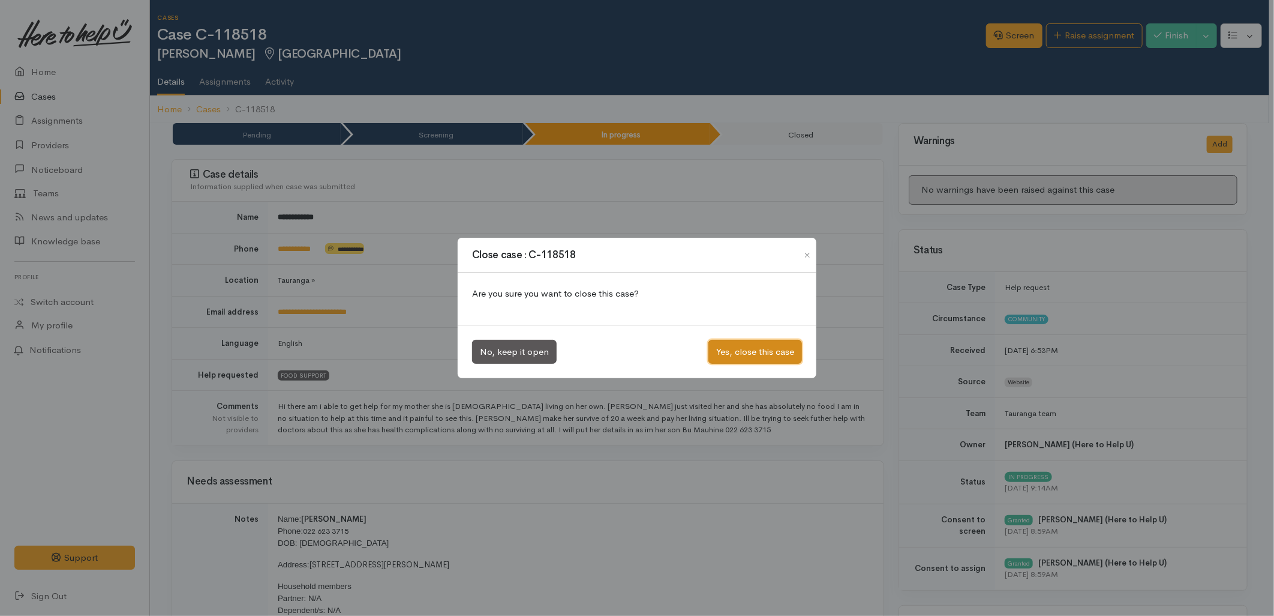
click at [765, 347] on button "Yes, close this case" at bounding box center [755, 352] width 94 height 25
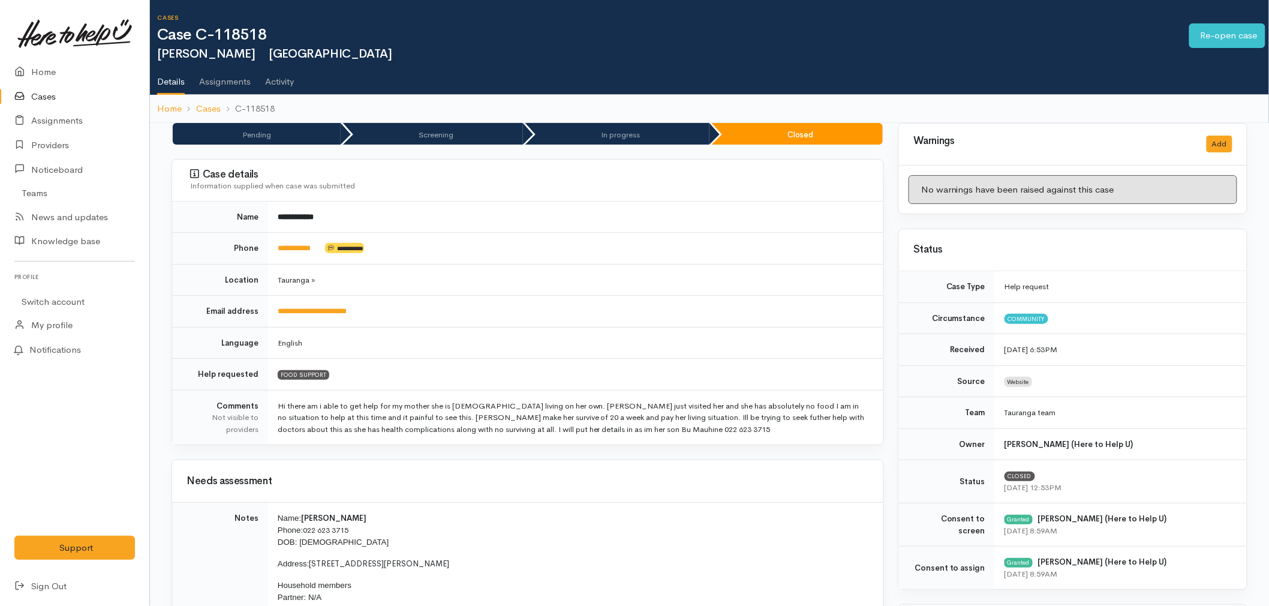
click at [57, 76] on link "Home" at bounding box center [74, 72] width 149 height 25
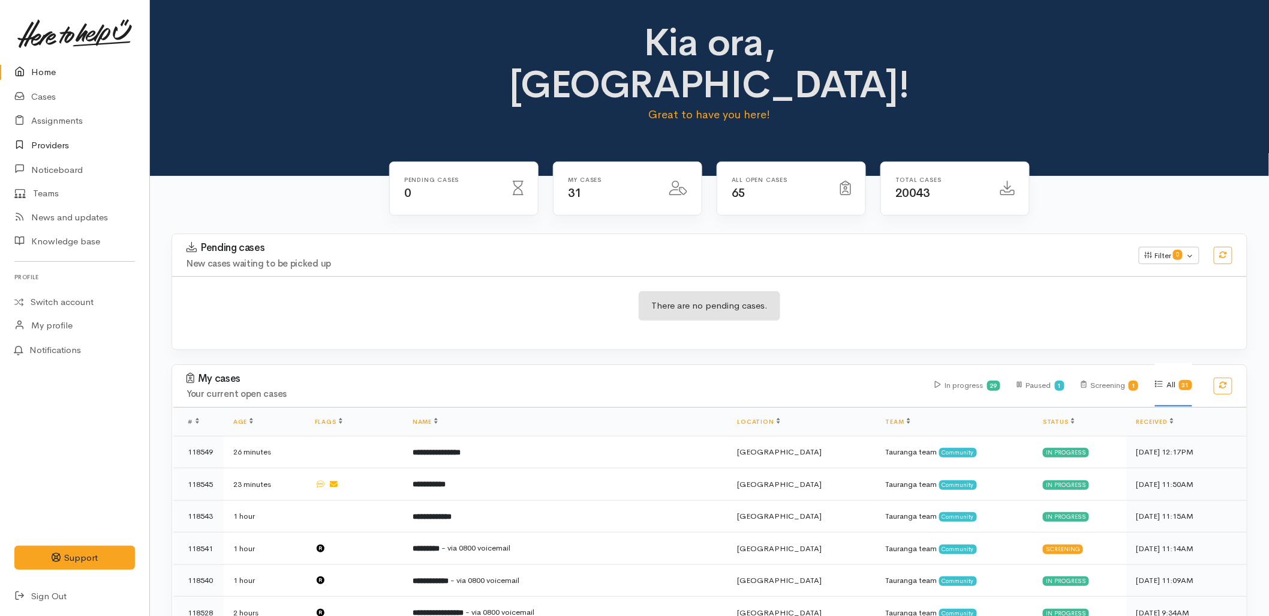
click at [43, 147] on link "Providers" at bounding box center [74, 145] width 149 height 25
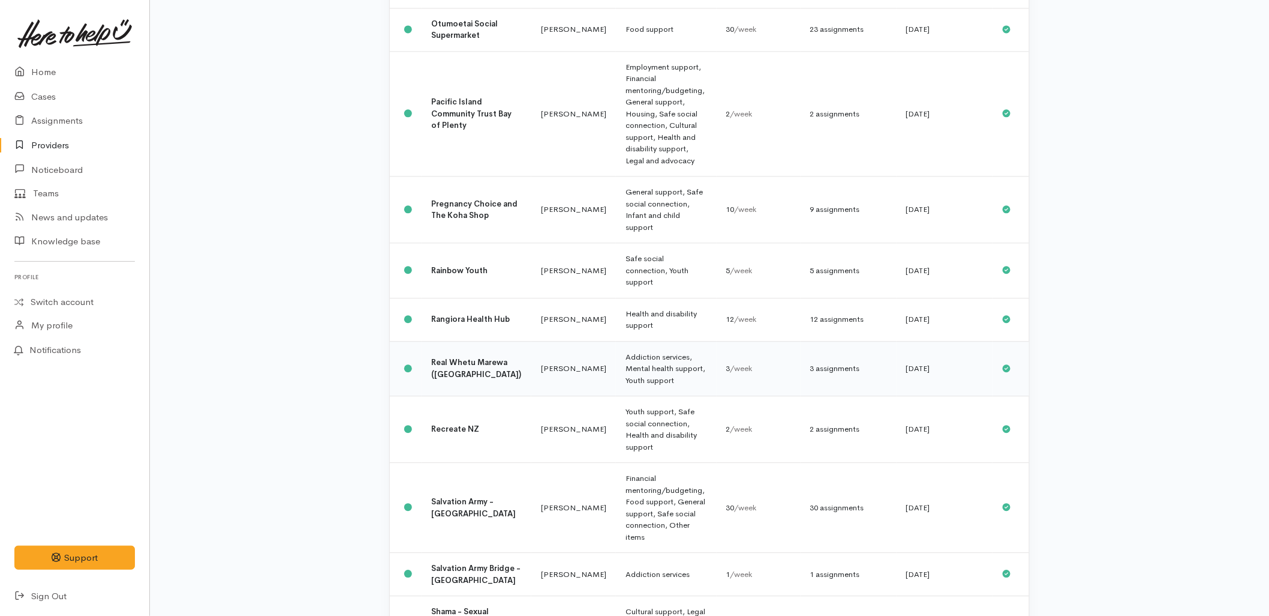
scroll to position [1128, 0]
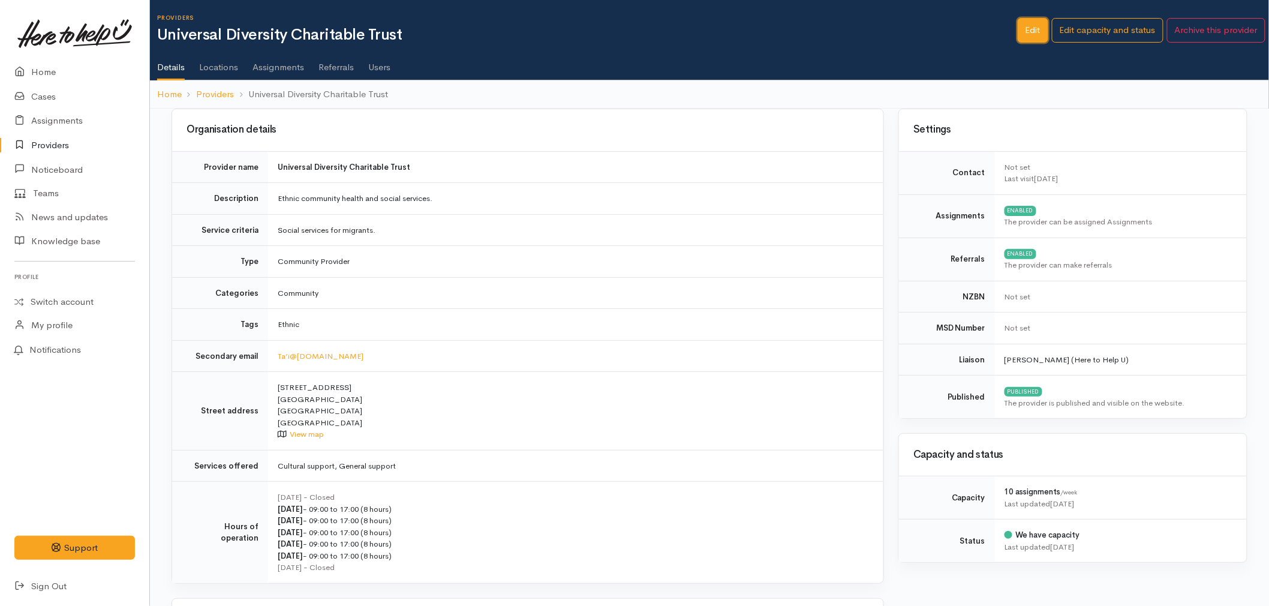
click at [1026, 30] on link "Edit" at bounding box center [1033, 30] width 31 height 25
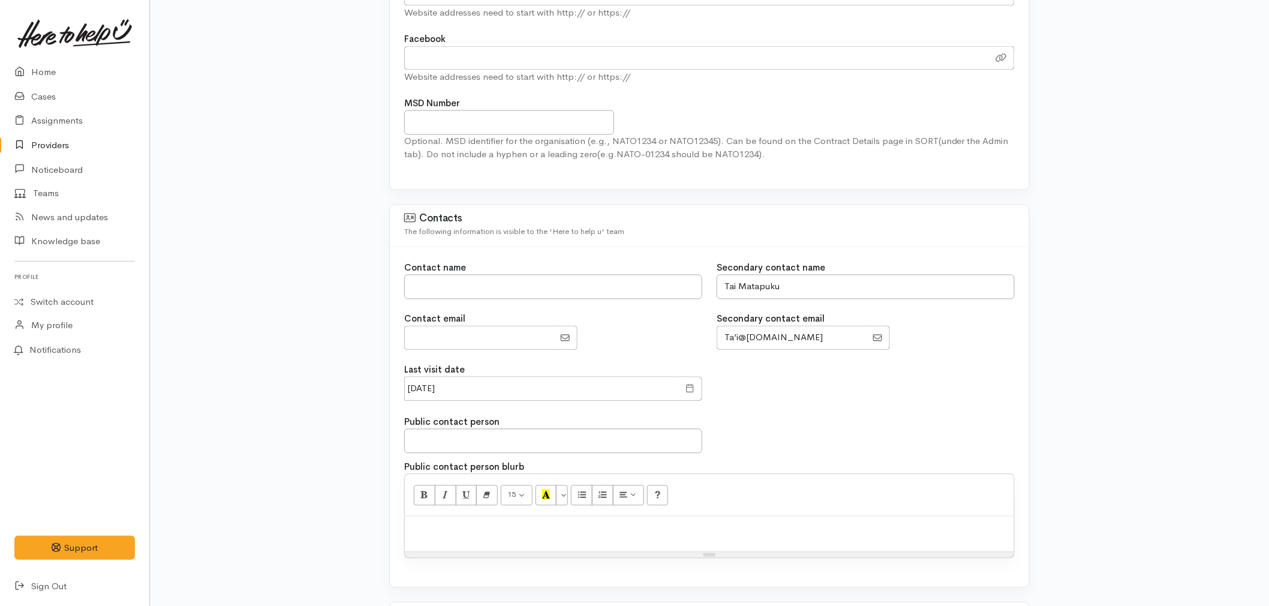
scroll to position [866, 0]
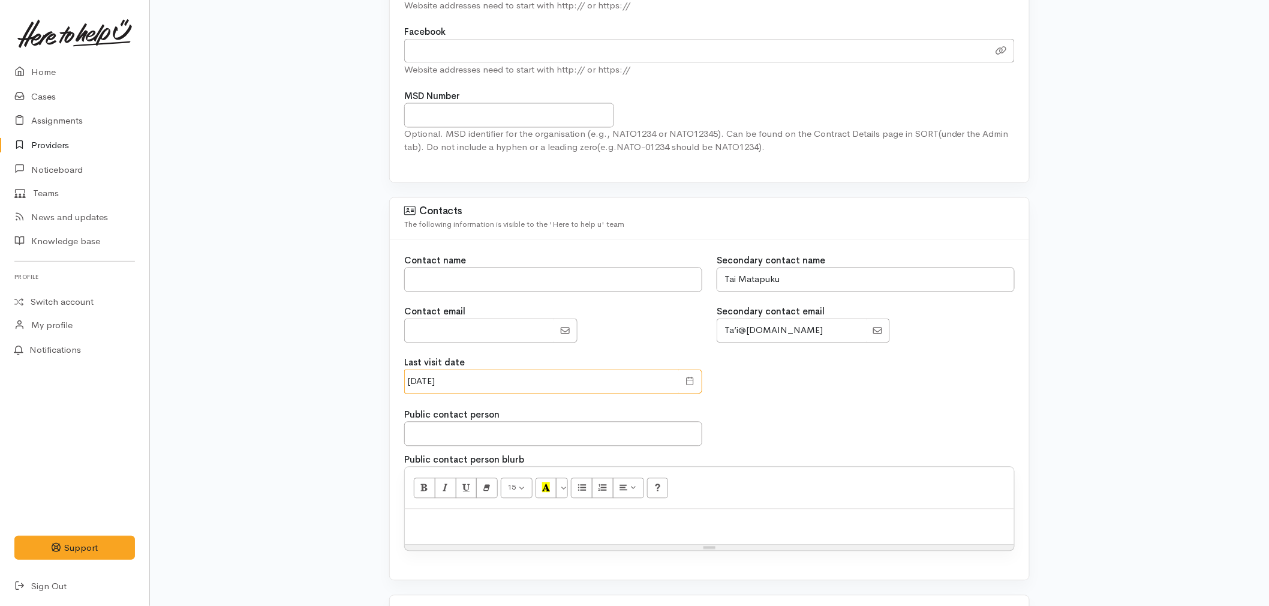
click at [487, 377] on input "[DATE]" at bounding box center [541, 382] width 275 height 25
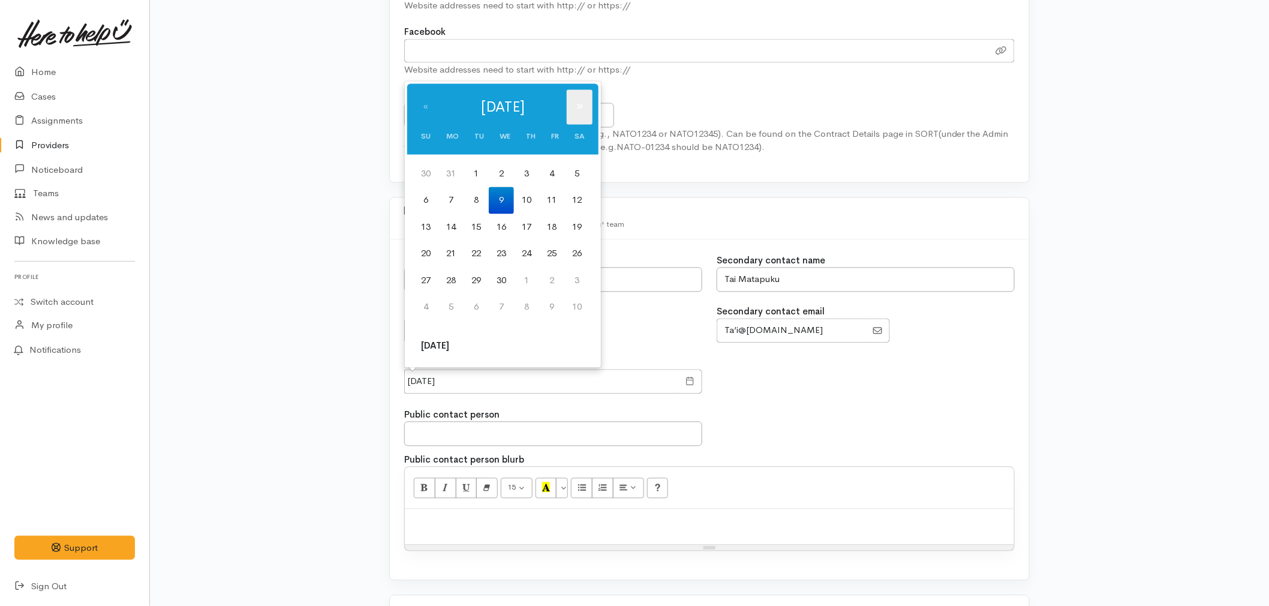
click at [578, 100] on th "»" at bounding box center [580, 107] width 26 height 35
click at [579, 100] on th "»" at bounding box center [580, 107] width 26 height 35
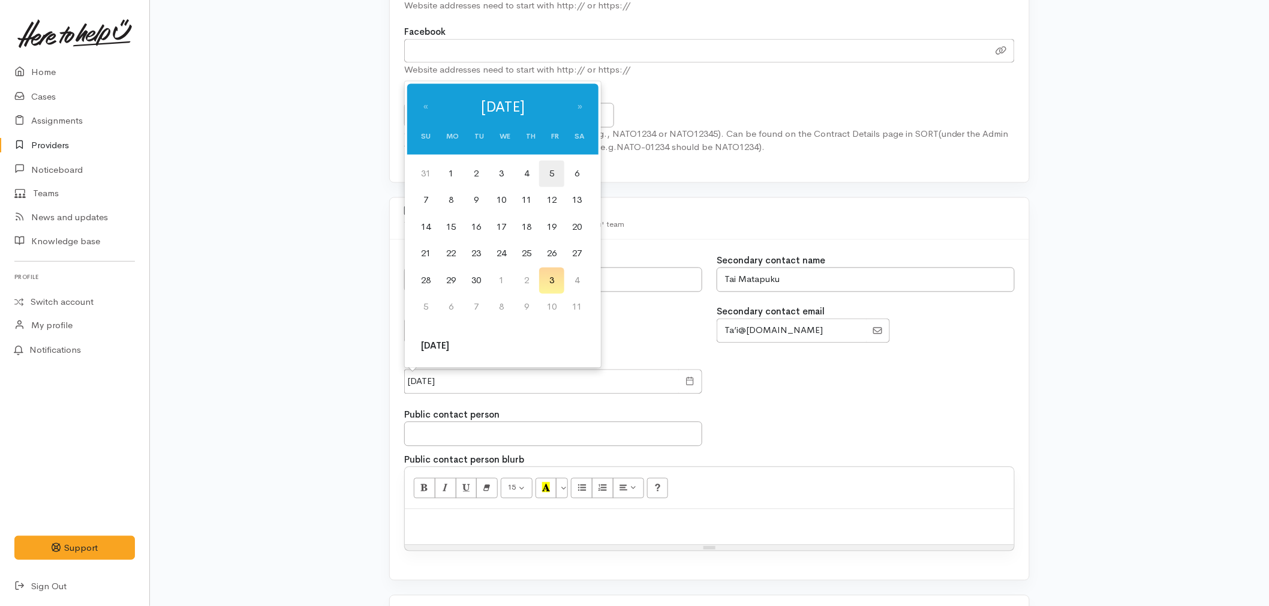
click at [548, 178] on td "5" at bounding box center [551, 174] width 25 height 27
type input "05 Sep 2025"
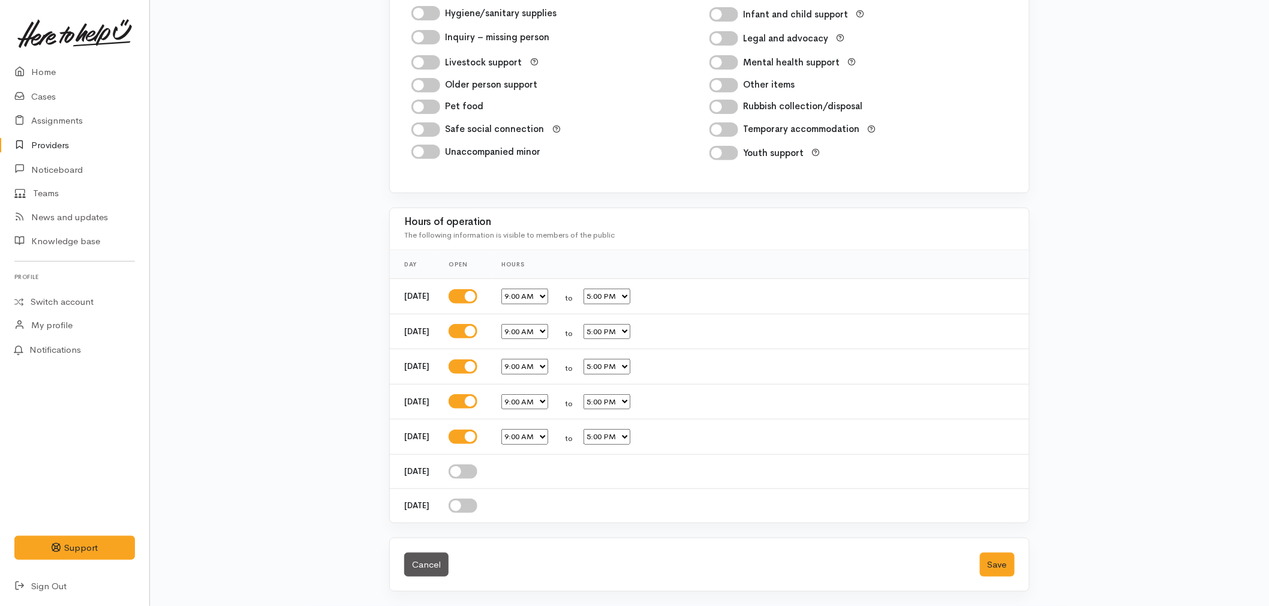
scroll to position [1998, 0]
click at [1001, 560] on button "Save" at bounding box center [997, 565] width 35 height 25
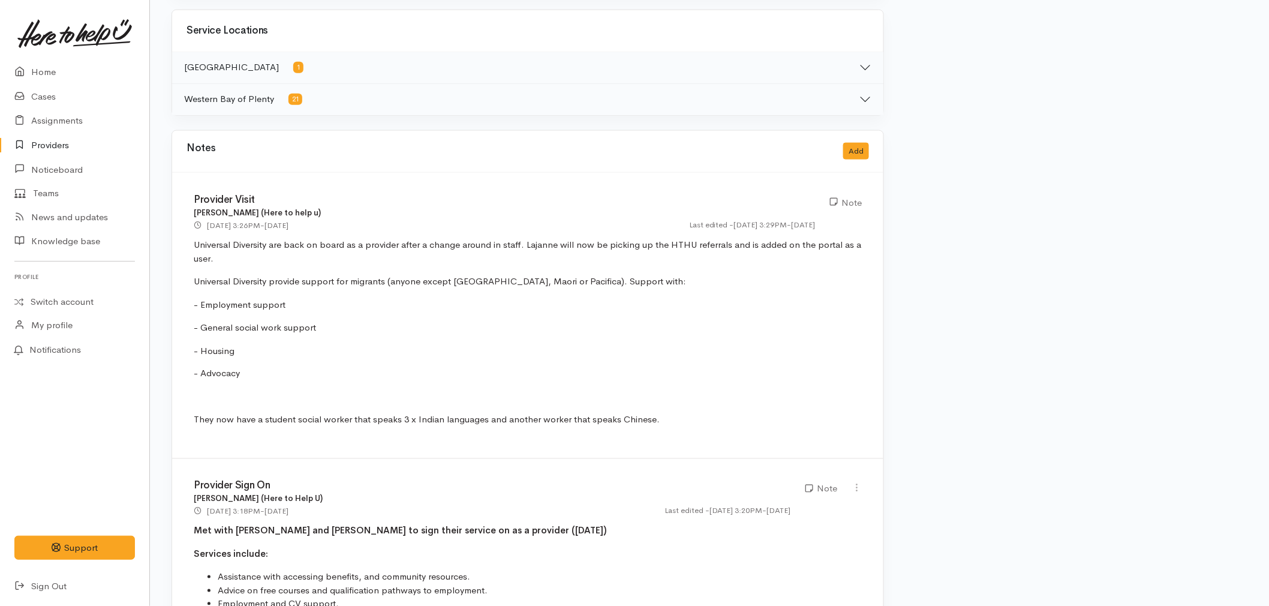
scroll to position [537, 0]
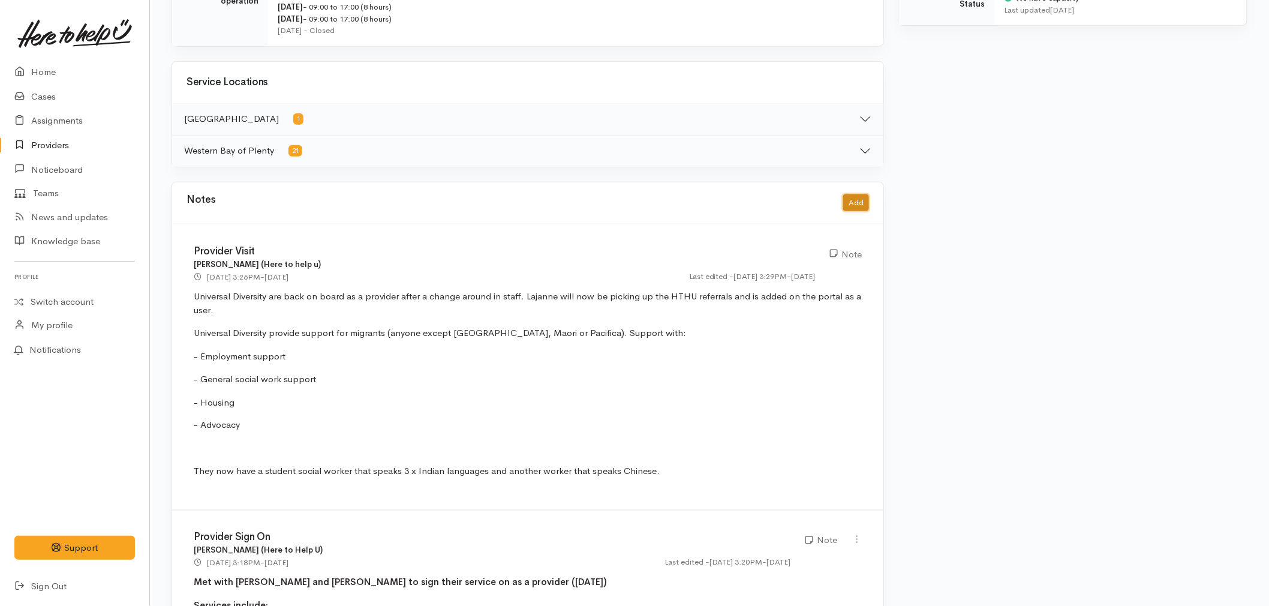
click at [852, 202] on button "Add" at bounding box center [856, 202] width 26 height 17
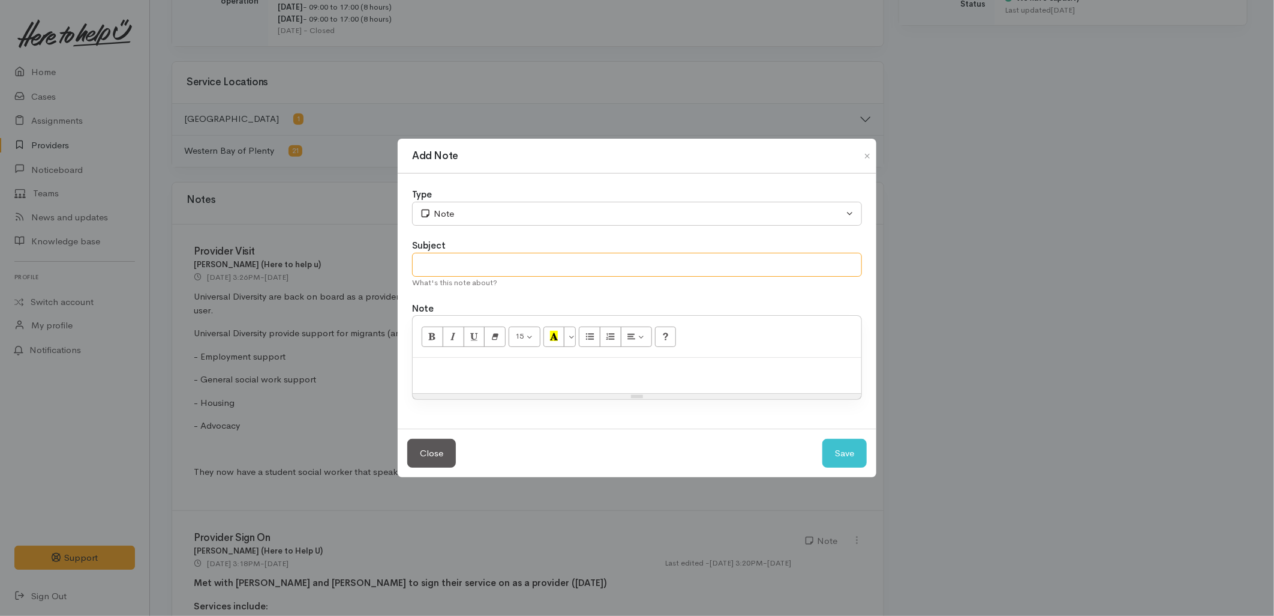
click at [540, 276] on input "text" at bounding box center [637, 265] width 450 height 25
type input "Provider Visit"
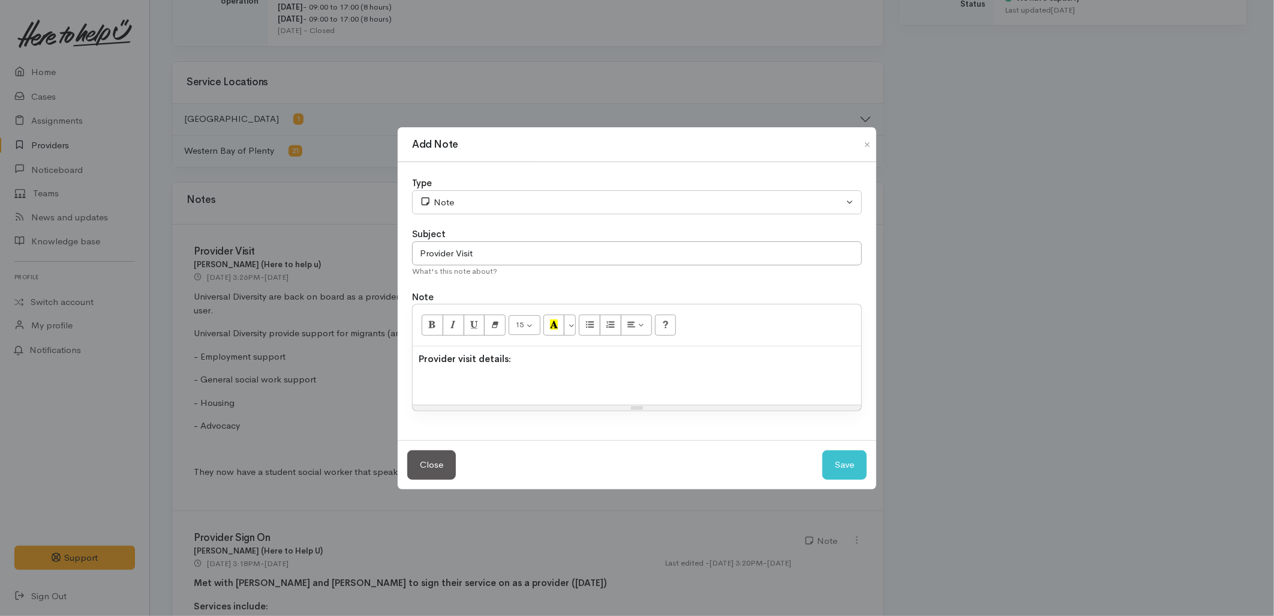
click at [445, 379] on p at bounding box center [637, 383] width 437 height 14
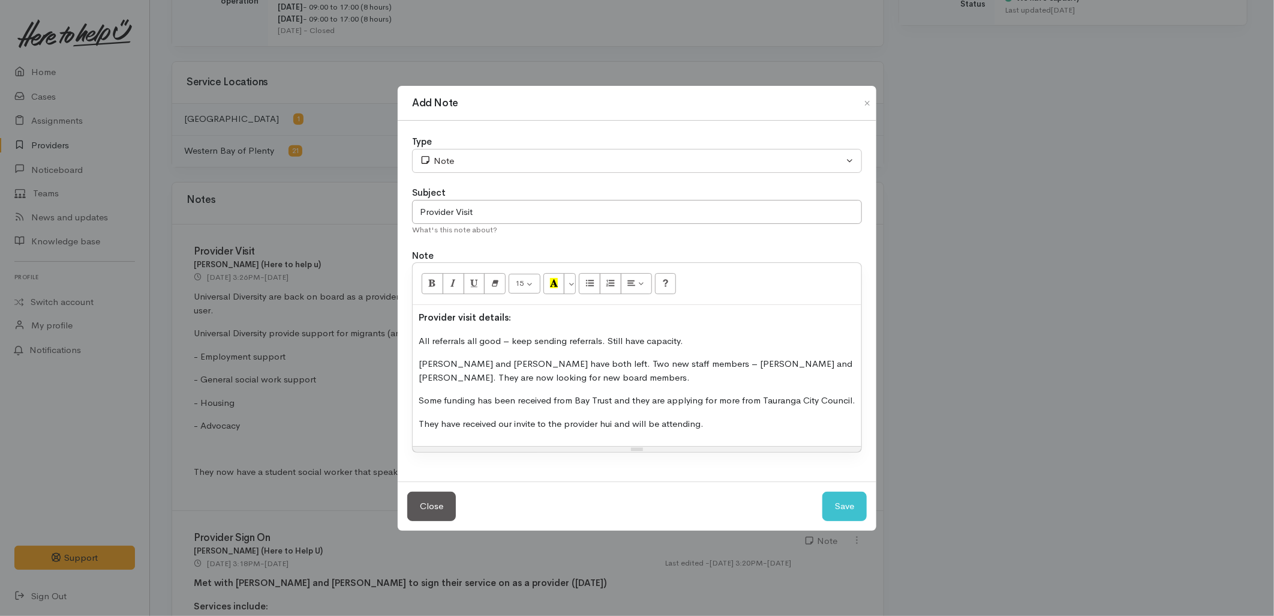
drag, startPoint x: 716, startPoint y: 427, endPoint x: 349, endPoint y: 347, distance: 375.8
click at [349, 347] on div "Add Note Type Correspondence Discussion Email Note Phone call SMS text message …" at bounding box center [637, 308] width 1274 height 616
click at [587, 291] on button "Unordered list (CTRL+SHIFT+NUM7)" at bounding box center [590, 283] width 22 height 20
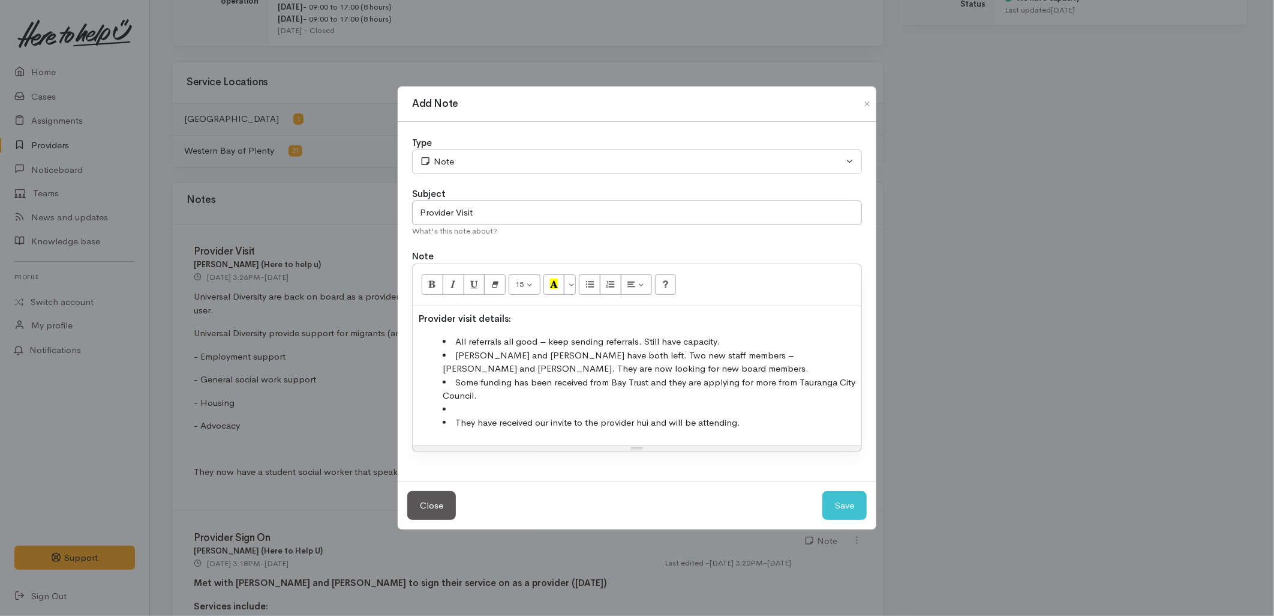
click at [532, 379] on li "Some funding has been received from Bay Trust and they are applying for more fr…" at bounding box center [649, 389] width 413 height 27
click at [475, 411] on li at bounding box center [649, 410] width 413 height 14
click at [480, 413] on li at bounding box center [649, 410] width 413 height 14
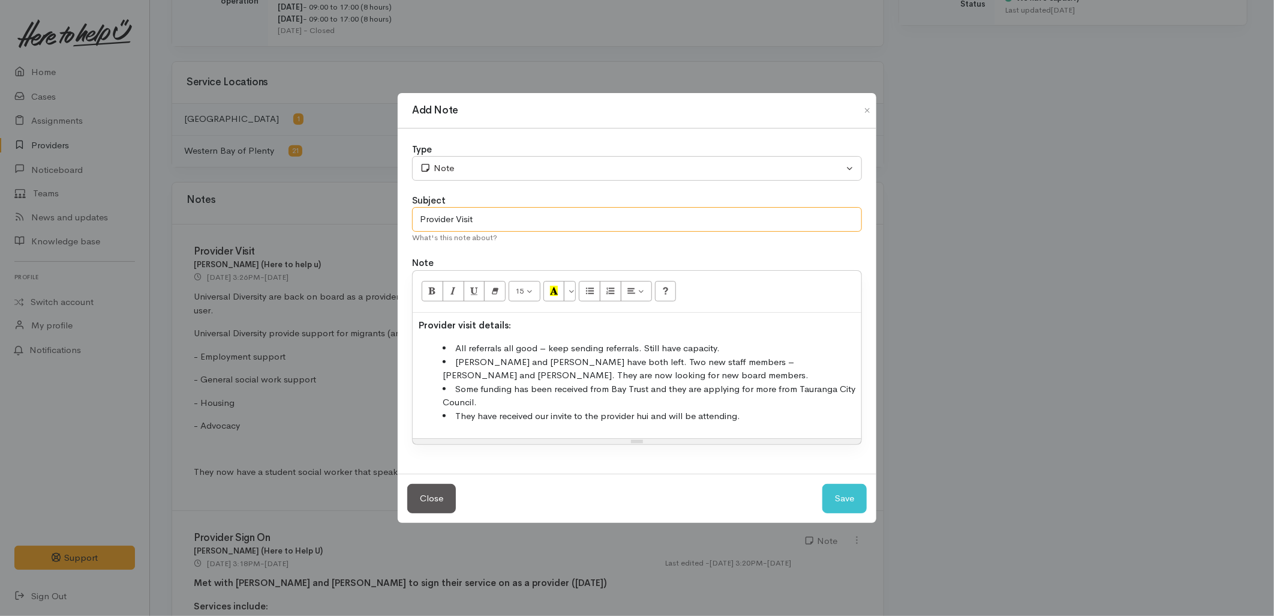
click at [490, 218] on input "Provider Visit" at bounding box center [637, 219] width 450 height 25
drag, startPoint x: 505, startPoint y: 325, endPoint x: 412, endPoint y: 325, distance: 93.6
click at [412, 325] on div "15 8 9 10 11 12 14 18 24 36 Background Color Transparent Select #ffff00 Text Co…" at bounding box center [637, 357] width 450 height 175
click at [835, 500] on button "Save" at bounding box center [844, 498] width 44 height 29
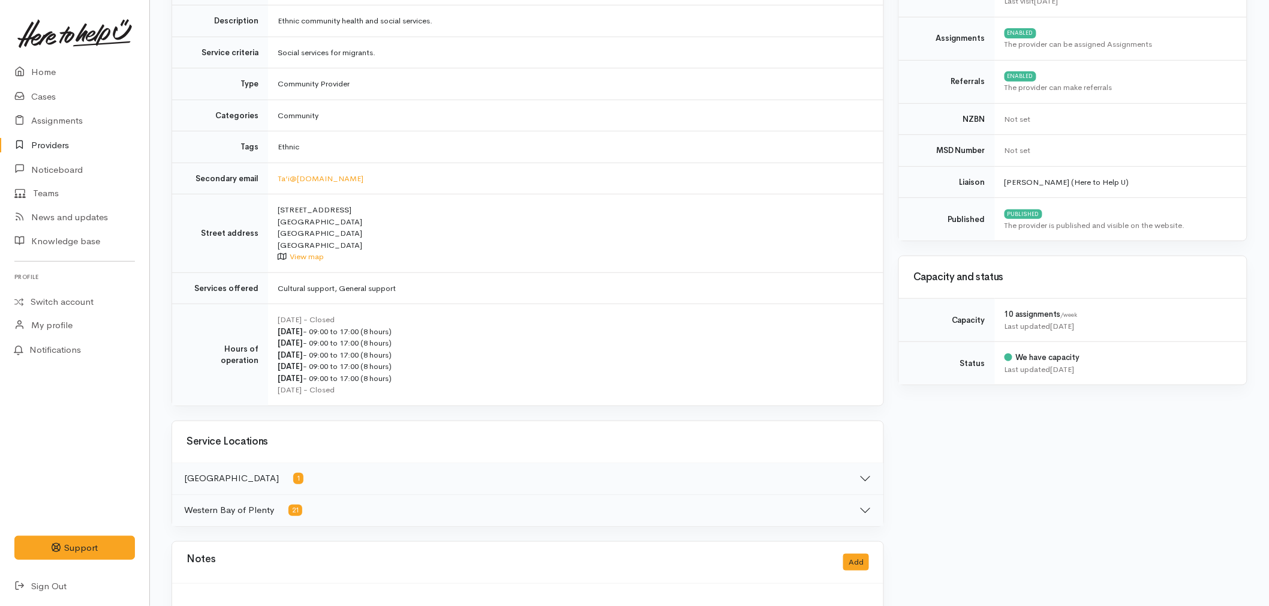
scroll to position [4, 0]
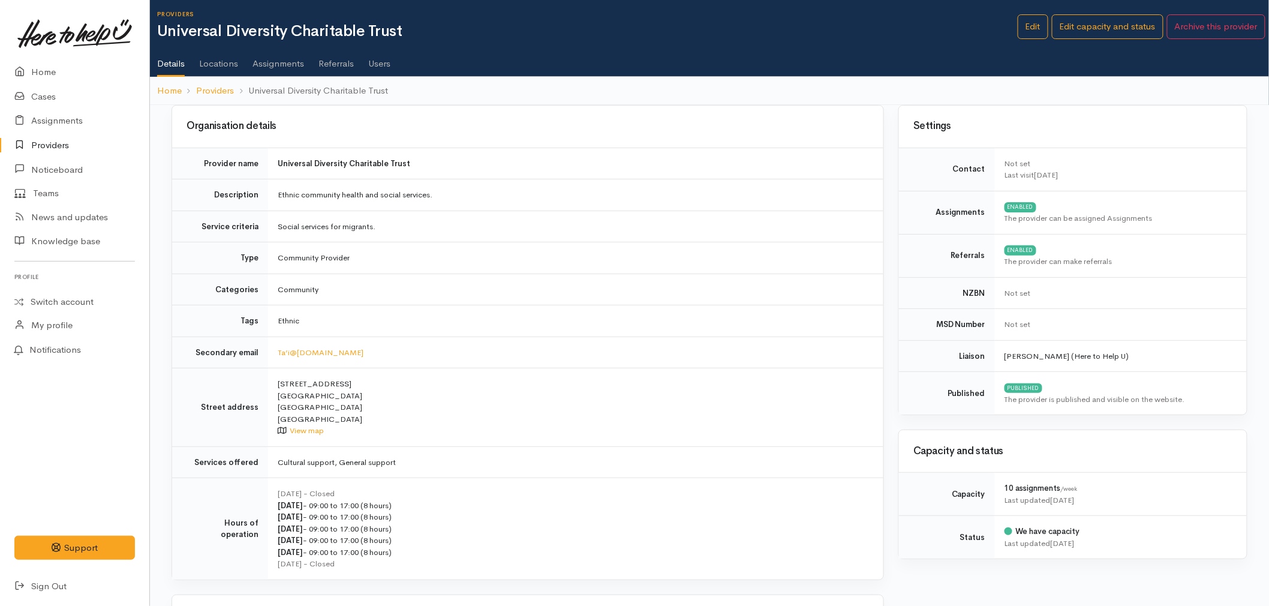
click at [385, 59] on link "Users" at bounding box center [379, 60] width 22 height 34
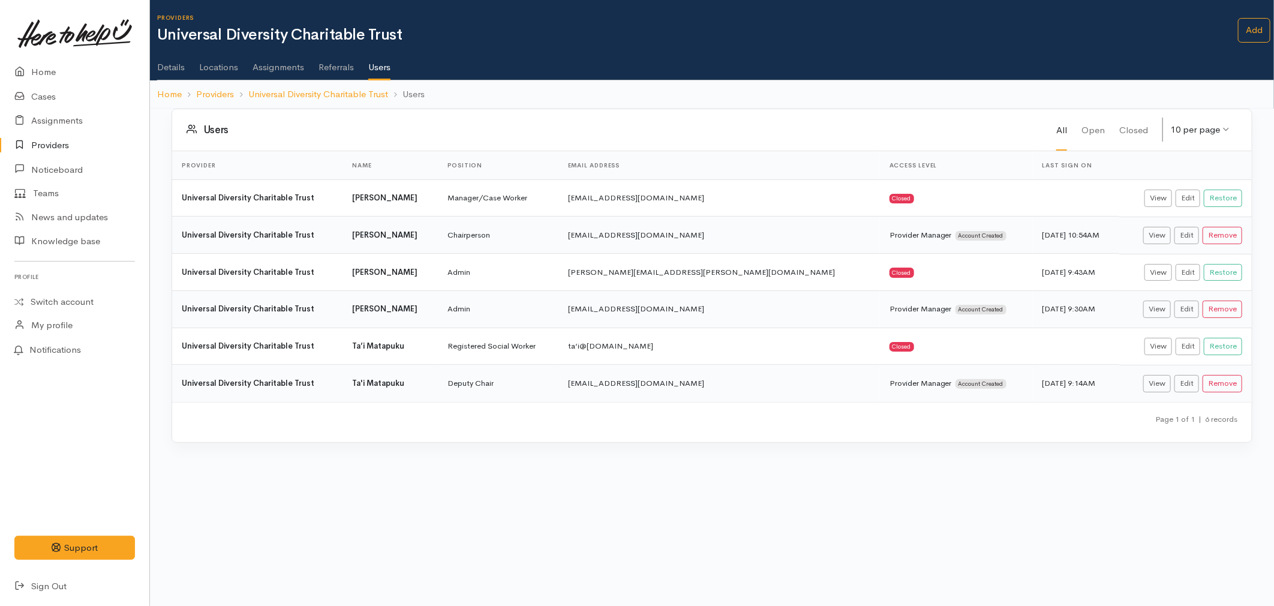
click at [173, 69] on link "Details" at bounding box center [171, 63] width 28 height 34
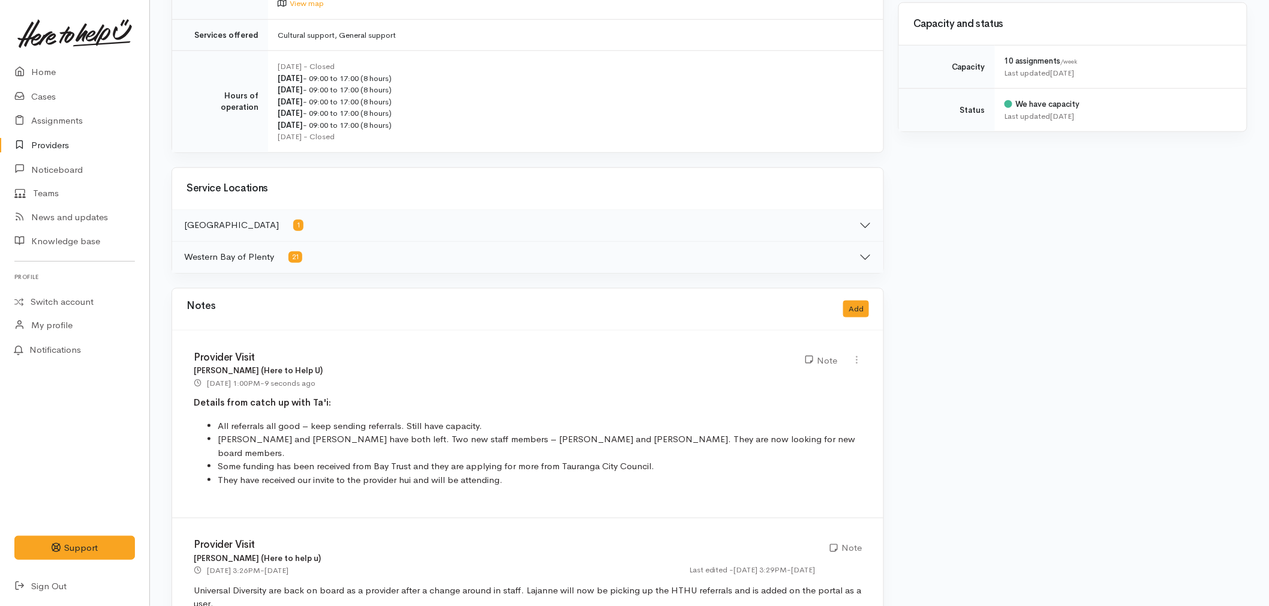
scroll to position [466, 0]
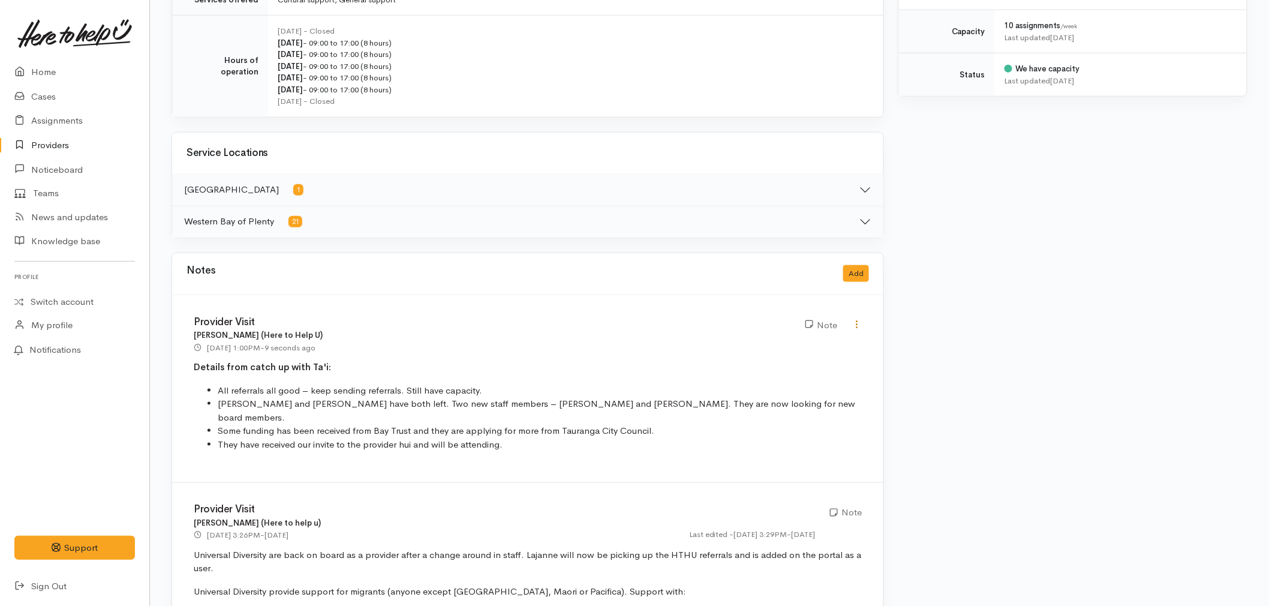
click at [859, 324] on icon at bounding box center [857, 324] width 10 height 10
click at [825, 342] on link "Edit" at bounding box center [814, 347] width 95 height 19
type input "Provider Visit"
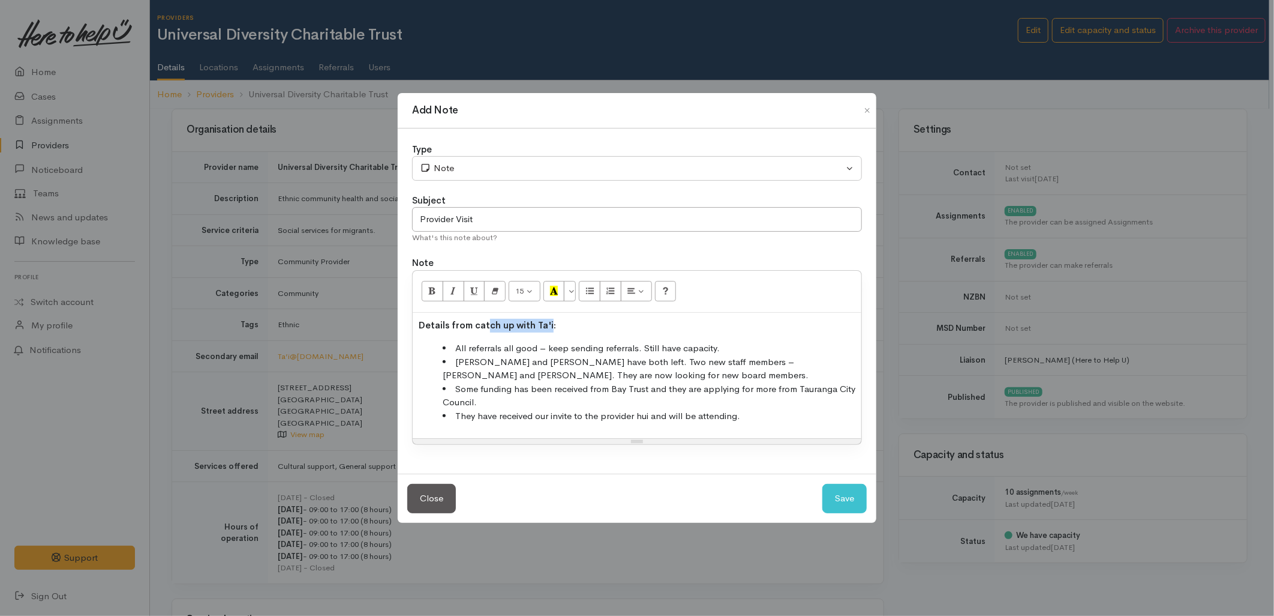
drag, startPoint x: 547, startPoint y: 322, endPoint x: 485, endPoint y: 325, distance: 62.5
click at [485, 325] on b "Details from catch up with Ta'i:" at bounding box center [487, 324] width 137 height 11
click at [427, 325] on b "Details from visit:" at bounding box center [457, 324] width 77 height 11
click at [840, 488] on button "Save" at bounding box center [844, 498] width 44 height 29
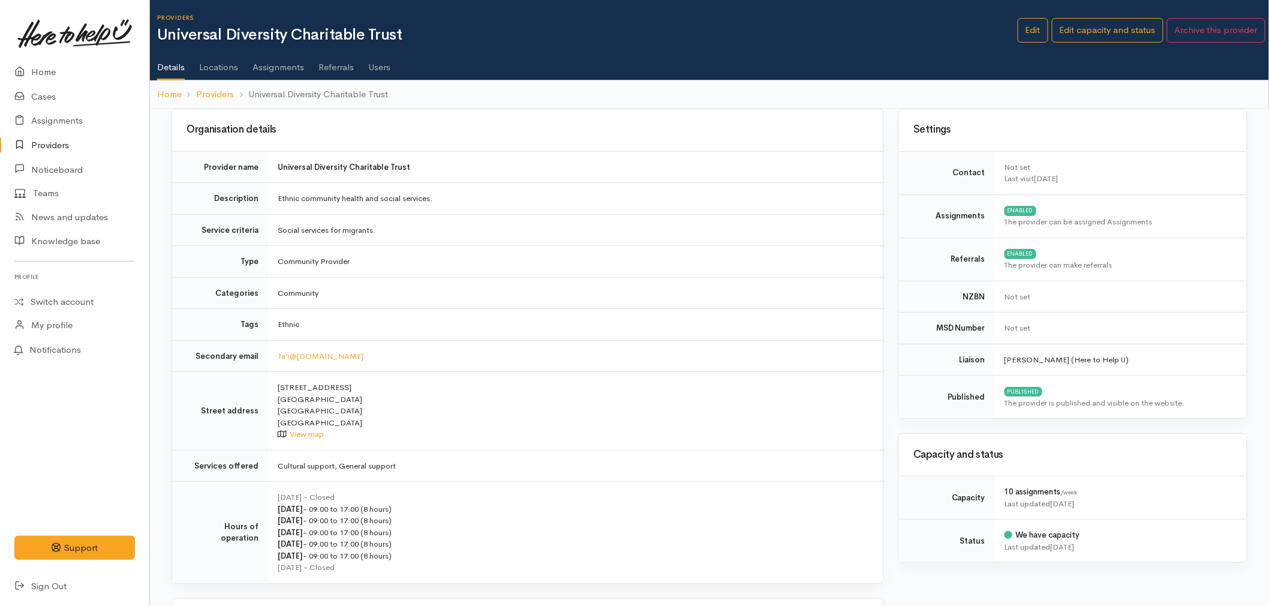
click at [58, 143] on link "Providers" at bounding box center [74, 145] width 149 height 25
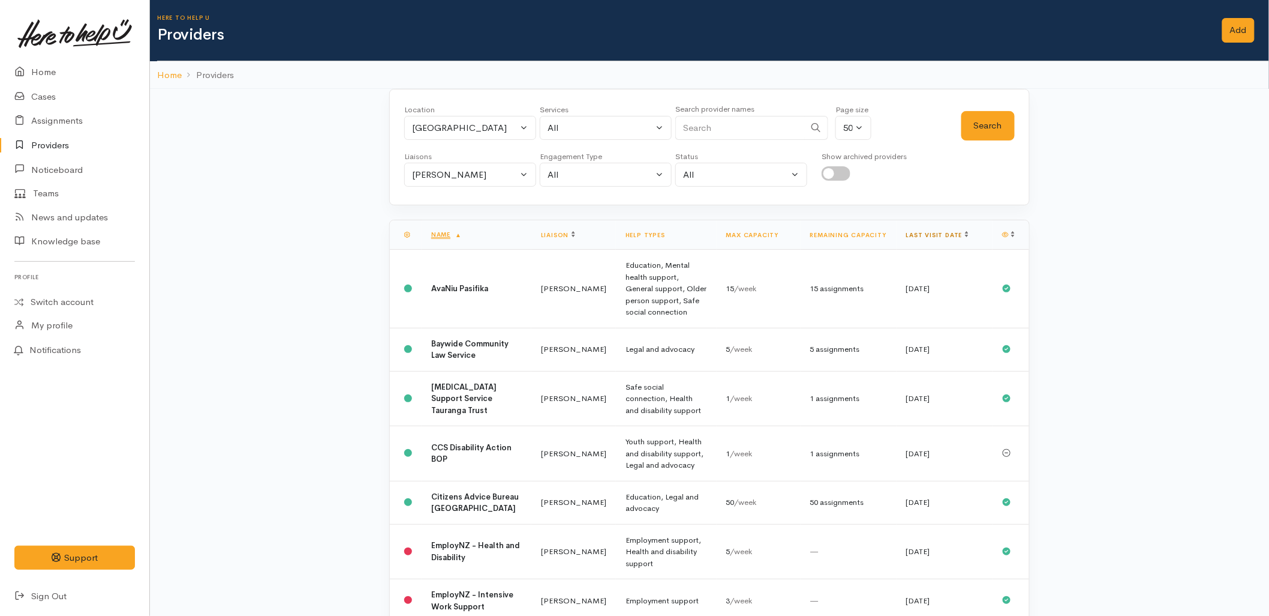
click at [933, 235] on link "Last visit date" at bounding box center [937, 235] width 62 height 8
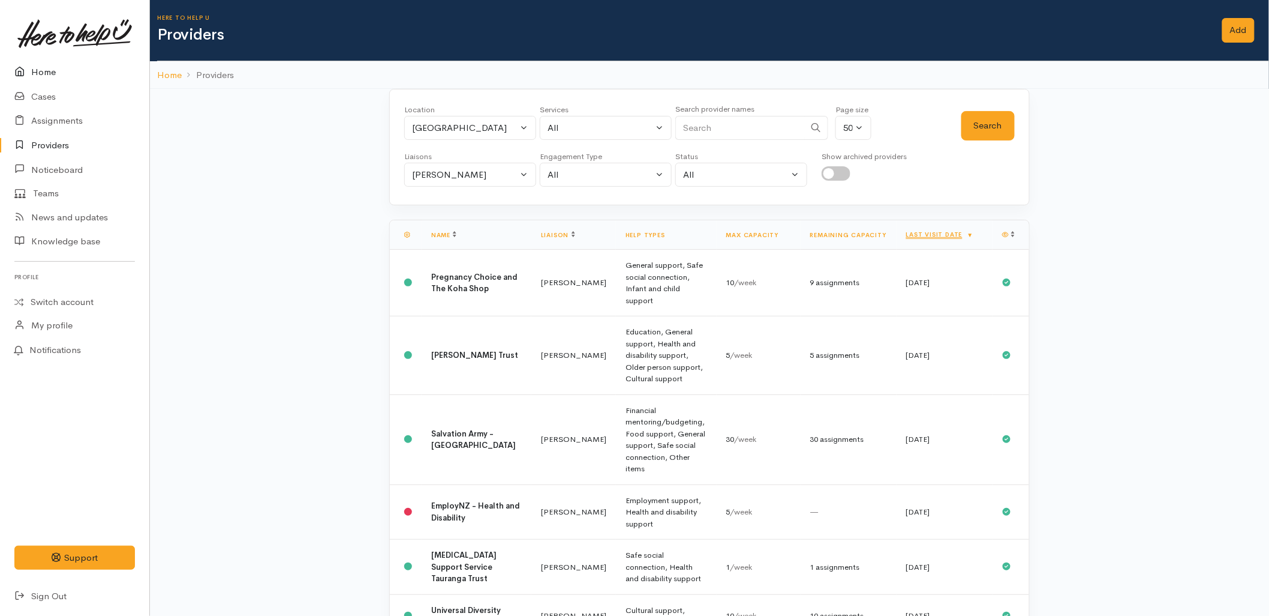
click at [22, 73] on icon at bounding box center [22, 72] width 17 height 15
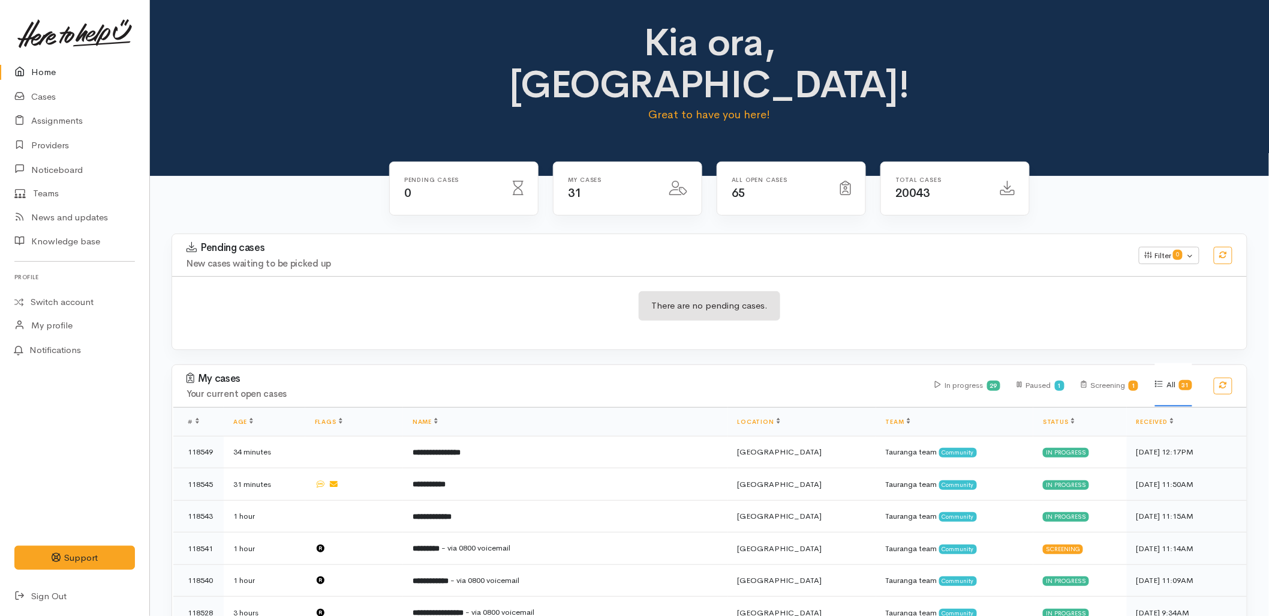
click at [615, 308] on div "Pending cases New cases waiting to be picked up Filter 0 Filters Clear filters …" at bounding box center [709, 298] width 1091 height 131
click at [882, 162] on div "Total cases 20043" at bounding box center [955, 188] width 148 height 53
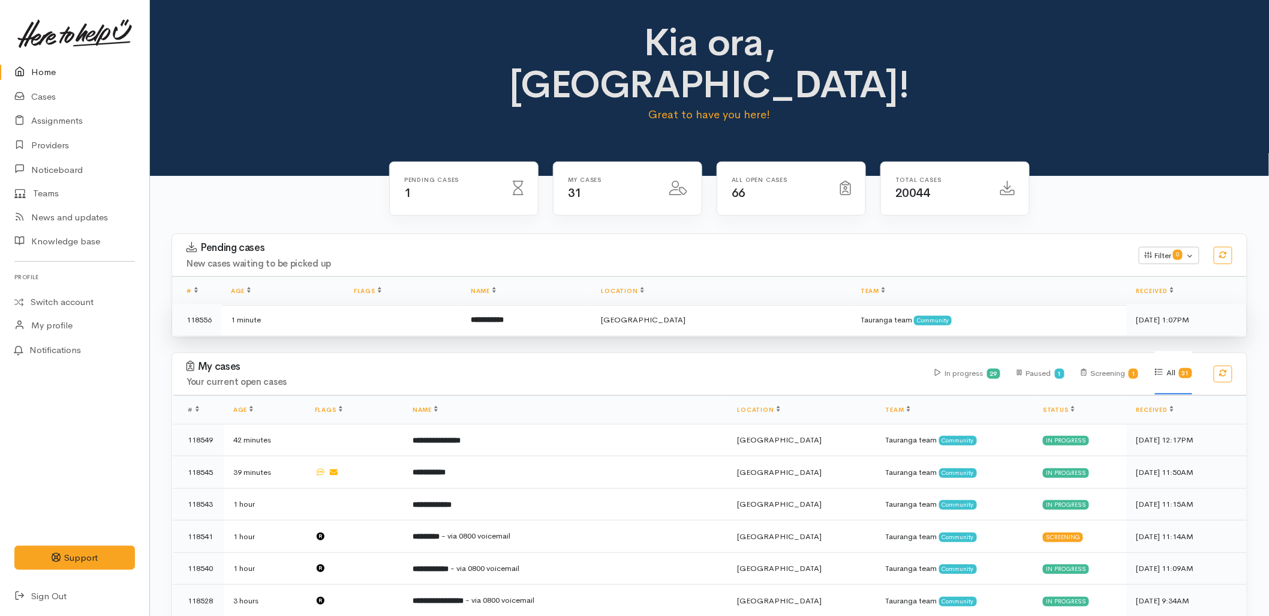
click at [496, 316] on b "**********" at bounding box center [487, 320] width 33 height 8
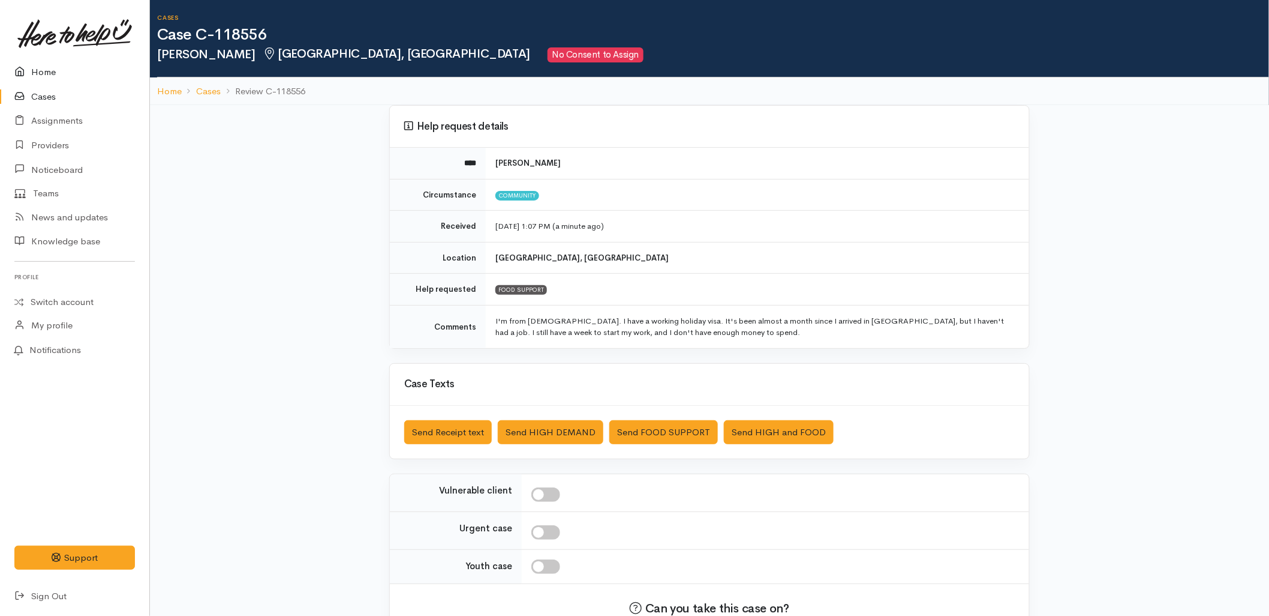
click at [46, 74] on link "Home" at bounding box center [74, 72] width 149 height 25
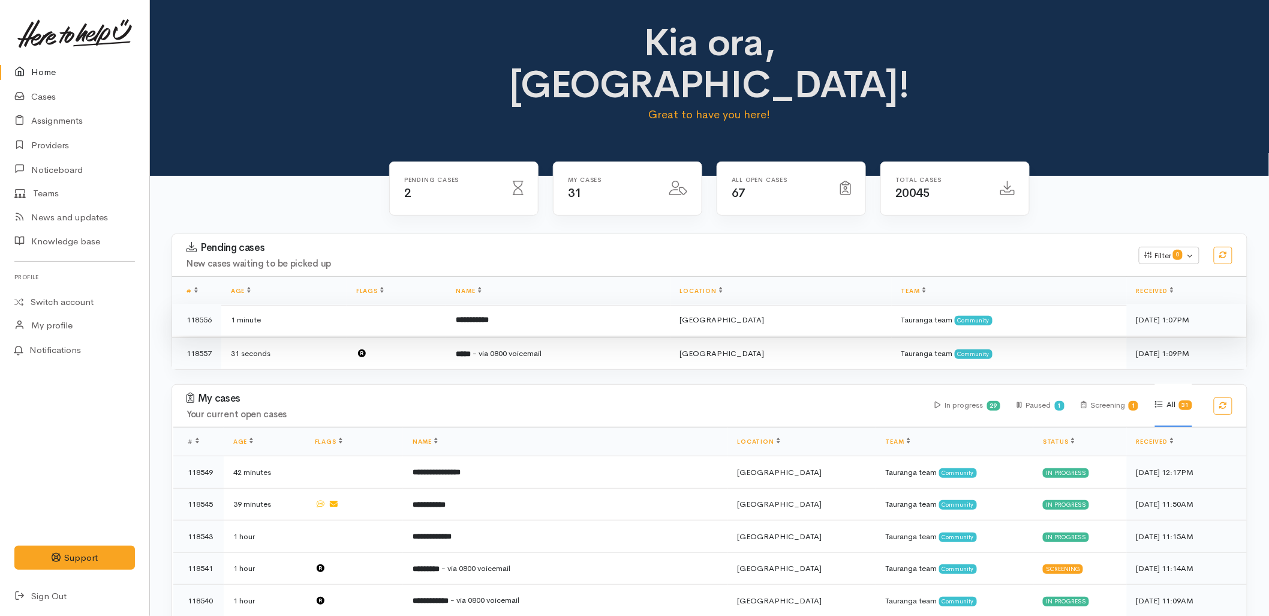
click at [489, 316] on b "**********" at bounding box center [472, 320] width 33 height 8
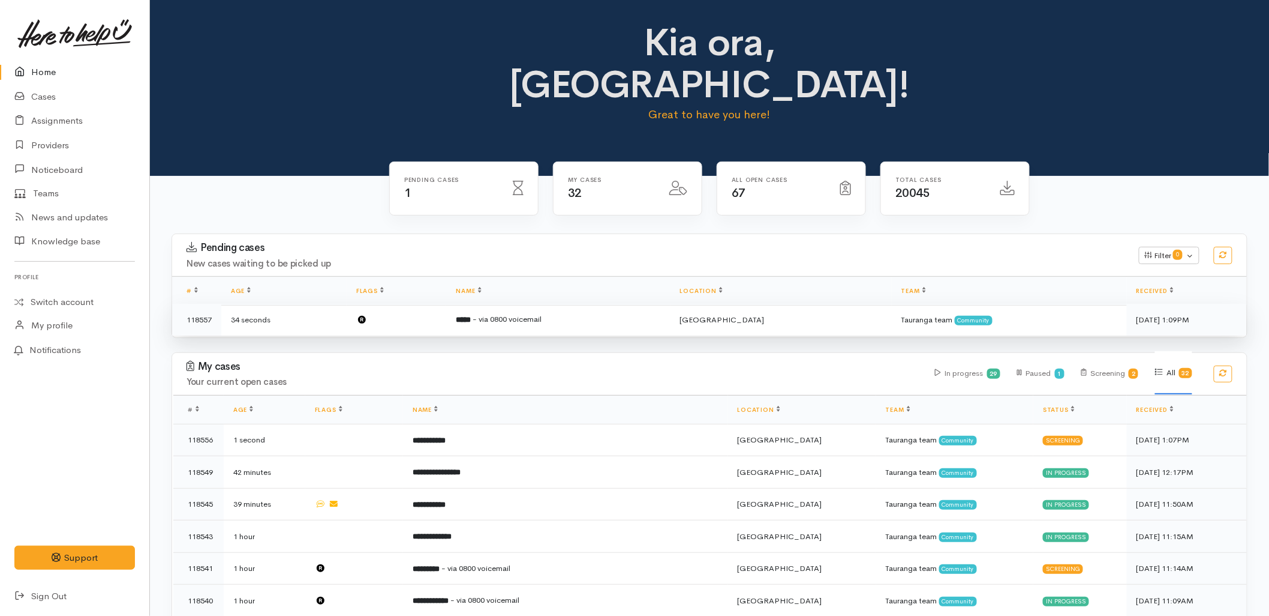
click at [476, 304] on td "***** - via 0800 voicemail" at bounding box center [558, 320] width 224 height 32
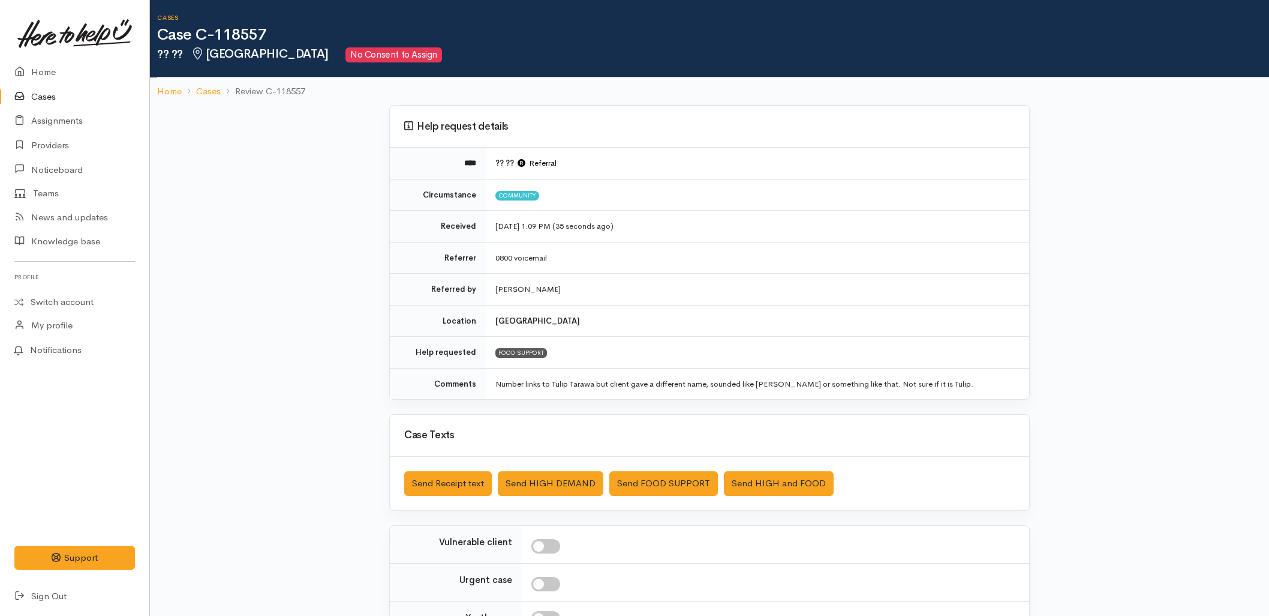
scroll to position [130, 0]
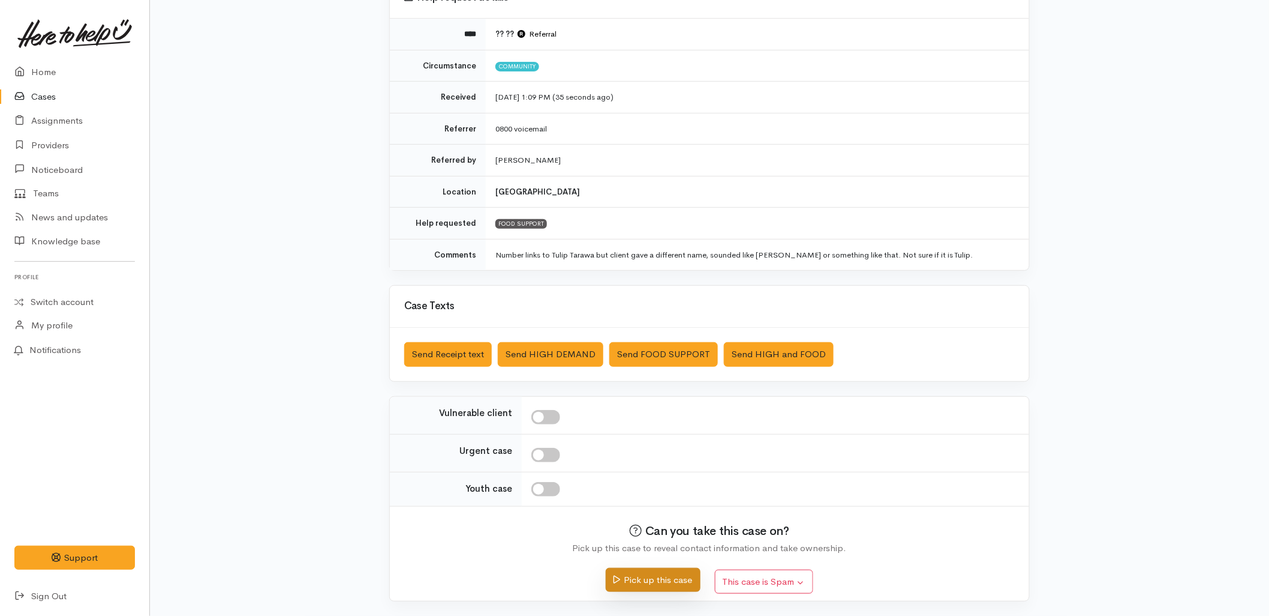
click at [637, 592] on button "Pick up this case" at bounding box center [653, 580] width 94 height 25
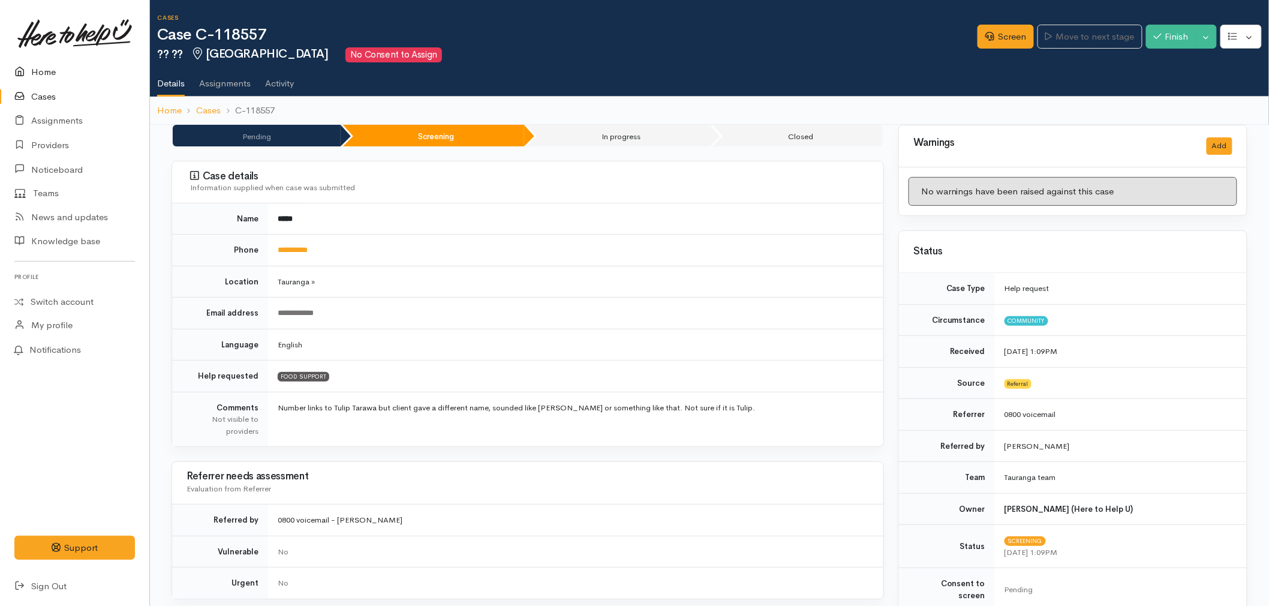
click at [37, 70] on link "Home" at bounding box center [74, 72] width 149 height 25
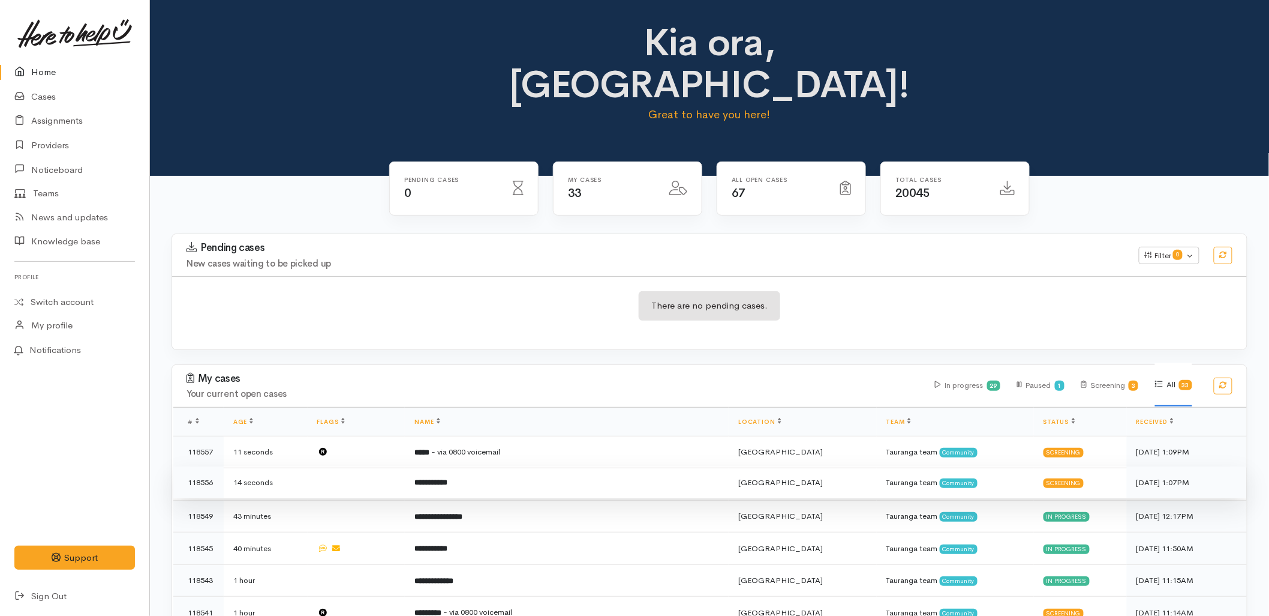
click at [470, 466] on td "**********" at bounding box center [567, 482] width 324 height 32
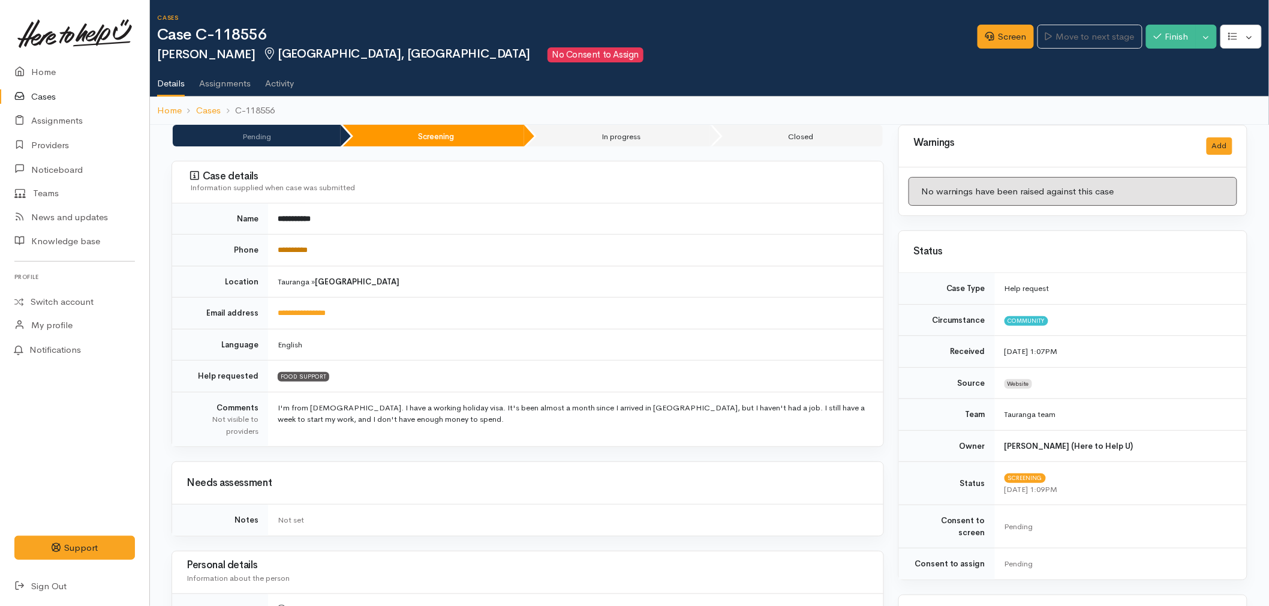
click at [296, 253] on link "**********" at bounding box center [293, 250] width 30 height 8
click at [984, 41] on link "Screen" at bounding box center [1006, 37] width 56 height 25
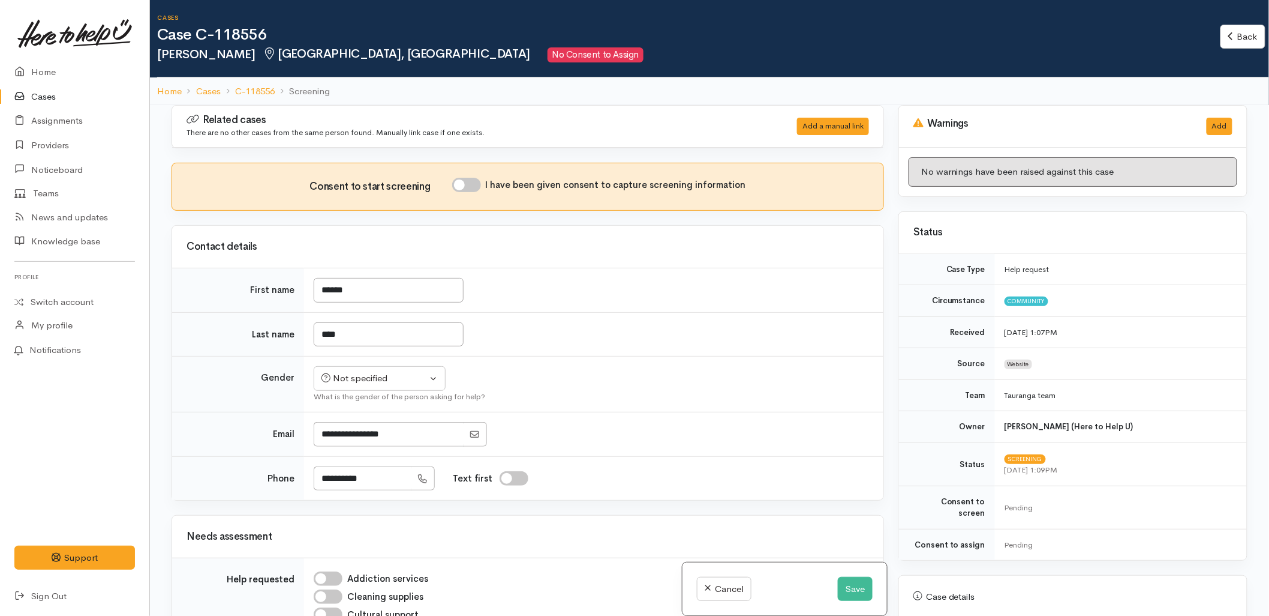
click at [685, 374] on td "Not specified Male Female Diverse Not specified What is the gender of the perso…" at bounding box center [594, 384] width 580 height 56
click at [478, 182] on input "I have been given consent to capture screening information" at bounding box center [466, 185] width 29 height 14
checkbox input "true"
click at [409, 383] on div "Not specified" at bounding box center [375, 378] width 106 height 14
click at [352, 422] on span "[DEMOGRAPHIC_DATA]" at bounding box center [390, 425] width 103 height 14
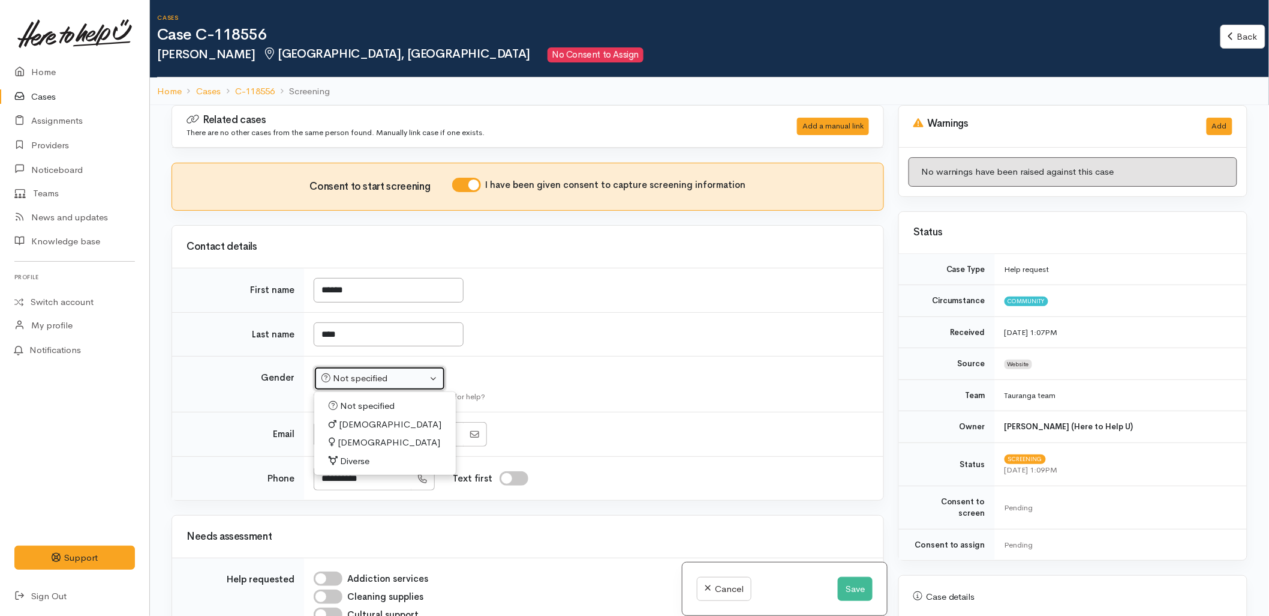
select select "[DEMOGRAPHIC_DATA]"
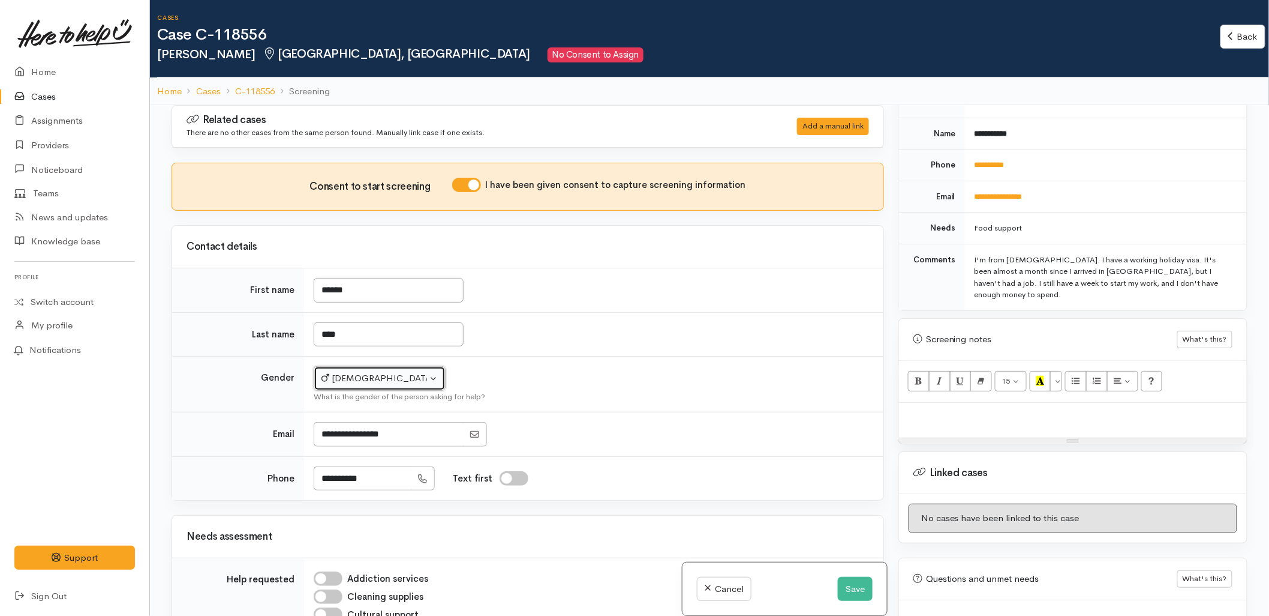
scroll to position [568, 0]
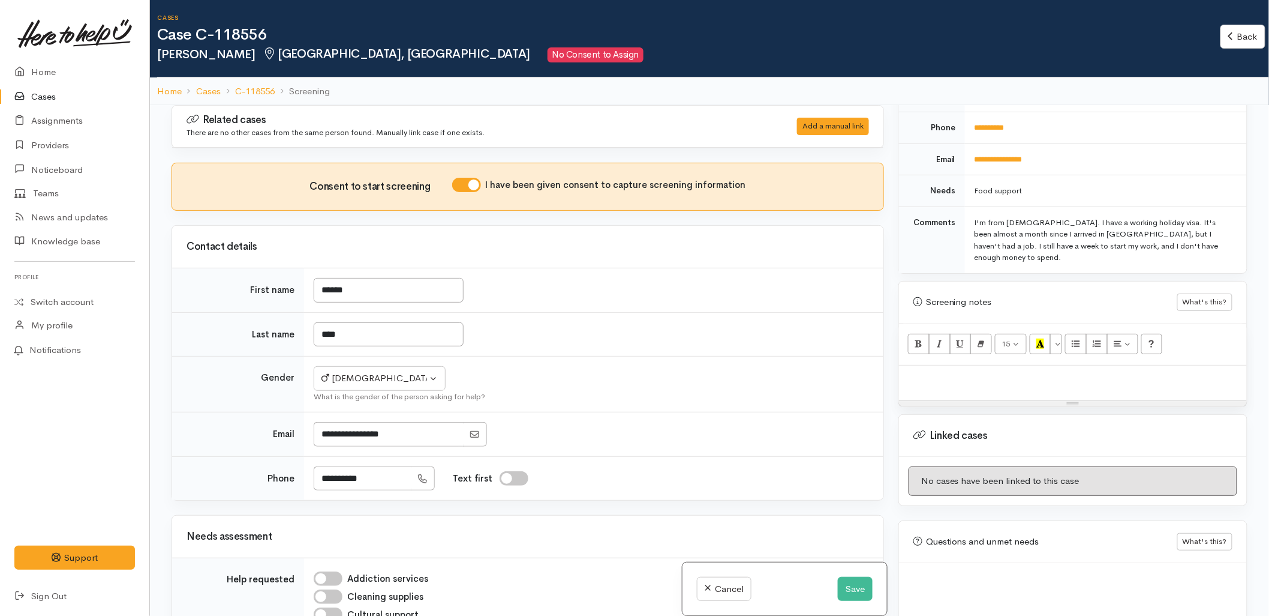
click at [688, 341] on td "****" at bounding box center [594, 334] width 580 height 44
click at [934, 371] on p at bounding box center [1073, 378] width 336 height 14
paste div
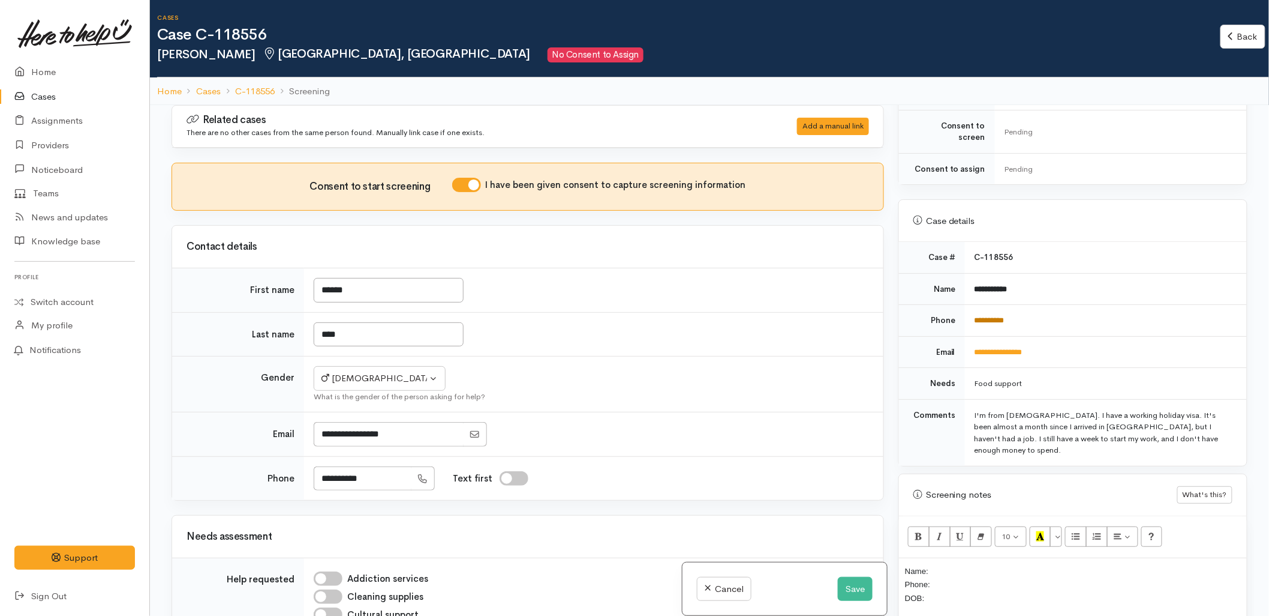
scroll to position [368, 0]
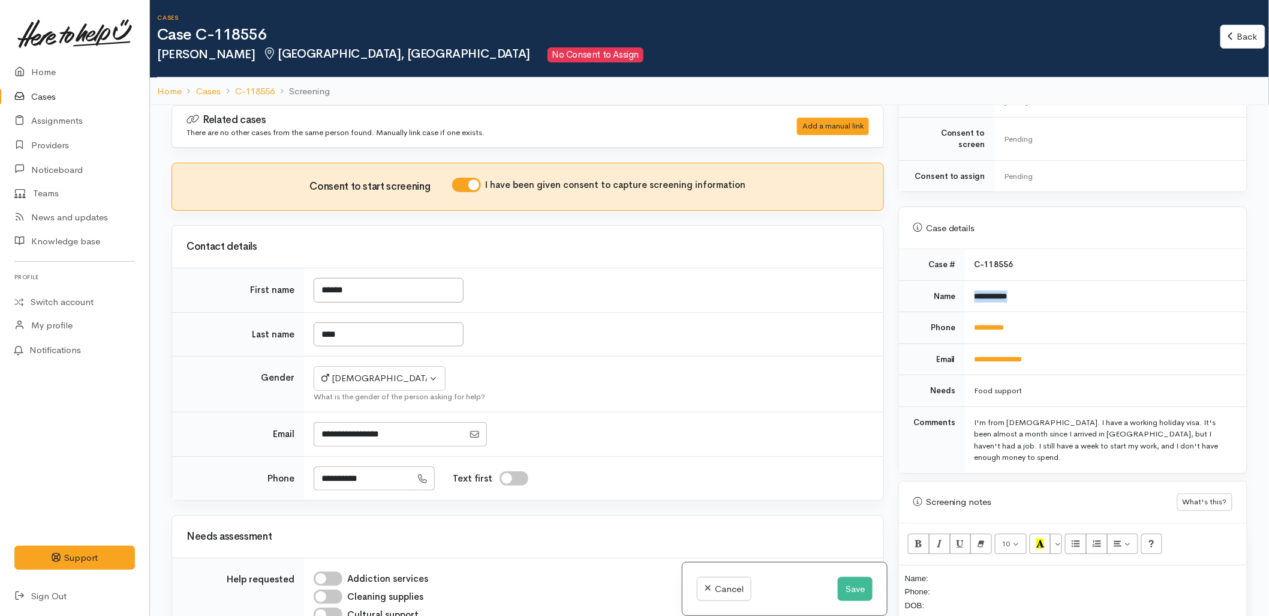
drag, startPoint x: 1046, startPoint y: 283, endPoint x: 973, endPoint y: 283, distance: 72.6
click at [973, 283] on td "**********" at bounding box center [1106, 296] width 282 height 32
copy b "**********"
click at [968, 571] on p "Name: Phone: DOB:" at bounding box center [1073, 591] width 336 height 41
drag, startPoint x: 1029, startPoint y: 327, endPoint x: 974, endPoint y: 328, distance: 55.8
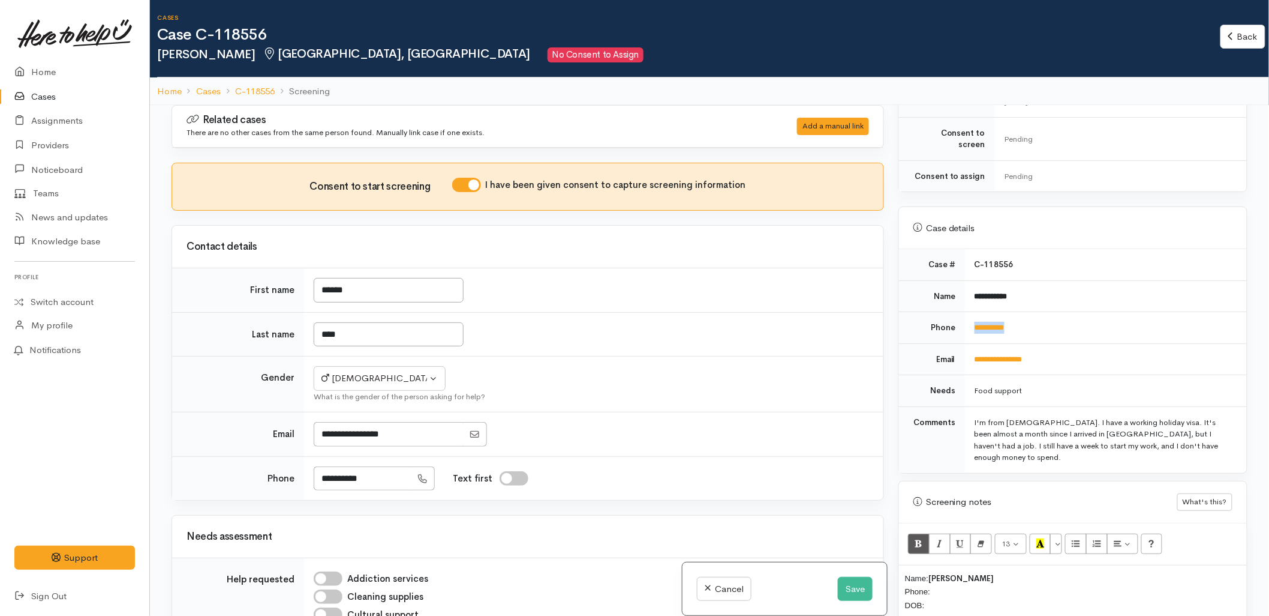
click at [974, 328] on td "**********" at bounding box center [1106, 328] width 282 height 32
copy link "**********"
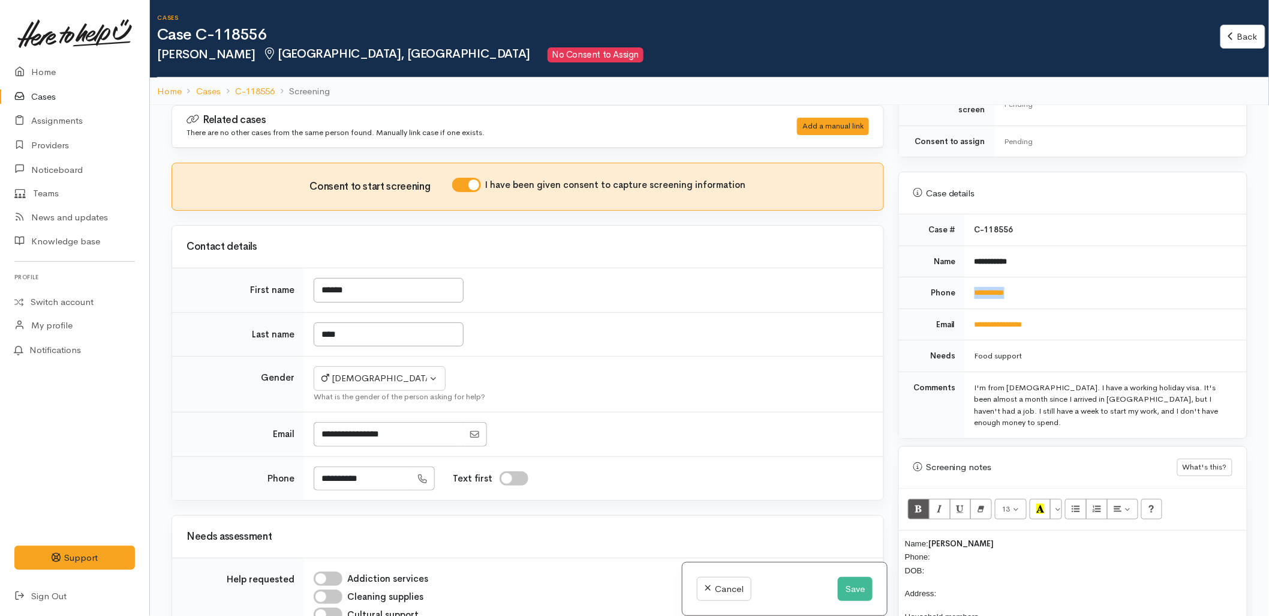
scroll to position [435, 0]
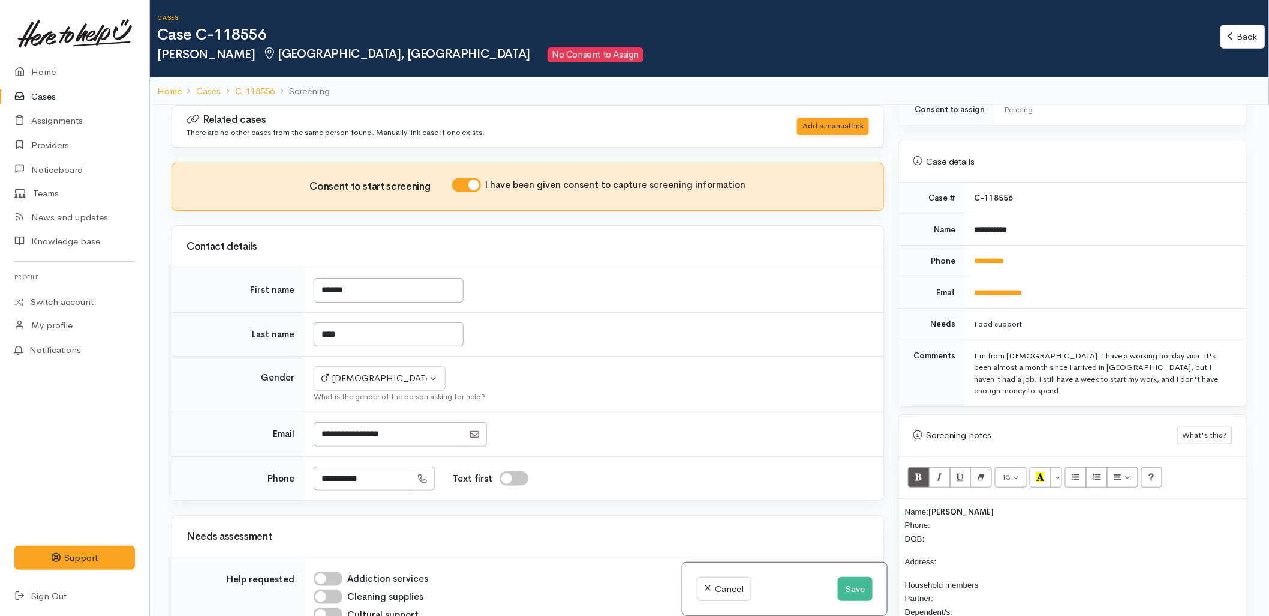
click at [956, 506] on p "Name: Hongyi Chen Phone: DOB:" at bounding box center [1073, 525] width 336 height 41
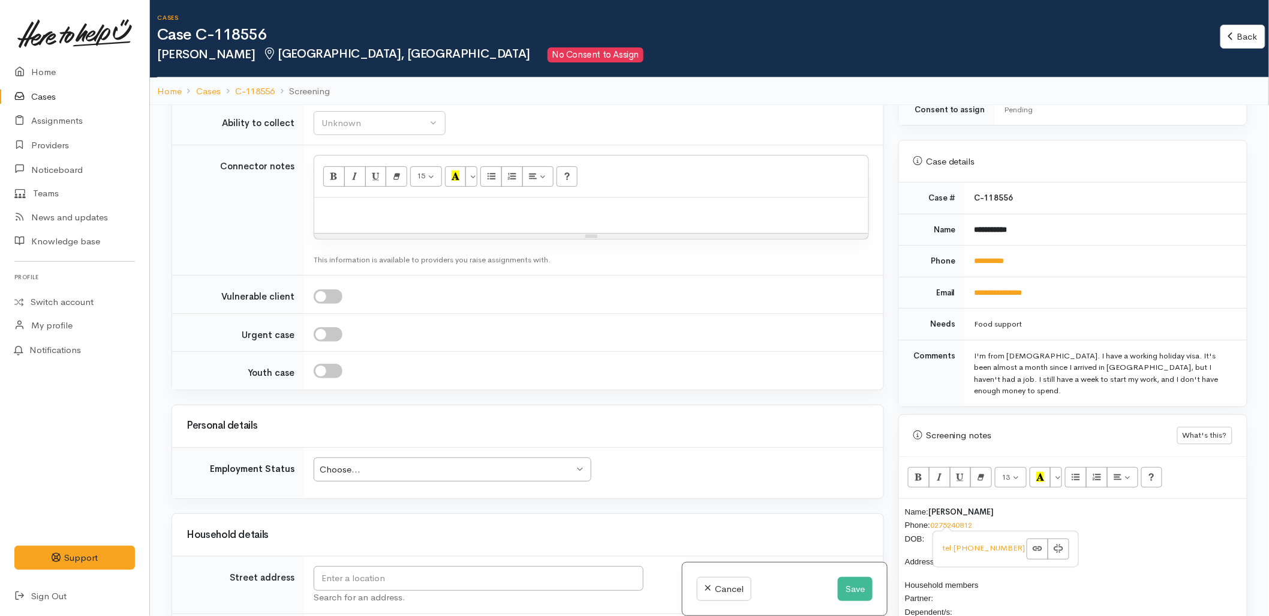
scroll to position [933, 0]
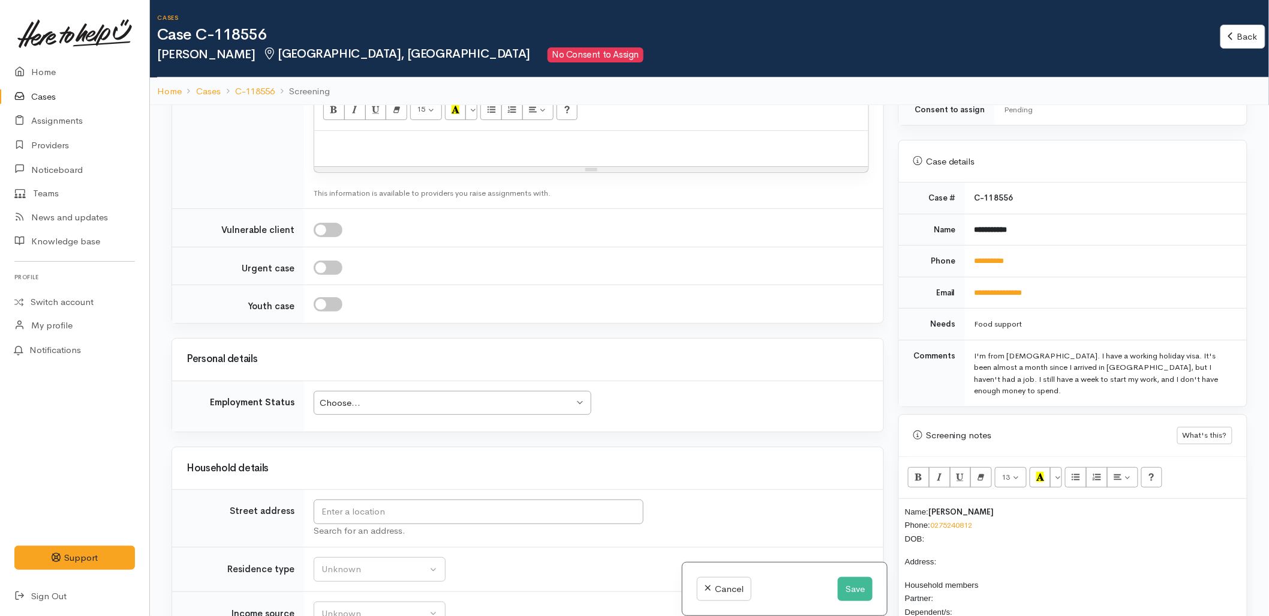
click at [968, 514] on p "Name: Hongyi Chen Phone: 0275240812 DOB:" at bounding box center [1073, 525] width 336 height 41
click at [561, 520] on input "text" at bounding box center [479, 511] width 330 height 25
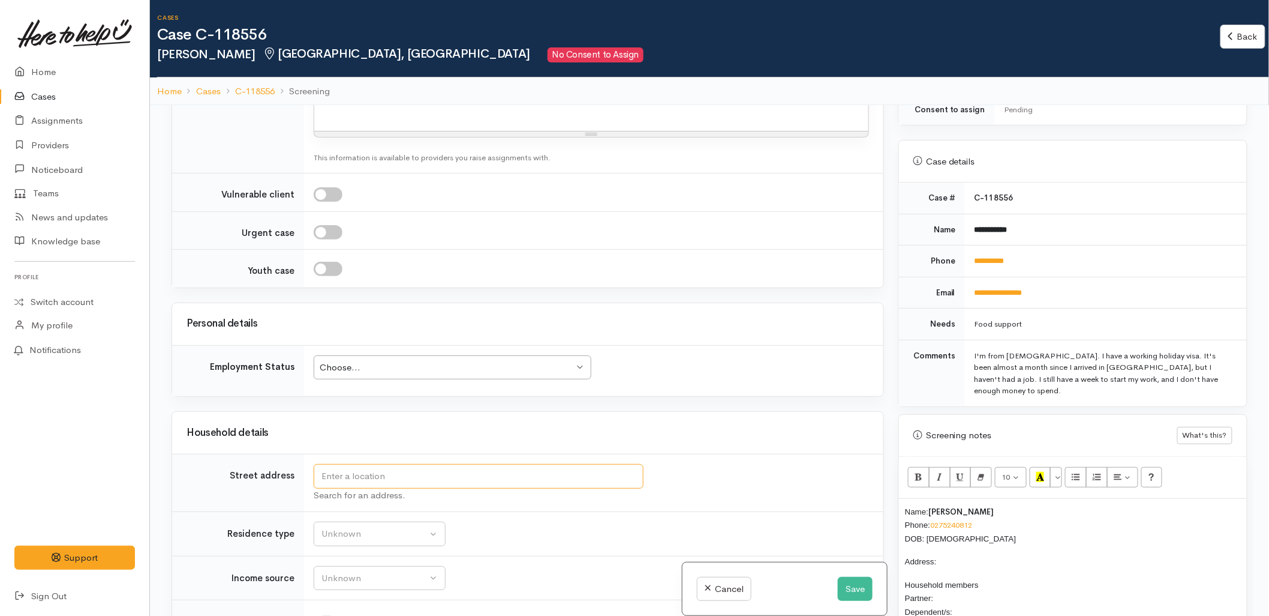
scroll to position [999, 0]
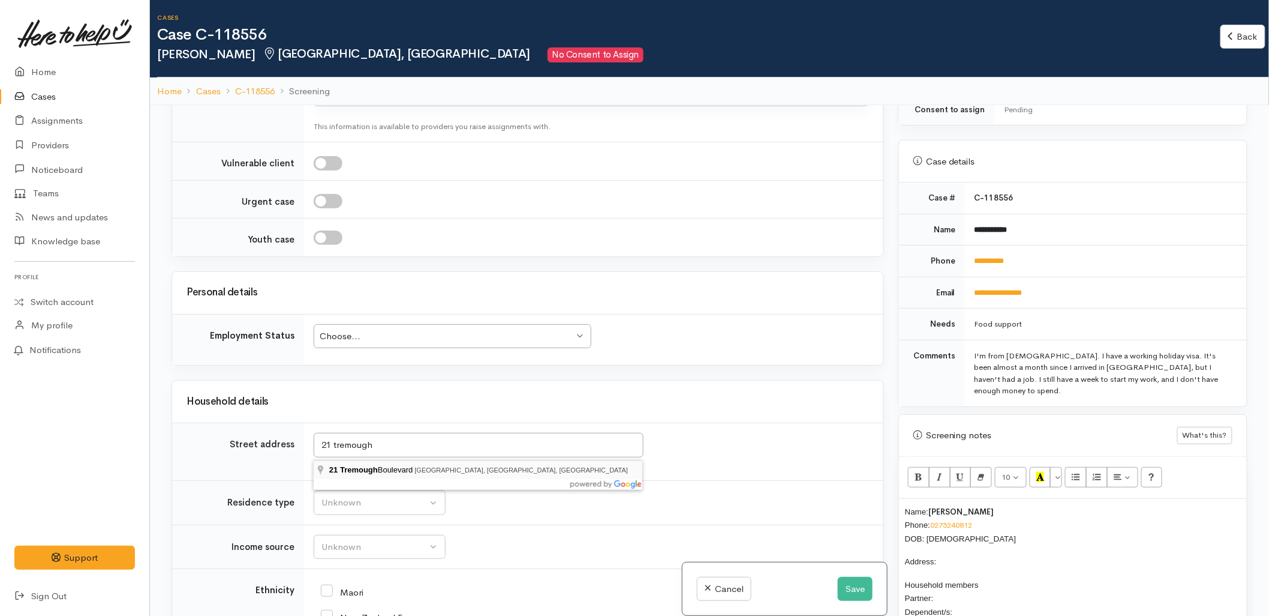
type input "21 Tremough Boulevard, Papamoa Beach, Papamoa, New Zealand"
drag, startPoint x: 487, startPoint y: 446, endPoint x: 320, endPoint y: 432, distance: 167.3
click at [320, 432] on td "21 Tremough Boulevard, Papamoa Beach, Papamoa, New Zealand Search for an addres…" at bounding box center [594, 452] width 580 height 58
click at [974, 554] on p "Address:" at bounding box center [1073, 561] width 336 height 14
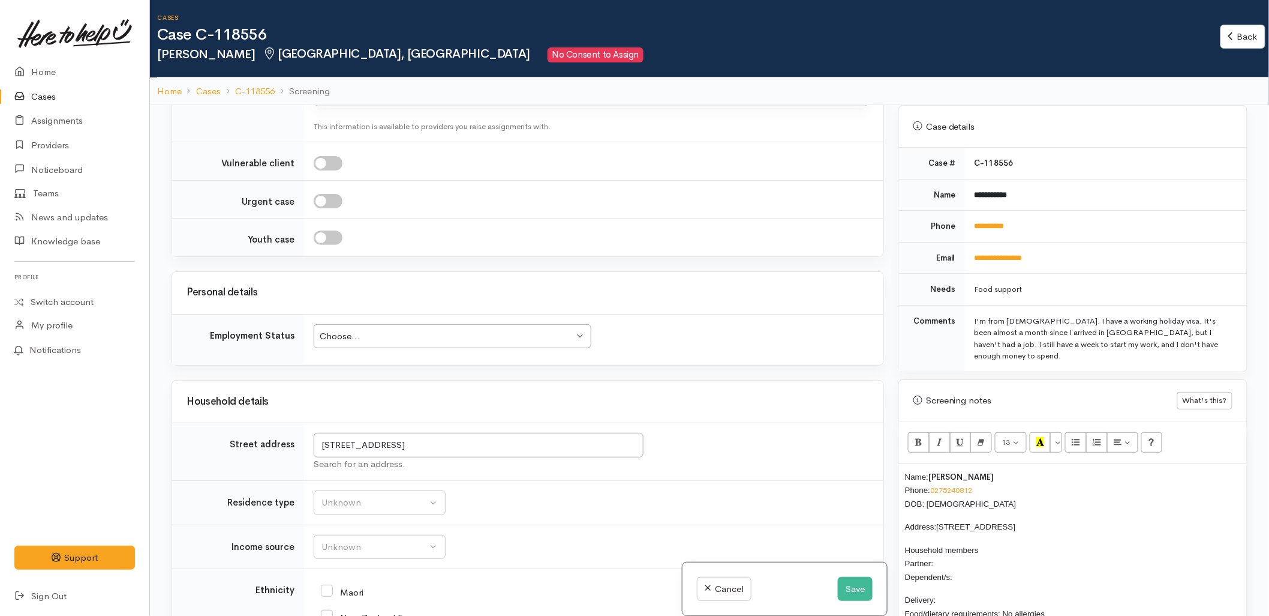
scroll to position [502, 0]
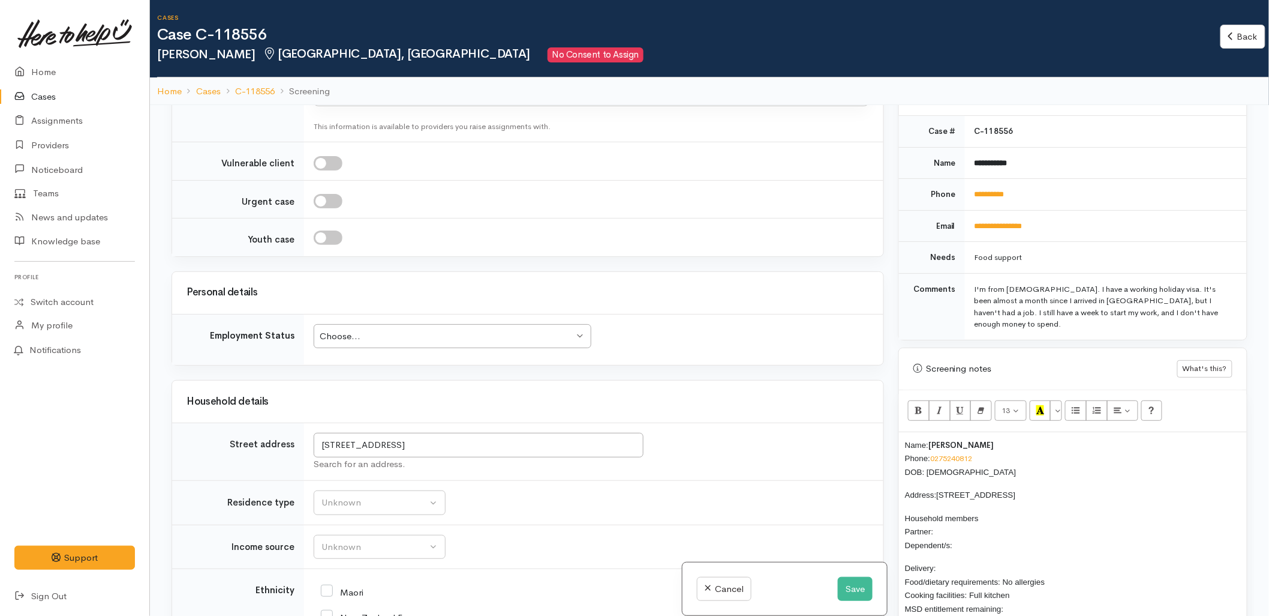
click at [948, 512] on p "Household members Partner: Dependent/s:" at bounding box center [1073, 531] width 336 height 41
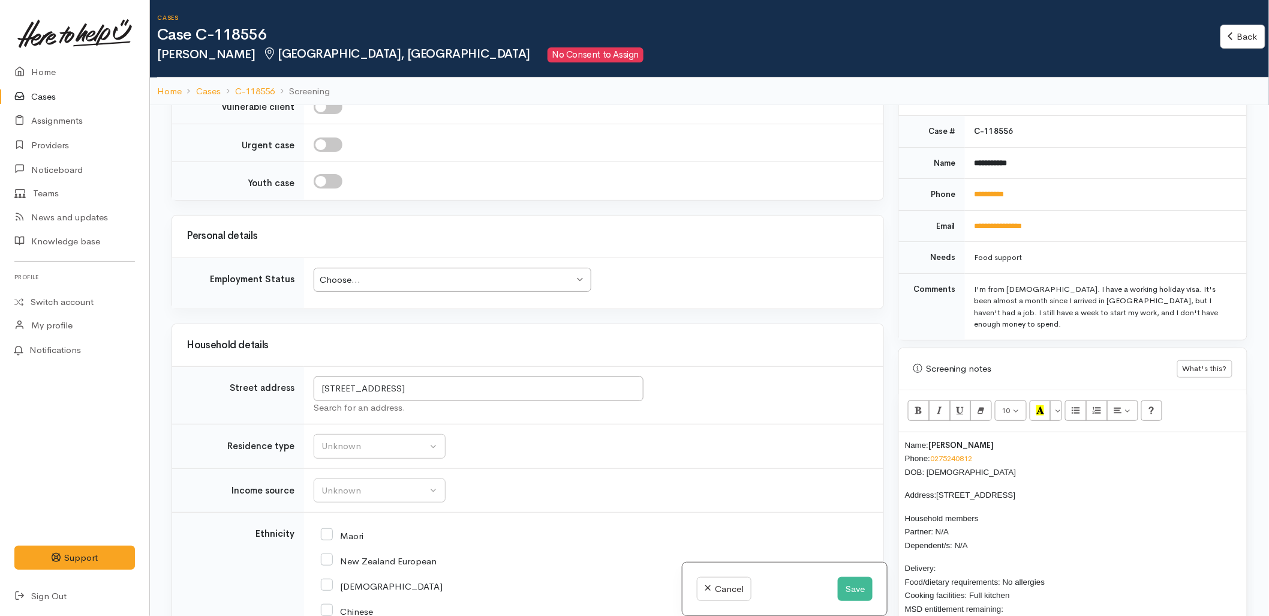
scroll to position [1133, 0]
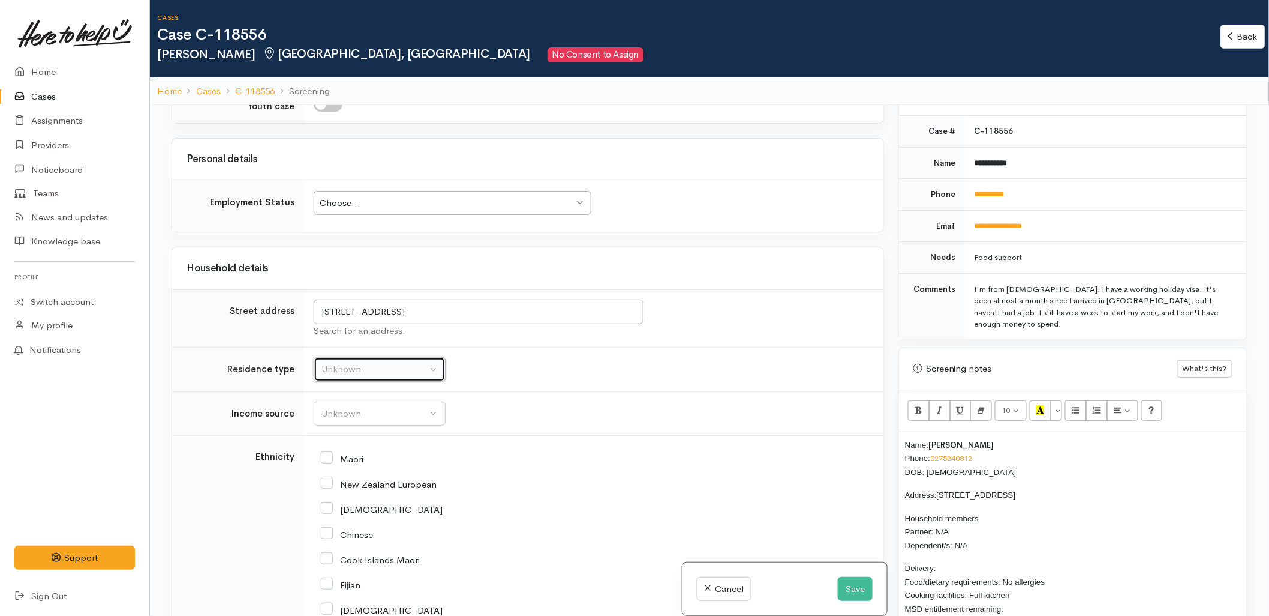
click at [355, 376] on div "Unknown" at bounding box center [375, 369] width 106 height 14
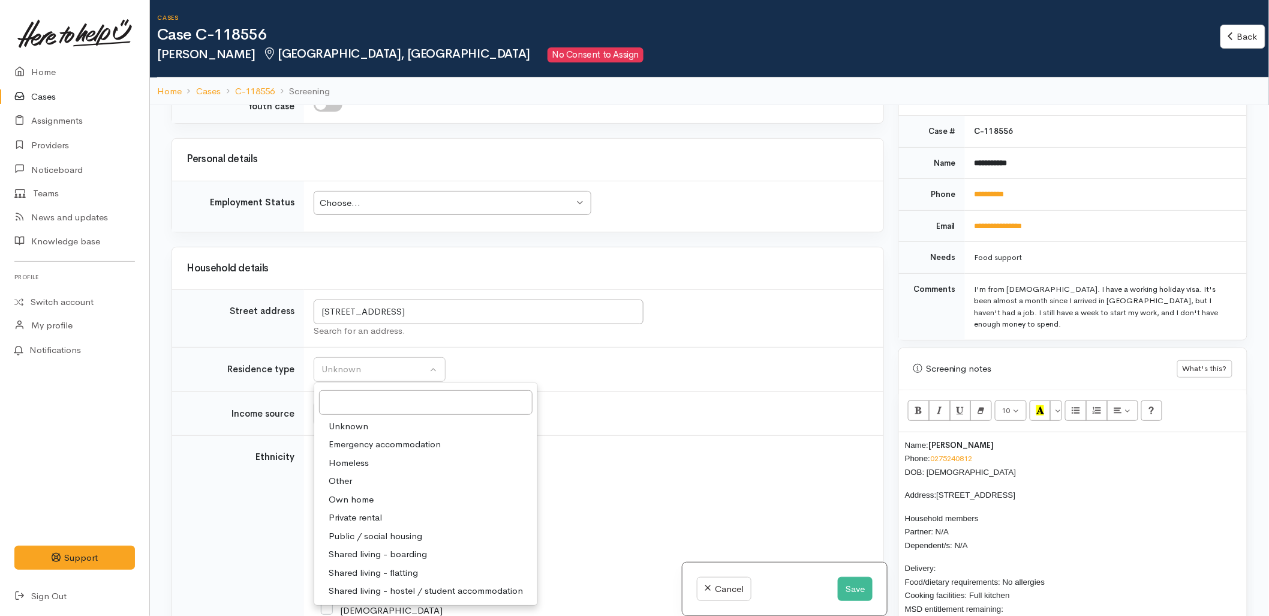
click at [349, 524] on span "Private rental" at bounding box center [355, 518] width 53 height 14
select select "2"
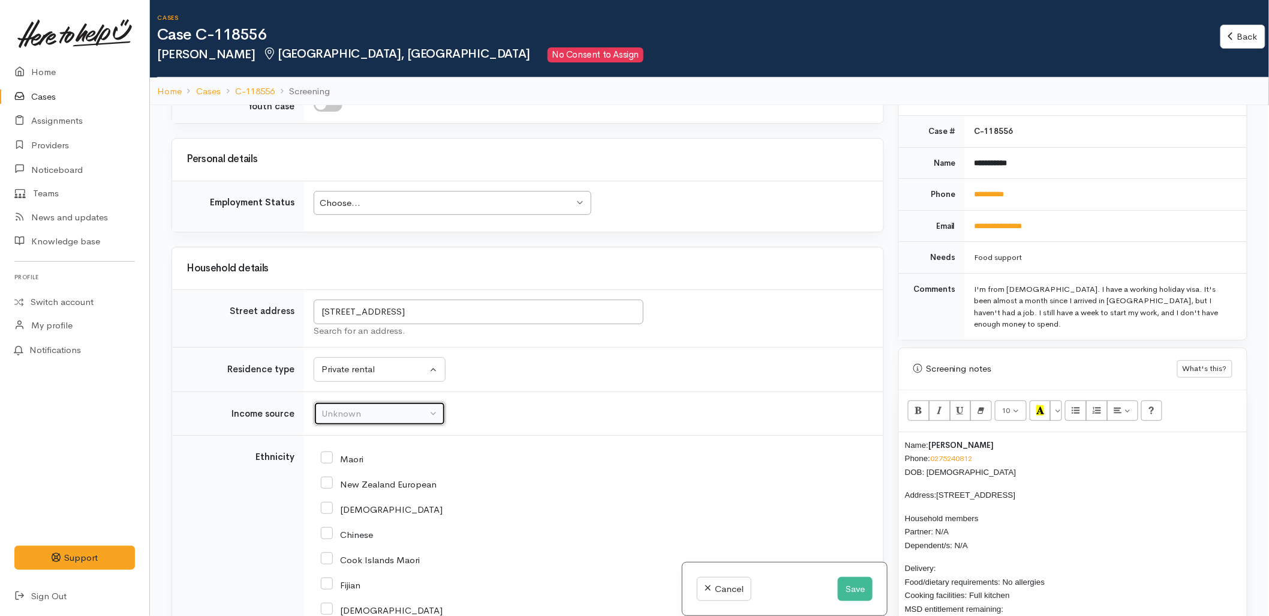
click at [358, 404] on button "Unknown" at bounding box center [380, 413] width 132 height 25
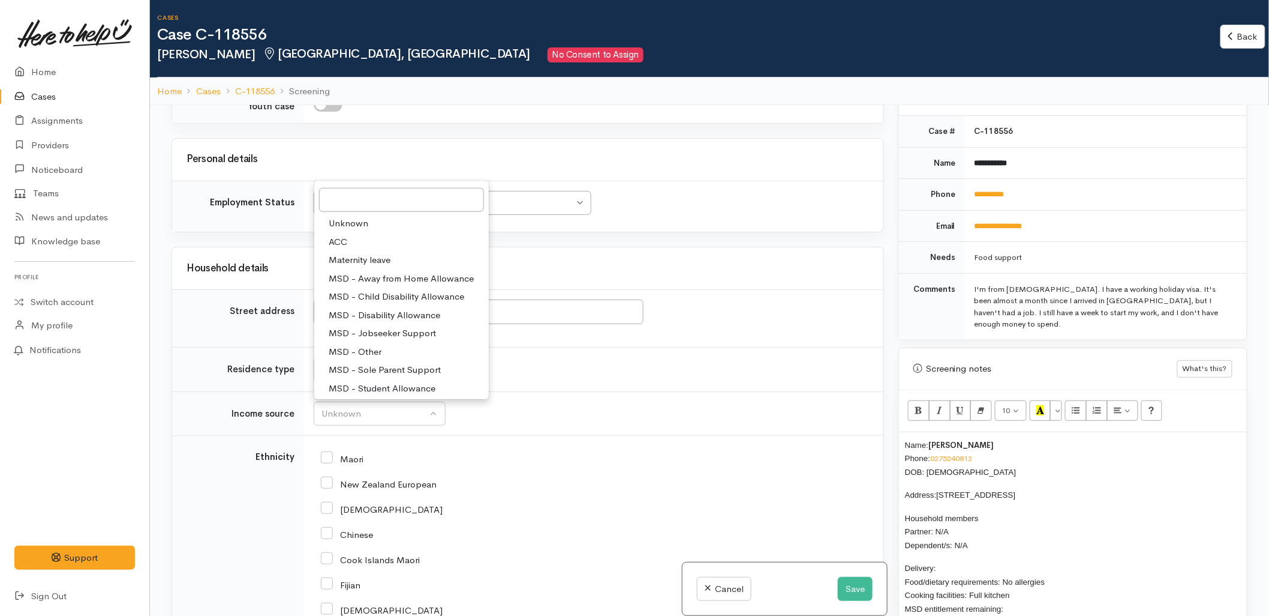
click at [957, 561] on p "Delivery: Food/dietary requirements: No allergies Cooking facilities: Full kitc…" at bounding box center [1073, 588] width 336 height 54
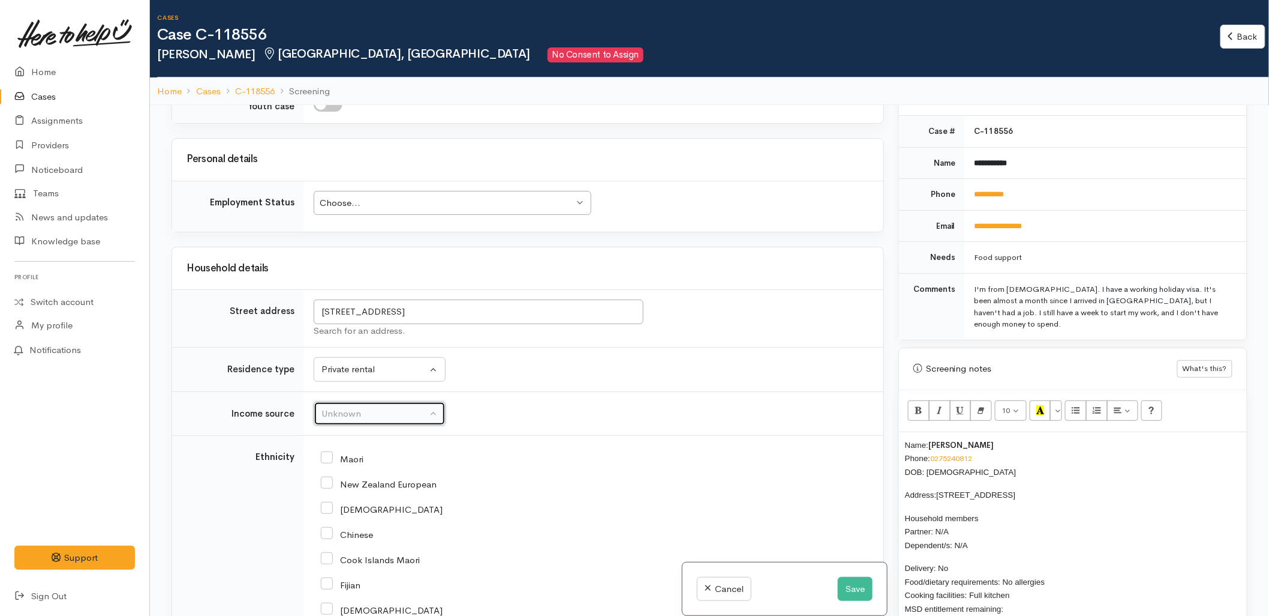
click at [370, 416] on div "Unknown" at bounding box center [375, 414] width 106 height 14
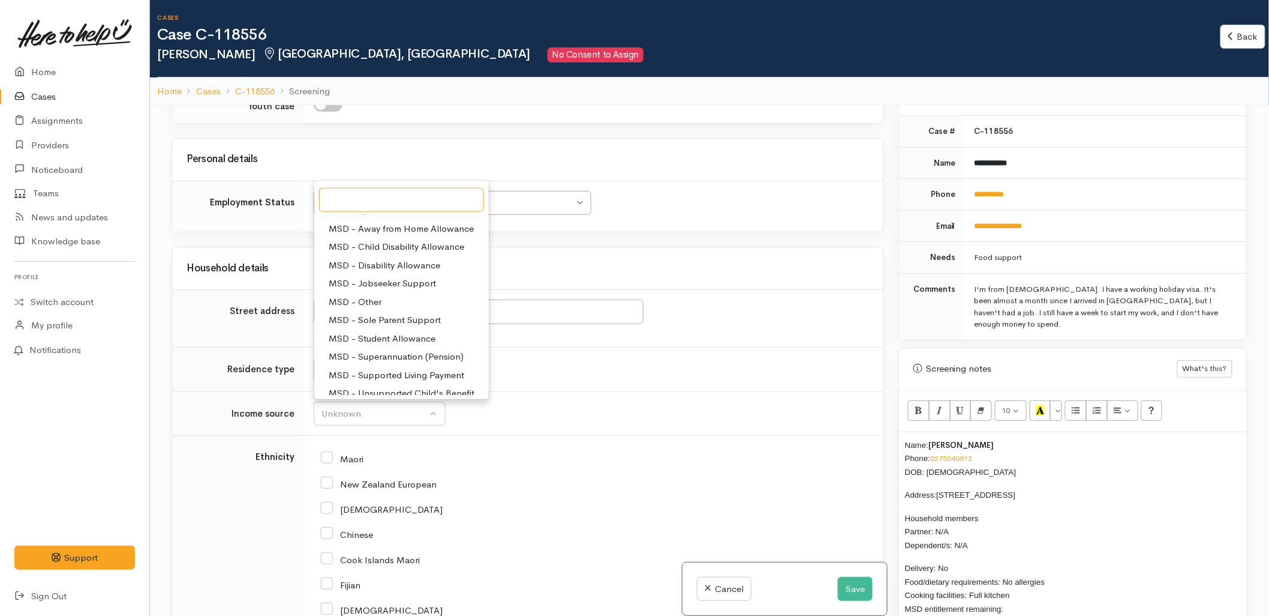
scroll to position [133, 0]
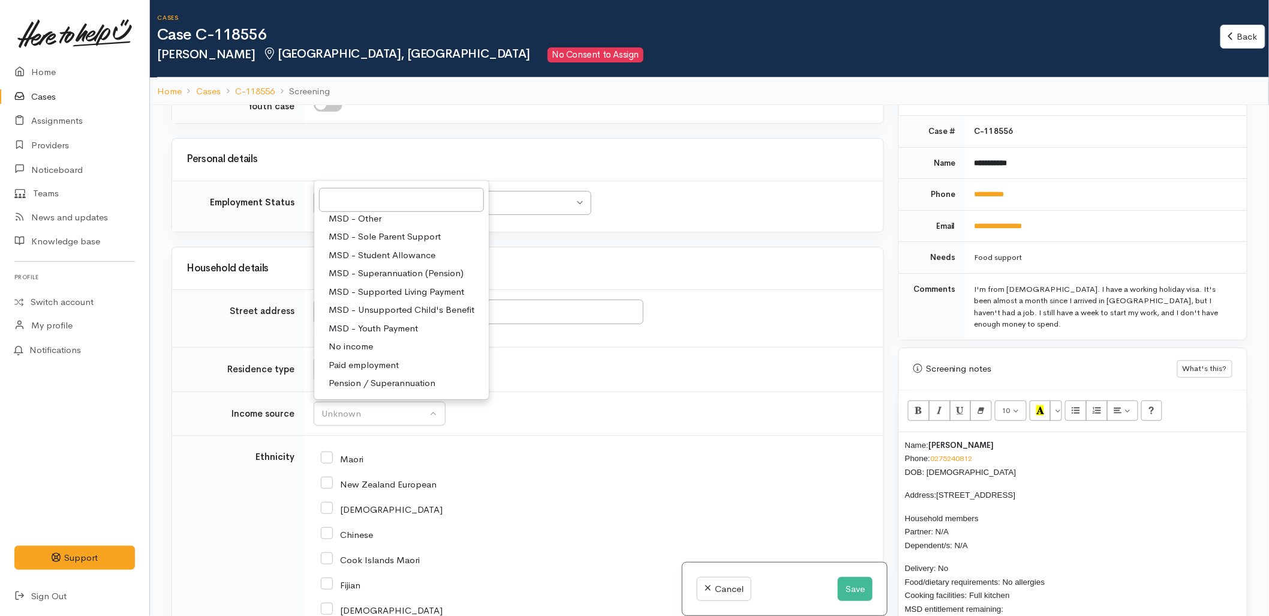
click at [364, 346] on span "No income" at bounding box center [351, 347] width 44 height 14
select select "5"
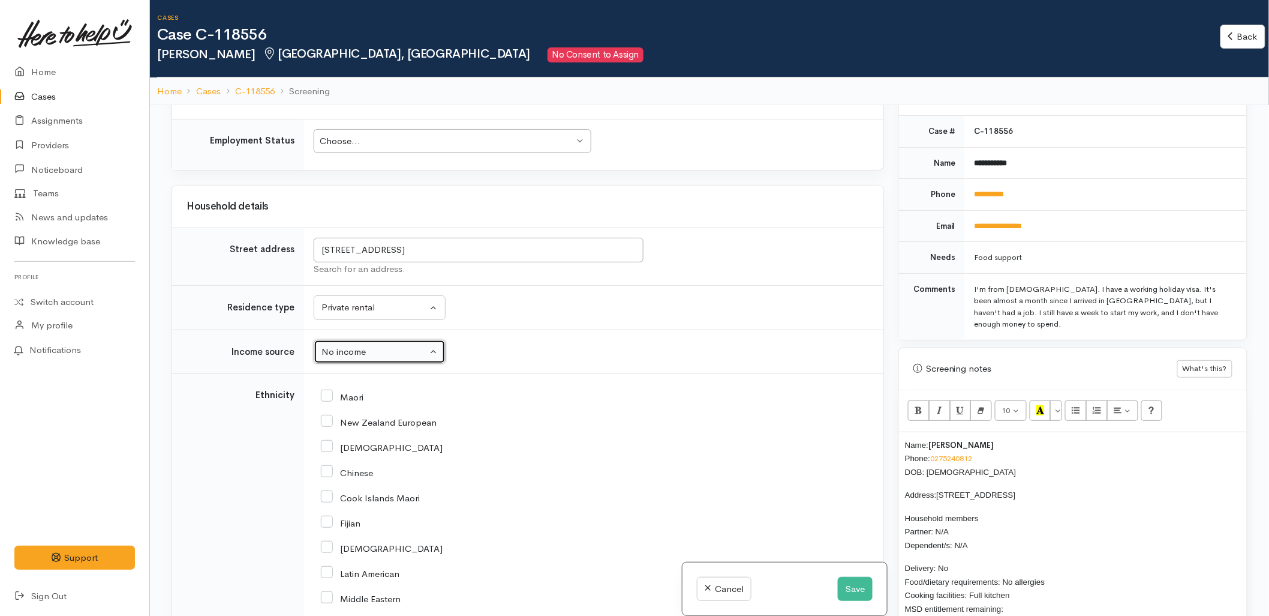
scroll to position [1333, 0]
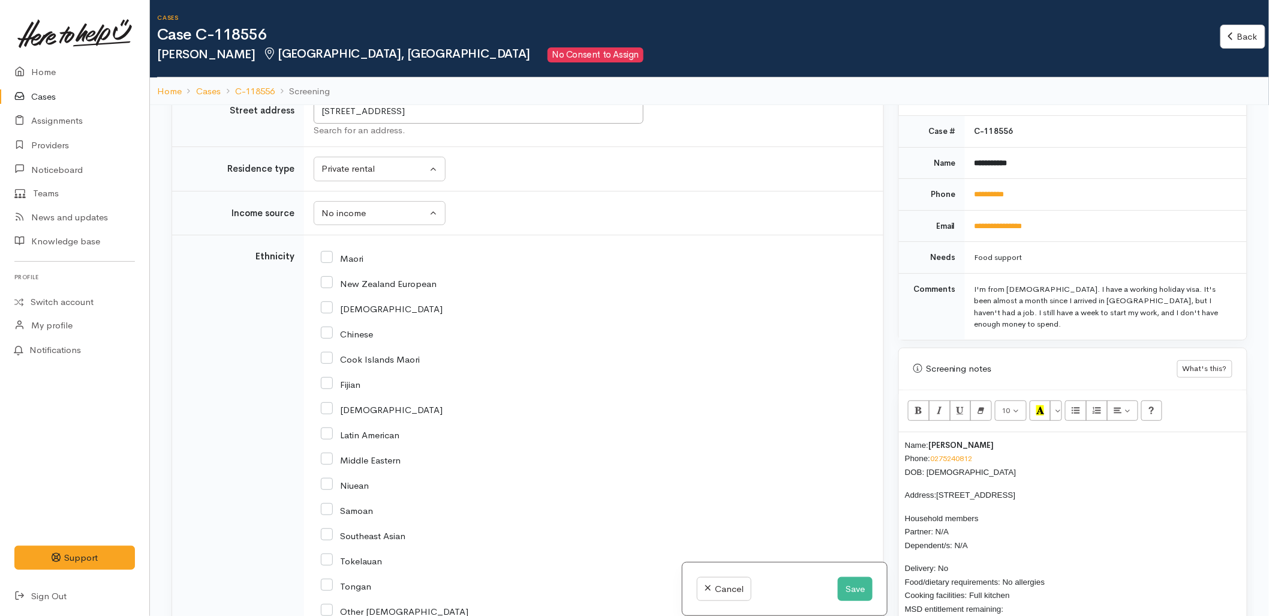
click at [366, 338] on input "Chinese" at bounding box center [347, 333] width 52 height 11
checkbox input "true"
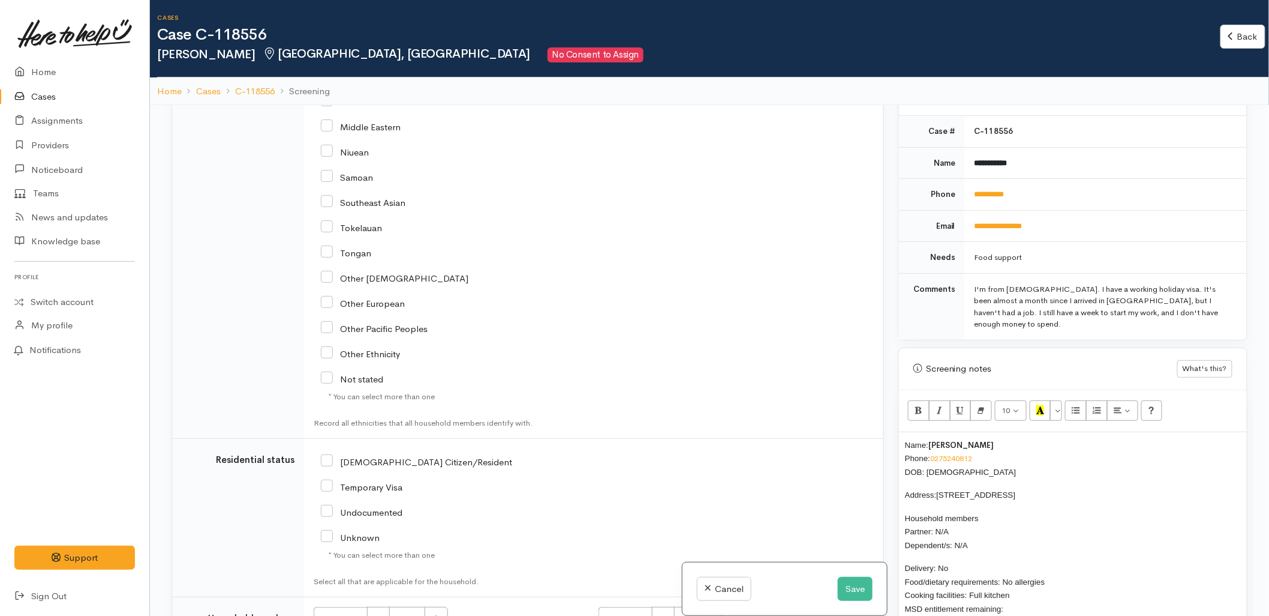
click at [392, 466] on input "[DEMOGRAPHIC_DATA] Citizen/Resident" at bounding box center [416, 460] width 191 height 11
checkbox input "true"
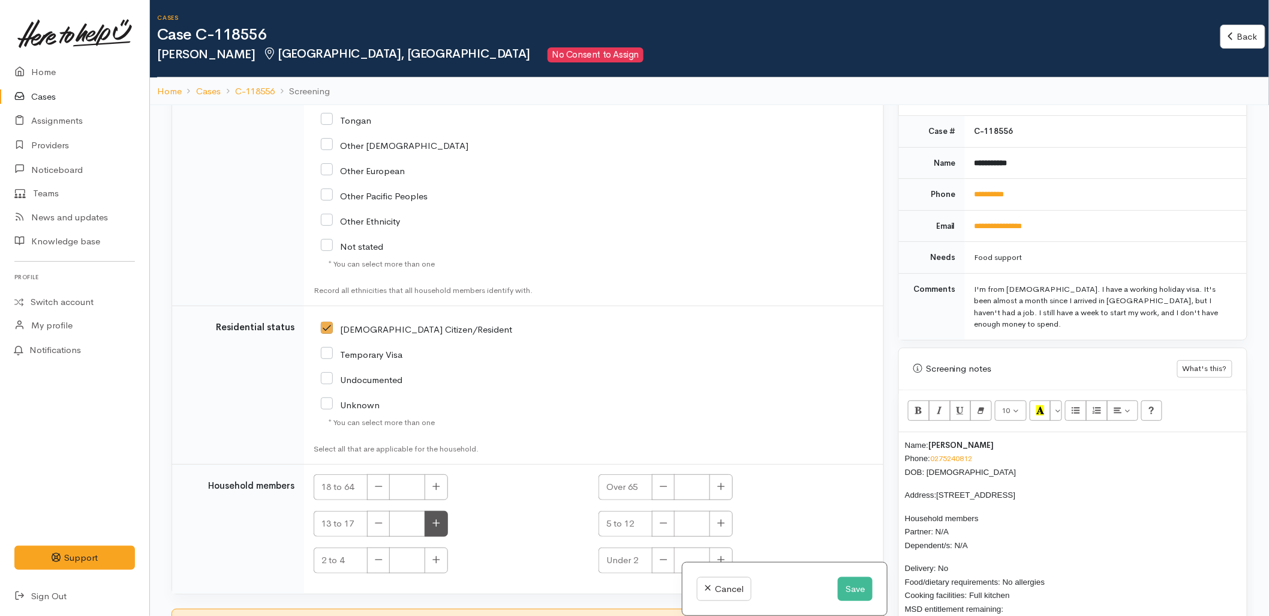
scroll to position [1800, 0]
click at [433, 496] on button "button" at bounding box center [436, 486] width 23 height 26
type input "1"
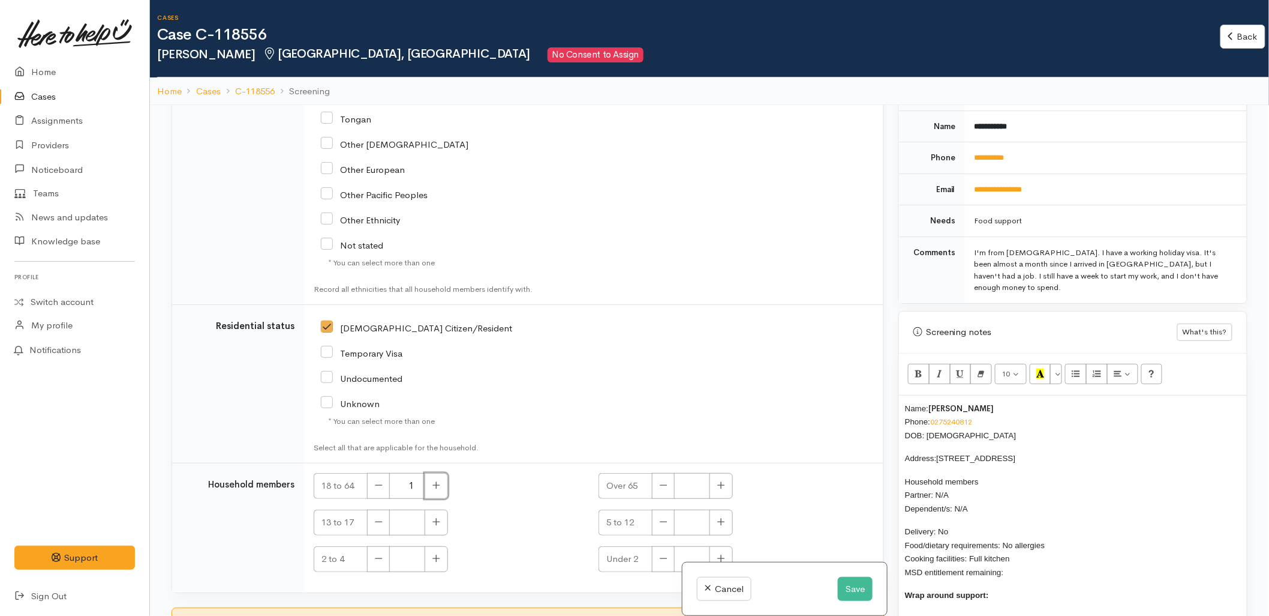
scroll to position [568, 0]
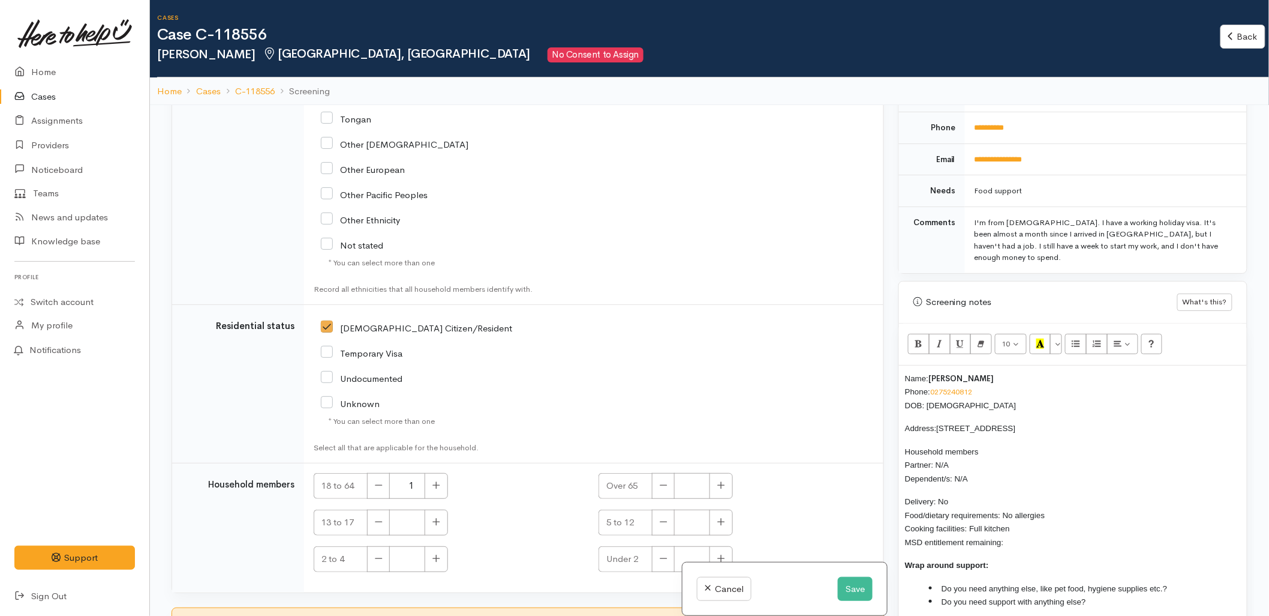
click at [1020, 518] on p "Delivery: No Food/dietary requirements: No allergies Cooking facilities: Full k…" at bounding box center [1073, 521] width 336 height 54
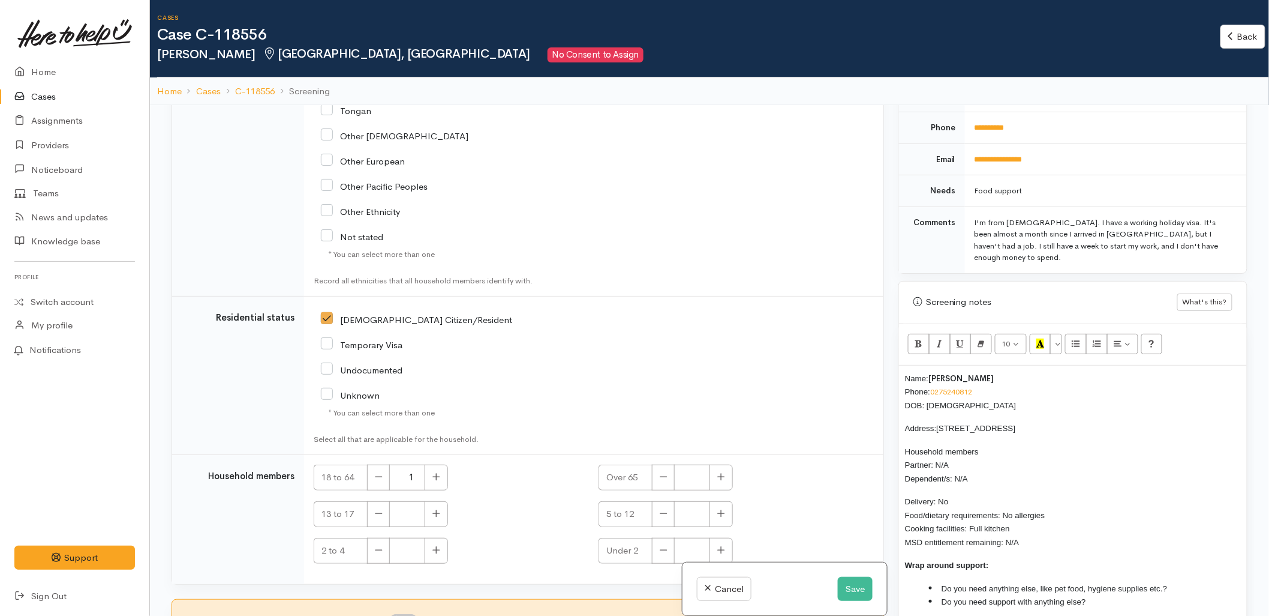
scroll to position [1811, 0]
click at [1194, 581] on li "Do you need anything else, like pet food, hygiene supplies etc.?" at bounding box center [1085, 588] width 312 height 14
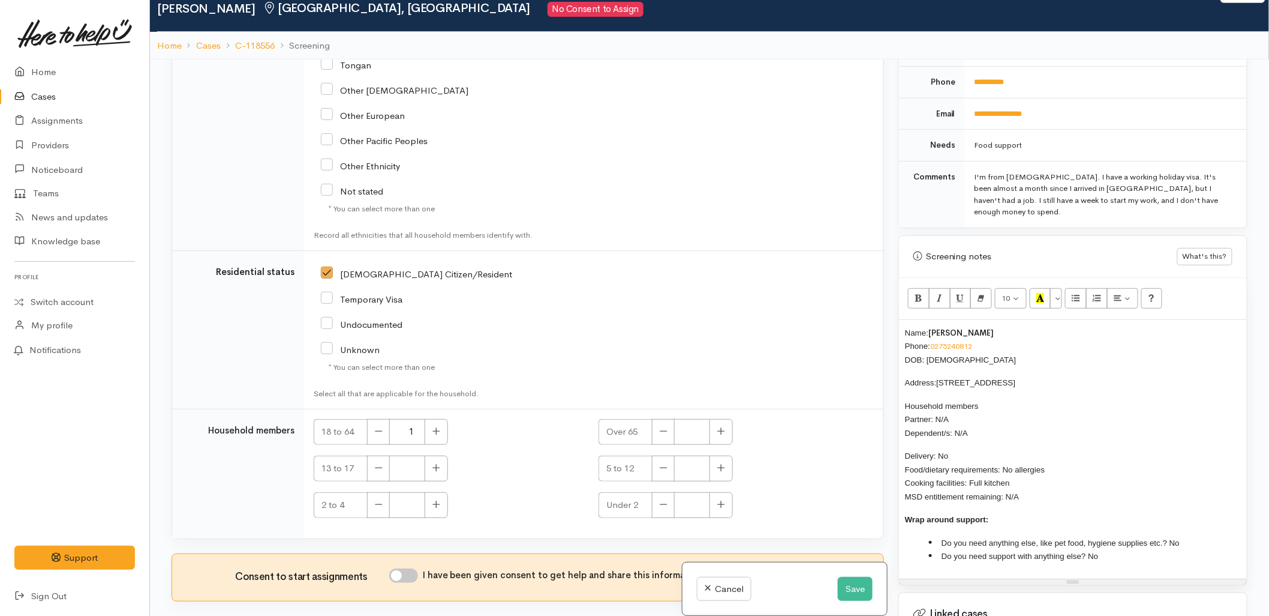
scroll to position [105, 0]
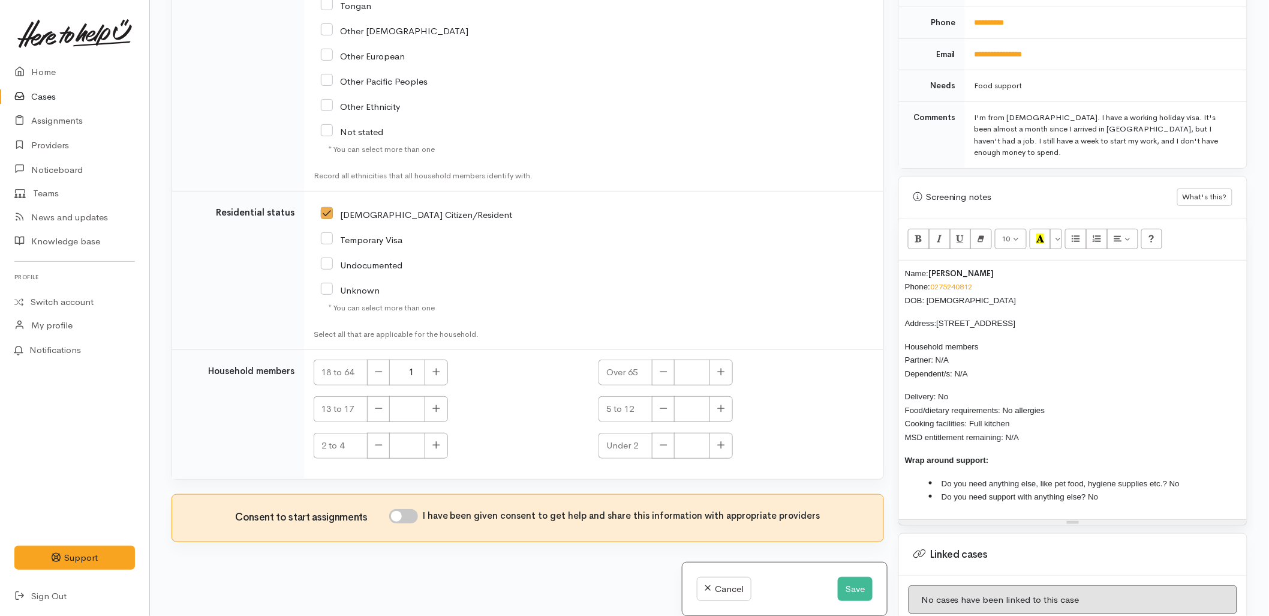
click at [410, 519] on input "I have been given consent to get help and share this information with appropria…" at bounding box center [403, 516] width 29 height 14
checkbox input "true"
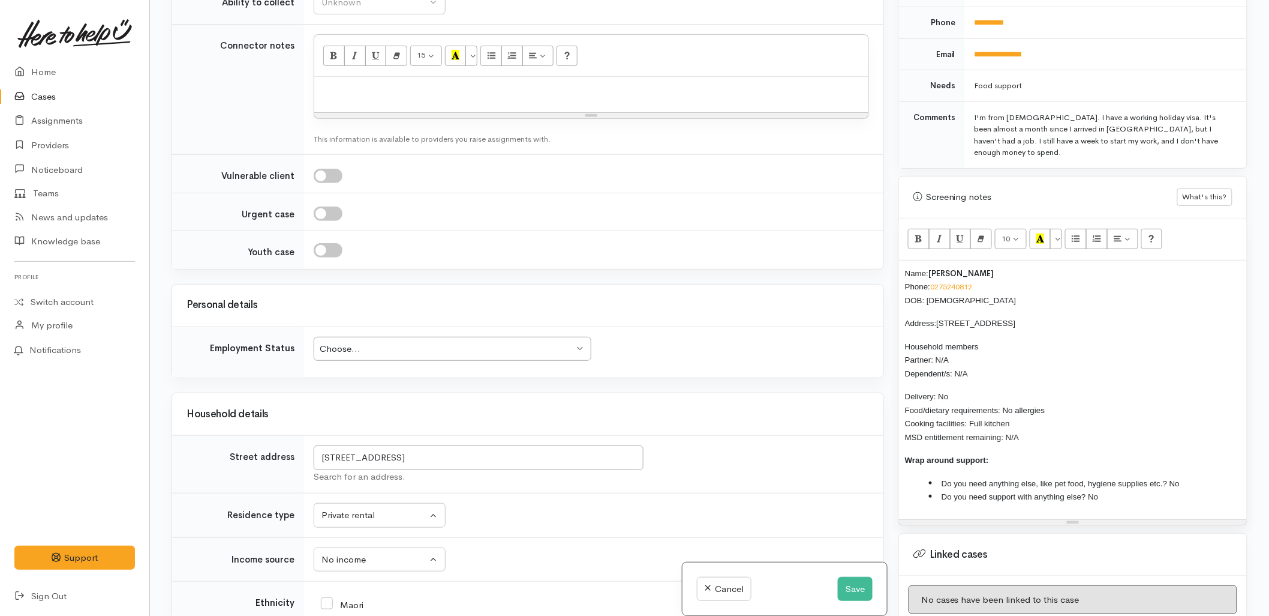
scroll to position [811, 0]
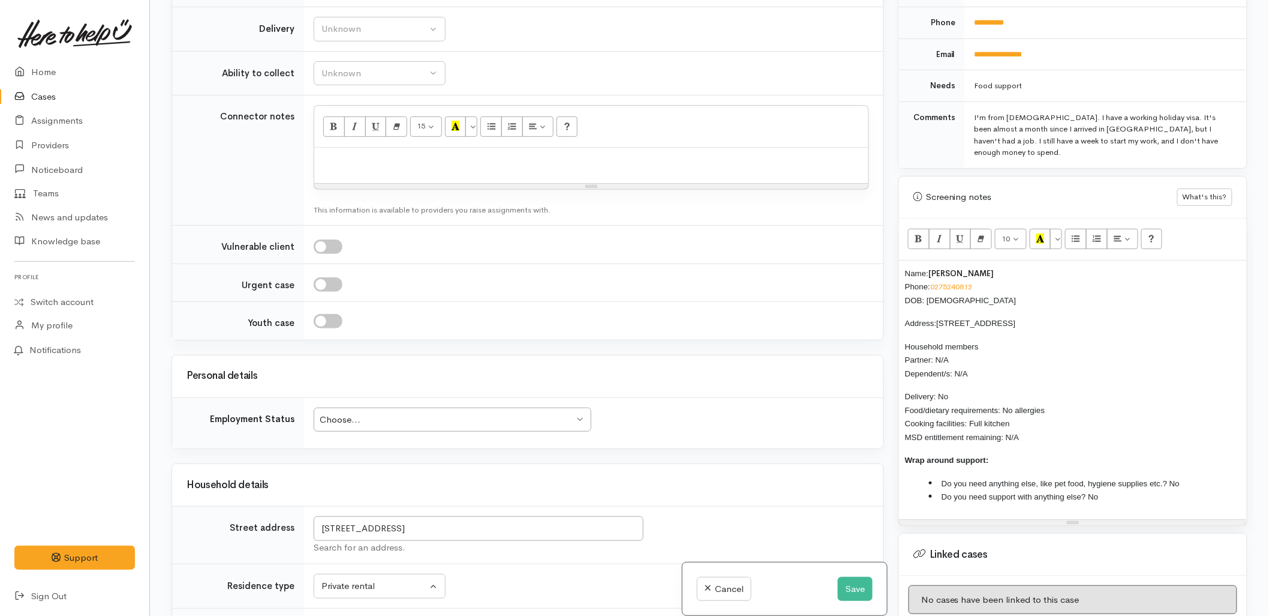
click at [389, 418] on div "Choose..." at bounding box center [447, 420] width 254 height 14
click at [450, 409] on div "Unemployed Unemployed" at bounding box center [453, 419] width 278 height 25
click at [448, 378] on h3 "Personal details" at bounding box center [528, 375] width 683 height 11
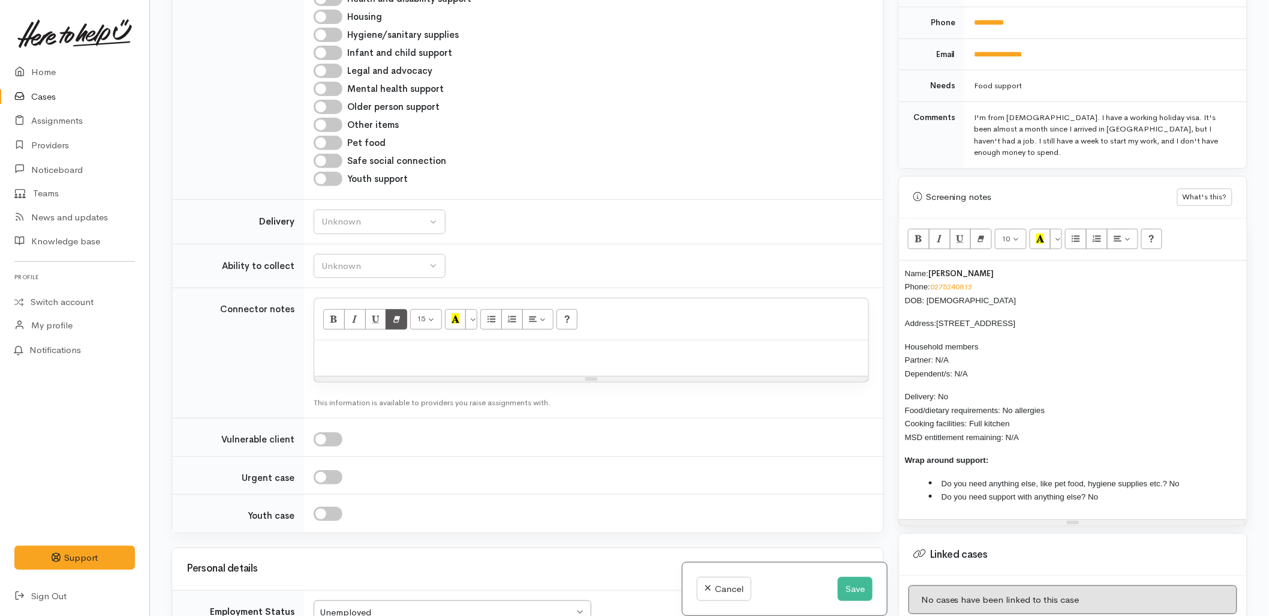
scroll to position [611, 0]
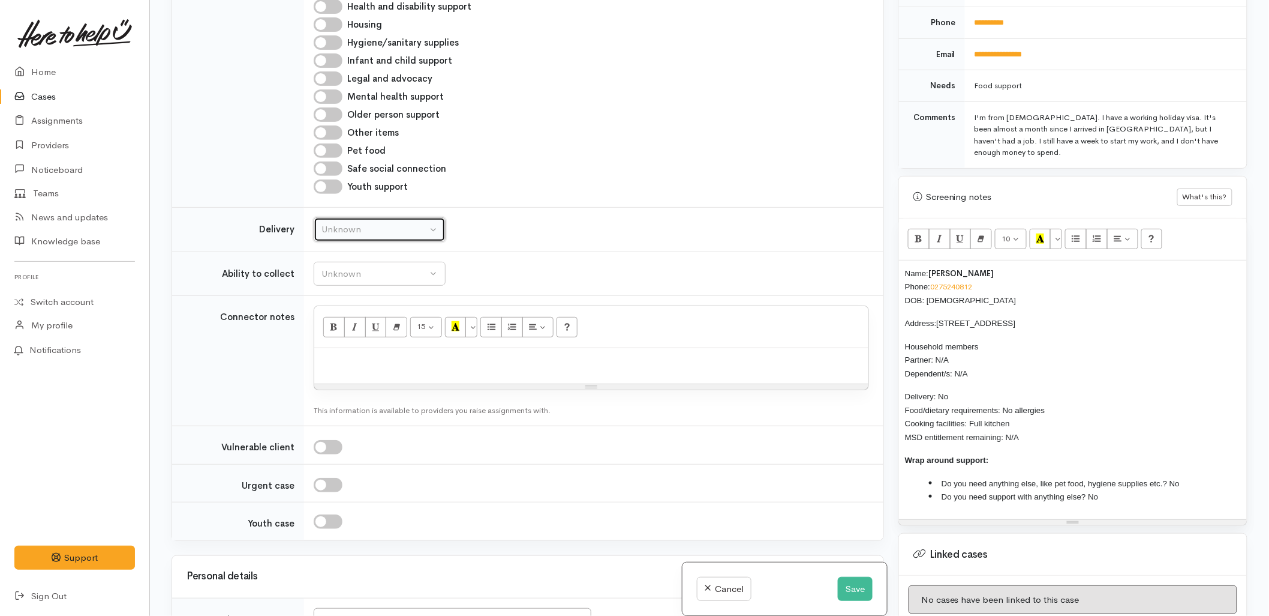
click at [359, 232] on div "Unknown" at bounding box center [375, 230] width 106 height 14
click at [350, 335] on link "No" at bounding box center [379, 341] width 131 height 19
select select "1"
click at [361, 256] on td "Unknown Able to pick up / collect help on my own Able to pick up / collect with…" at bounding box center [594, 273] width 580 height 44
click at [361, 276] on div "Unknown" at bounding box center [375, 274] width 106 height 14
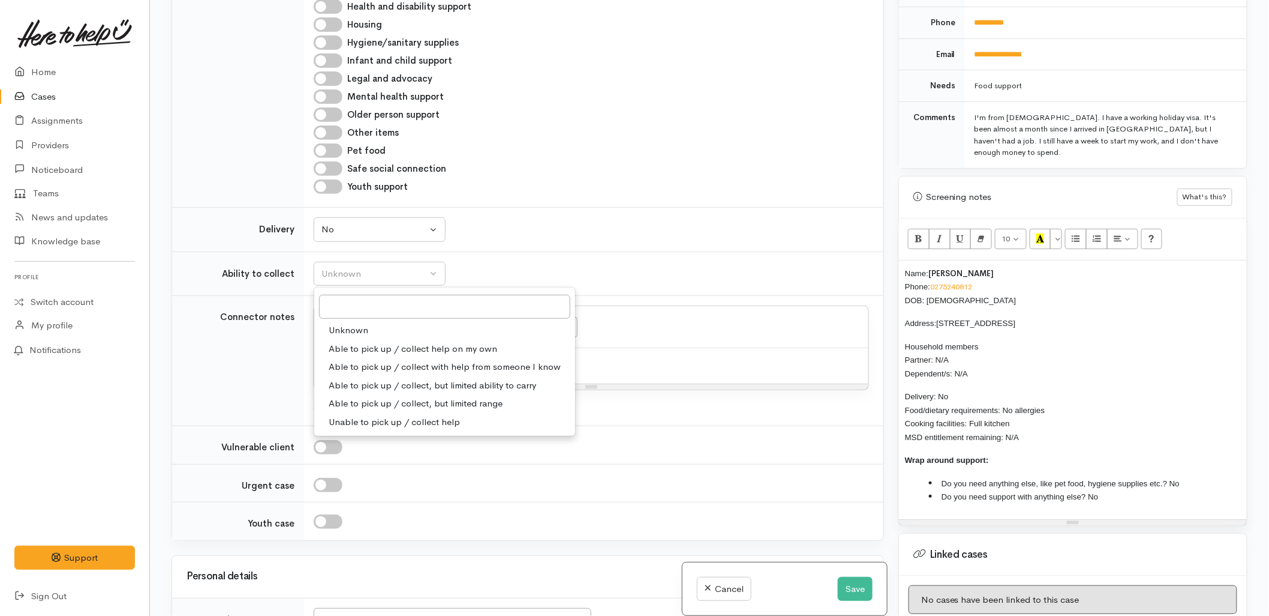
click at [372, 349] on span "Able to pick up / collect help on my own" at bounding box center [413, 349] width 169 height 14
select select "2"
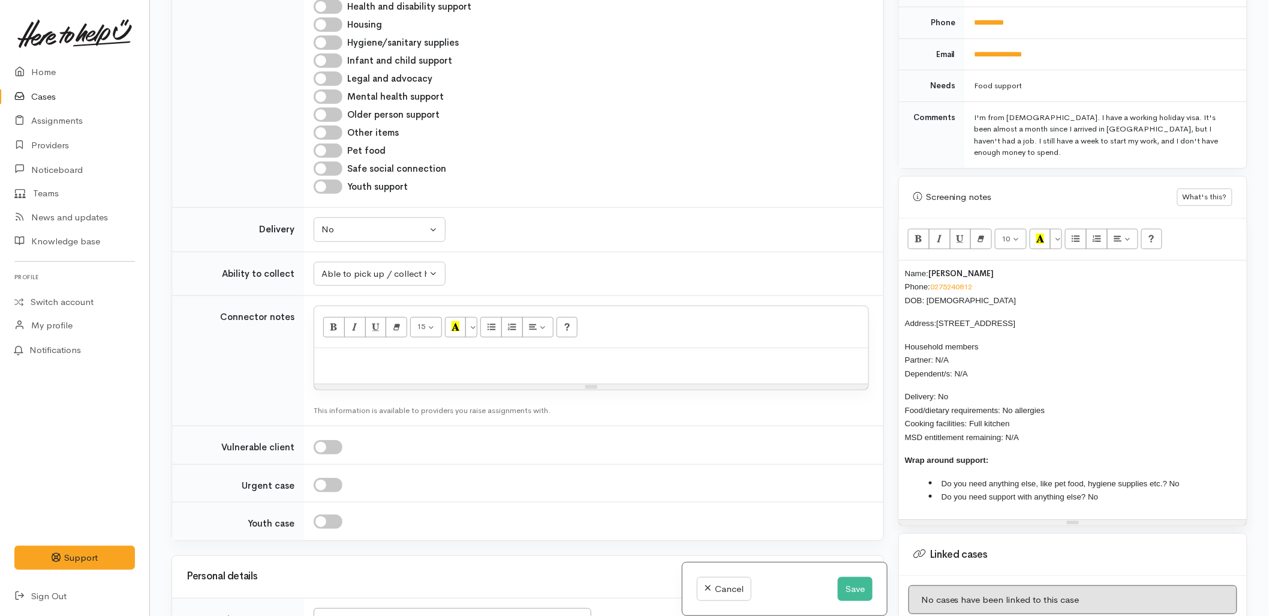
click at [569, 257] on td "Unknown Able to pick up / collect help on my own Able to pick up / collect with…" at bounding box center [594, 273] width 580 height 44
click at [649, 363] on p at bounding box center [591, 361] width 542 height 14
click at [661, 278] on td "Unknown Able to pick up / collect help on my own Able to pick up / collect with…" at bounding box center [594, 273] width 580 height 44
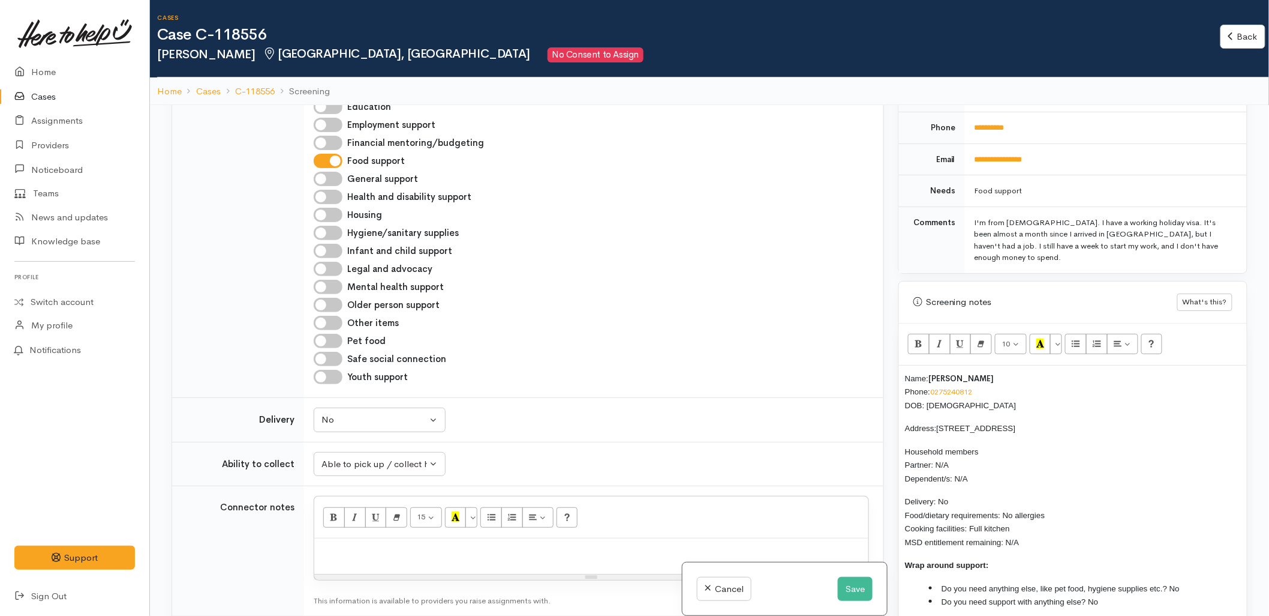
scroll to position [533, 0]
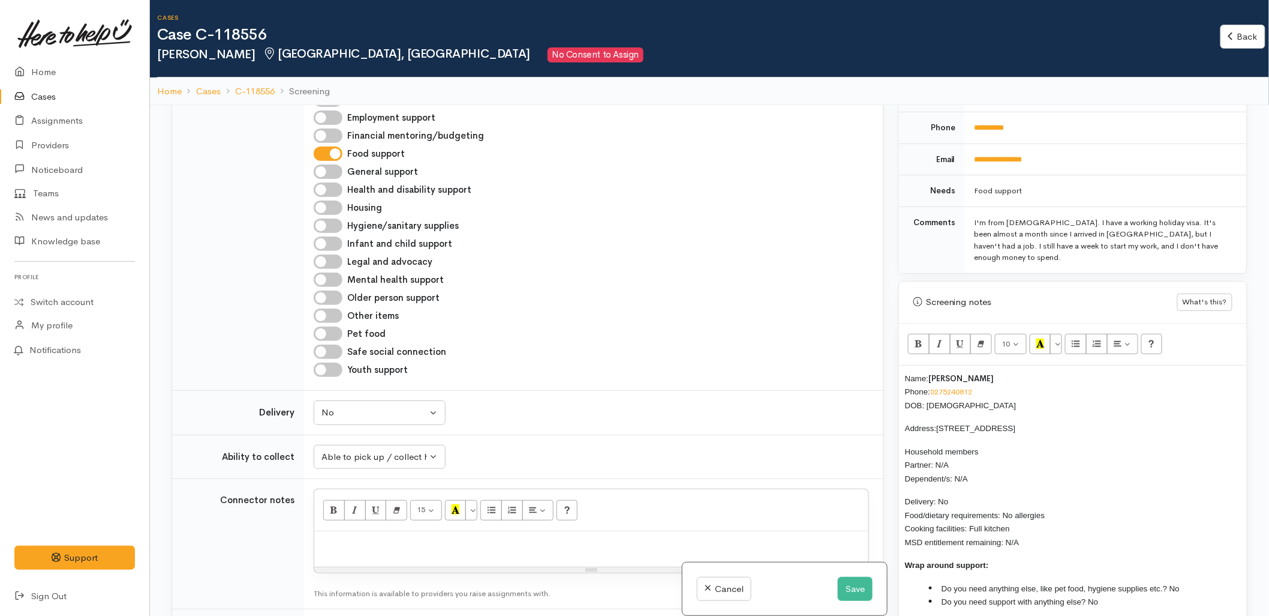
drag, startPoint x: 1023, startPoint y: 520, endPoint x: 896, endPoint y: 345, distance: 216.5
click at [896, 345] on div "Warnings Add No warnings have been raised against this case Add Warning Title ●…" at bounding box center [1073, 413] width 364 height 616
copy div "Name: Hongyi Chen Phone: 0275240812 DOB: 17/12/2001 Address: 21 Tremough Boulev…"
click at [428, 556] on div at bounding box center [591, 548] width 554 height 35
paste div
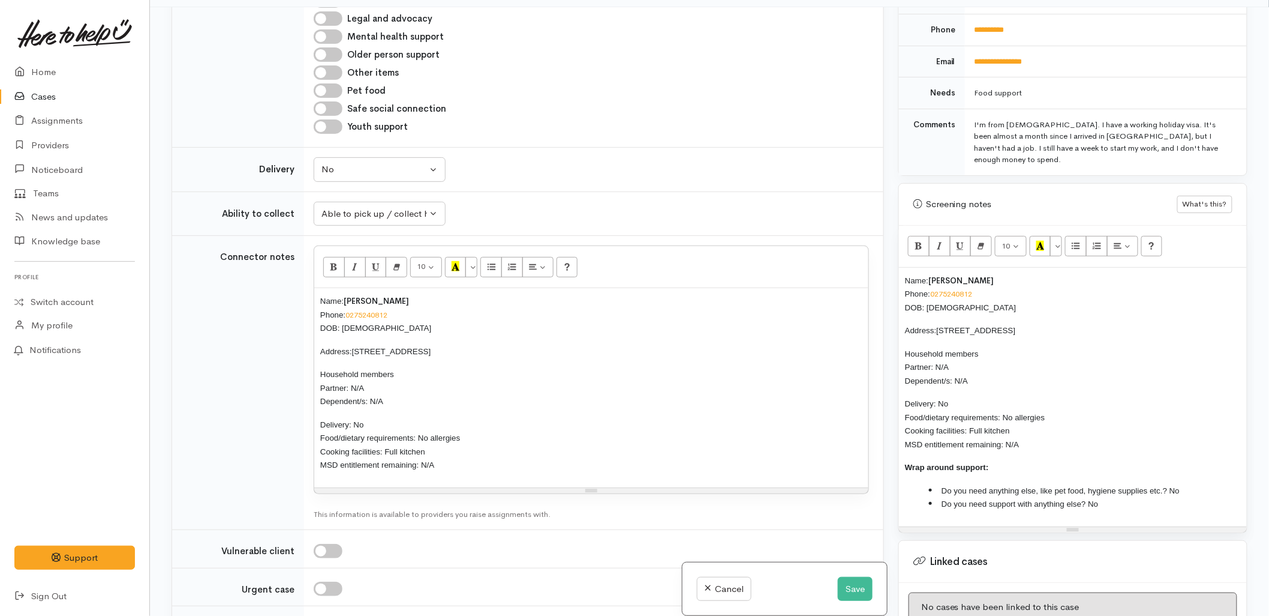
scroll to position [708, 0]
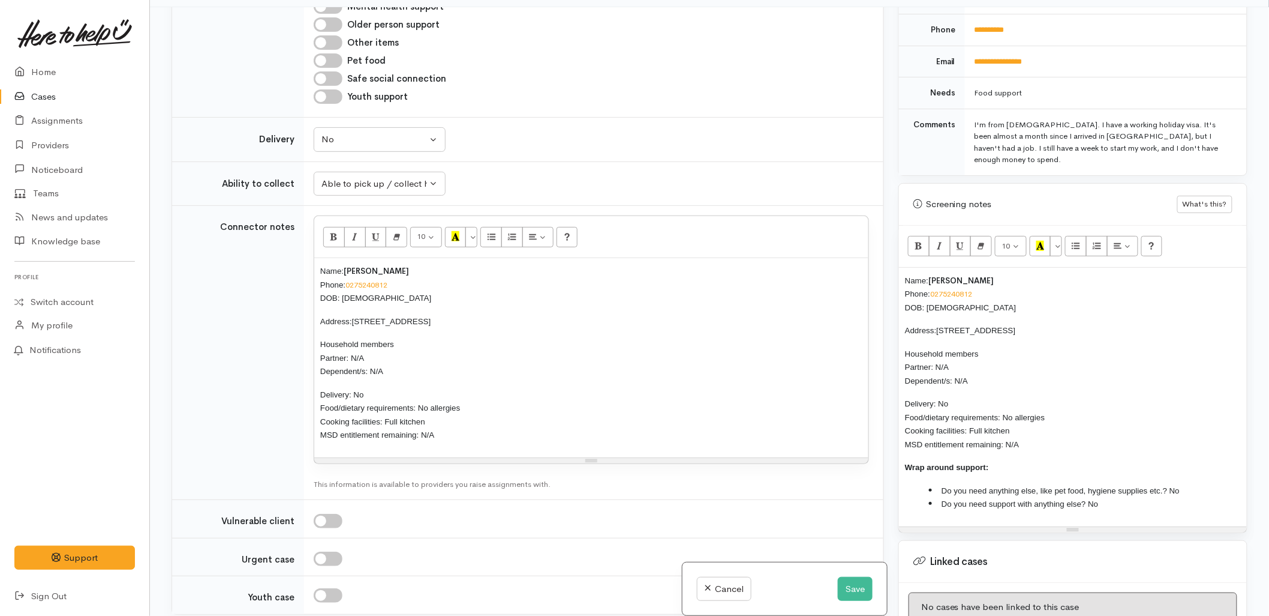
click at [903, 268] on div "Name: Hongyi Chen Phone: 0275240812 DOB: 17/12/2001 Address: 21 Tremough Boulev…" at bounding box center [1073, 397] width 348 height 259
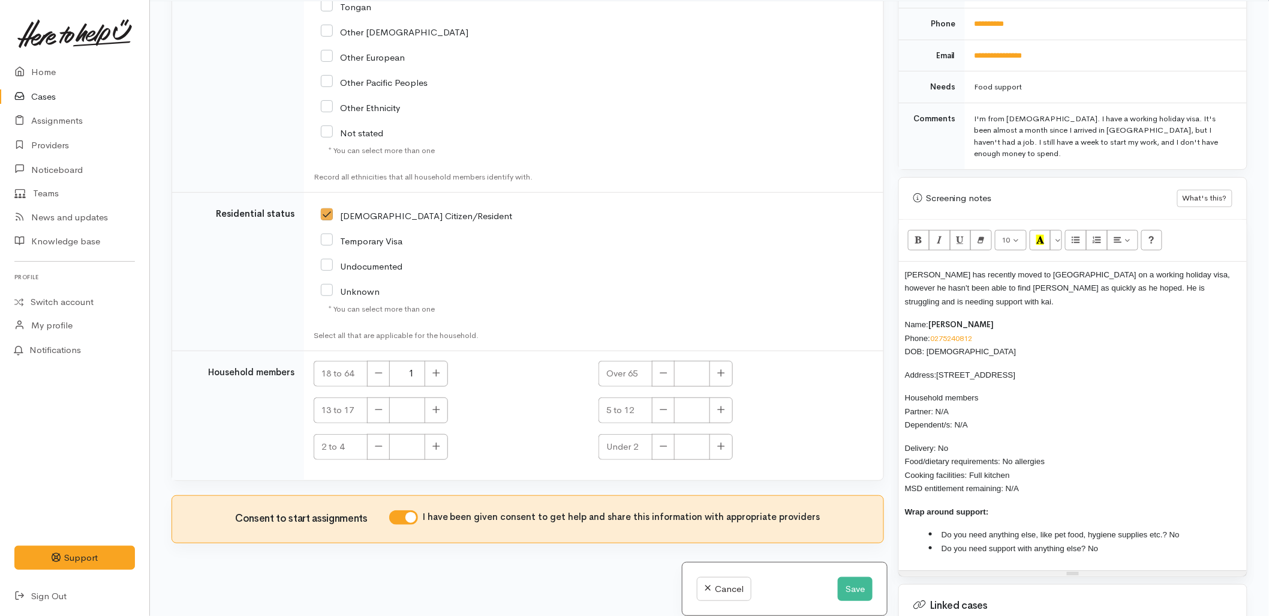
scroll to position [105, 0]
click at [856, 585] on button "Save" at bounding box center [855, 589] width 35 height 25
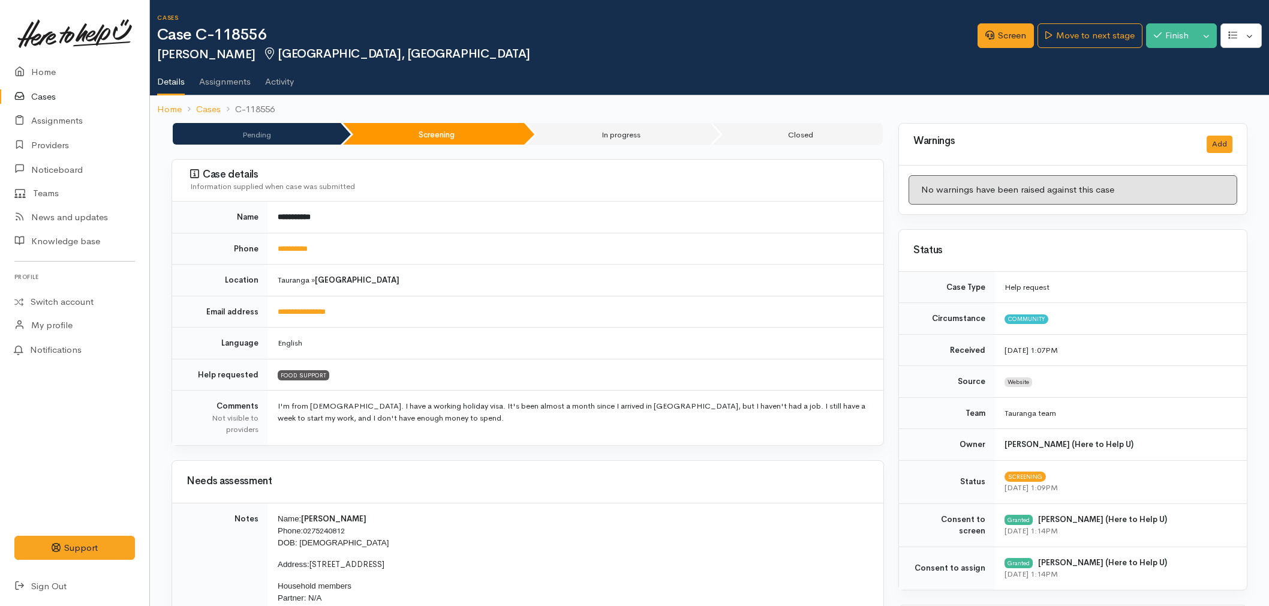
scroll to position [200, 0]
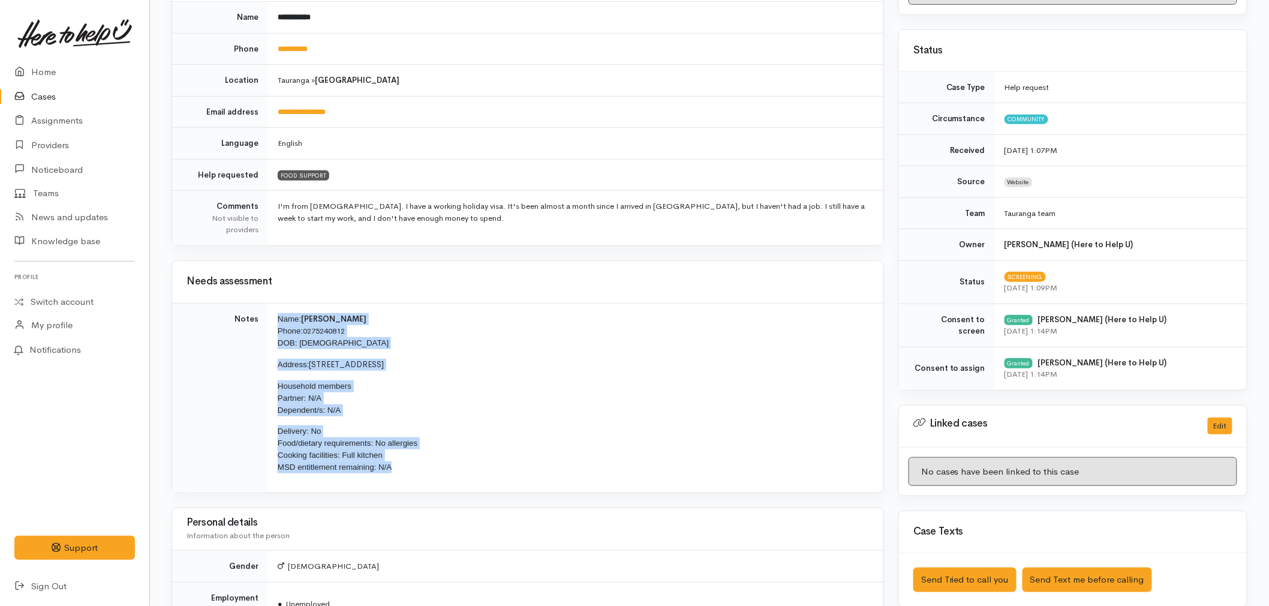
drag, startPoint x: 412, startPoint y: 471, endPoint x: 277, endPoint y: 322, distance: 201.7
click at [277, 322] on td "Name: [PERSON_NAME] Phone: [PHONE_NUMBER] DOB: [DEMOGRAPHIC_DATA] Address: [STR…" at bounding box center [576, 398] width 616 height 190
copy td "Name: [PERSON_NAME] Phone: [PHONE_NUMBER] DOB: [DEMOGRAPHIC_DATA] Address: [STR…"
click at [23, 57] on link at bounding box center [74, 33] width 121 height 53
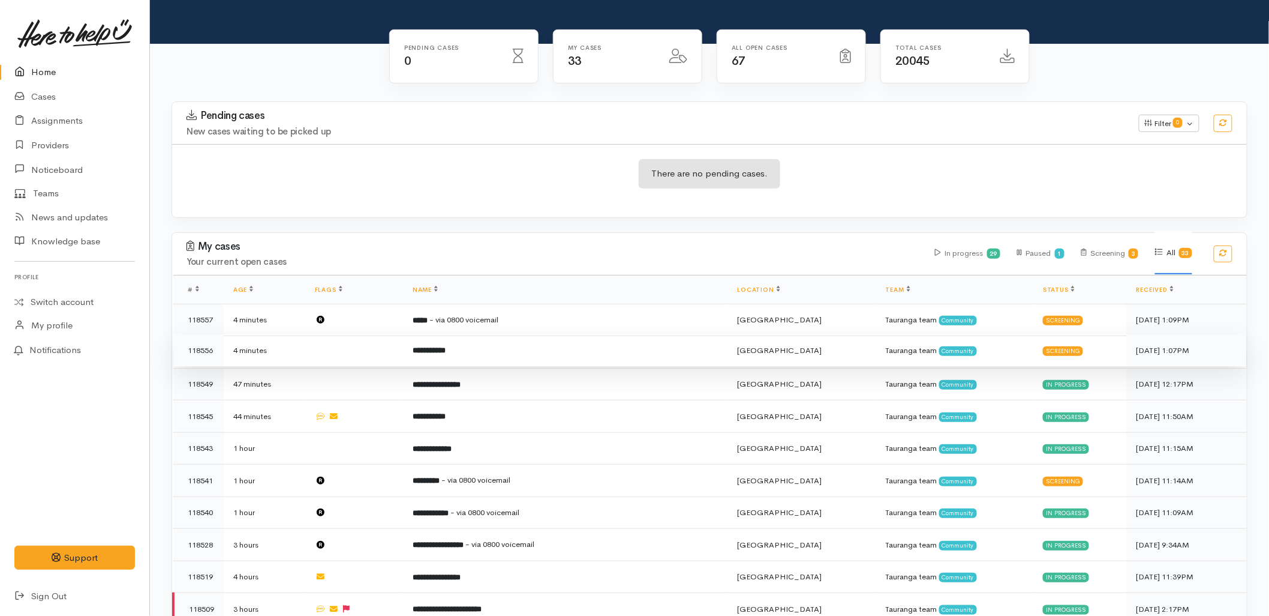
scroll to position [133, 0]
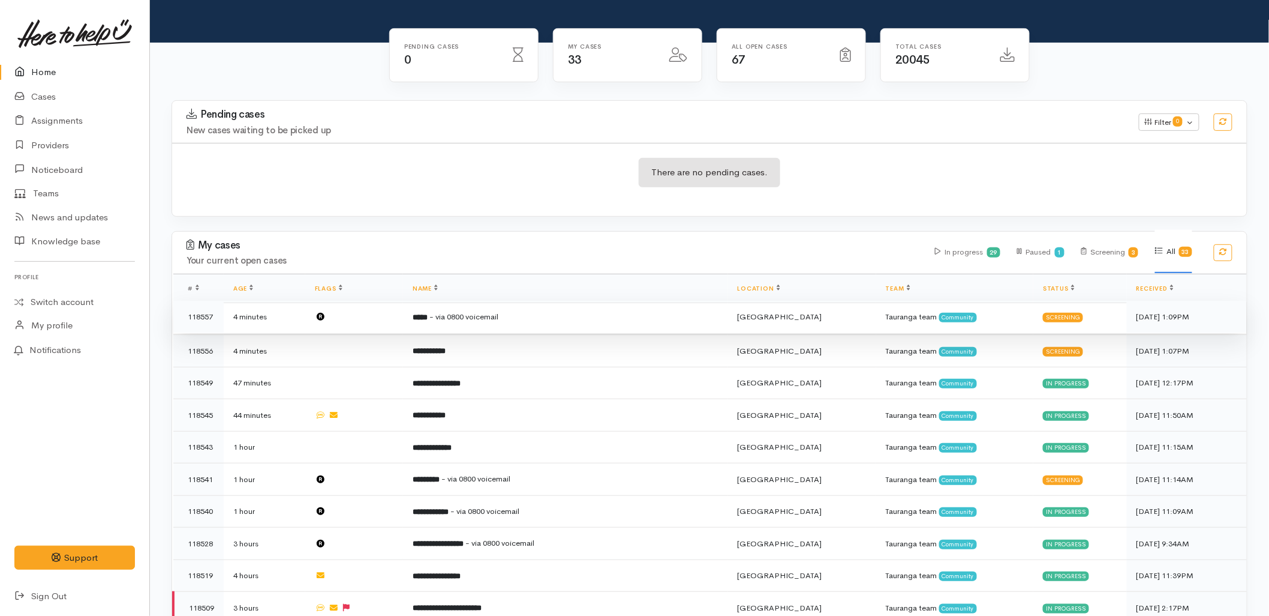
click at [487, 301] on td "***** - via 0800 voicemail" at bounding box center [565, 317] width 325 height 32
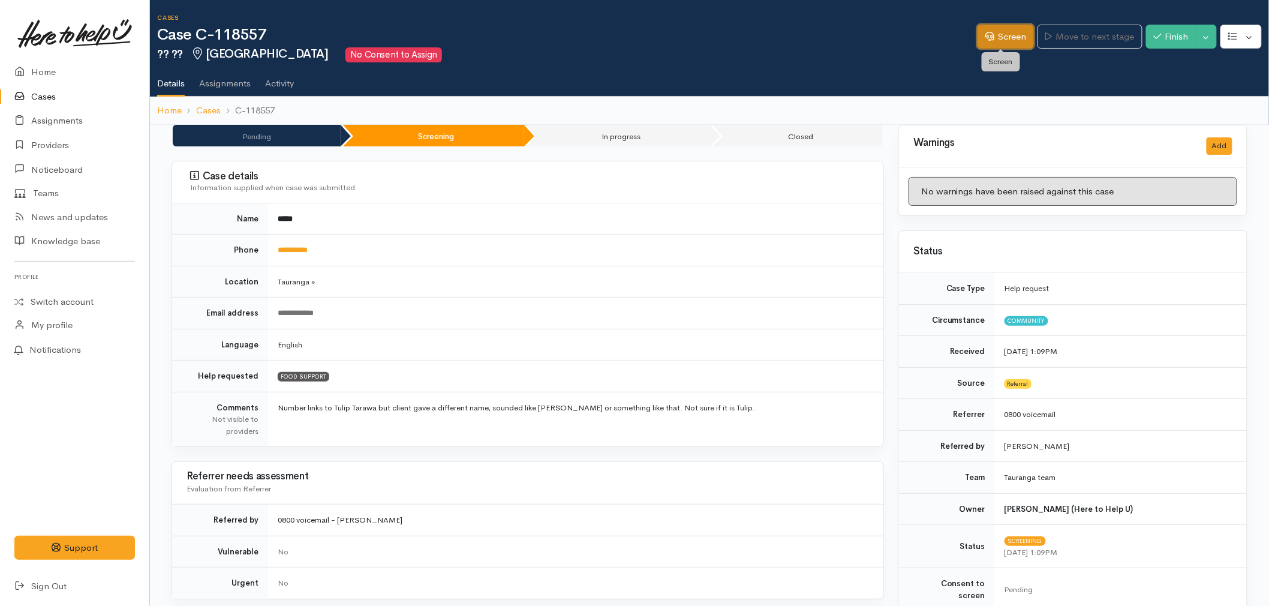
click at [988, 44] on link "Screen" at bounding box center [1006, 37] width 56 height 25
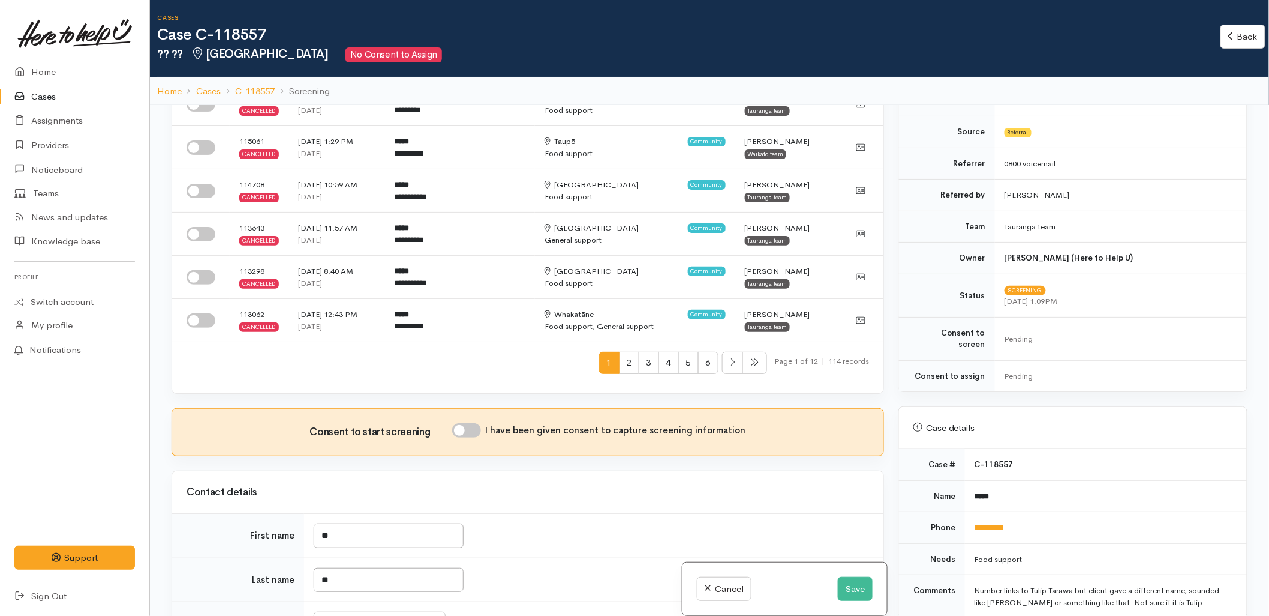
scroll to position [400, 0]
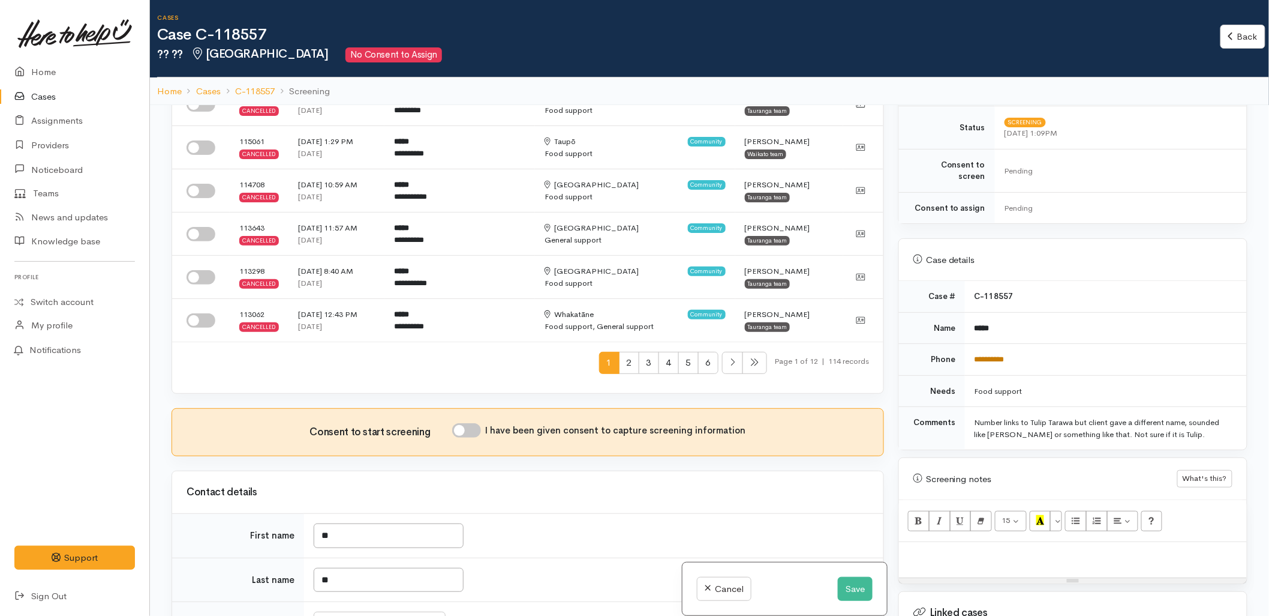
click at [992, 355] on link "**********" at bounding box center [990, 359] width 30 height 8
drag, startPoint x: 378, startPoint y: 532, endPoint x: 290, endPoint y: 532, distance: 87.6
click at [290, 532] on tr "First name **" at bounding box center [527, 536] width 711 height 44
type input "********"
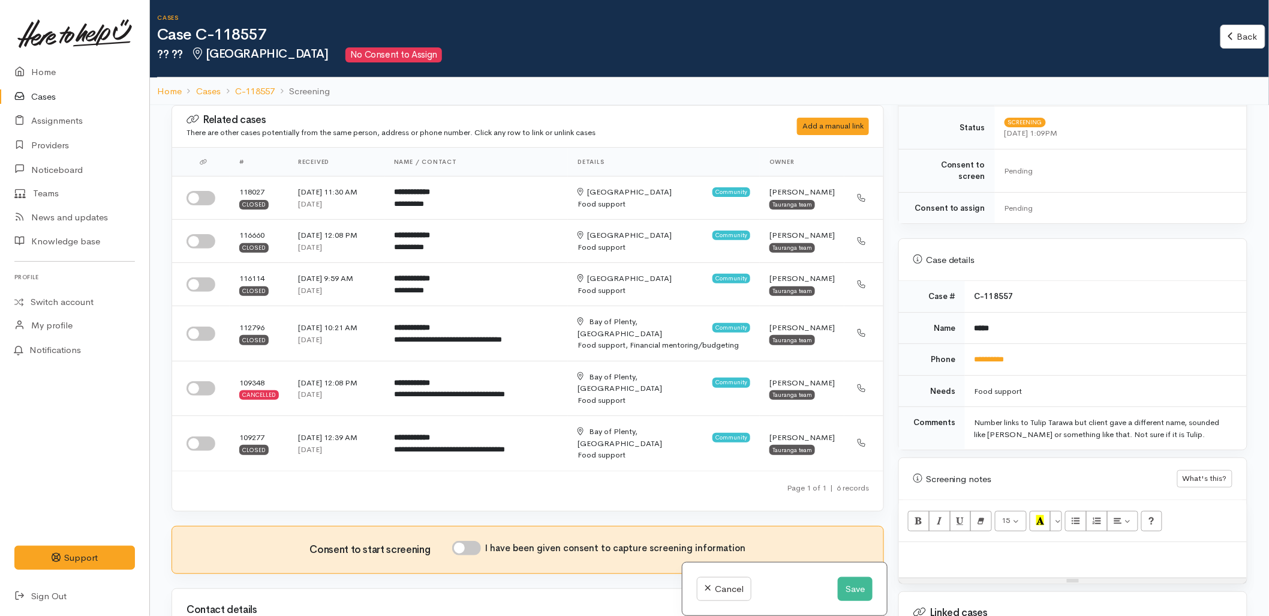
scroll to position [52, 0]
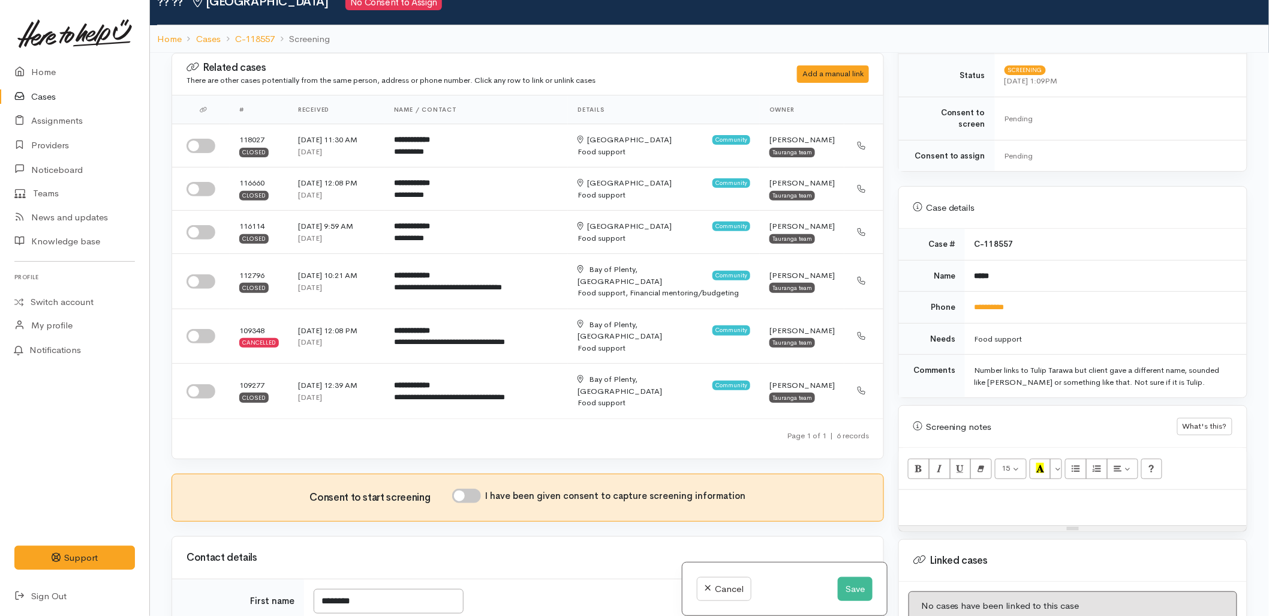
type input "******"
click at [277, 515] on div "Related cases There are other cases potentially from the same person, address o…" at bounding box center [527, 361] width 727 height 616
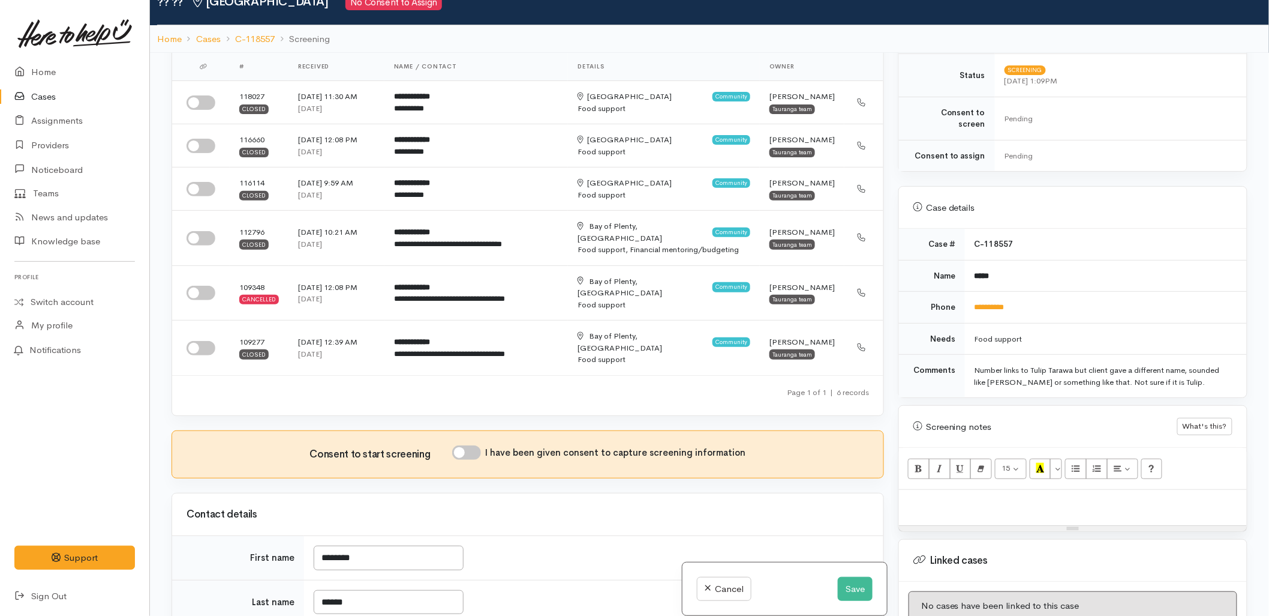
scroll to position [67, 0]
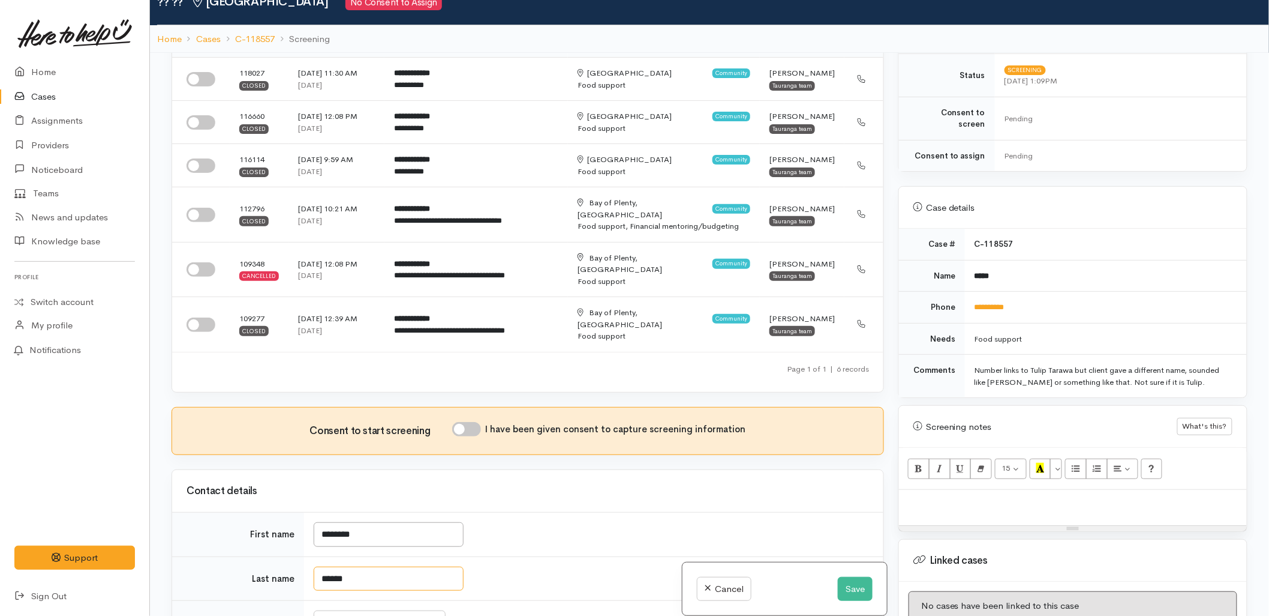
drag, startPoint x: 373, startPoint y: 540, endPoint x: 208, endPoint y: 538, distance: 165.0
click at [208, 556] on tr "Last name ******" at bounding box center [527, 578] width 711 height 44
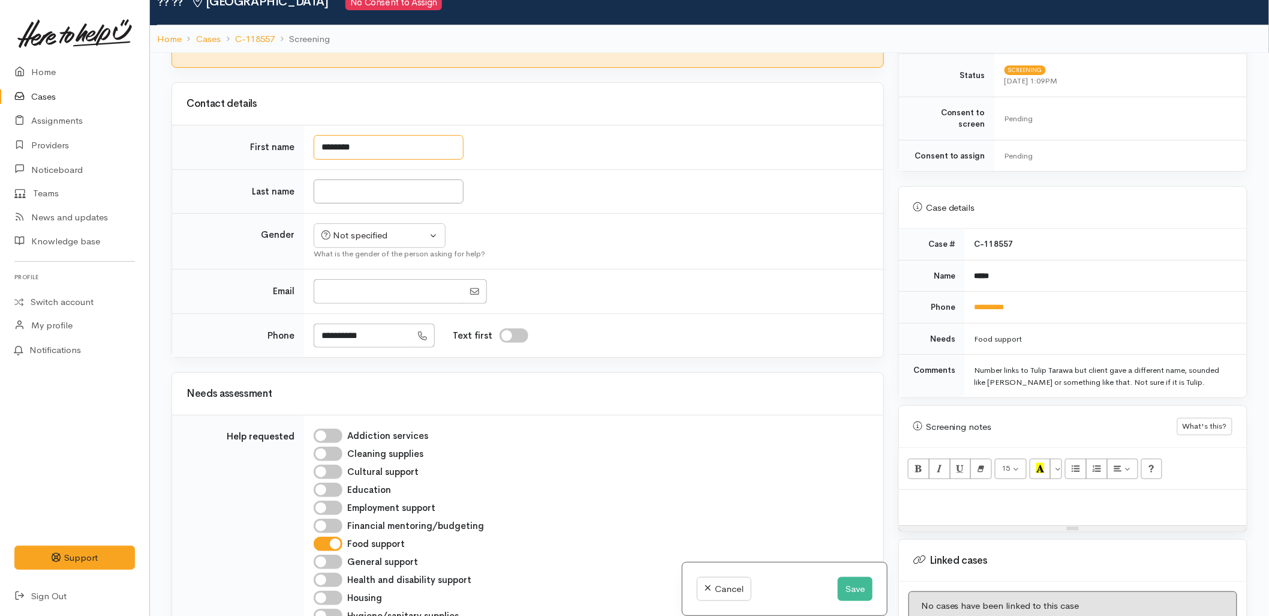
drag, startPoint x: 389, startPoint y: 500, endPoint x: 277, endPoint y: 500, distance: 112.2
click at [277, 500] on div "Searching for matching cases... Searching for matching cases... Consent to star…" at bounding box center [527, 361] width 727 height 616
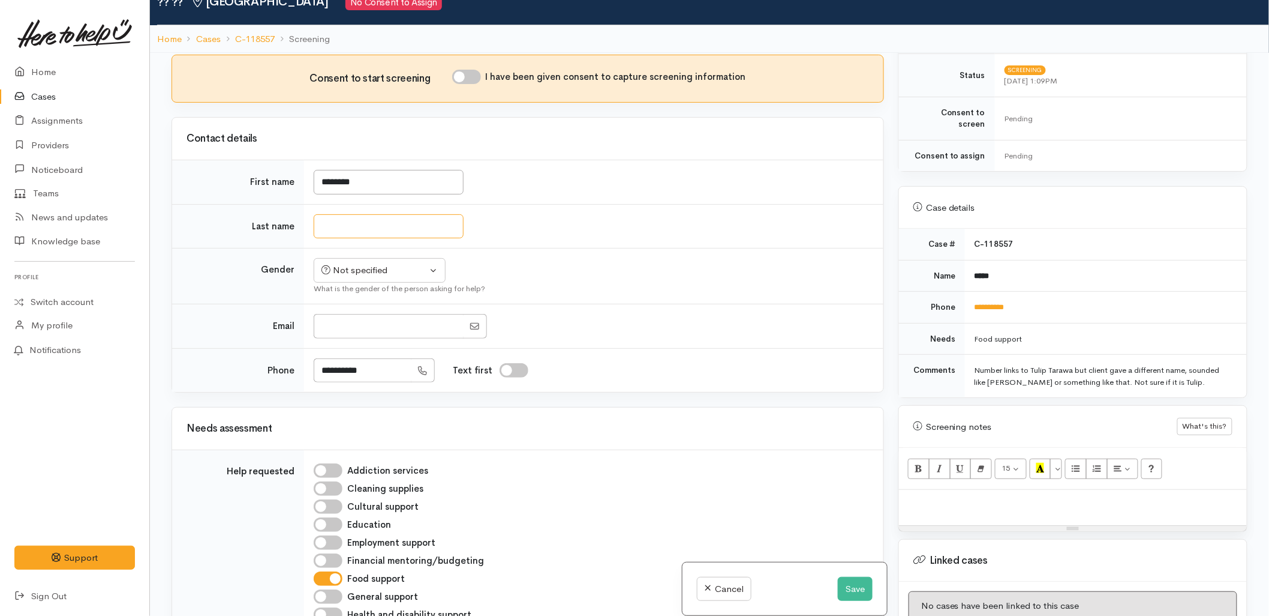
click at [355, 214] on input "Last name" at bounding box center [389, 226] width 150 height 25
type input "**********"
click at [551, 206] on td "**********" at bounding box center [594, 226] width 580 height 44
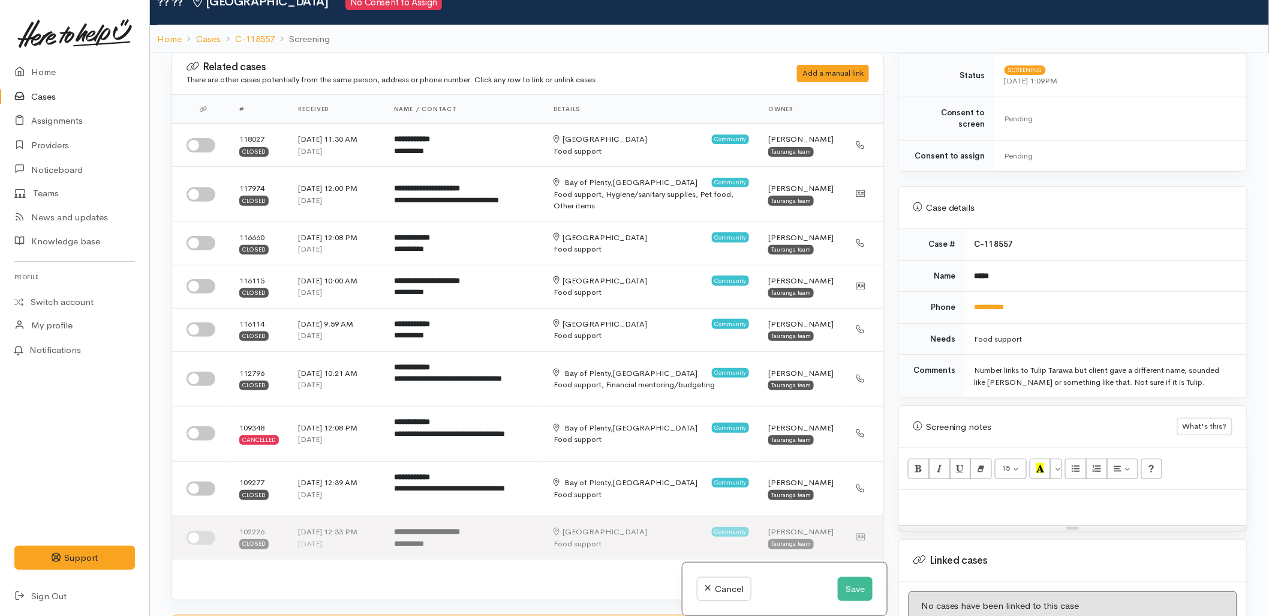
scroll to position [0, 0]
click at [199, 189] on input "checkbox" at bounding box center [201, 195] width 29 height 14
checkbox input "true"
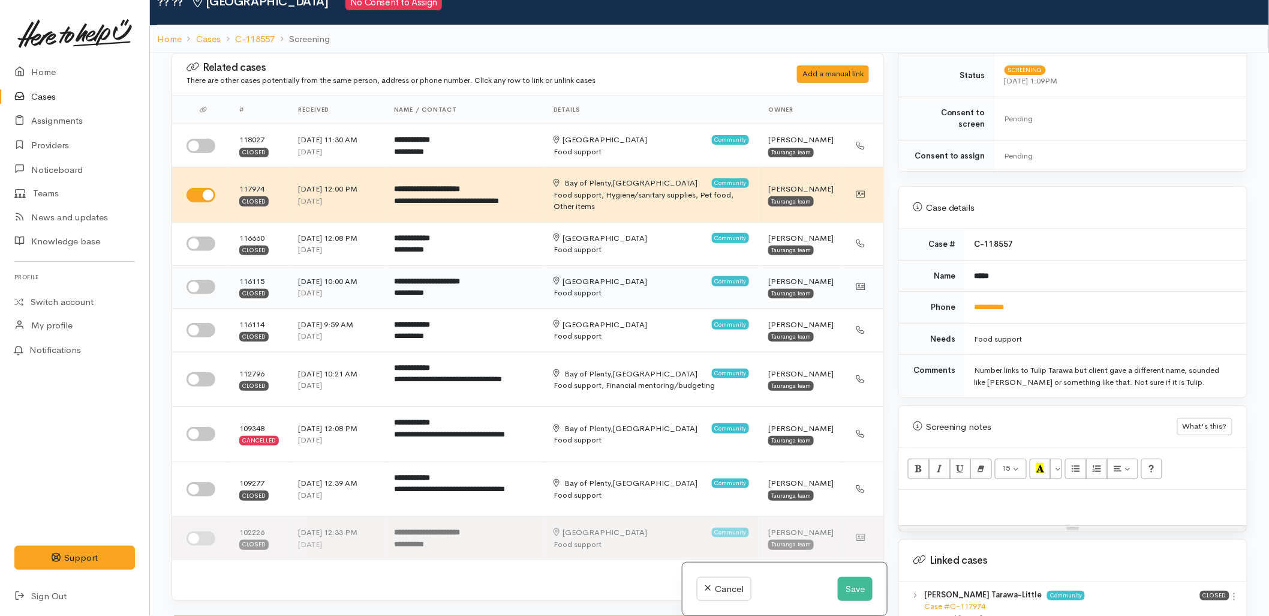
click at [203, 286] on input "checkbox" at bounding box center [201, 287] width 29 height 14
checkbox input "true"
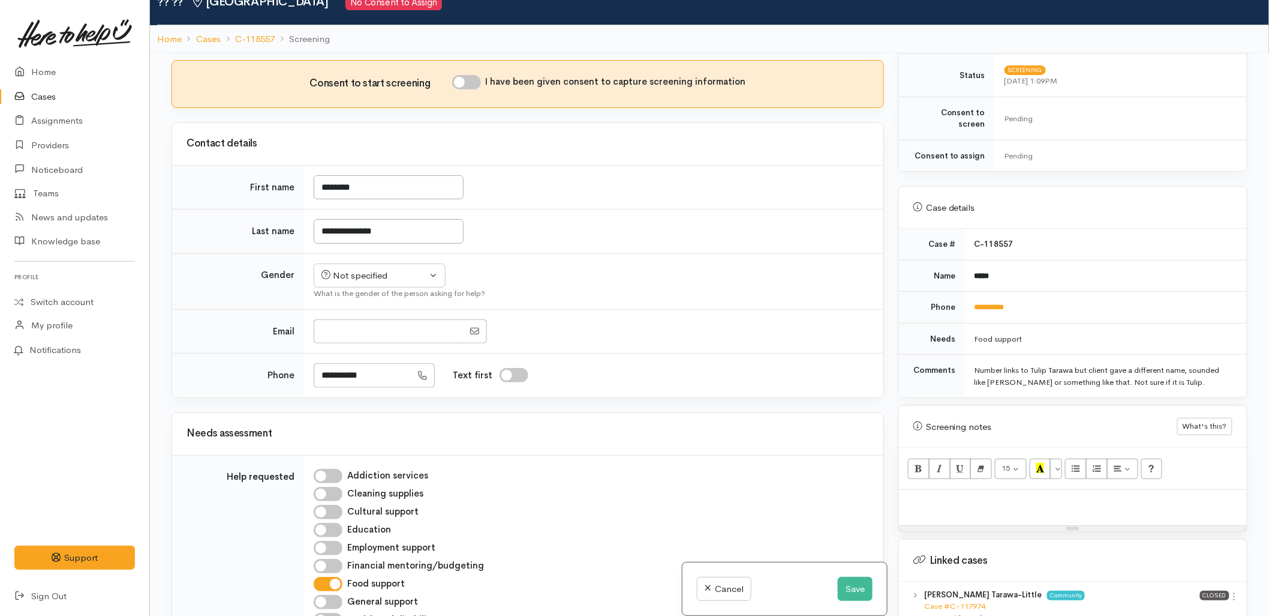
scroll to position [600, 0]
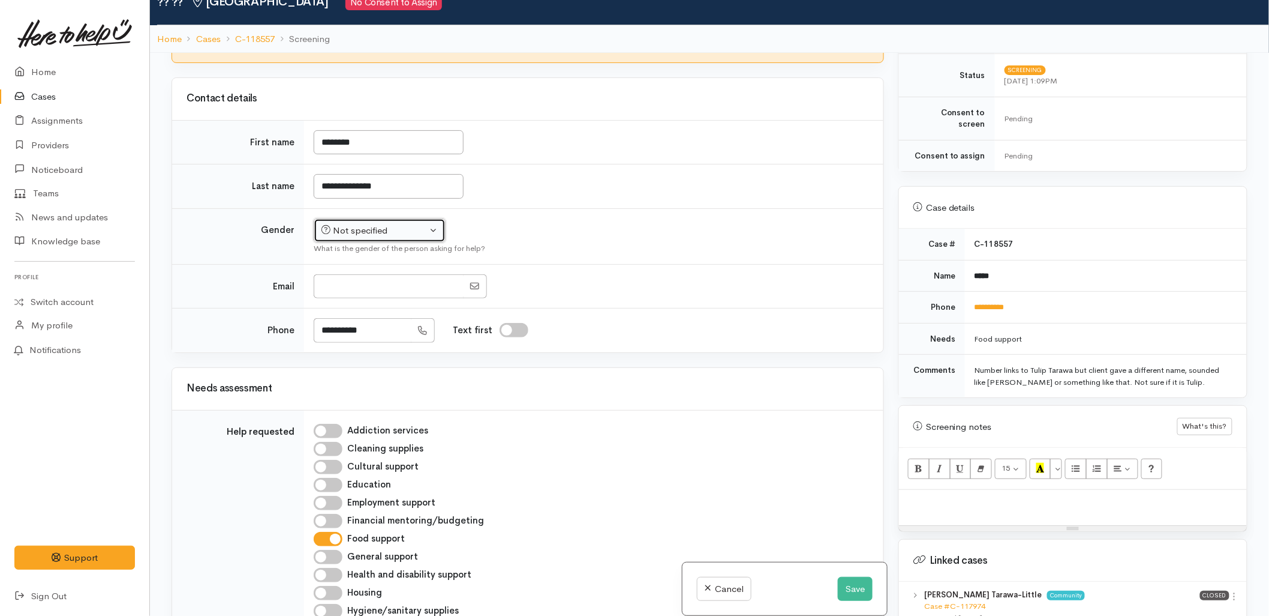
click at [398, 224] on div "Not specified" at bounding box center [375, 231] width 106 height 14
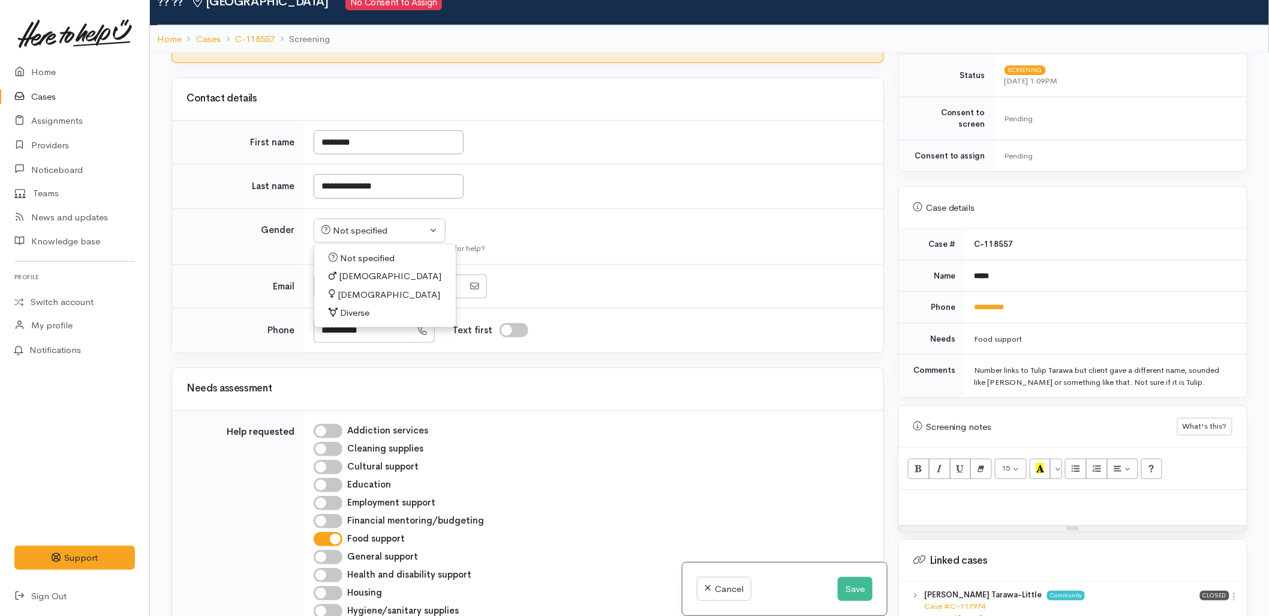
click at [361, 302] on span "[DEMOGRAPHIC_DATA]" at bounding box center [389, 295] width 103 height 14
select select "[DEMOGRAPHIC_DATA]"
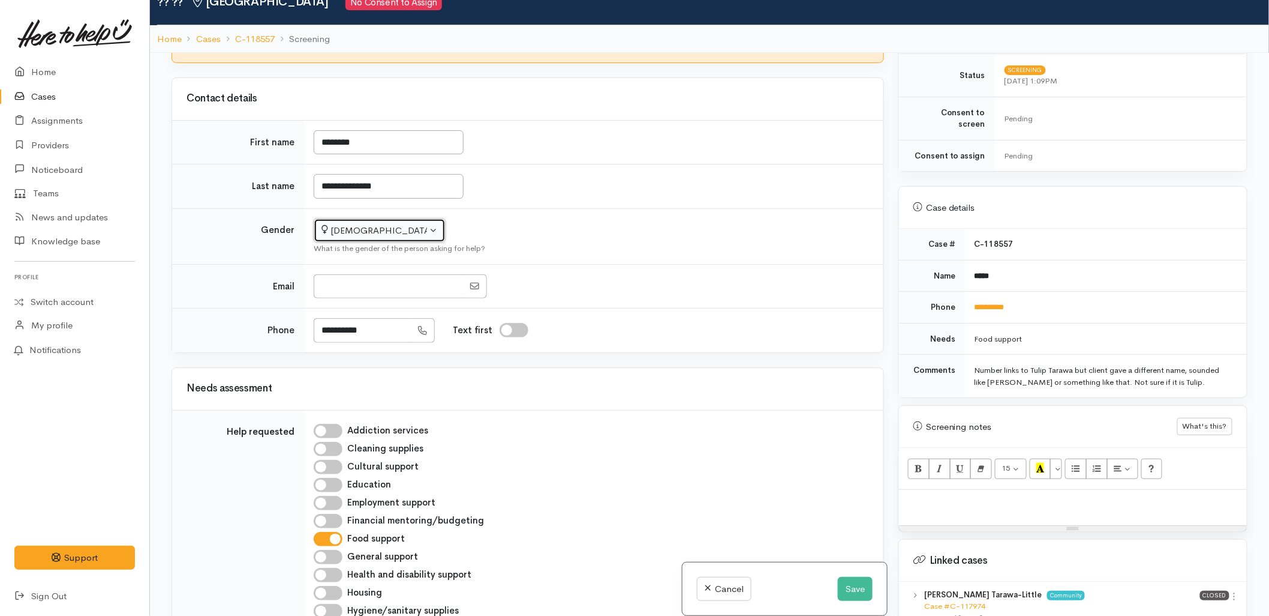
scroll to position [533, 0]
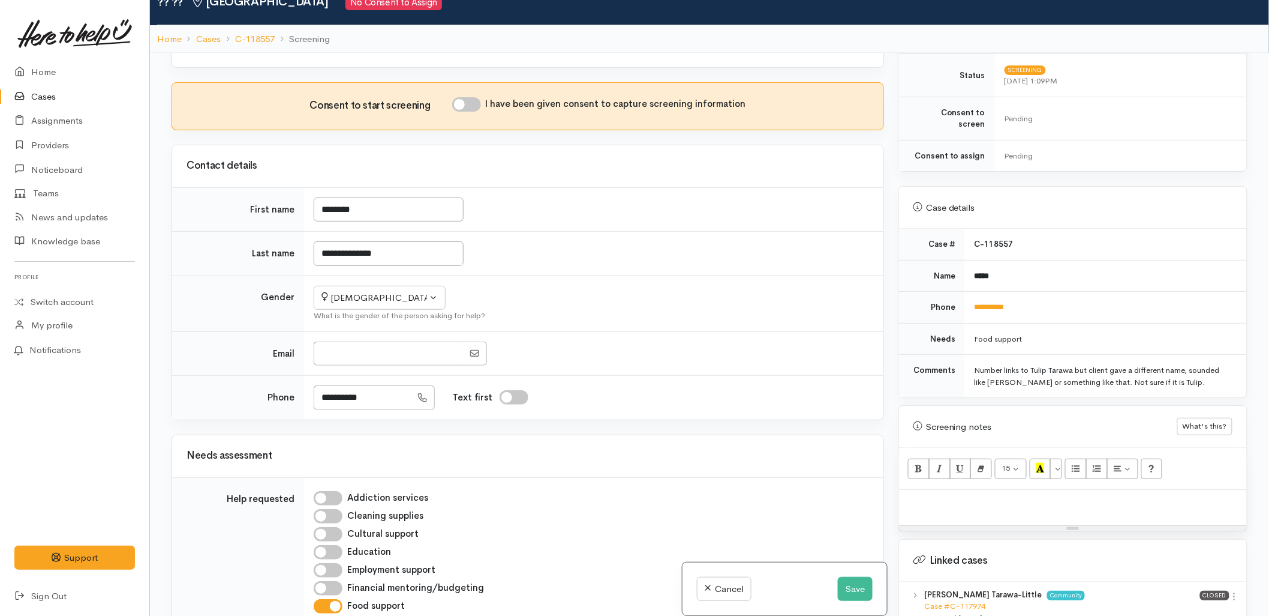
click at [467, 100] on input "I have been given consent to capture screening information" at bounding box center [466, 104] width 29 height 14
checkbox input "true"
click at [978, 601] on link "Case #C-117974" at bounding box center [954, 606] width 61 height 10
click at [980, 496] on p at bounding box center [1073, 503] width 336 height 14
paste div
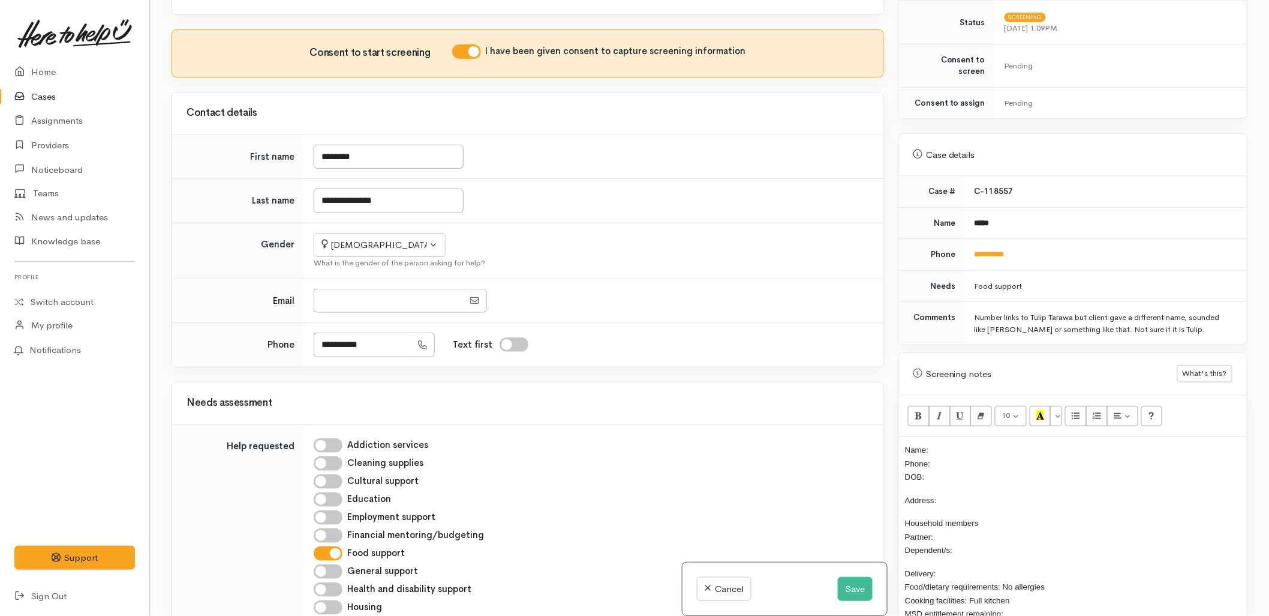
scroll to position [451, 0]
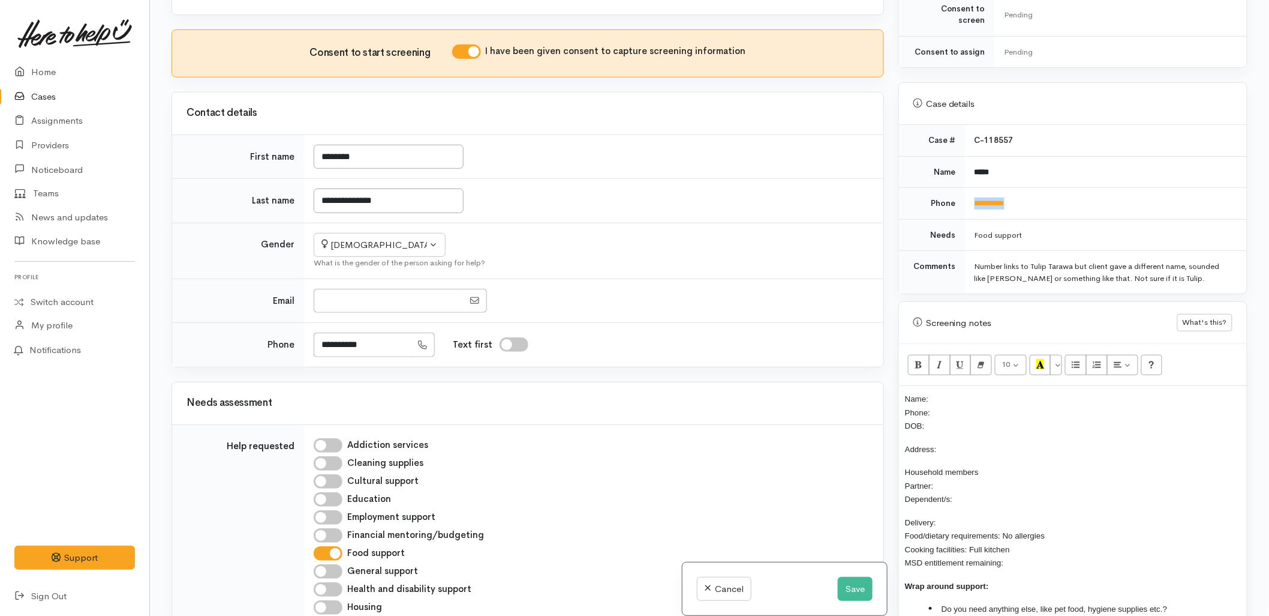
drag, startPoint x: 1027, startPoint y: 195, endPoint x: 974, endPoint y: 202, distance: 53.2
click at [974, 202] on td "**********" at bounding box center [1106, 204] width 282 height 32
copy link "**********"
click at [955, 400] on p "Name: Phone: DOB:" at bounding box center [1073, 412] width 336 height 41
drag, startPoint x: 1002, startPoint y: 172, endPoint x: 985, endPoint y: 172, distance: 17.4
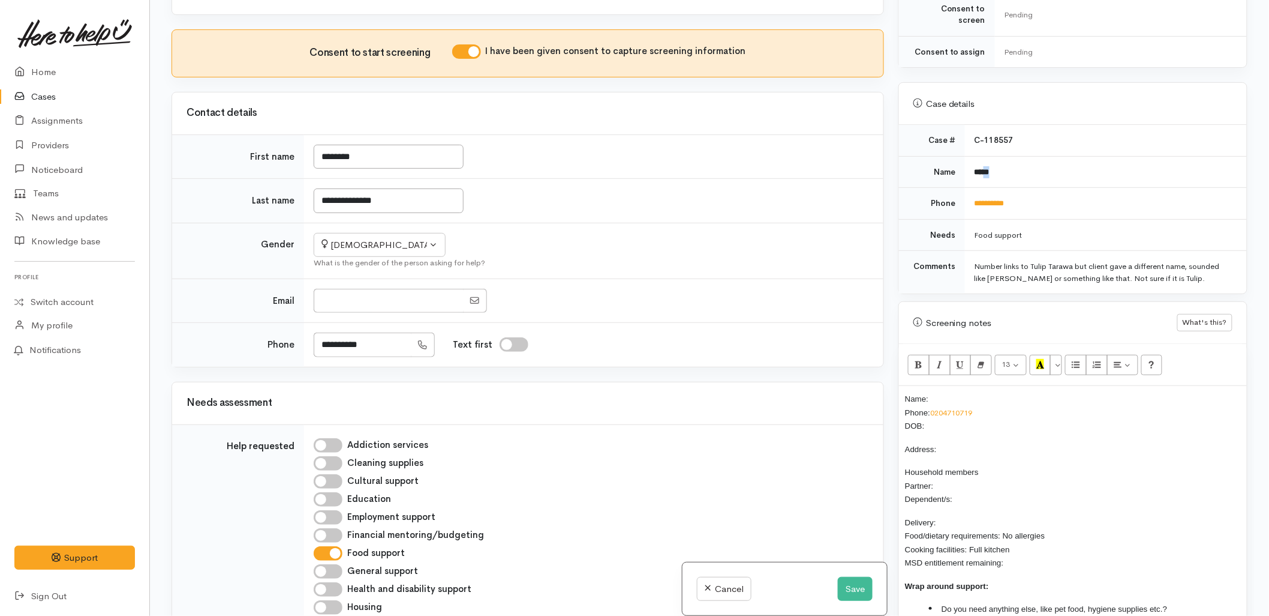
click at [985, 172] on td "*****" at bounding box center [1106, 172] width 282 height 32
click at [838, 596] on button "Save" at bounding box center [855, 589] width 35 height 25
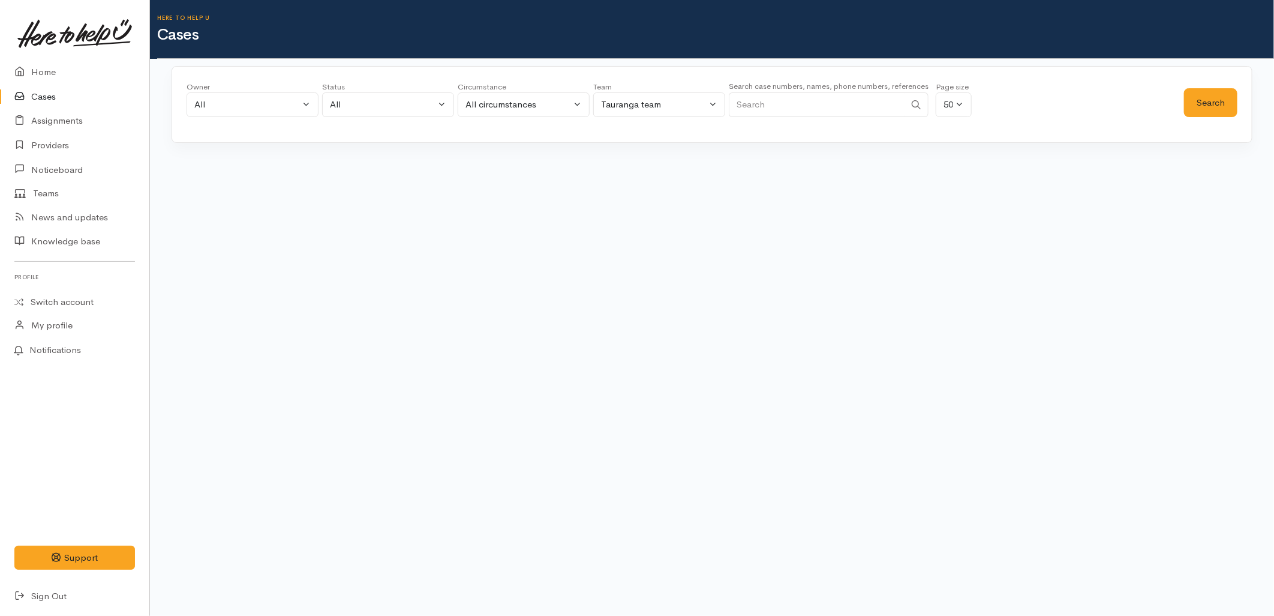
click at [798, 109] on input "Search" at bounding box center [817, 104] width 176 height 25
paste input "[PERSON_NAME]"
type input "[PERSON_NAME]"
click at [1224, 98] on button "Search" at bounding box center [1210, 102] width 53 height 29
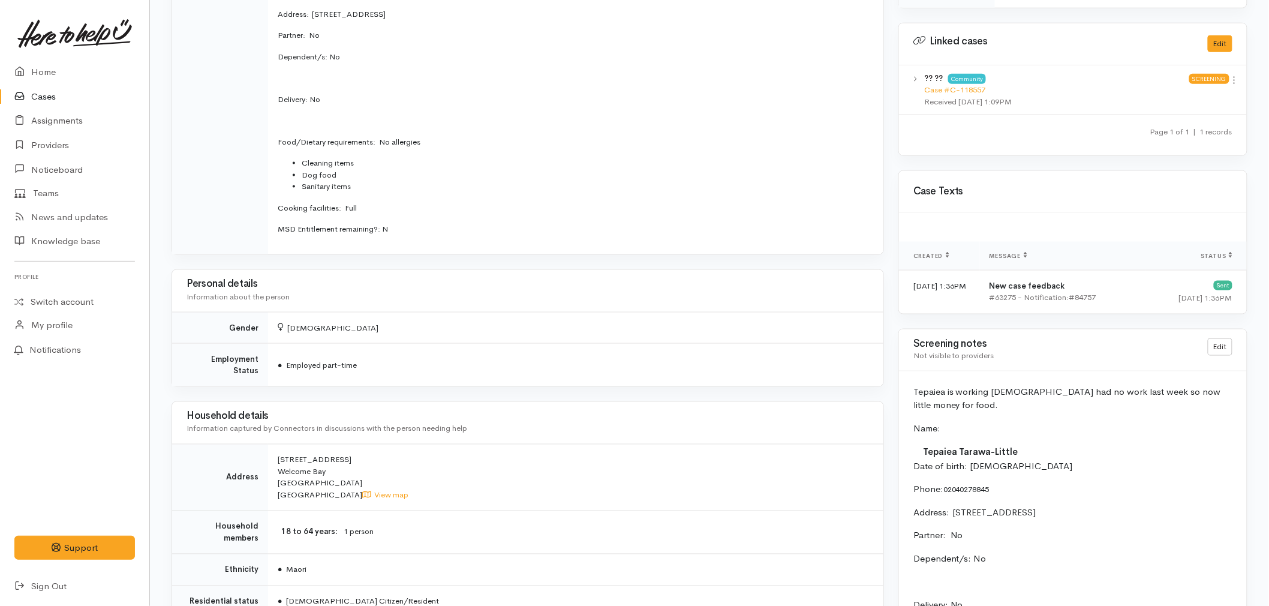
scroll to position [800, 0]
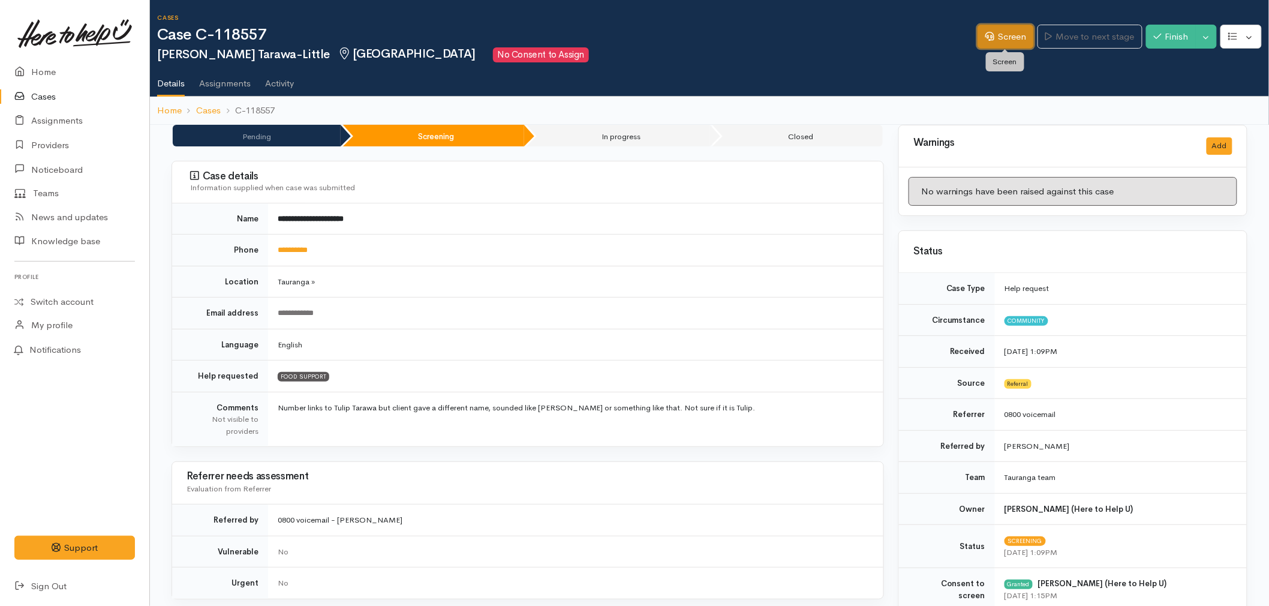
click at [1008, 40] on link "Screen" at bounding box center [1006, 37] width 56 height 25
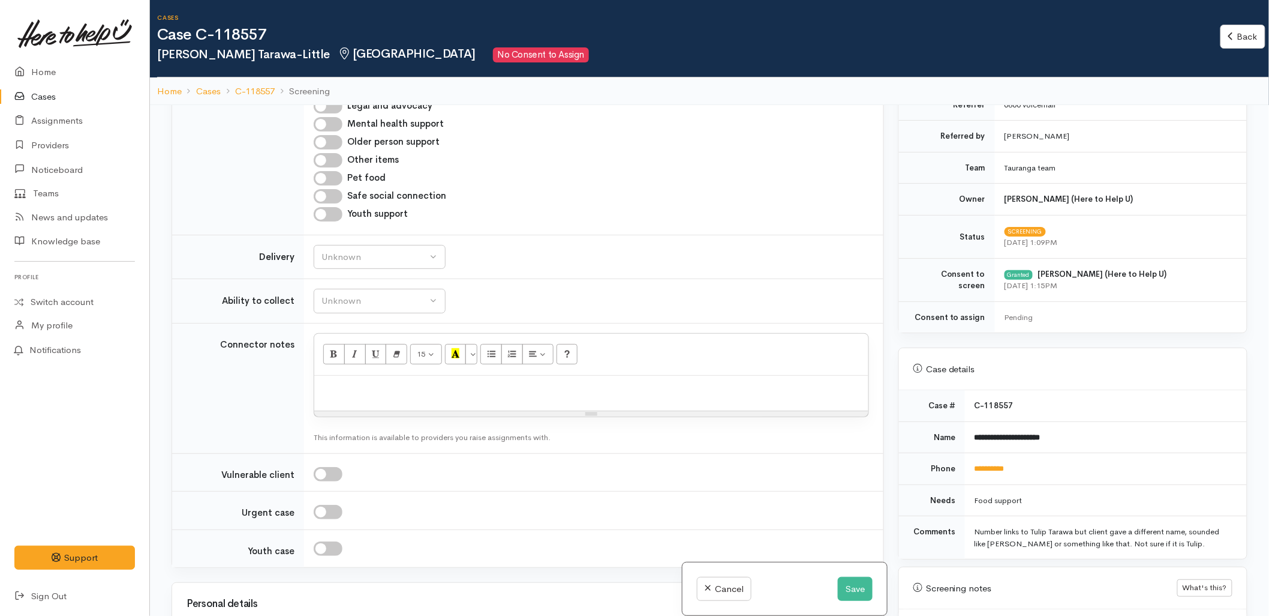
scroll to position [333, 0]
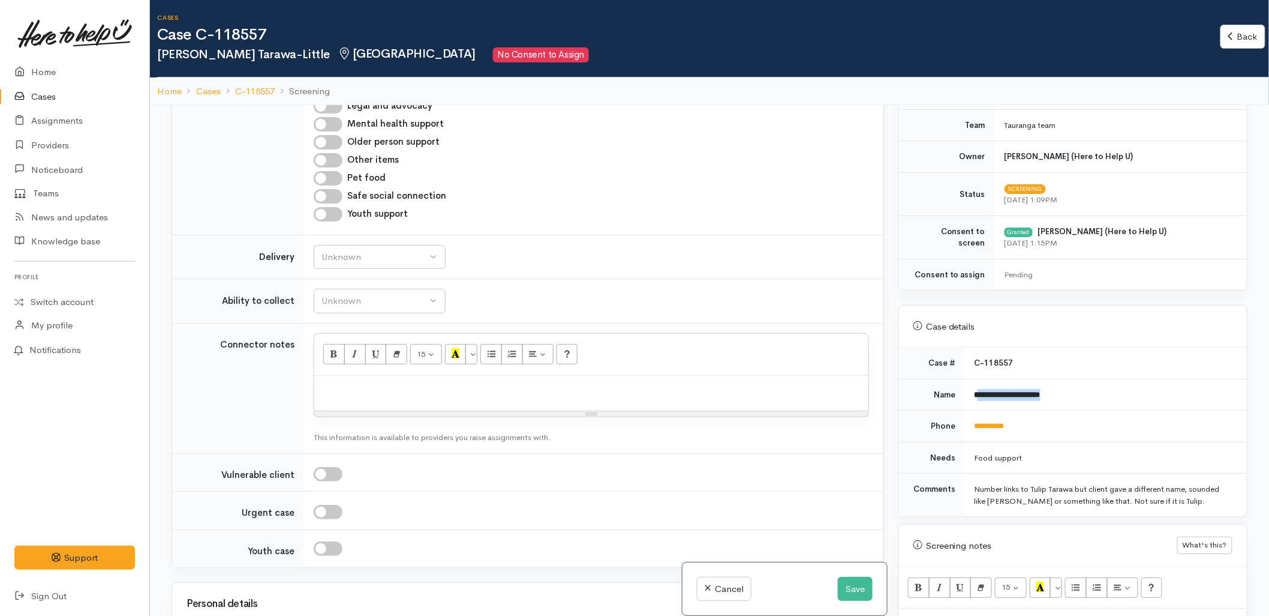
drag, startPoint x: 1073, startPoint y: 401, endPoint x: 975, endPoint y: 404, distance: 97.3
click at [975, 404] on td "**********" at bounding box center [1106, 395] width 282 height 32
click at [1052, 409] on td "**********" at bounding box center [1106, 395] width 282 height 32
drag, startPoint x: 1065, startPoint y: 397, endPoint x: 974, endPoint y: 402, distance: 91.3
click at [974, 402] on td "**********" at bounding box center [1106, 395] width 282 height 32
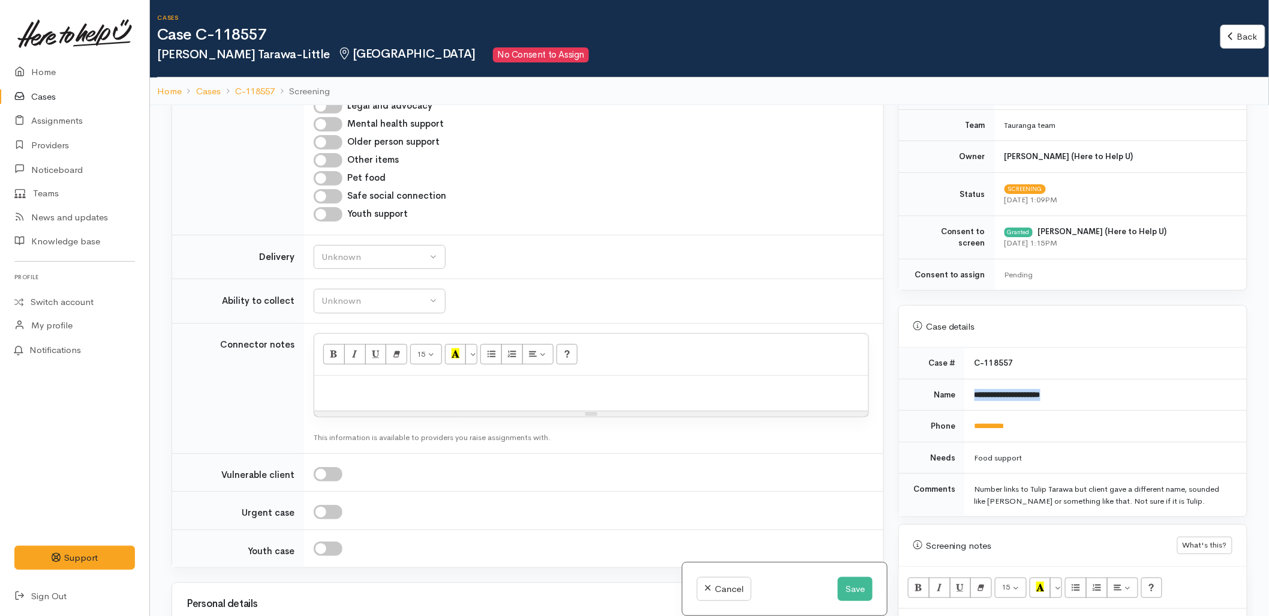
copy b "**********"
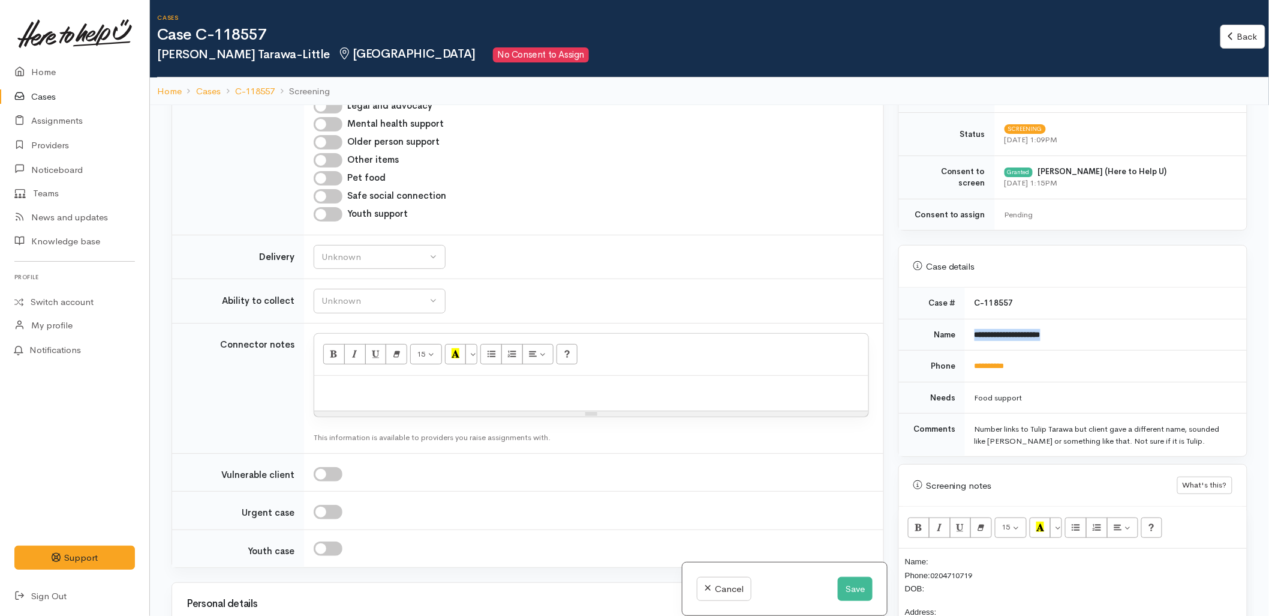
scroll to position [600, 0]
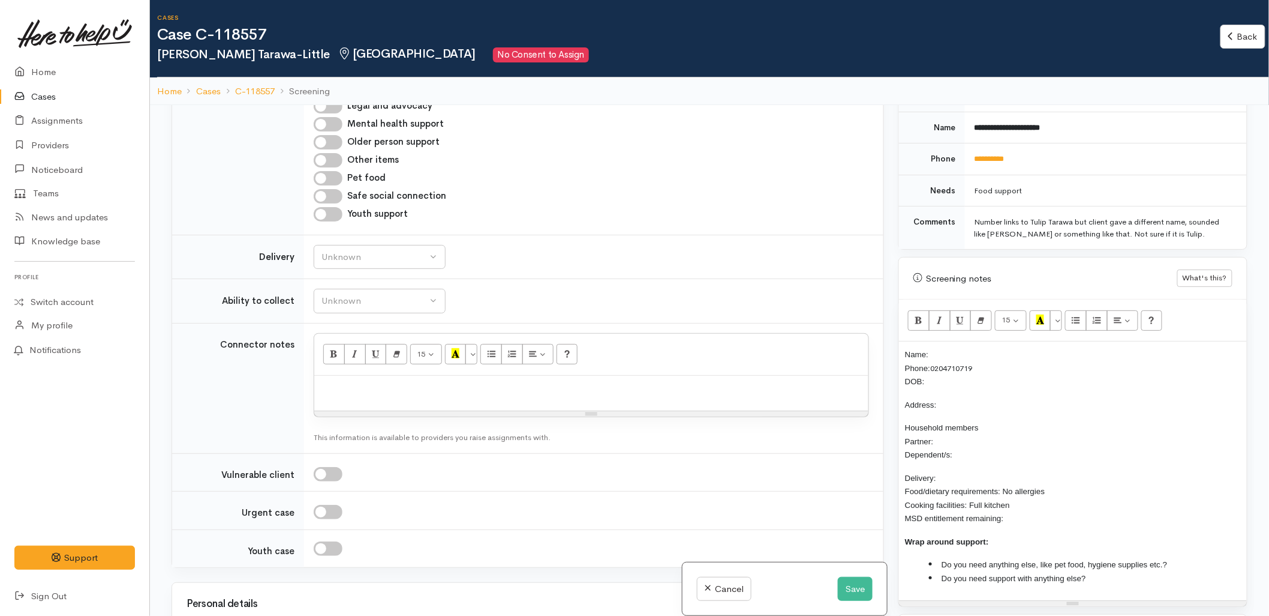
click at [963, 354] on p "Name: Phone: [PHONE_NUMBER] DOB:" at bounding box center [1073, 367] width 336 height 41
click at [963, 445] on p "Household members Partner: Dependent/s:" at bounding box center [1073, 441] width 336 height 41
click at [963, 457] on p "Household members Partner: [PERSON_NAME] Dependent/s:" at bounding box center [1073, 441] width 336 height 41
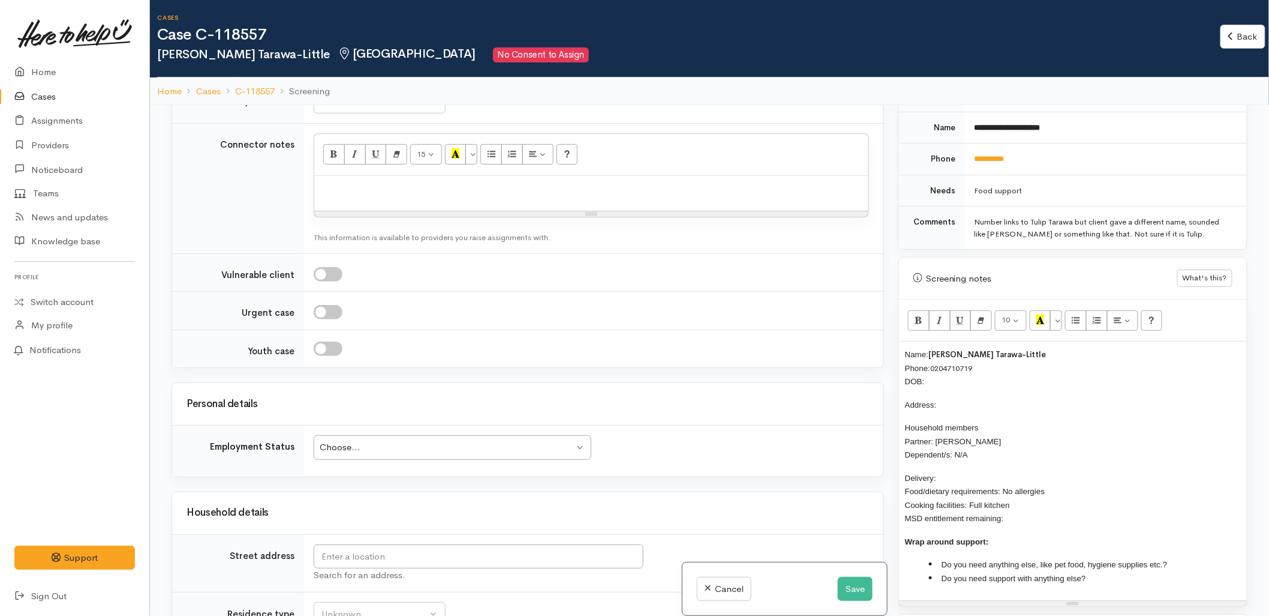
scroll to position [1533, 0]
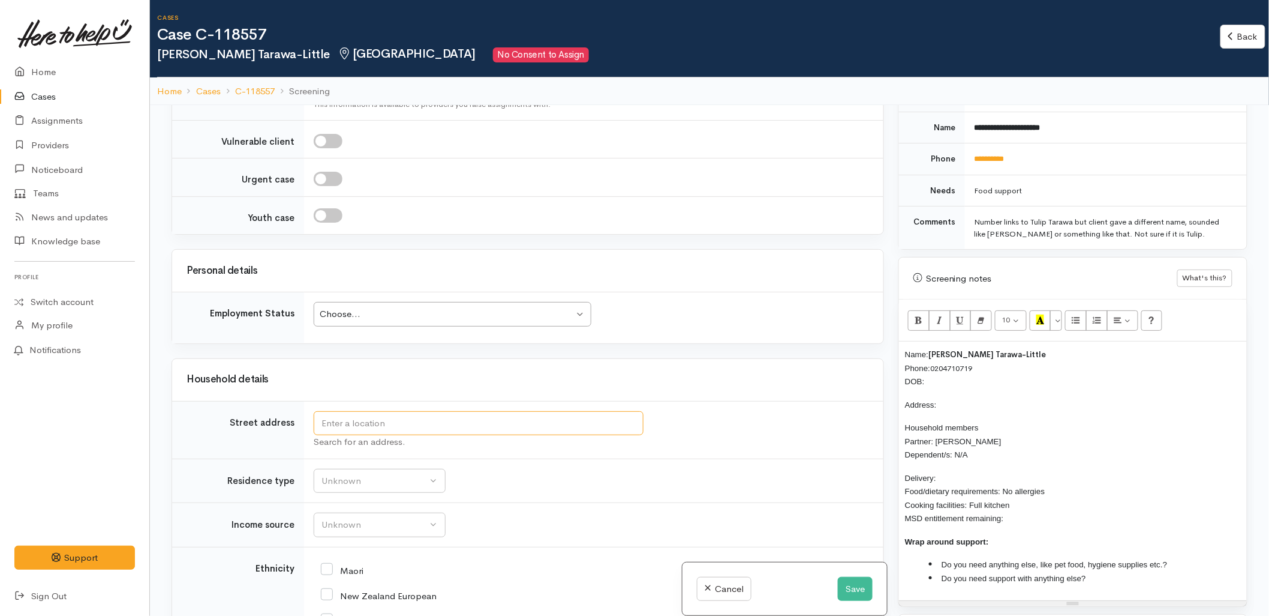
click at [391, 417] on input "text" at bounding box center [479, 423] width 330 height 25
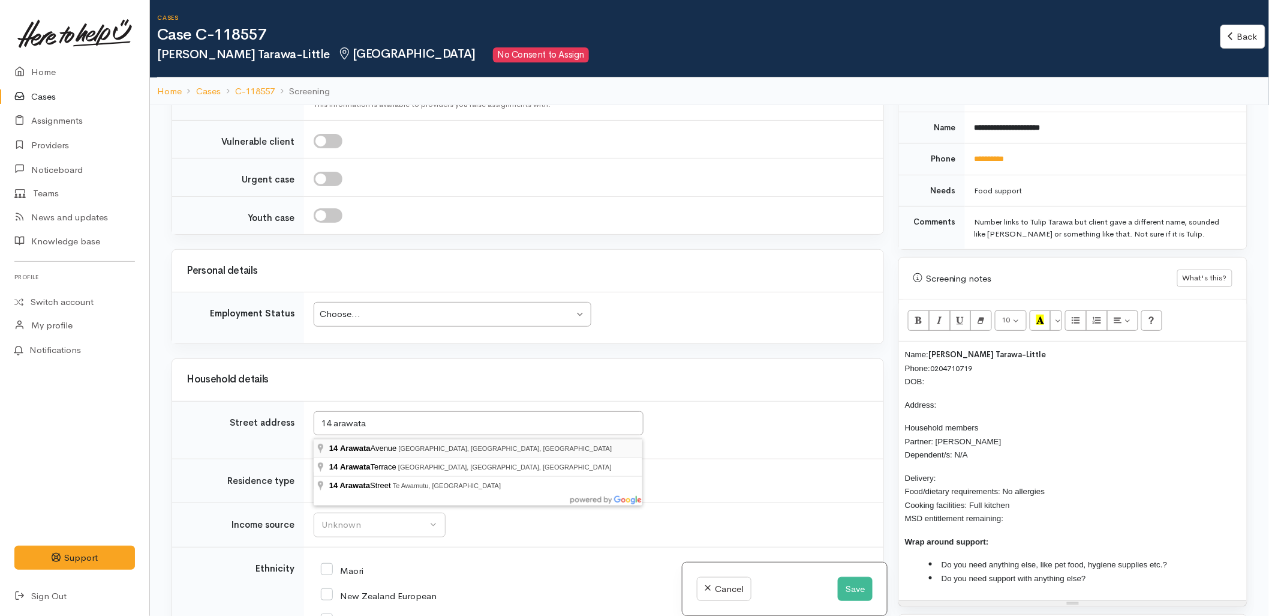
type input "[STREET_ADDRESS]"
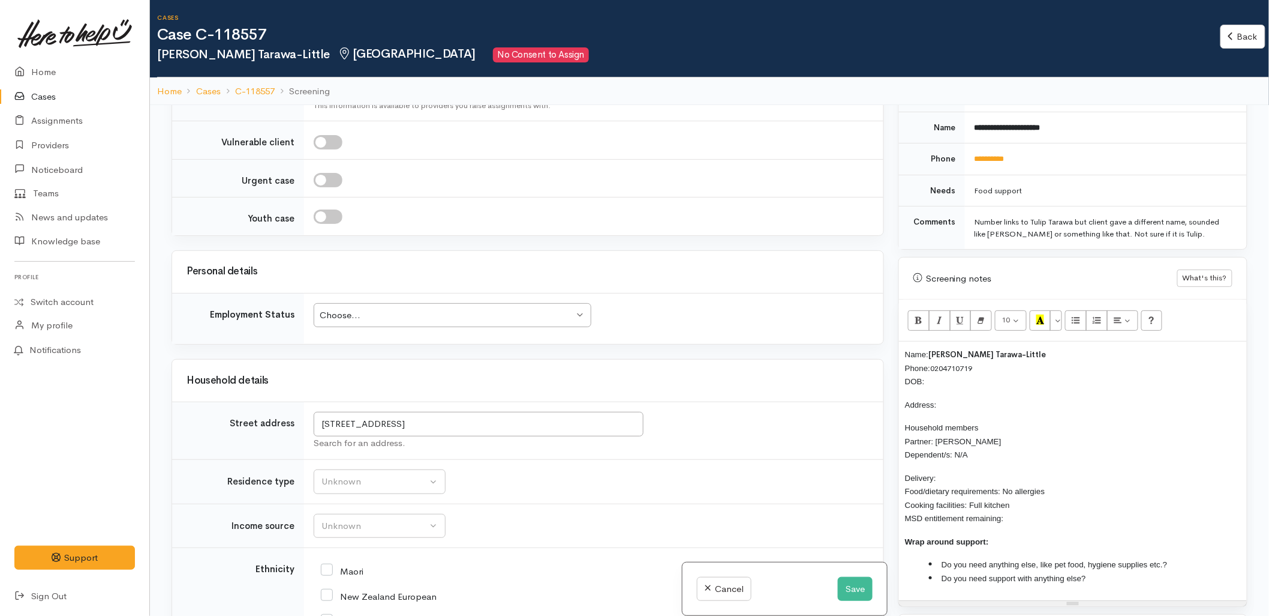
scroll to position [1634, 0]
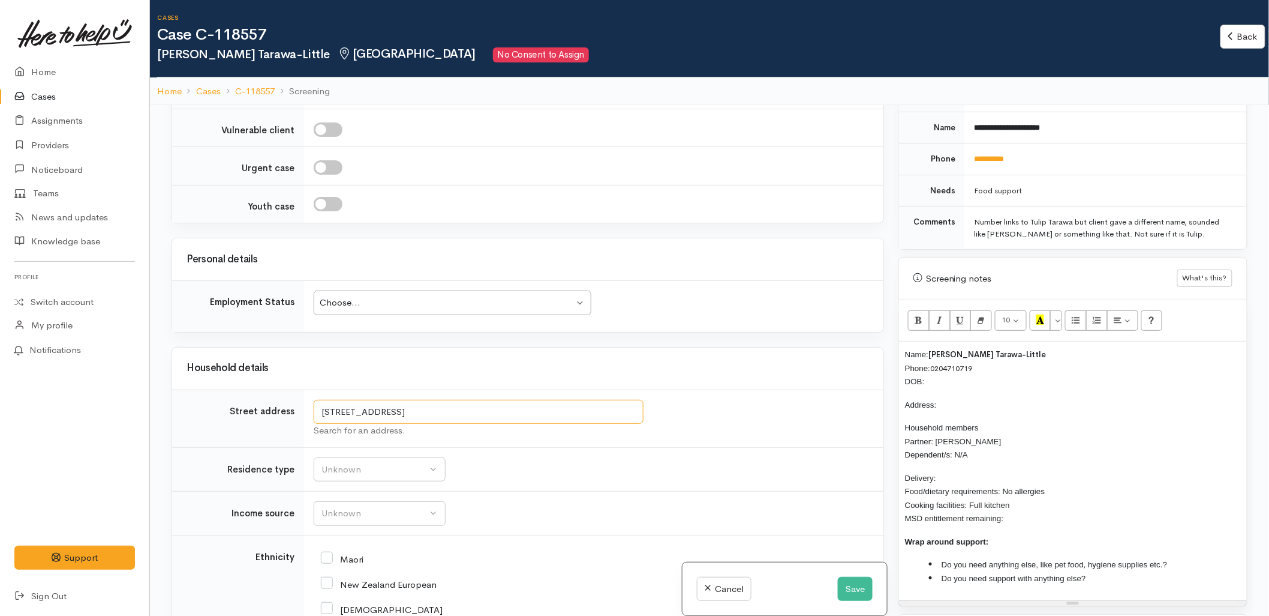
drag, startPoint x: 458, startPoint y: 425, endPoint x: 317, endPoint y: 419, distance: 141.1
click at [317, 419] on input "[STREET_ADDRESS]" at bounding box center [479, 412] width 330 height 25
click at [948, 403] on p "Address:" at bounding box center [1073, 405] width 336 height 14
click at [971, 386] on p "Name: [PERSON_NAME]-Little Phone: [PHONE_NUMBER] DOB:" at bounding box center [1073, 367] width 336 height 41
click at [960, 481] on p "Delivery: Food/dietary requirements: No allergies Cooking facilities: Full kitc…" at bounding box center [1073, 498] width 336 height 54
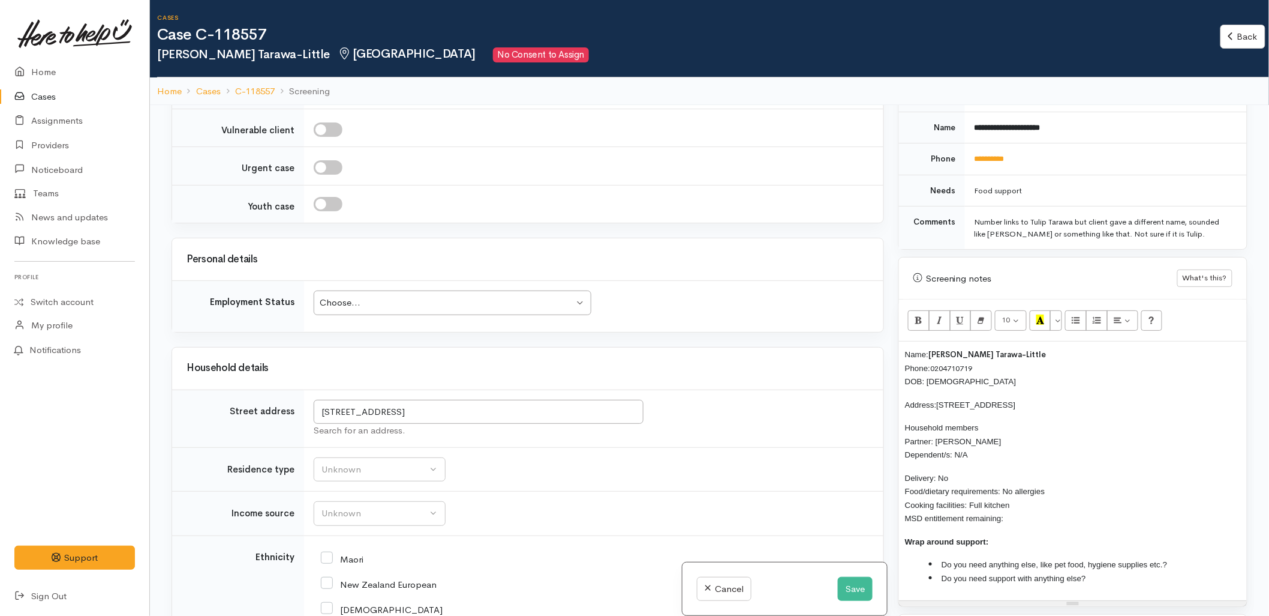
click at [1024, 516] on p "Delivery: No Food/dietary requirements: No allergies Cooking facilities: Full k…" at bounding box center [1073, 498] width 336 height 54
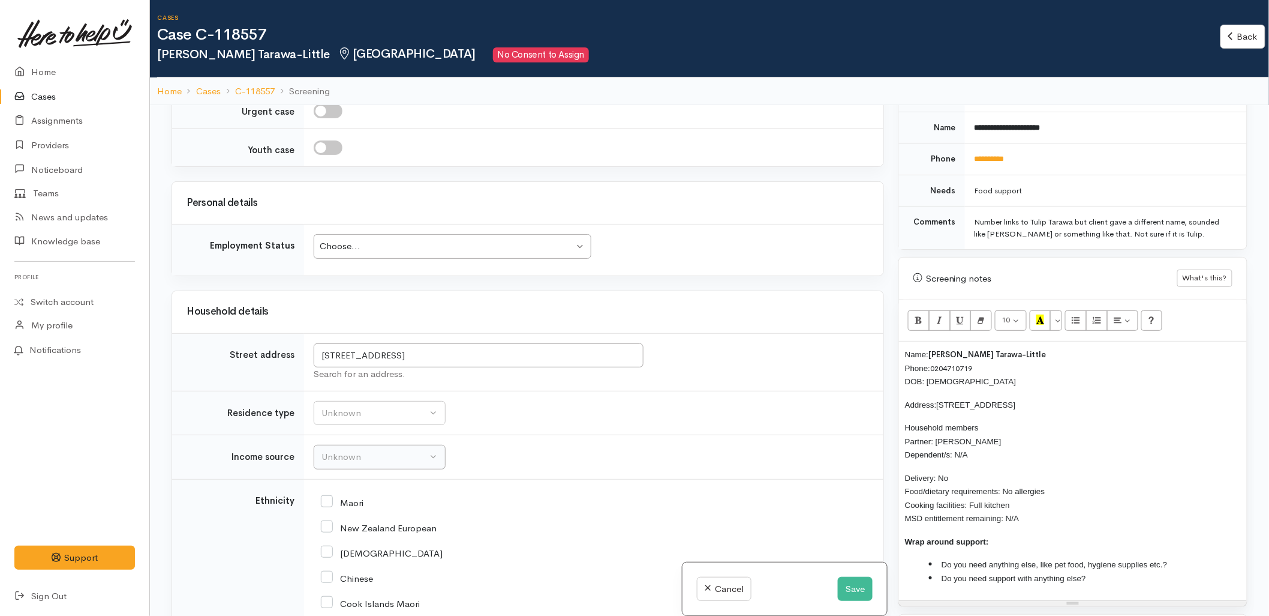
scroll to position [1767, 0]
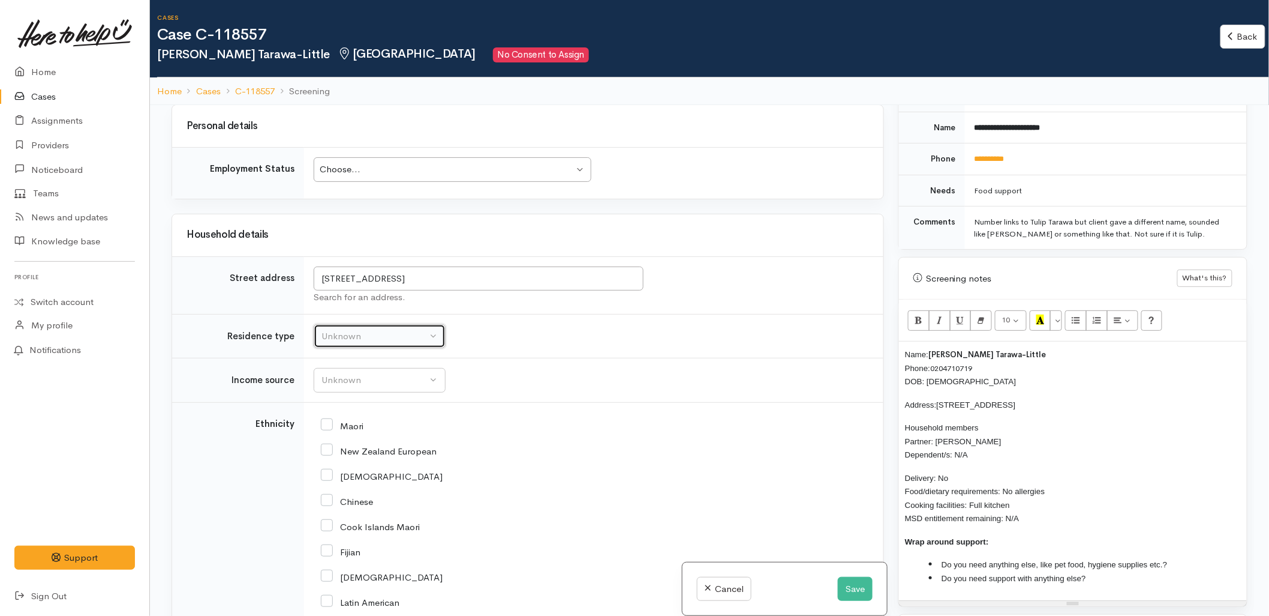
click at [372, 343] on div "Unknown" at bounding box center [375, 336] width 106 height 14
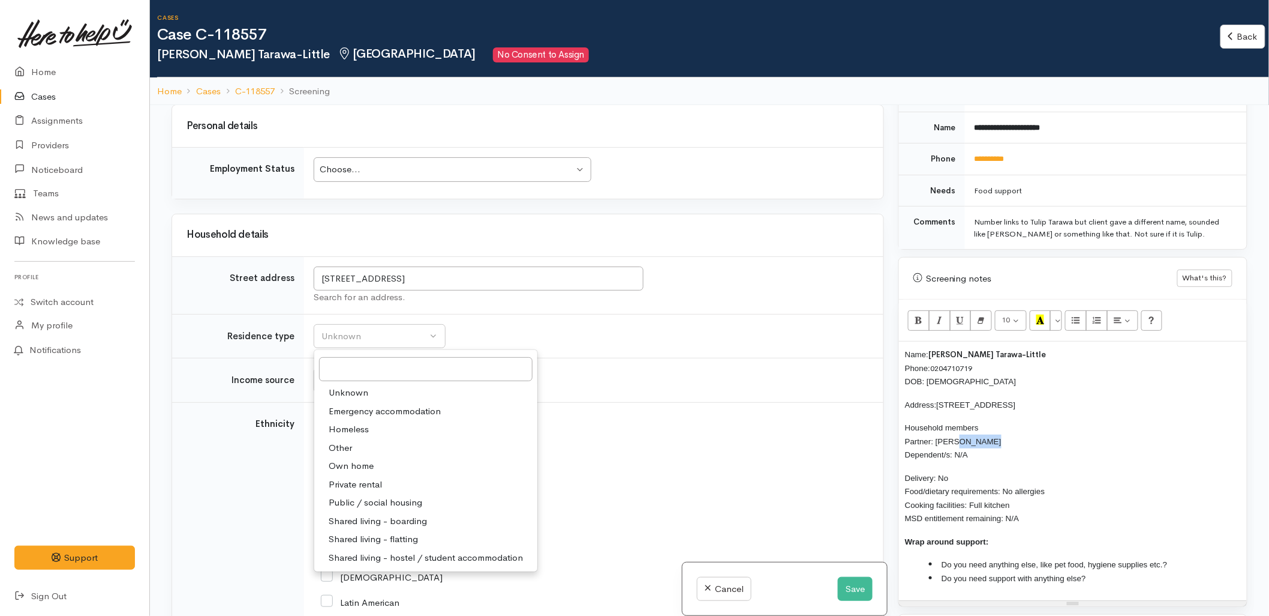
click at [966, 441] on span "Household members Partner: [PERSON_NAME] Dependent/s: N/A" at bounding box center [953, 441] width 97 height 36
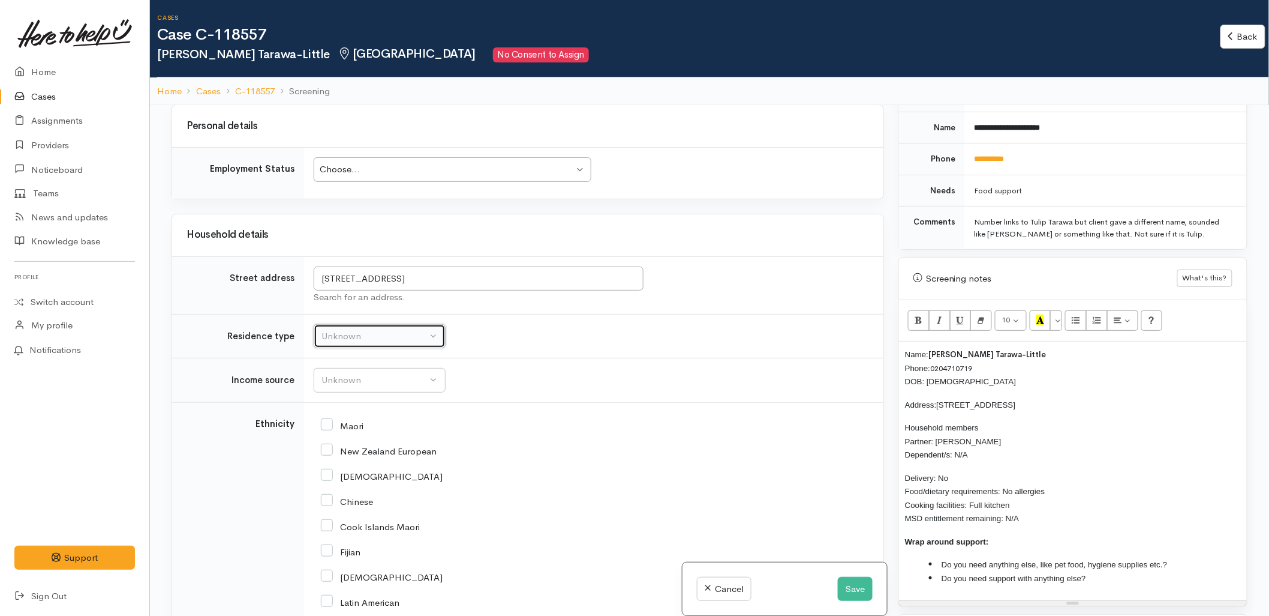
click at [351, 343] on div "Unknown" at bounding box center [375, 336] width 106 height 14
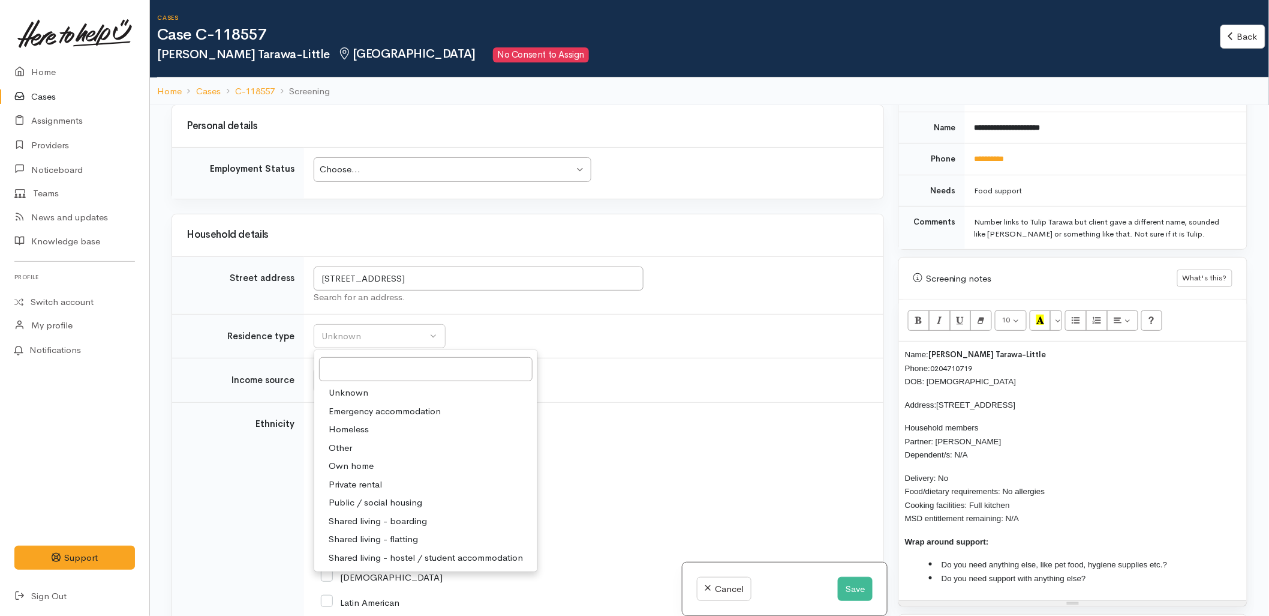
click at [361, 491] on span "Private rental" at bounding box center [355, 485] width 53 height 14
select select "2"
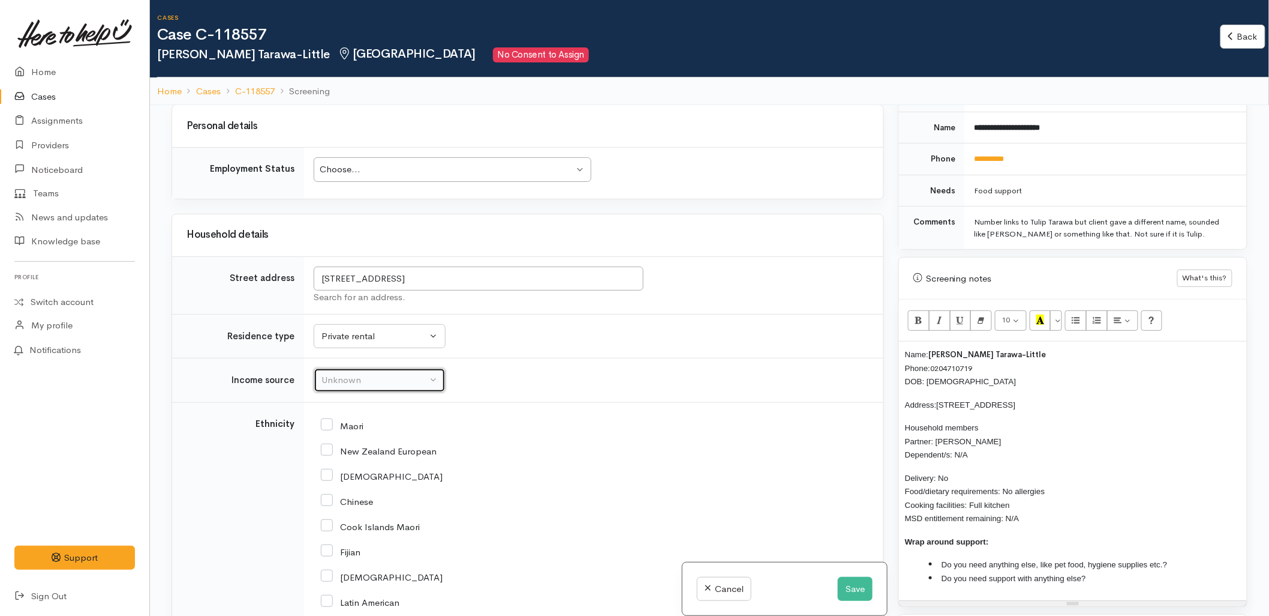
click at [372, 387] on div "Unknown" at bounding box center [375, 380] width 106 height 14
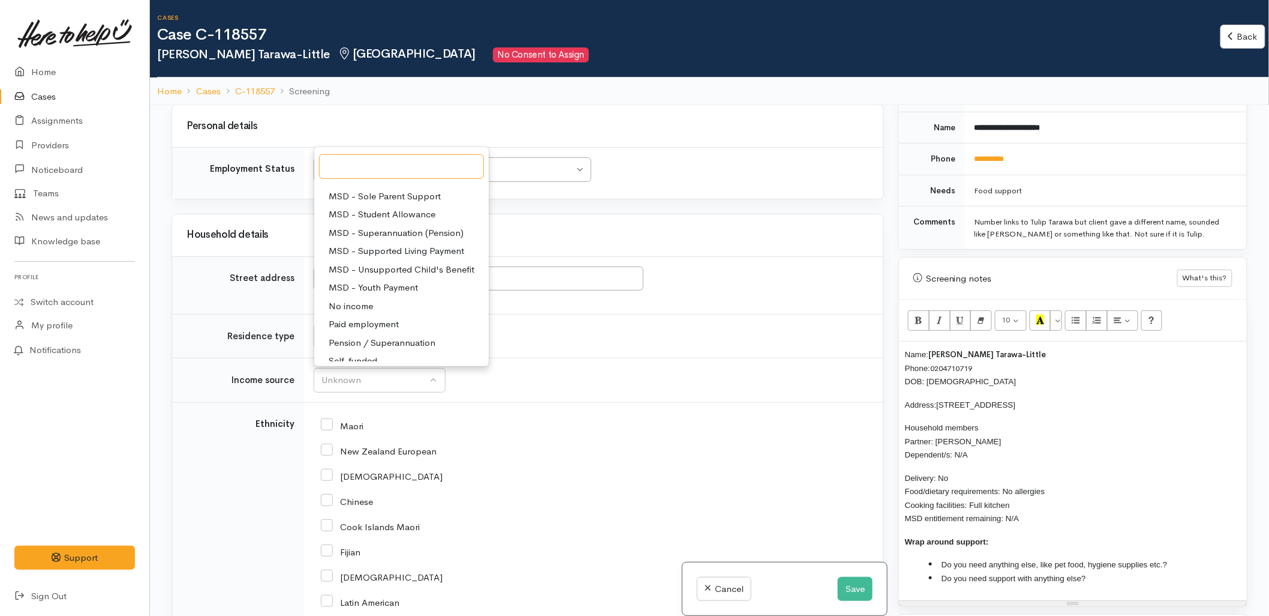
scroll to position [186, 0]
click at [351, 286] on span "Paid employment" at bounding box center [364, 279] width 70 height 14
select select "1"
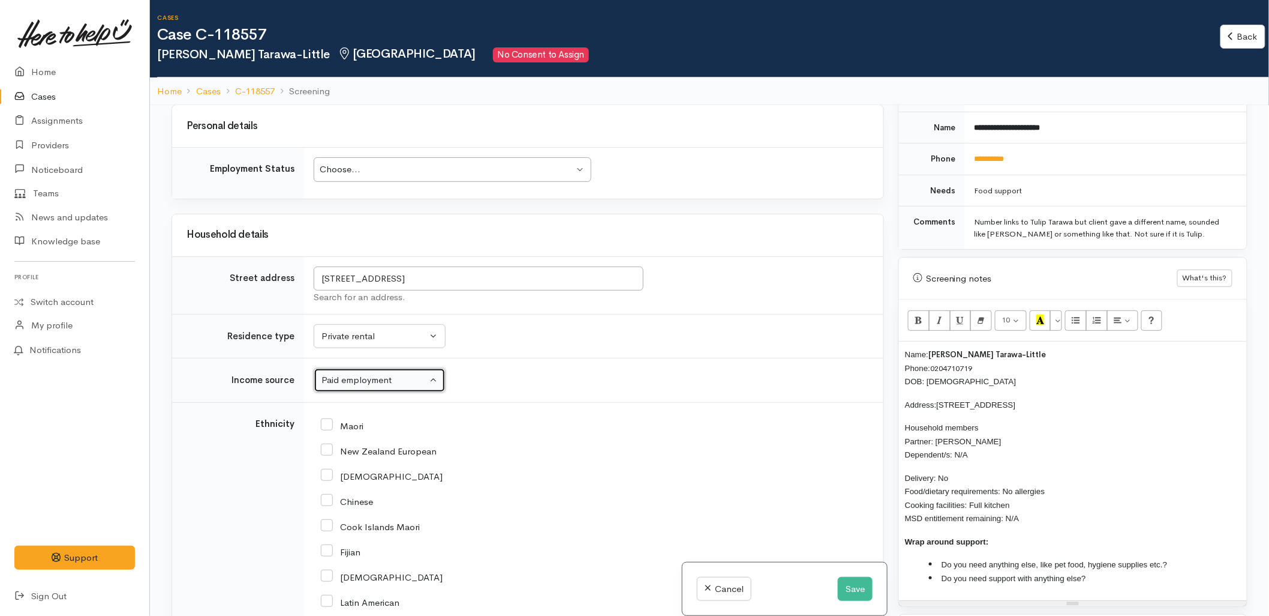
click at [362, 176] on div "Choose..." at bounding box center [447, 170] width 254 height 14
click at [349, 430] on input "Maori" at bounding box center [342, 424] width 43 height 11
checkbox input "true"
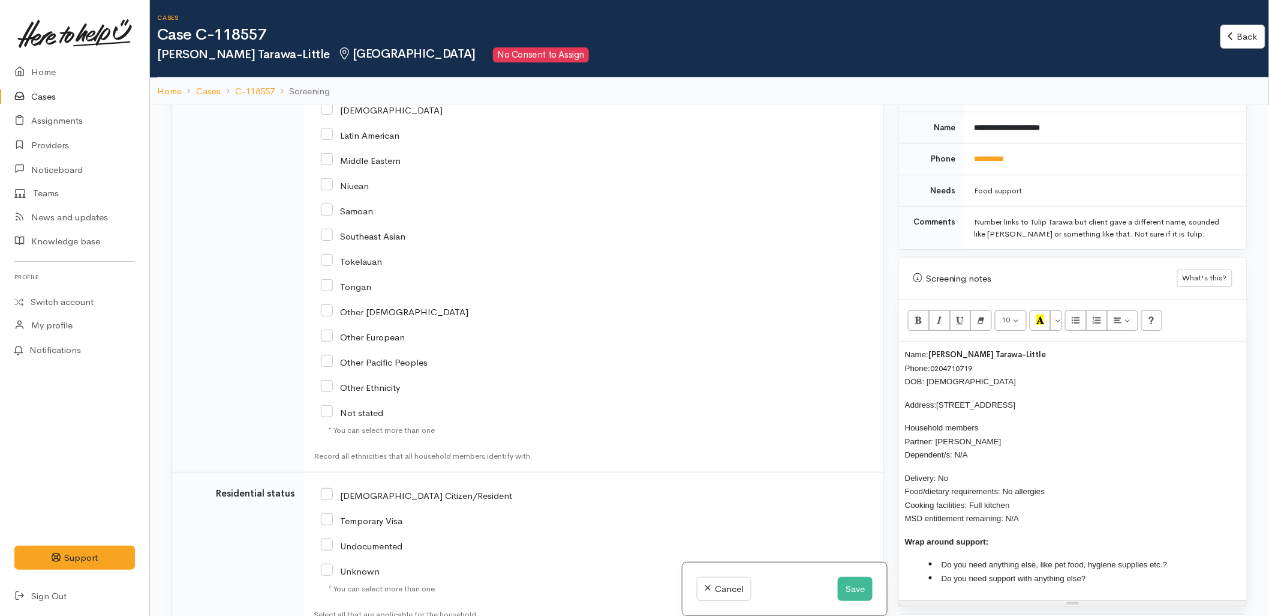
click at [388, 500] on input "[DEMOGRAPHIC_DATA] Citizen/Resident" at bounding box center [416, 494] width 191 height 11
checkbox input "true"
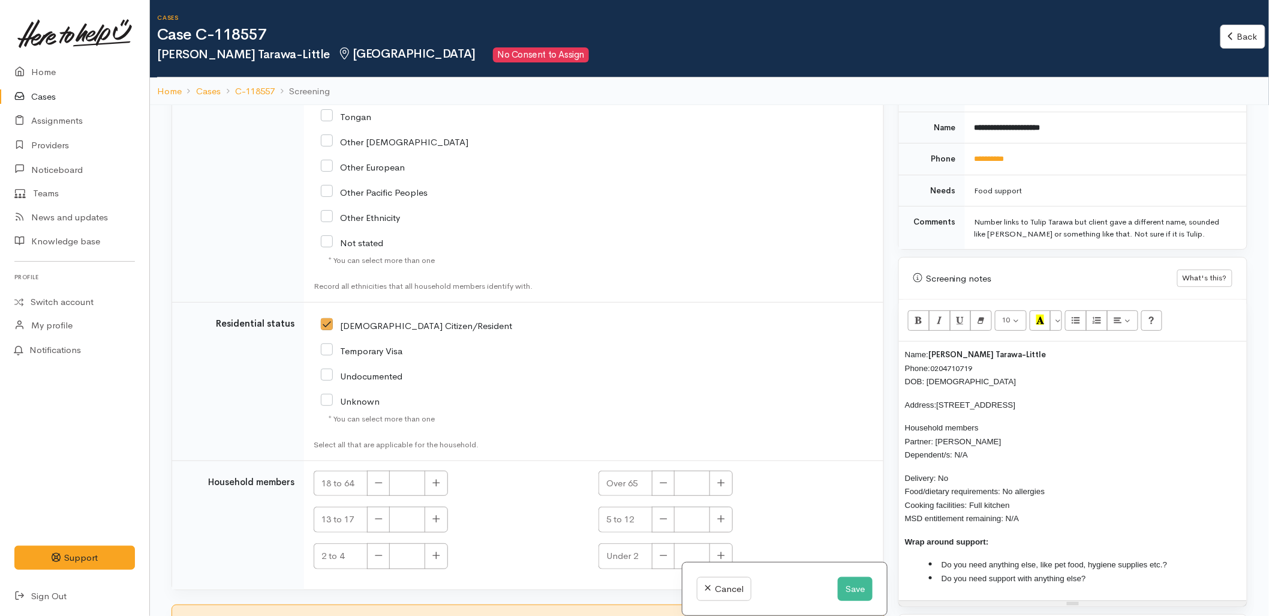
scroll to position [2424, 0]
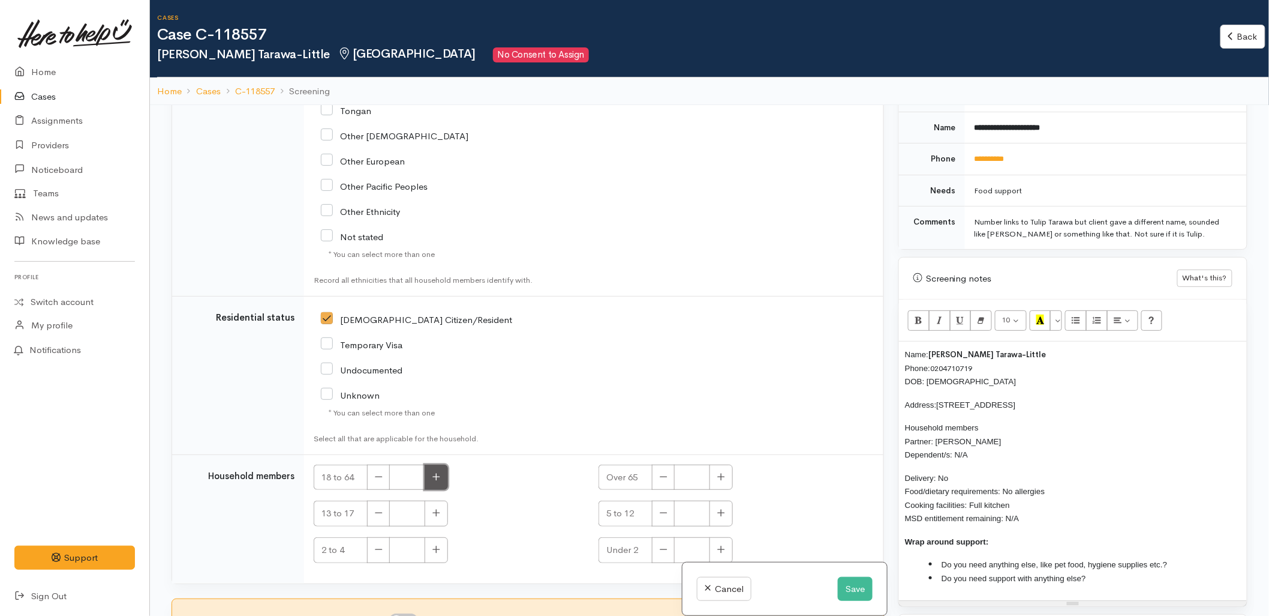
click at [440, 483] on button "button" at bounding box center [436, 477] width 23 height 26
type input "2"
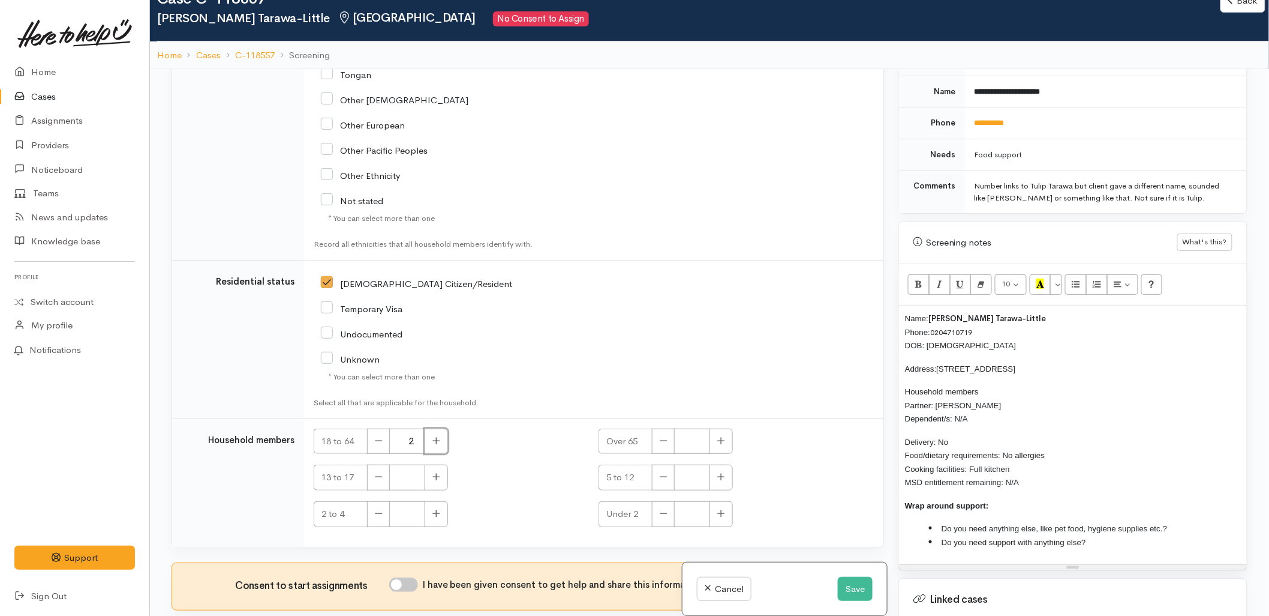
scroll to position [67, 0]
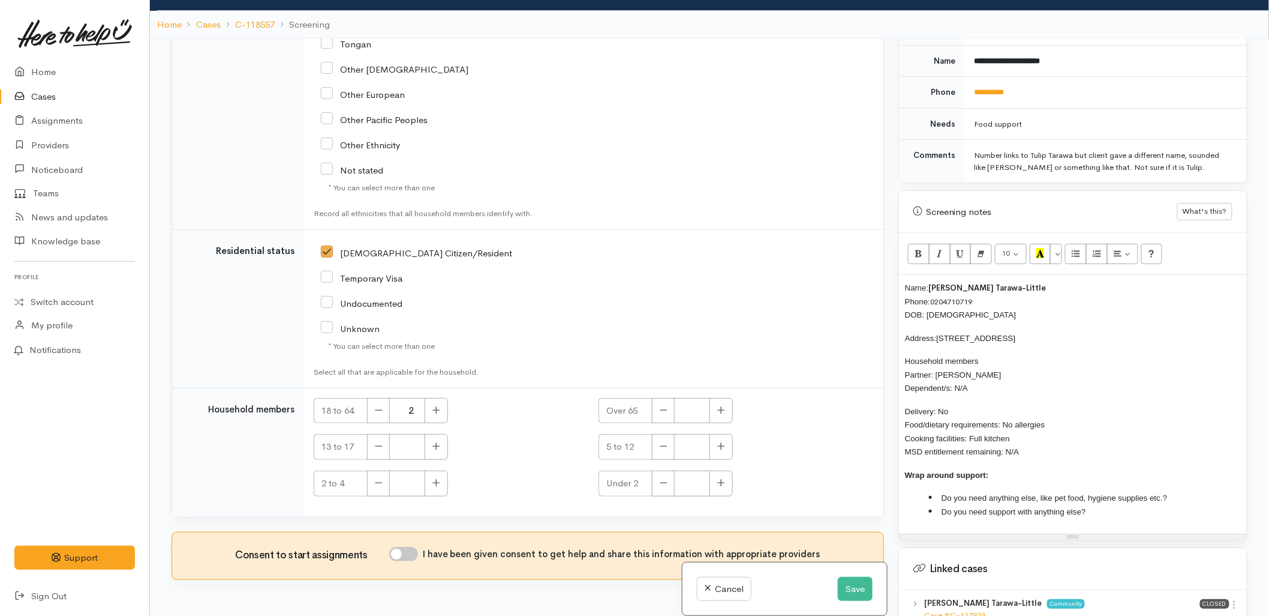
click at [409, 551] on input "I have been given consent to get help and share this information with appropria…" at bounding box center [403, 554] width 29 height 14
checkbox input "true"
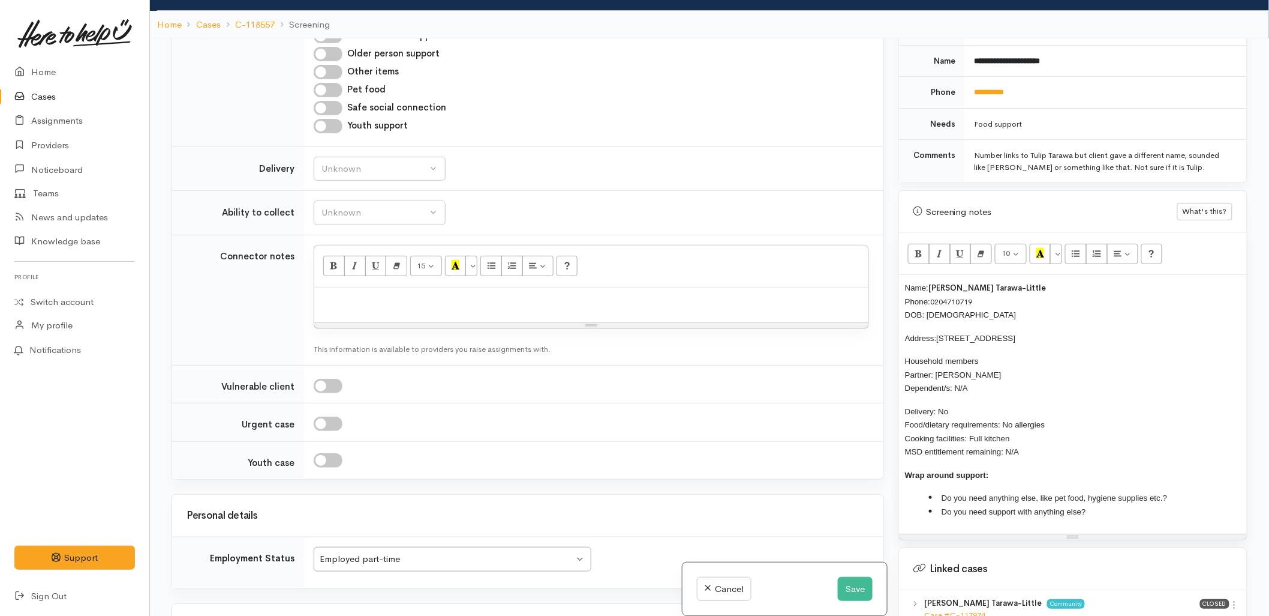
scroll to position [1224, 0]
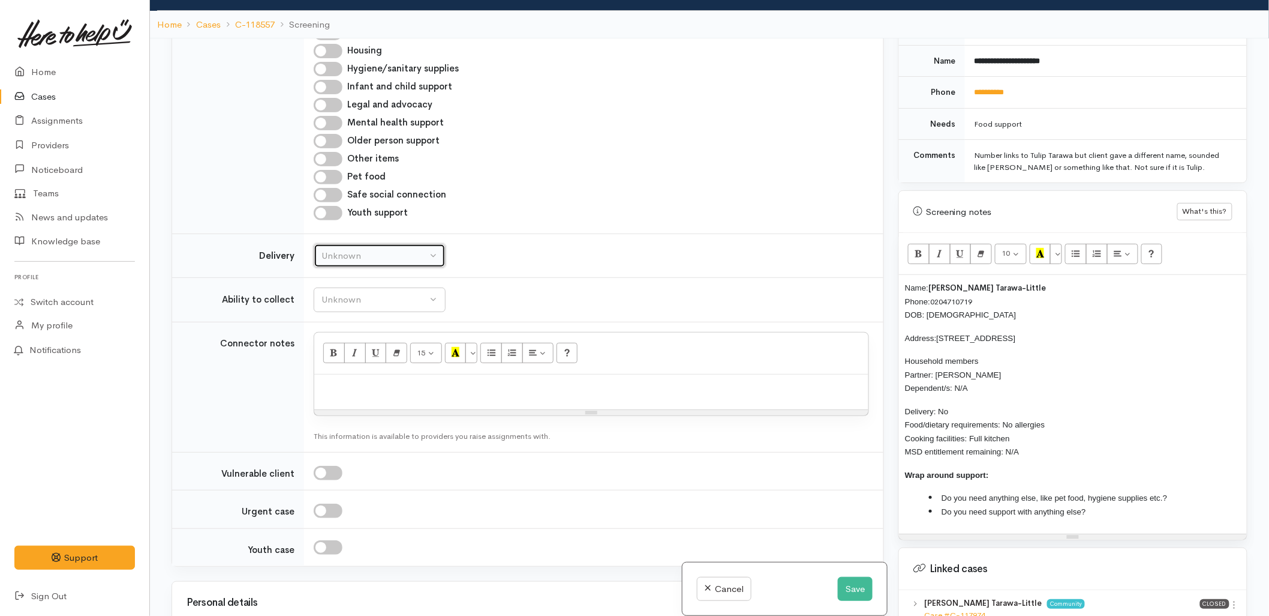
click at [364, 263] on div "Unknown" at bounding box center [375, 256] width 106 height 14
click at [341, 373] on link "No" at bounding box center [379, 367] width 131 height 19
select select "1"
click at [341, 307] on div "Unknown" at bounding box center [375, 300] width 106 height 14
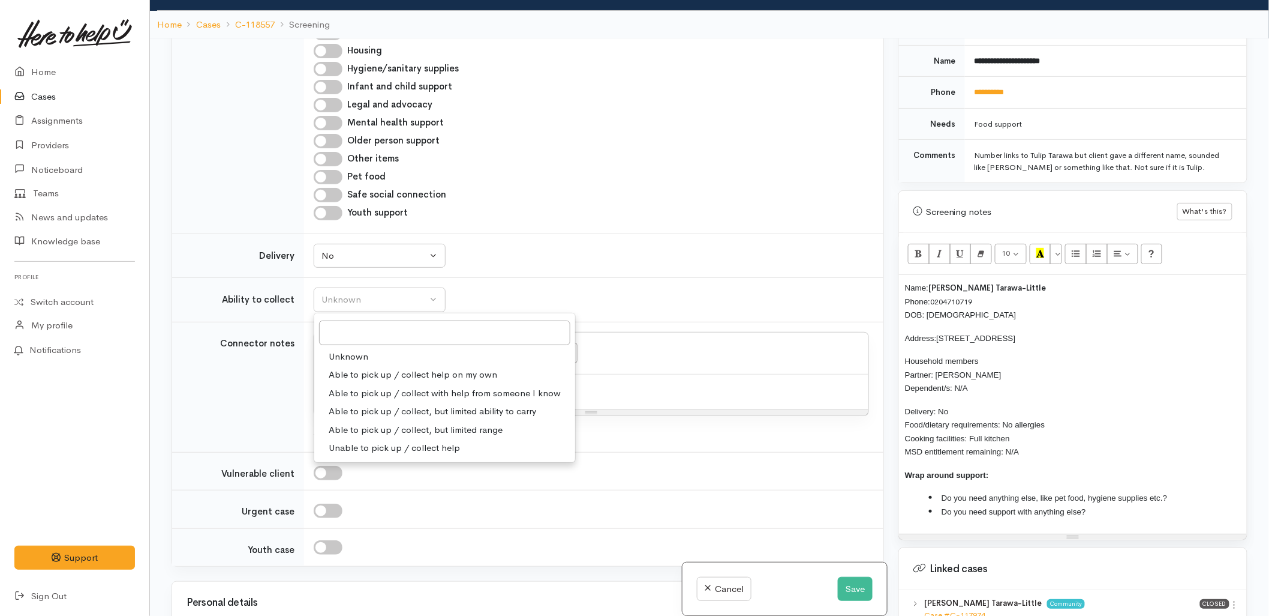
click at [355, 382] on span "Able to pick up / collect help on my own" at bounding box center [413, 375] width 169 height 14
select select "2"
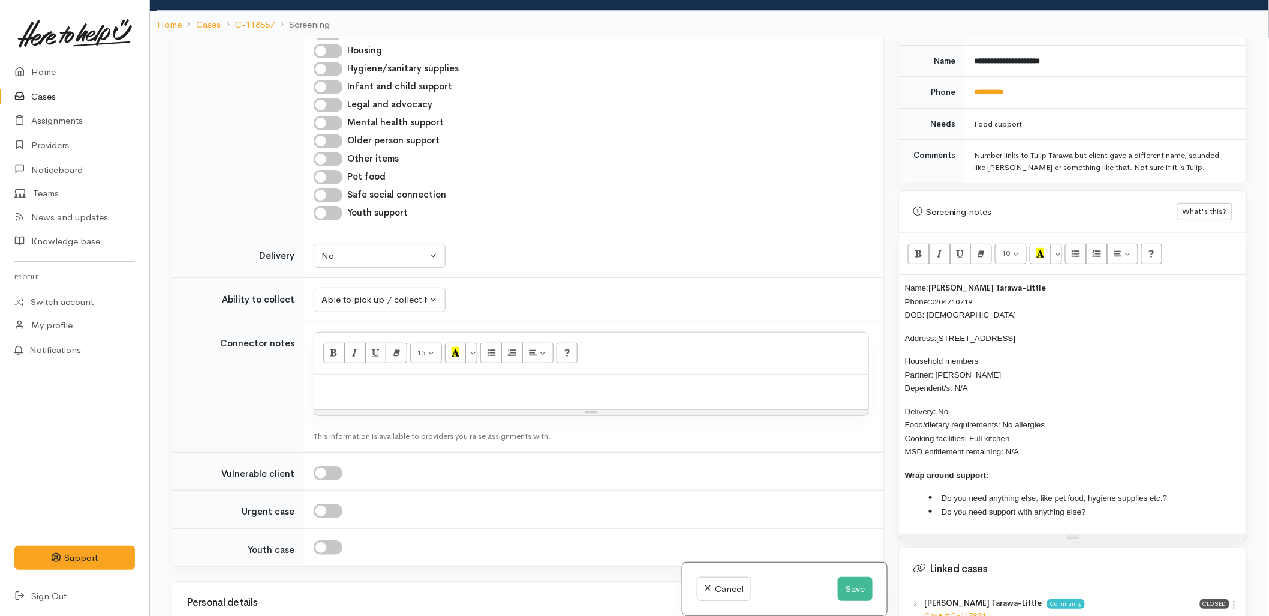
drag, startPoint x: 1033, startPoint y: 451, endPoint x: 876, endPoint y: 290, distance: 224.4
click at [876, 290] on div "Related cases There are other cases potentially from the same person, address o…" at bounding box center [709, 346] width 1091 height 616
copy div "Name: [PERSON_NAME]-Little Phone: [PHONE_NUMBER] DOB: [DEMOGRAPHIC_DATA] Addres…"
click at [574, 394] on p at bounding box center [591, 387] width 542 height 14
paste div
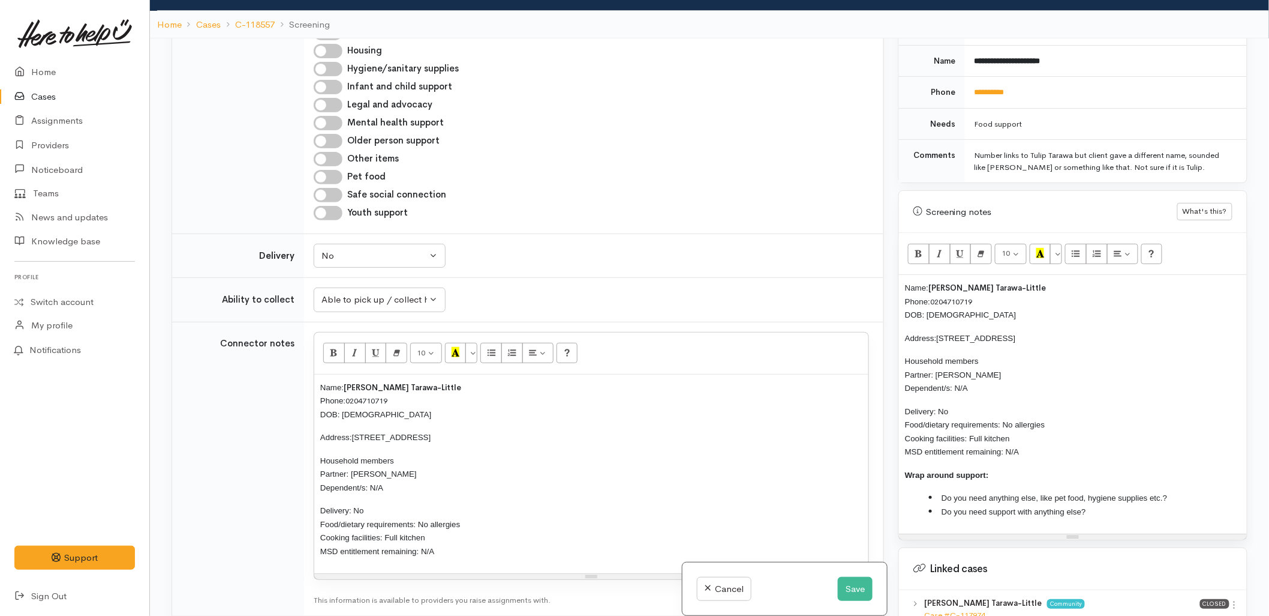
click at [1181, 502] on li "Do you need anything else, like pet food, hygiene supplies etc.?" at bounding box center [1085, 498] width 312 height 14
click at [1166, 518] on li "Do you need support with anything else?" at bounding box center [1085, 512] width 312 height 14
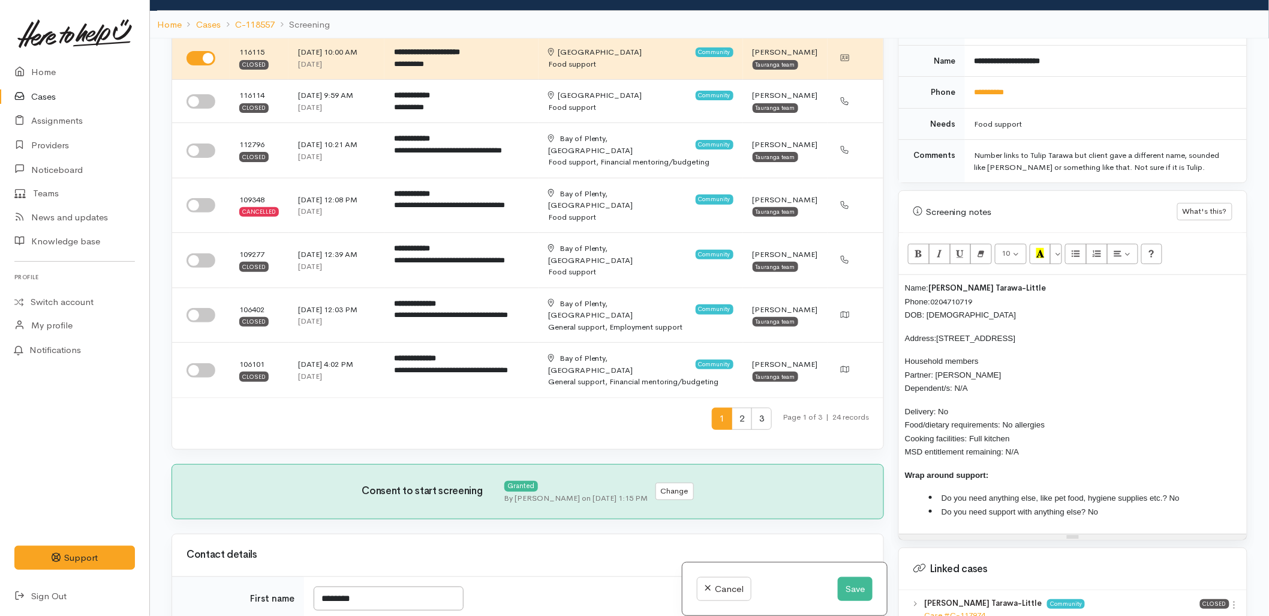
scroll to position [224, 0]
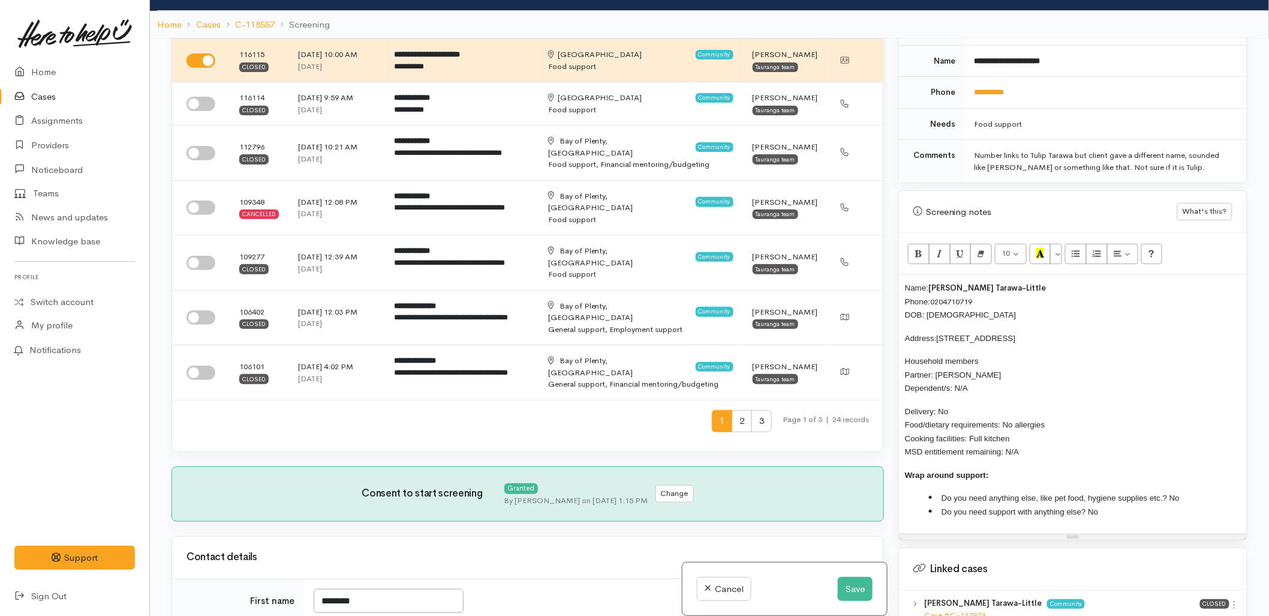
click at [905, 289] on span "Name:" at bounding box center [916, 287] width 23 height 9
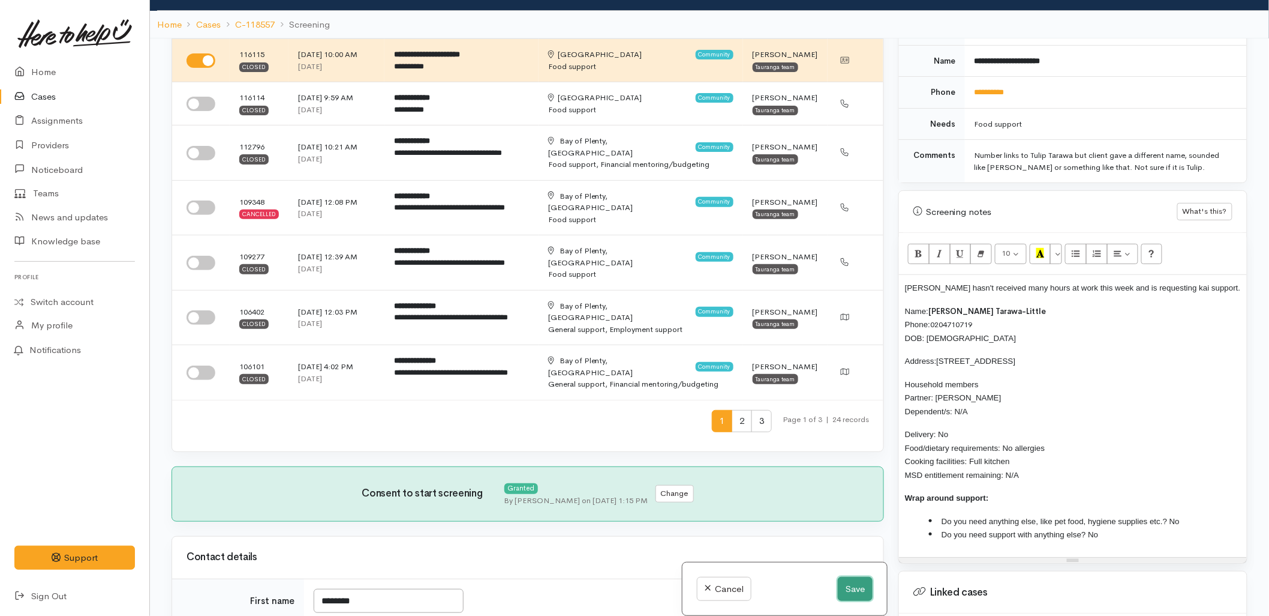
click at [855, 590] on button "Save" at bounding box center [855, 589] width 35 height 25
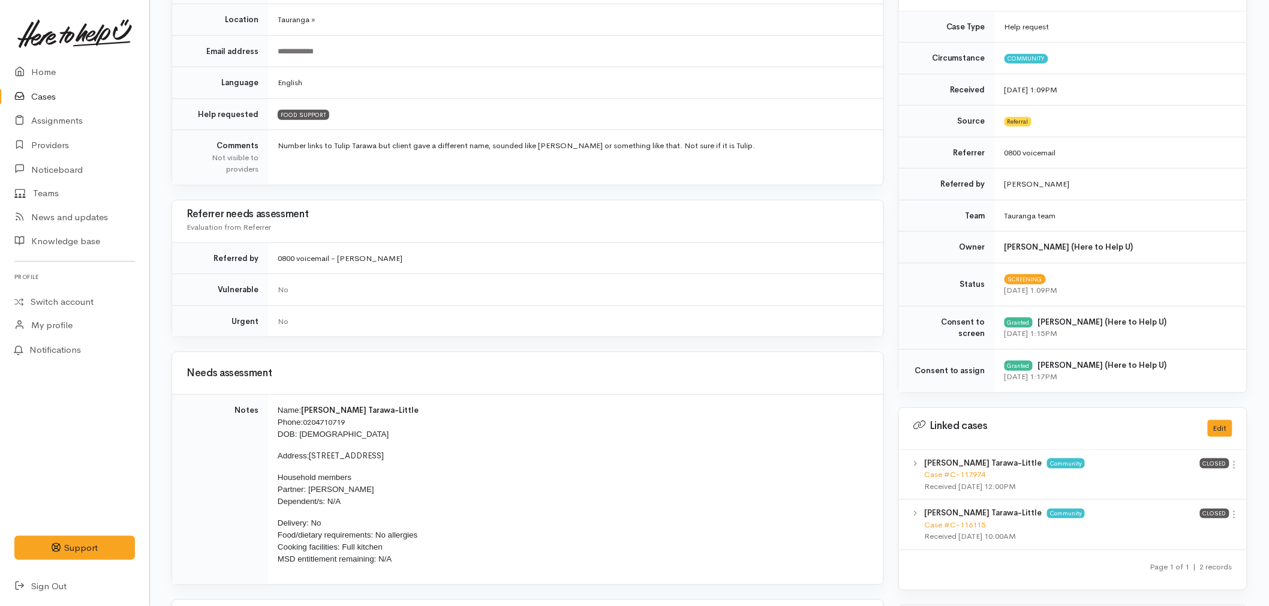
scroll to position [266, 0]
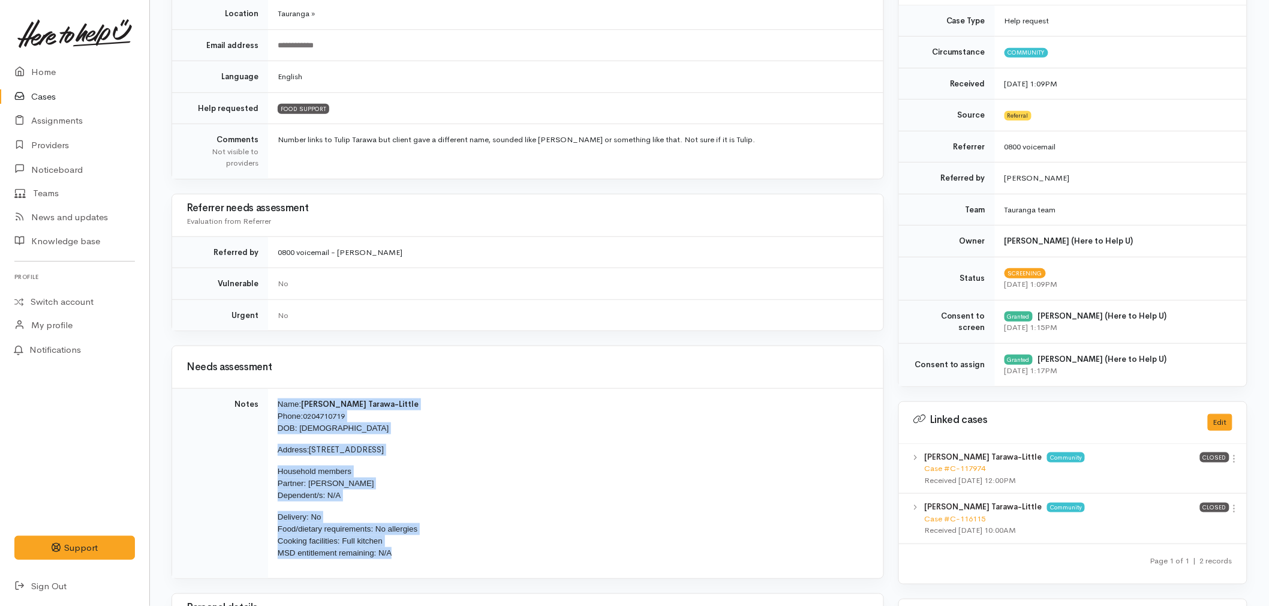
drag, startPoint x: 416, startPoint y: 555, endPoint x: 276, endPoint y: 403, distance: 207.2
click at [276, 403] on td "Name: Sheniqua Tarawa-Little Phone: 0204710719 DOB: 28/01/2006 Address: 14 Araw…" at bounding box center [576, 484] width 616 height 190
copy td "Name: Sheniqua Tarawa-Little Phone: 0204710719 DOB: 28/01/2006 Address: 14 Araw…"
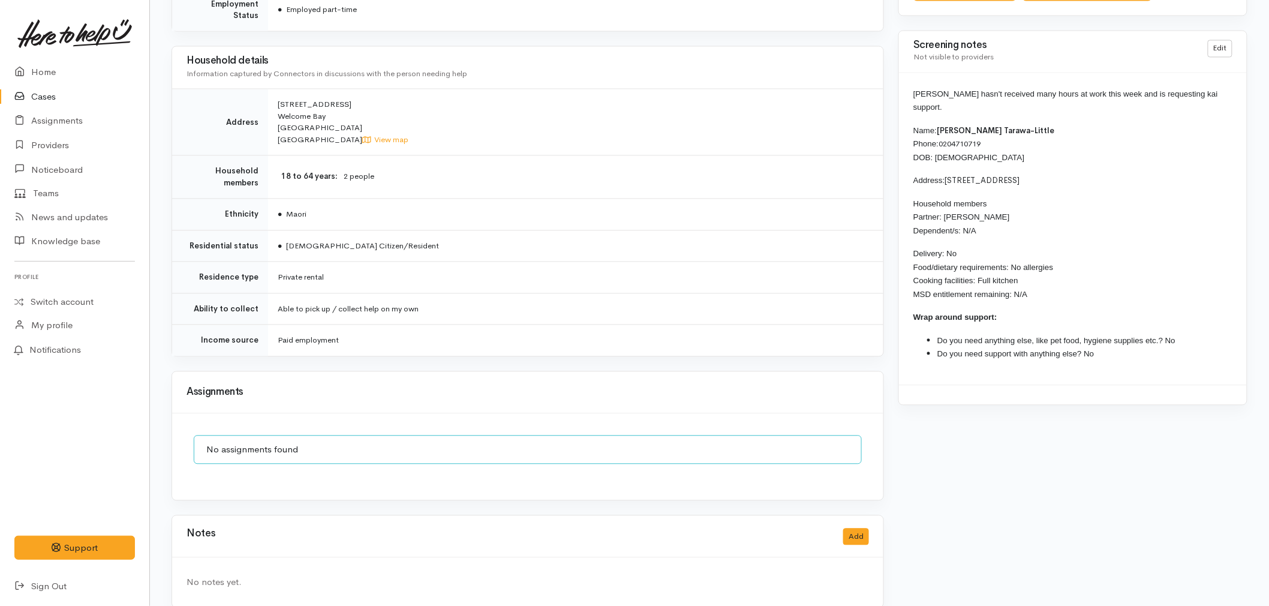
scroll to position [956, 0]
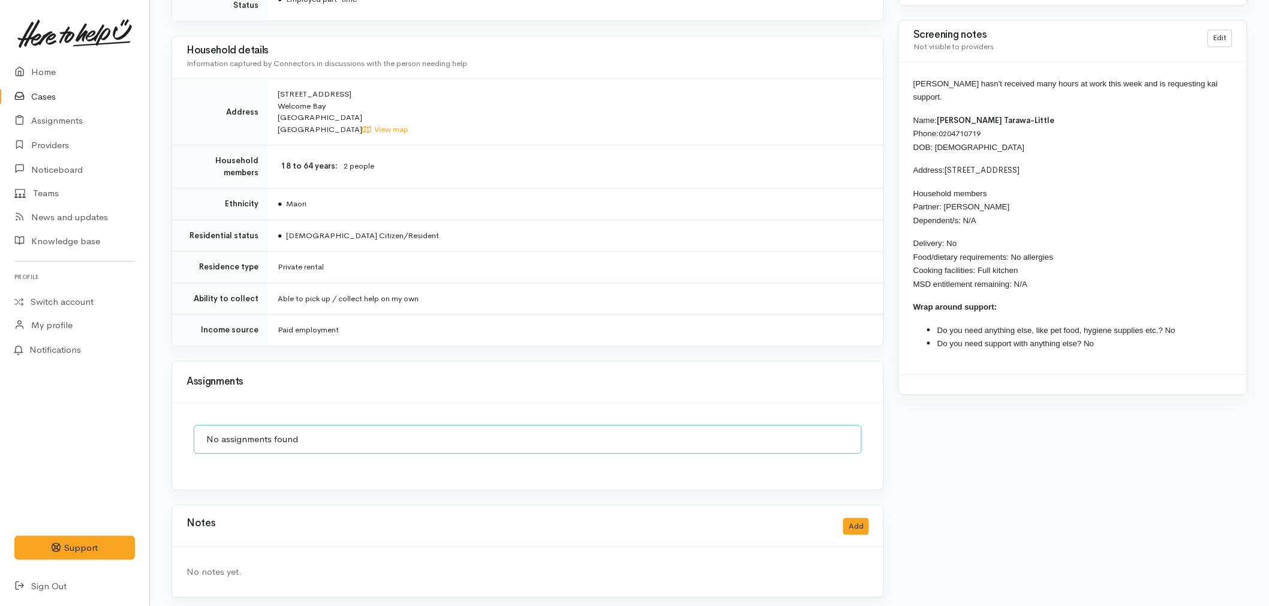
click at [400, 314] on td "Paid employment" at bounding box center [576, 329] width 616 height 31
click at [56, 74] on link "Home" at bounding box center [74, 72] width 149 height 25
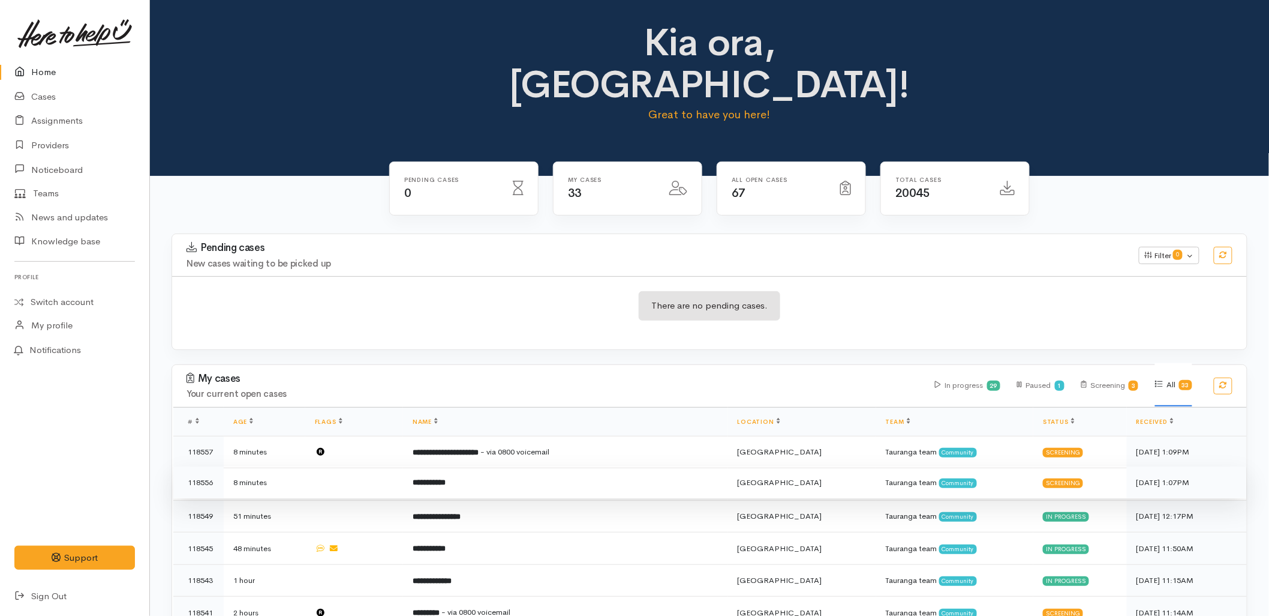
click at [513, 466] on td "**********" at bounding box center [565, 482] width 325 height 32
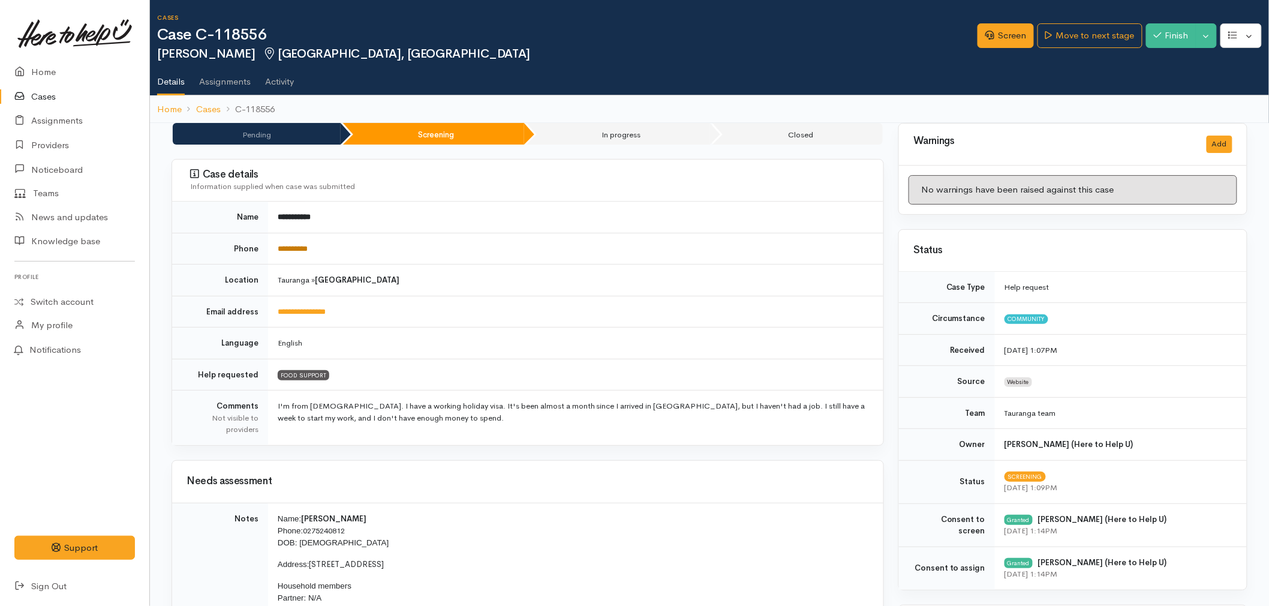
click at [299, 247] on link "**********" at bounding box center [293, 249] width 30 height 8
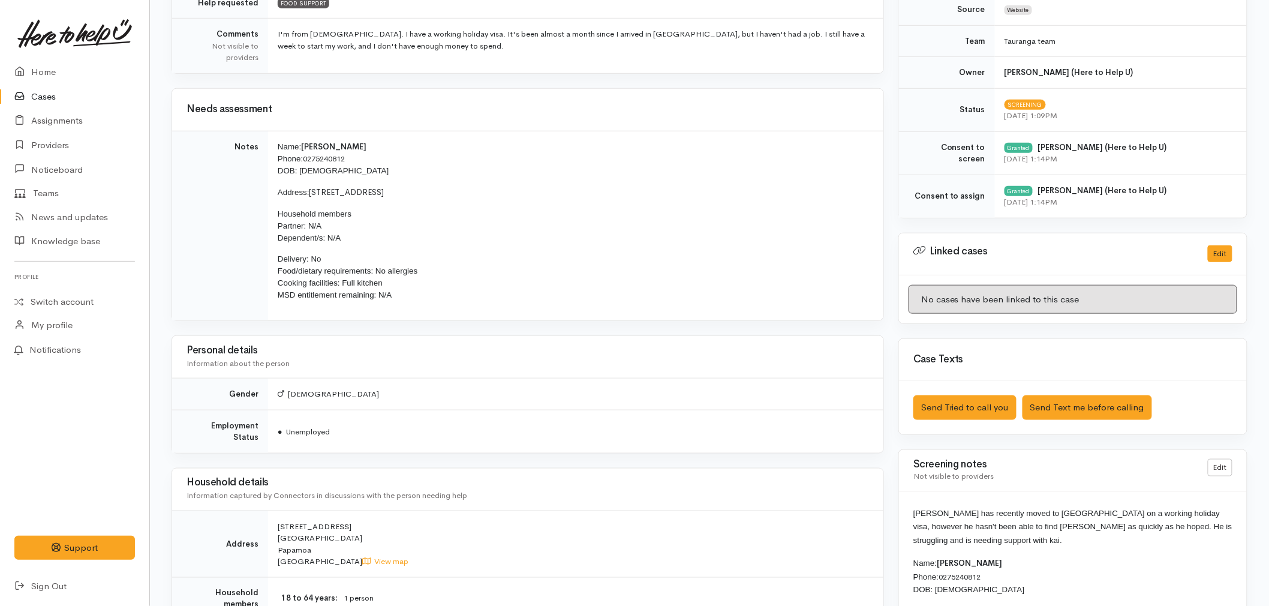
scroll to position [400, 0]
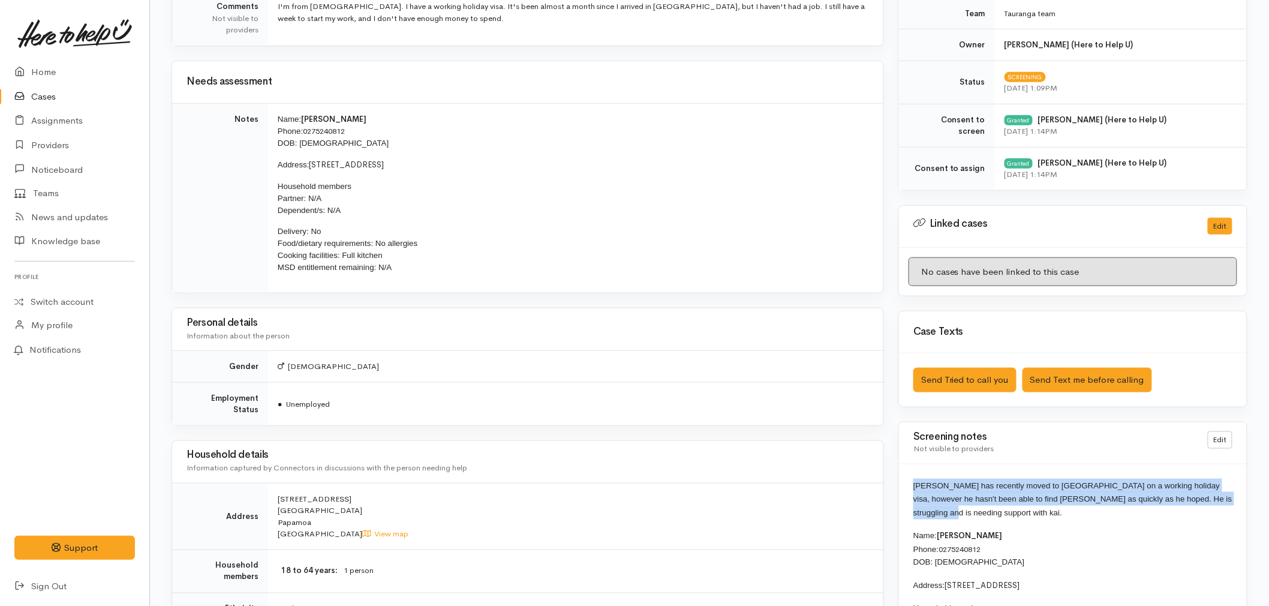
drag, startPoint x: 1238, startPoint y: 498, endPoint x: 914, endPoint y: 485, distance: 323.6
copy span "[PERSON_NAME] has recently moved to [GEOGRAPHIC_DATA] on a working holiday visa…"
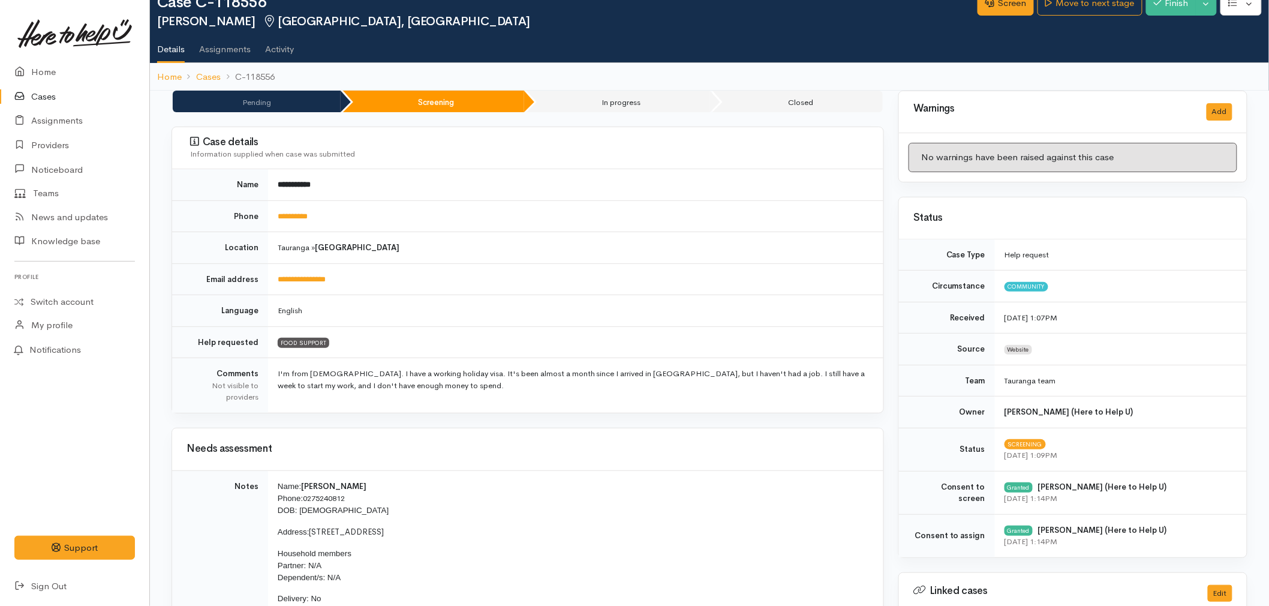
scroll to position [0, 0]
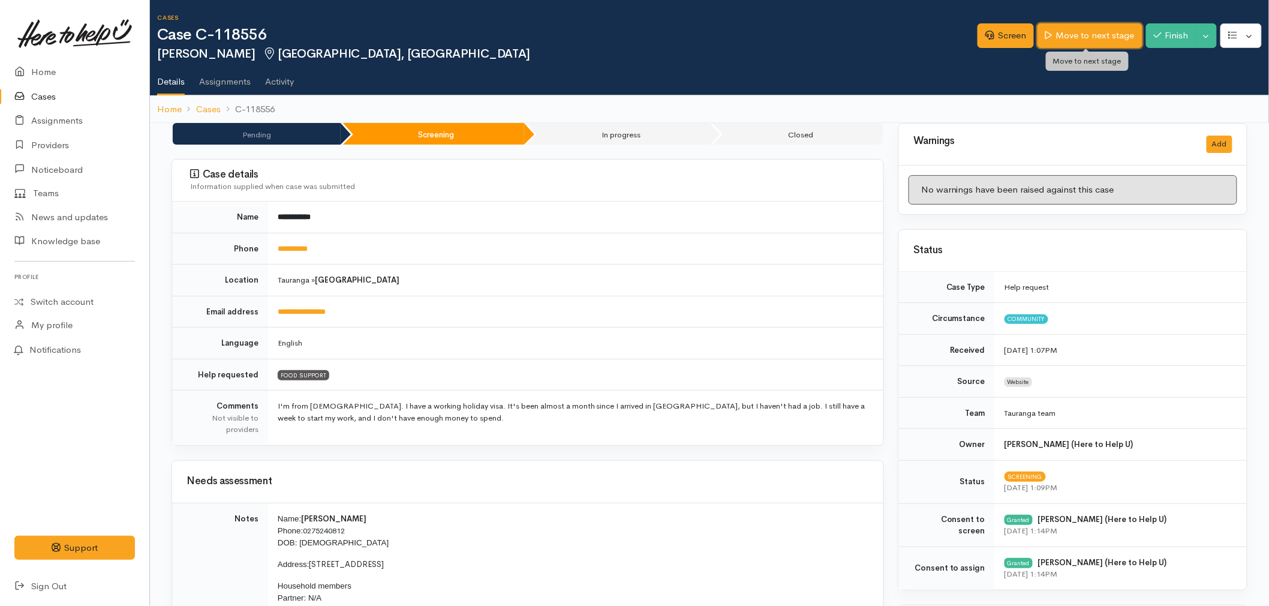
click at [1084, 41] on link "Move to next stage" at bounding box center [1090, 35] width 104 height 25
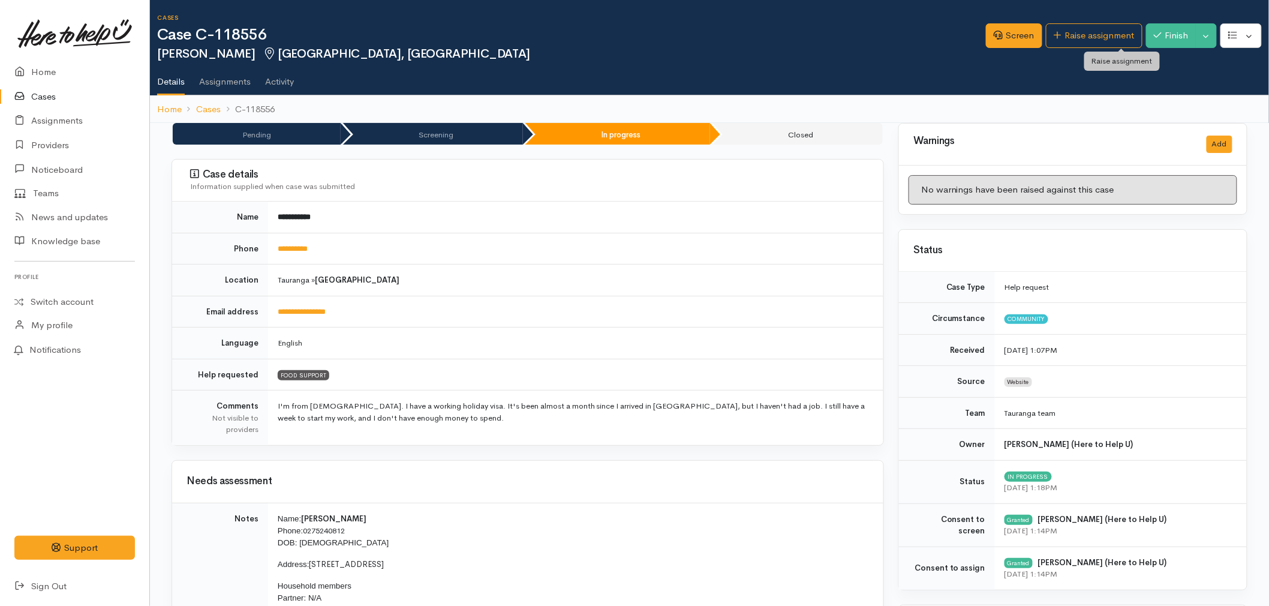
click at [1087, 38] on link "Raise assignment" at bounding box center [1094, 35] width 97 height 25
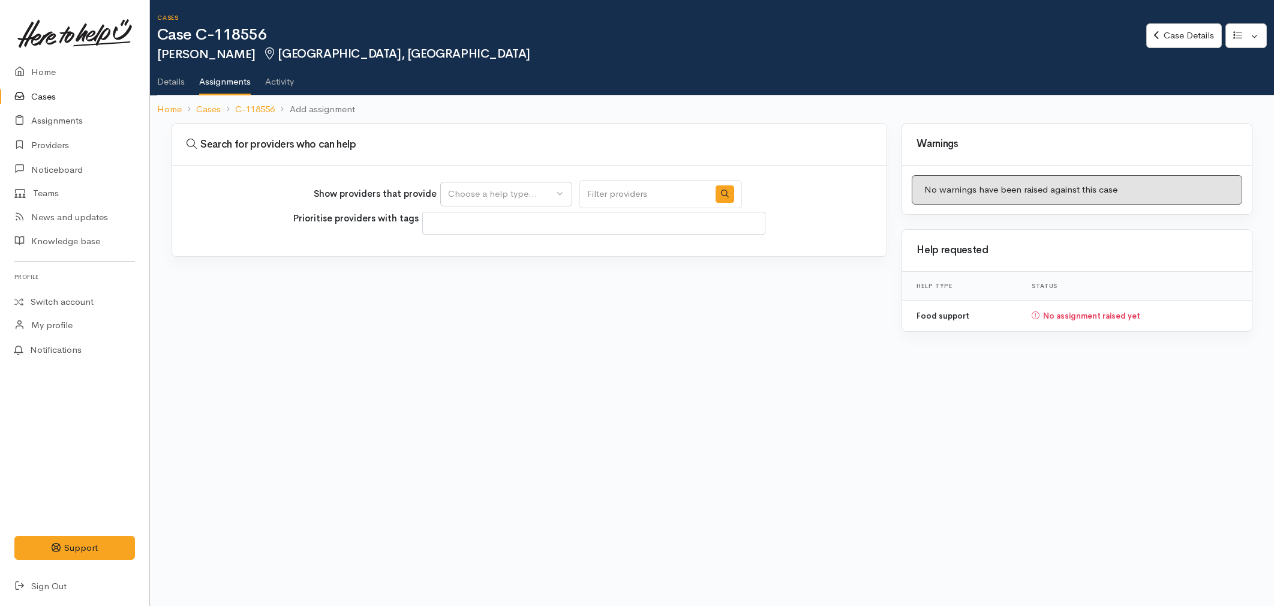
select select
click at [481, 199] on div "Choose a help type..." at bounding box center [501, 194] width 106 height 14
click at [469, 247] on span "Food support" at bounding box center [483, 251] width 56 height 14
select select "3"
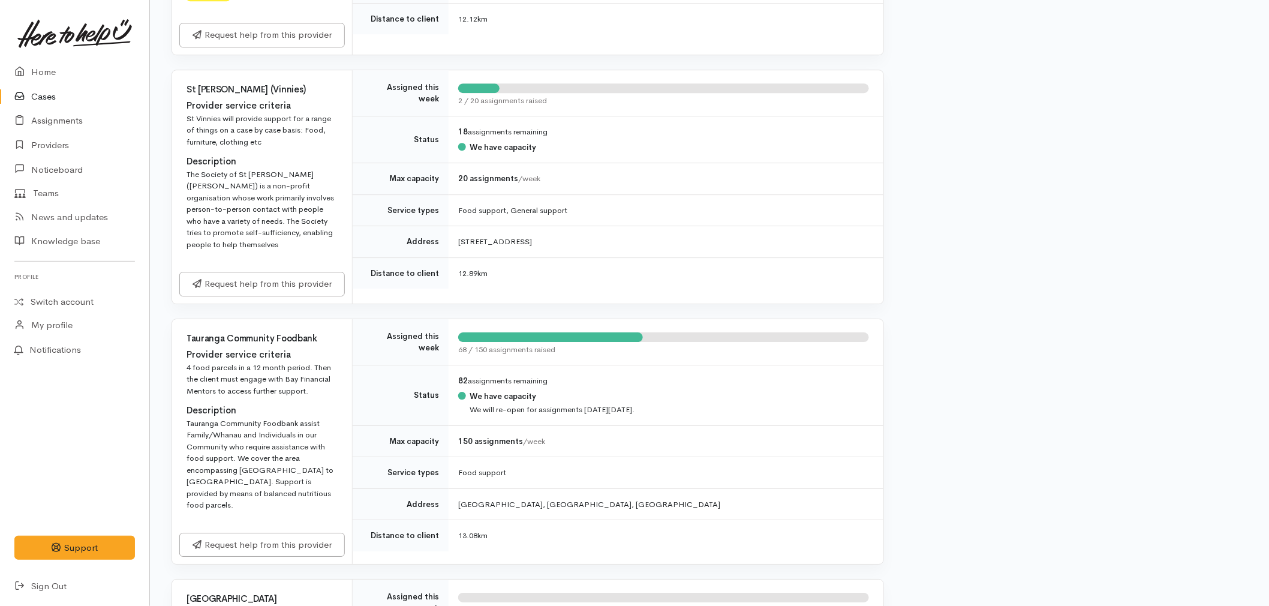
scroll to position [1466, 0]
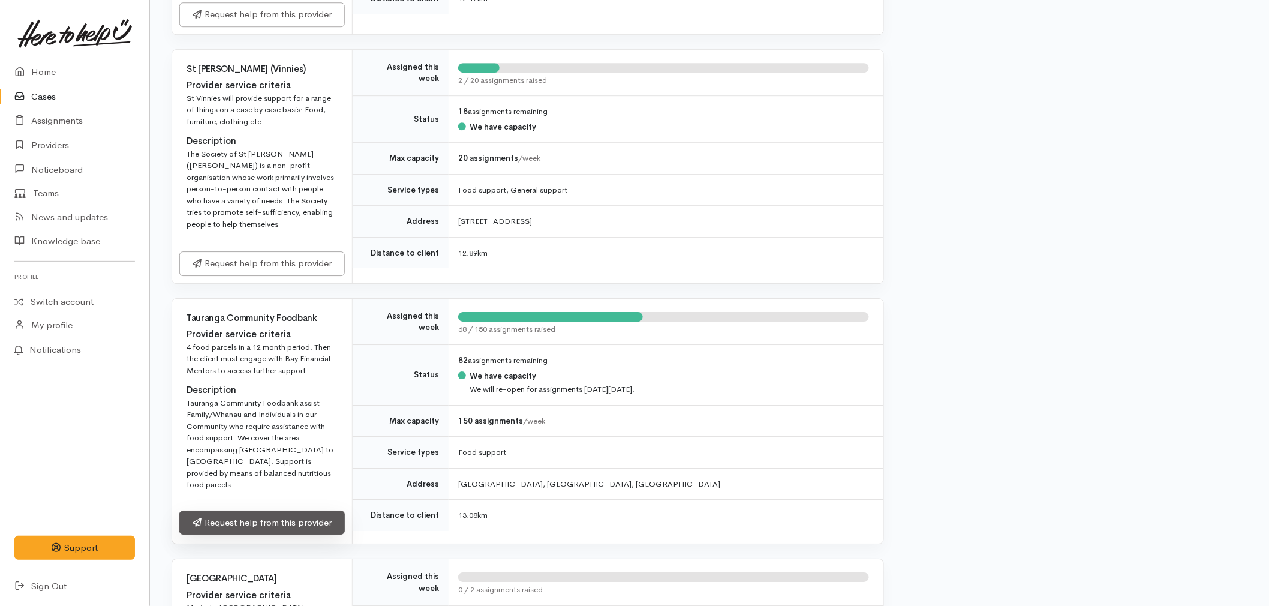
click at [284, 522] on link "Request help from this provider" at bounding box center [262, 523] width 166 height 25
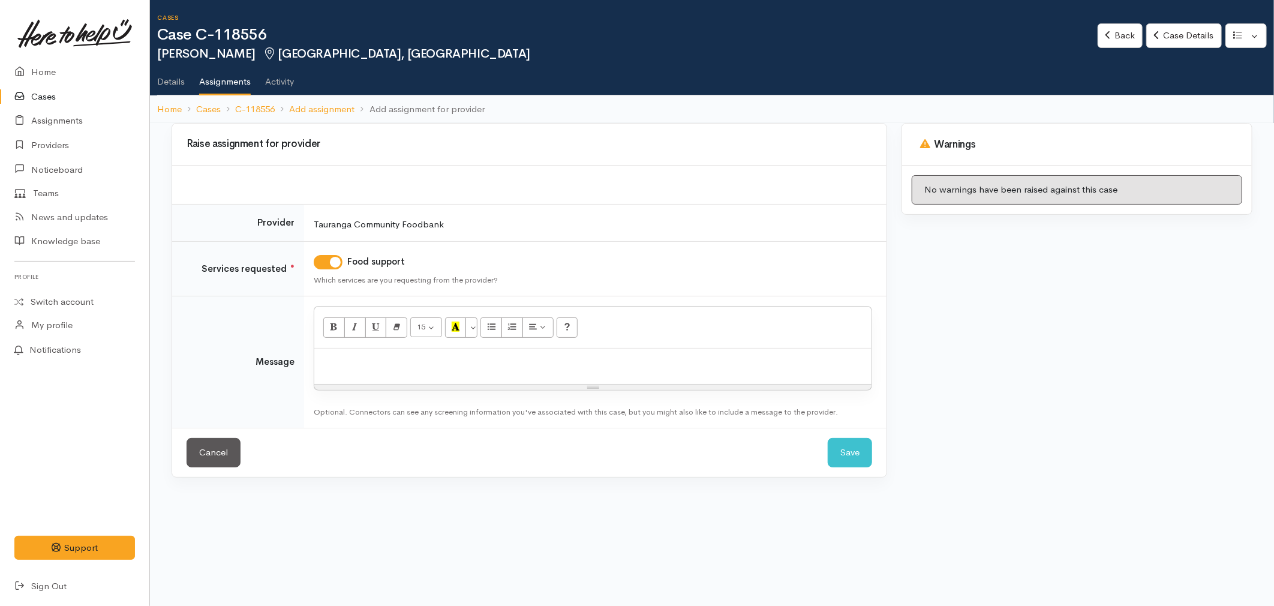
click at [362, 369] on div at bounding box center [592, 366] width 557 height 35
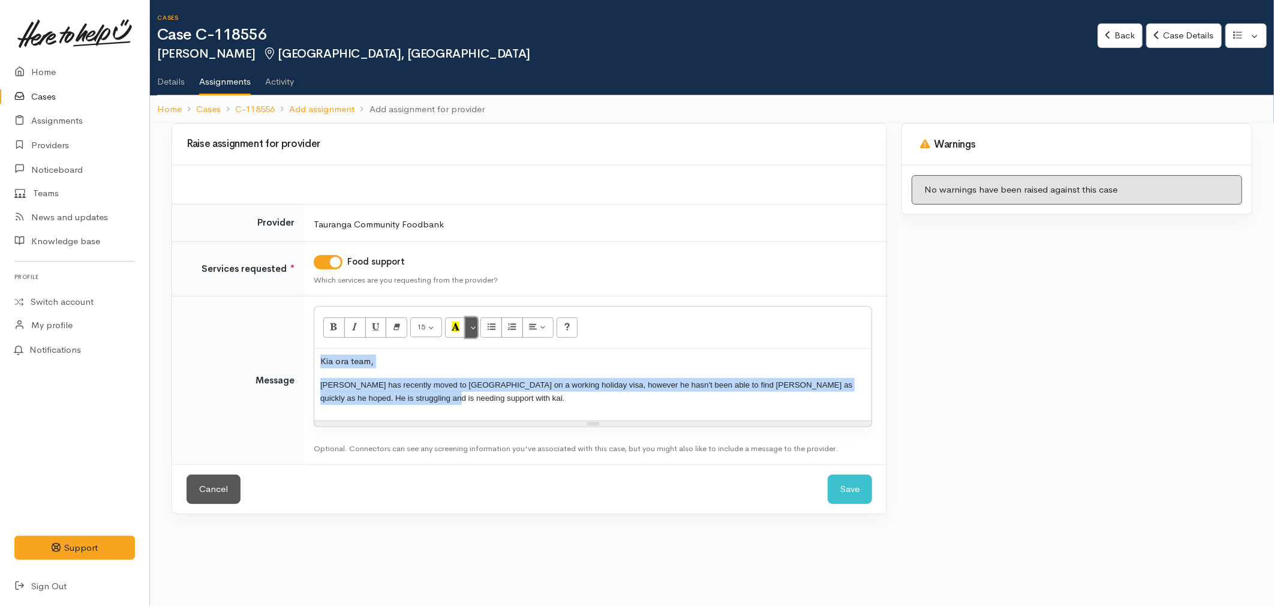
click at [471, 327] on button "More Color" at bounding box center [472, 327] width 12 height 20
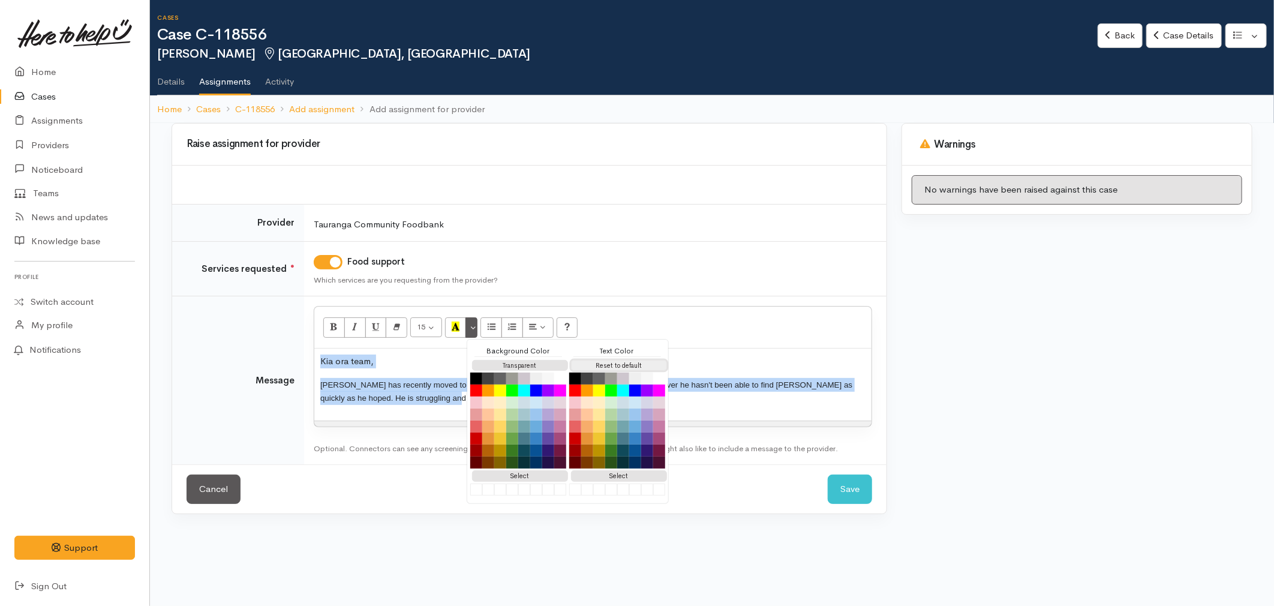
click at [615, 361] on button "Reset to default" at bounding box center [619, 365] width 96 height 11
click at [386, 403] on p "[PERSON_NAME] has recently moved to [GEOGRAPHIC_DATA] on a working holiday visa…" at bounding box center [592, 391] width 545 height 27
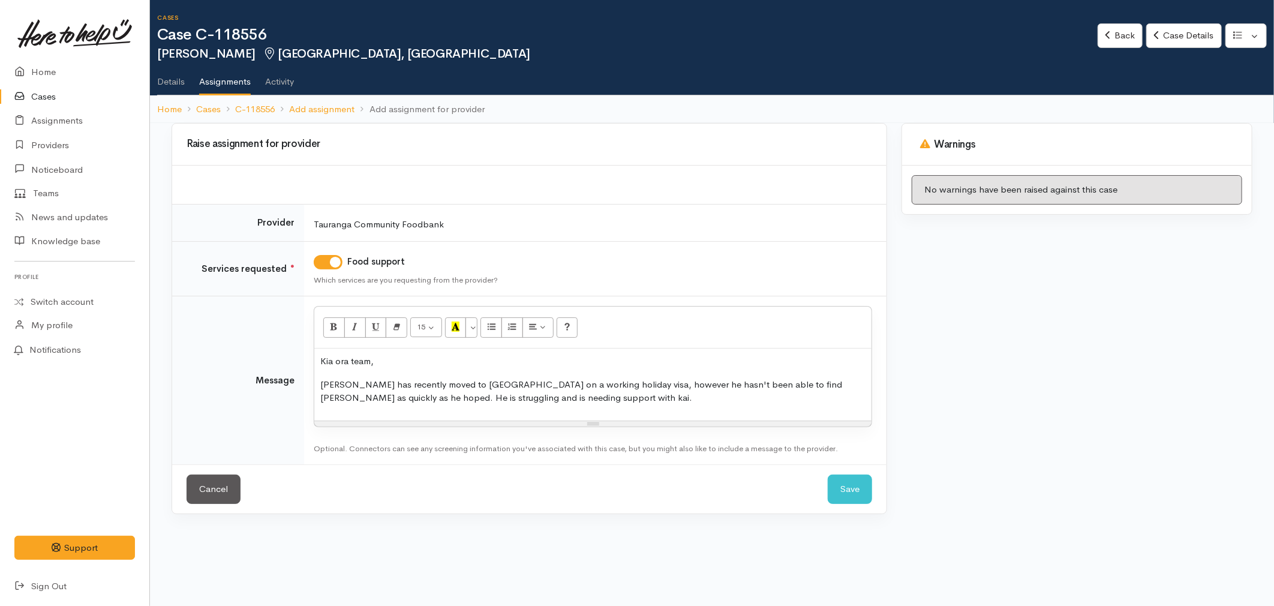
click at [516, 397] on p "[PERSON_NAME] has recently moved to [GEOGRAPHIC_DATA] on a working holiday visa…" at bounding box center [592, 391] width 545 height 27
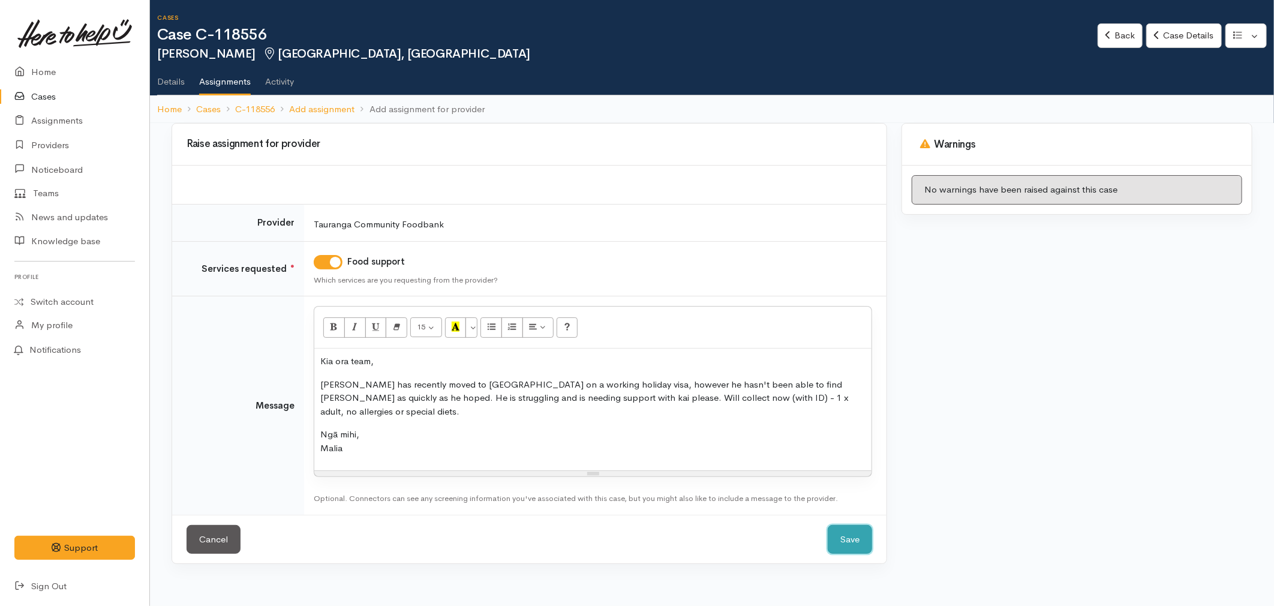
click at [844, 525] on button "Save" at bounding box center [850, 539] width 44 height 29
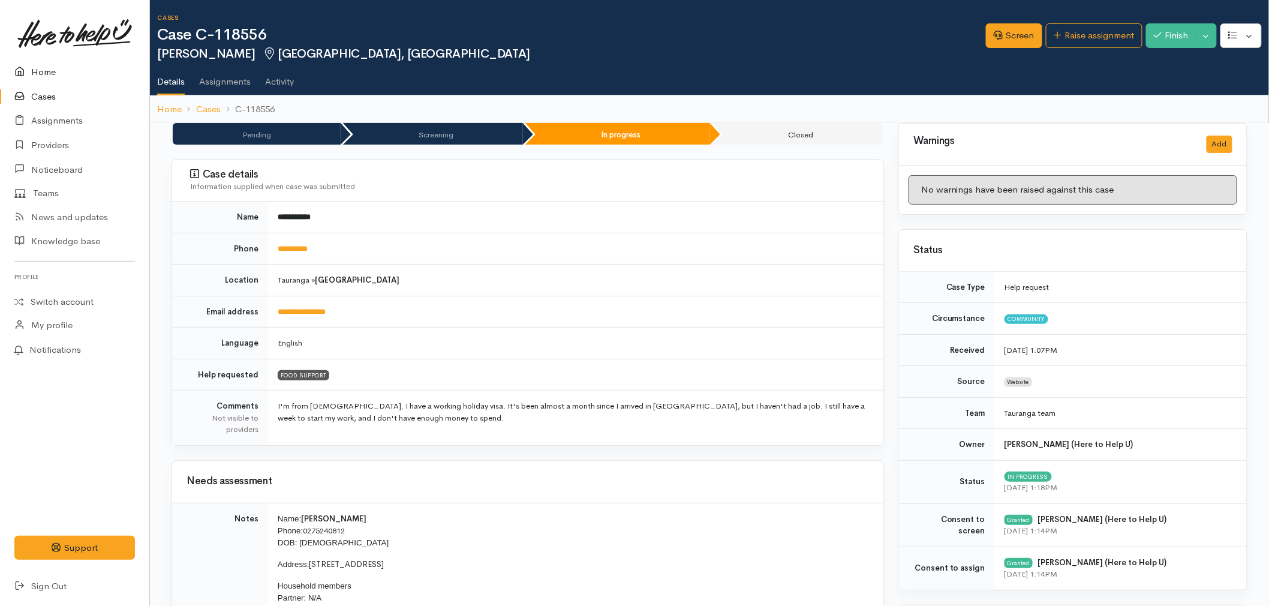
click at [19, 70] on icon at bounding box center [22, 72] width 17 height 15
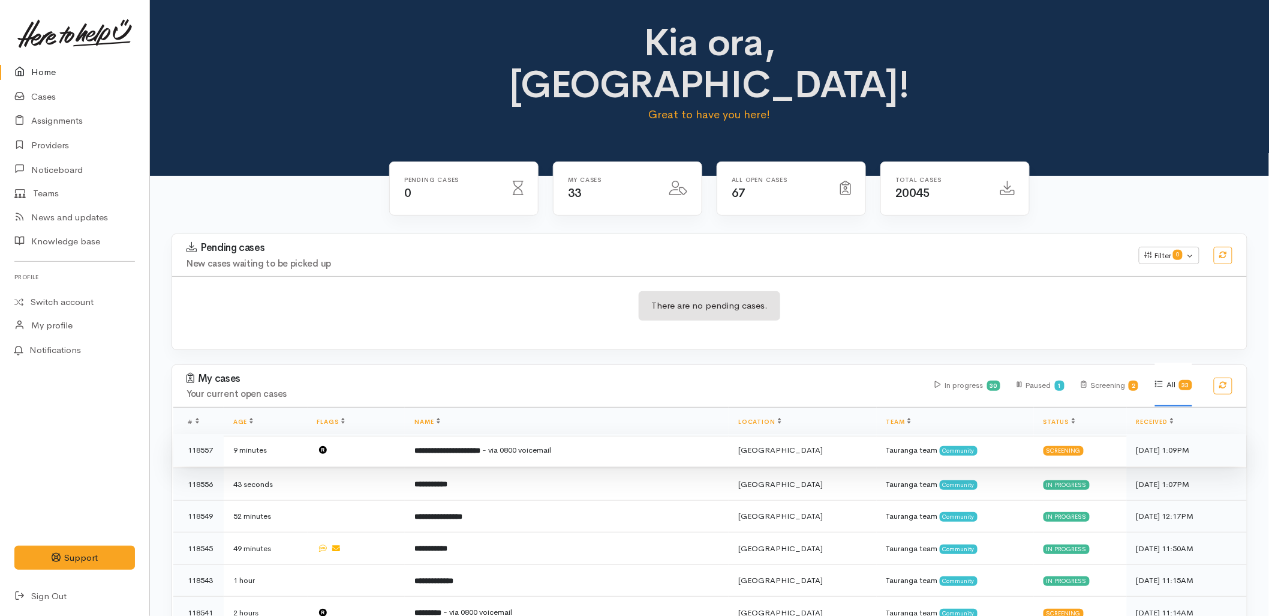
click at [488, 434] on td "**********" at bounding box center [567, 450] width 324 height 32
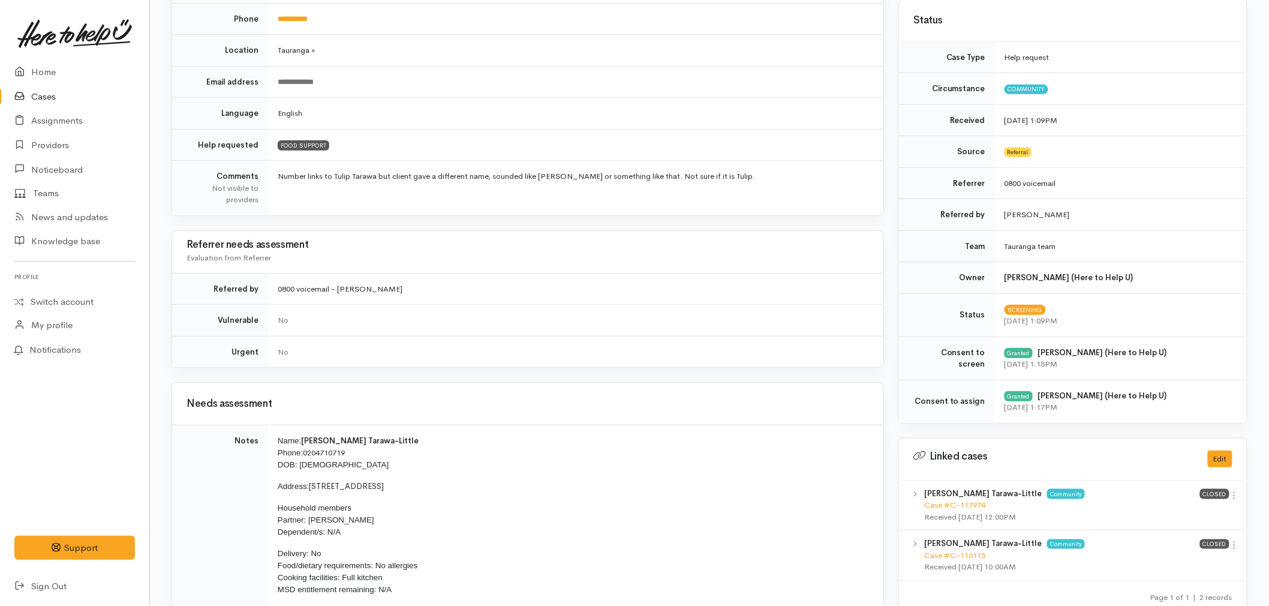
scroll to position [200, 0]
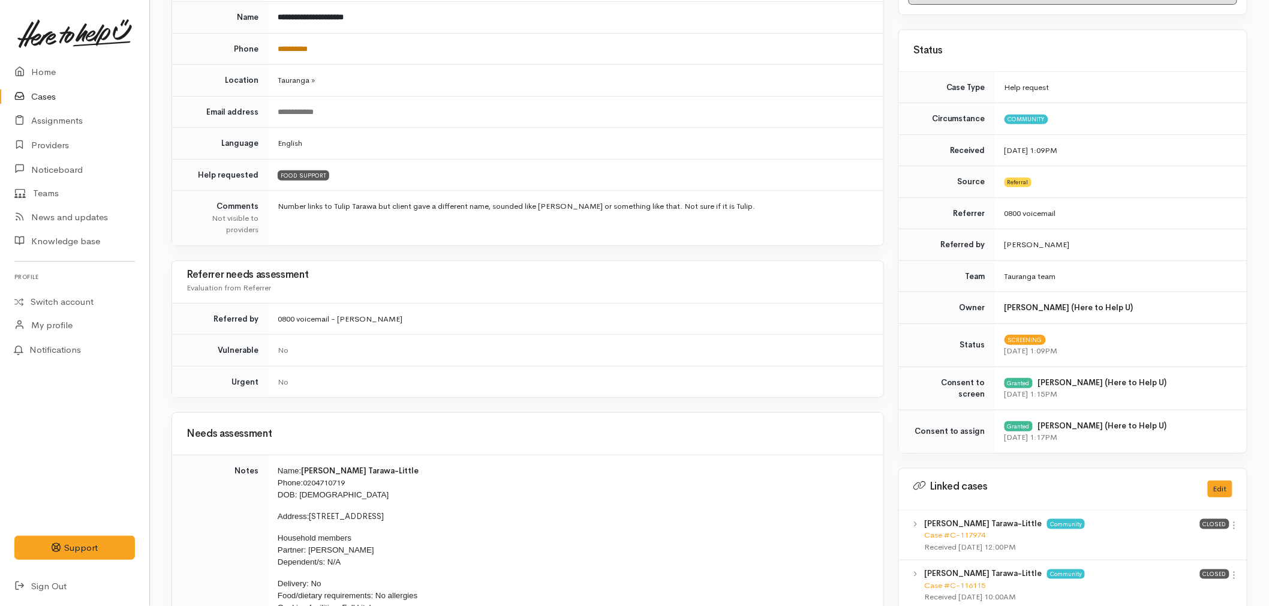
click at [295, 49] on link "**********" at bounding box center [293, 49] width 30 height 8
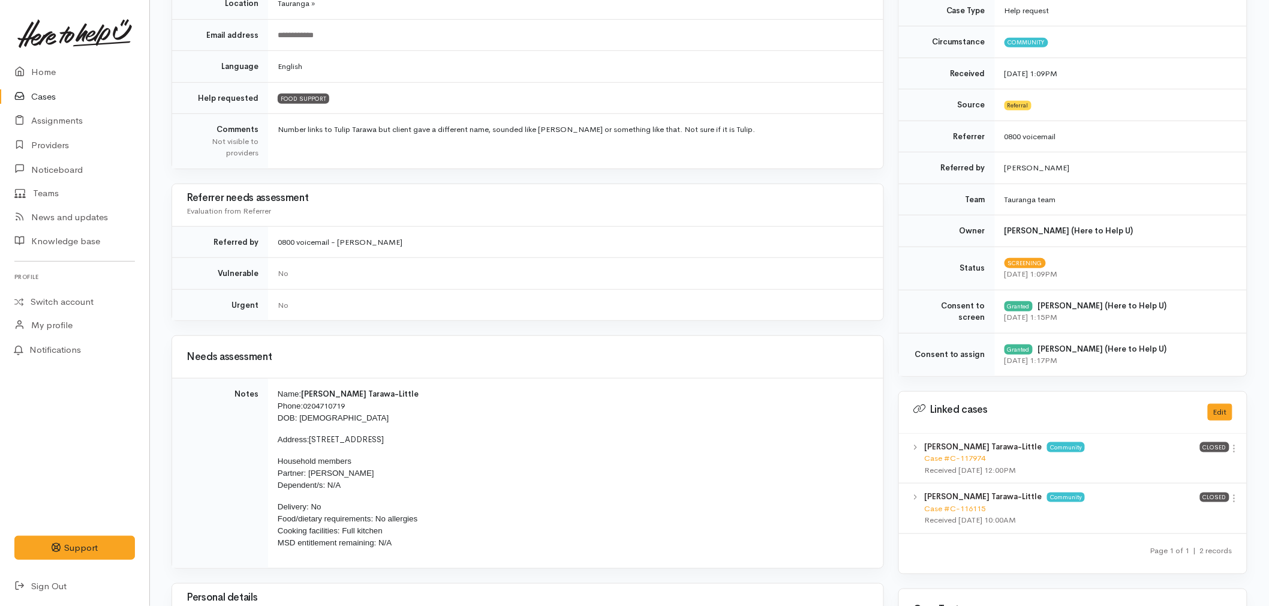
scroll to position [600, 0]
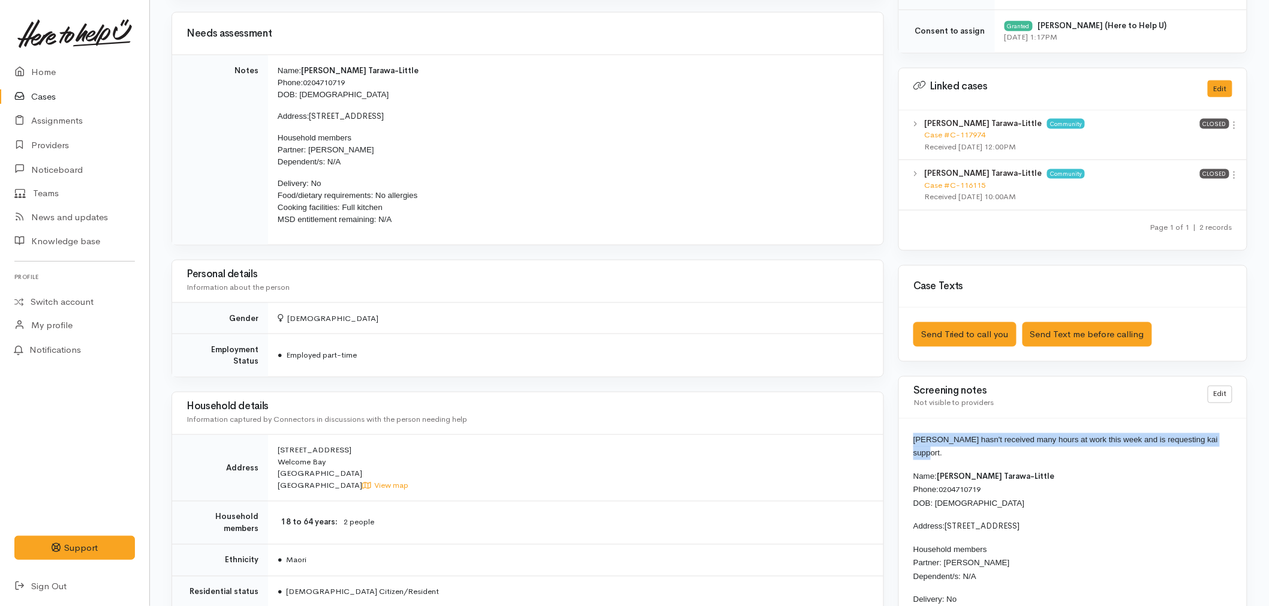
drag, startPoint x: 1234, startPoint y: 438, endPoint x: 912, endPoint y: 440, distance: 321.6
click at [912, 440] on div "Sheniqua hasn't received many hours at work this week and is requesting kai sup…" at bounding box center [1073, 575] width 348 height 312
copy span "Sheniqua hasn't received many hours at work this week and is requesting kai sup…"
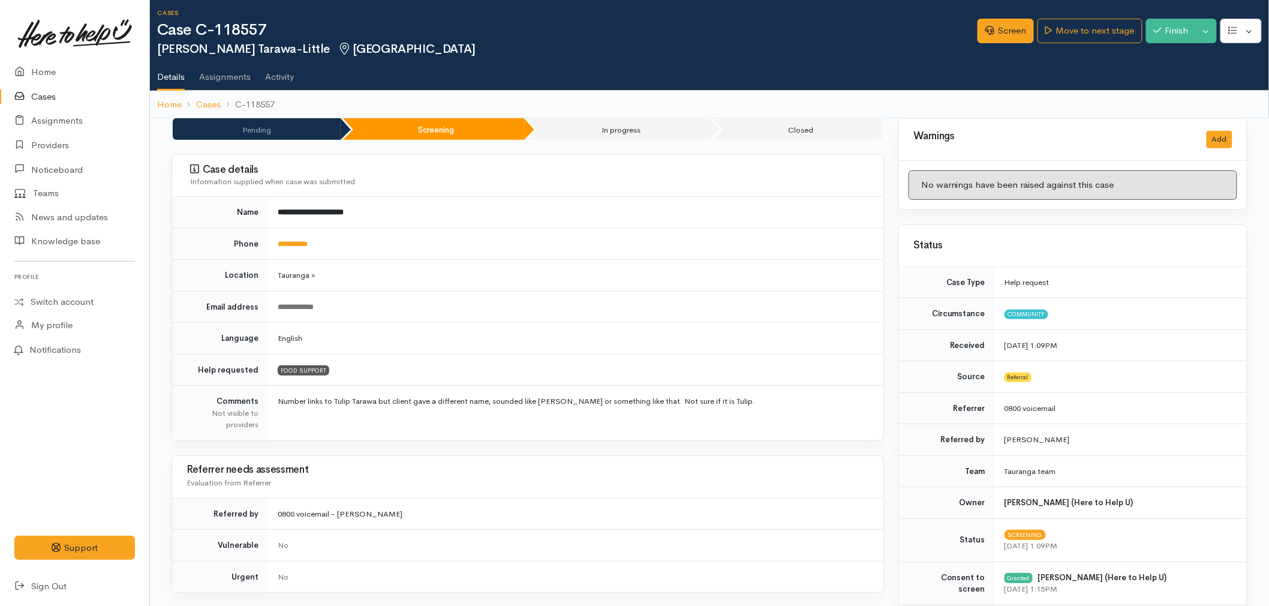
scroll to position [0, 0]
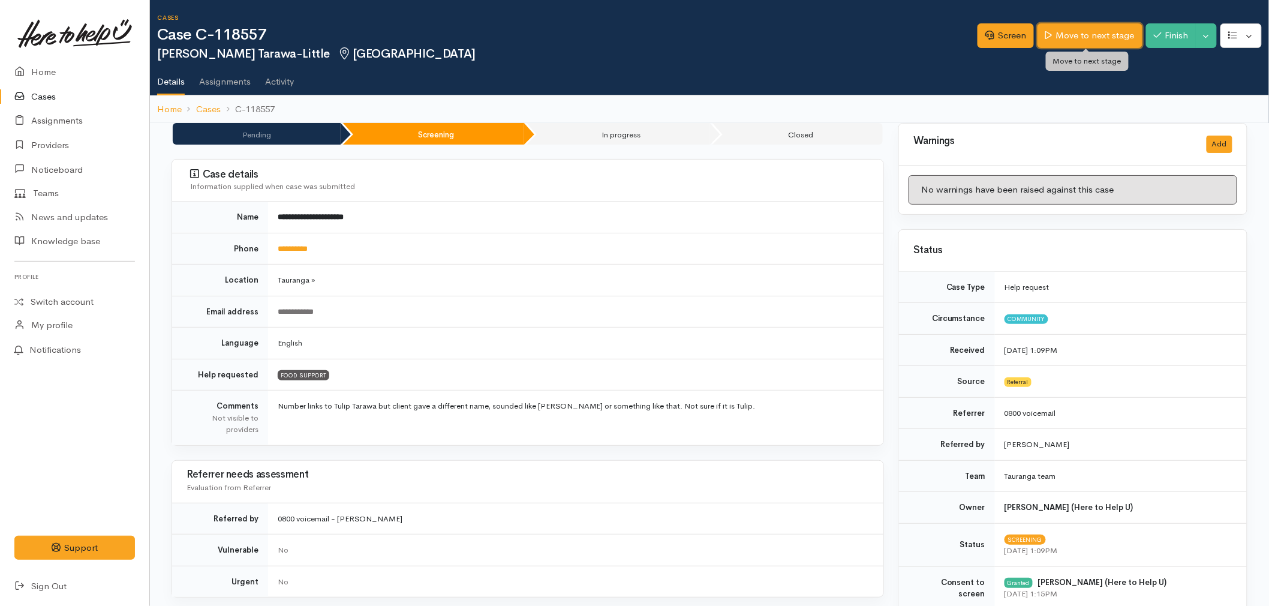
click at [1081, 29] on link "Move to next stage" at bounding box center [1090, 35] width 104 height 25
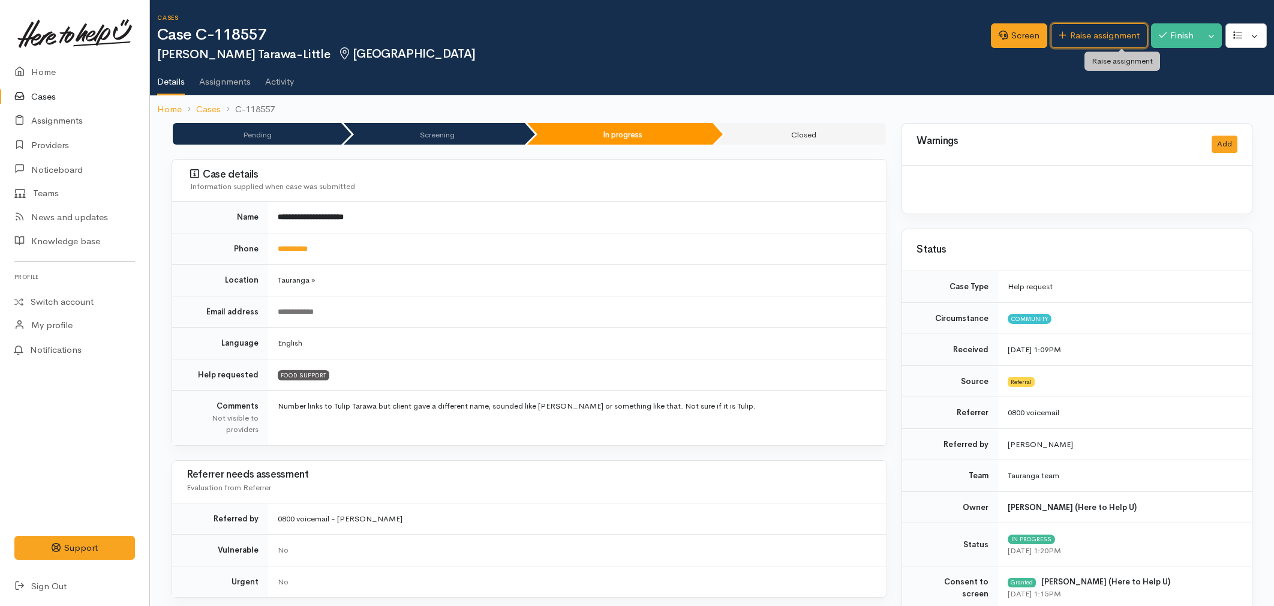
click at [1083, 28] on link "Raise assignment" at bounding box center [1099, 35] width 97 height 25
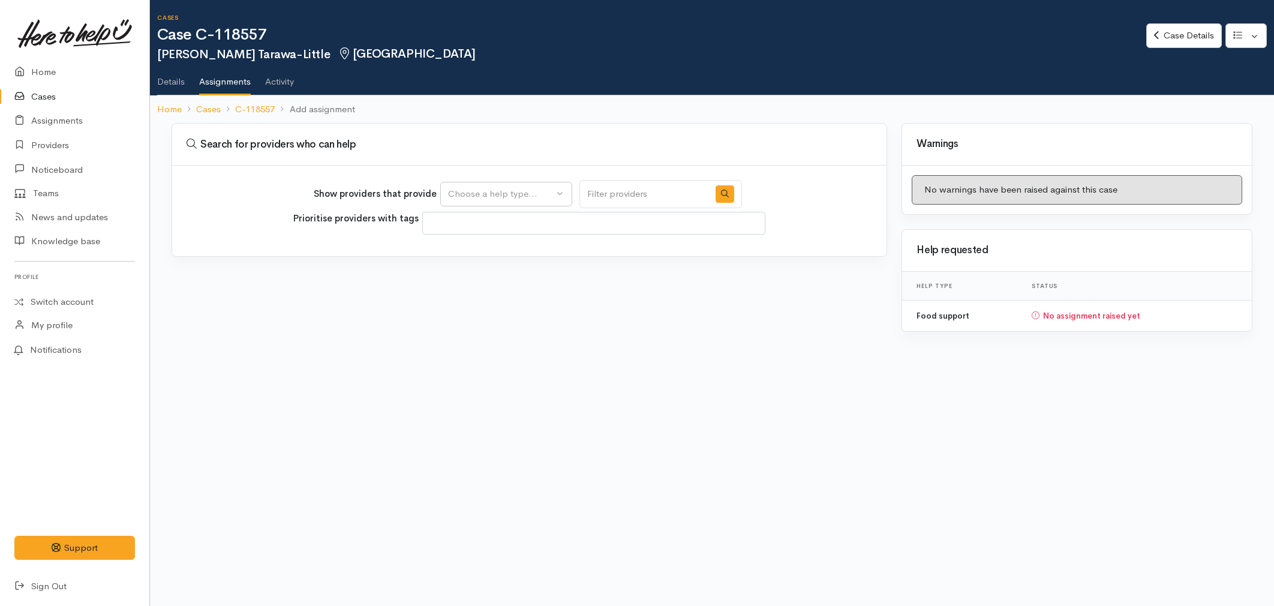
select select
click at [530, 195] on div "Choose a help type..." at bounding box center [501, 194] width 106 height 14
click at [511, 247] on span "Food support" at bounding box center [483, 251] width 56 height 14
select select "3"
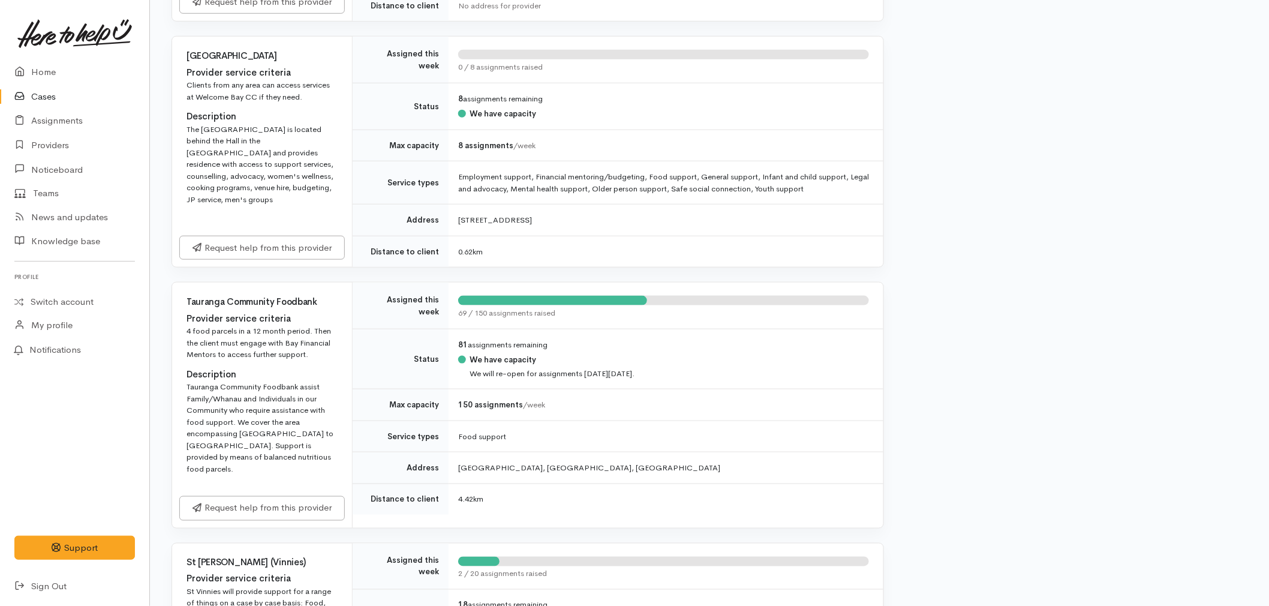
scroll to position [733, 0]
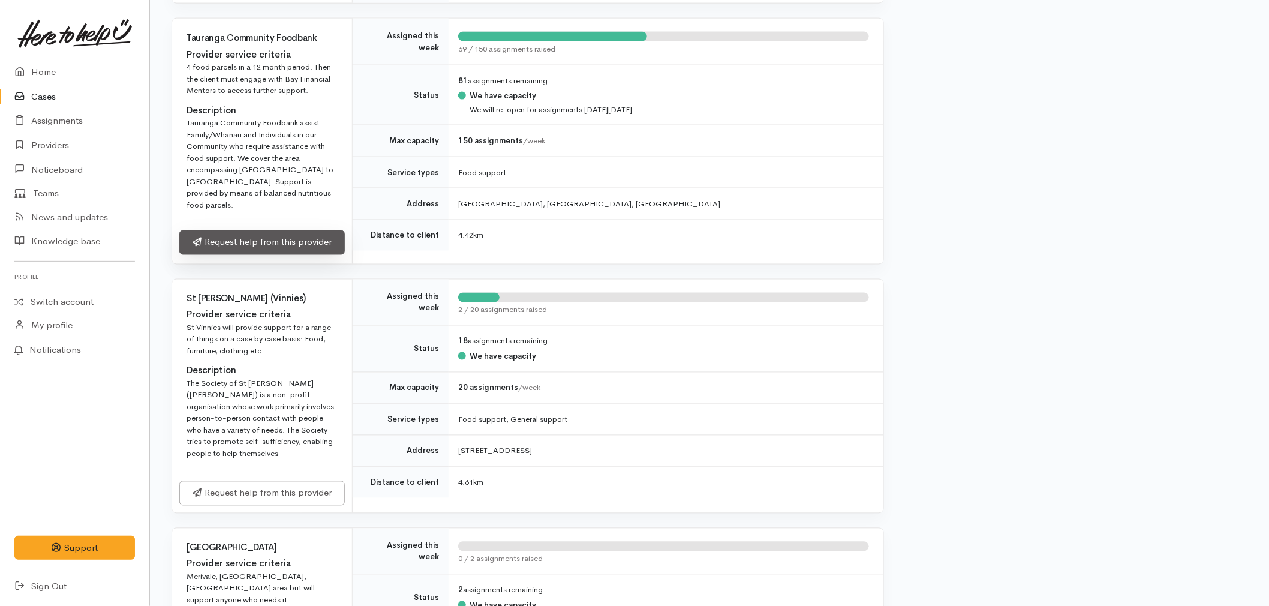
click at [269, 230] on link "Request help from this provider" at bounding box center [262, 242] width 166 height 25
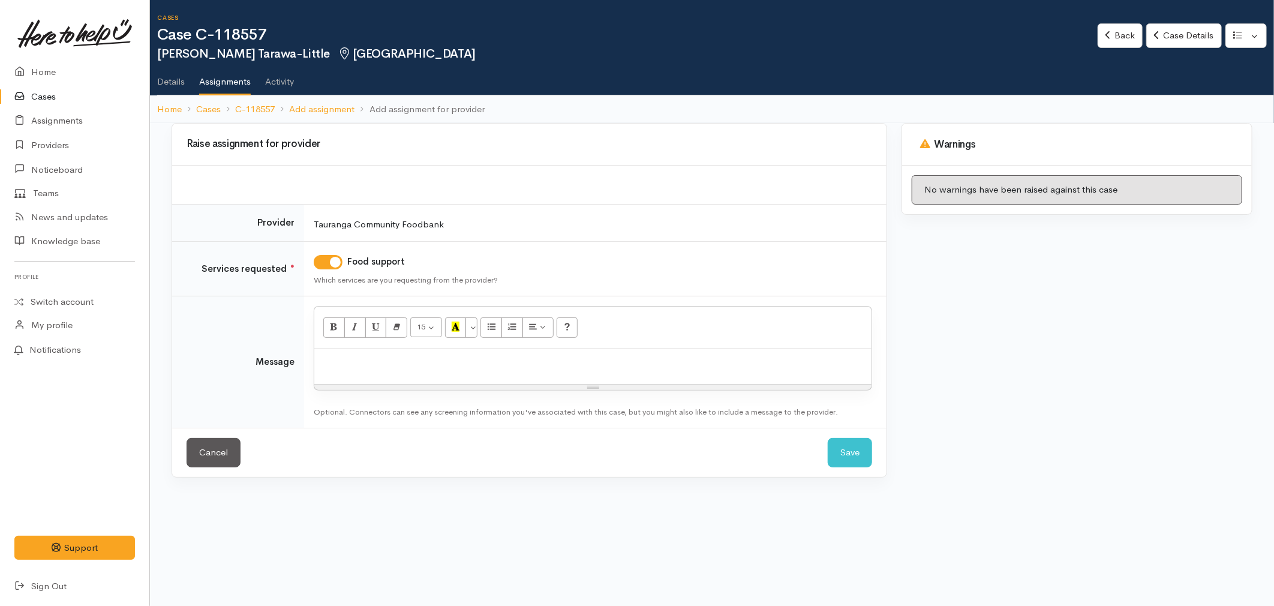
click at [383, 376] on div at bounding box center [592, 366] width 557 height 35
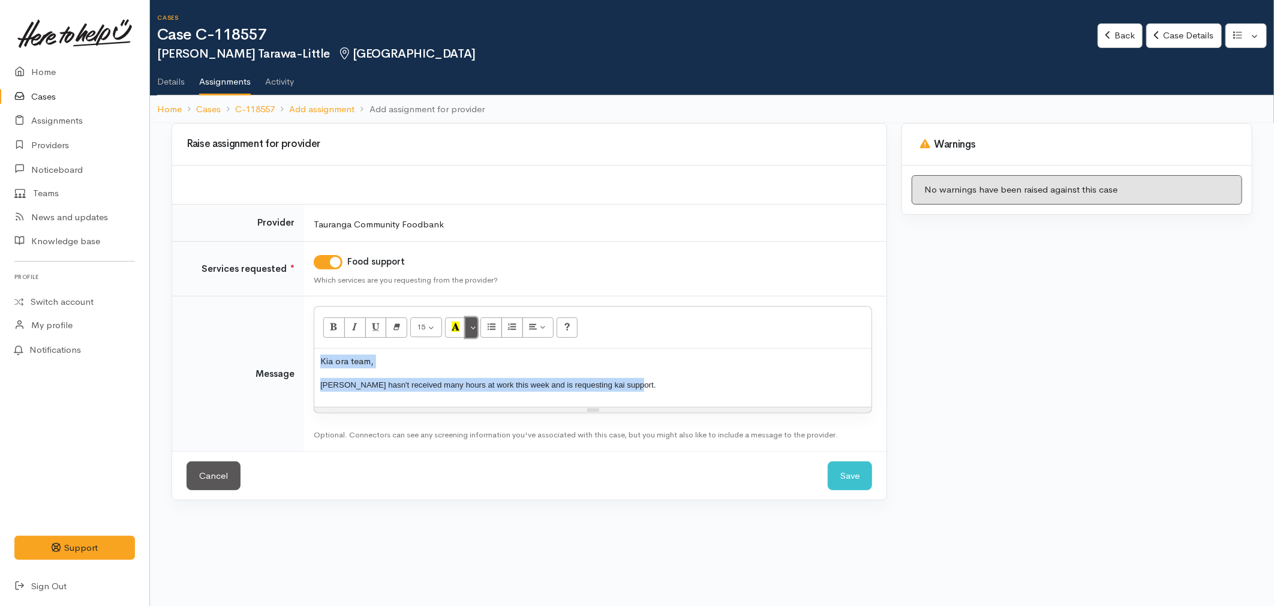
click at [478, 326] on button "More Color" at bounding box center [472, 327] width 12 height 20
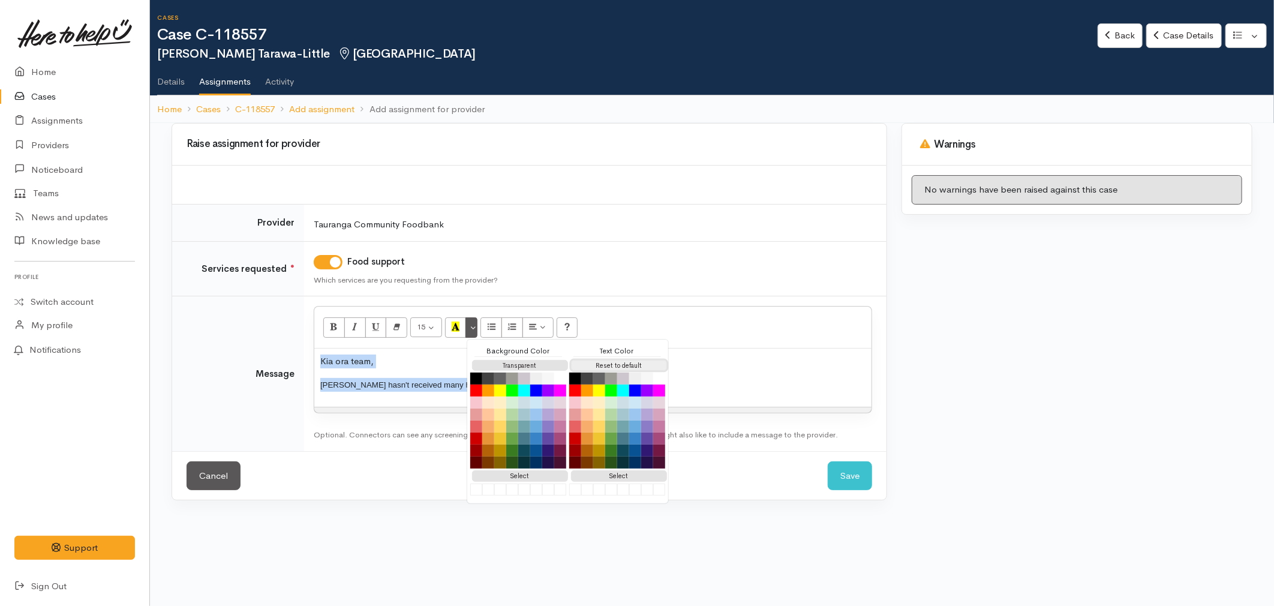
click at [611, 365] on button "Reset to default" at bounding box center [619, 365] width 96 height 11
click at [372, 376] on div "Kia ora team, [PERSON_NAME] hasn't received many hours at work this week and is…" at bounding box center [592, 378] width 557 height 58
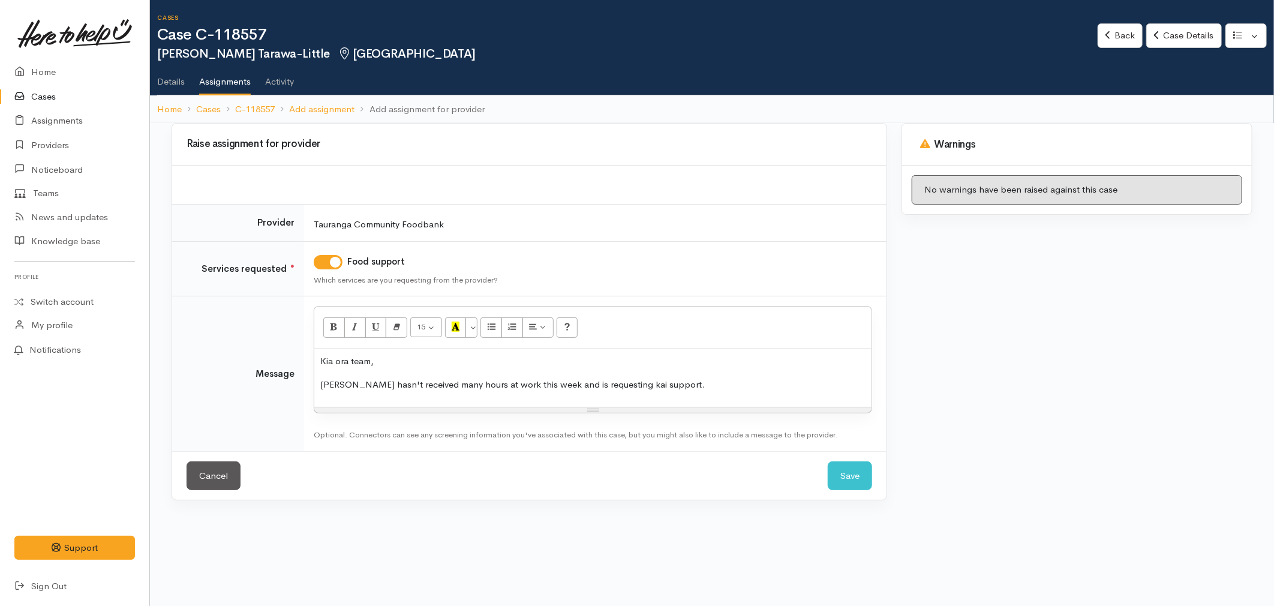
click at [685, 385] on p "[PERSON_NAME] hasn't received many hours at work this week and is requesting ka…" at bounding box center [592, 385] width 545 height 14
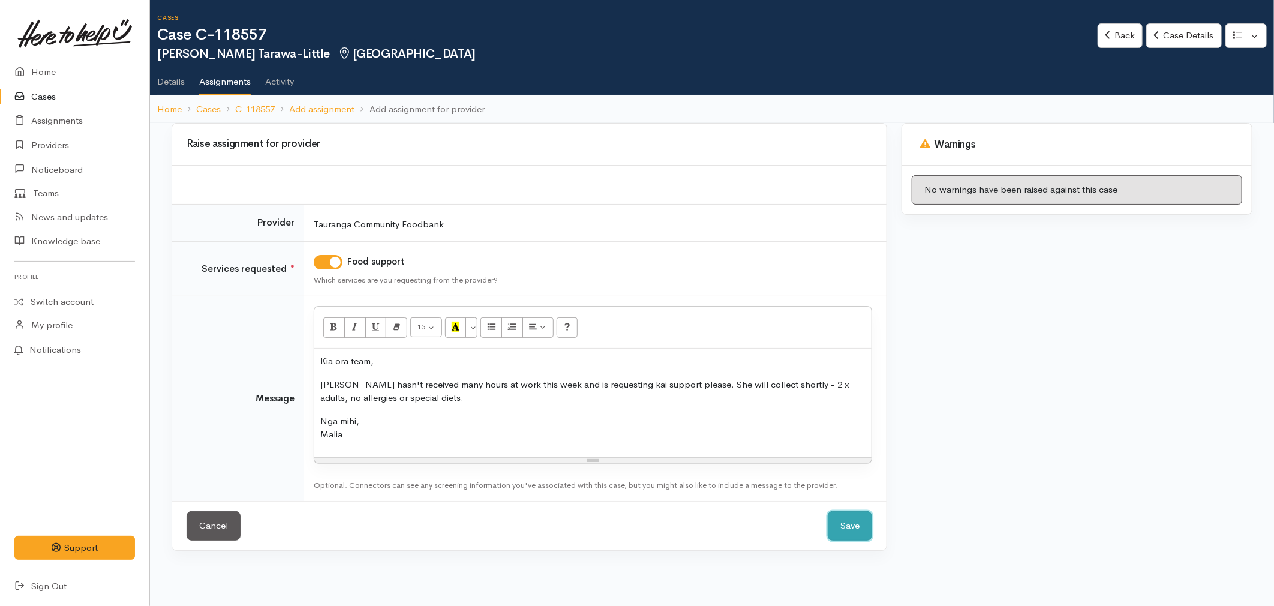
click at [847, 527] on button "Save" at bounding box center [850, 525] width 44 height 29
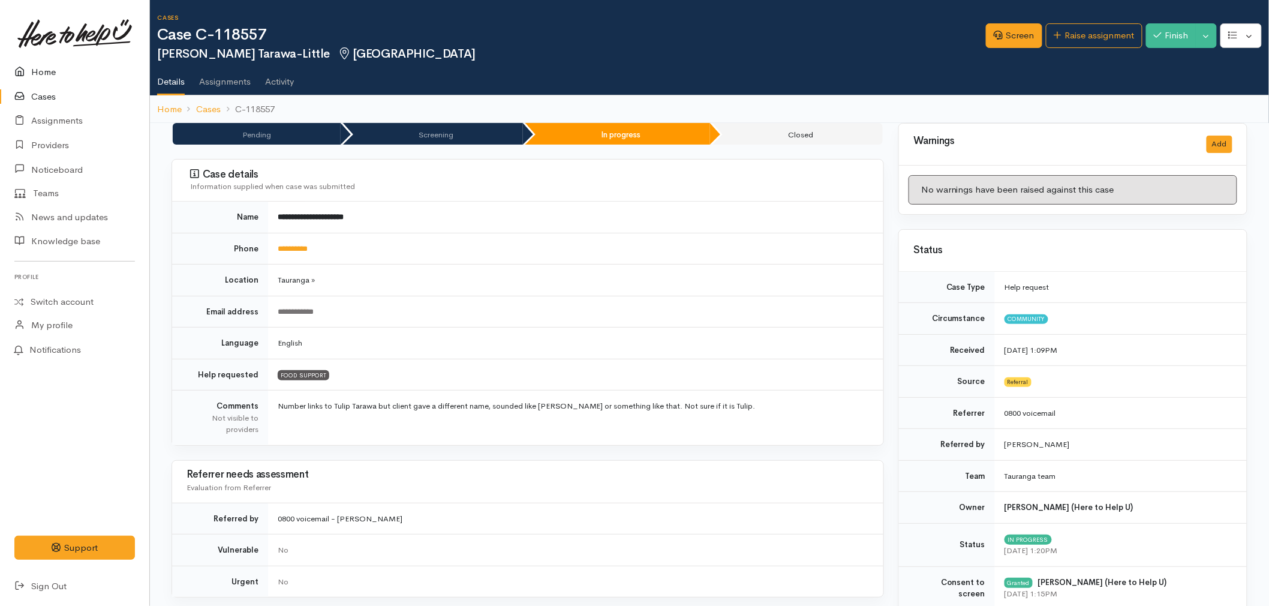
click at [40, 68] on link "Home" at bounding box center [74, 72] width 149 height 25
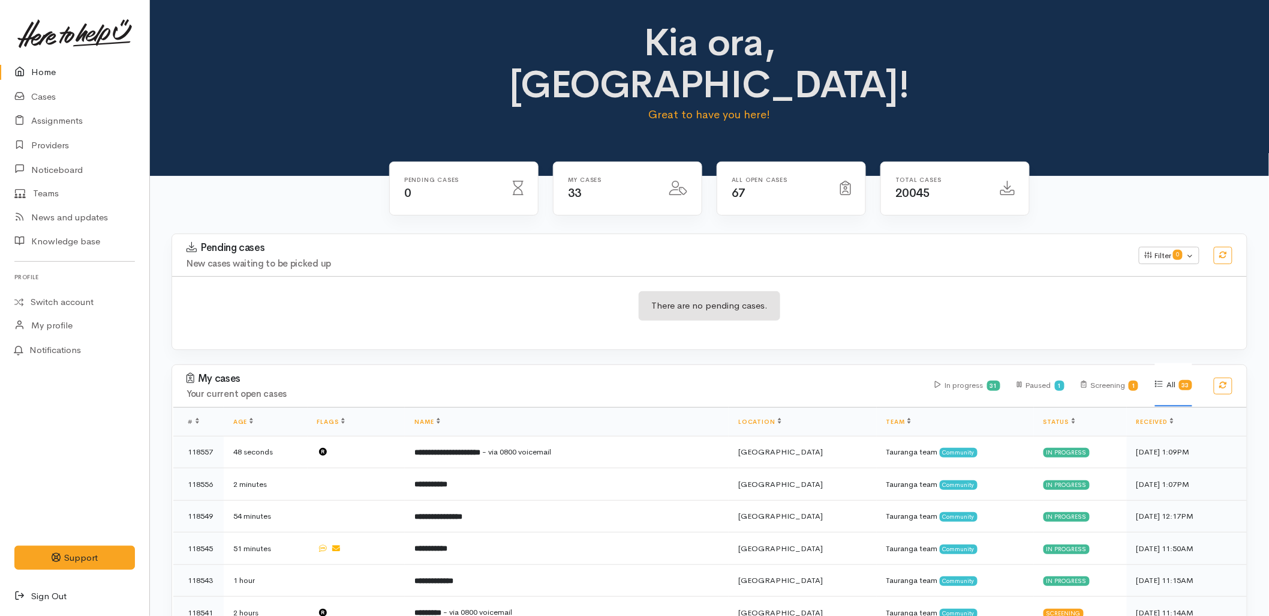
click at [39, 601] on link "Sign Out" at bounding box center [74, 596] width 149 height 25
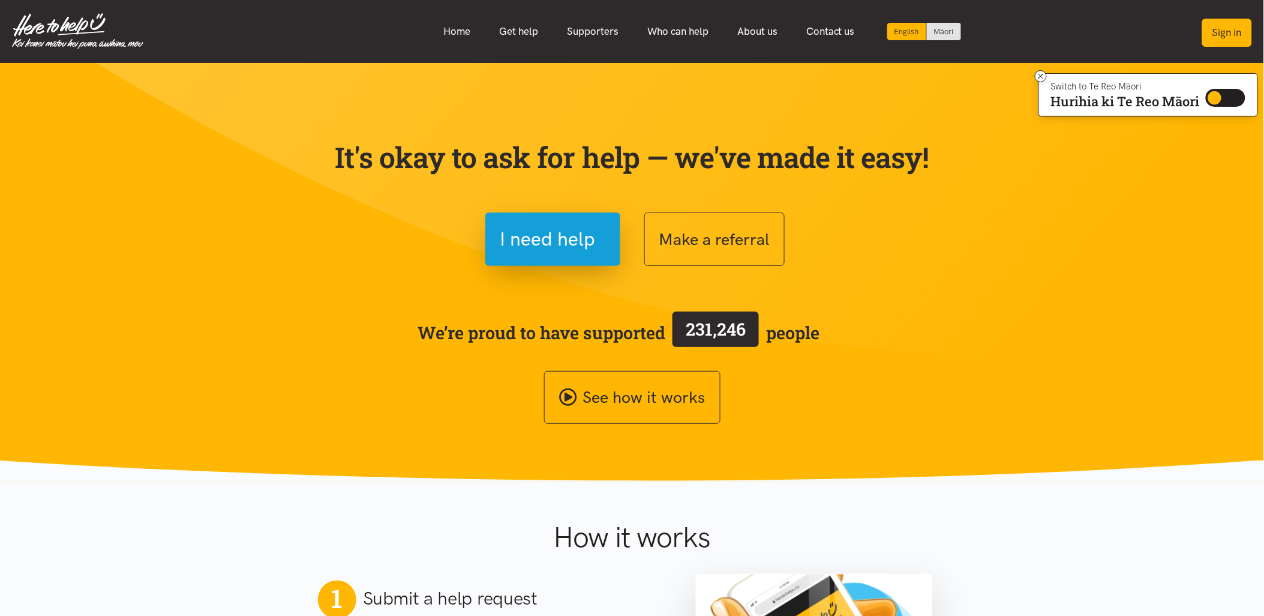
click at [1239, 37] on button "Sign in" at bounding box center [1227, 33] width 50 height 28
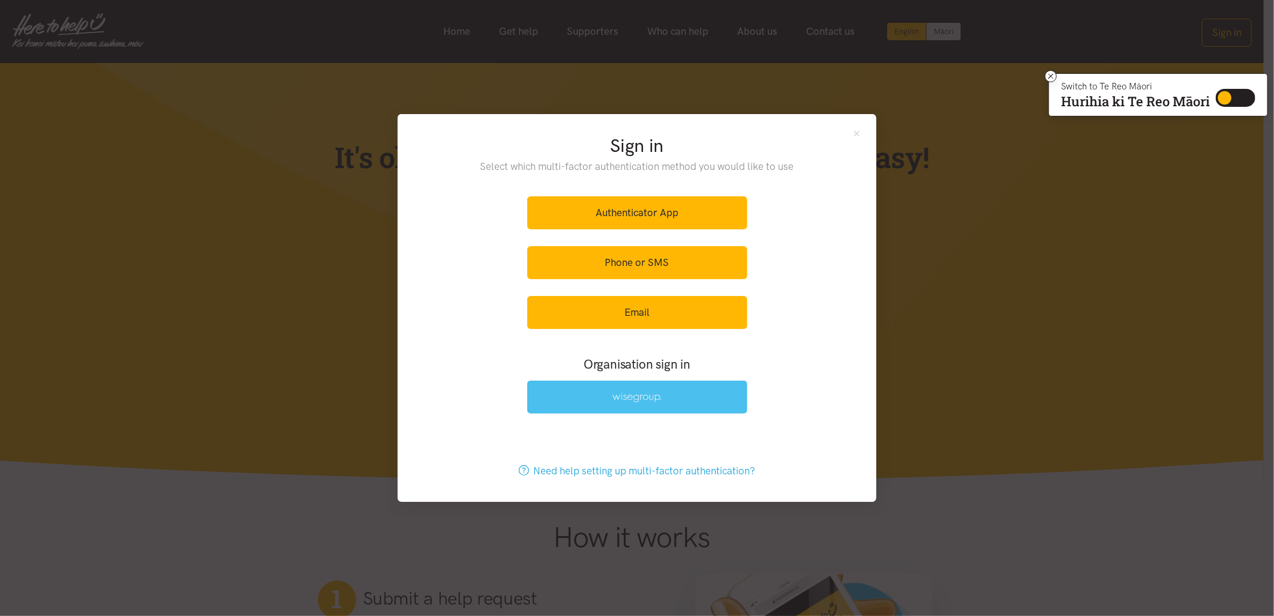
click at [614, 398] on img at bounding box center [637, 397] width 49 height 10
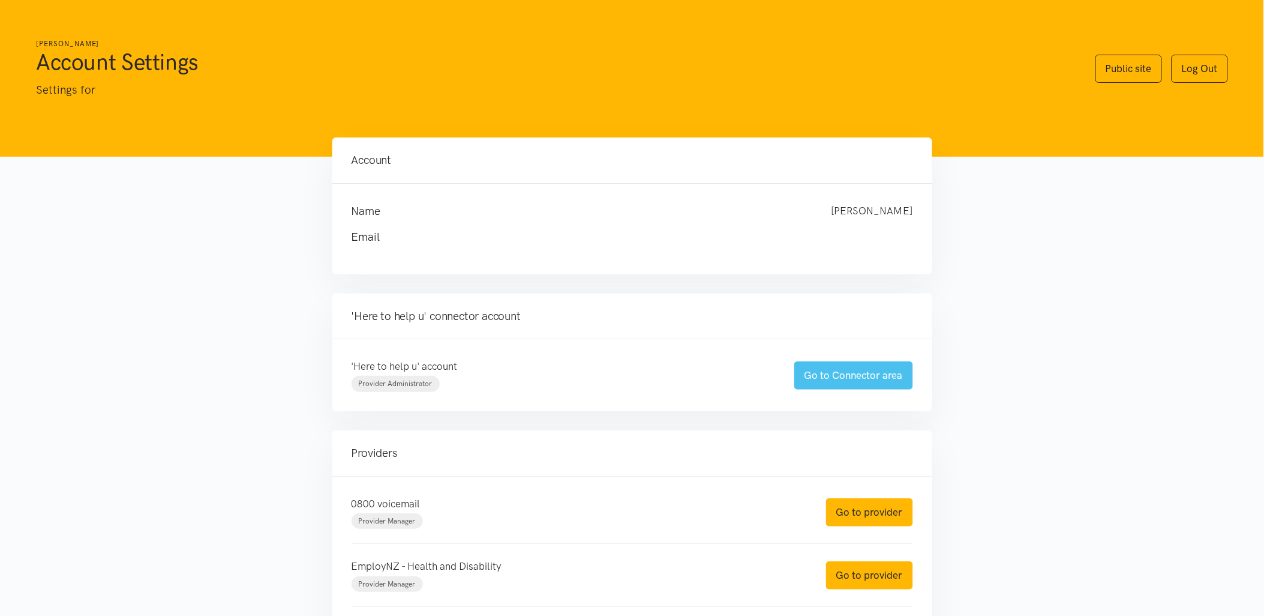
click at [853, 372] on link "Go to Connector area" at bounding box center [853, 375] width 119 height 28
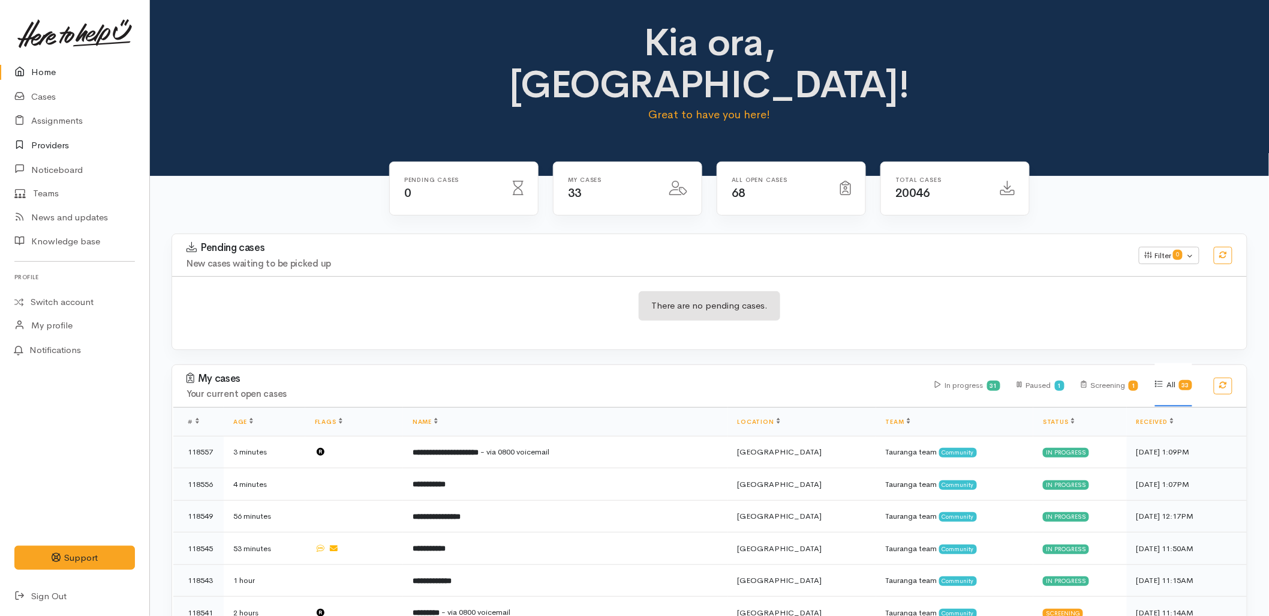
click at [60, 140] on link "Providers" at bounding box center [74, 145] width 149 height 25
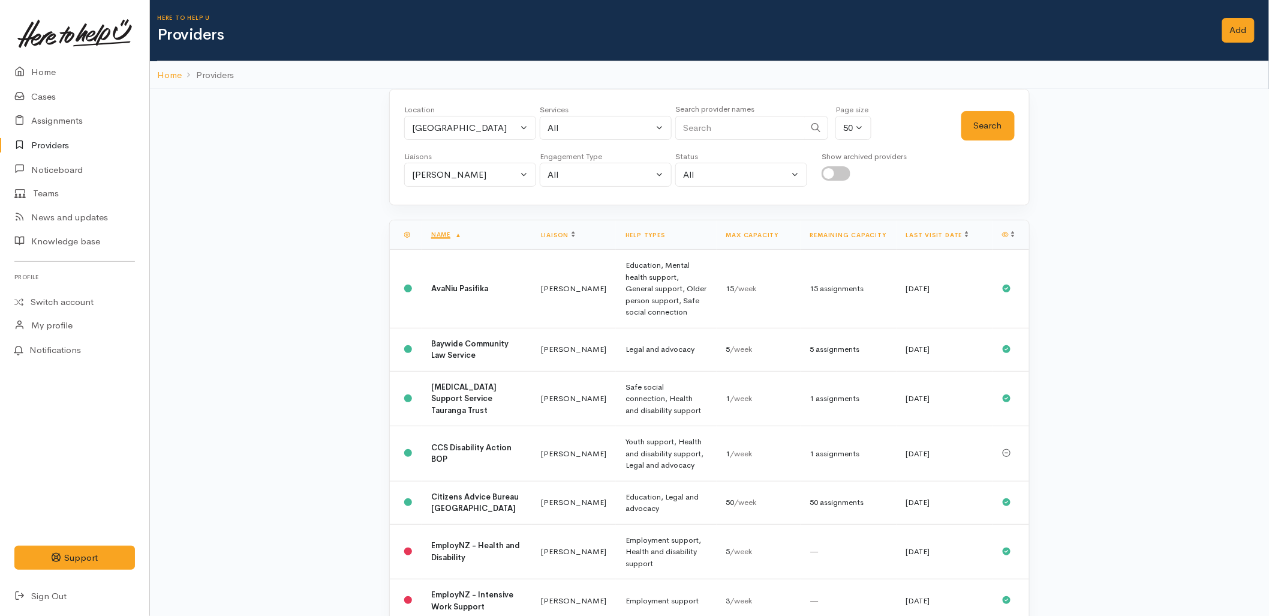
click at [740, 129] on input "Search" at bounding box center [741, 128] width 130 height 25
type input "meri"
click at [995, 121] on button "Search" at bounding box center [988, 125] width 53 height 29
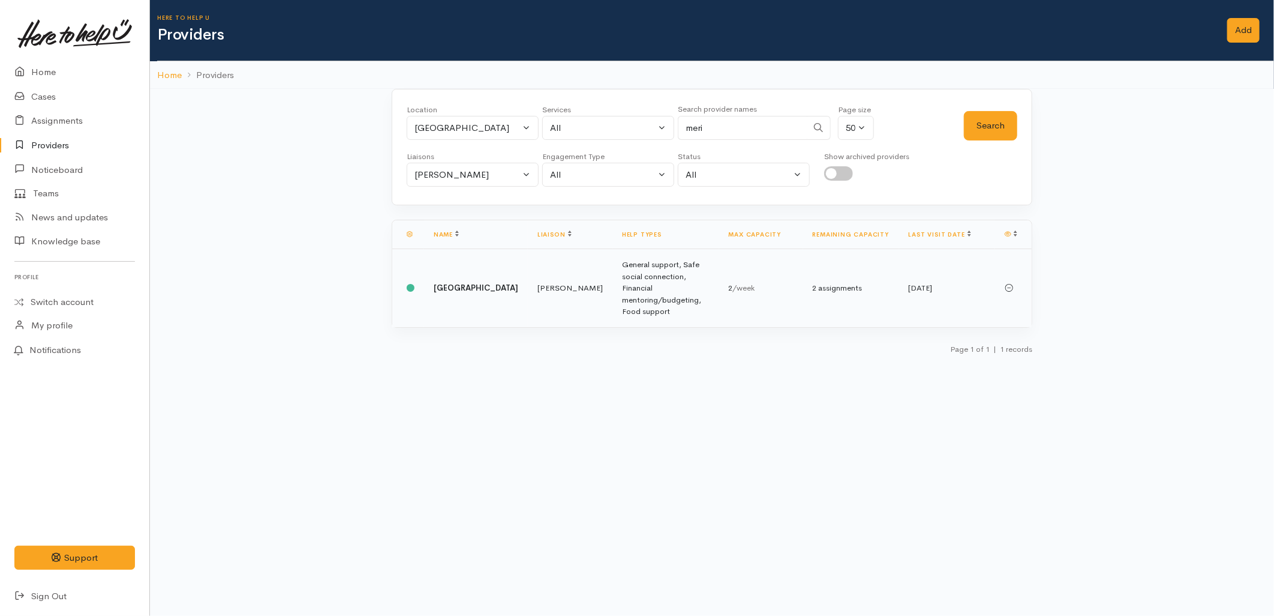
click at [570, 274] on td "Malia Stowers" at bounding box center [570, 288] width 85 height 78
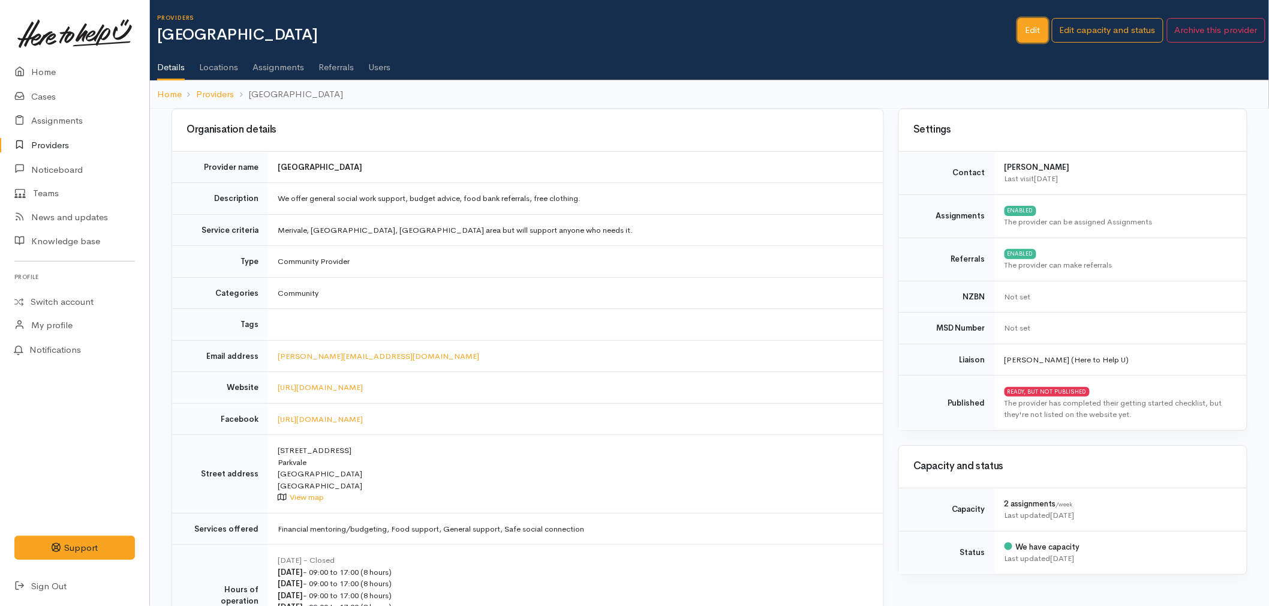
click at [1034, 34] on link "Edit" at bounding box center [1033, 30] width 31 height 25
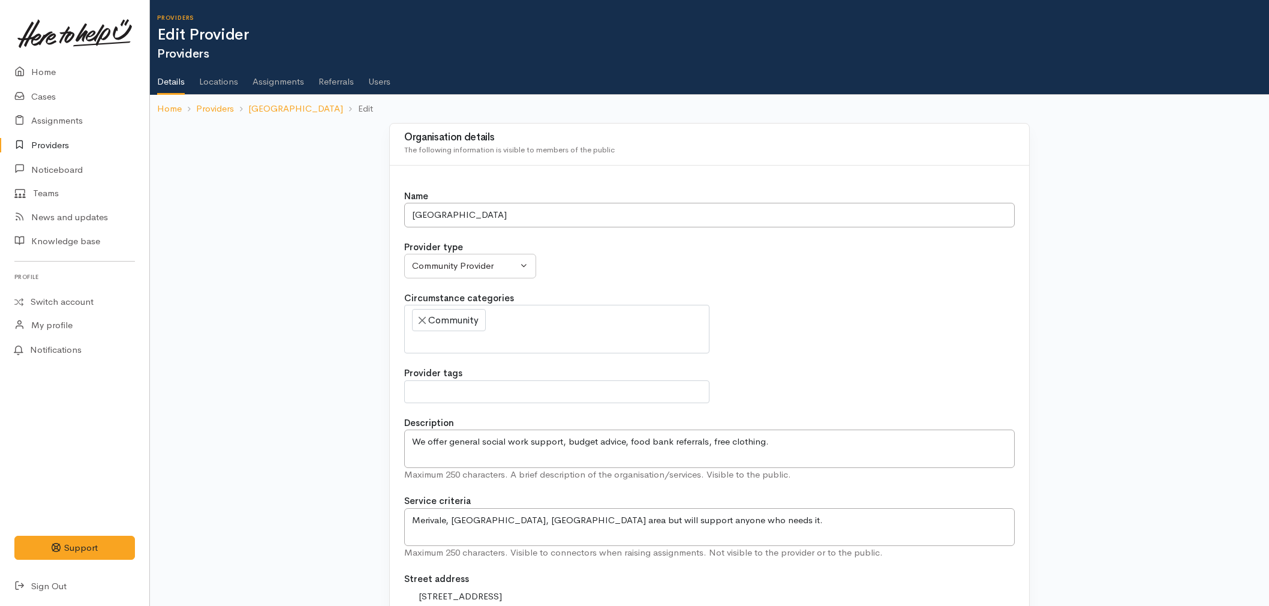
select select
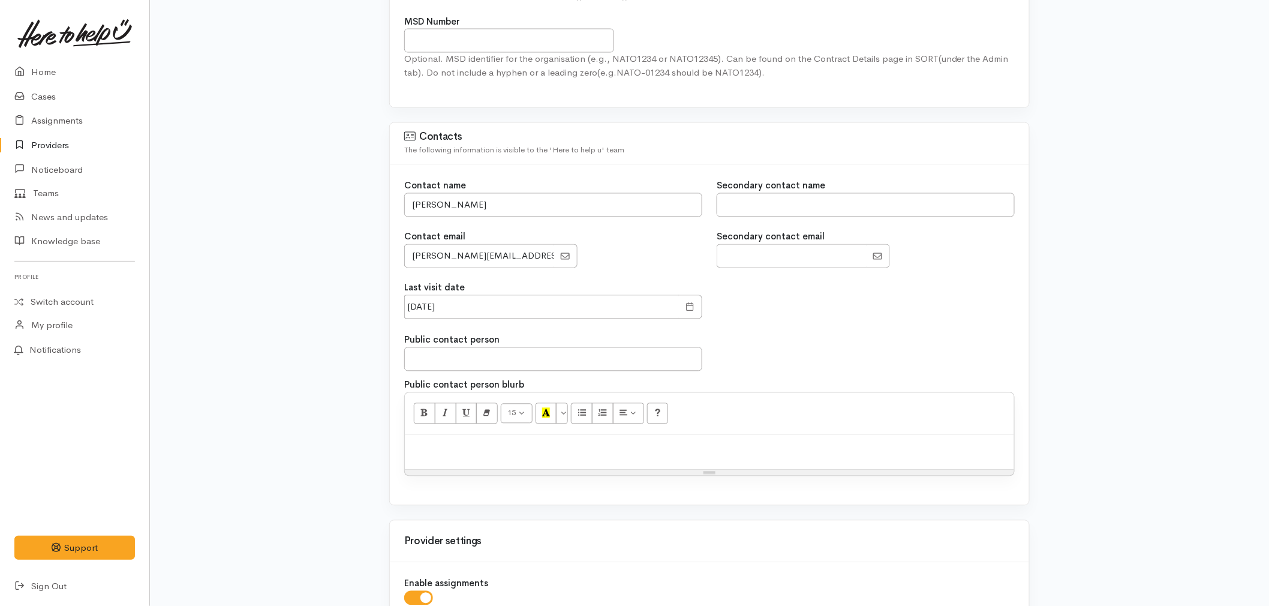
scroll to position [933, 0]
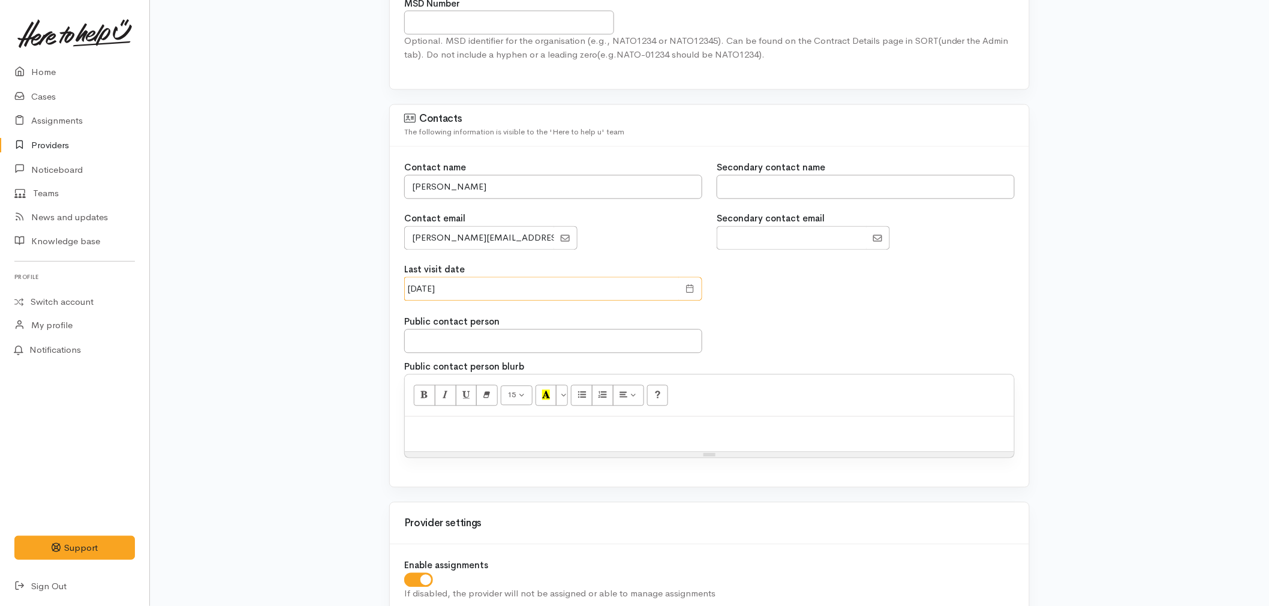
click at [479, 294] on input "[DATE]" at bounding box center [541, 289] width 275 height 25
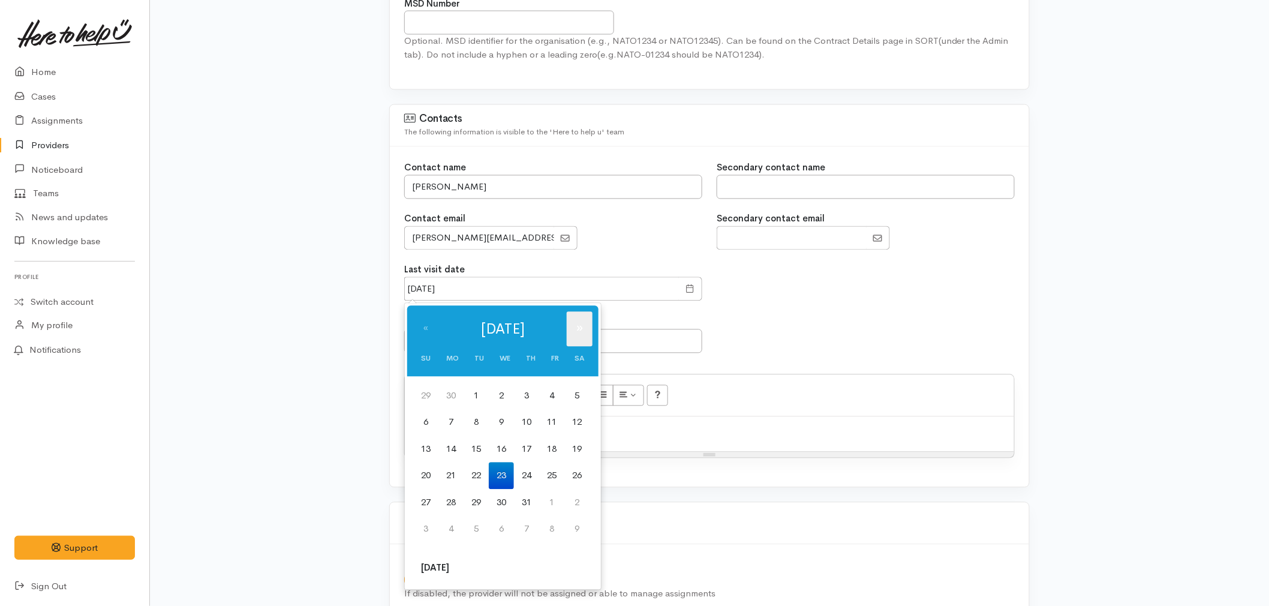
click at [584, 326] on th "»" at bounding box center [580, 329] width 26 height 35
click at [508, 418] on td "10" at bounding box center [501, 422] width 25 height 27
type input "[DATE]"
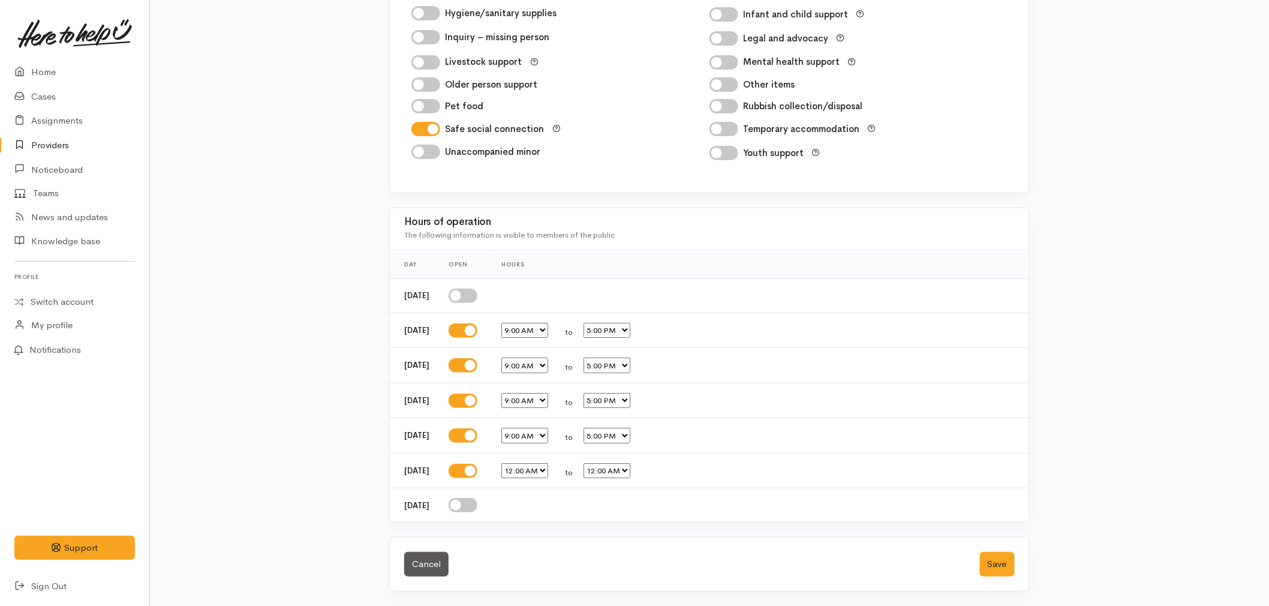
scroll to position [1972, 0]
click at [1004, 568] on button "Save" at bounding box center [997, 564] width 35 height 25
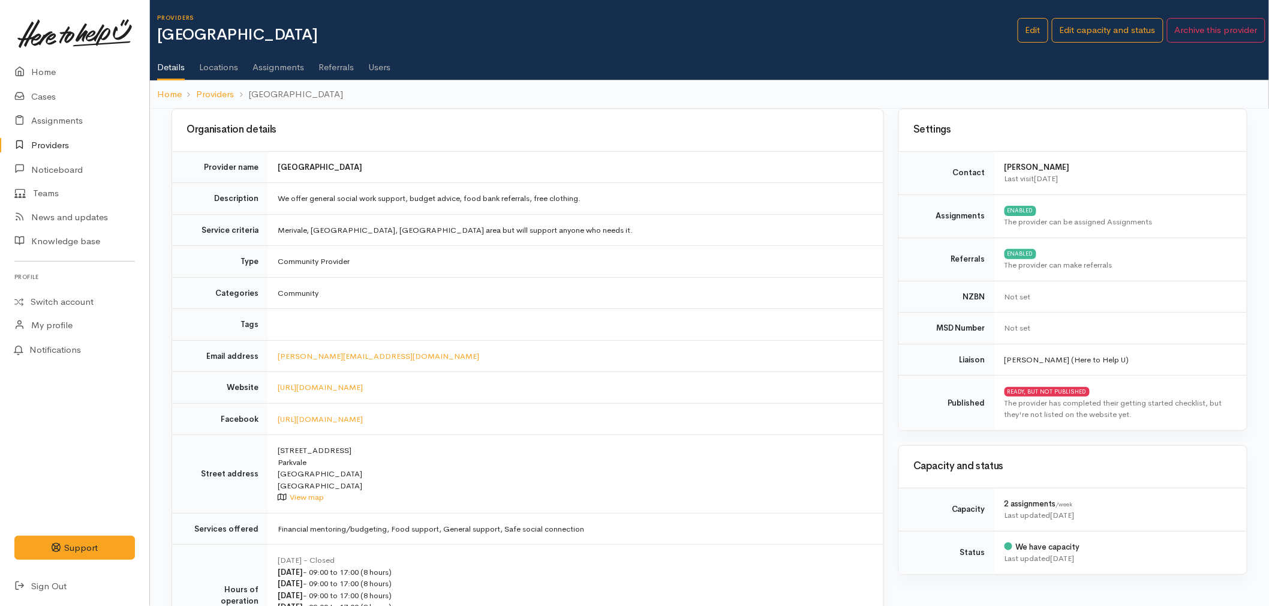
click at [47, 145] on link "Providers" at bounding box center [74, 145] width 149 height 25
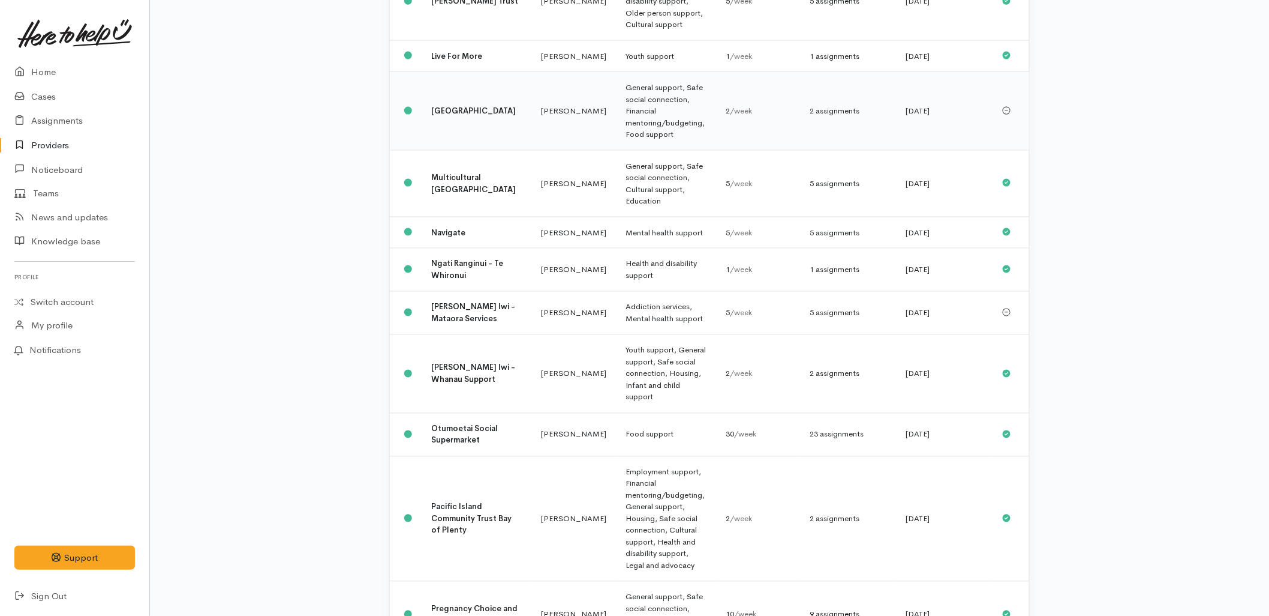
scroll to position [733, 0]
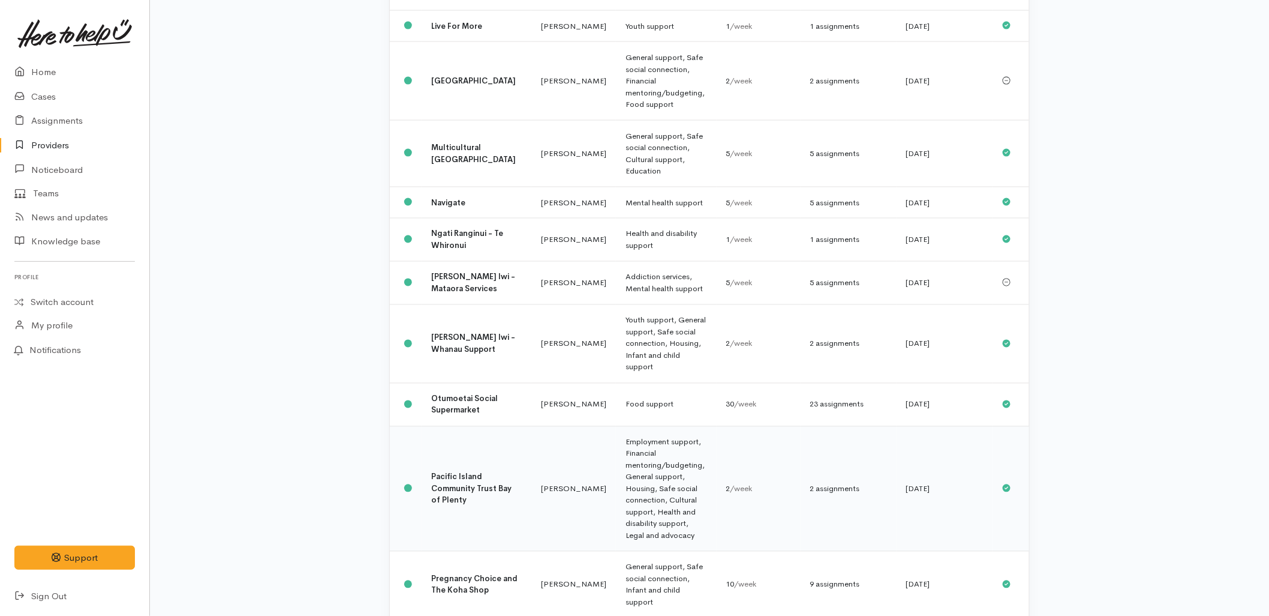
click at [418, 426] on td at bounding box center [406, 488] width 32 height 125
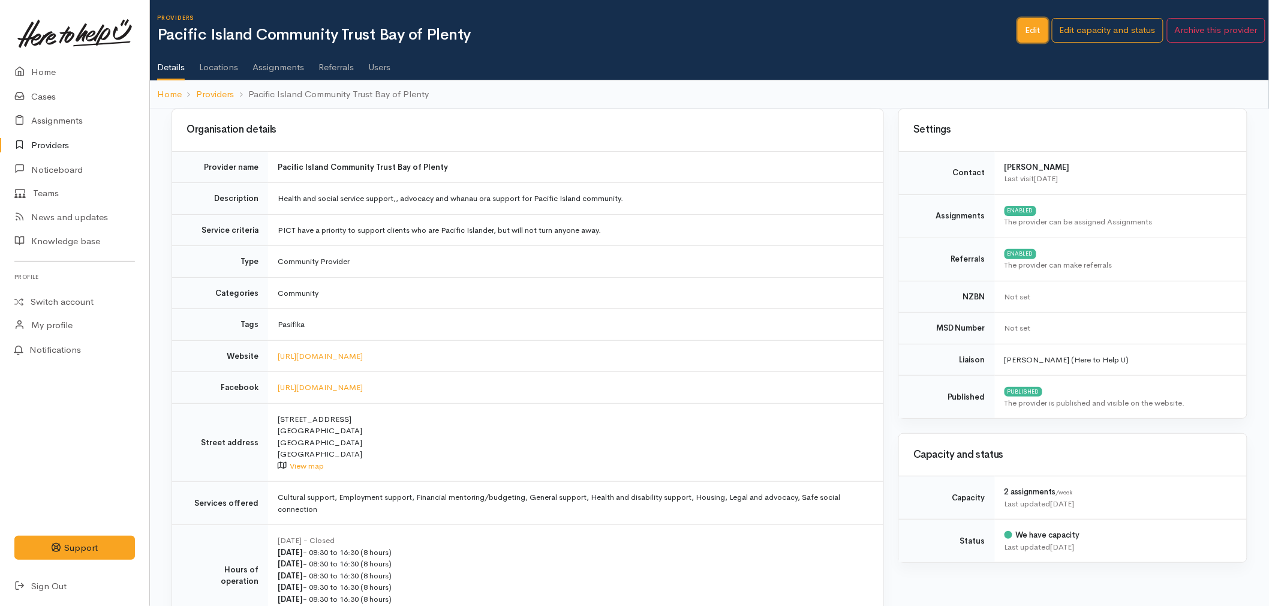
click at [1023, 29] on link "Edit" at bounding box center [1033, 30] width 31 height 25
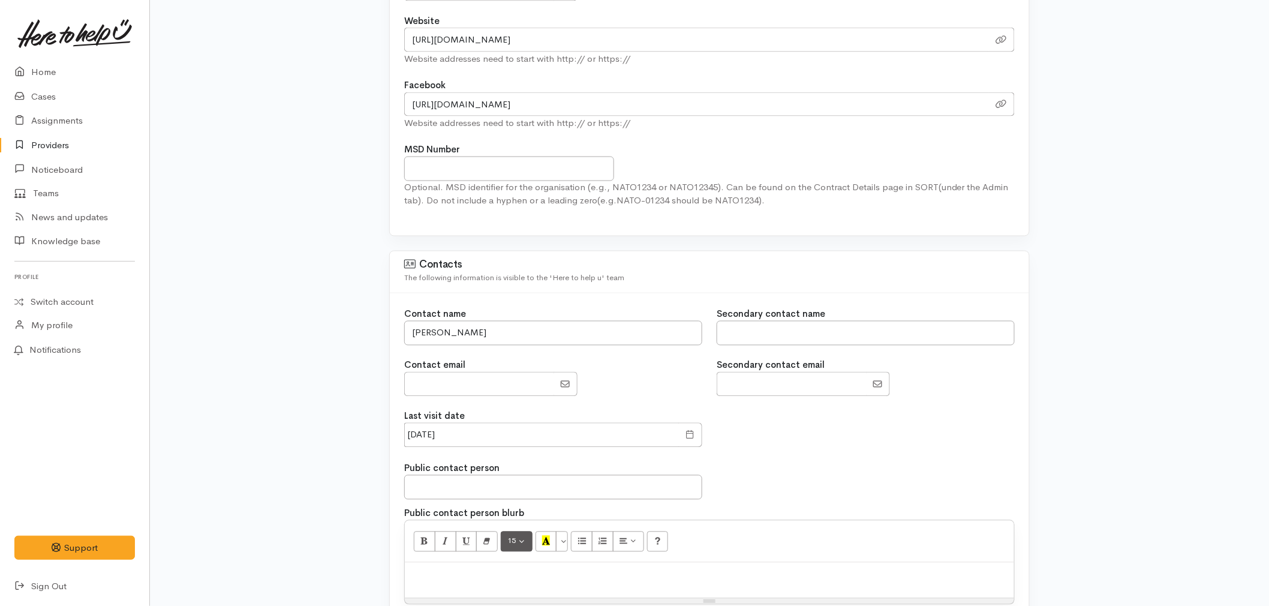
scroll to position [866, 0]
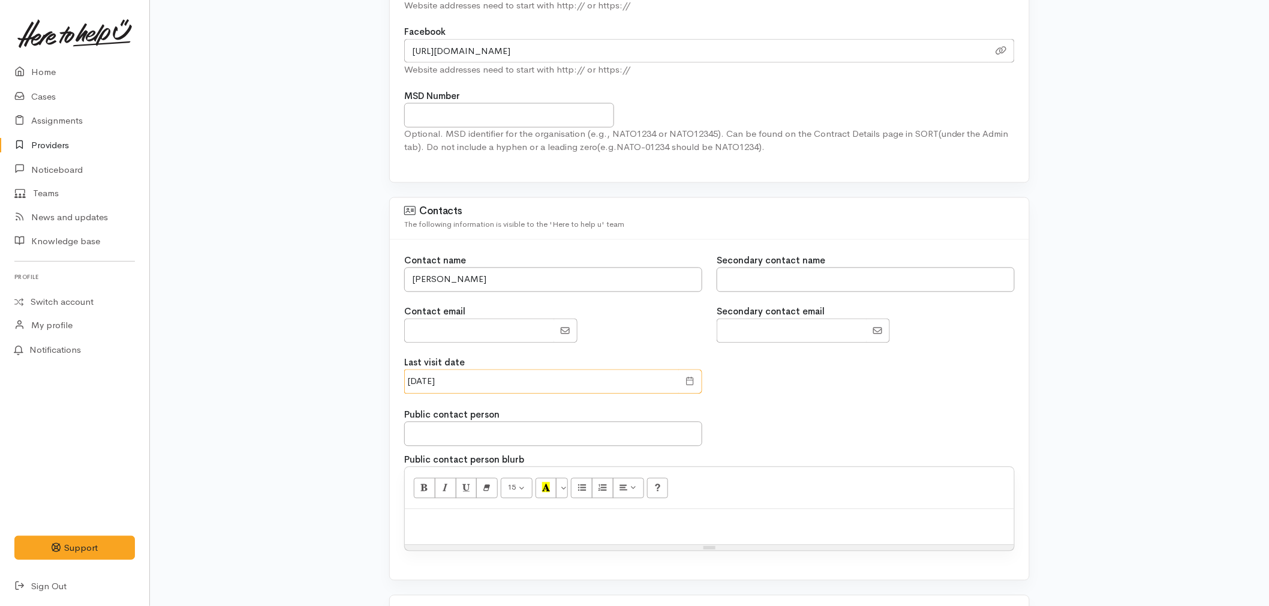
click at [490, 373] on input "[DATE]" at bounding box center [541, 382] width 275 height 25
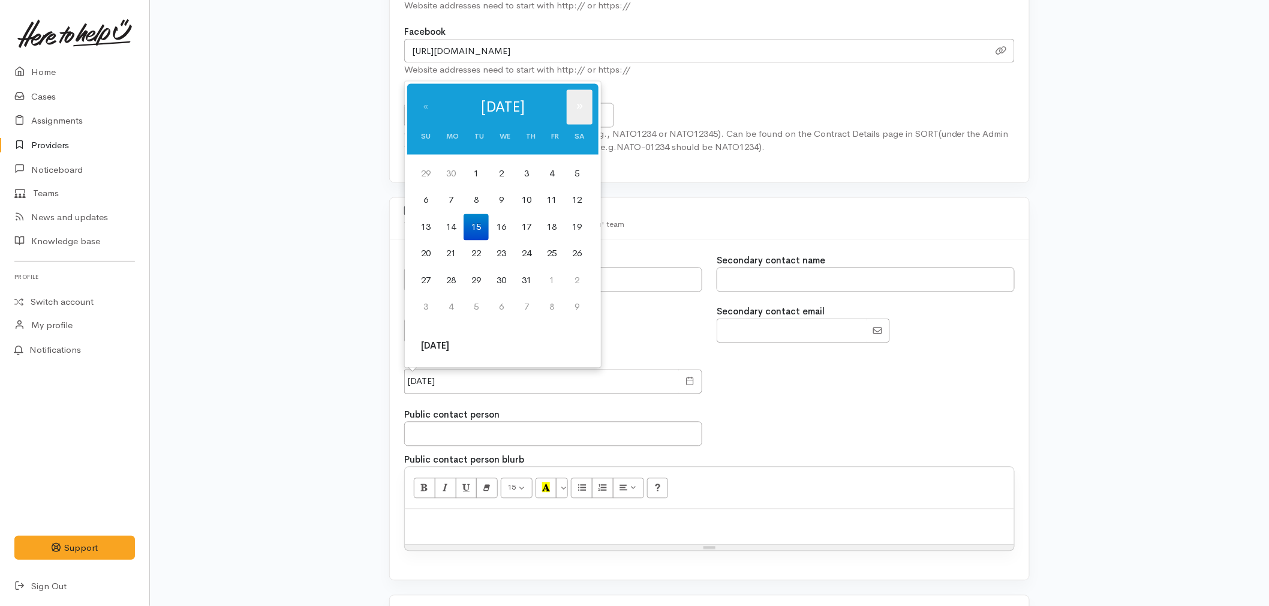
click at [581, 111] on th "»" at bounding box center [580, 107] width 26 height 35
click at [505, 199] on td "10" at bounding box center [501, 200] width 25 height 27
type input "[DATE]"
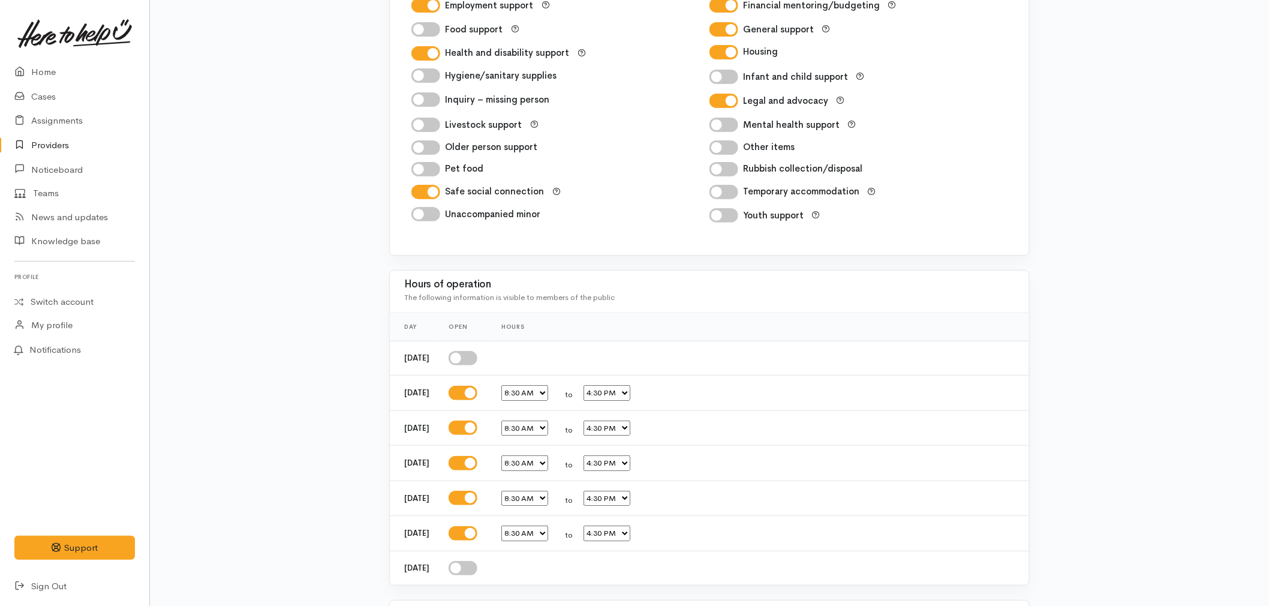
scroll to position [1998, 0]
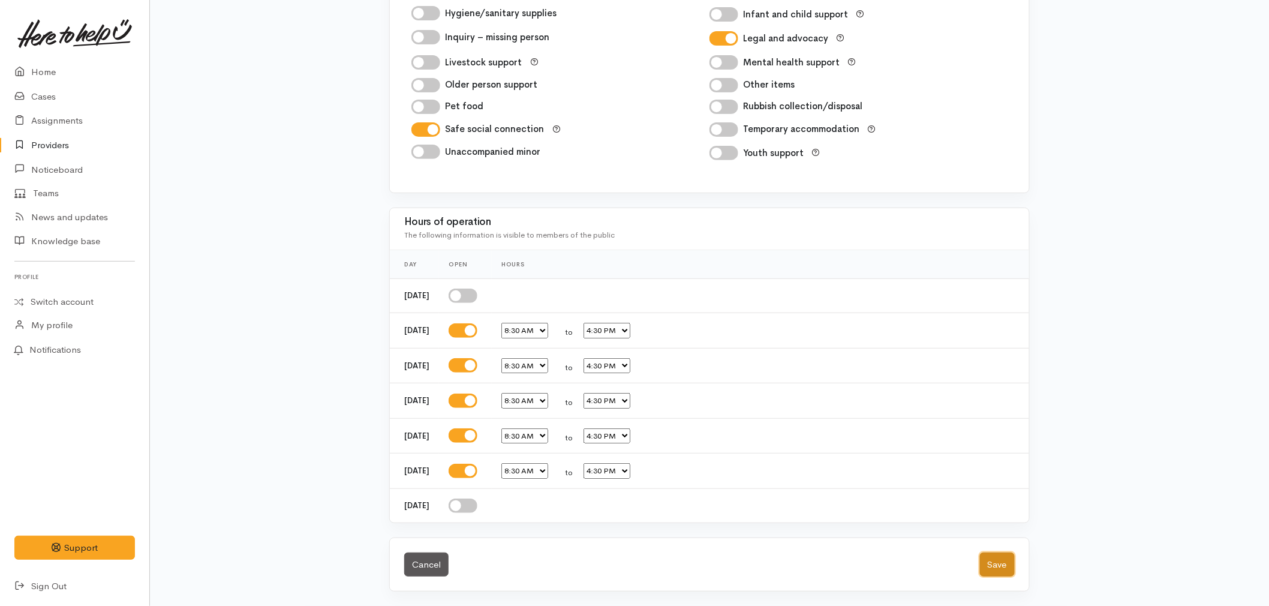
click at [997, 566] on button "Save" at bounding box center [997, 565] width 35 height 25
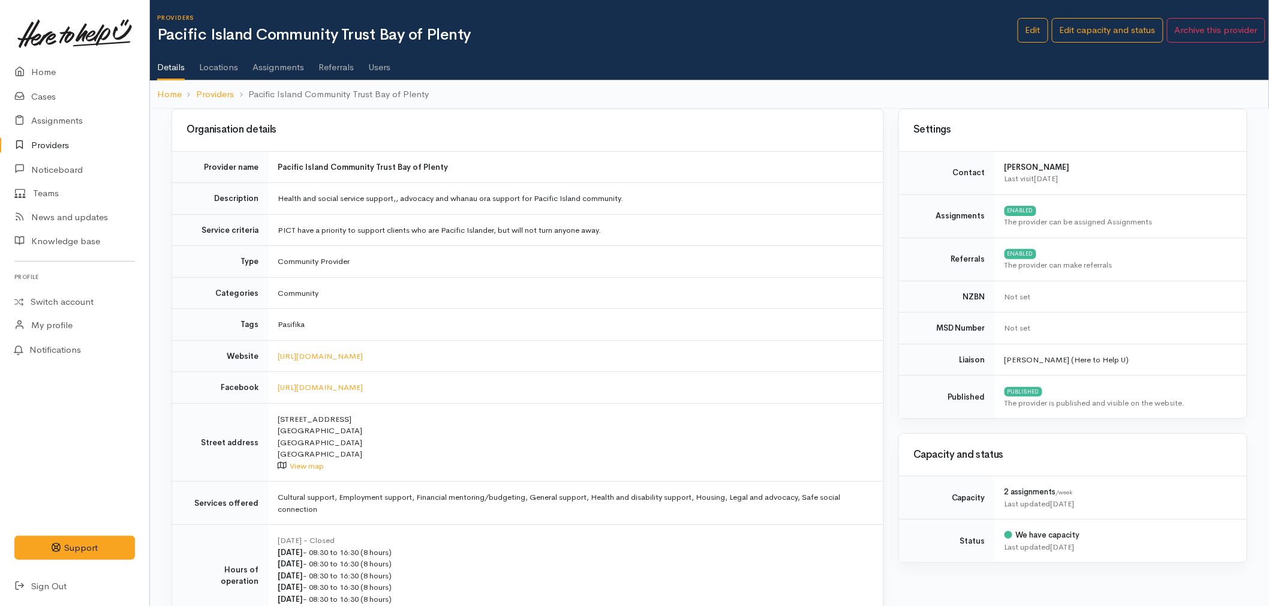
click at [180, 62] on link "Details" at bounding box center [171, 63] width 28 height 35
click at [46, 70] on link "Home" at bounding box center [74, 72] width 149 height 25
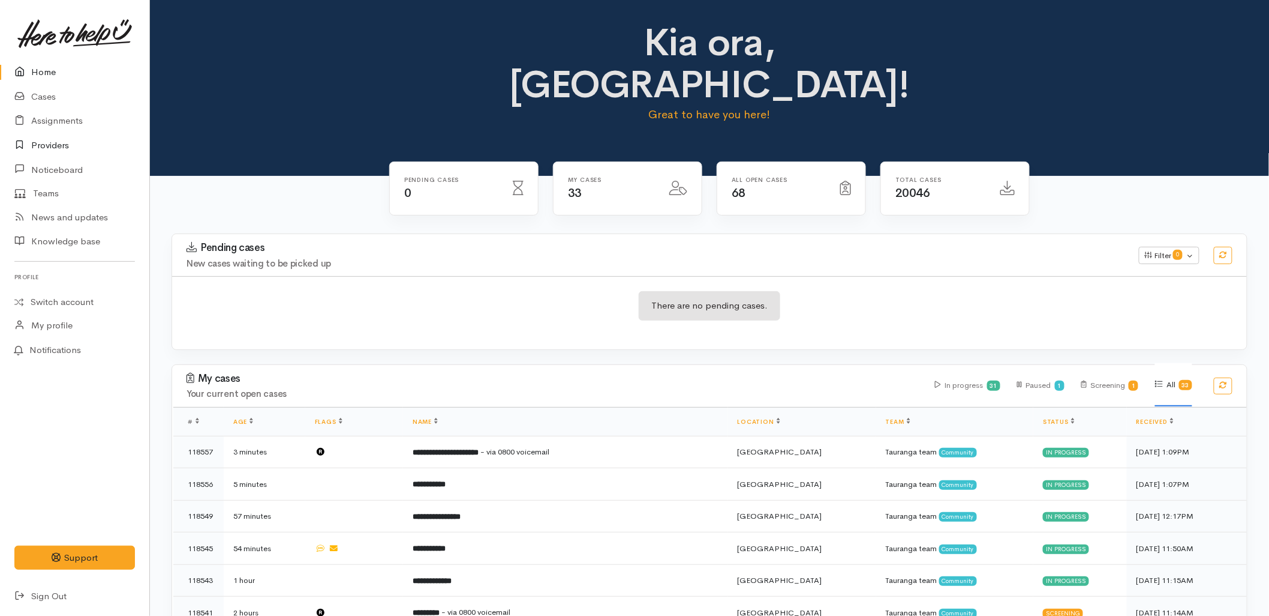
click at [44, 145] on link "Providers" at bounding box center [74, 145] width 149 height 25
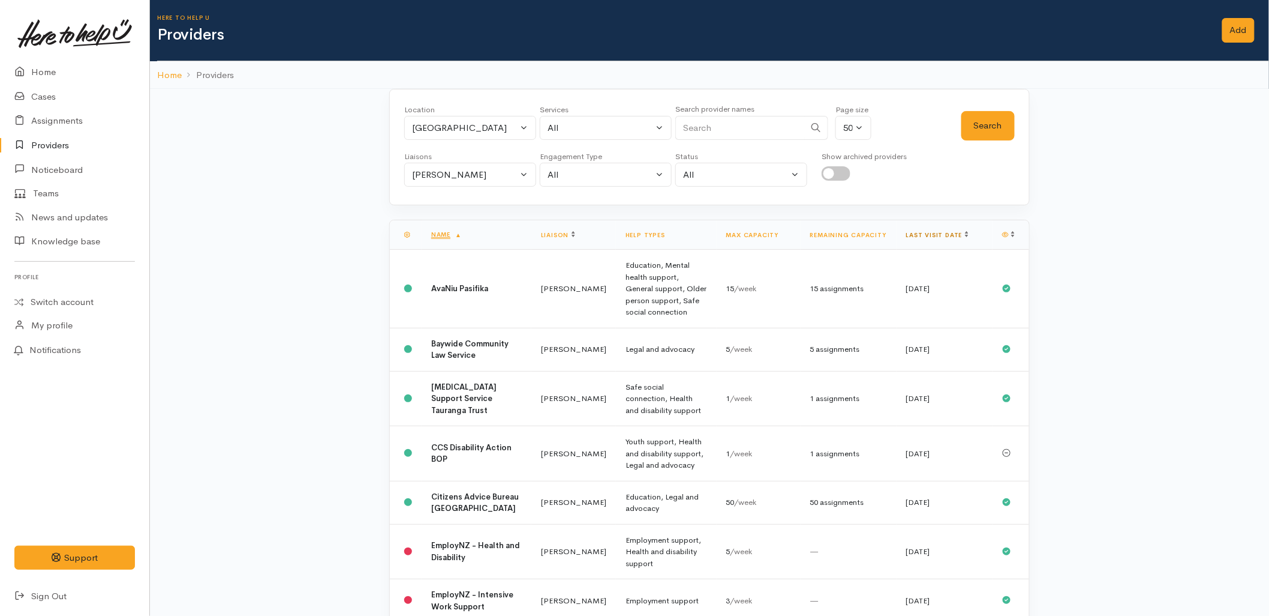
click at [940, 233] on link "Last visit date" at bounding box center [937, 235] width 62 height 8
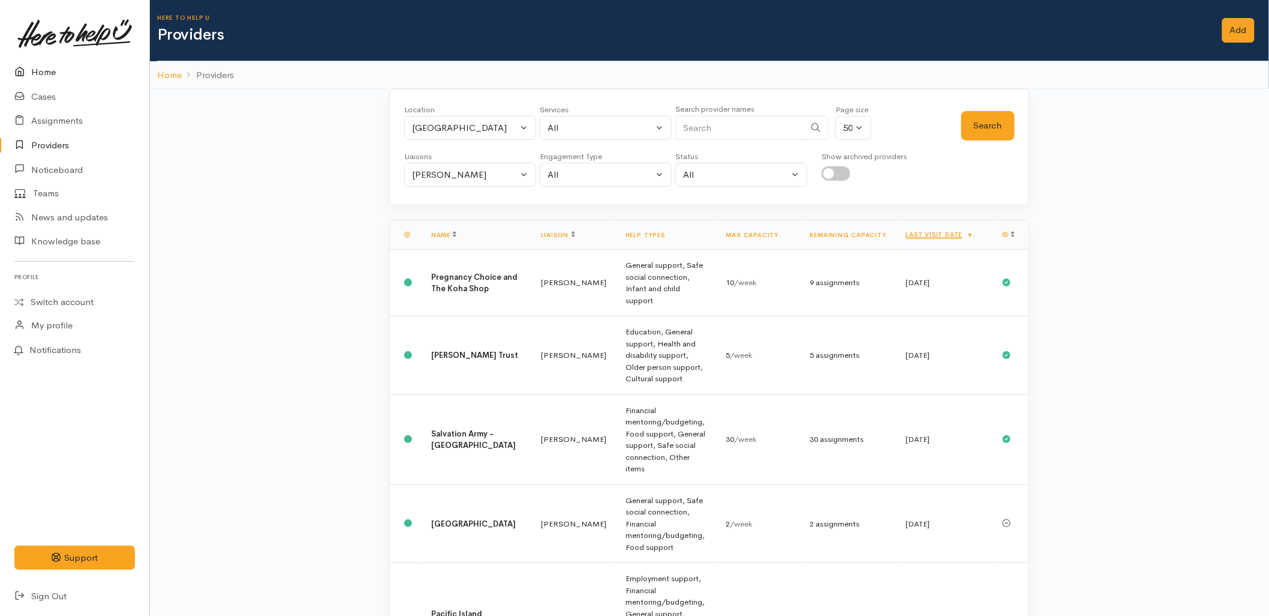
click at [52, 72] on link "Home" at bounding box center [74, 72] width 149 height 25
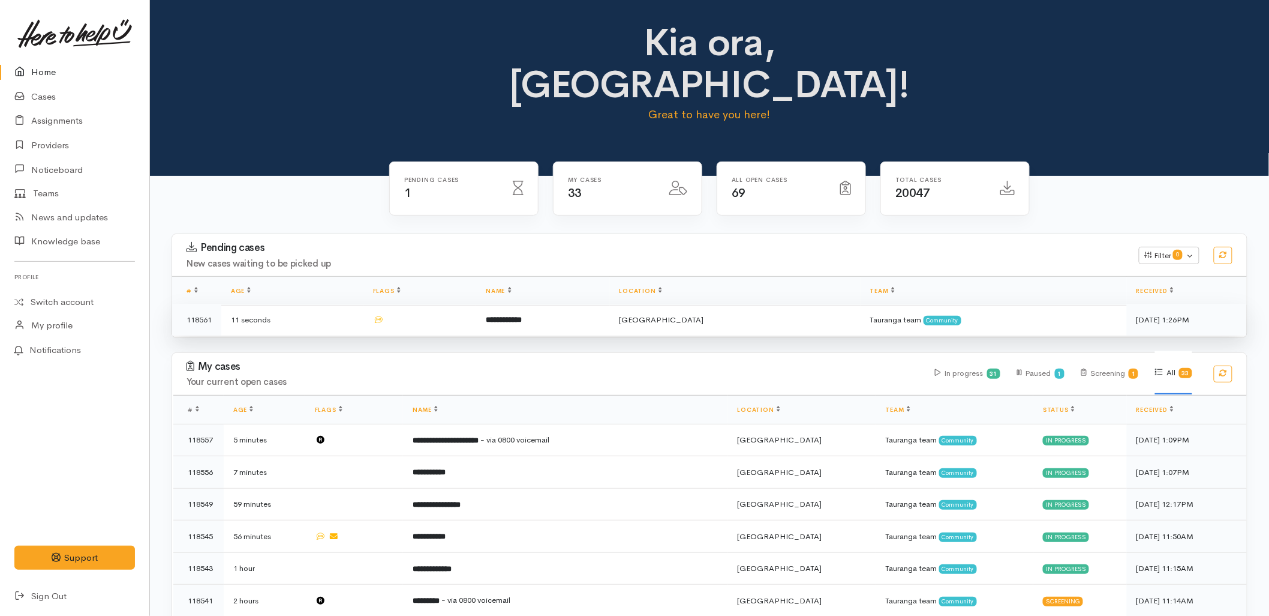
click at [522, 316] on b "**********" at bounding box center [504, 320] width 36 height 8
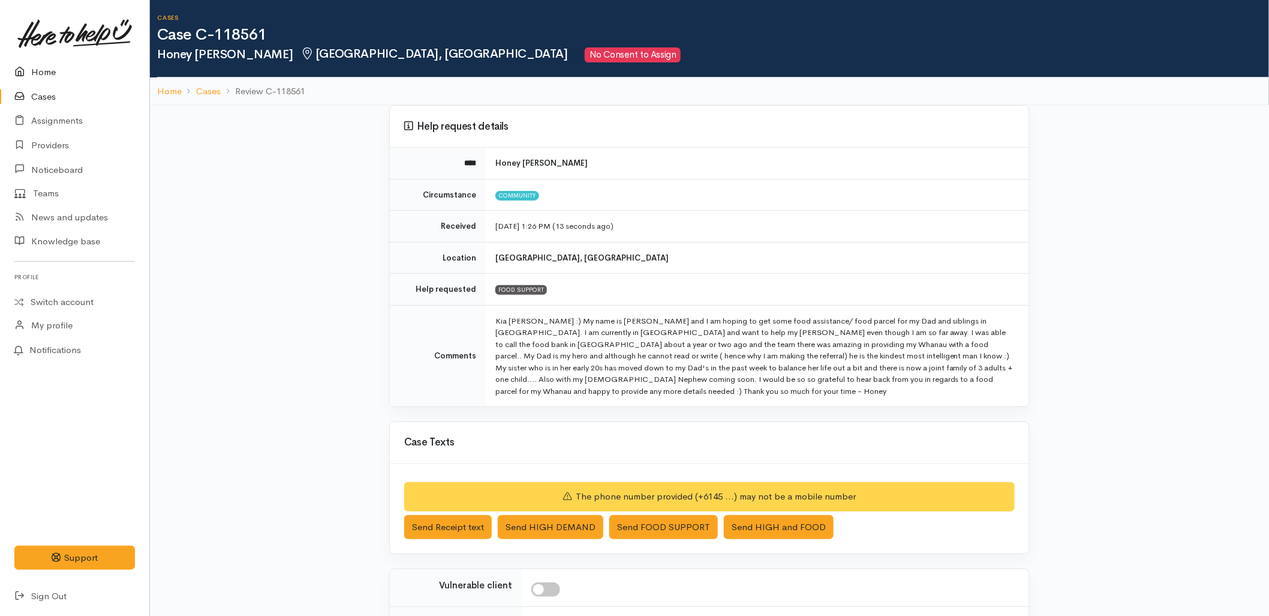
click at [68, 70] on link "Home" at bounding box center [74, 72] width 149 height 25
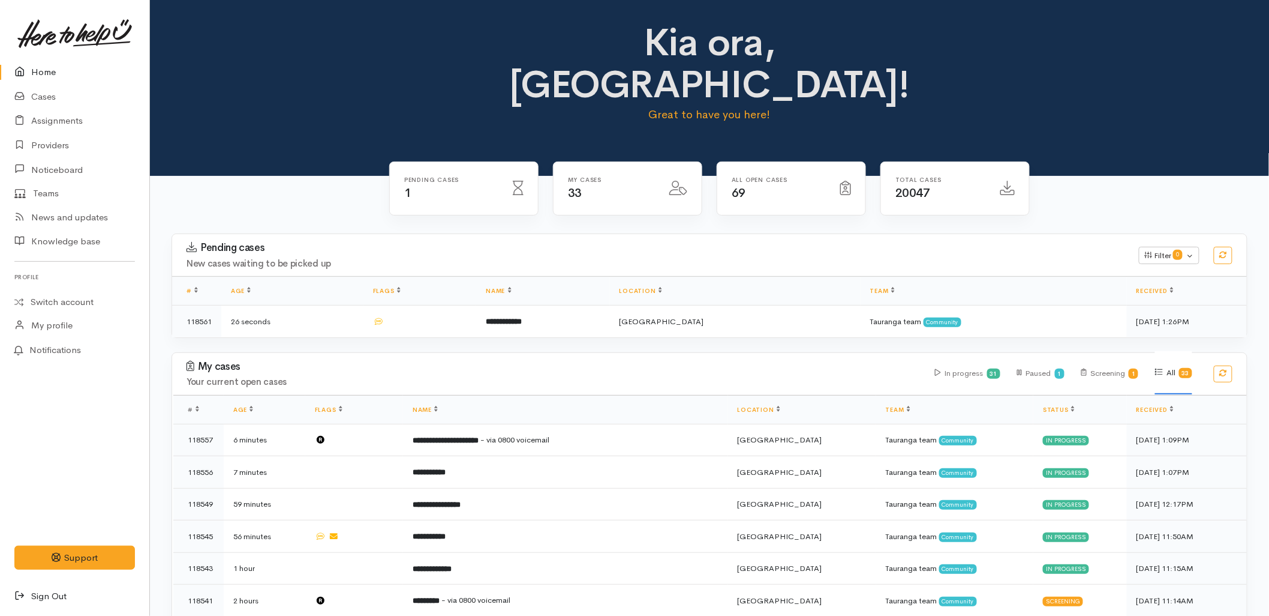
click at [64, 595] on link "Sign Out" at bounding box center [74, 596] width 149 height 25
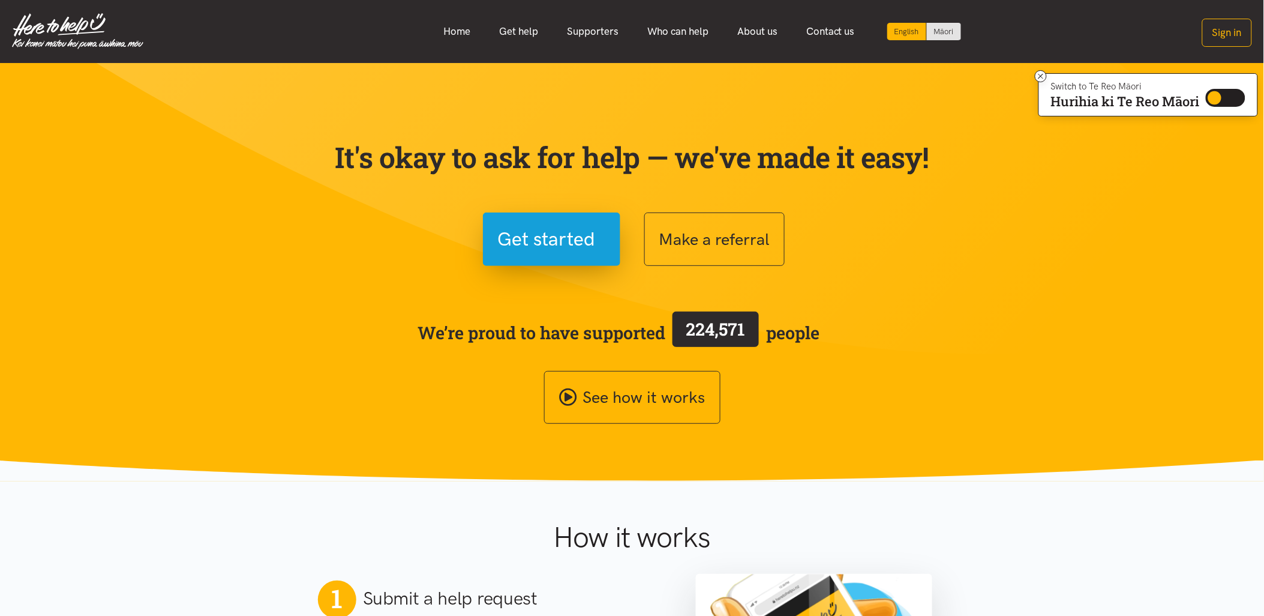
click at [274, 440] on section "It's okay to ask for help — we've made it easy! Get started Make a referral We’…" at bounding box center [632, 272] width 1264 height 418
